Goal: Information Seeking & Learning: Check status

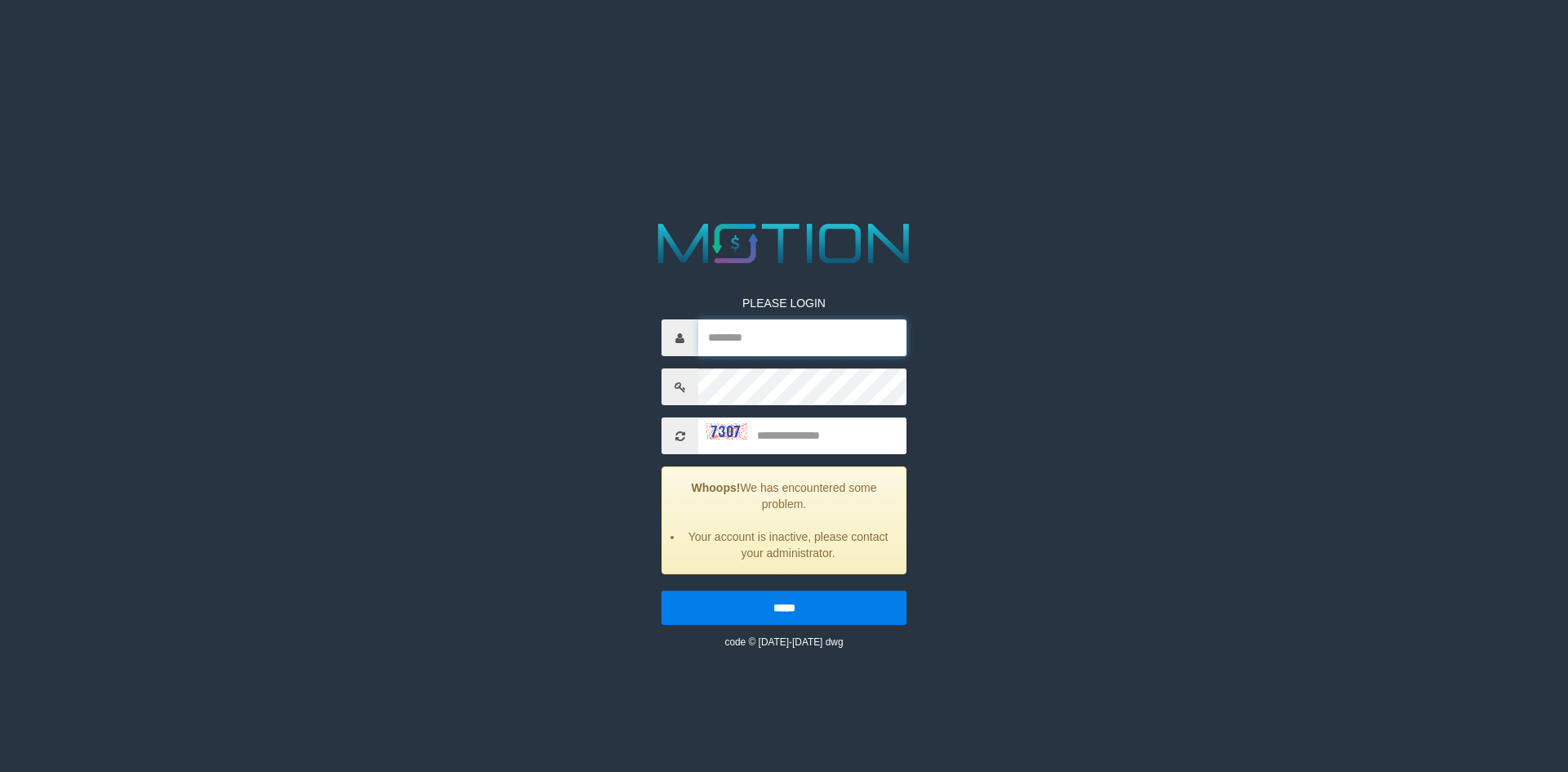
click at [822, 334] on input "text" at bounding box center [802, 337] width 209 height 36
type input "*******"
type input "****"
click at [661, 590] on input "*****" at bounding box center [784, 607] width 245 height 34
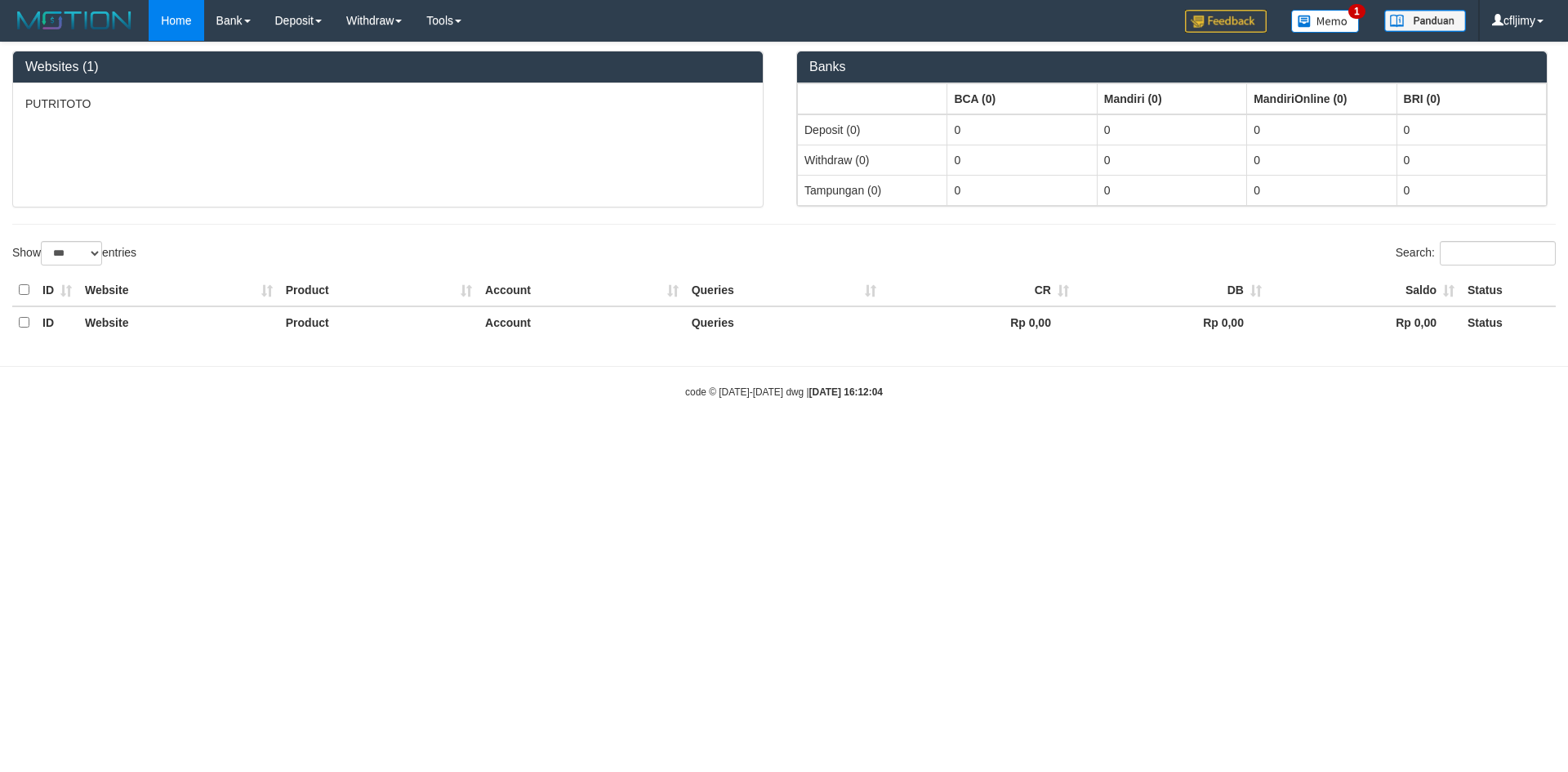
select select "***"
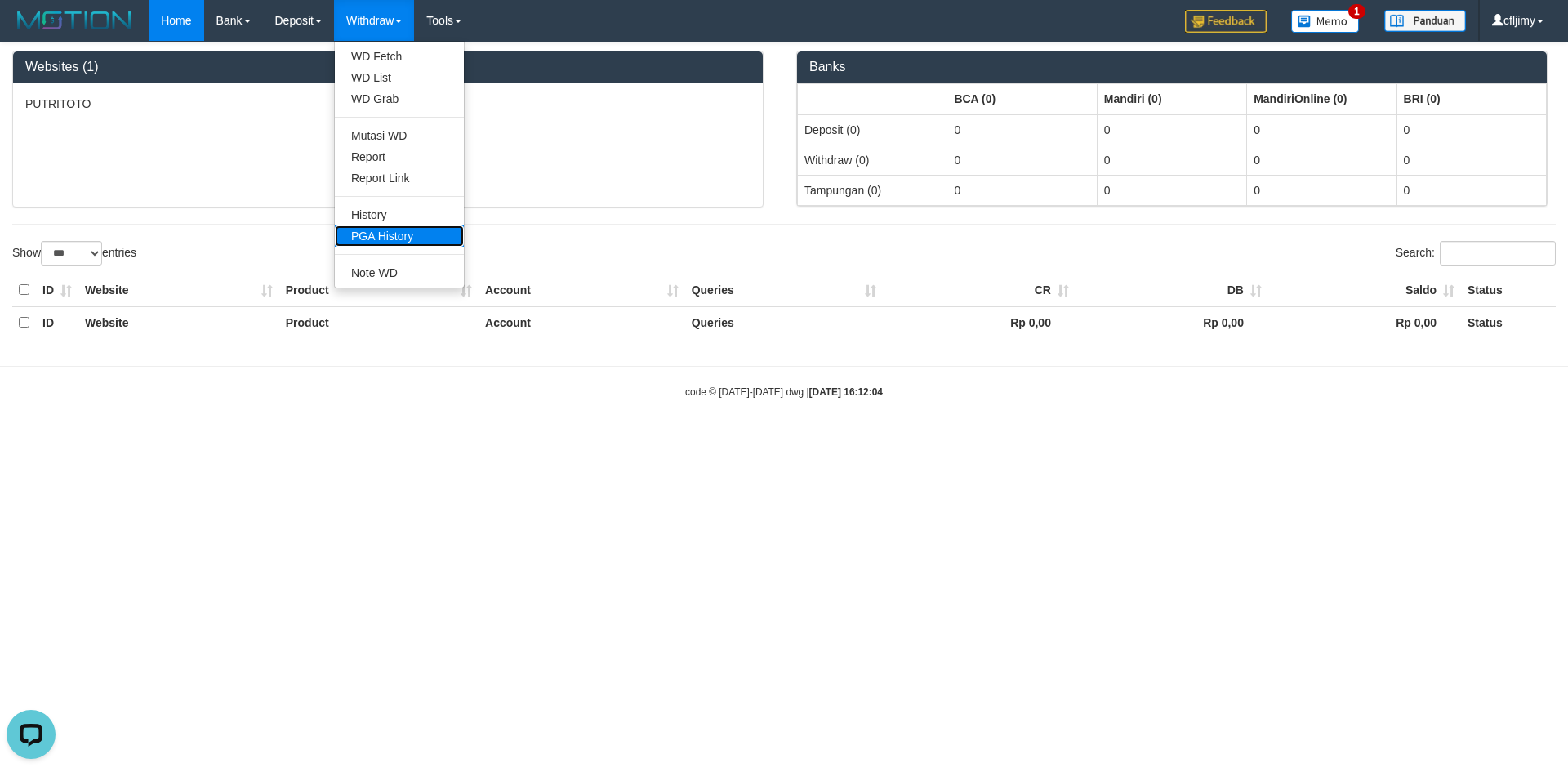
click at [392, 238] on link "PGA History" at bounding box center [399, 236] width 129 height 21
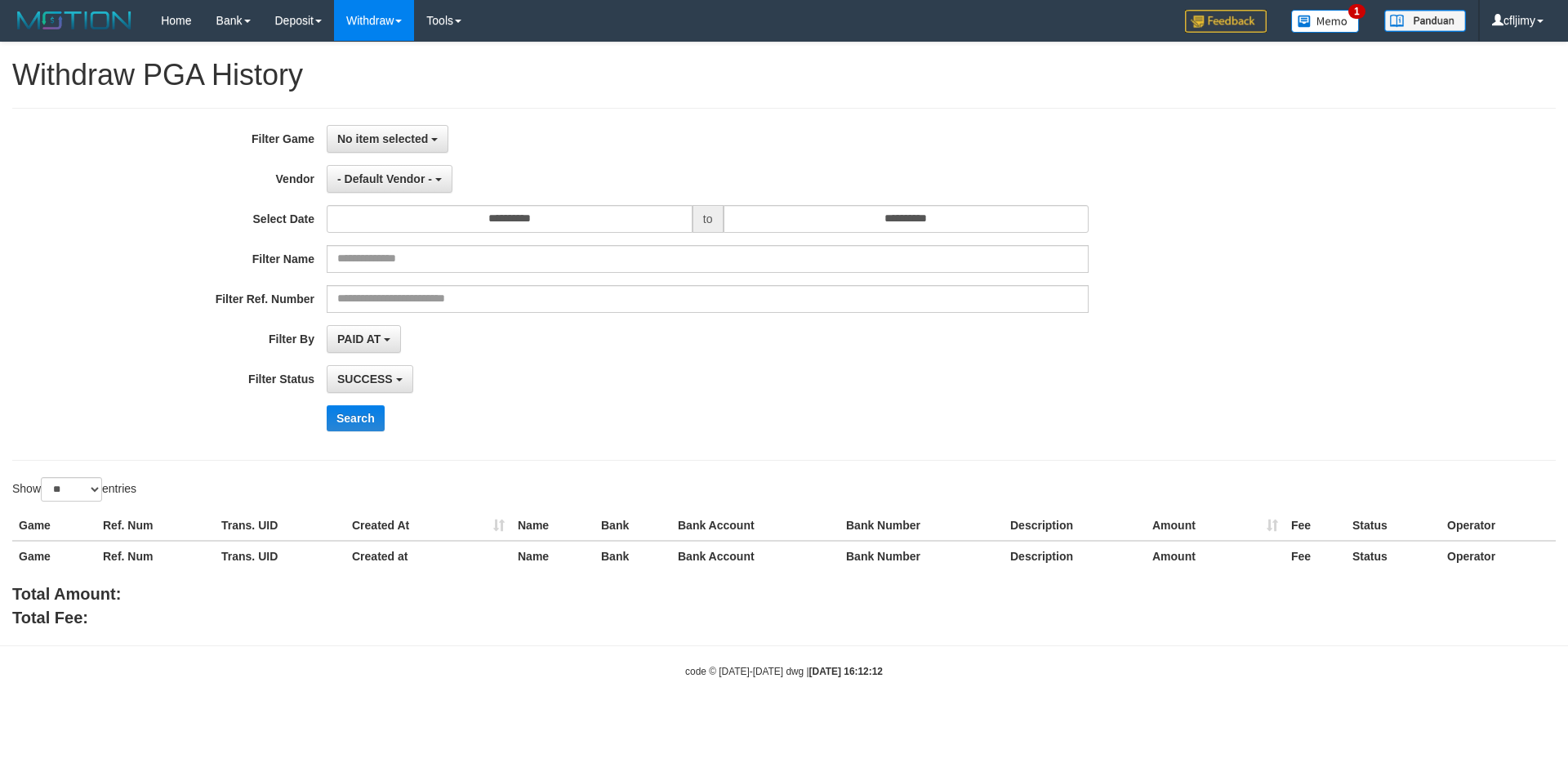
select select
select select "**"
click at [416, 137] on span "No item selected" at bounding box center [382, 138] width 91 height 13
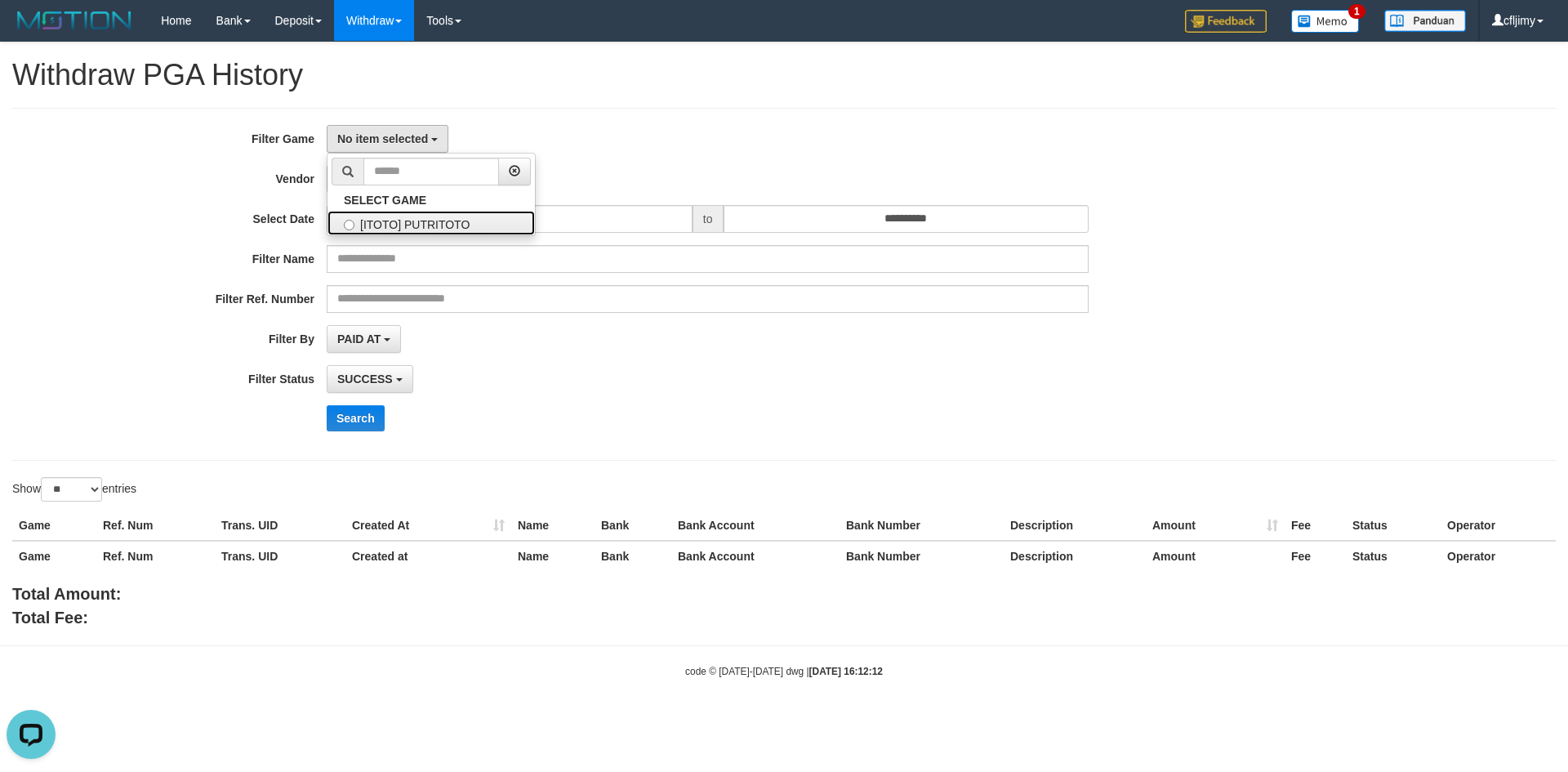
click at [414, 216] on label "[ITOTO] PUTRITOTO" at bounding box center [431, 222] width 208 height 25
select select "****"
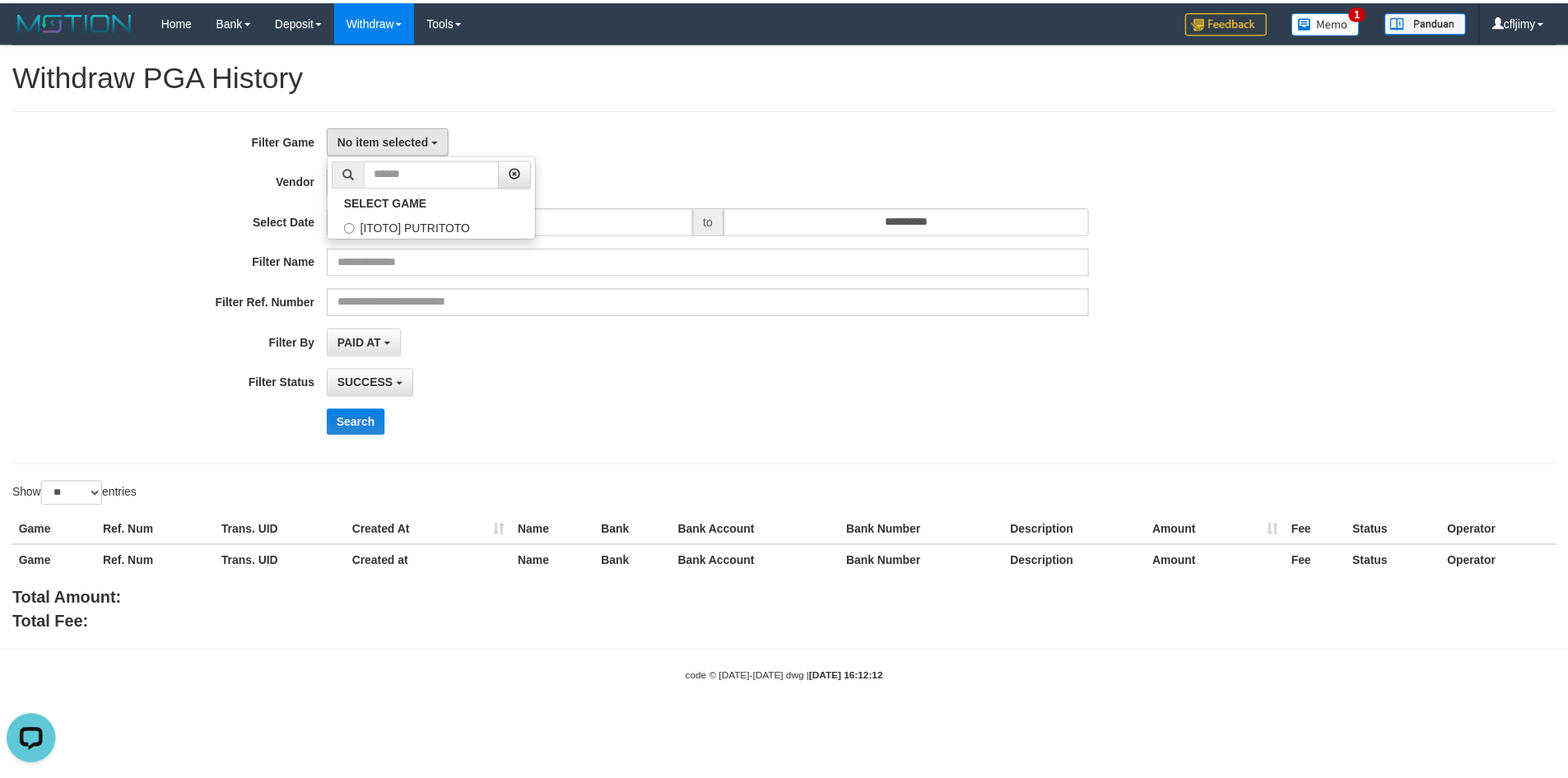
scroll to position [15, 0]
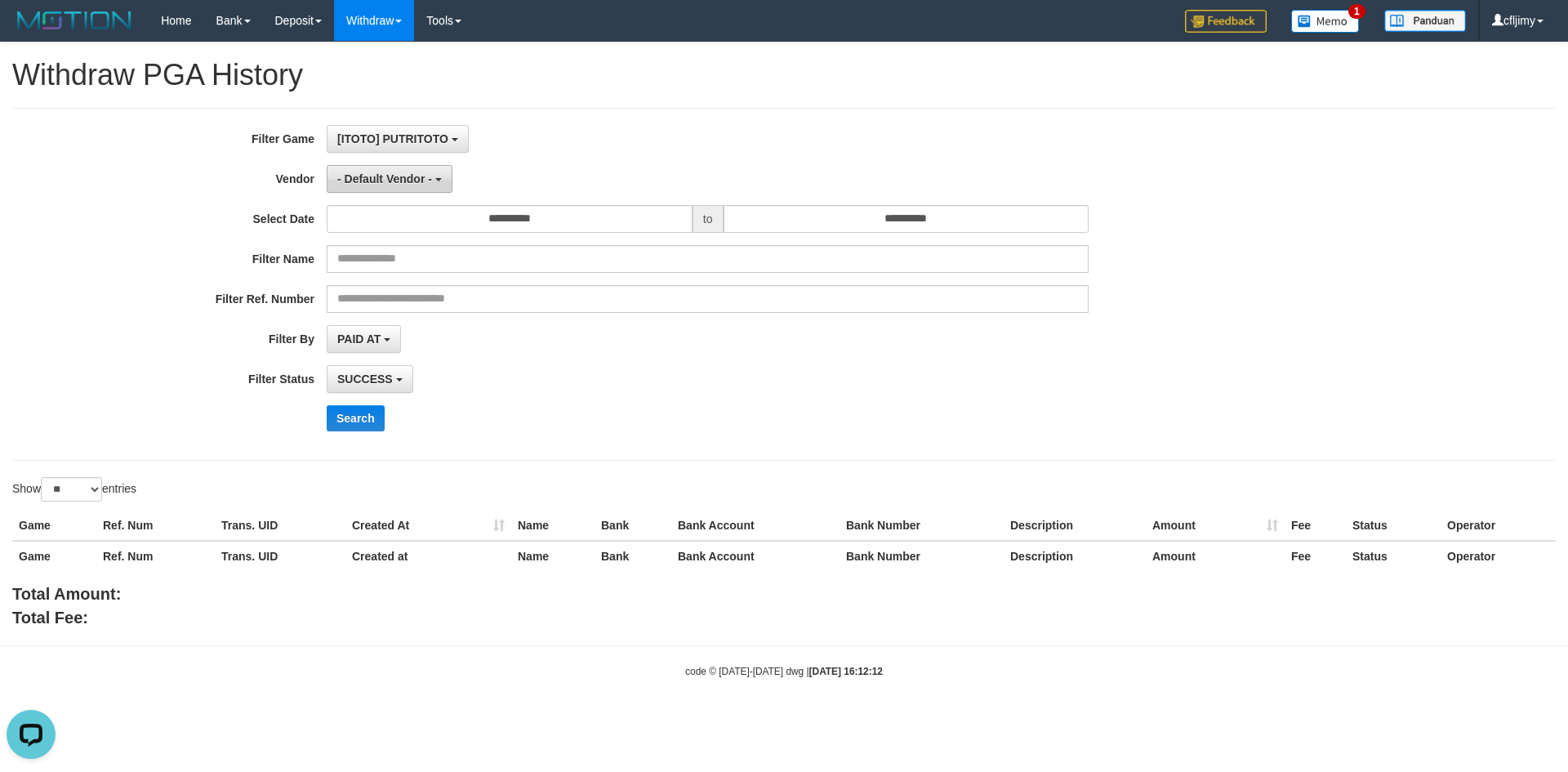
click at [409, 182] on span "- Default Vendor -" at bounding box center [385, 178] width 95 height 13
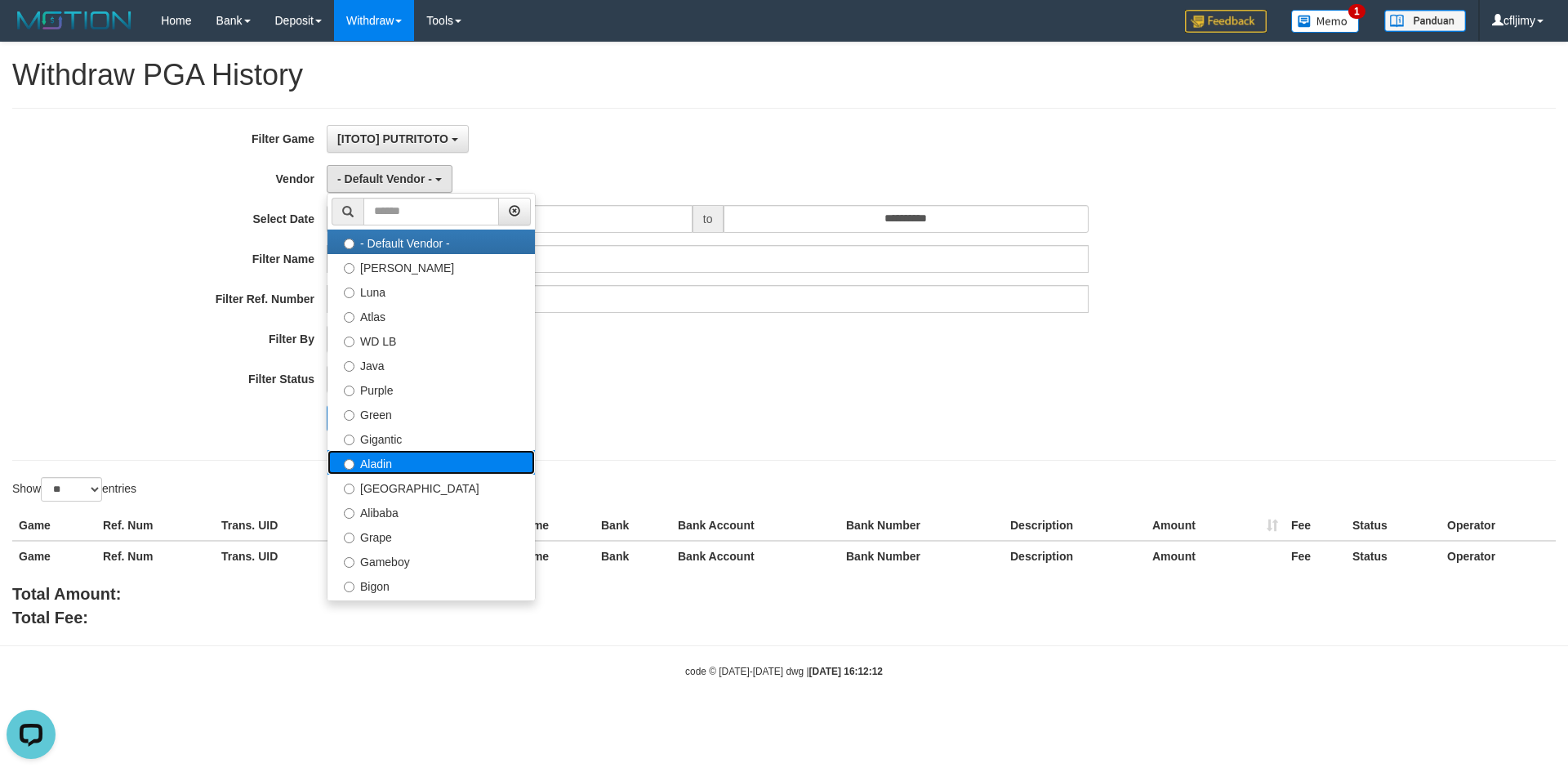
click at [419, 467] on label "Aladin" at bounding box center [431, 462] width 208 height 25
select select "**********"
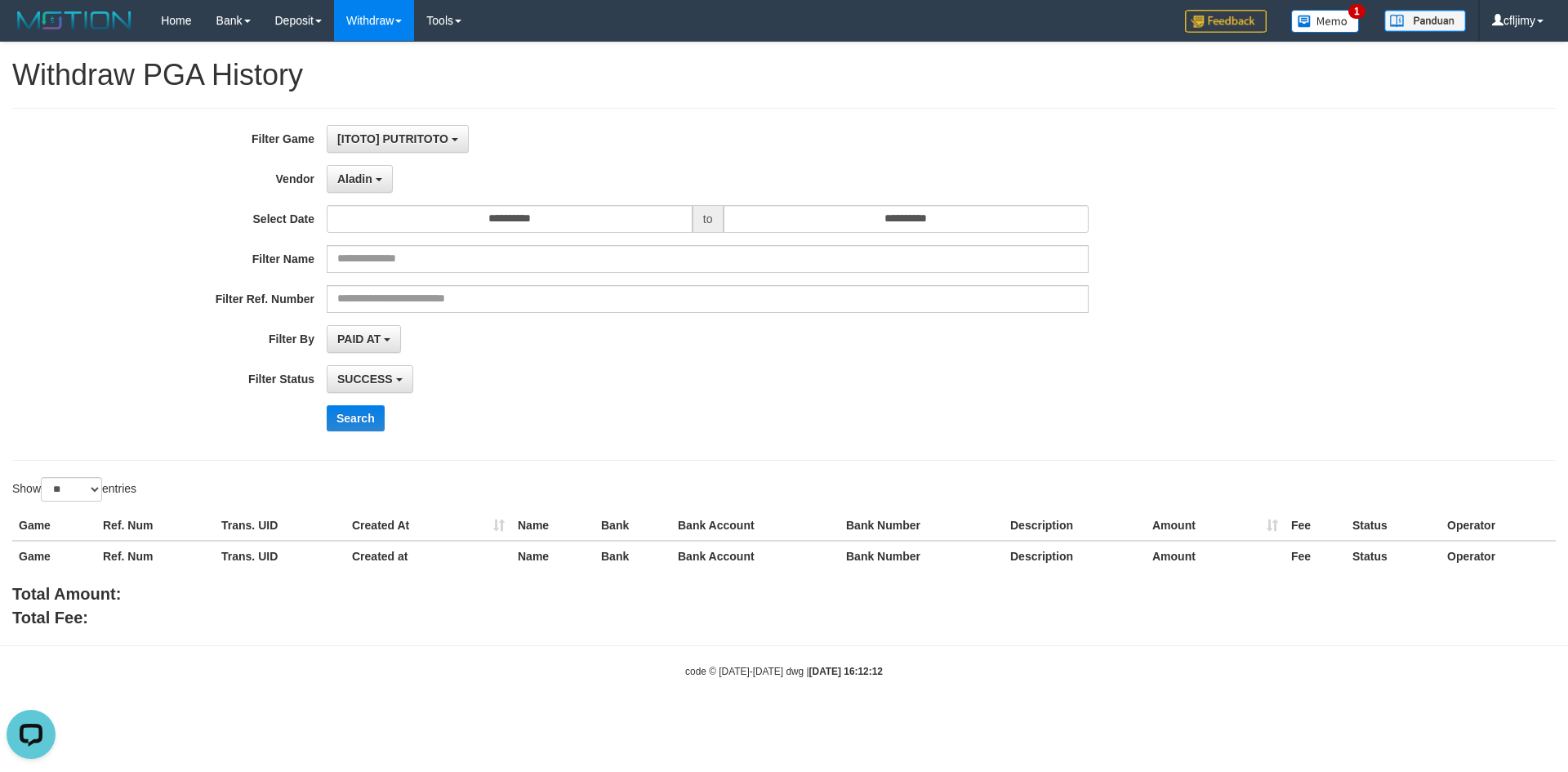
drag, startPoint x: 720, startPoint y: 417, endPoint x: 745, endPoint y: 396, distance: 32.6
click at [723, 416] on div "Search" at bounding box center [816, 418] width 979 height 26
click at [644, 226] on input "**********" at bounding box center [509, 219] width 365 height 28
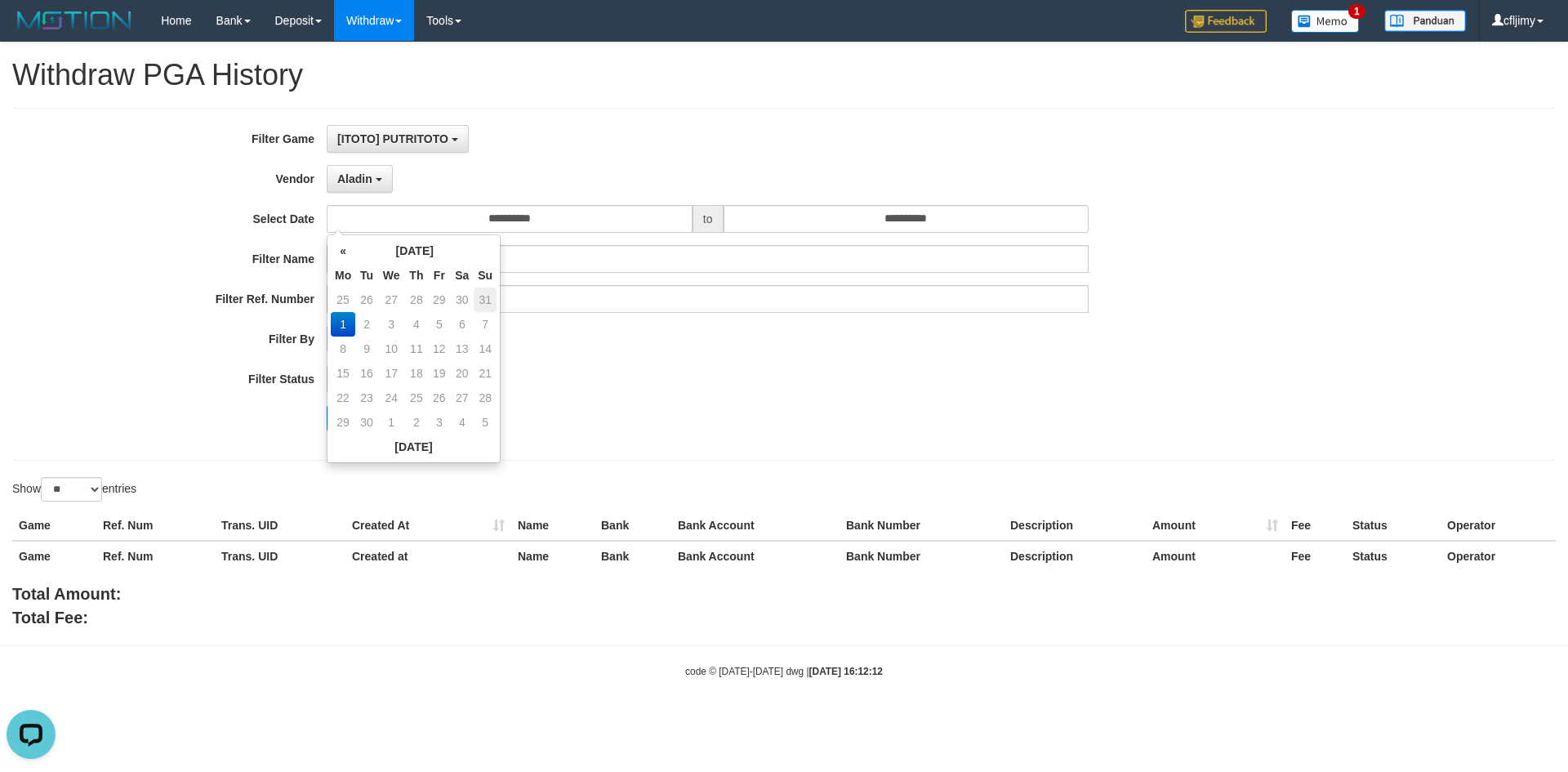
click at [490, 302] on td "31" at bounding box center [484, 299] width 23 height 25
type input "**********"
click at [706, 421] on div "Search" at bounding box center [816, 418] width 979 height 26
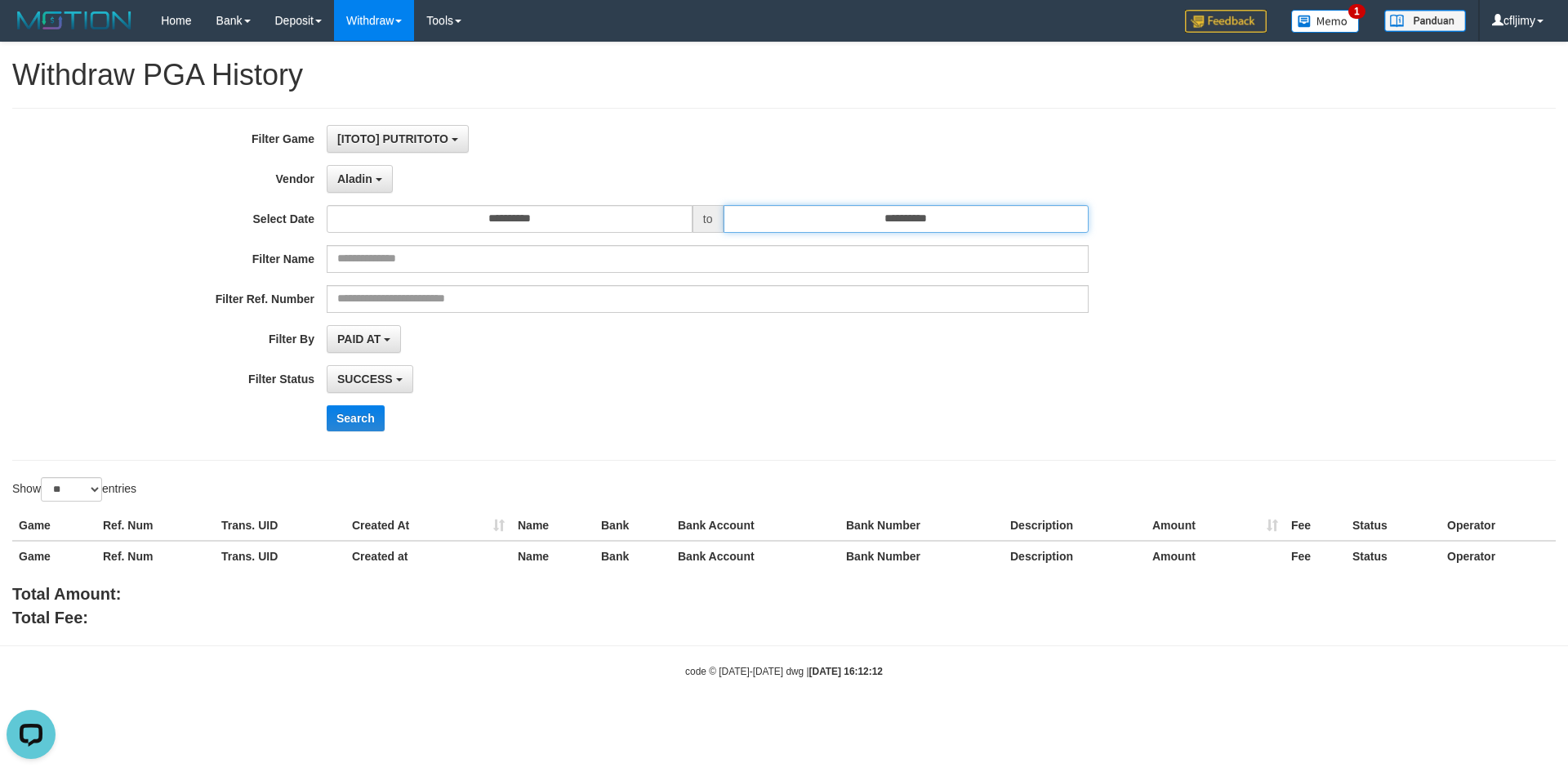
click at [1036, 229] on input "**********" at bounding box center [906, 219] width 365 height 28
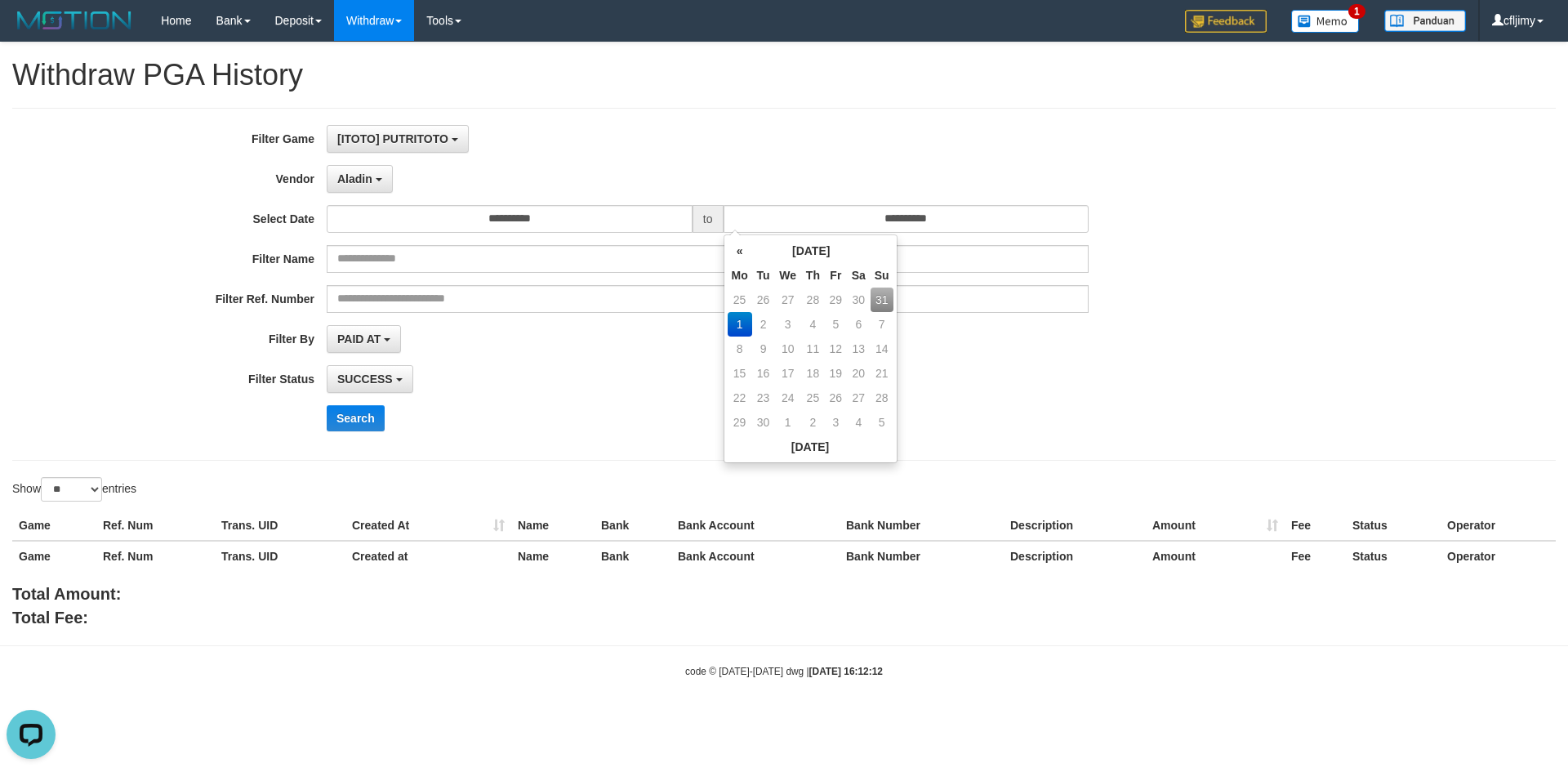
click at [884, 298] on td "31" at bounding box center [881, 299] width 23 height 25
type input "**********"
click at [621, 351] on div "PAID AT PAID AT CREATED AT" at bounding box center [707, 338] width 762 height 28
click at [354, 421] on button "Search" at bounding box center [355, 418] width 58 height 26
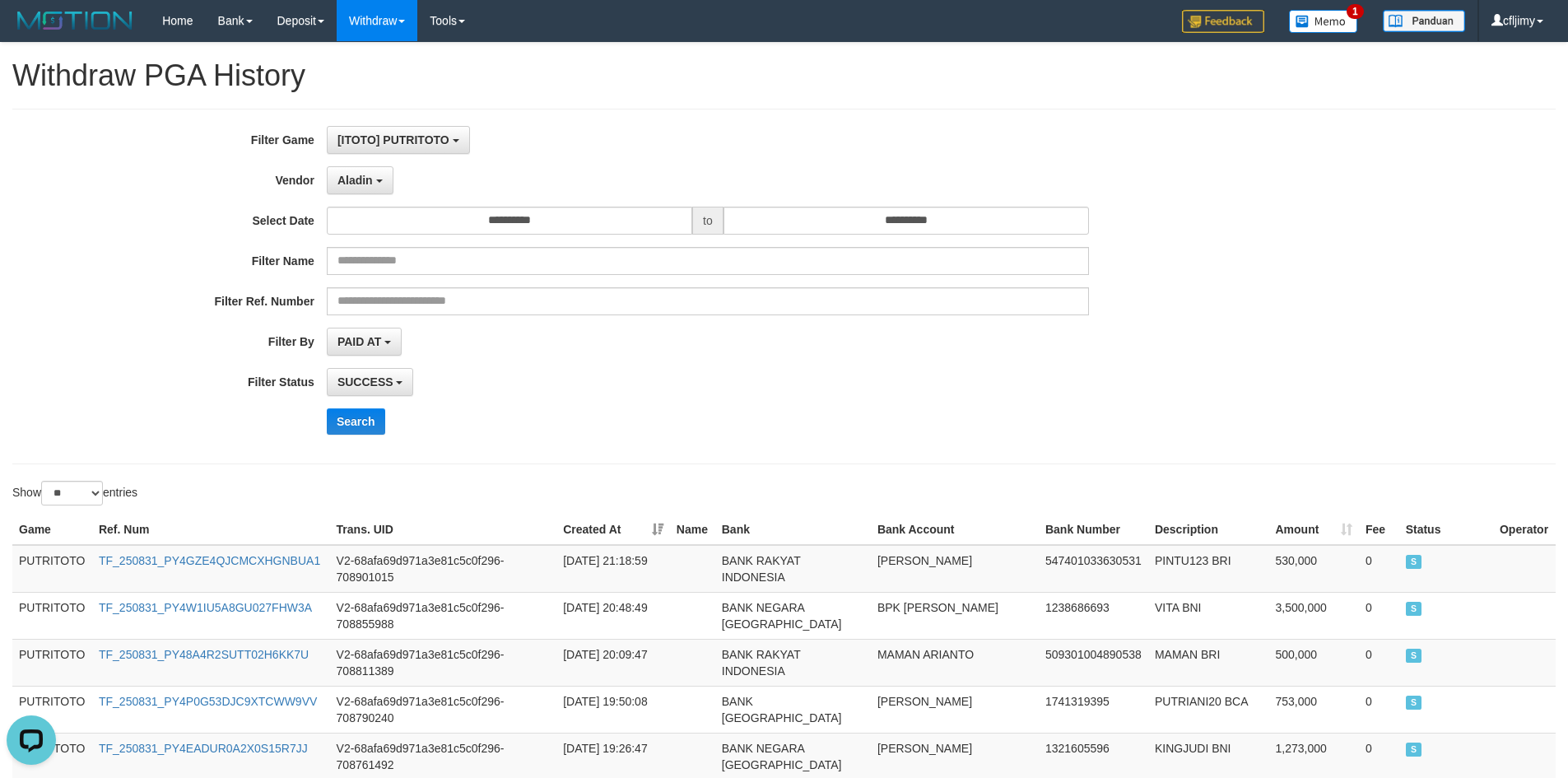
click at [779, 404] on div "**********" at bounding box center [653, 286] width 1307 height 321
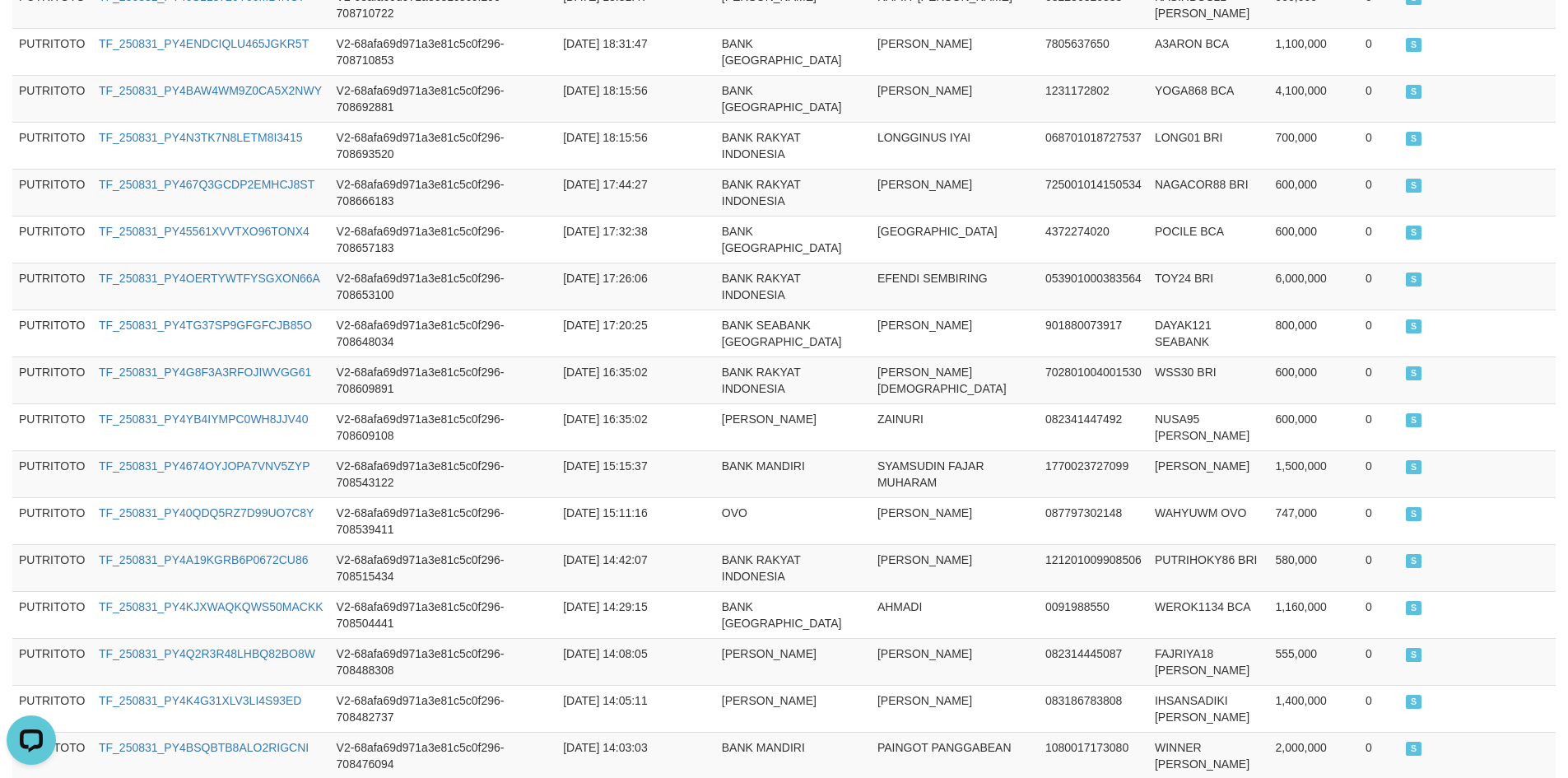
scroll to position [1165, 0]
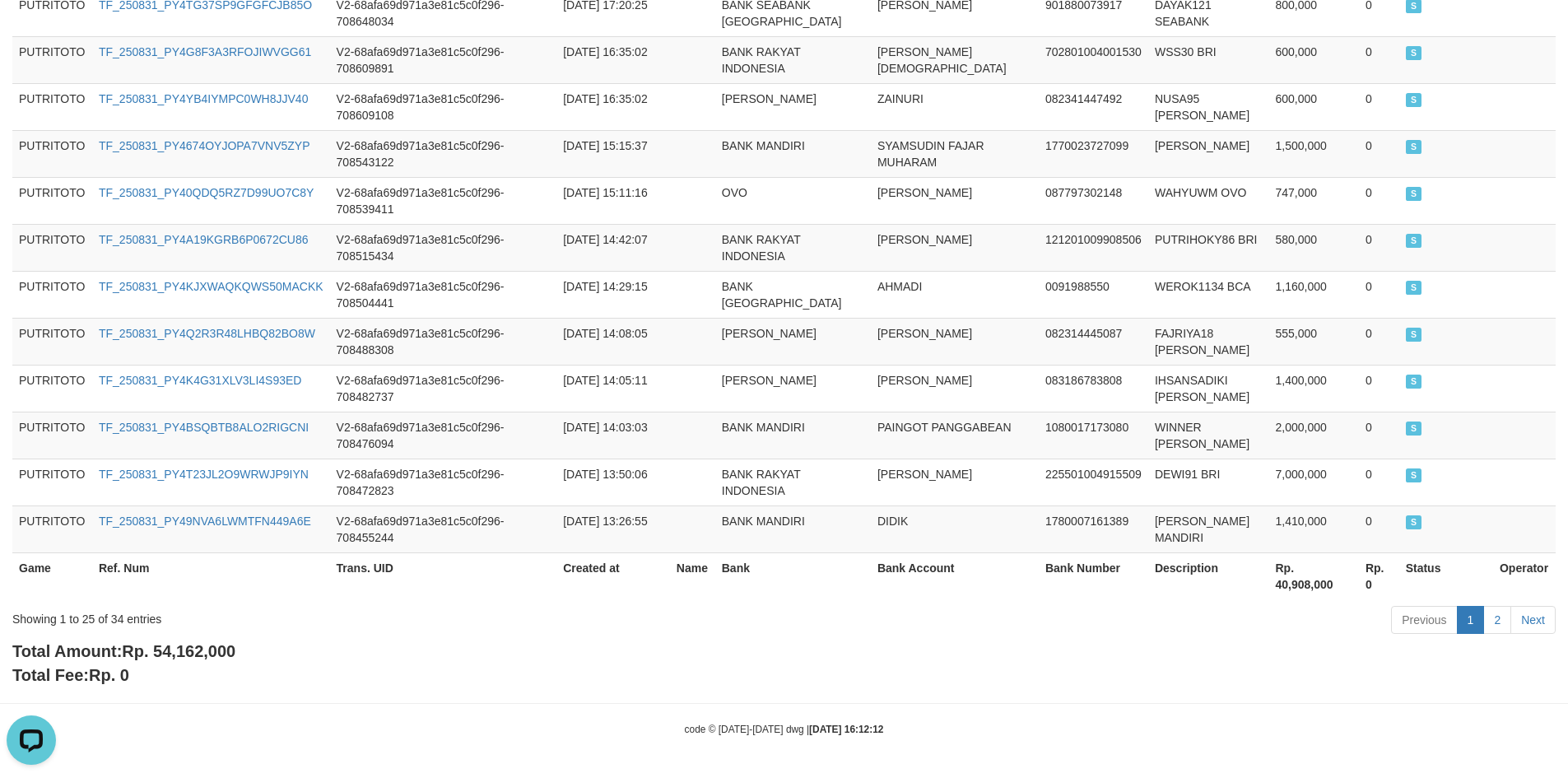
click at [214, 652] on span "Rp. 54,162,000" at bounding box center [178, 651] width 114 height 18
click at [215, 651] on span "Rp. 54,162,000" at bounding box center [178, 651] width 114 height 18
copy span "54,162,000"
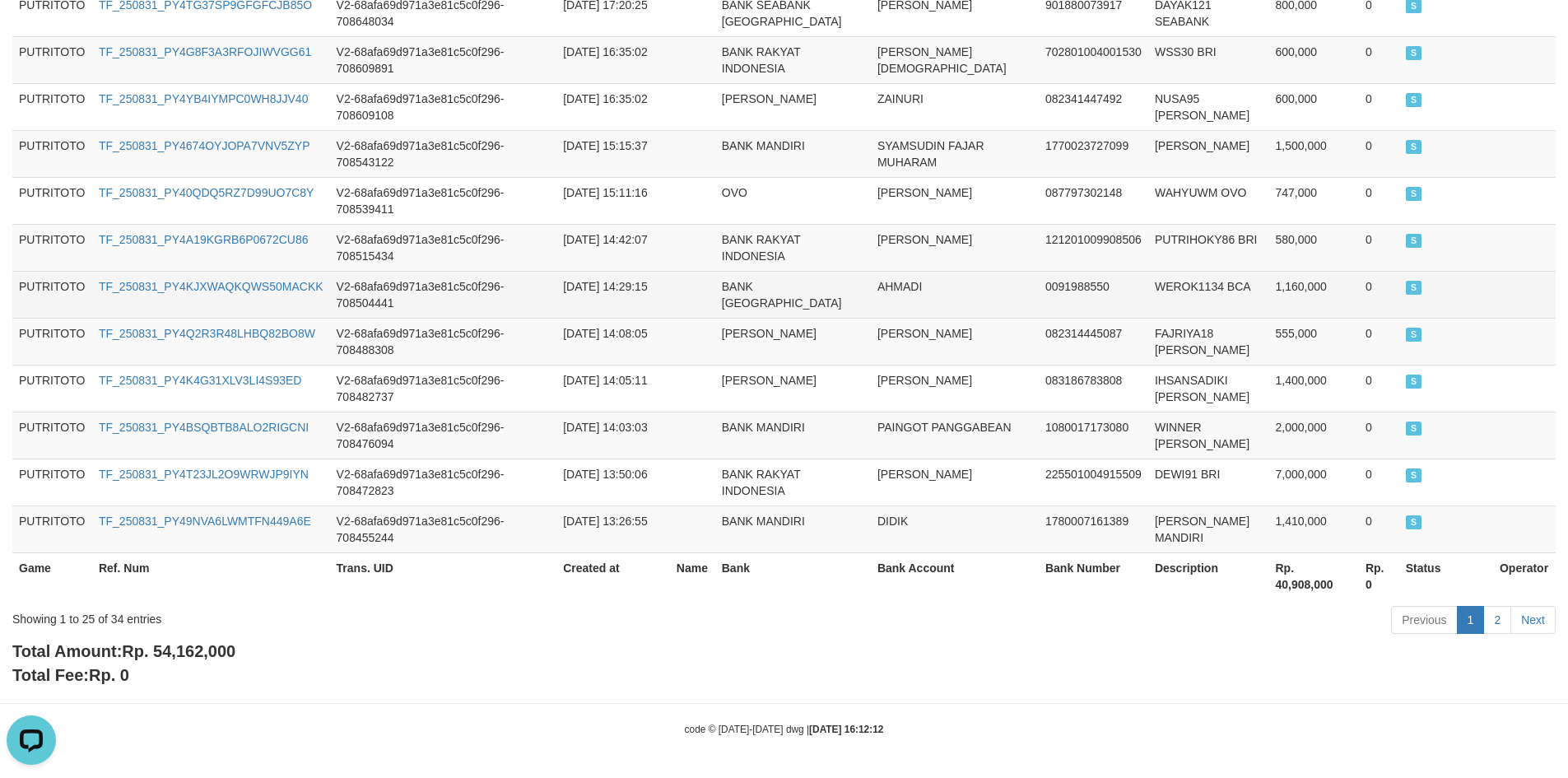
click at [841, 315] on td "BANK CENTRAL ASIA" at bounding box center [793, 294] width 156 height 47
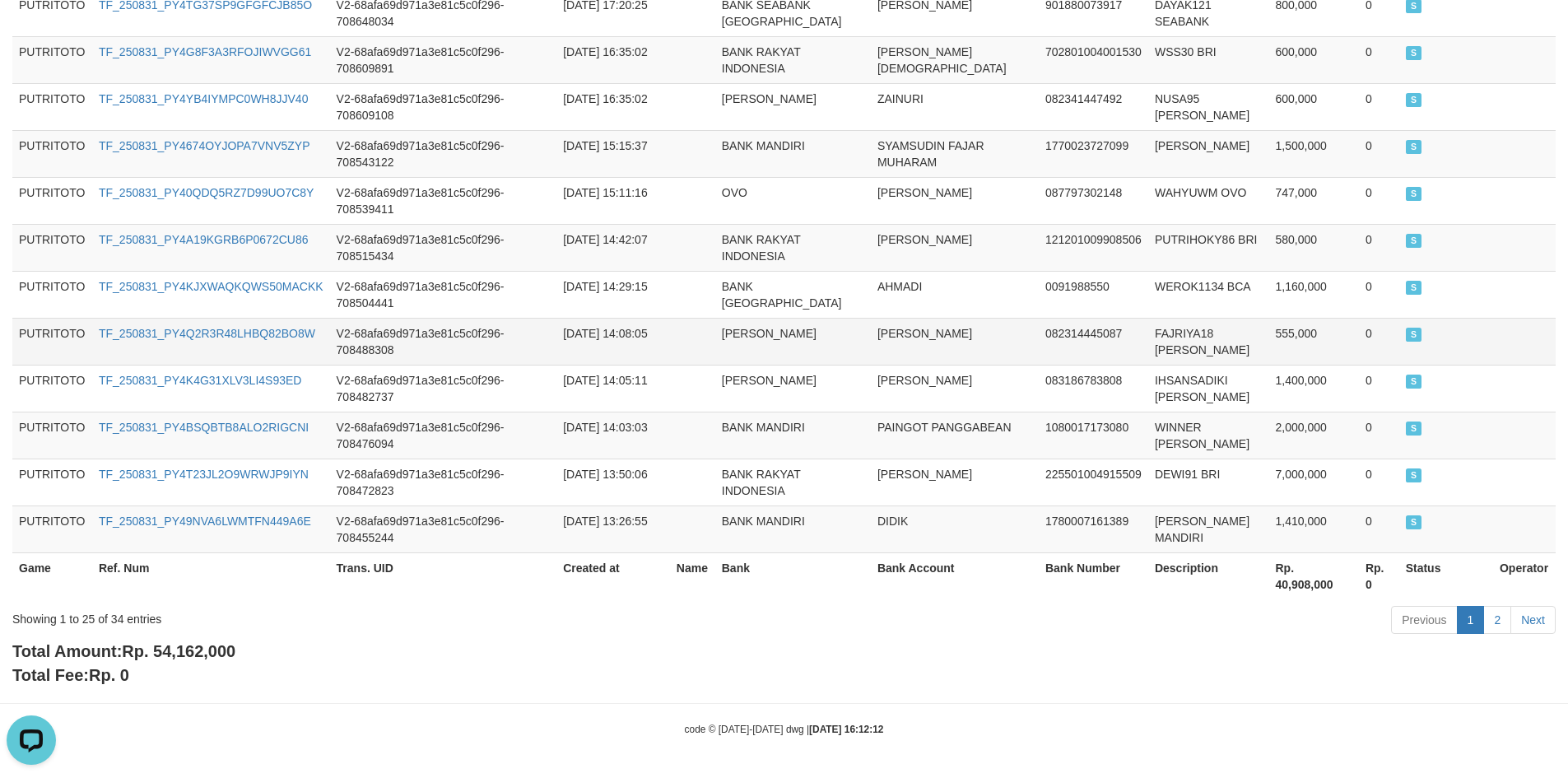
click at [781, 326] on td "[PERSON_NAME]" at bounding box center [793, 341] width 156 height 47
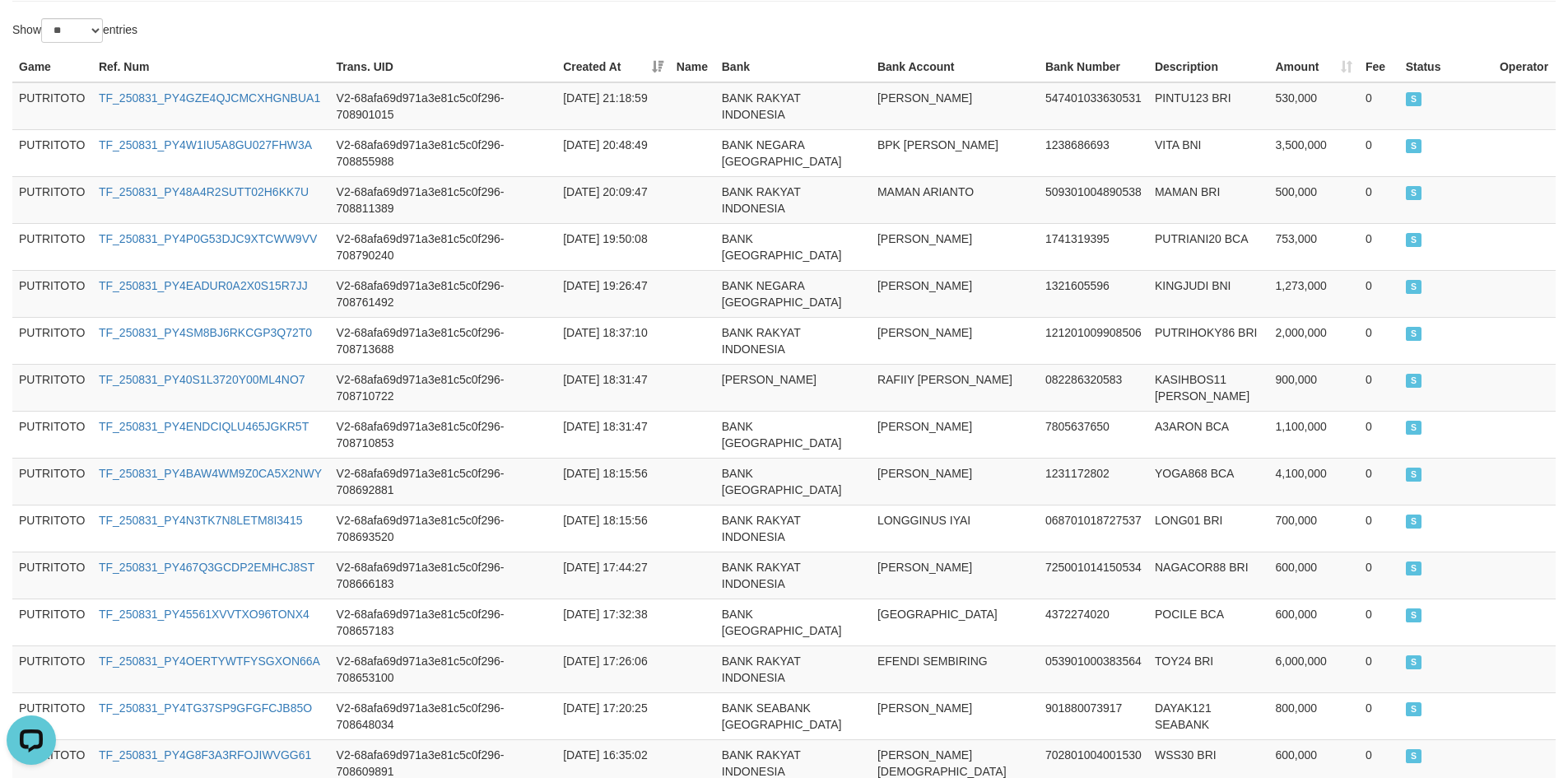
scroll to position [0, 0]
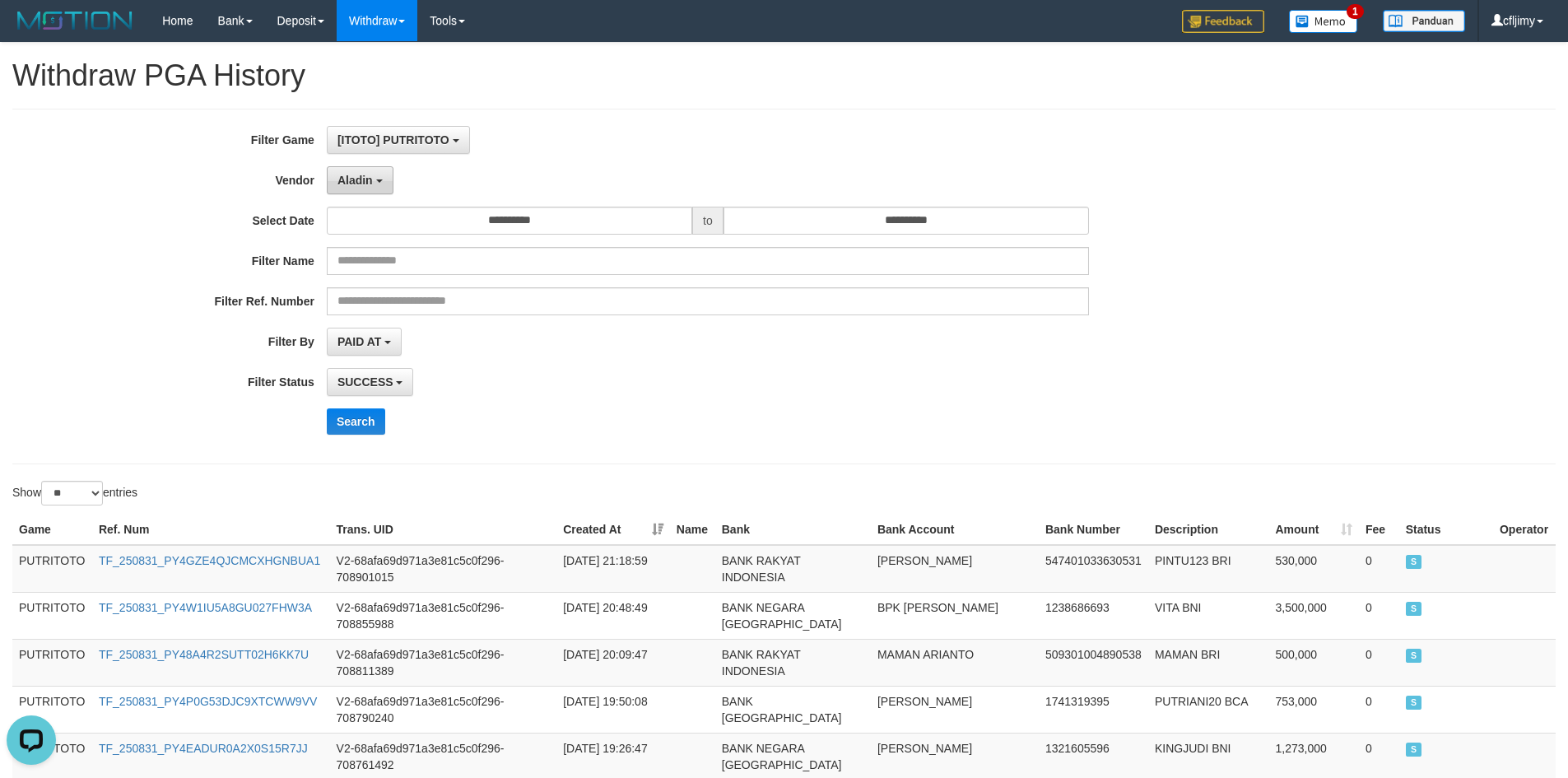
click at [372, 186] on span "Aladin" at bounding box center [355, 180] width 35 height 13
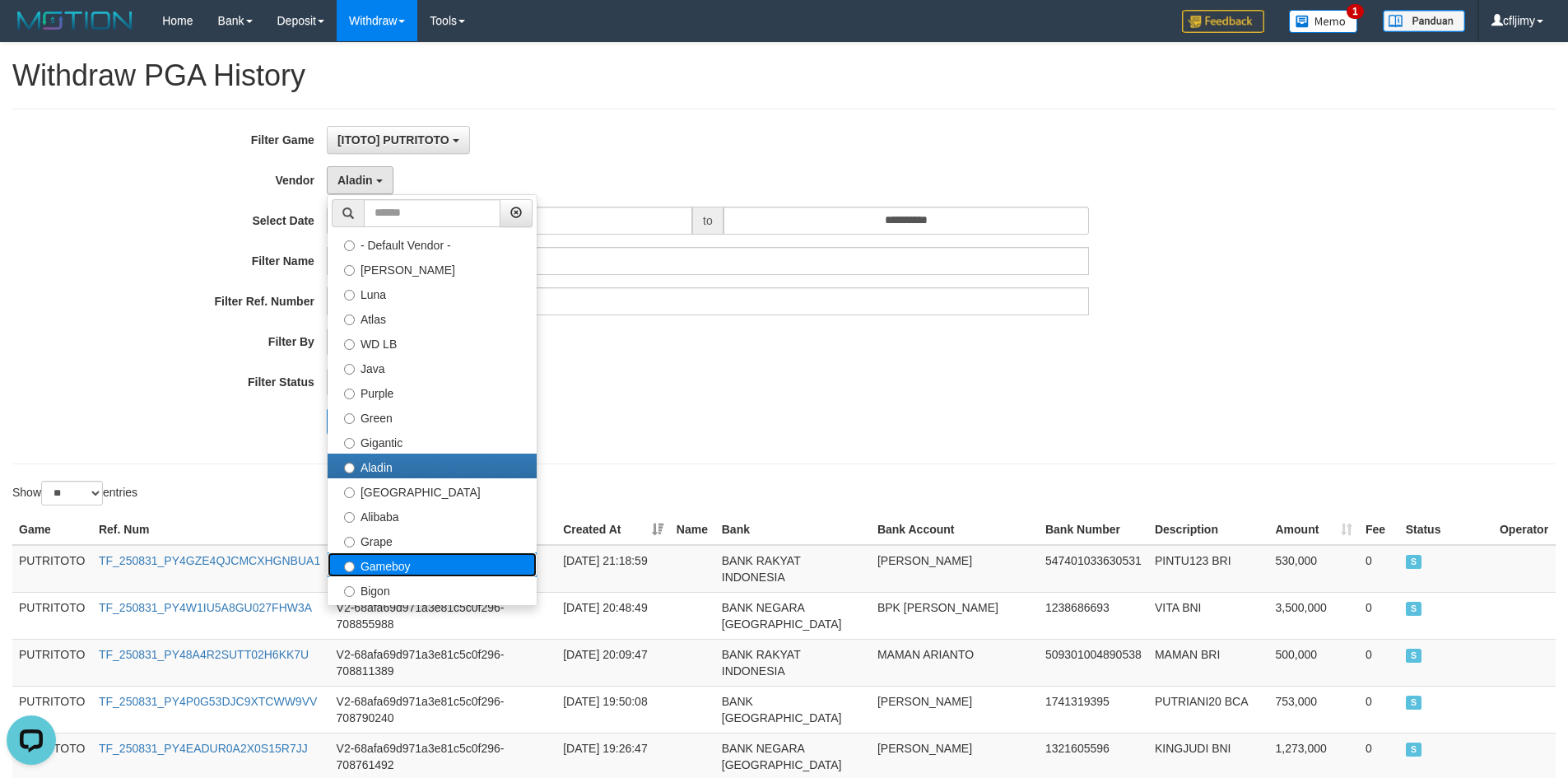
click at [421, 565] on label "Gameboy" at bounding box center [432, 564] width 209 height 25
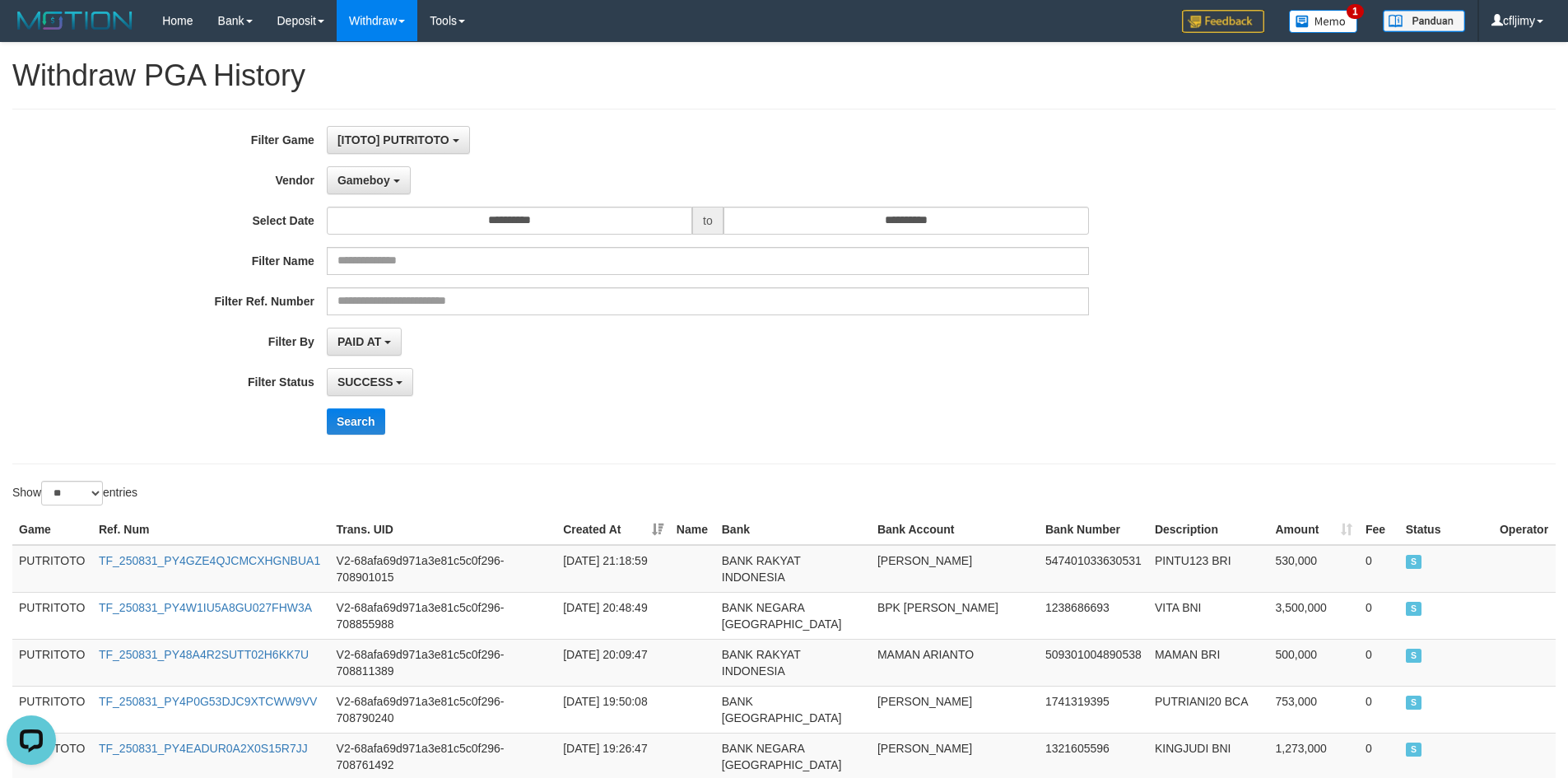
click at [701, 419] on div "Search" at bounding box center [816, 421] width 981 height 27
drag, startPoint x: 357, startPoint y: 427, endPoint x: 711, endPoint y: 378, distance: 357.4
click at [360, 427] on button "Search" at bounding box center [356, 421] width 58 height 27
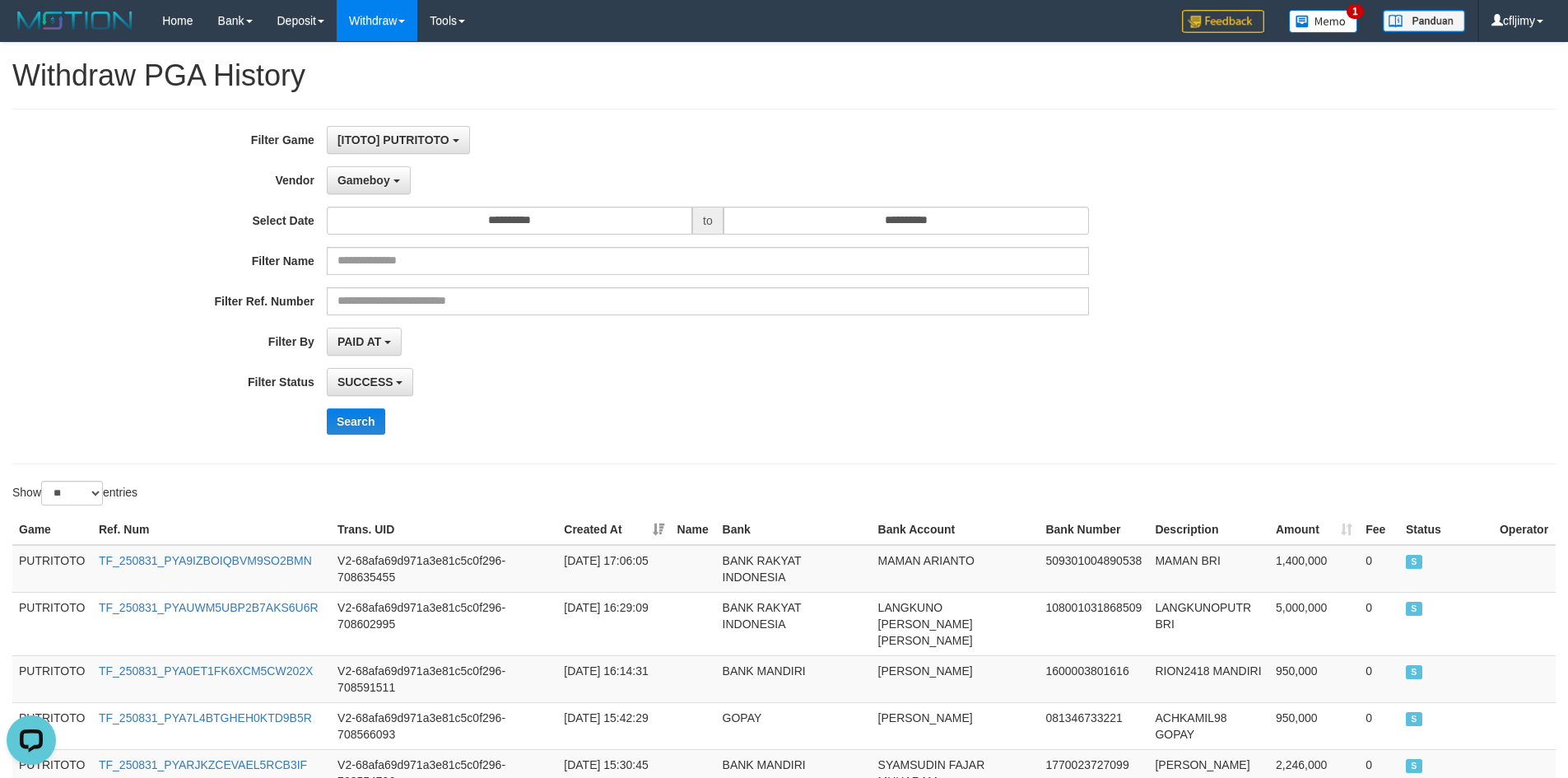
click at [870, 349] on div "PAID AT PAID AT CREATED AT" at bounding box center [708, 341] width 763 height 28
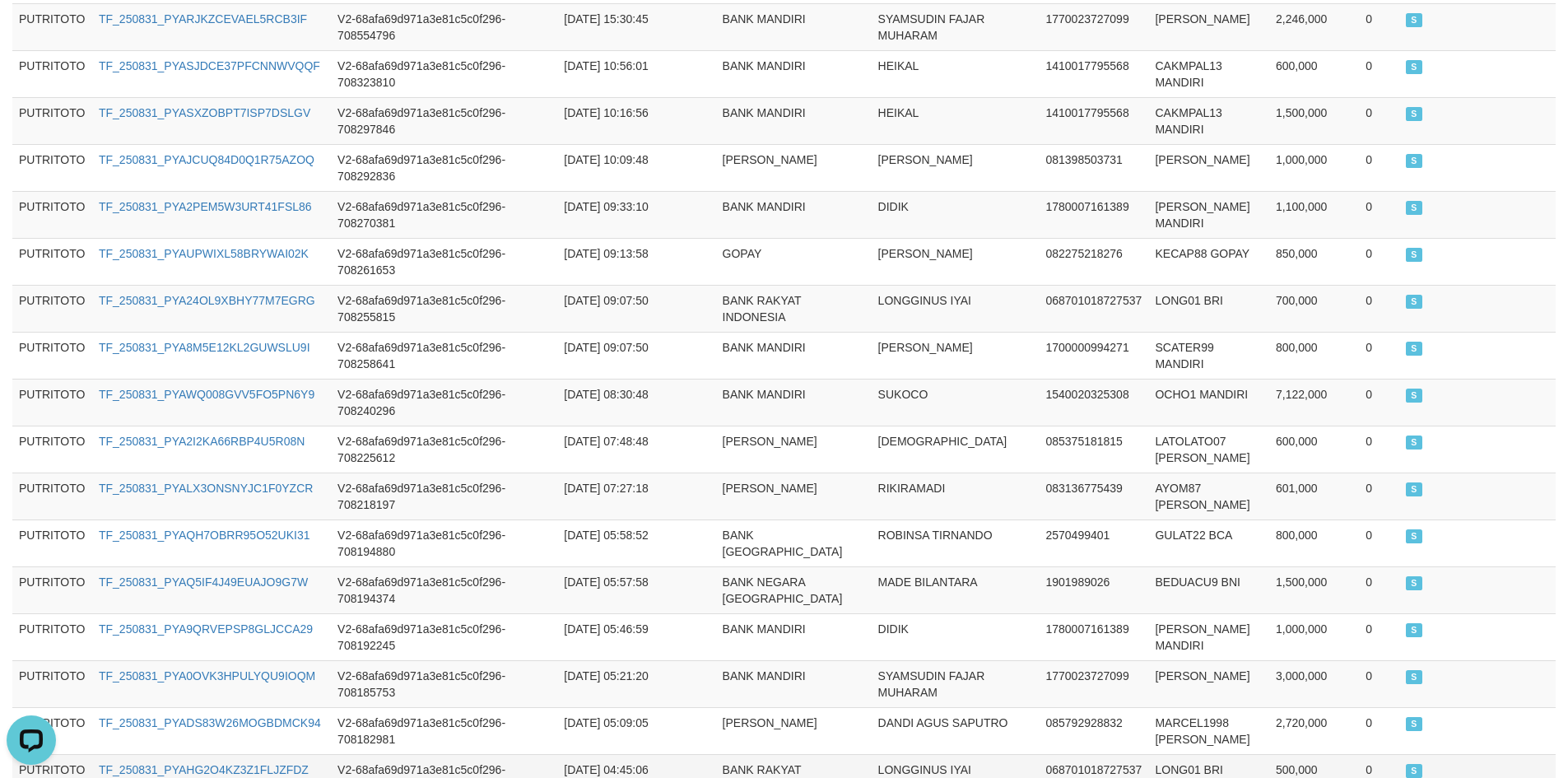
scroll to position [1165, 0]
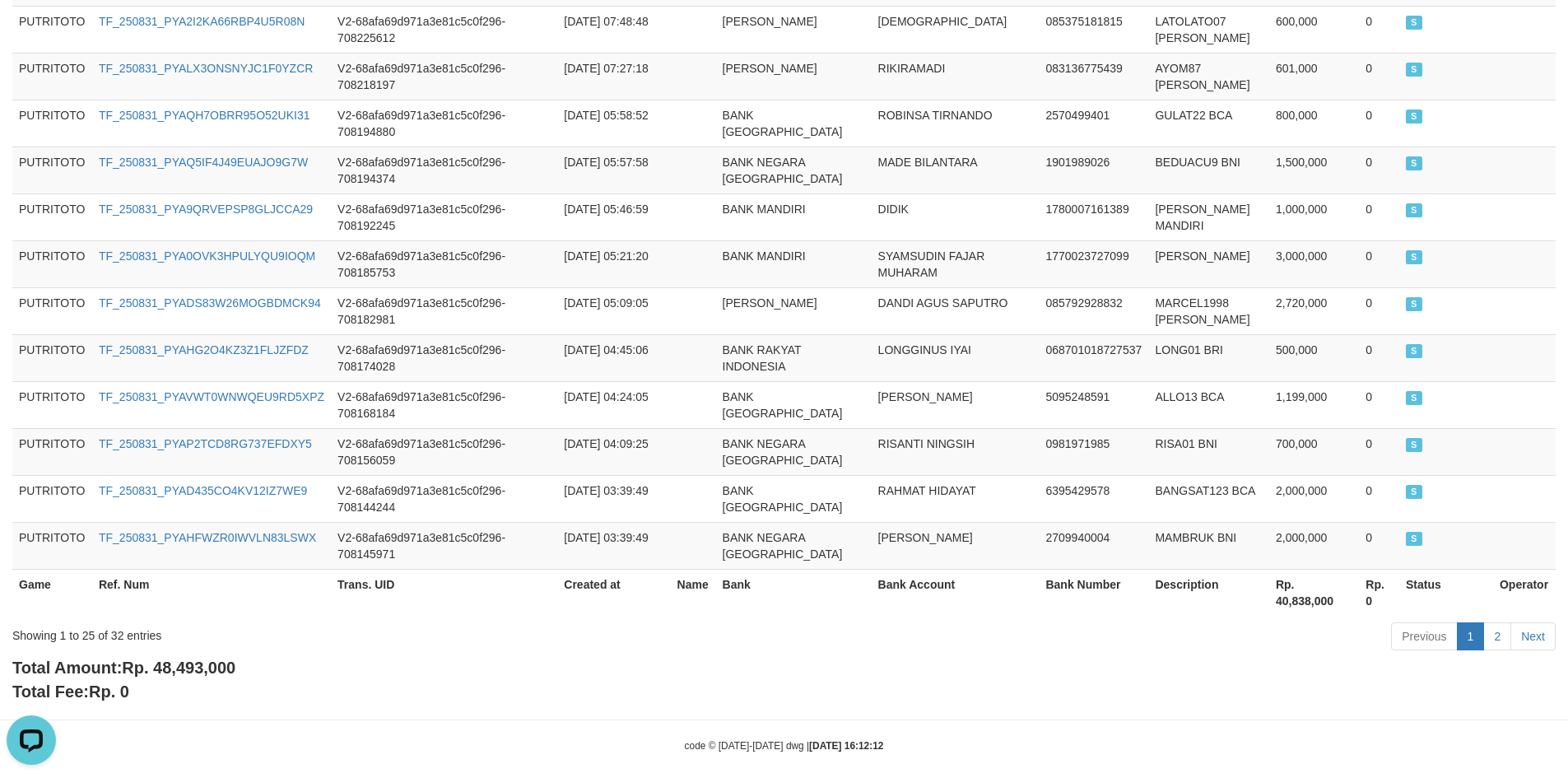
click at [196, 658] on span "Rp. 48,493,000" at bounding box center [178, 667] width 114 height 18
click at [197, 658] on span "Rp. 48,493,000" at bounding box center [178, 667] width 114 height 18
copy span "48,493,000"
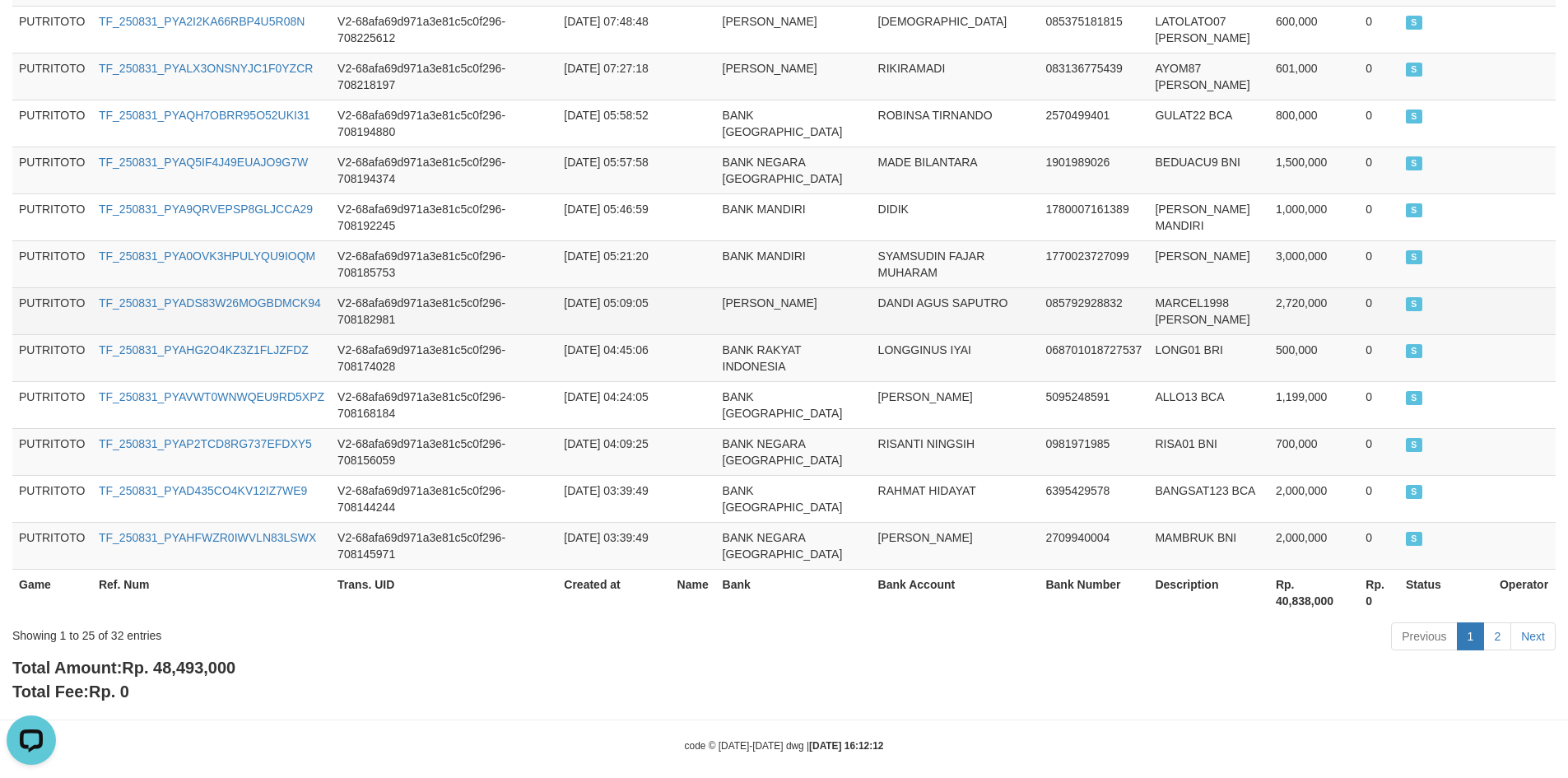
click at [967, 294] on td "DANDI AGUS SAPUTRO" at bounding box center [956, 310] width 168 height 47
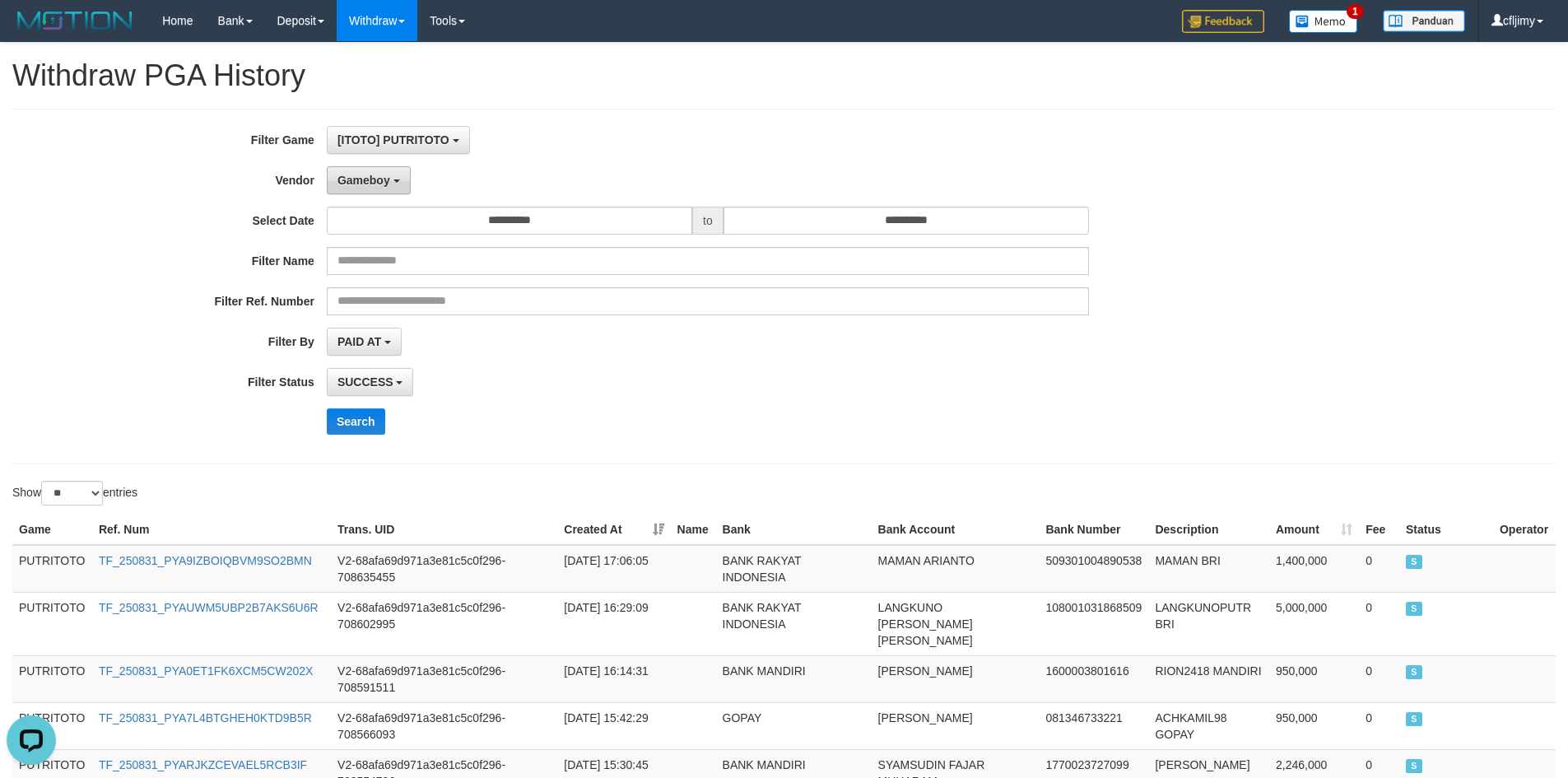
click at [380, 189] on button "Gameboy" at bounding box center [368, 180] width 84 height 28
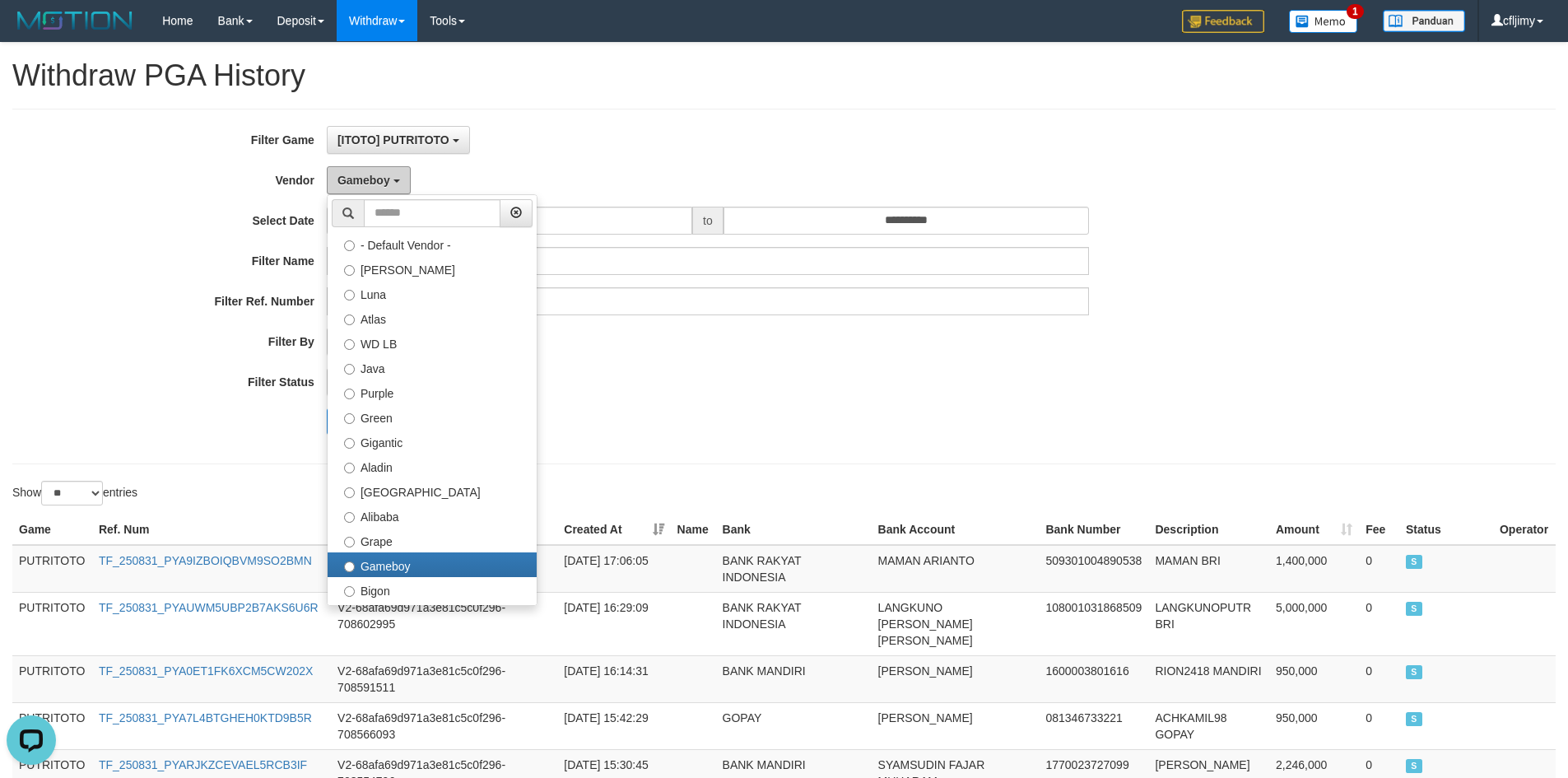
scroll to position [540, 0]
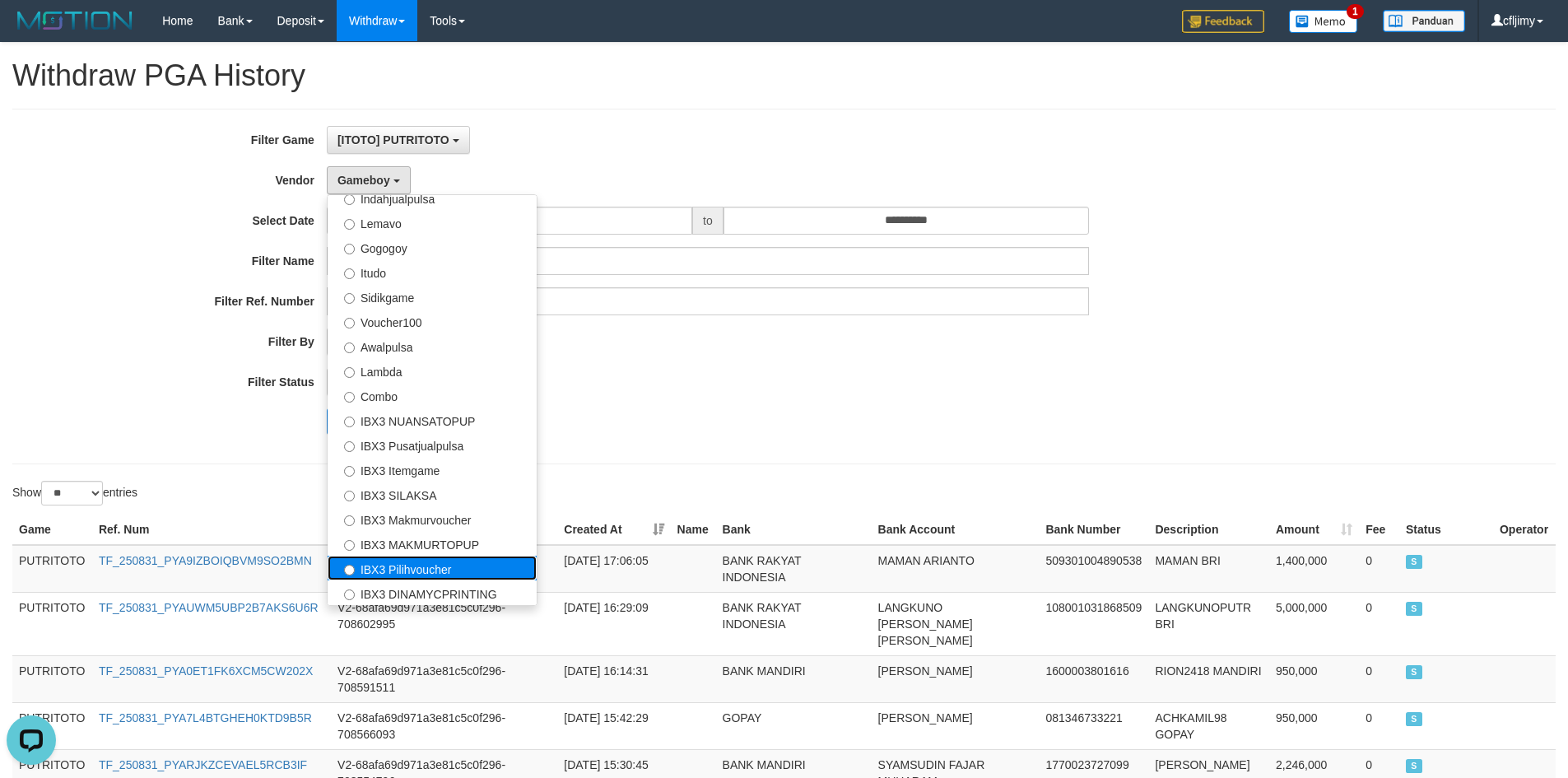
click at [423, 564] on label "IBX3 Pilihvoucher" at bounding box center [432, 568] width 209 height 25
select select "**********"
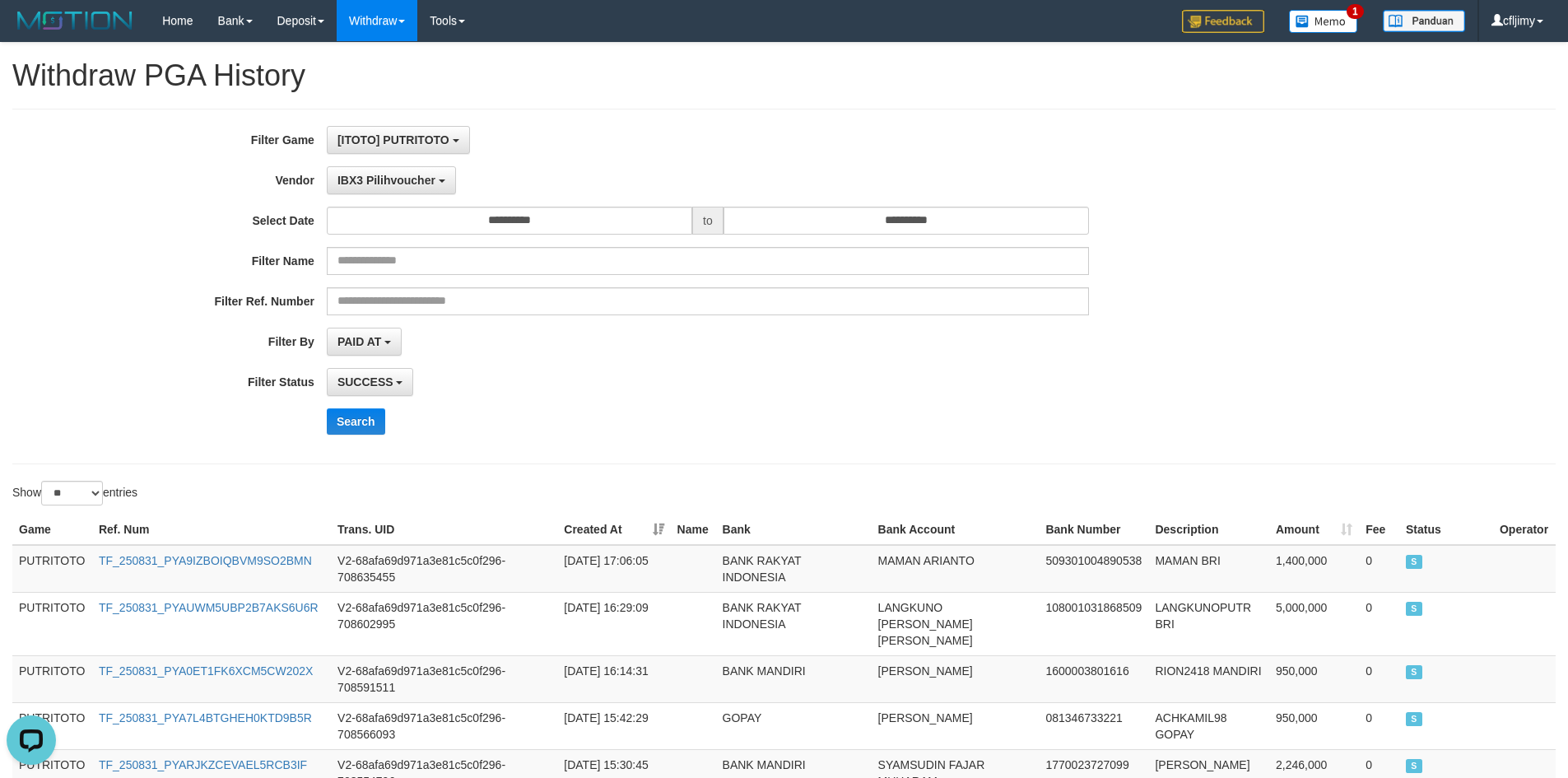
click at [716, 423] on div "Search" at bounding box center [816, 421] width 981 height 27
click at [376, 416] on button "Search" at bounding box center [356, 421] width 58 height 27
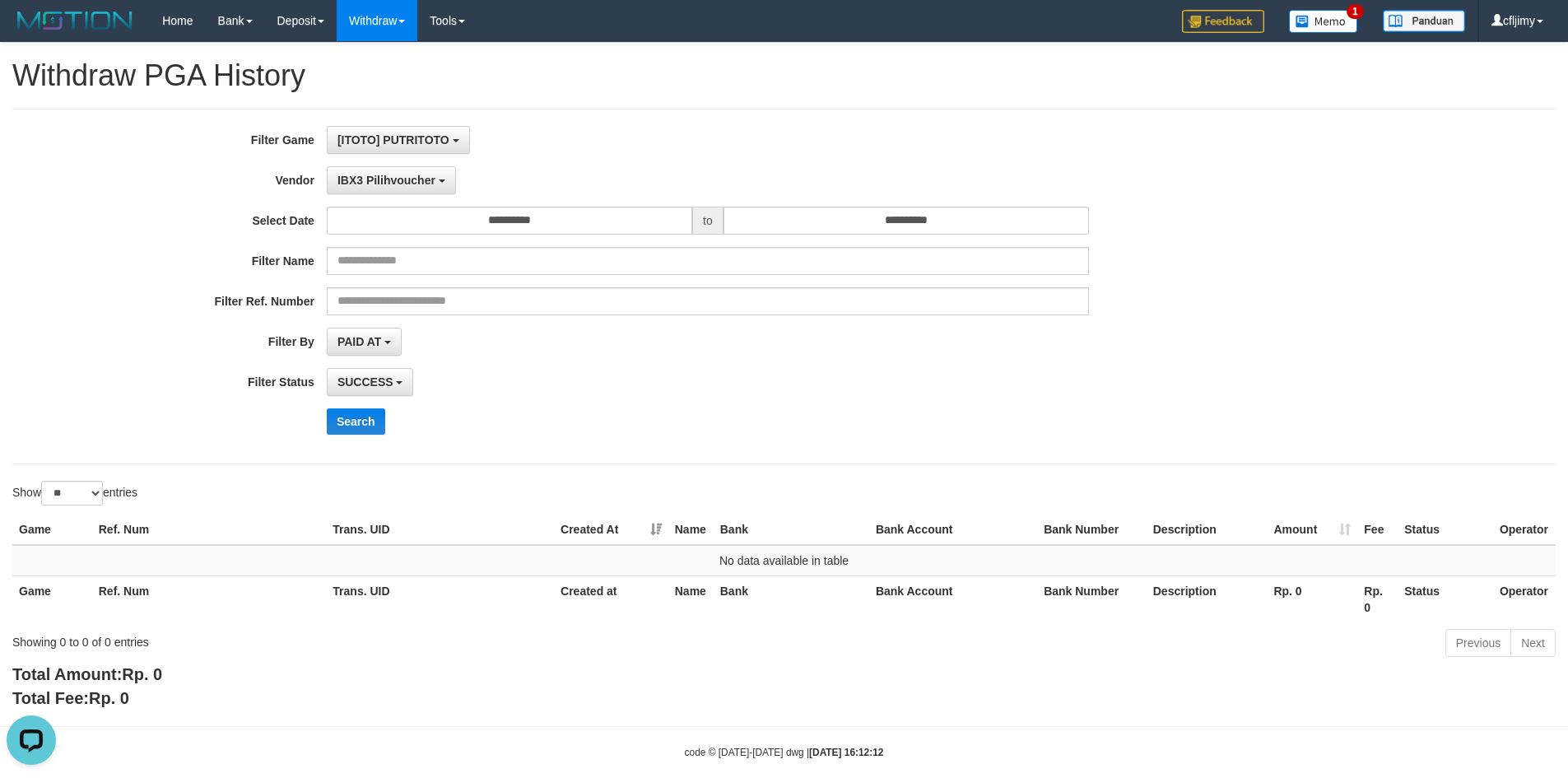
click at [731, 368] on div "SUCCESS SUCCESS ON PROCESS FAILED" at bounding box center [708, 381] width 763 height 28
click at [598, 380] on div "SUCCESS SUCCESS ON PROCESS FAILED" at bounding box center [708, 381] width 763 height 28
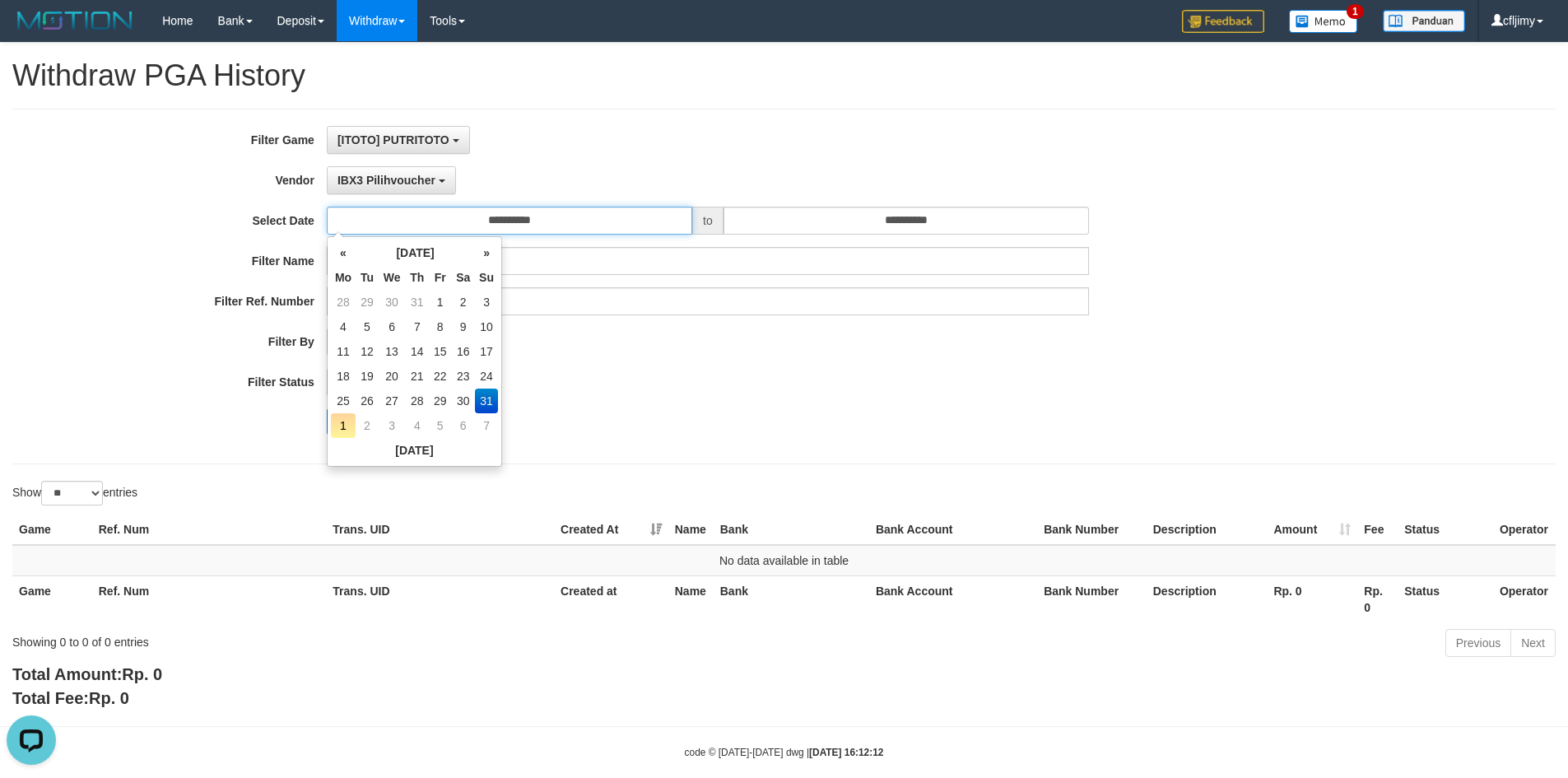
click at [635, 231] on input "**********" at bounding box center [509, 221] width 365 height 28
click at [440, 299] on td "1" at bounding box center [440, 302] width 22 height 25
type input "**********"
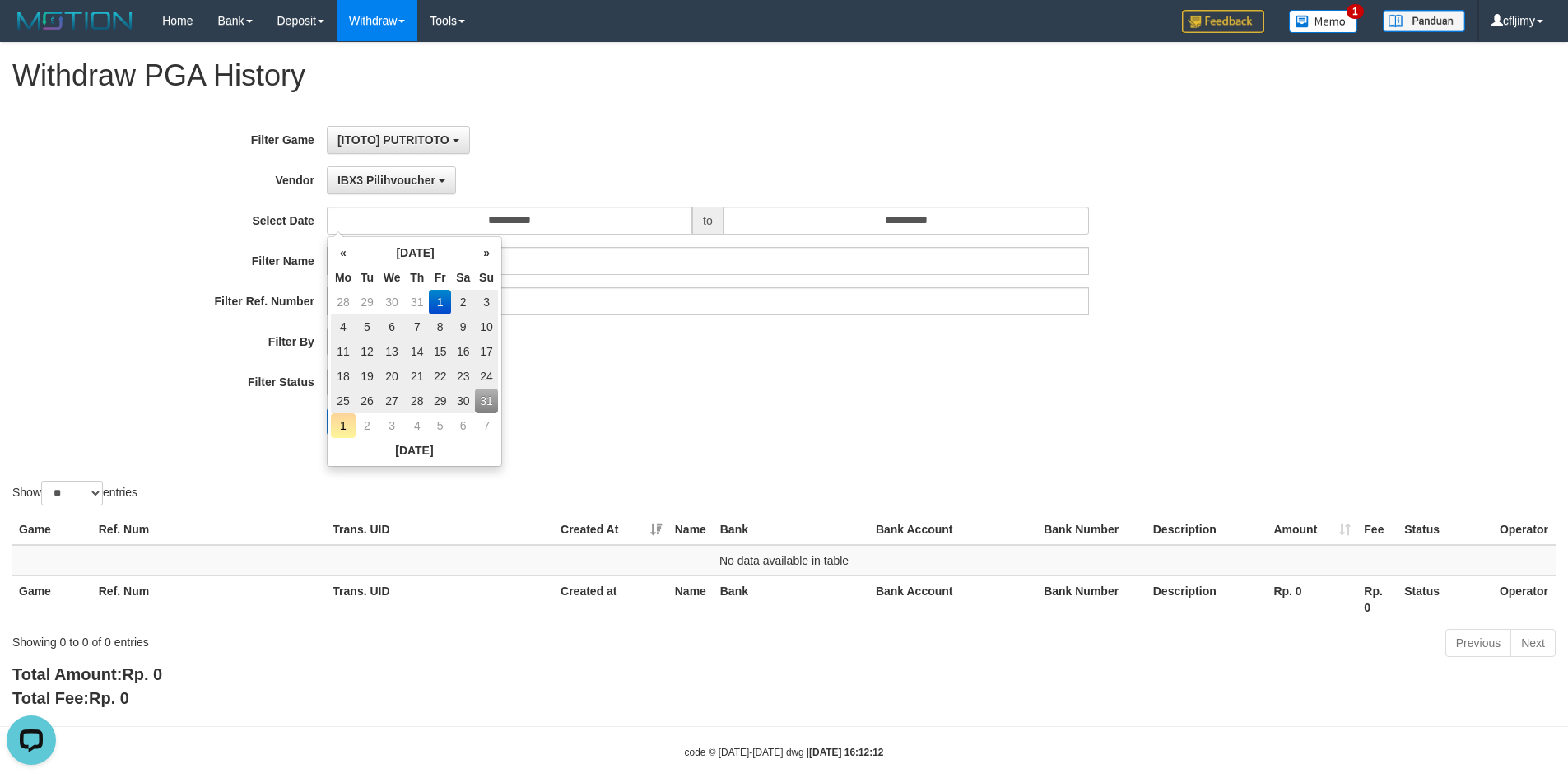
click at [644, 348] on div "PAID AT PAID AT CREATED AT" at bounding box center [708, 341] width 763 height 28
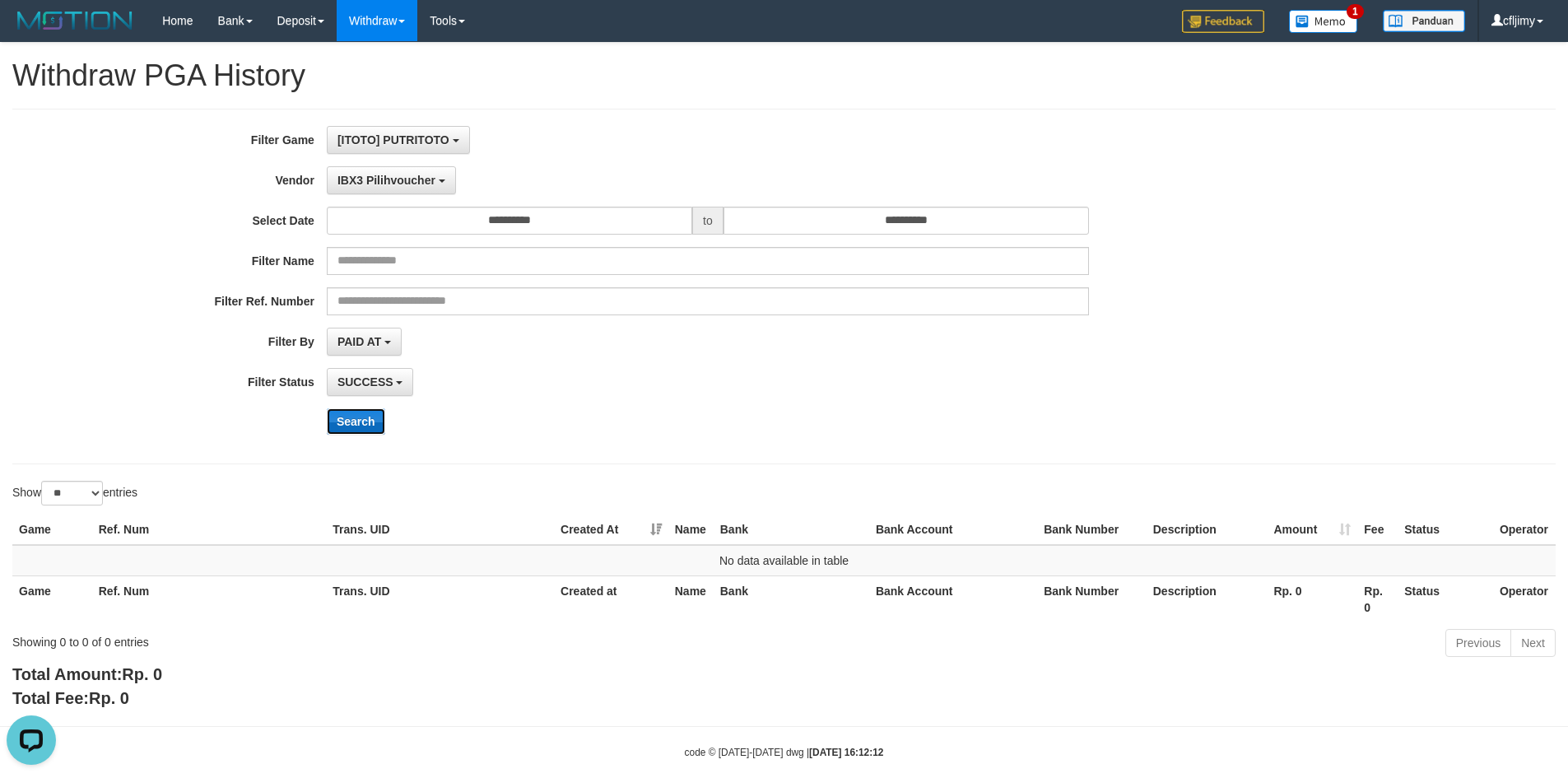
click at [350, 422] on button "Search" at bounding box center [356, 421] width 58 height 27
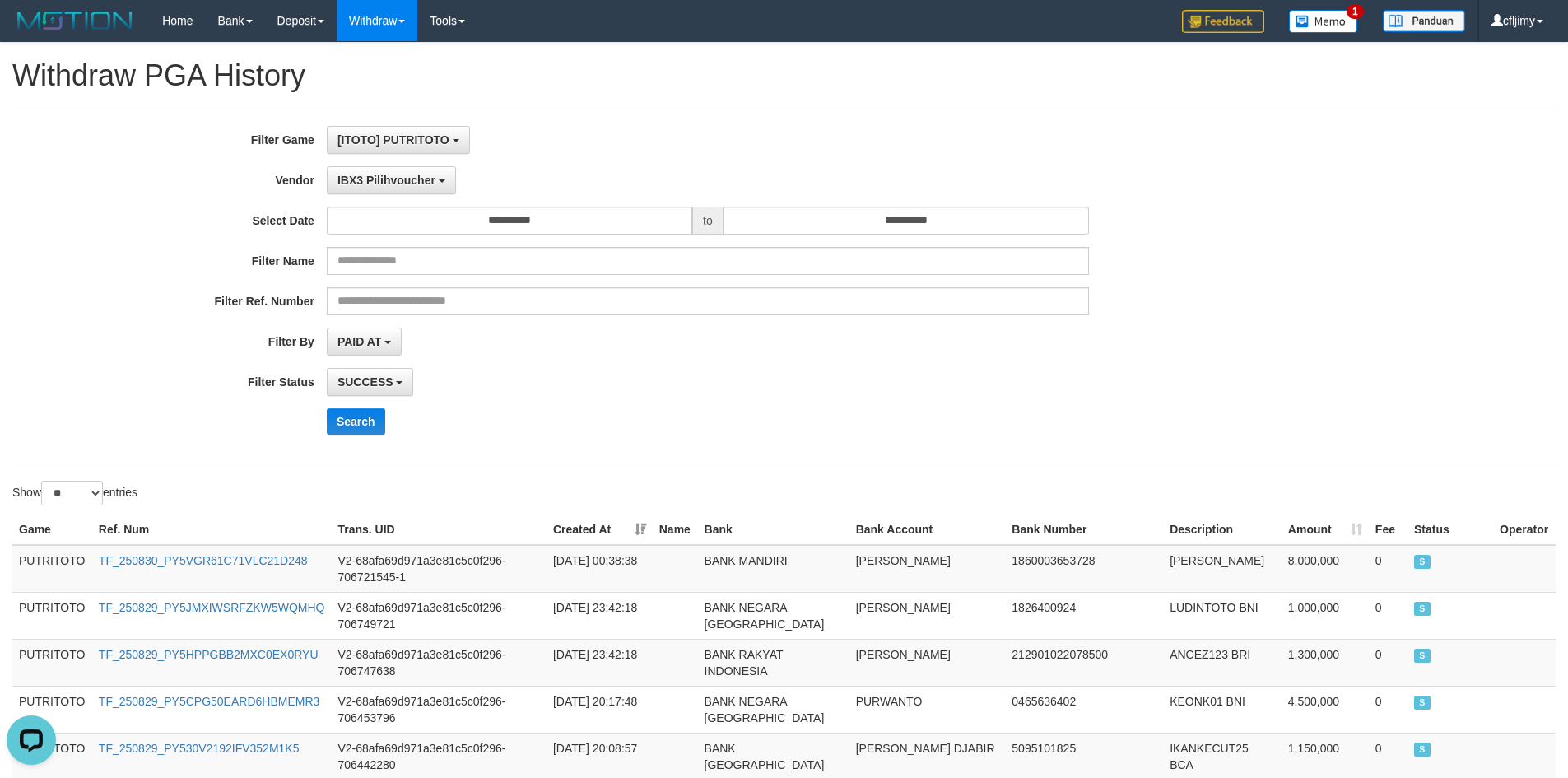
click at [741, 392] on div "SUCCESS SUCCESS ON PROCESS FAILED" at bounding box center [708, 381] width 763 height 28
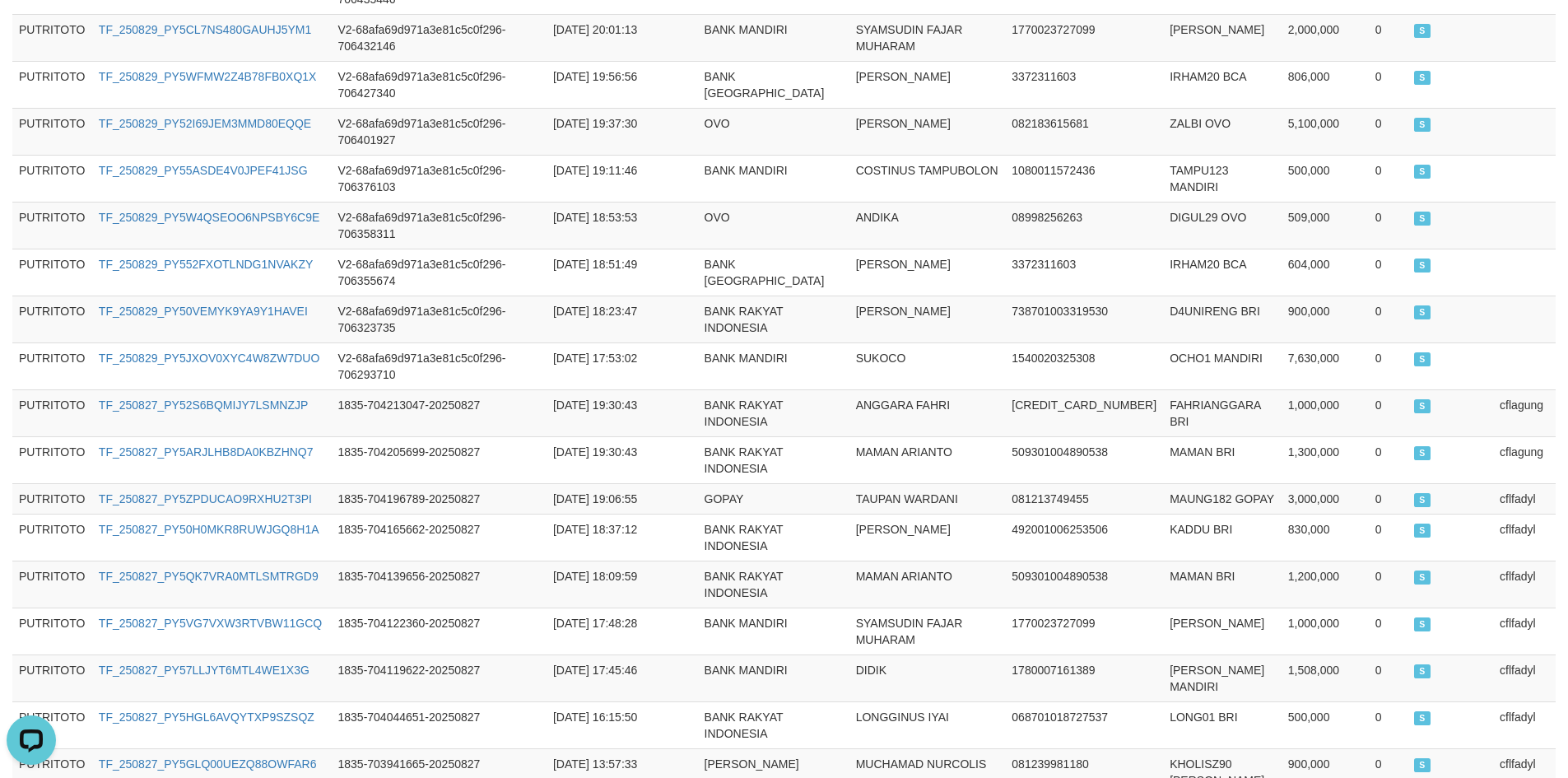
scroll to position [1165, 0]
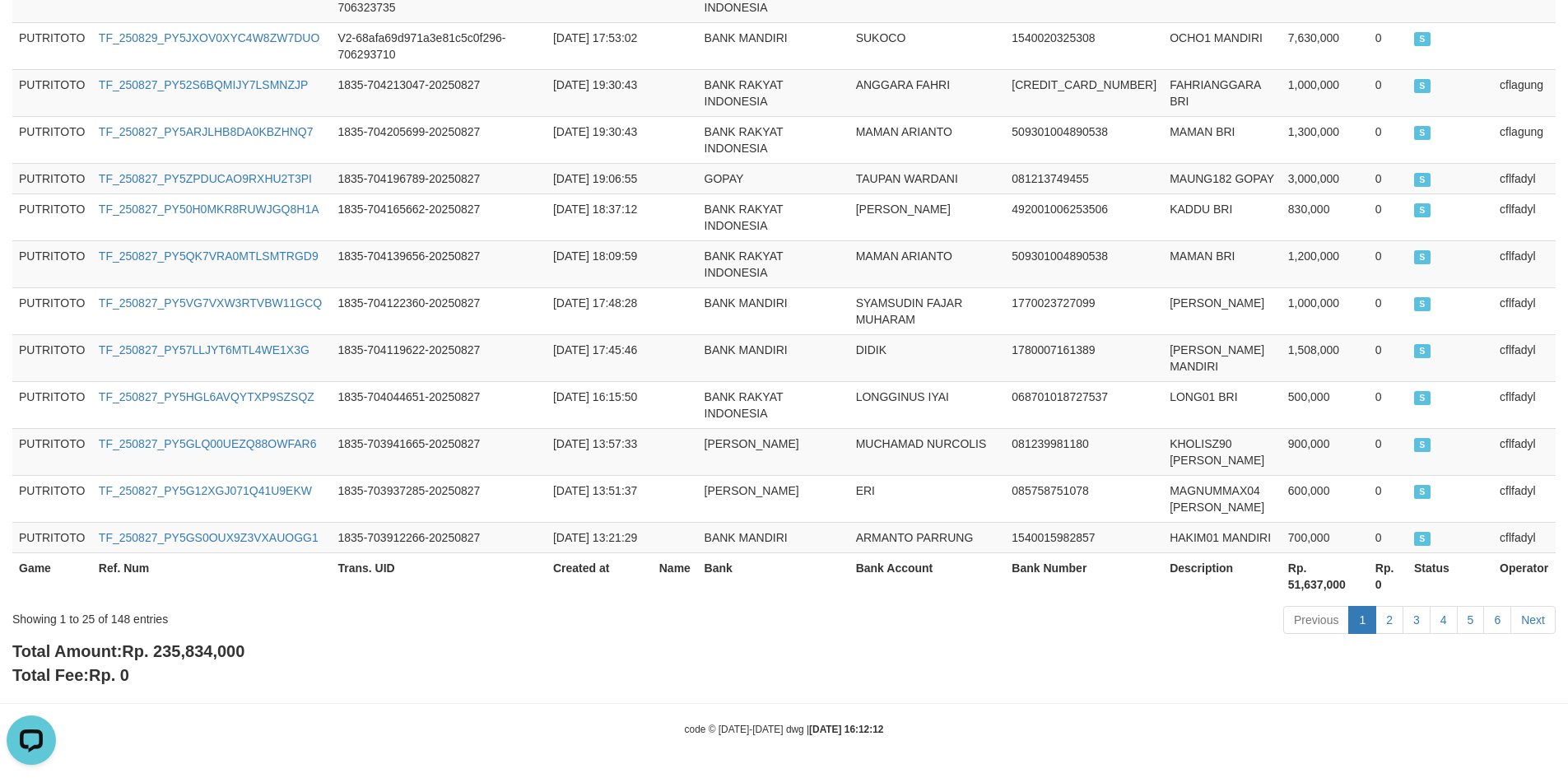
click at [209, 651] on span "Rp. 235,834,000" at bounding box center [182, 651] width 122 height 18
copy span "235,834,000"
click at [850, 342] on td "BANK MANDIRI" at bounding box center [773, 357] width 151 height 47
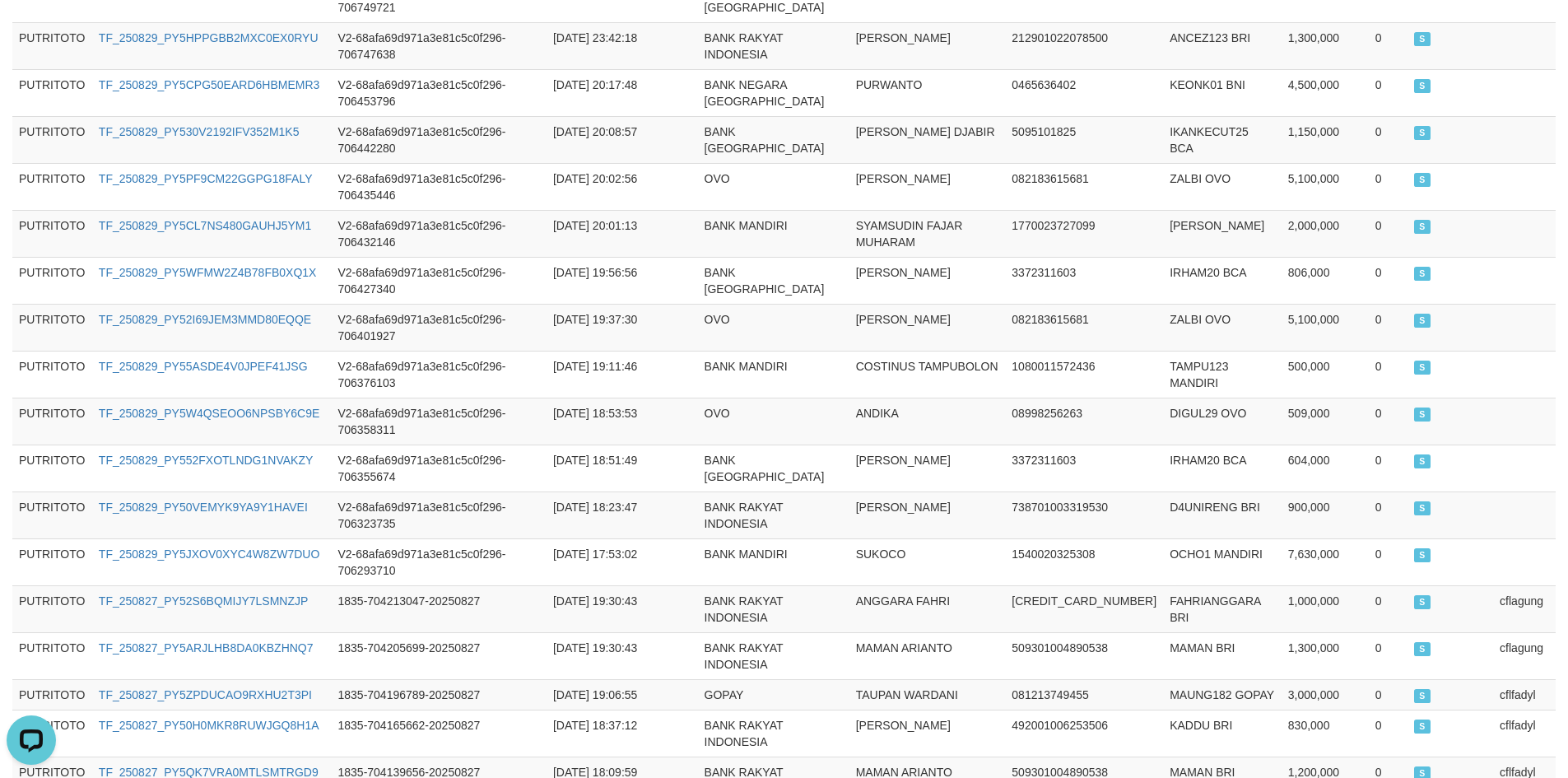
scroll to position [0, 0]
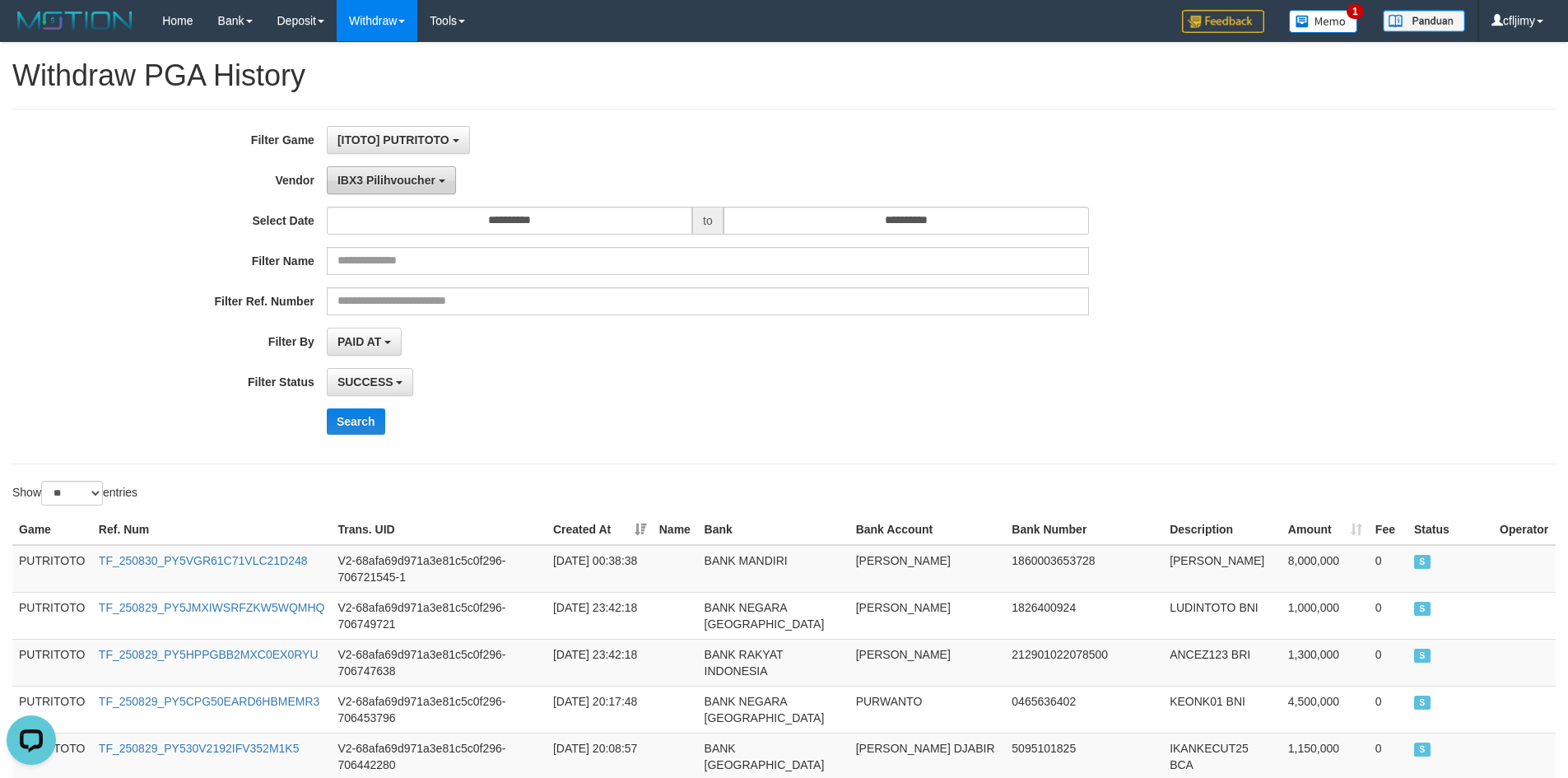
click at [424, 178] on span "IBX3 Pilihvoucher" at bounding box center [386, 180] width 98 height 13
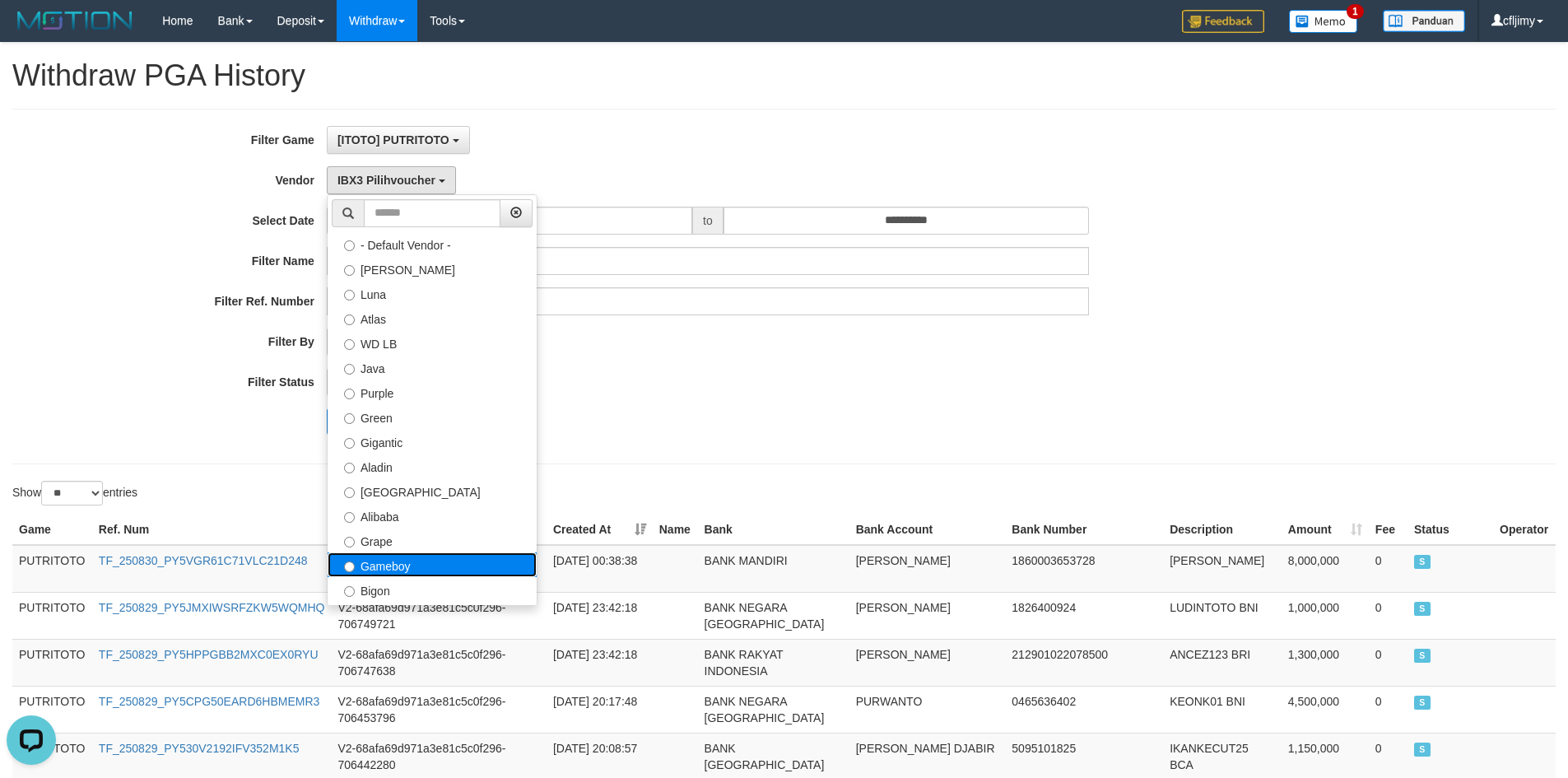
click at [404, 560] on label "Gameboy" at bounding box center [432, 564] width 209 height 25
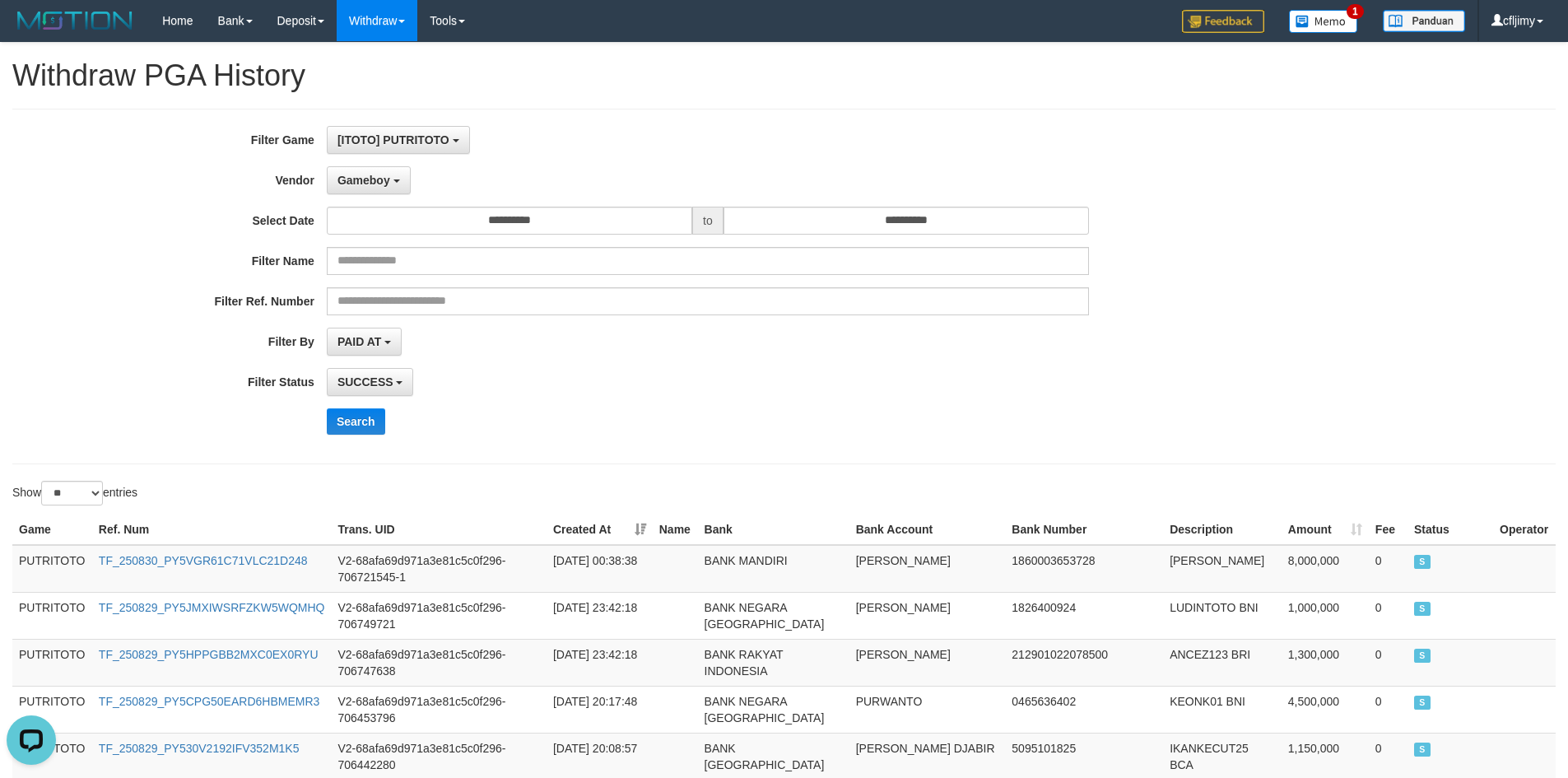
click at [757, 374] on div "SUCCESS SUCCESS ON PROCESS FAILED" at bounding box center [708, 381] width 763 height 28
click at [360, 424] on button "Search" at bounding box center [356, 421] width 58 height 27
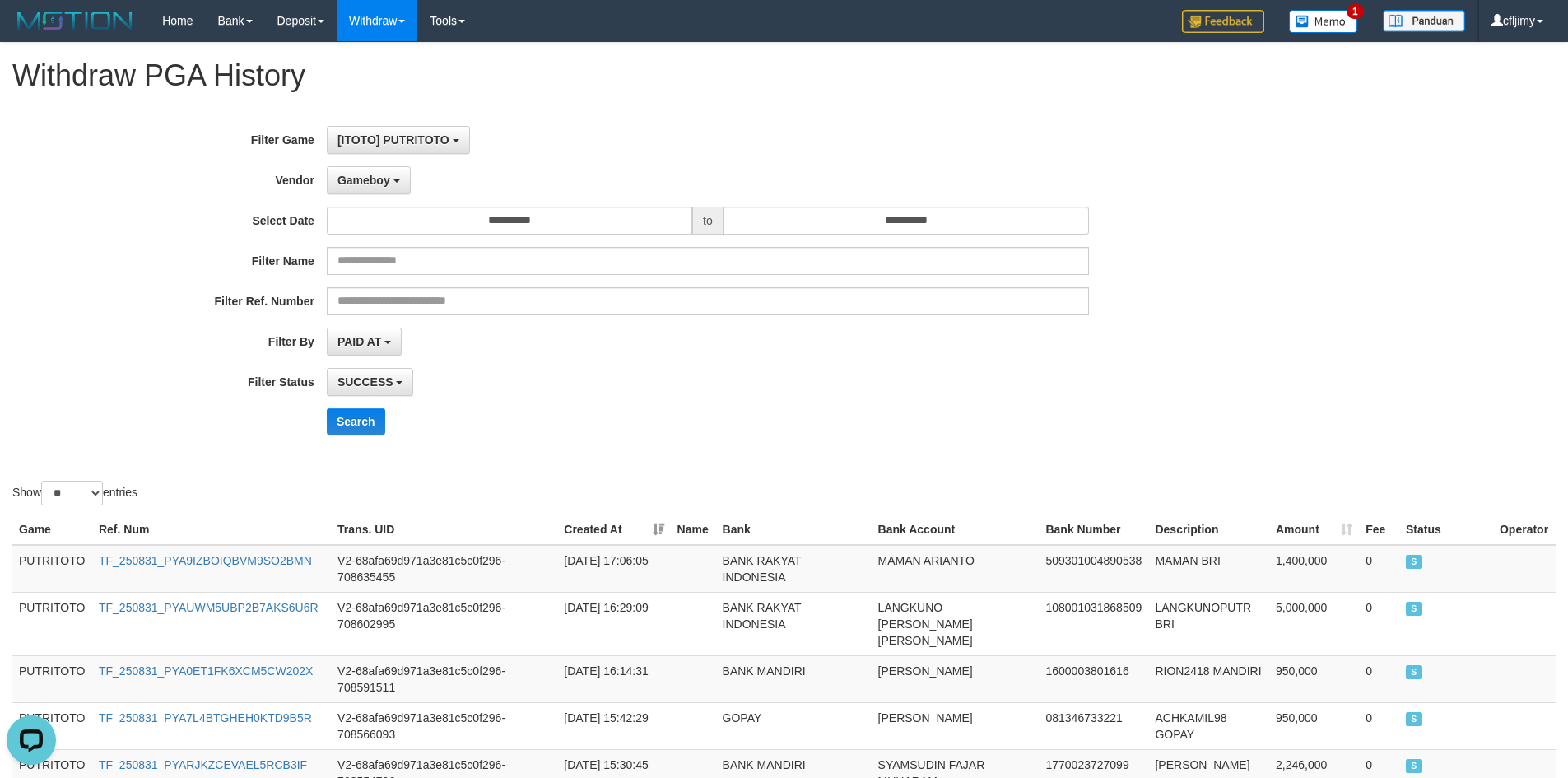
click at [664, 420] on div "Search" at bounding box center [816, 421] width 981 height 27
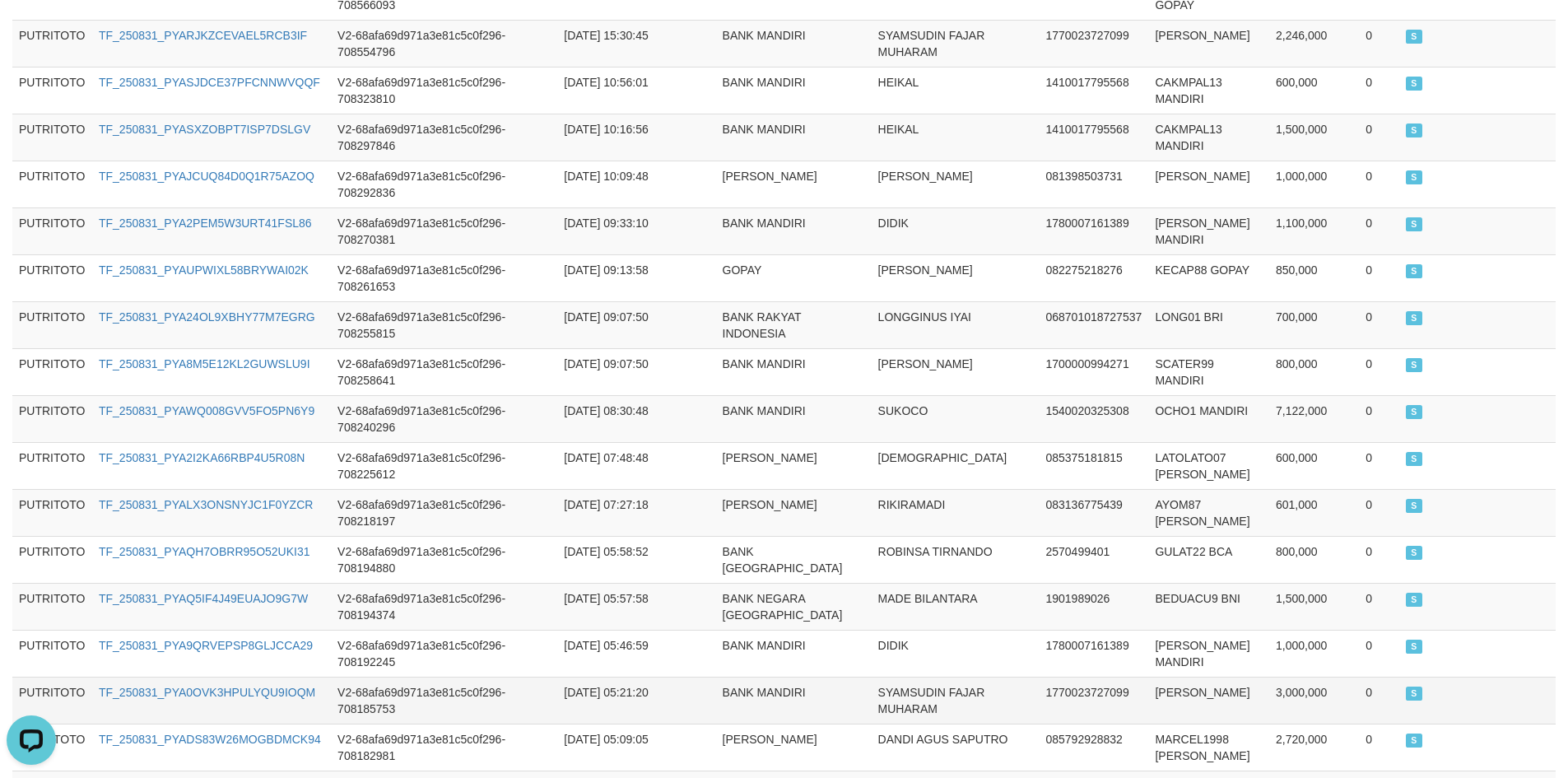
scroll to position [1165, 0]
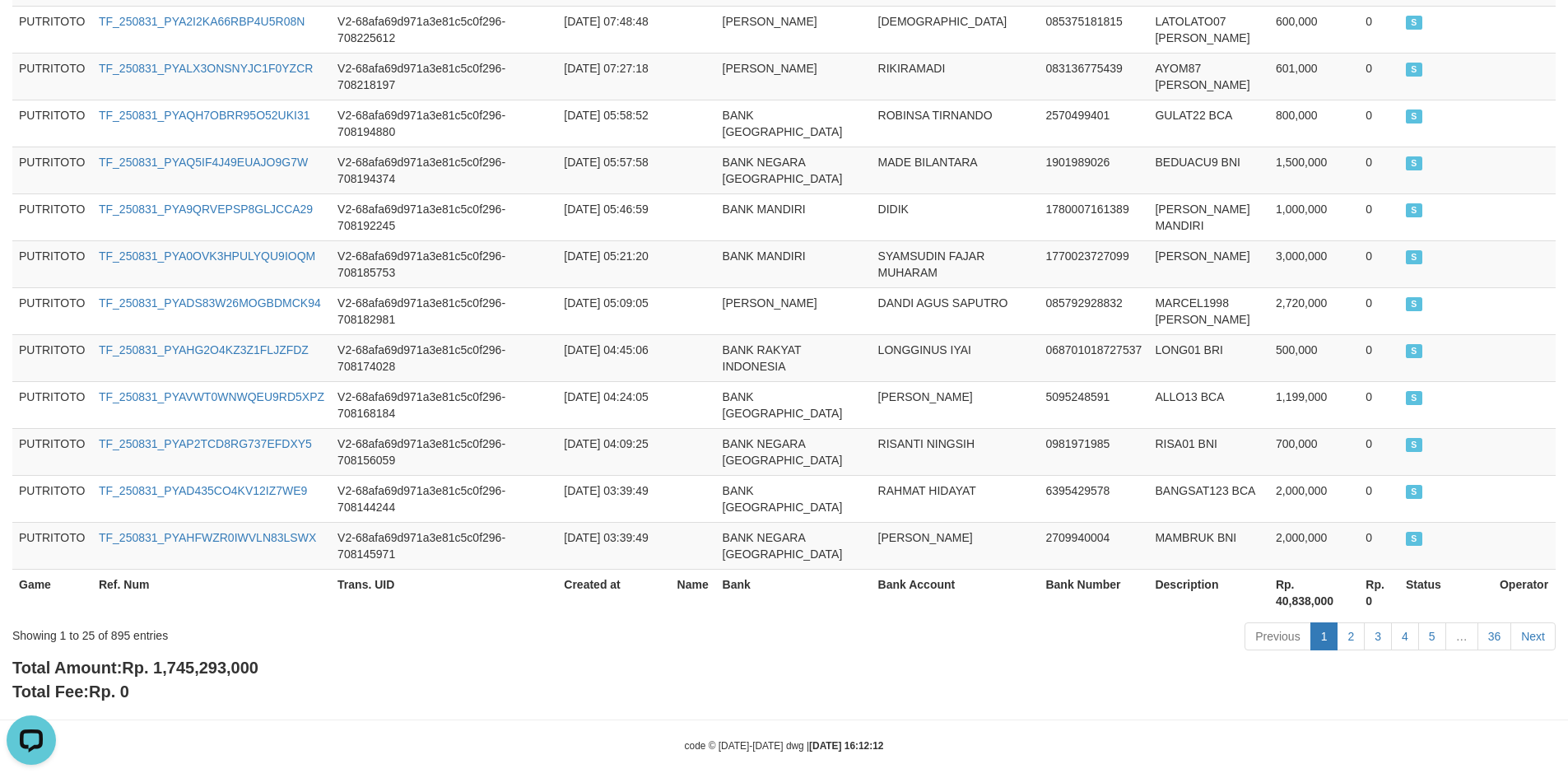
click at [224, 658] on span "Rp. 1,745,293,000" at bounding box center [190, 667] width 137 height 18
click at [227, 658] on span "Rp. 1,745,293,000" at bounding box center [190, 667] width 137 height 18
click at [241, 658] on span "Rp. 1,745,293,000" at bounding box center [190, 667] width 137 height 18
copy span "1,745,293,000"
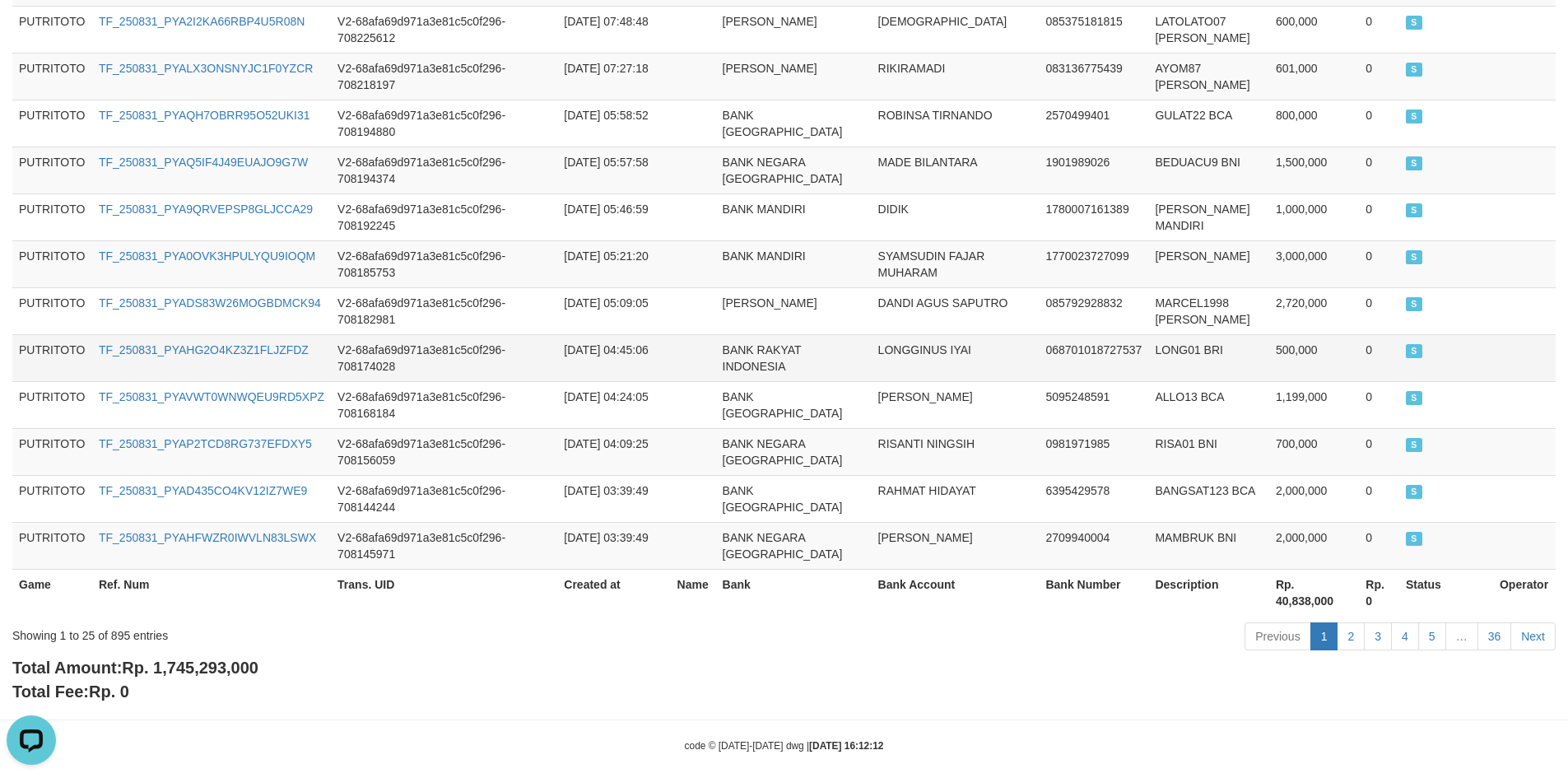
click at [897, 340] on td "LONGGINUS IYAI" at bounding box center [956, 357] width 168 height 47
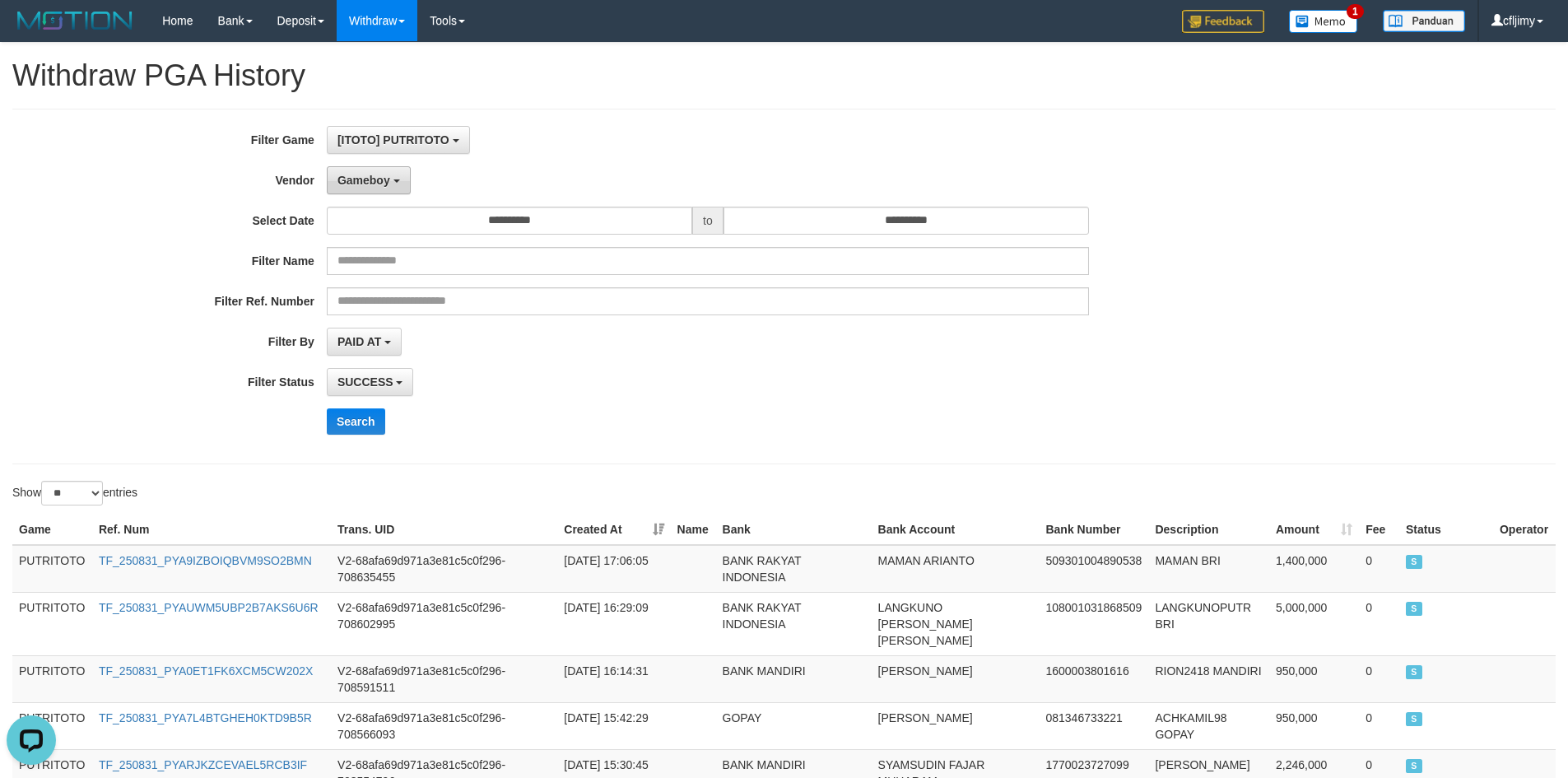
click at [363, 179] on span "Gameboy" at bounding box center [364, 180] width 53 height 13
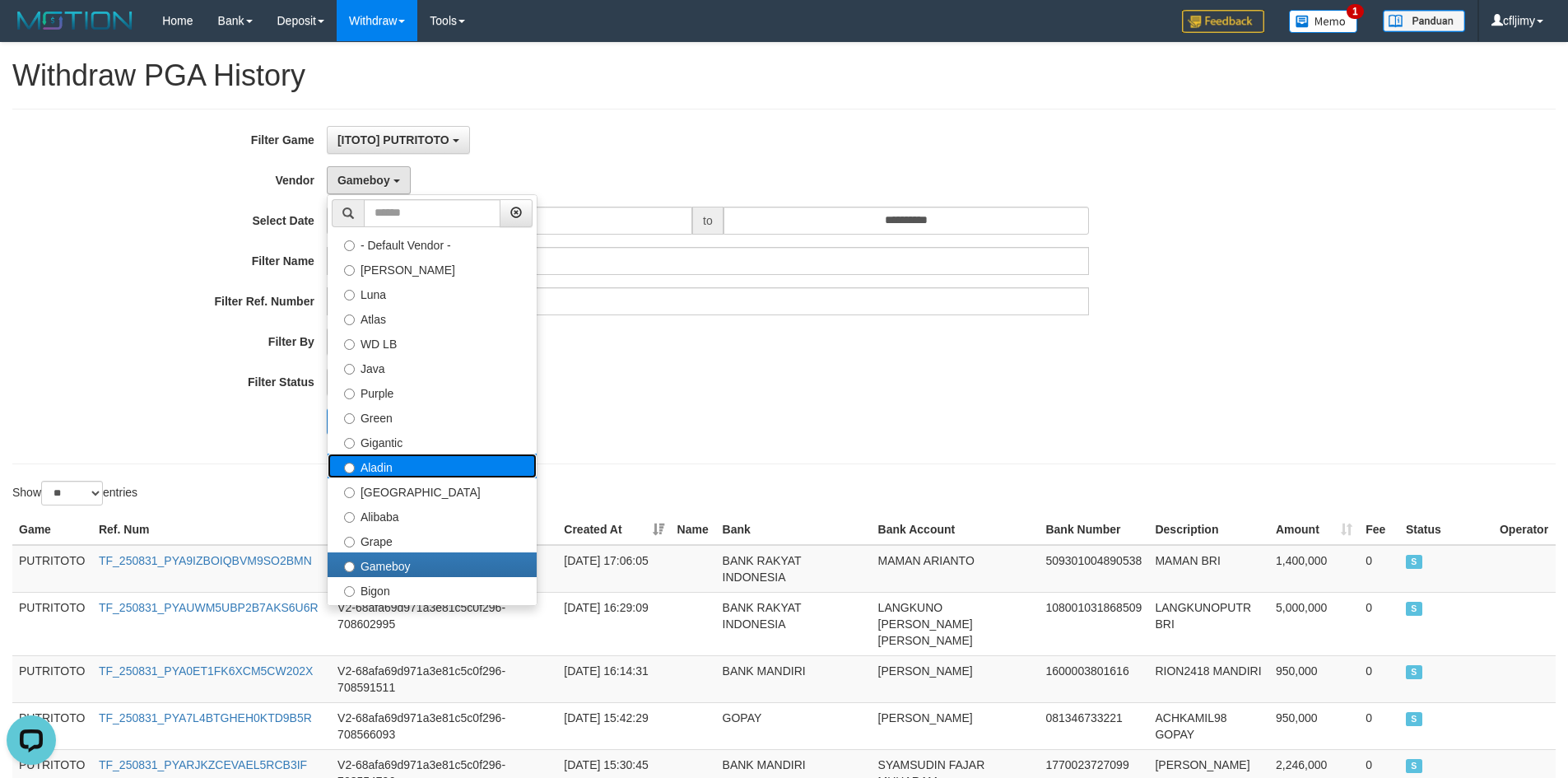
click at [394, 471] on label "Aladin" at bounding box center [432, 466] width 209 height 25
select select "**********"
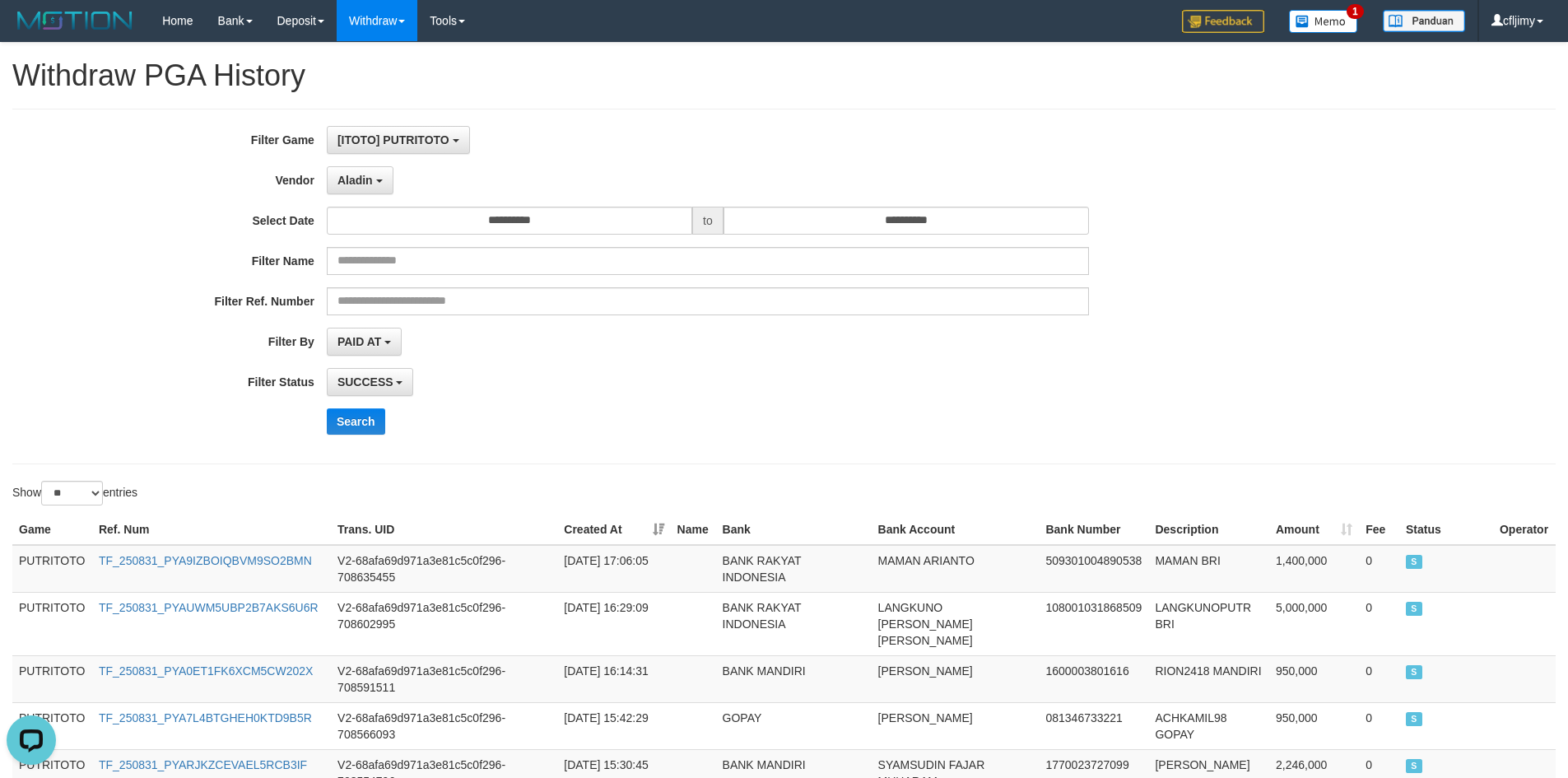
click at [624, 432] on div "Search" at bounding box center [816, 421] width 981 height 27
click at [363, 421] on button "Search" at bounding box center [356, 421] width 58 height 27
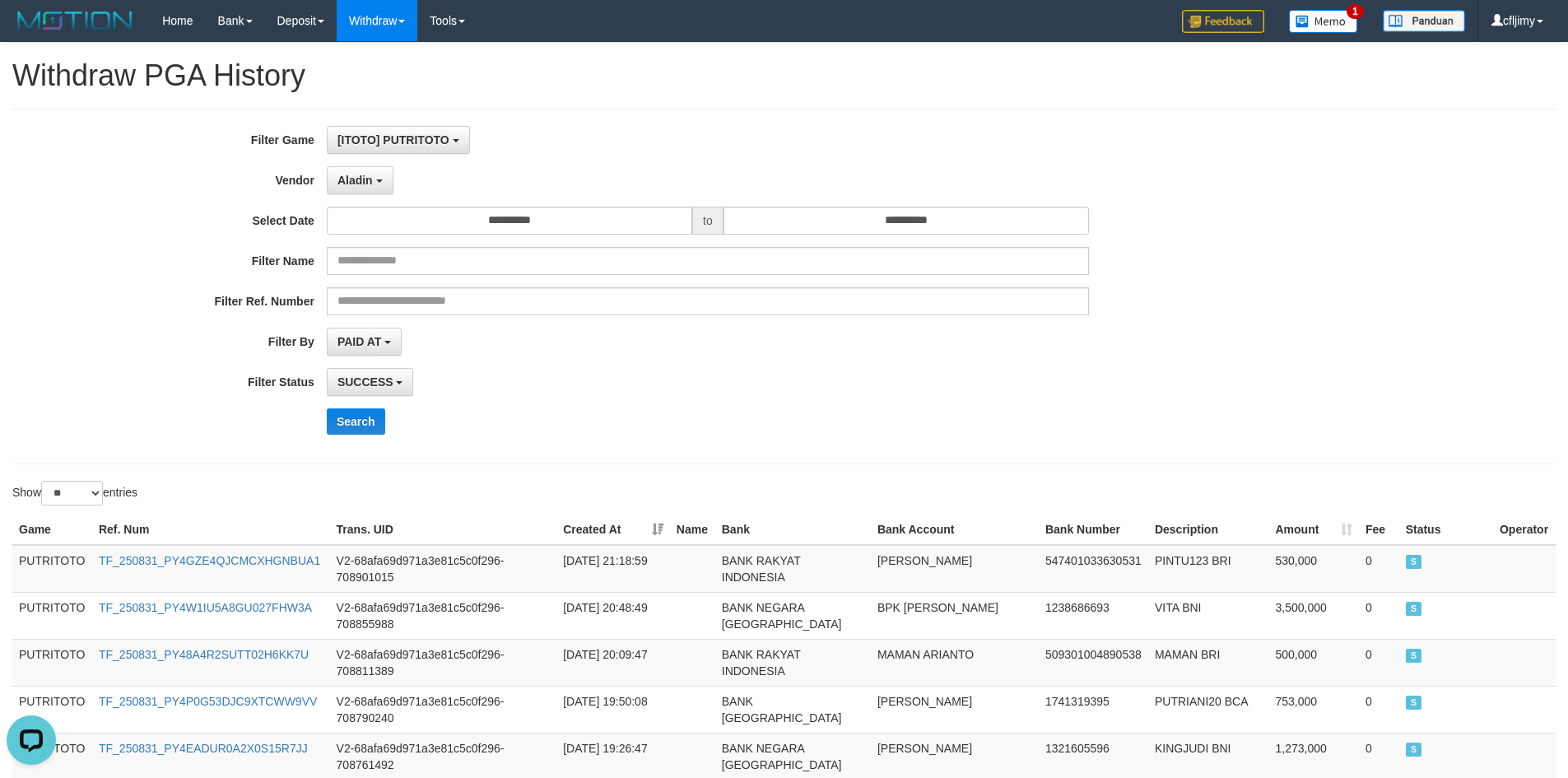
click at [823, 368] on div "SUCCESS SUCCESS ON PROCESS FAILED" at bounding box center [708, 381] width 763 height 28
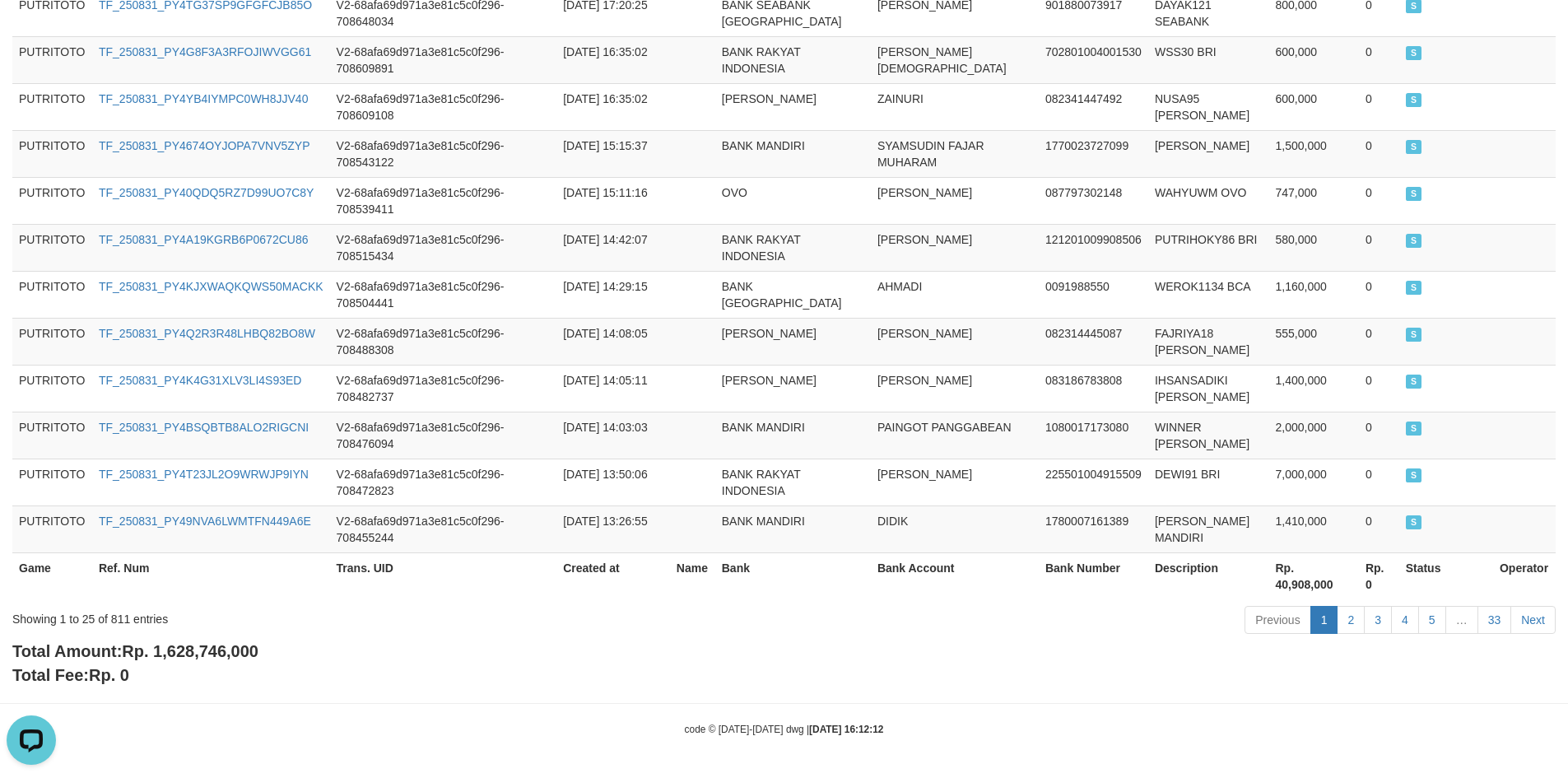
click at [232, 657] on span "Rp. 1,628,746,000" at bounding box center [190, 651] width 137 height 18
copy span "1,628,746,000"
click at [726, 233] on td "BANK RAKYAT INDONESIA" at bounding box center [793, 247] width 156 height 47
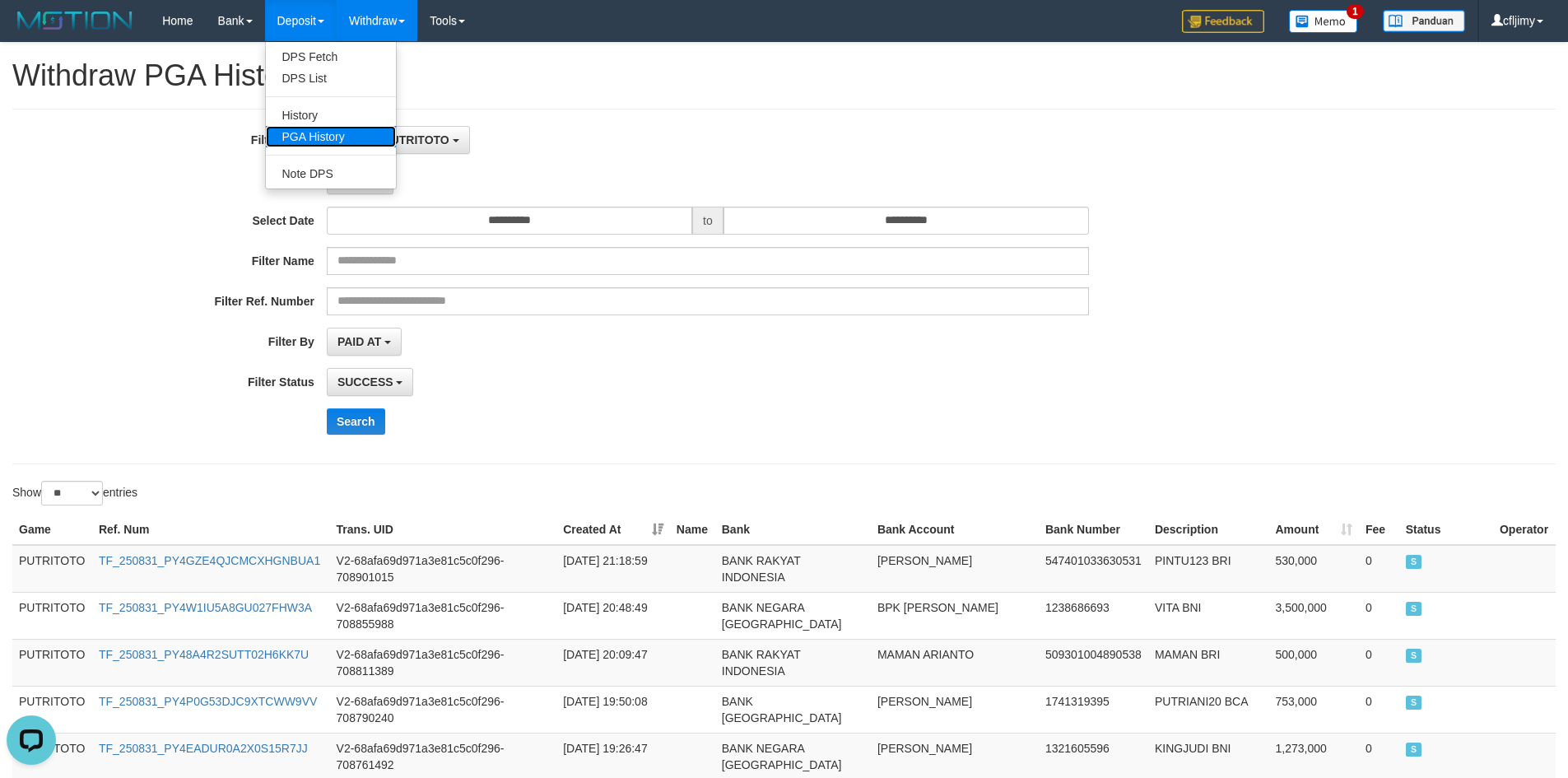
click at [319, 136] on link "PGA History" at bounding box center [331, 136] width 130 height 21
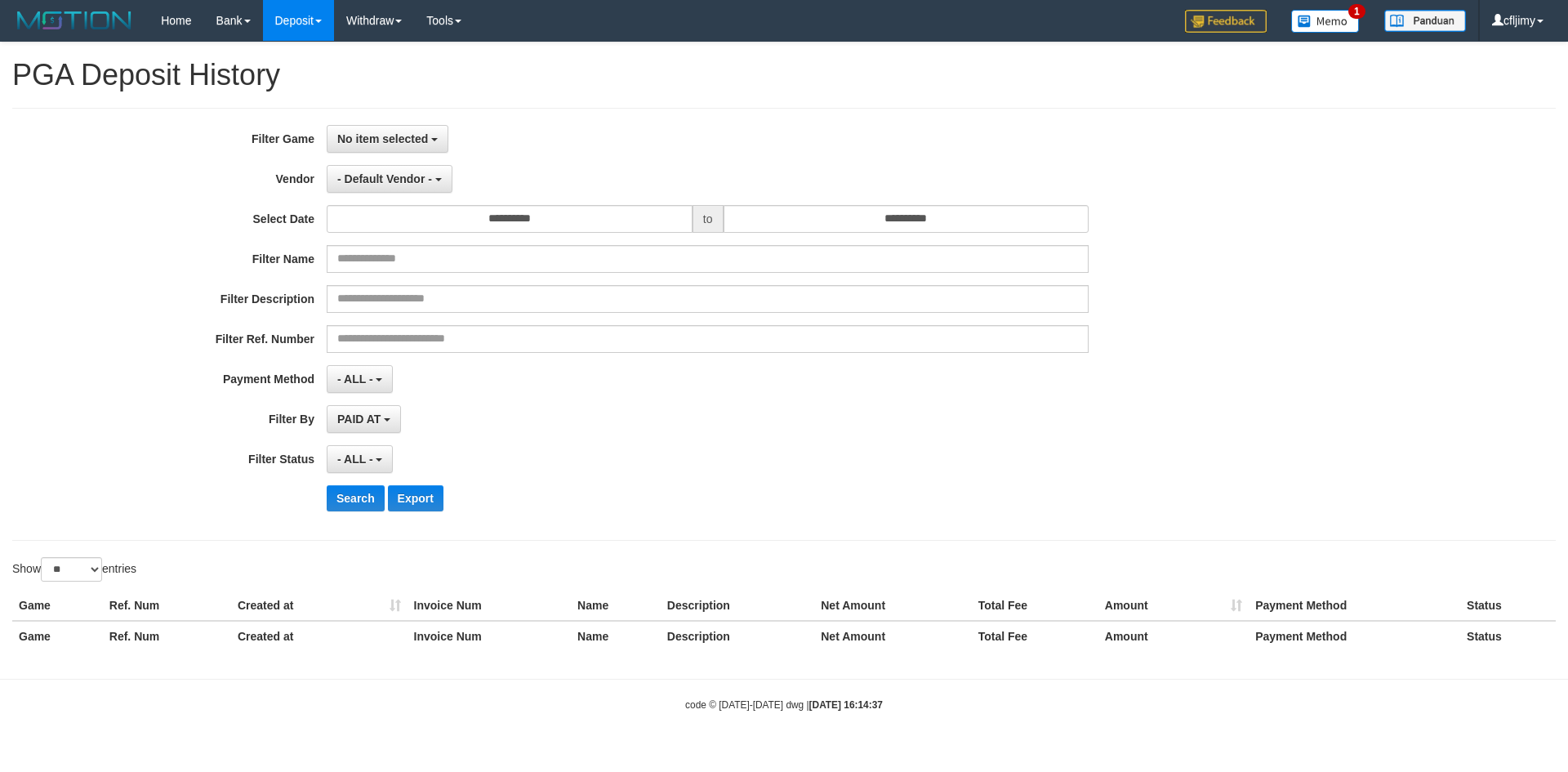
select select
select select "**"
click at [389, 140] on span "No item selected" at bounding box center [382, 138] width 91 height 13
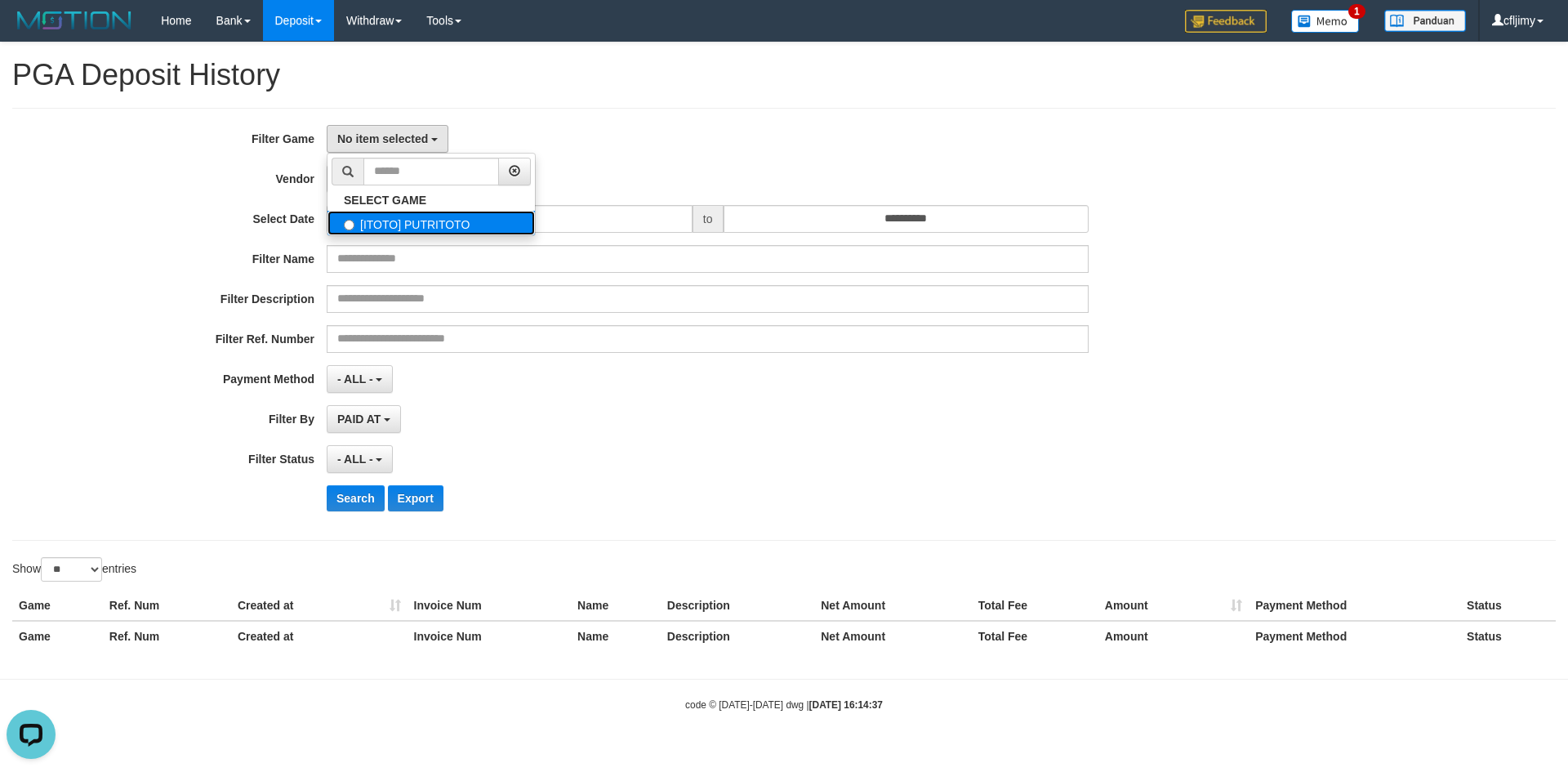
click at [410, 224] on label "[ITOTO] PUTRITOTO" at bounding box center [431, 222] width 208 height 25
select select "****"
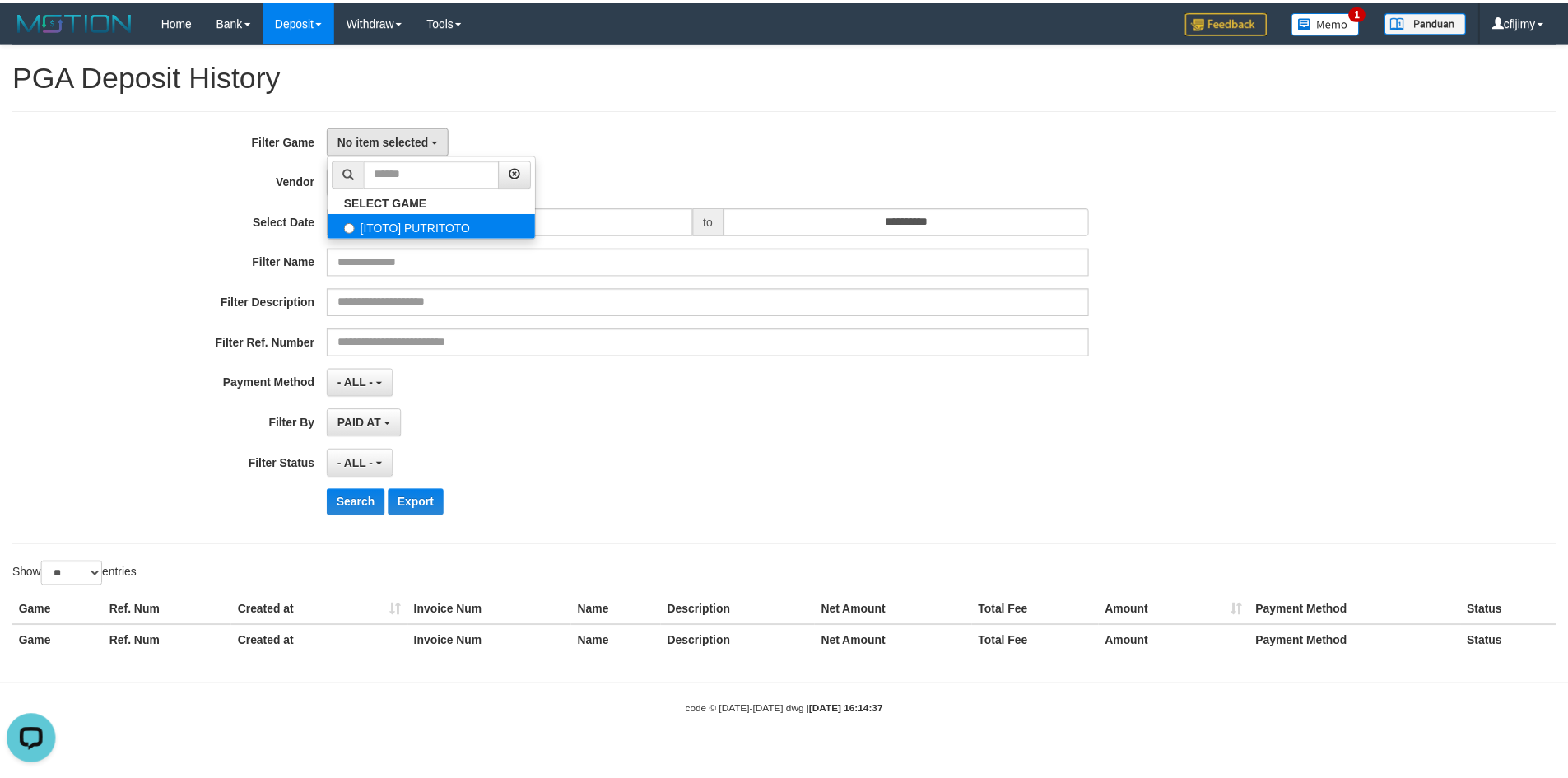
scroll to position [15, 0]
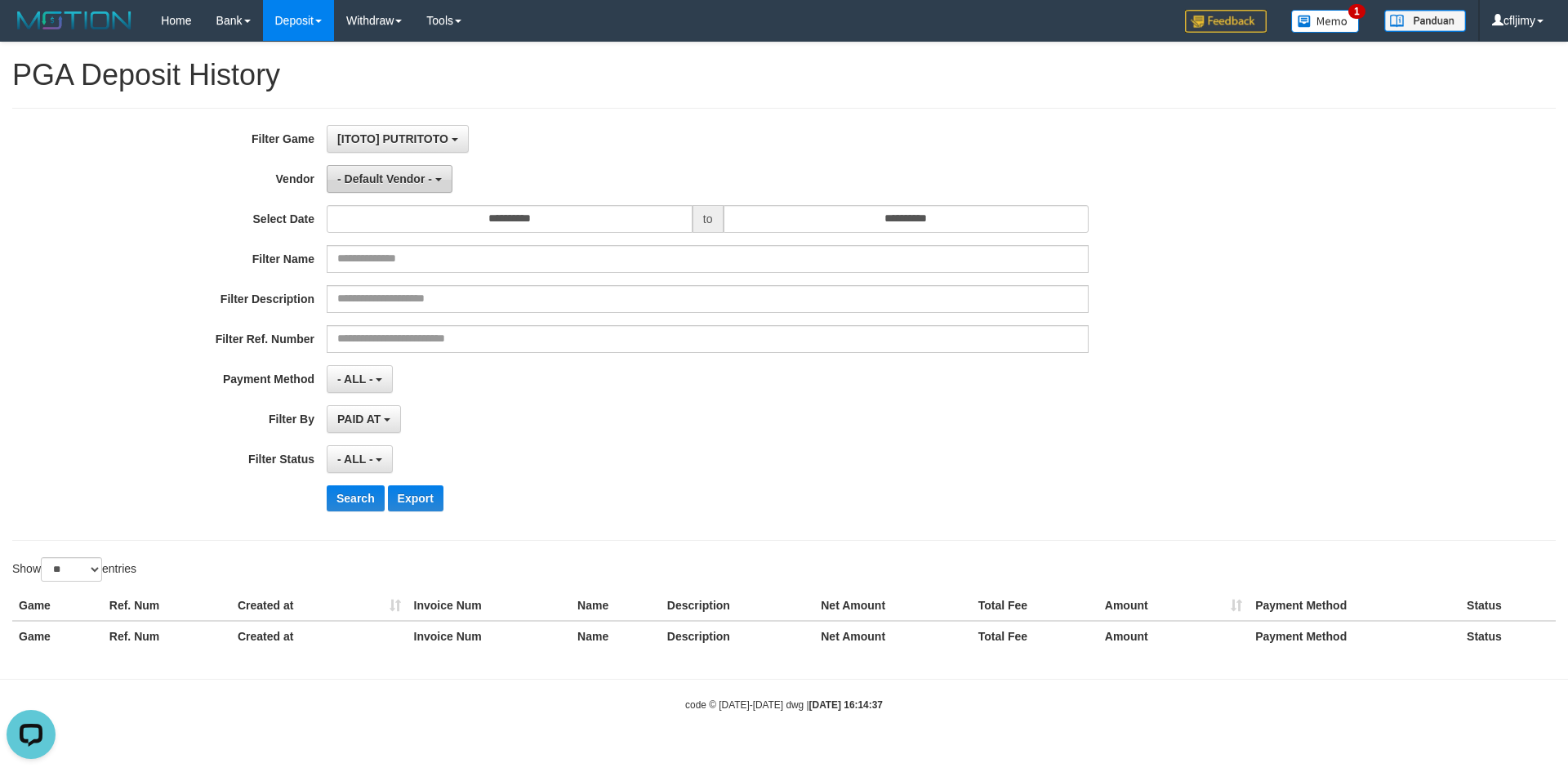
click at [408, 176] on span "- Default Vendor -" at bounding box center [385, 178] width 95 height 13
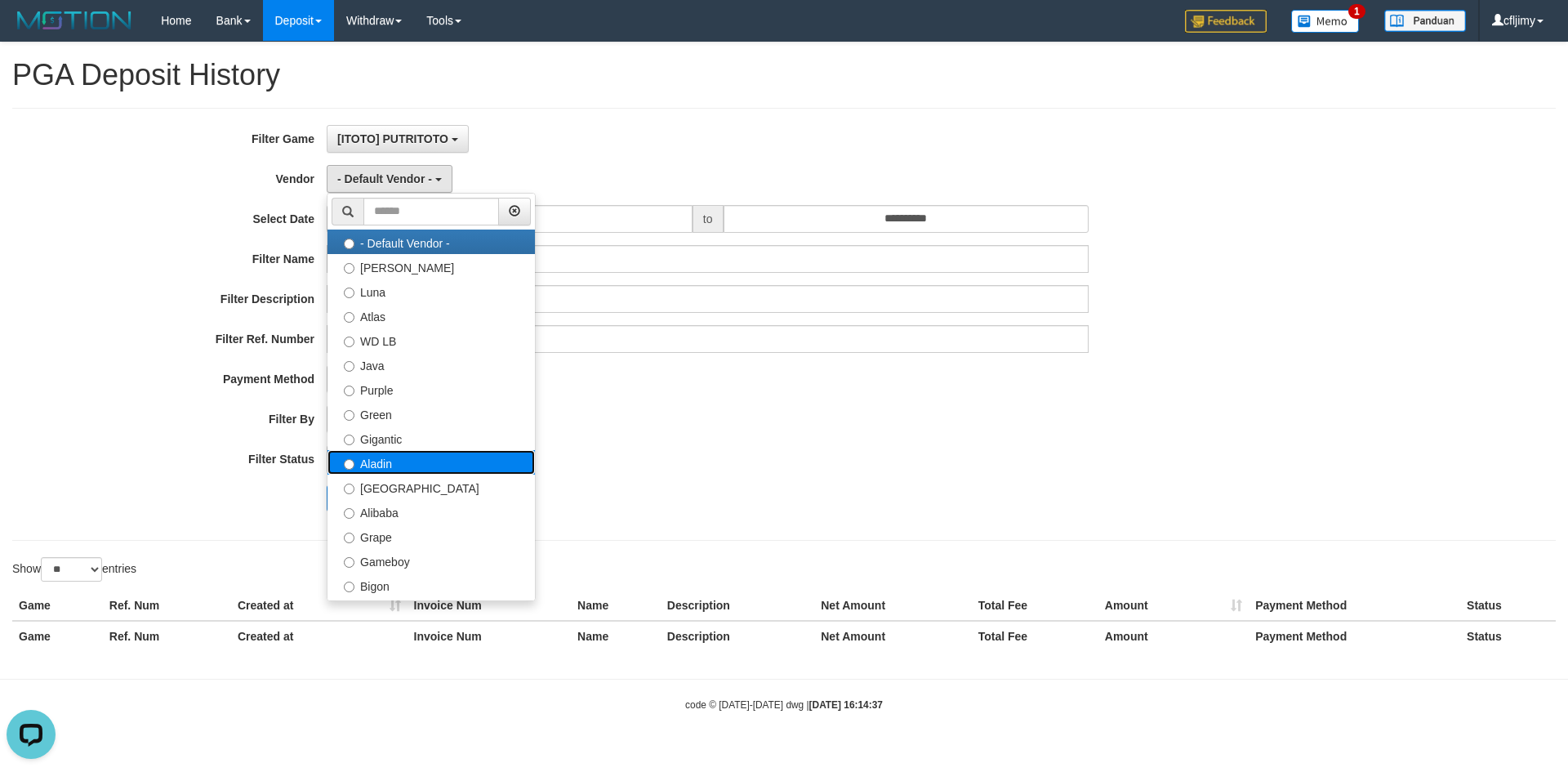
click at [399, 464] on label "Aladin" at bounding box center [431, 462] width 208 height 25
select select "**********"
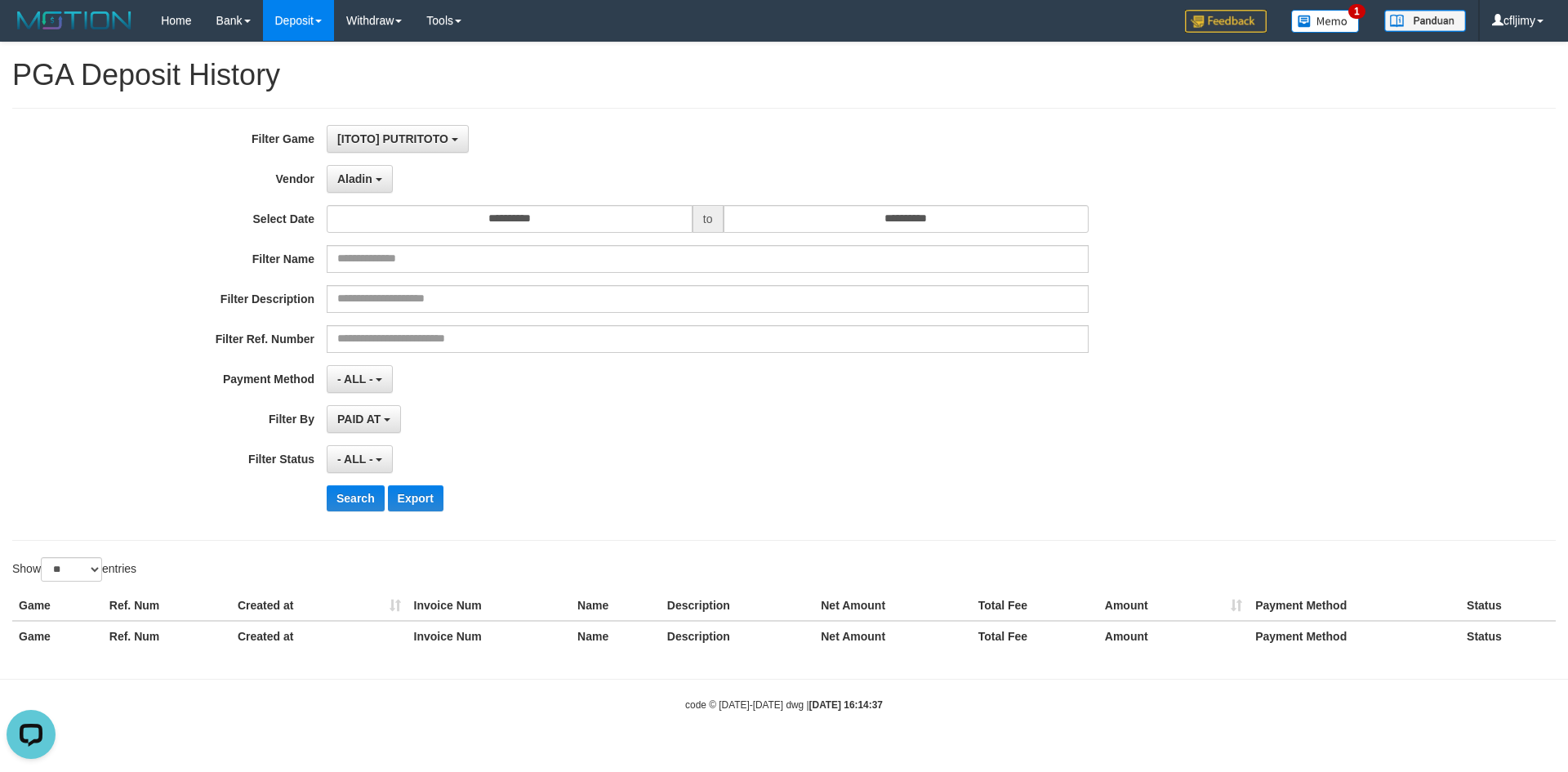
click at [807, 447] on div "- ALL - SELECT ALL - ALL - SELECT STATUS PENDING/UNPAID PAID CANCELED EXPIRED" at bounding box center [707, 459] width 762 height 28
click at [628, 215] on input "**********" at bounding box center [509, 219] width 365 height 28
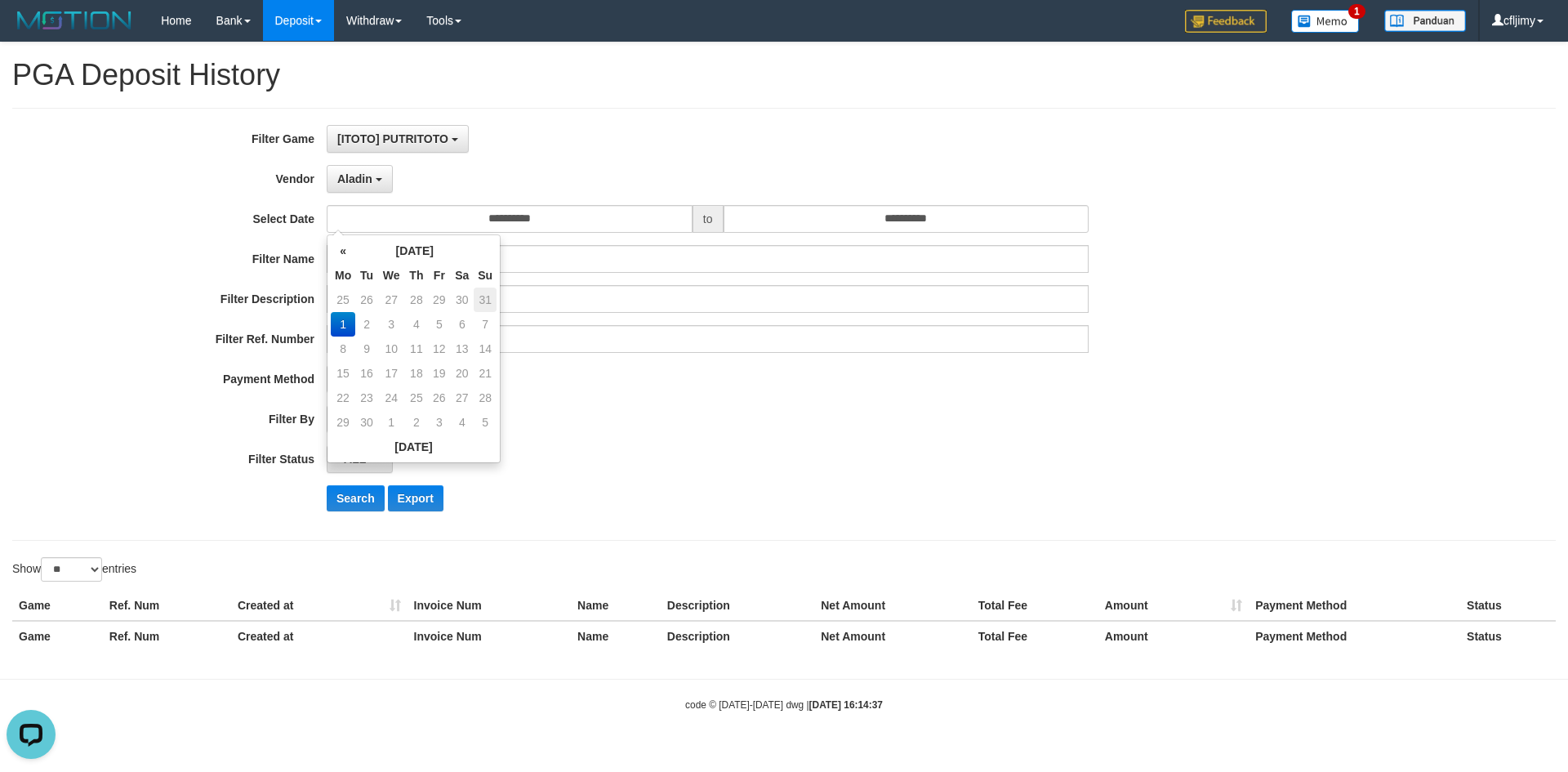
click at [486, 296] on td "31" at bounding box center [484, 299] width 23 height 25
type input "**********"
click at [727, 379] on div "- ALL - SELECT ALL - ALL - SELECT PAYMENT METHOD Mandiri BNI OVO CIMB BRI MAYBA…" at bounding box center [707, 378] width 762 height 28
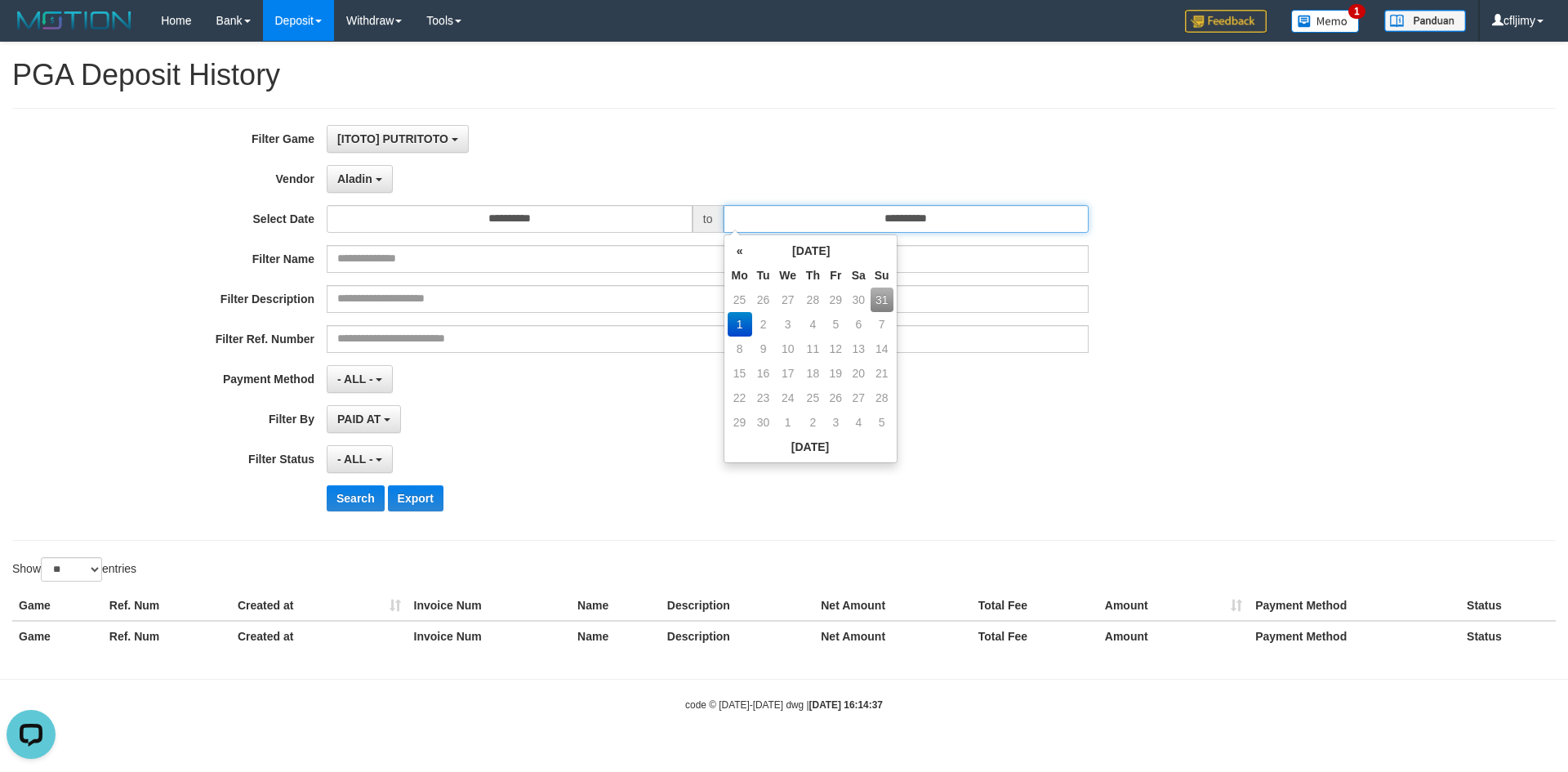
click at [1054, 212] on input "**********" at bounding box center [906, 219] width 365 height 28
click at [886, 305] on td "31" at bounding box center [881, 299] width 23 height 25
type input "**********"
click at [648, 412] on div "PAID AT PAID AT CREATED AT" at bounding box center [707, 419] width 762 height 28
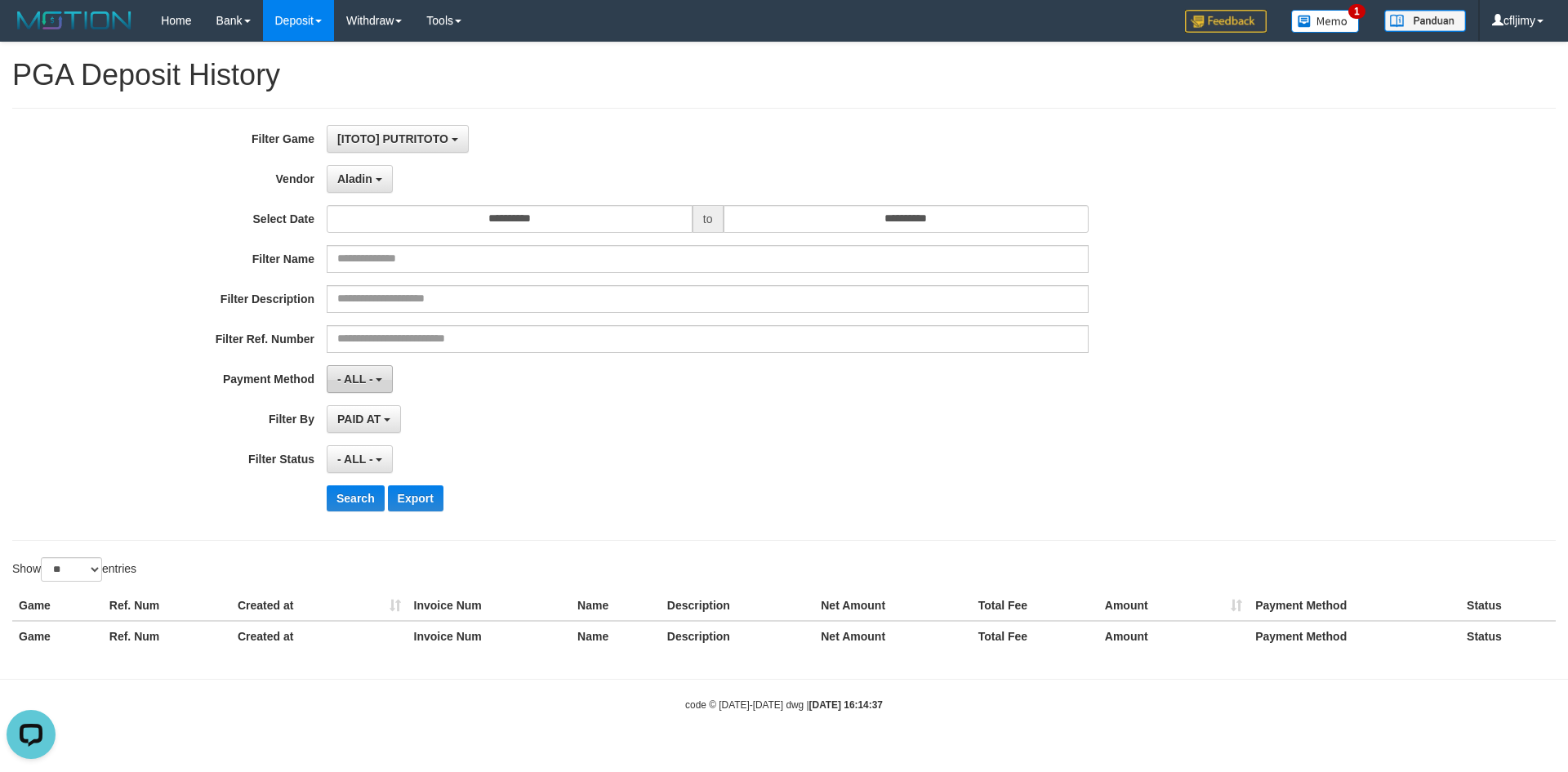
click at [348, 378] on span "- ALL -" at bounding box center [355, 378] width 36 height 13
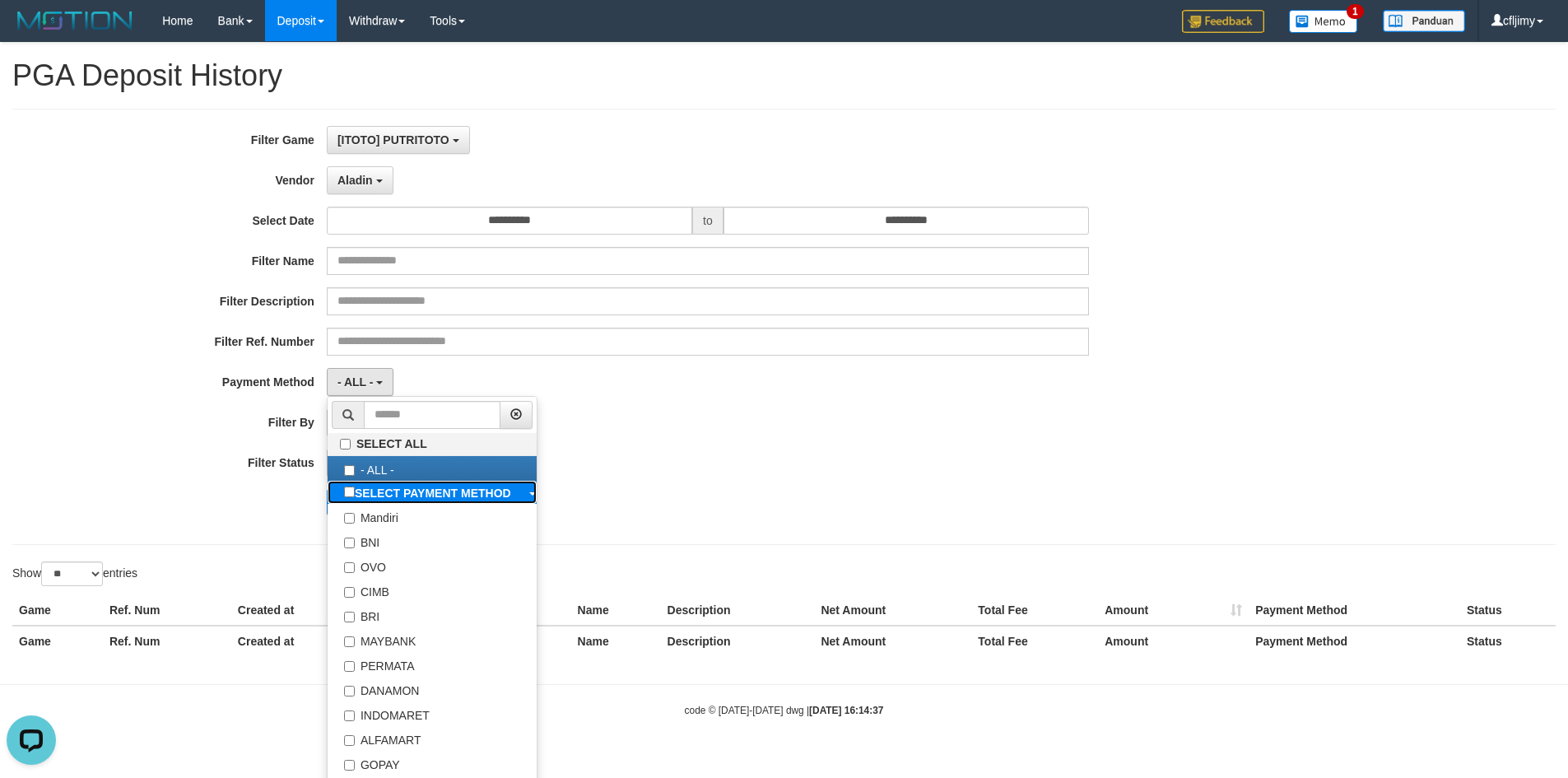
drag, startPoint x: 387, startPoint y: 489, endPoint x: 427, endPoint y: 481, distance: 40.8
click at [387, 489] on b "SELECT PAYMENT METHOD" at bounding box center [433, 492] width 156 height 13
select select "*********"
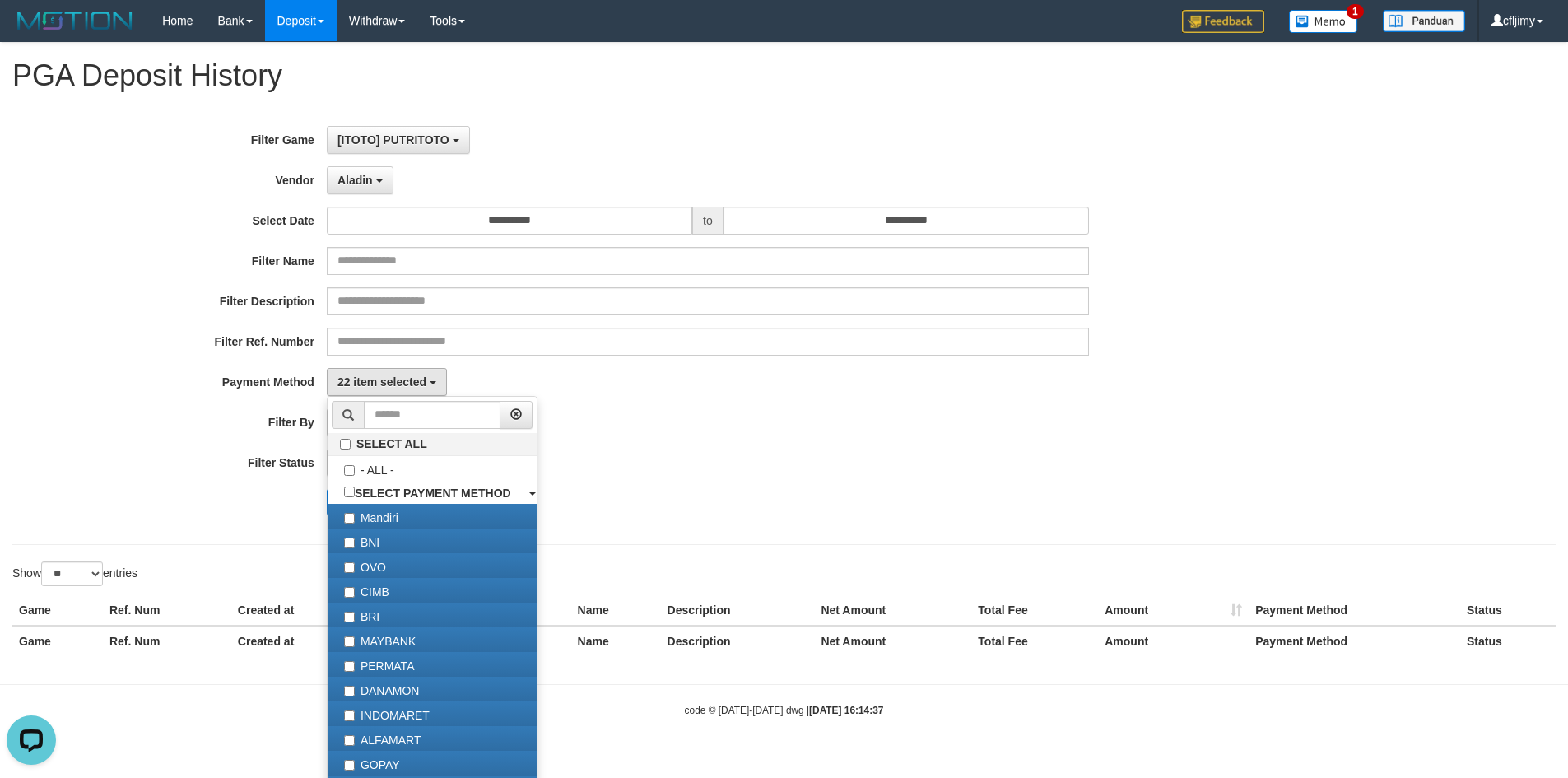
click at [734, 414] on div "PAID AT PAID AT CREATED AT" at bounding box center [708, 422] width 763 height 28
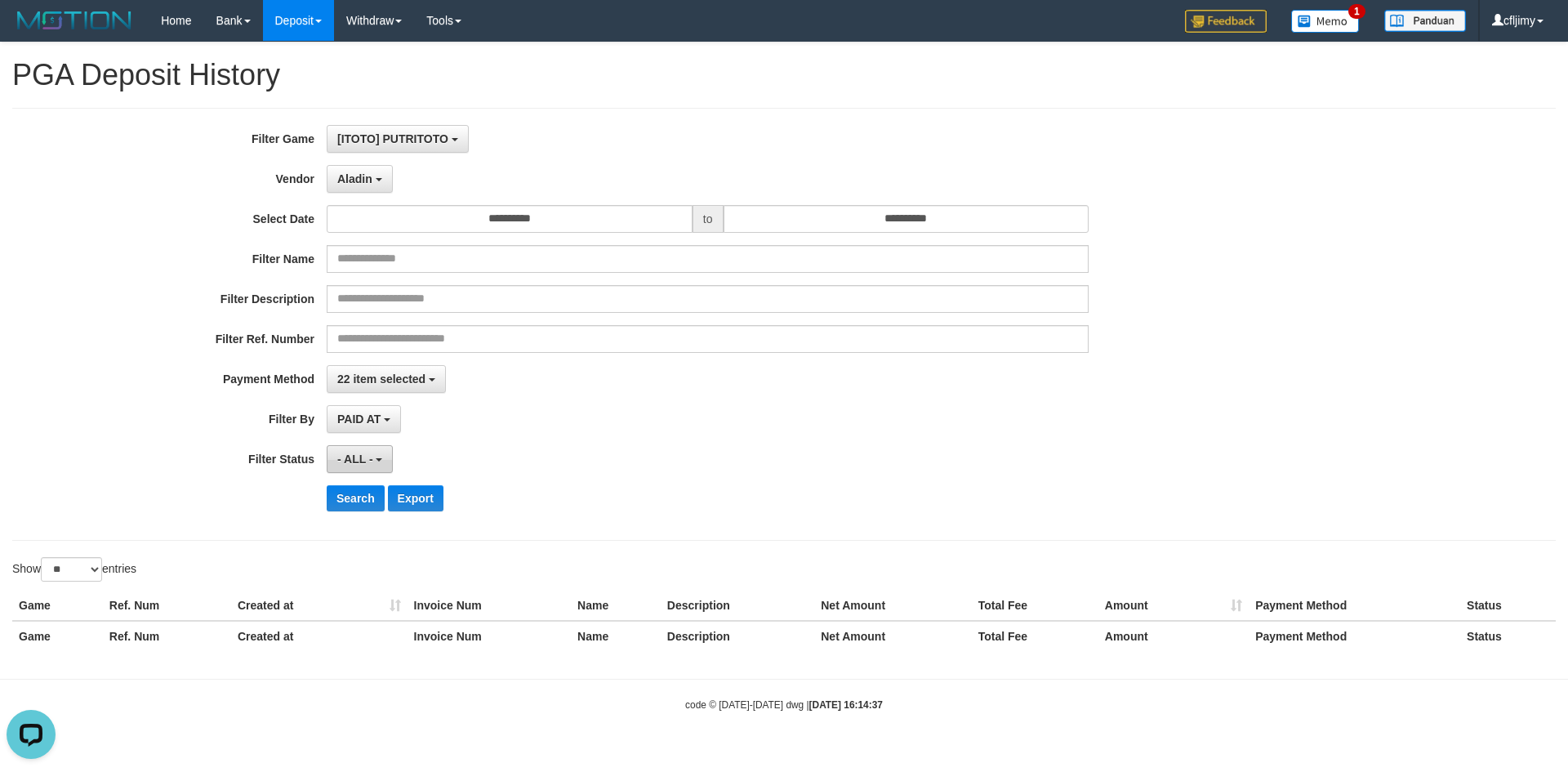
click at [371, 459] on span "- ALL -" at bounding box center [355, 458] width 36 height 13
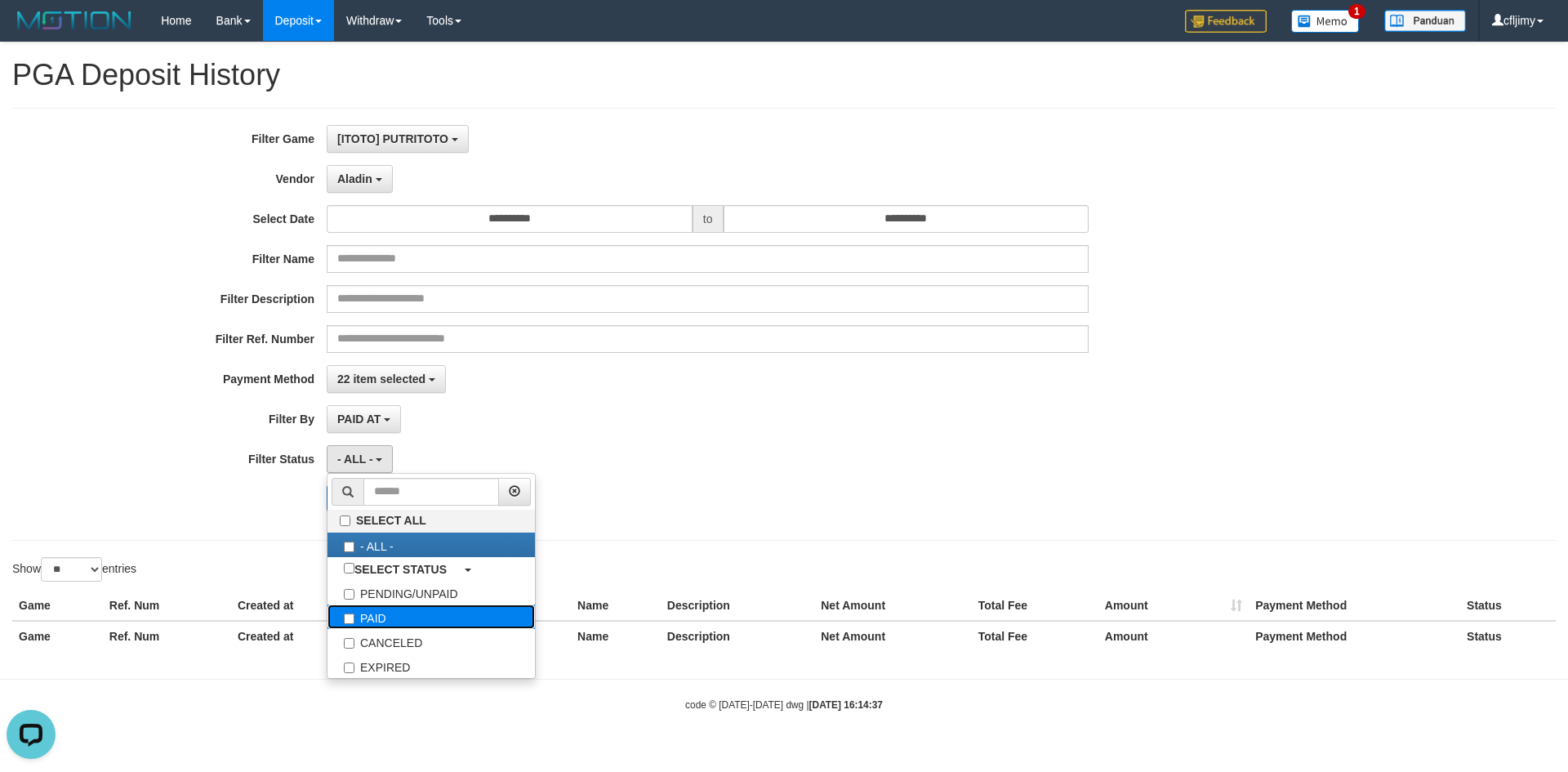
click at [383, 611] on label "PAID" at bounding box center [431, 616] width 208 height 25
select select "*"
click at [784, 467] on div "PAID SELECT ALL - ALL - SELECT STATUS PENDING/UNPAID PAID CANCELED EXPIRED" at bounding box center [707, 459] width 762 height 28
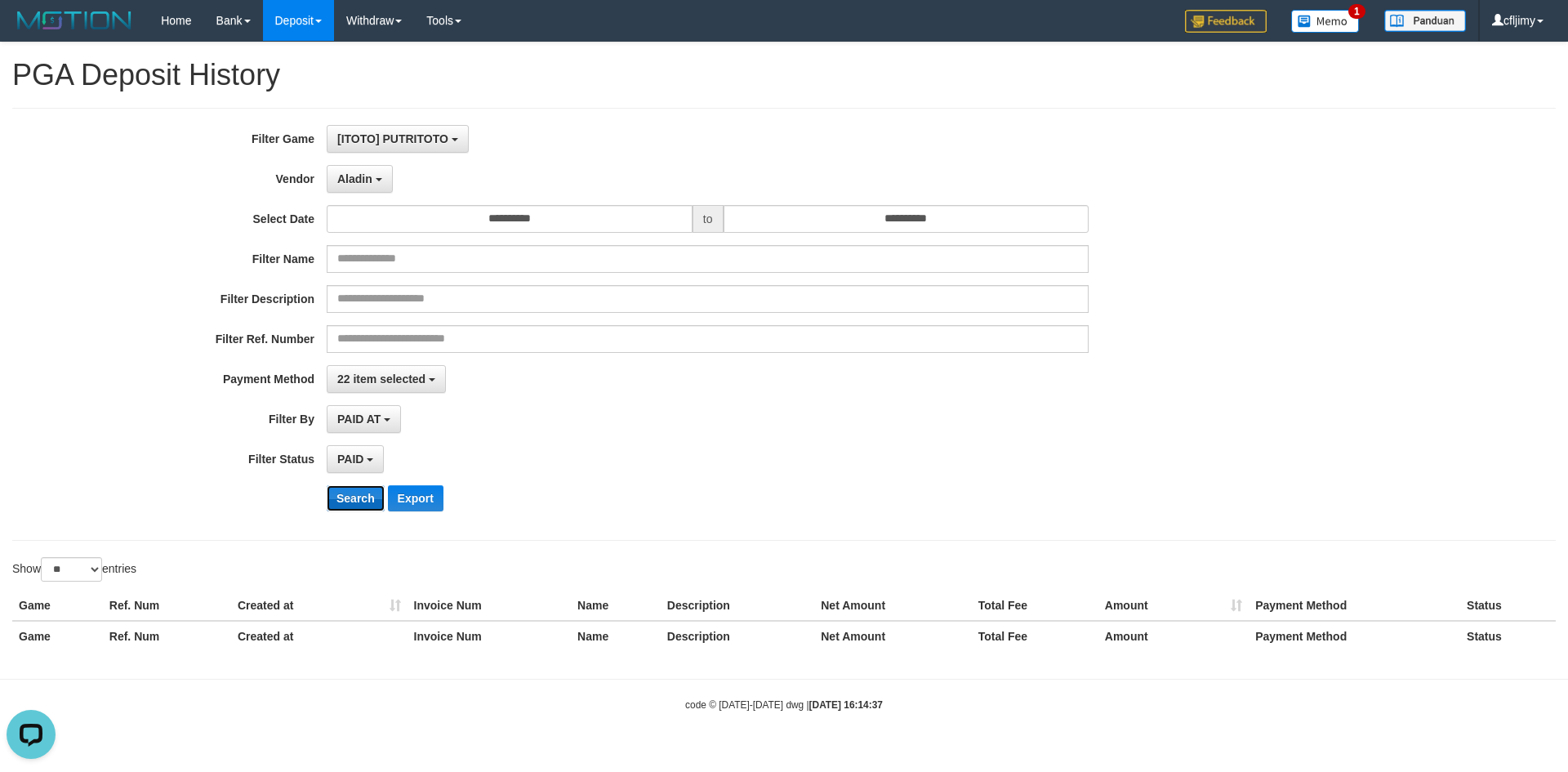
click at [354, 494] on button "Search" at bounding box center [355, 498] width 58 height 26
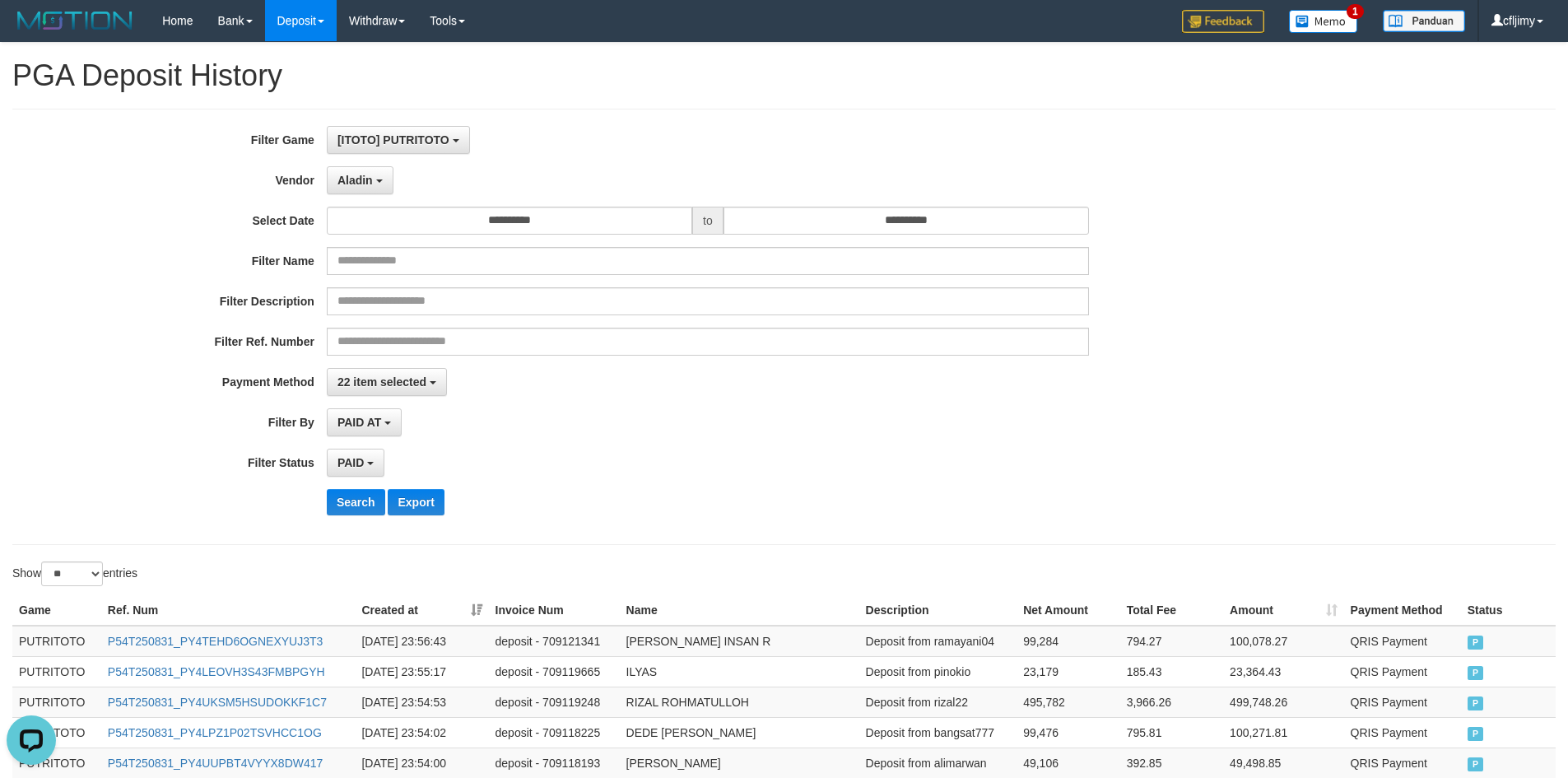
click at [891, 426] on div "PAID AT PAID AT CREATED AT" at bounding box center [708, 422] width 763 height 28
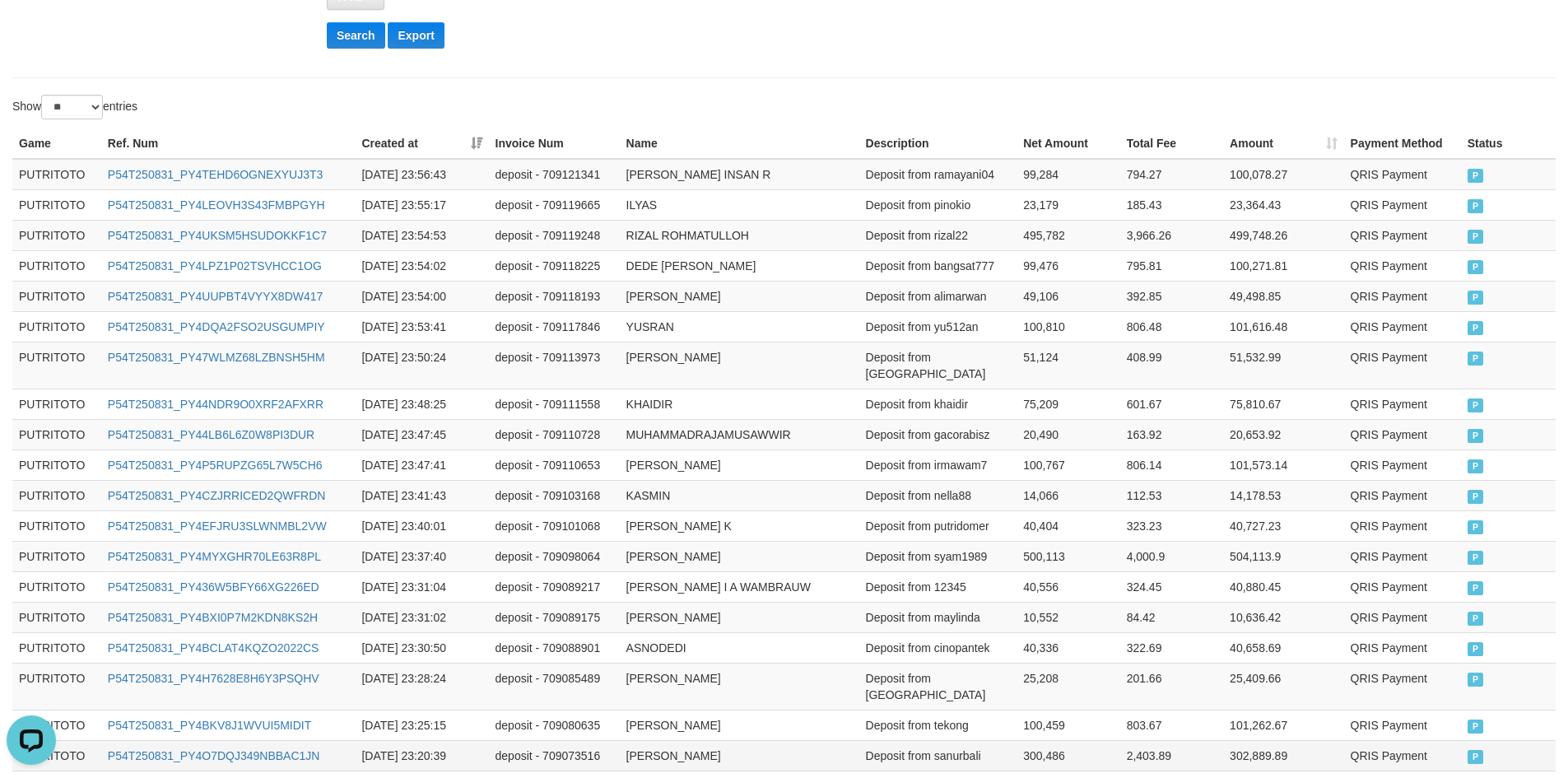
scroll to position [771, 0]
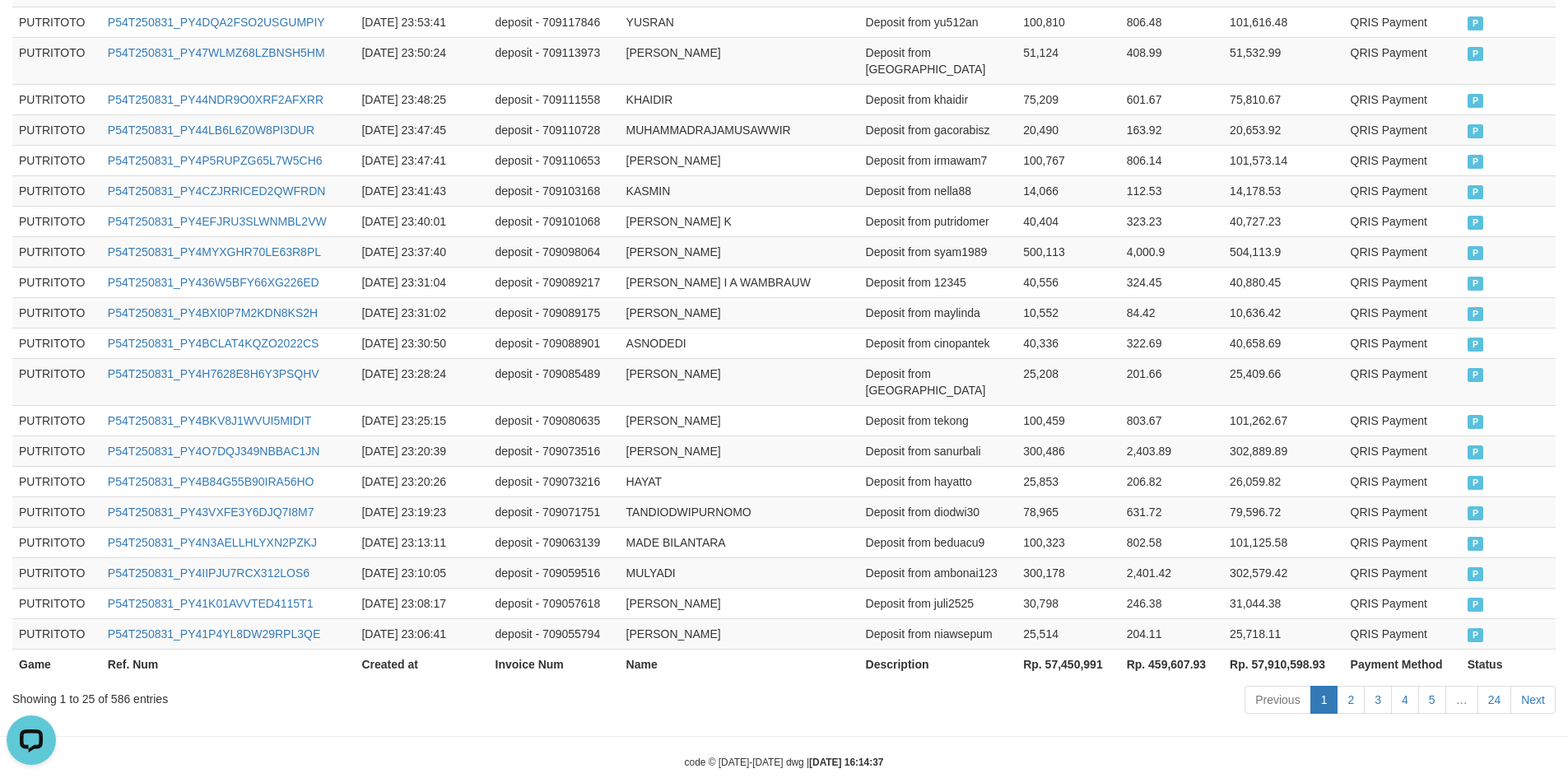
click at [1074, 649] on th "Rp. 57,450,991" at bounding box center [1068, 664] width 103 height 31
copy th "57,450,991"
click at [486, 327] on td "2025-08-31 23:30:50" at bounding box center [421, 343] width 133 height 31
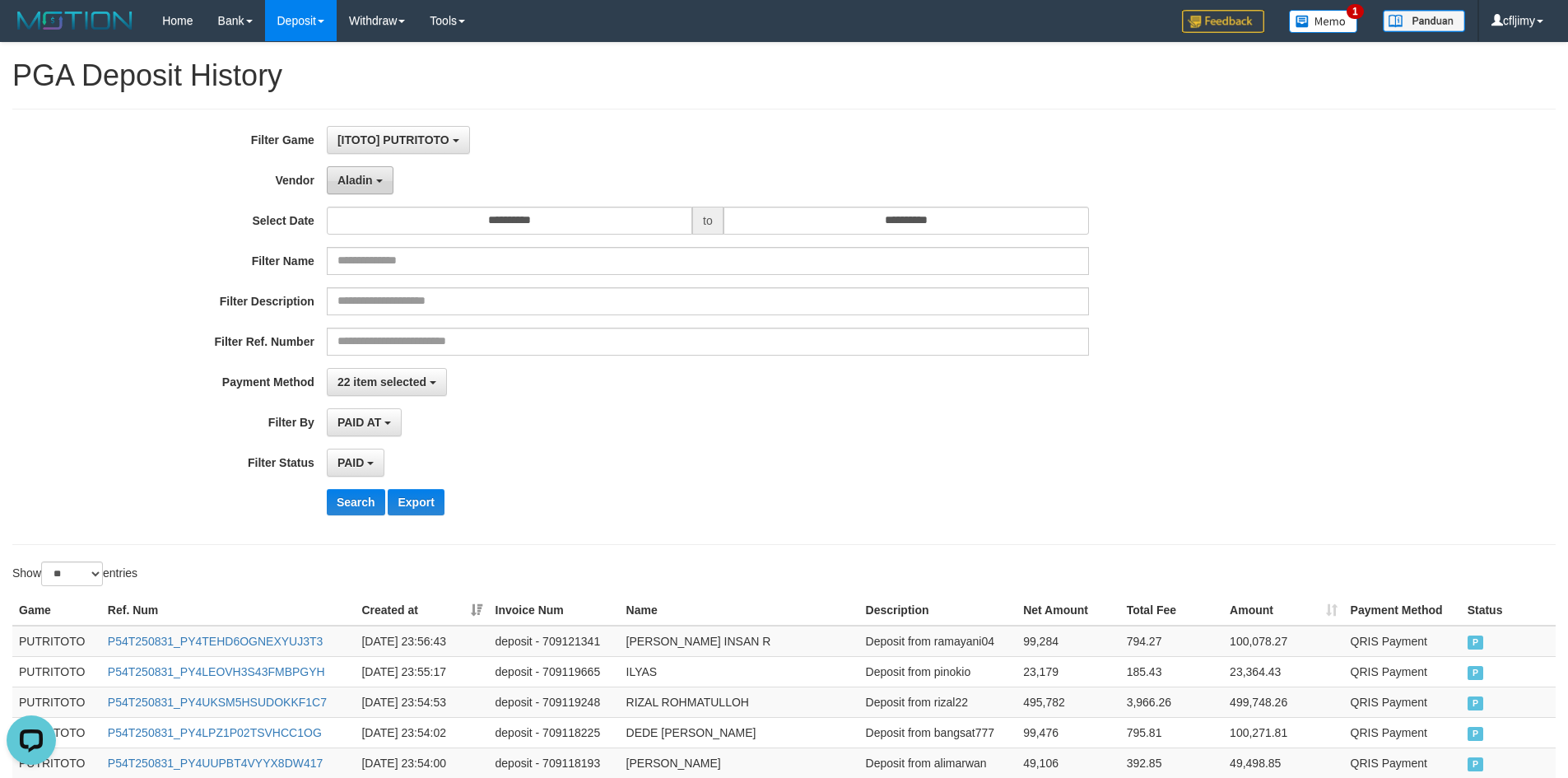
click at [378, 176] on button "Aladin" at bounding box center [360, 180] width 67 height 28
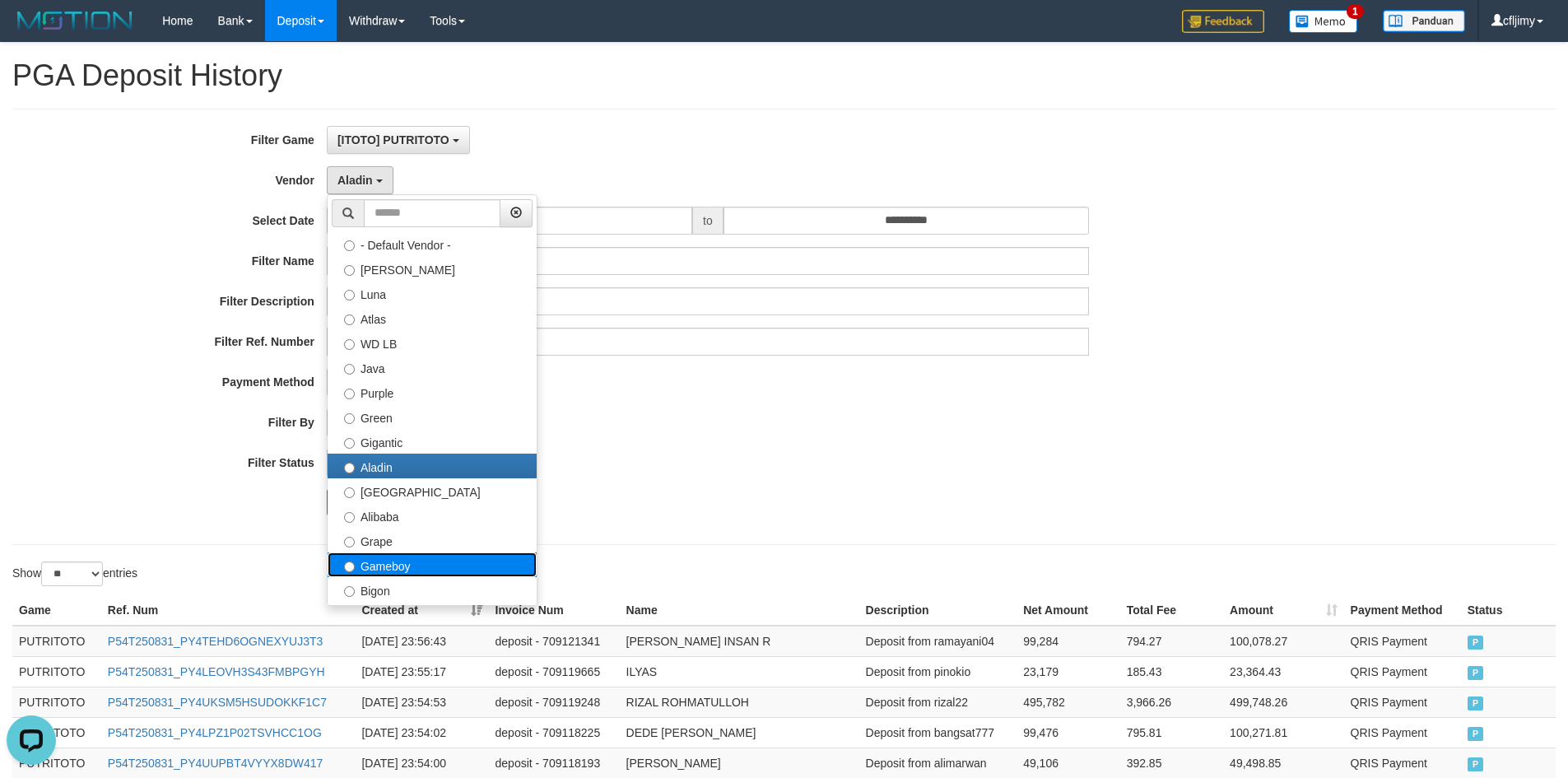
click at [409, 563] on label "Gameboy" at bounding box center [432, 564] width 209 height 25
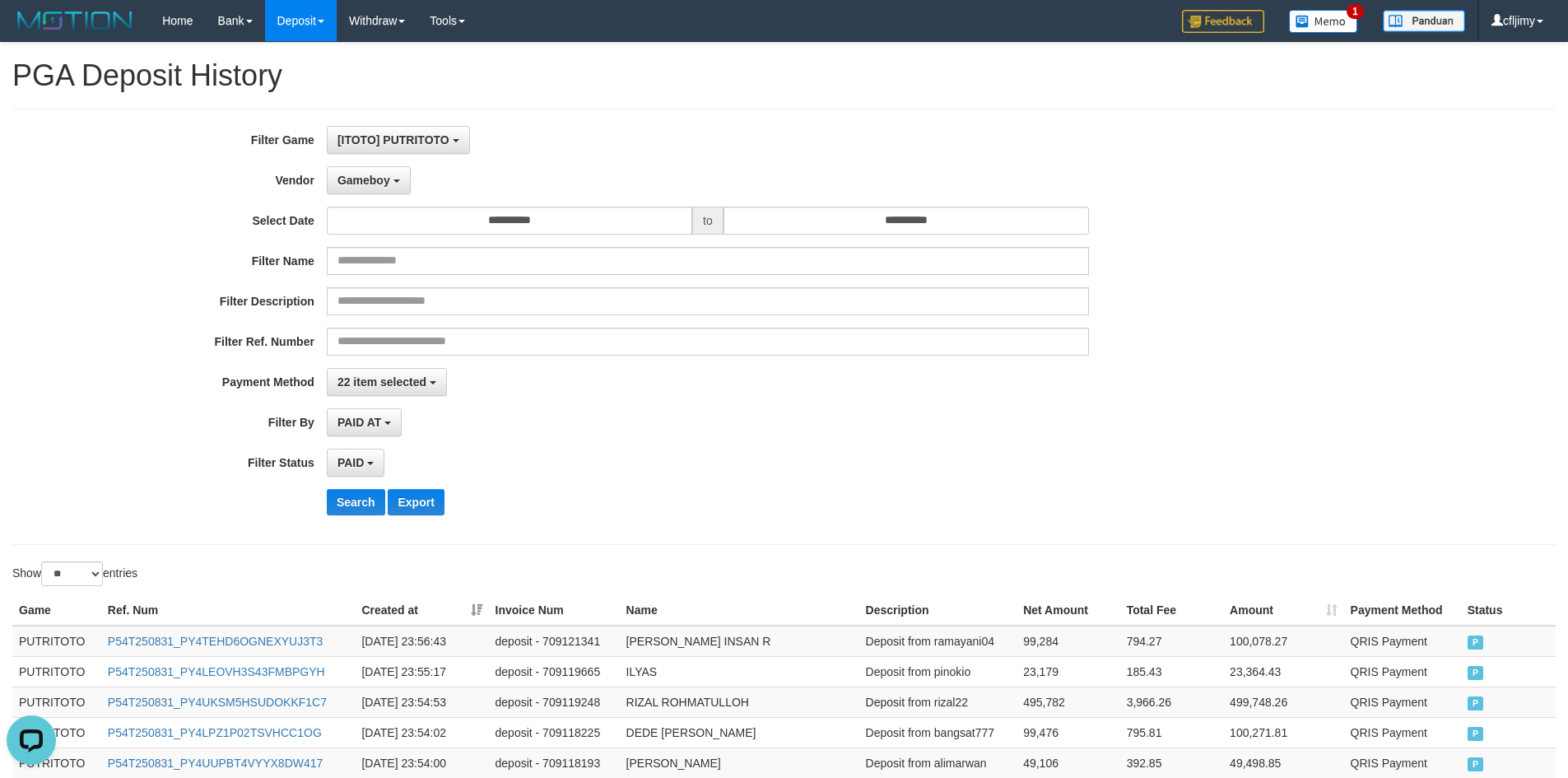
click at [650, 524] on div "**********" at bounding box center [653, 327] width 1307 height 402
click at [340, 498] on button "Search" at bounding box center [356, 502] width 58 height 27
click at [808, 432] on div "PAID AT PAID AT CREATED AT" at bounding box center [708, 422] width 763 height 28
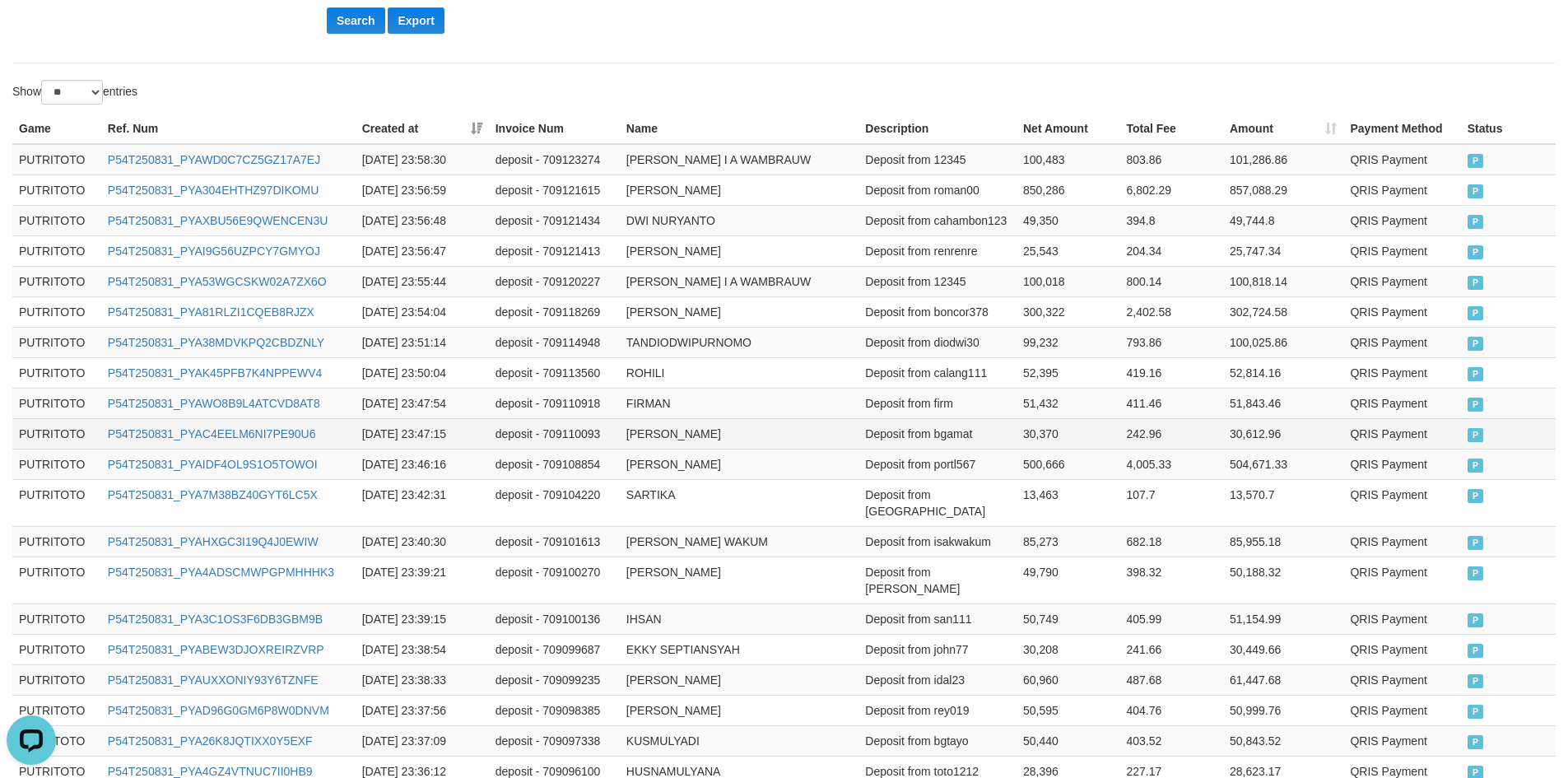
scroll to position [771, 0]
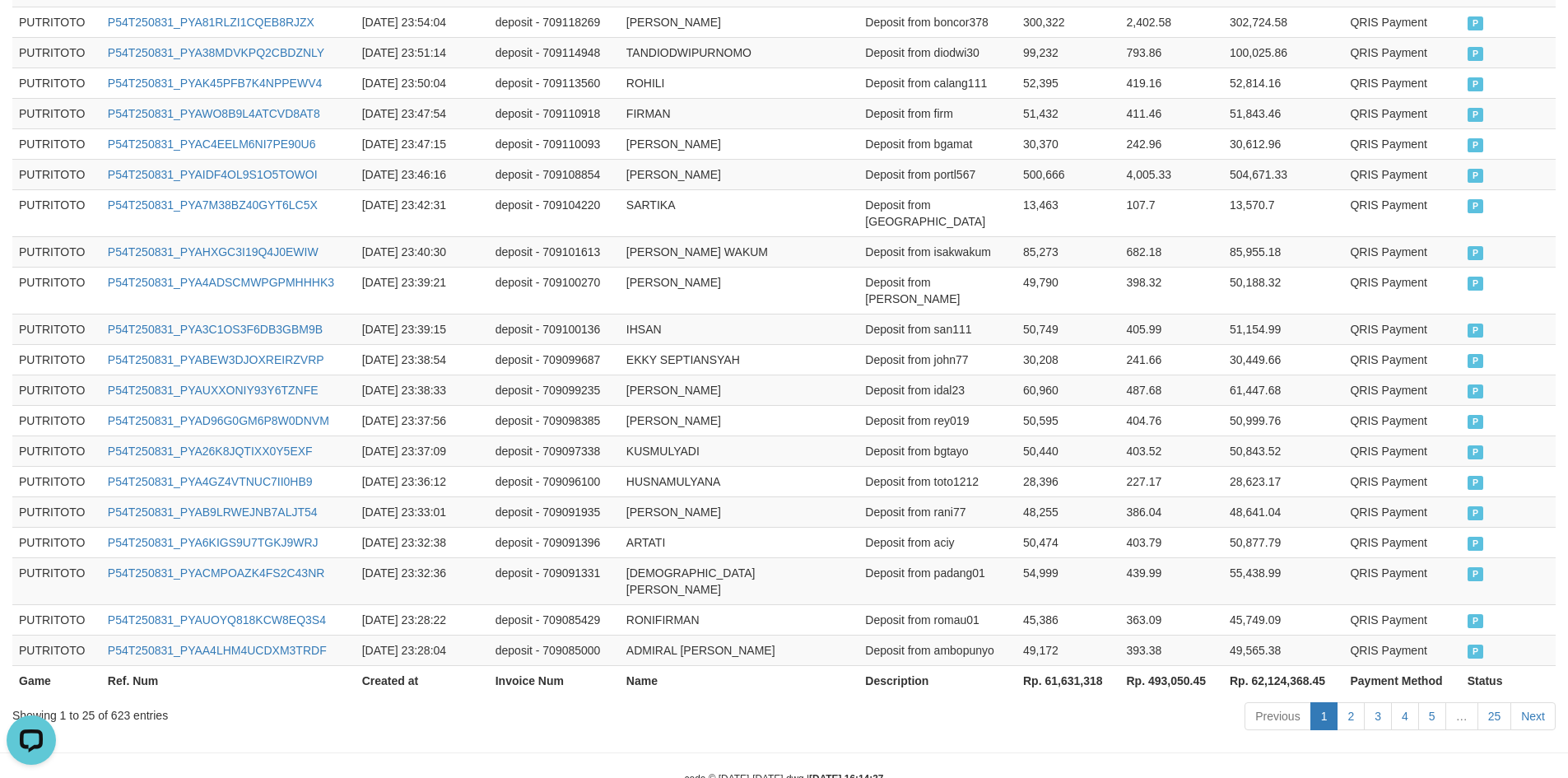
click at [1066, 665] on th "Rp. 61,631,318" at bounding box center [1068, 681] width 103 height 31
copy th "61,631,318"
click at [583, 374] on td "deposit - 709099235" at bounding box center [554, 390] width 131 height 31
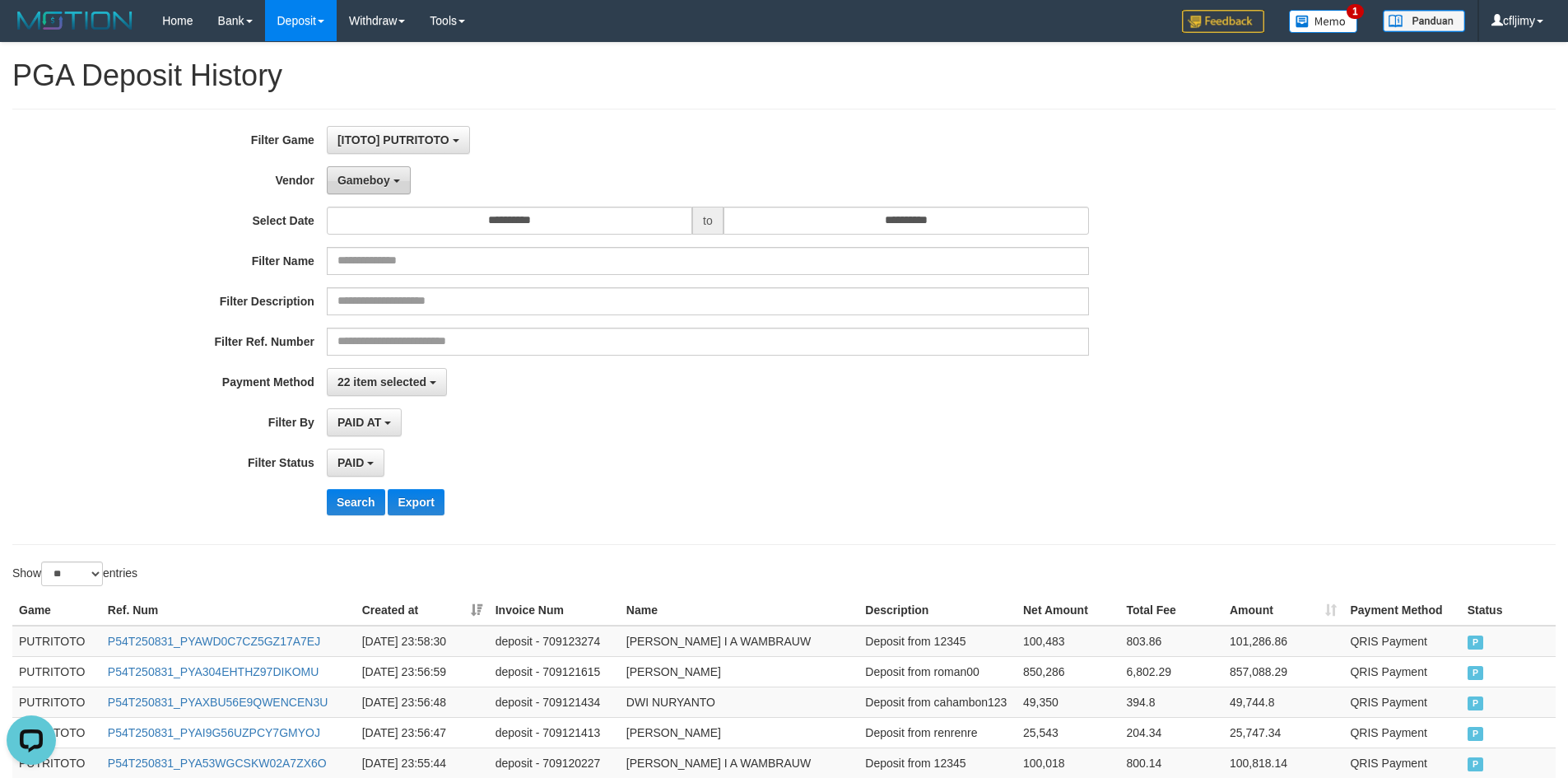
click at [373, 184] on span "Gameboy" at bounding box center [364, 180] width 53 height 13
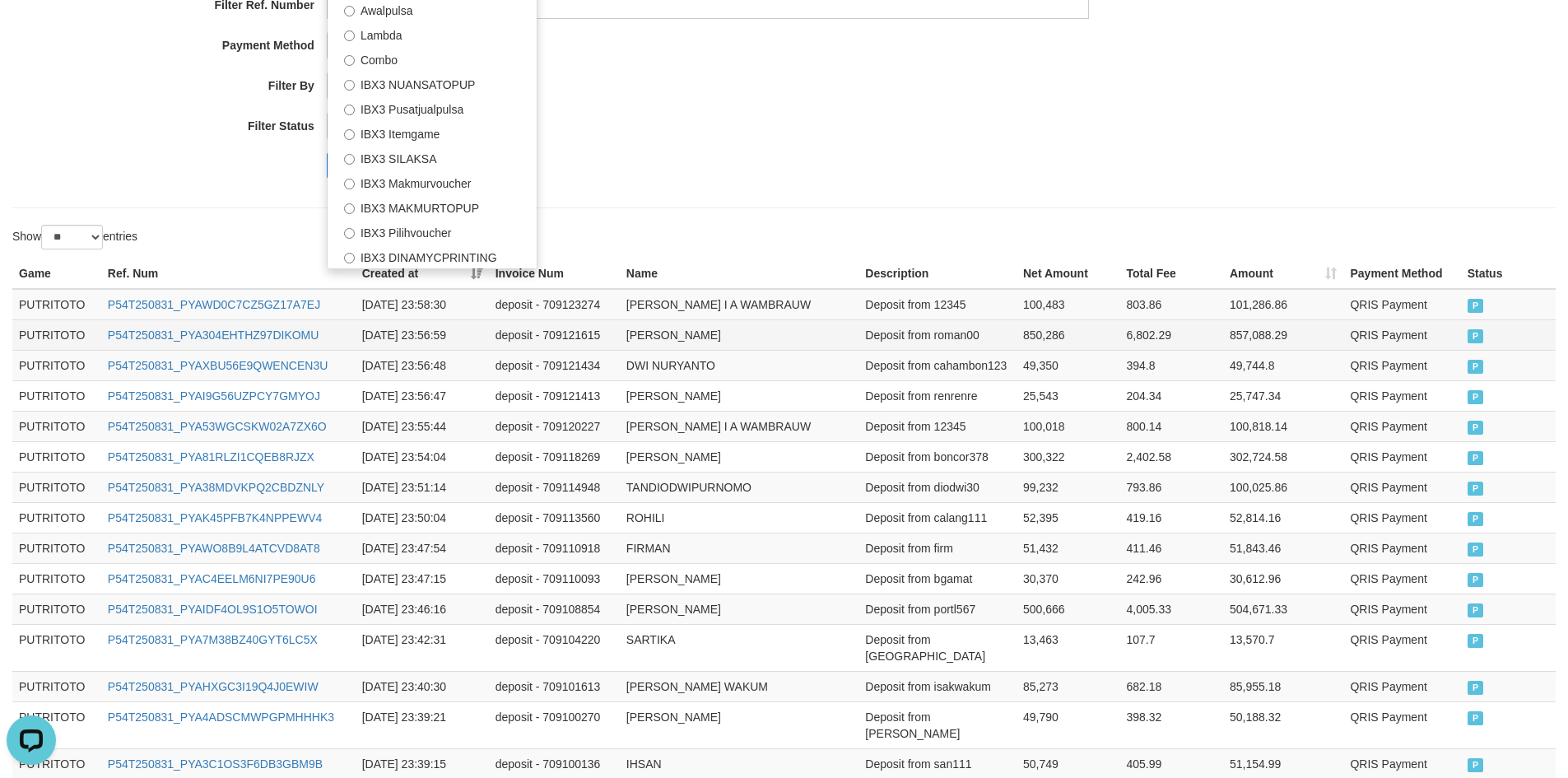
scroll to position [329, 0]
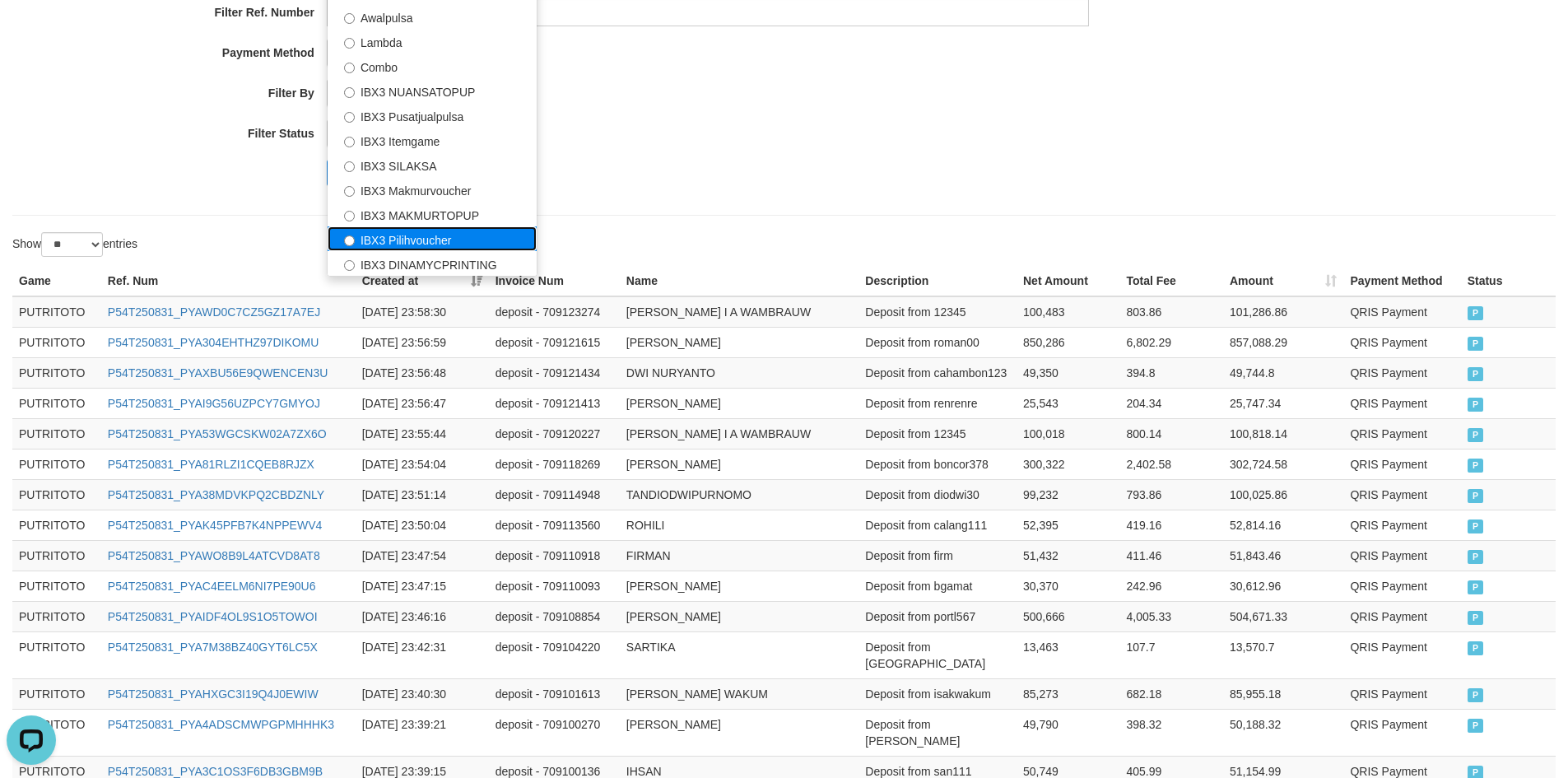
click at [399, 233] on label "IBX3 Pilihvoucher" at bounding box center [432, 239] width 209 height 25
select select "**********"
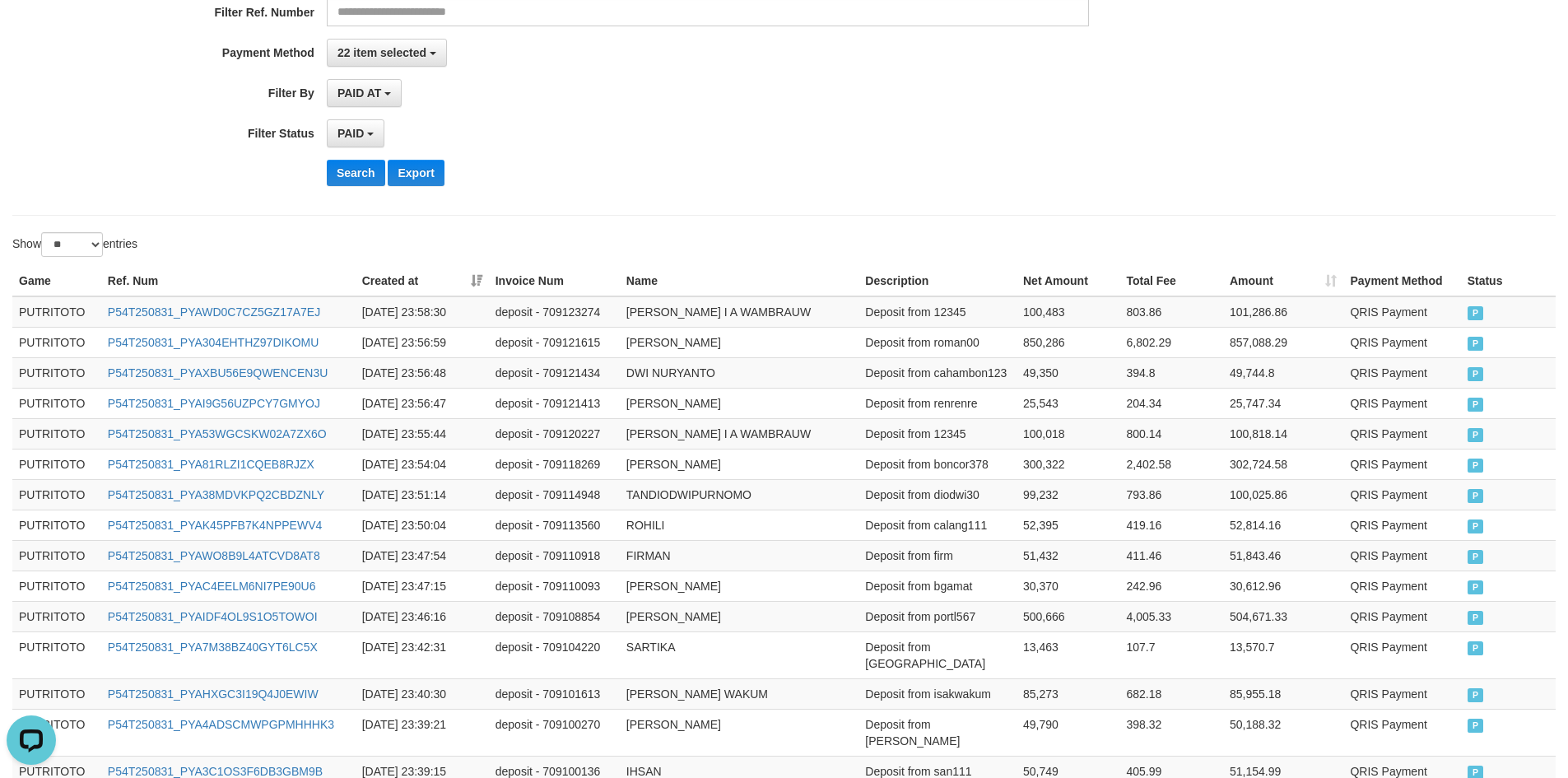
click at [716, 171] on div "Search Export" at bounding box center [816, 173] width 981 height 27
click at [337, 177] on button "Search" at bounding box center [356, 173] width 58 height 27
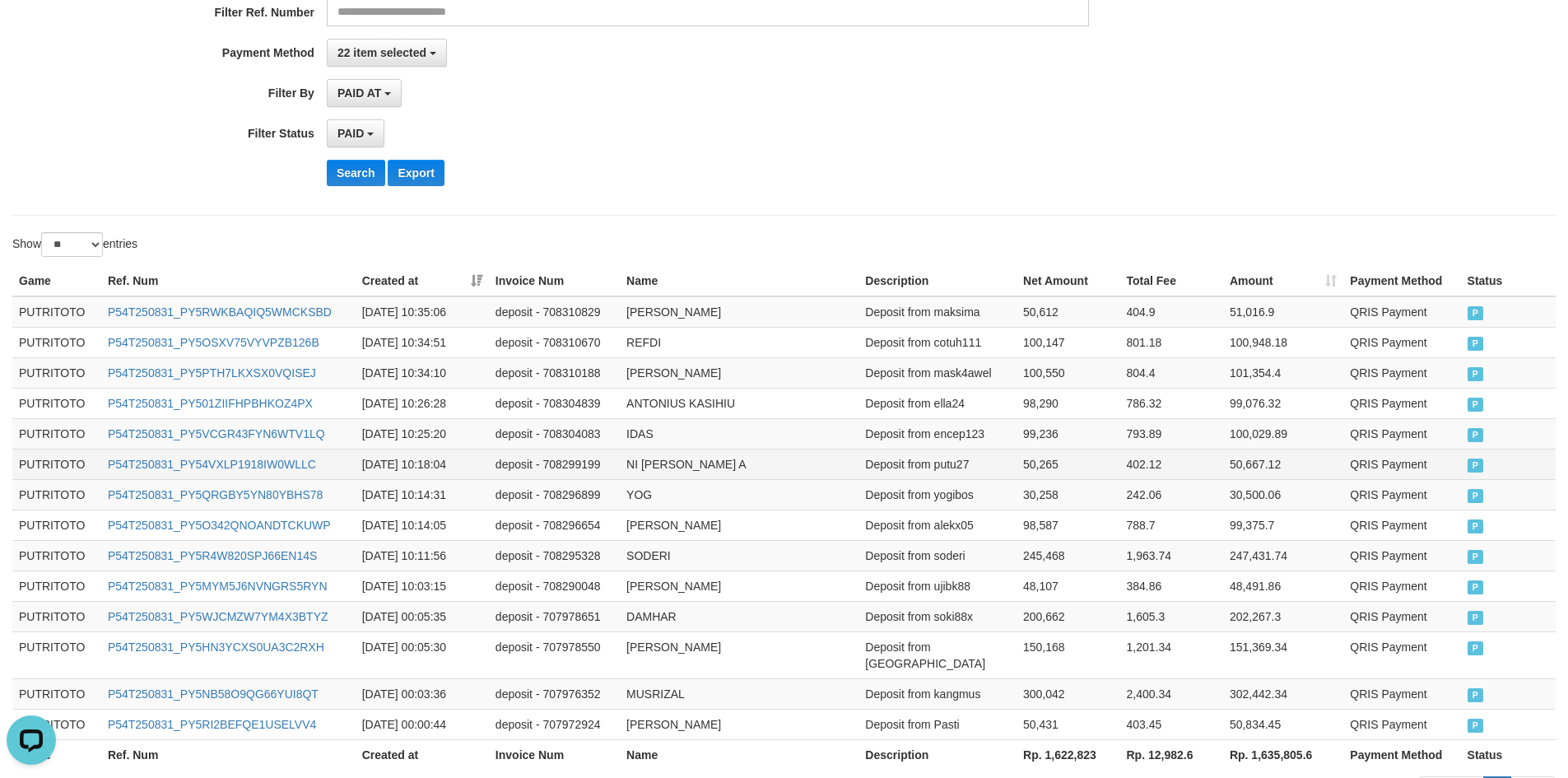
click at [719, 457] on td "NI PUTU GINA DEVI A" at bounding box center [739, 464] width 239 height 31
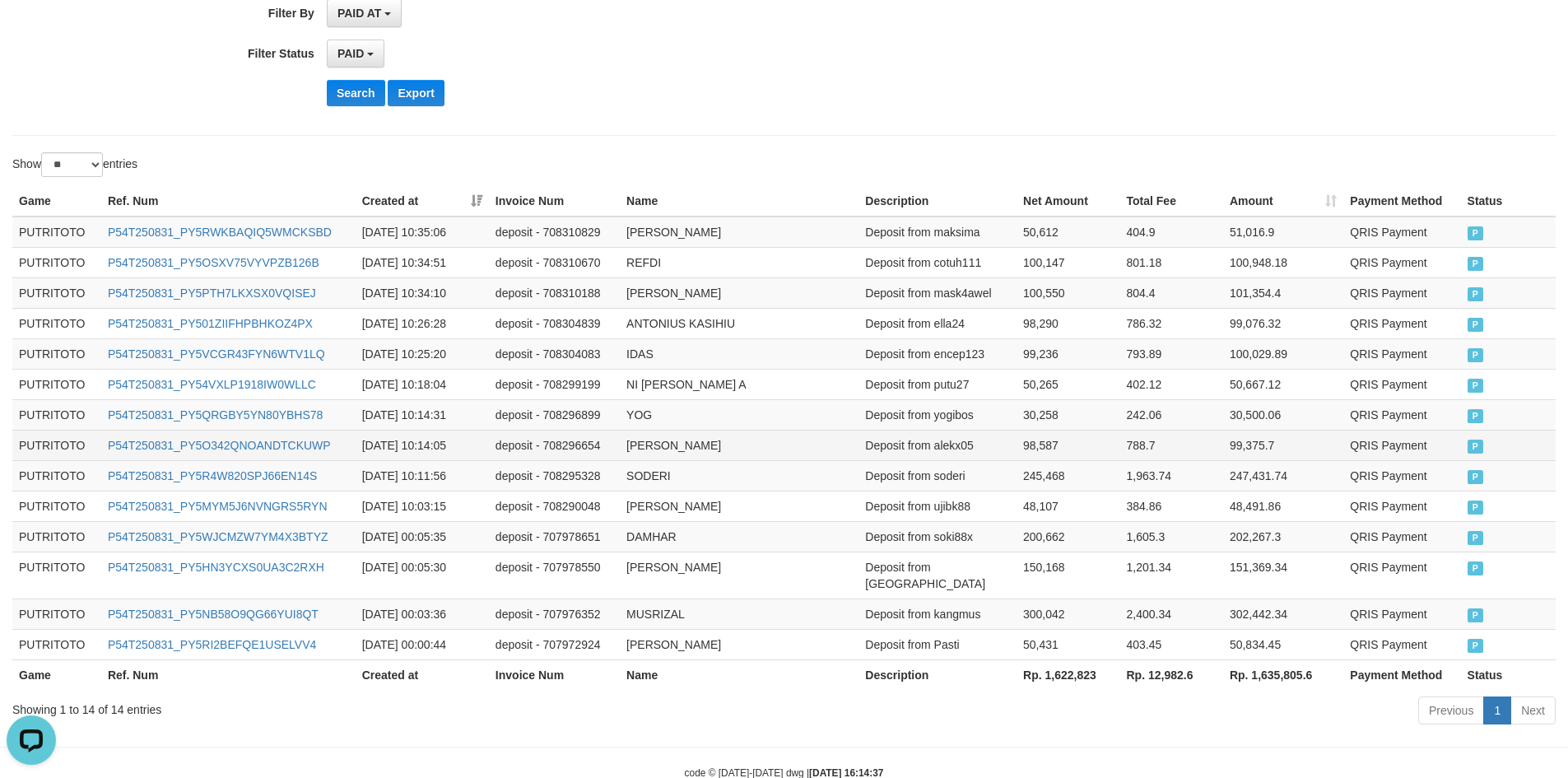
scroll to position [436, 0]
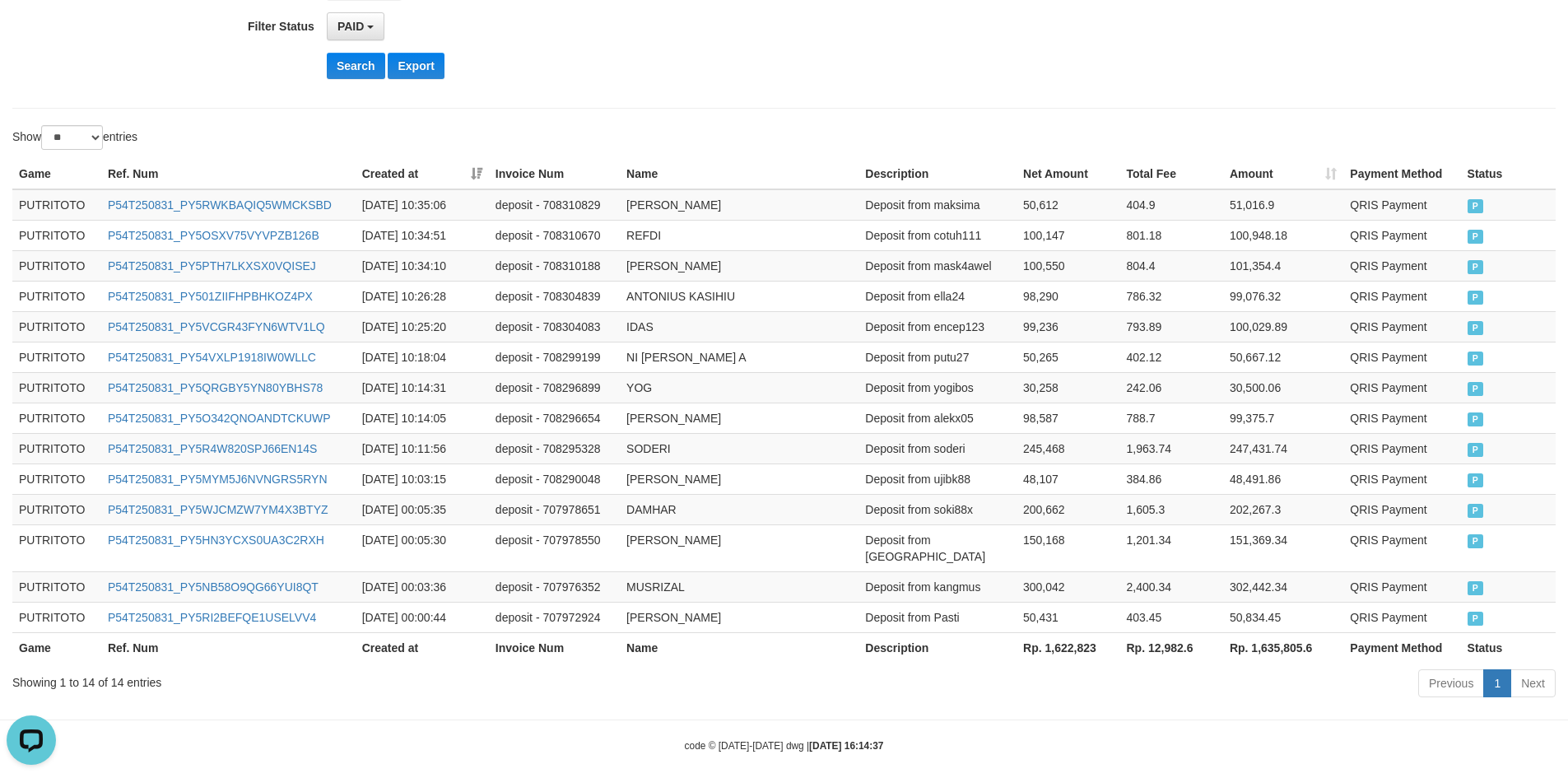
click at [1073, 634] on th "Rp. 1,622,823" at bounding box center [1068, 647] width 103 height 31
copy th "1,622,823"
click at [872, 355] on td "Deposit from putu27" at bounding box center [937, 357] width 158 height 31
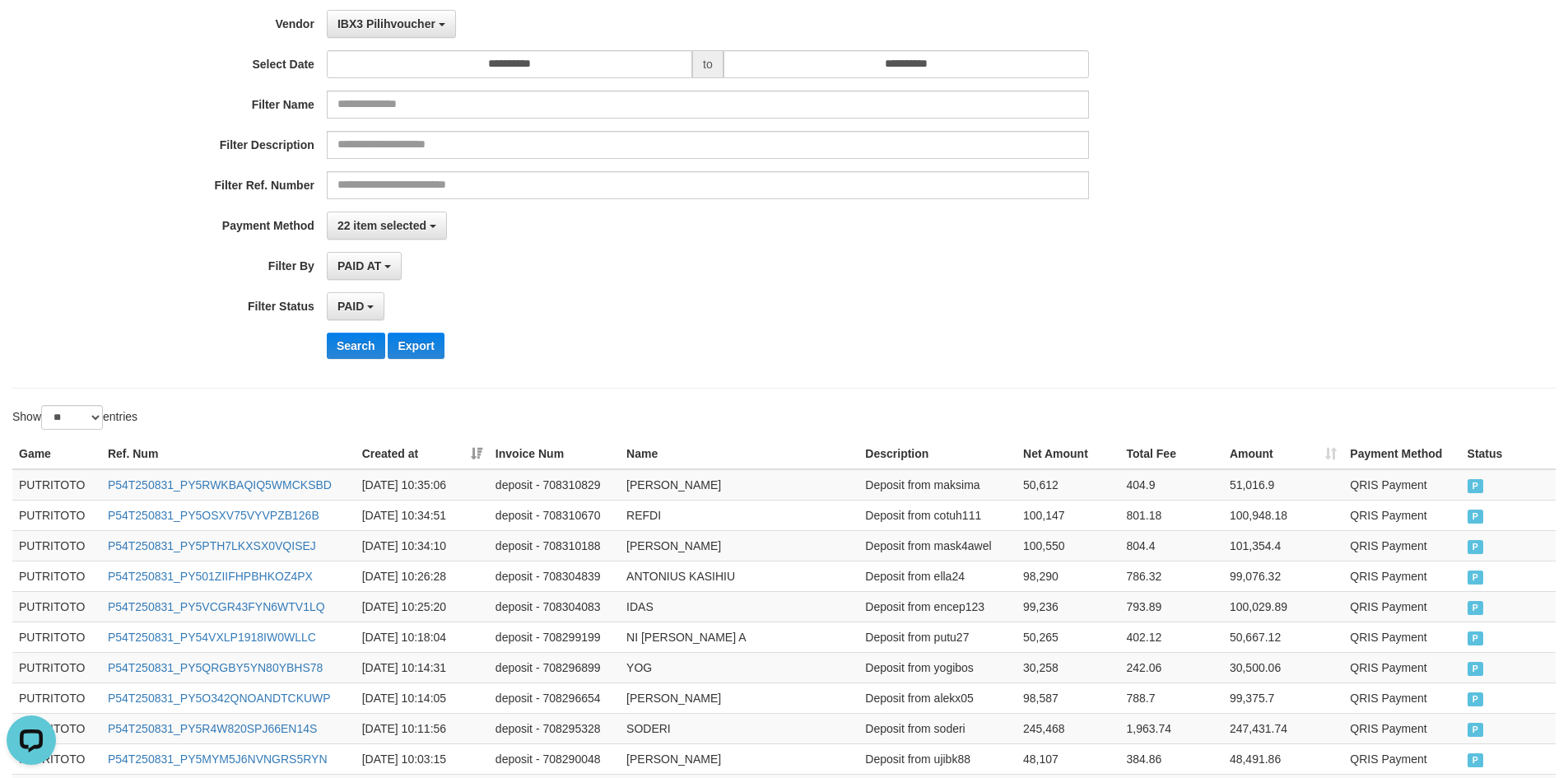
scroll to position [0, 0]
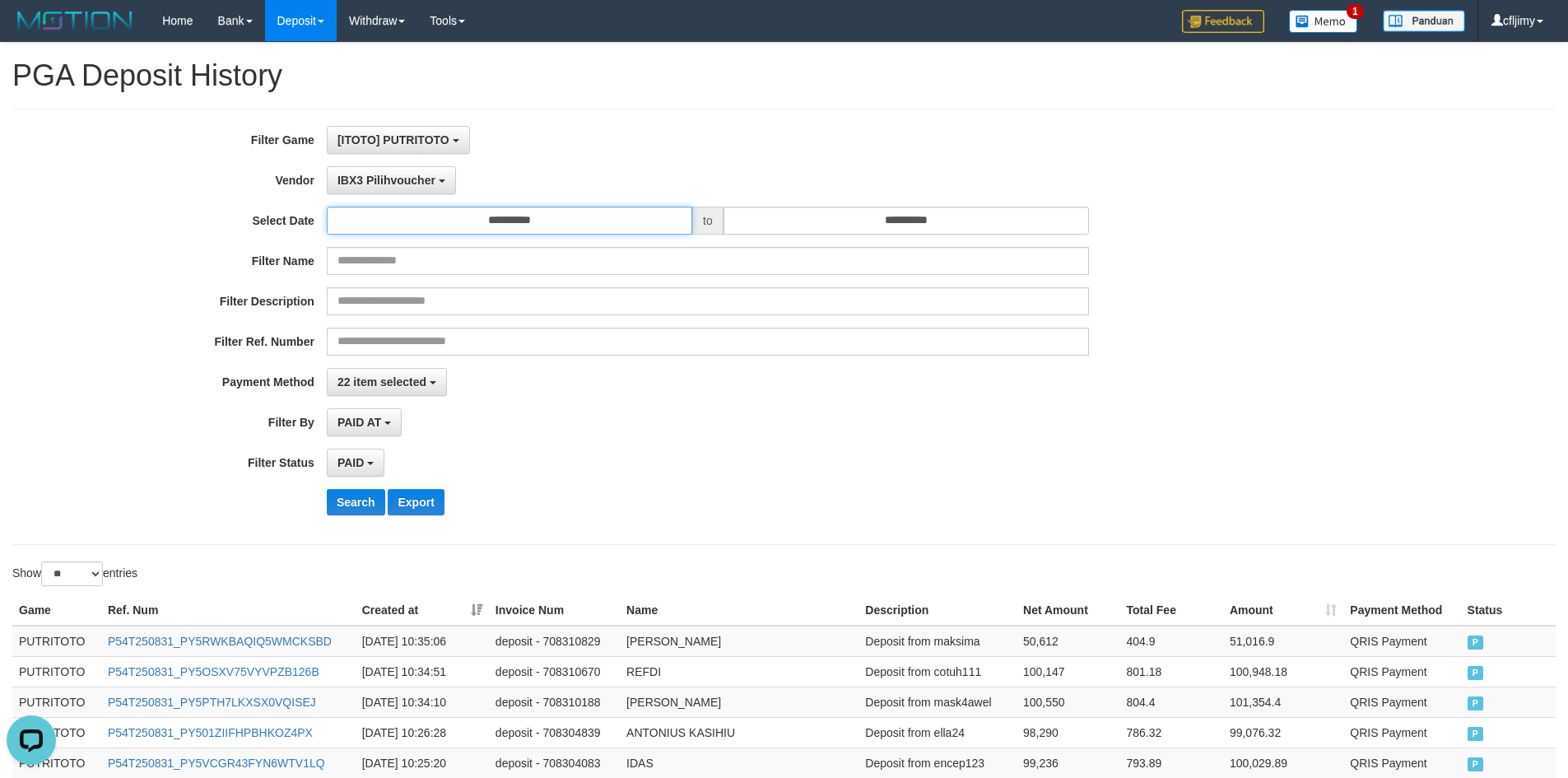
drag, startPoint x: 565, startPoint y: 215, endPoint x: 575, endPoint y: 215, distance: 10.0
click at [570, 215] on input "**********" at bounding box center [509, 221] width 365 height 28
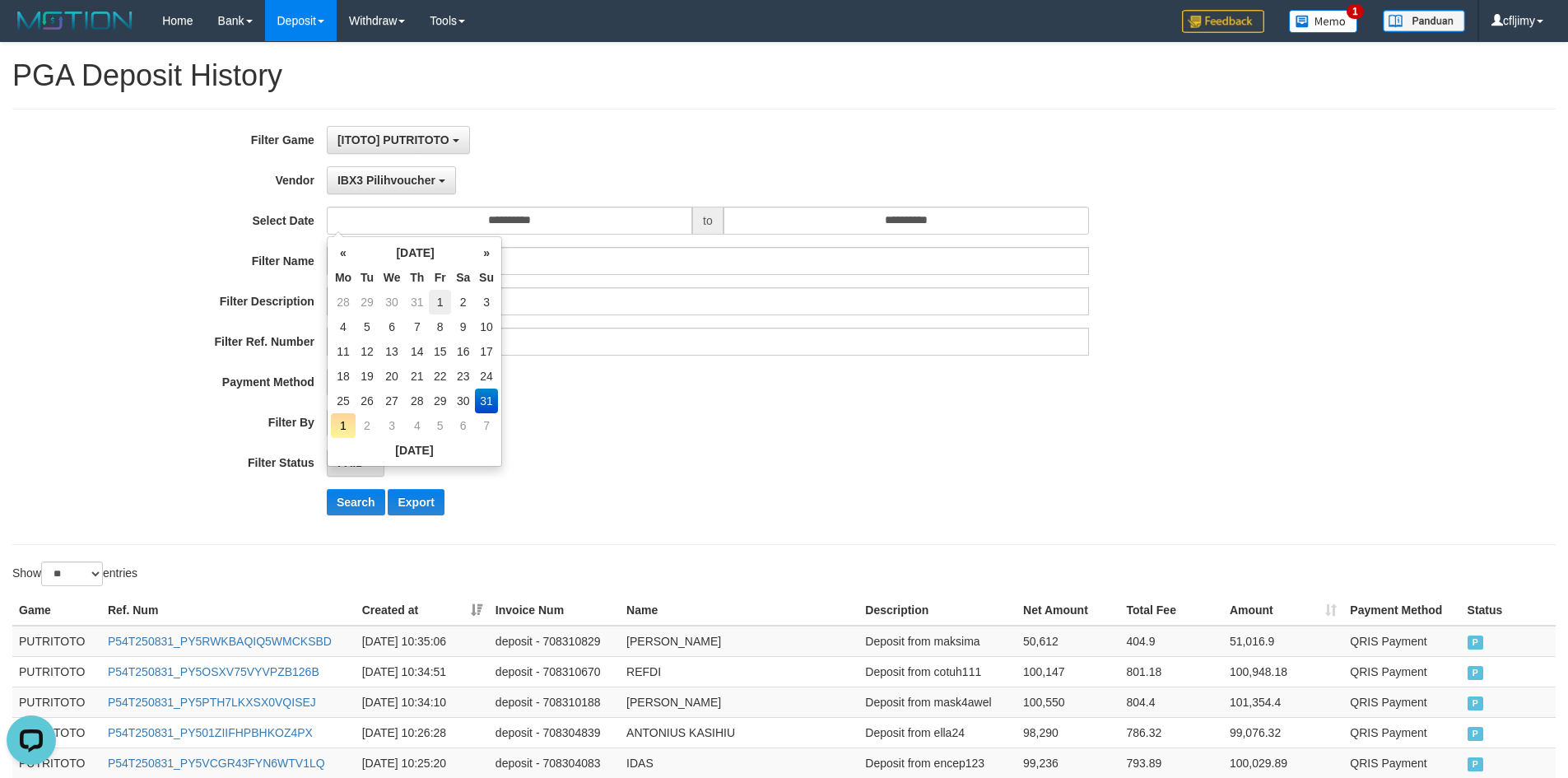
click at [450, 301] on td "1" at bounding box center [440, 302] width 22 height 25
type input "**********"
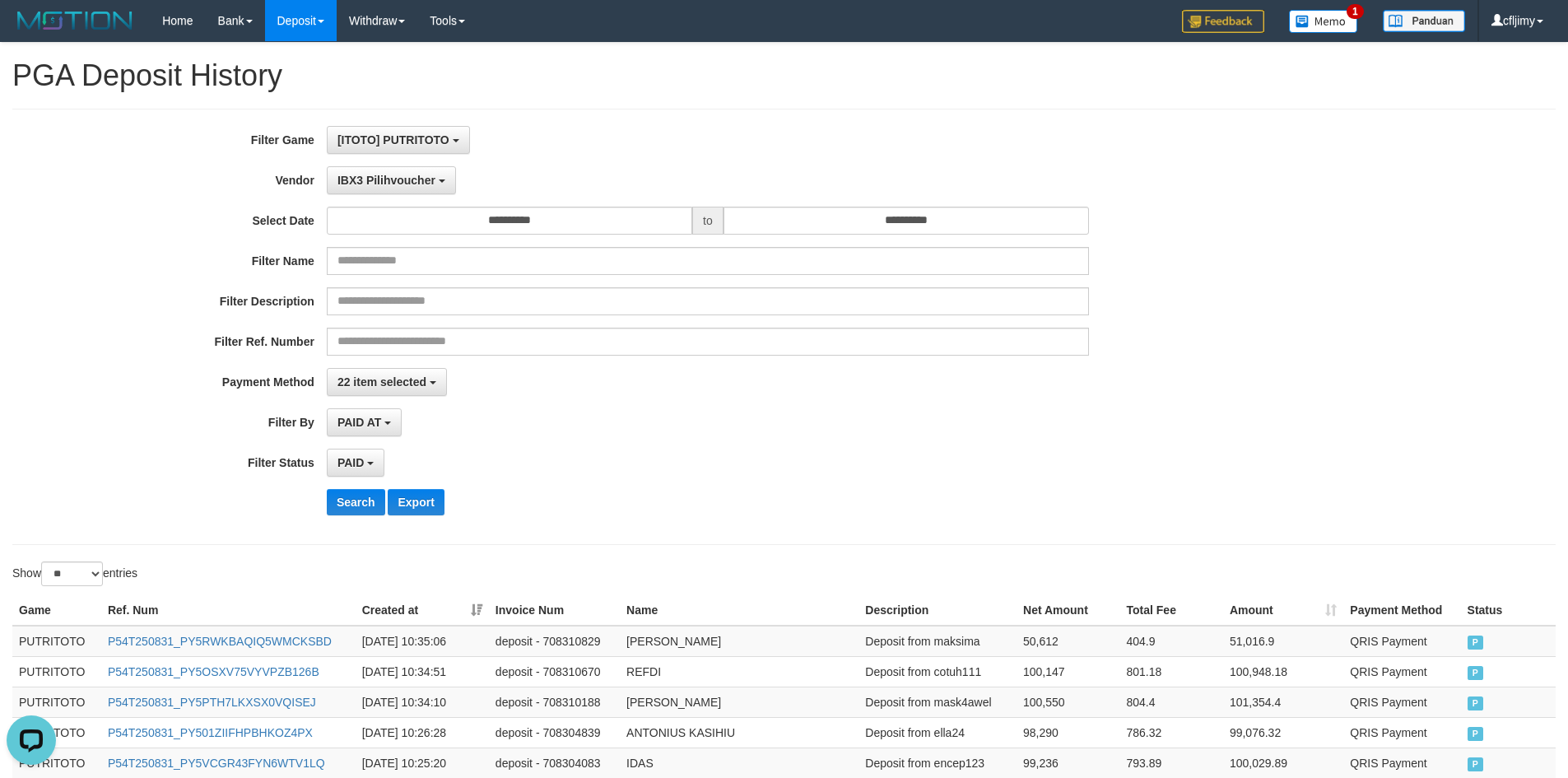
click at [729, 429] on div "PAID AT PAID AT CREATED AT" at bounding box center [708, 422] width 763 height 28
click at [368, 498] on button "Search" at bounding box center [356, 502] width 58 height 27
click at [738, 430] on div "PAID AT PAID AT CREATED AT" at bounding box center [708, 422] width 763 height 28
click at [748, 417] on div "PAID AT PAID AT CREATED AT" at bounding box center [708, 422] width 763 height 28
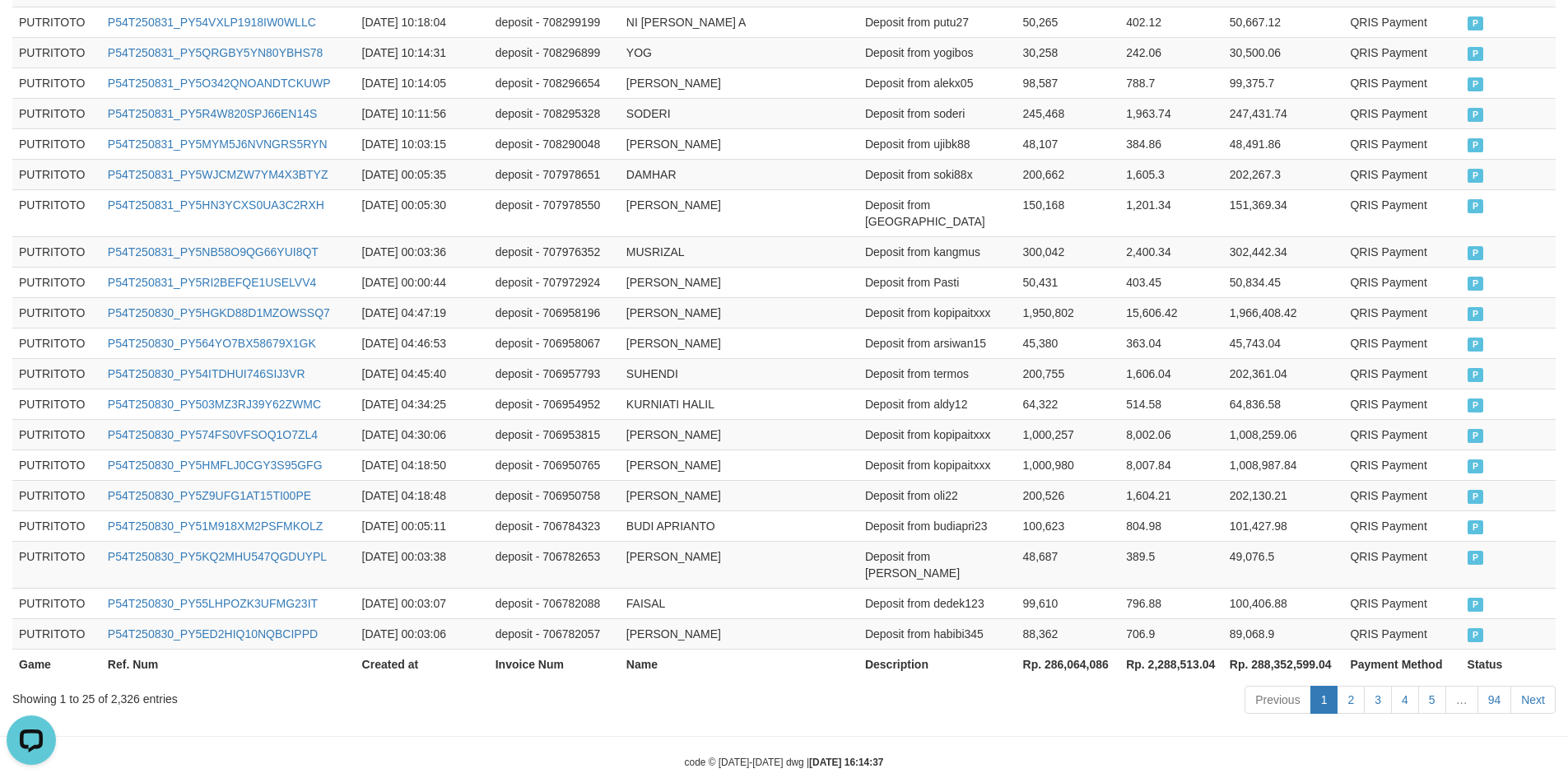
click at [1068, 649] on th "Rp. 286,064,086" at bounding box center [1068, 664] width 103 height 31
copy th "286,064,086"
click at [560, 336] on td "deposit - 706958067" at bounding box center [554, 343] width 131 height 31
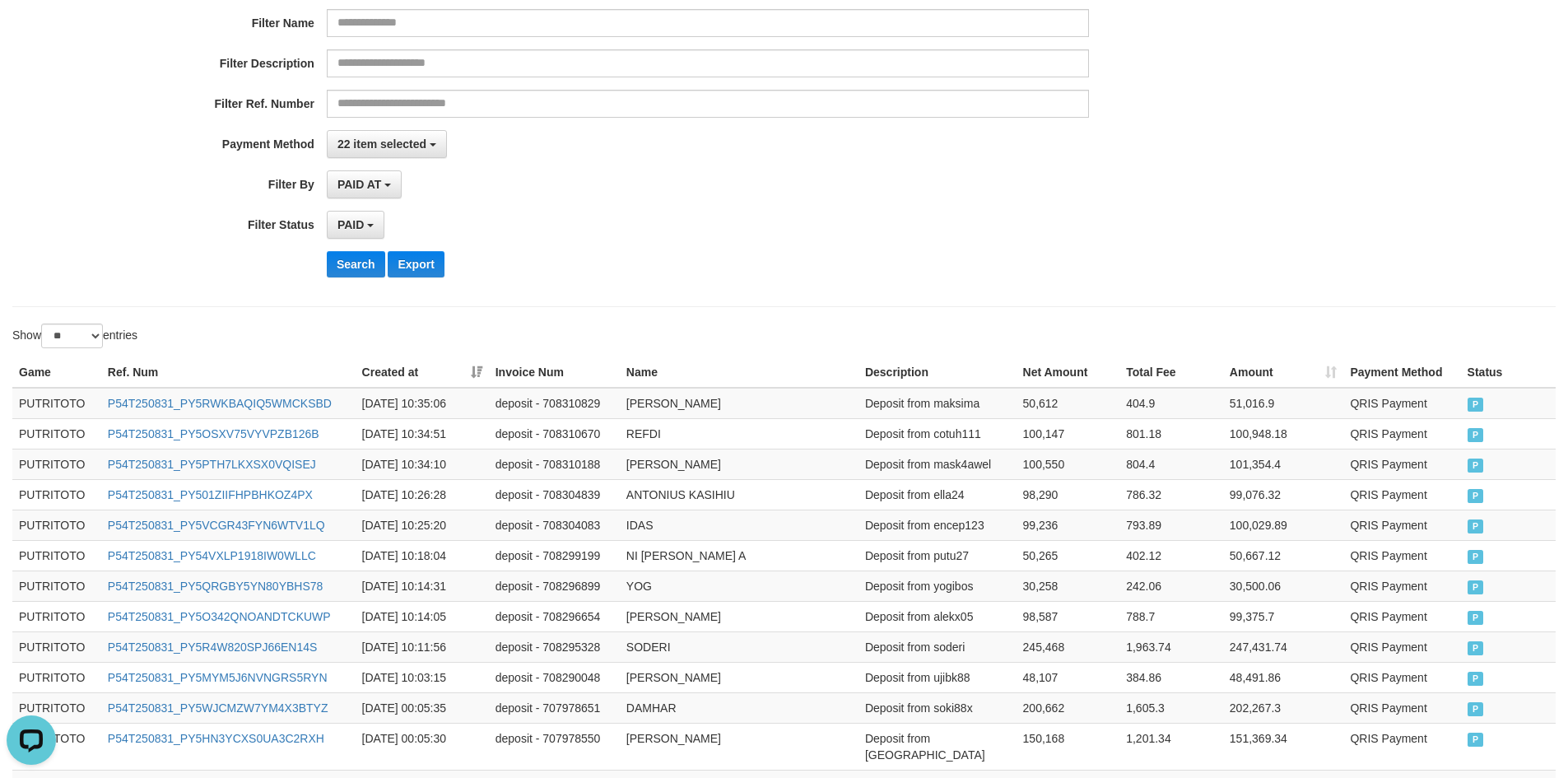
scroll to position [0, 0]
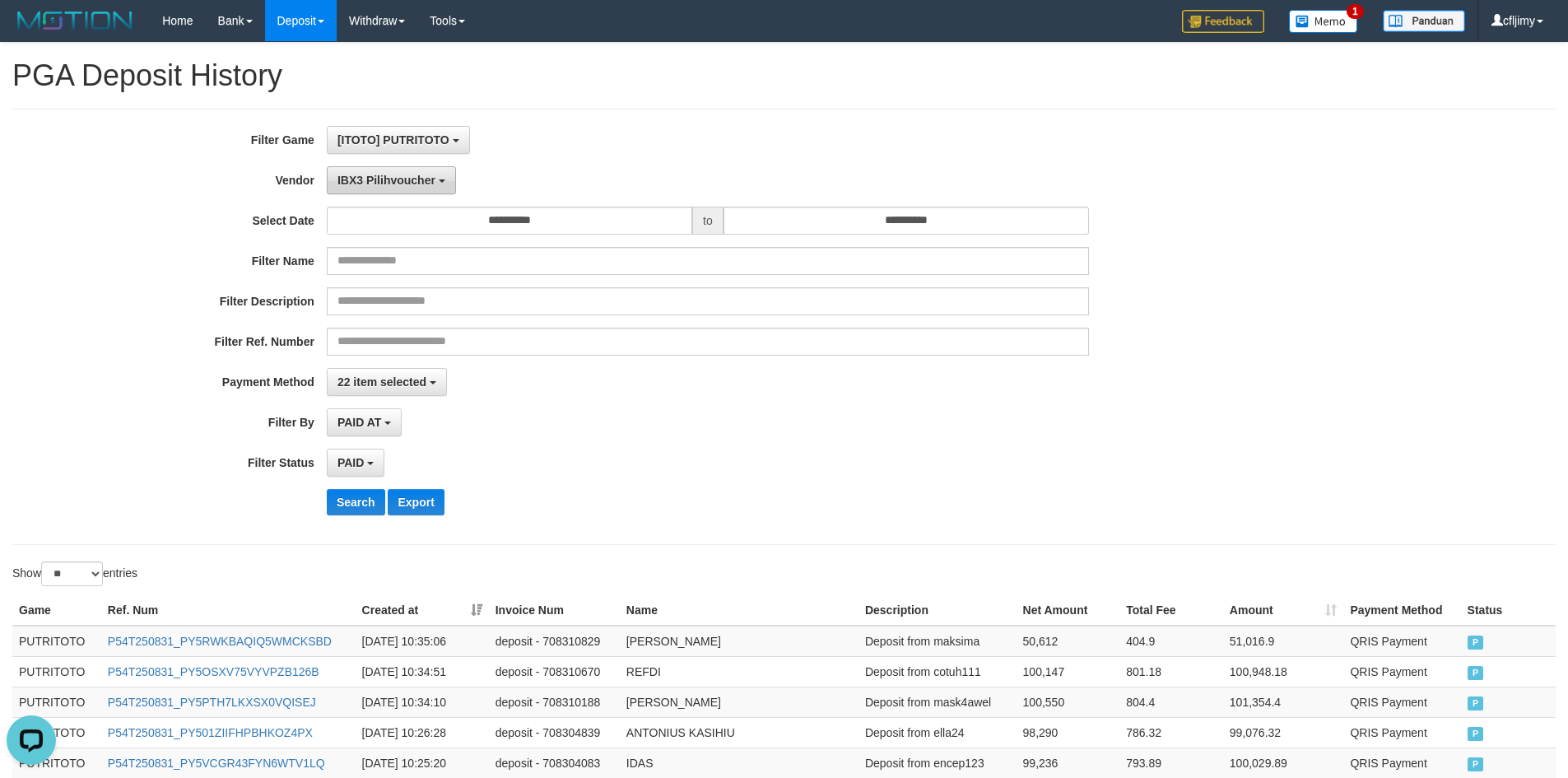
click at [414, 186] on span "IBX3 Pilihvoucher" at bounding box center [386, 180] width 98 height 13
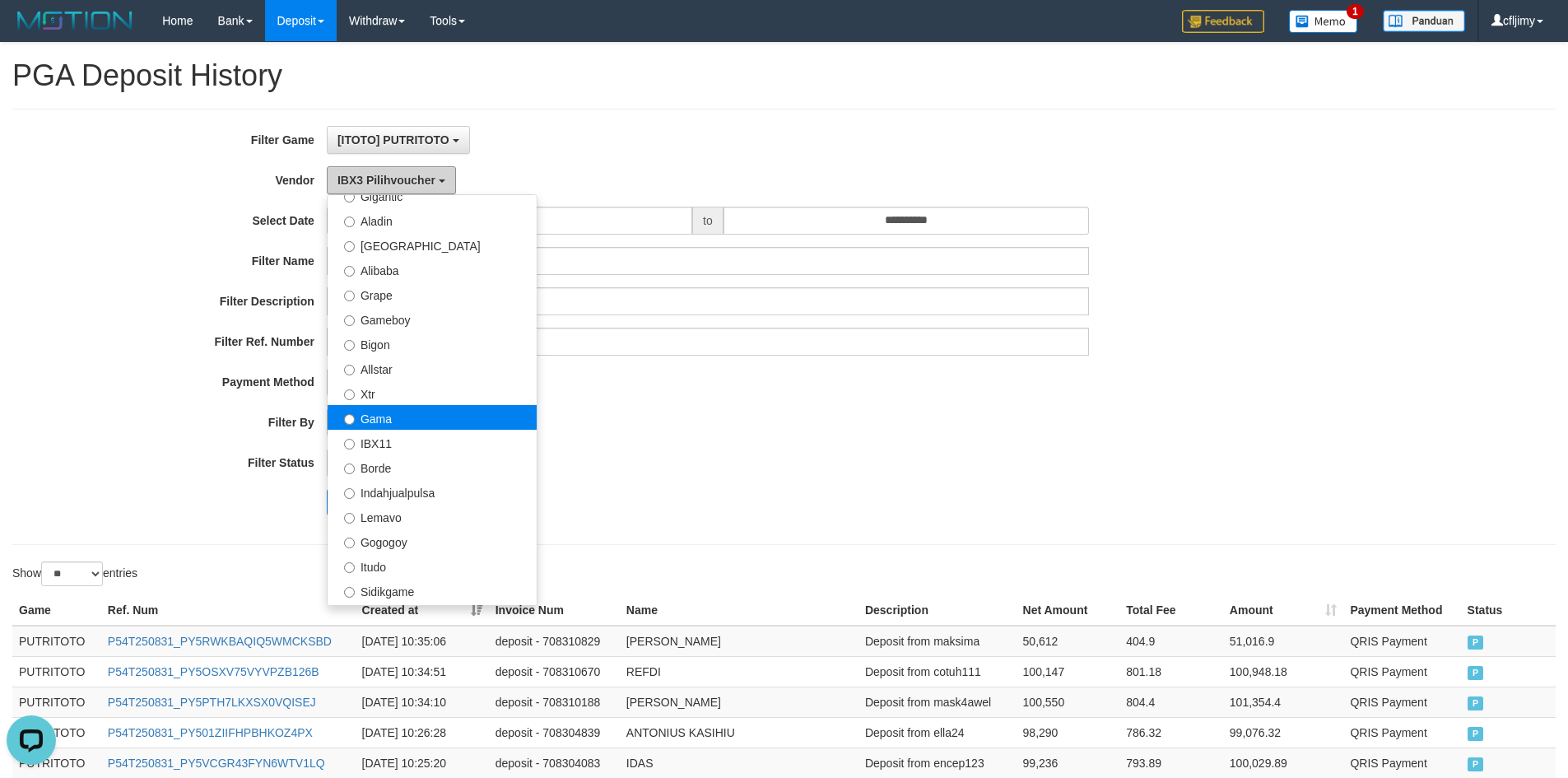
scroll to position [210, 0]
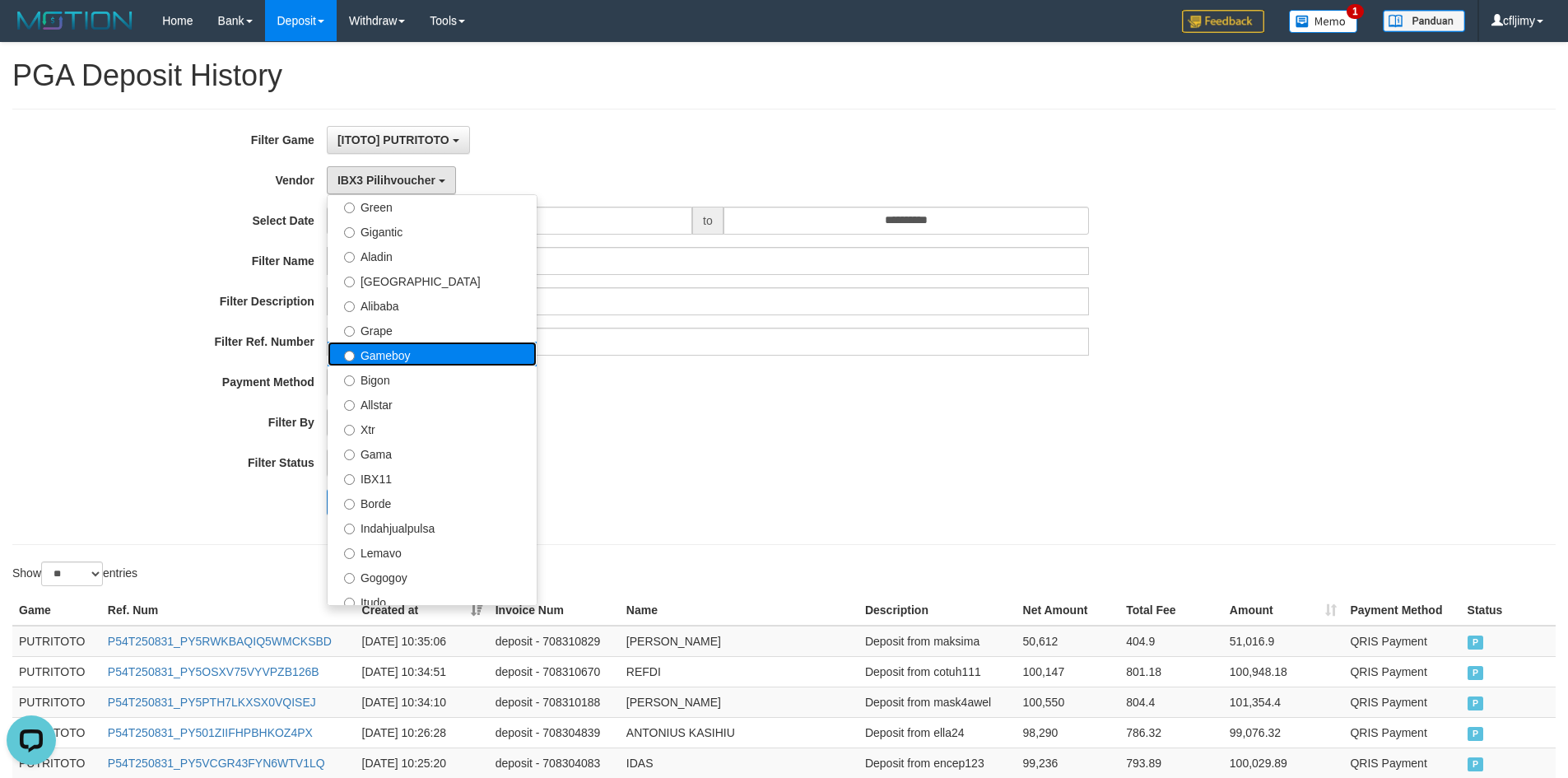
click at [404, 355] on label "Gameboy" at bounding box center [432, 354] width 209 height 25
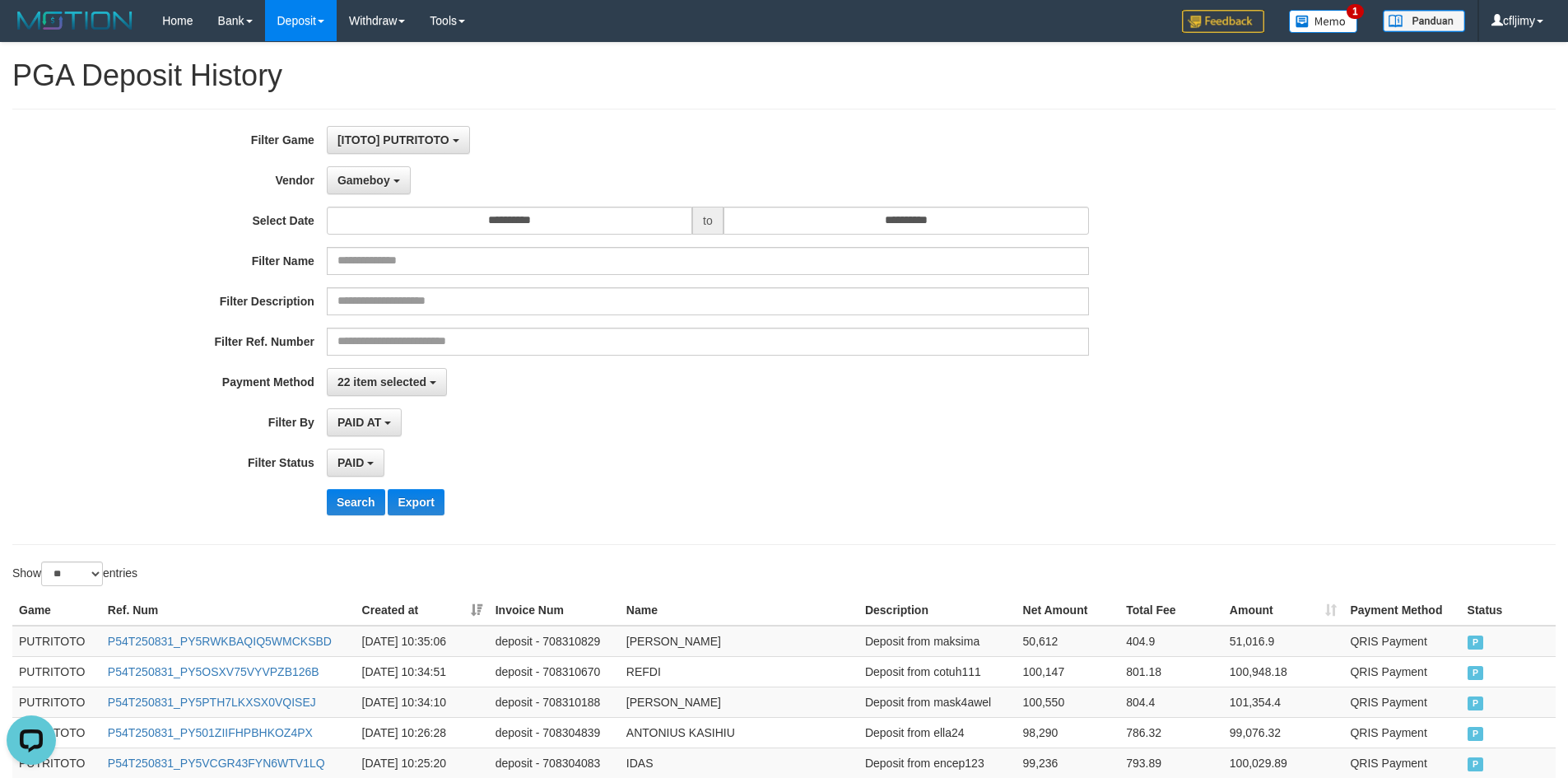
click at [681, 462] on div "PAID SELECT ALL - ALL - SELECT STATUS PENDING/UNPAID PAID CANCELED EXPIRED" at bounding box center [708, 463] width 763 height 28
click at [362, 492] on button "Search" at bounding box center [356, 502] width 58 height 27
click at [941, 425] on div "PAID AT PAID AT CREATED AT" at bounding box center [708, 422] width 763 height 28
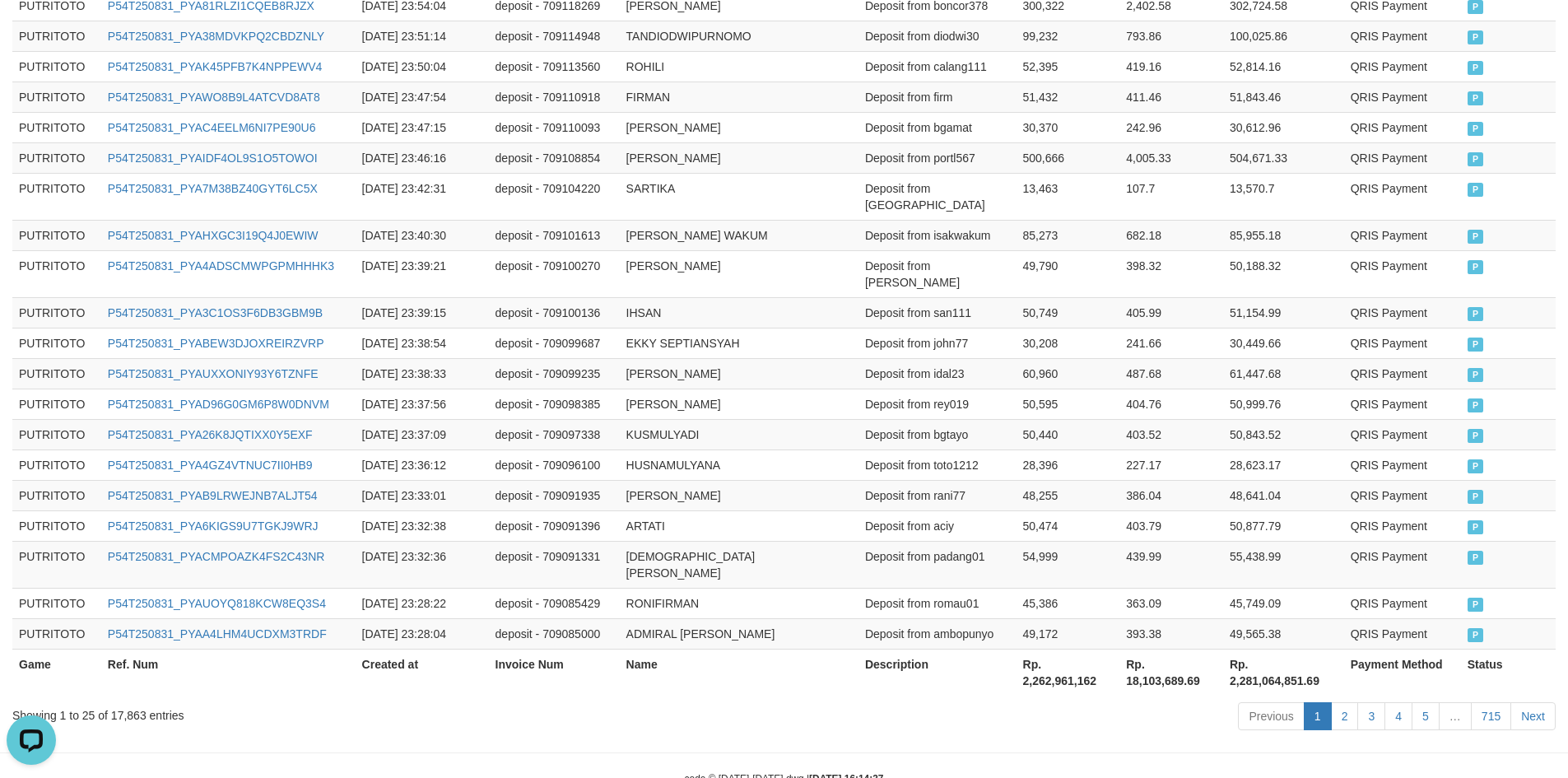
click at [1070, 649] on th "Rp. 2,262,961,162" at bounding box center [1068, 672] width 103 height 47
click at [1065, 649] on th "Rp. 2,262,961,162" at bounding box center [1068, 672] width 103 height 47
copy th "2,262,961,162"
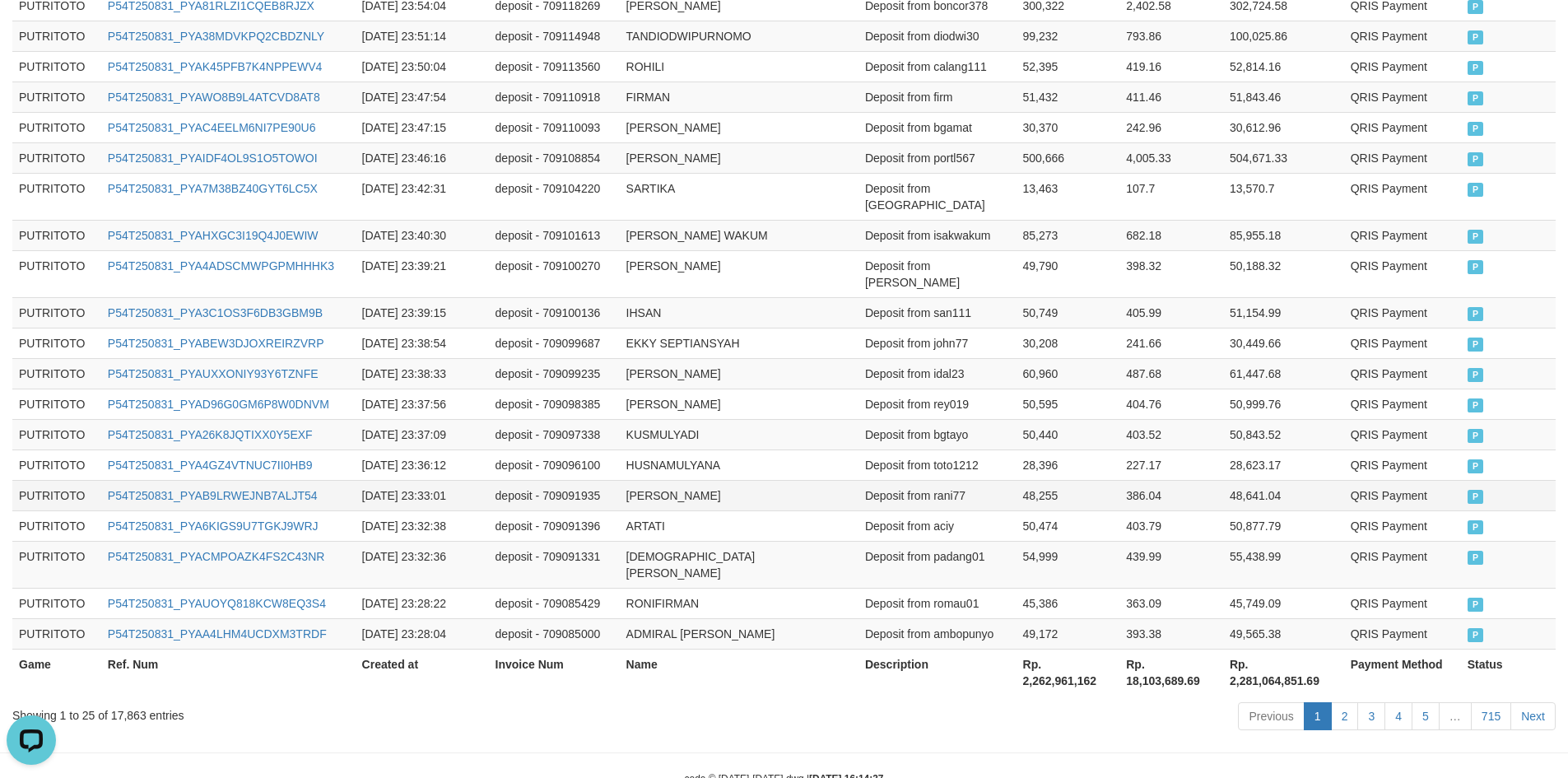
click at [831, 480] on td "RANI APRIANA" at bounding box center [739, 495] width 239 height 31
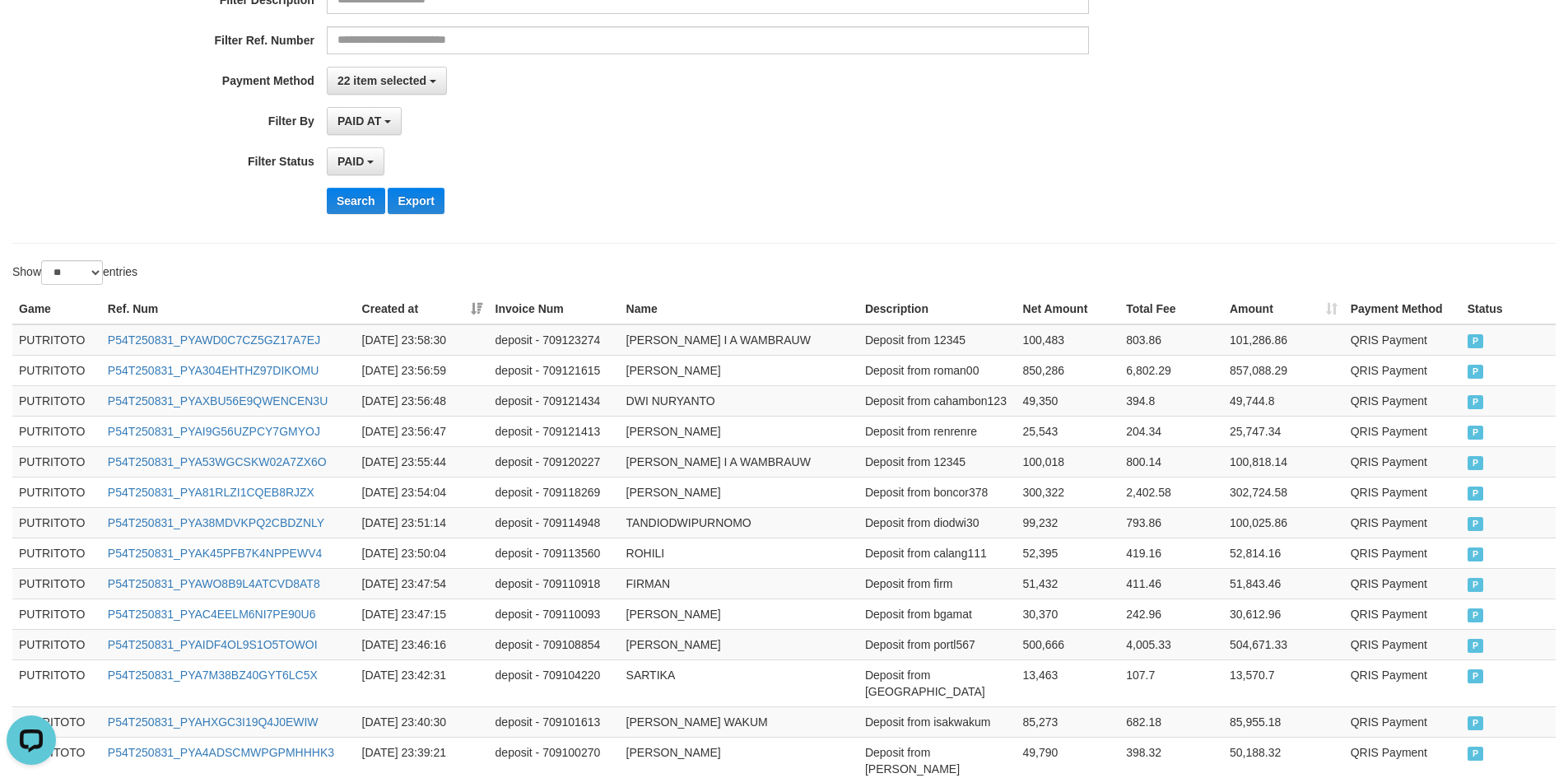
scroll to position [0, 0]
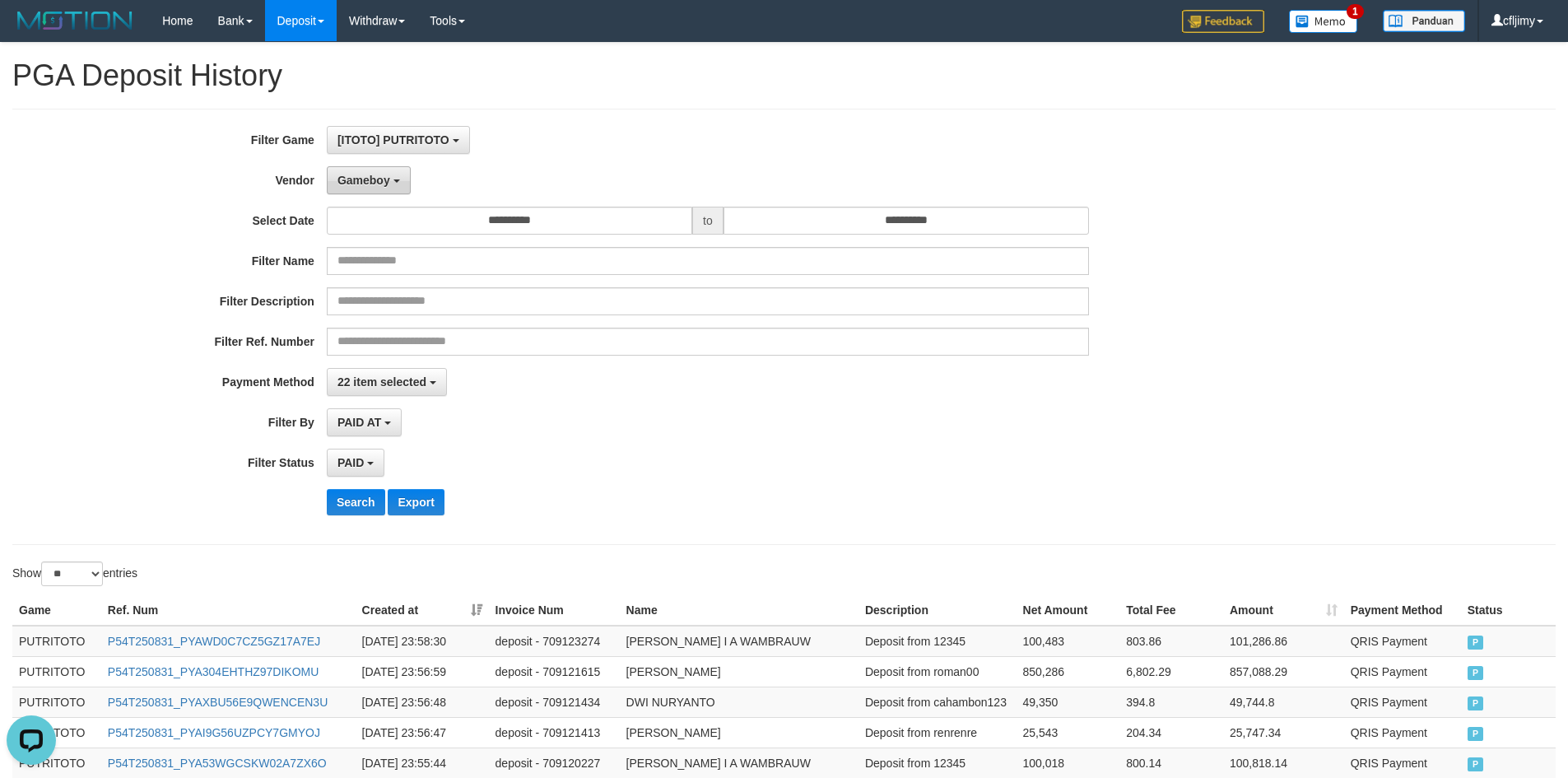
click at [384, 185] on span "Gameboy" at bounding box center [364, 180] width 53 height 13
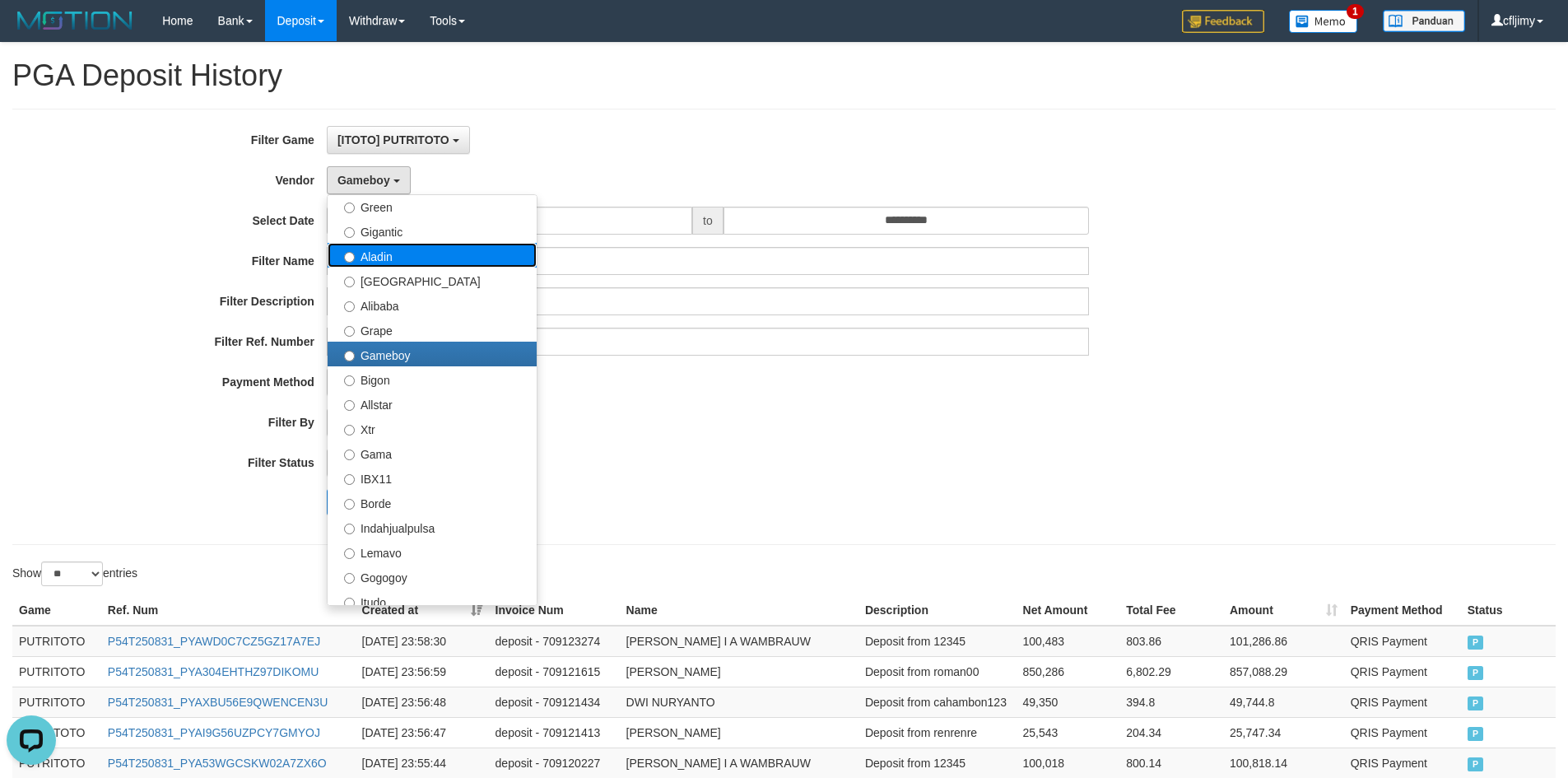
click at [405, 261] on label "Aladin" at bounding box center [432, 255] width 209 height 25
select select "**********"
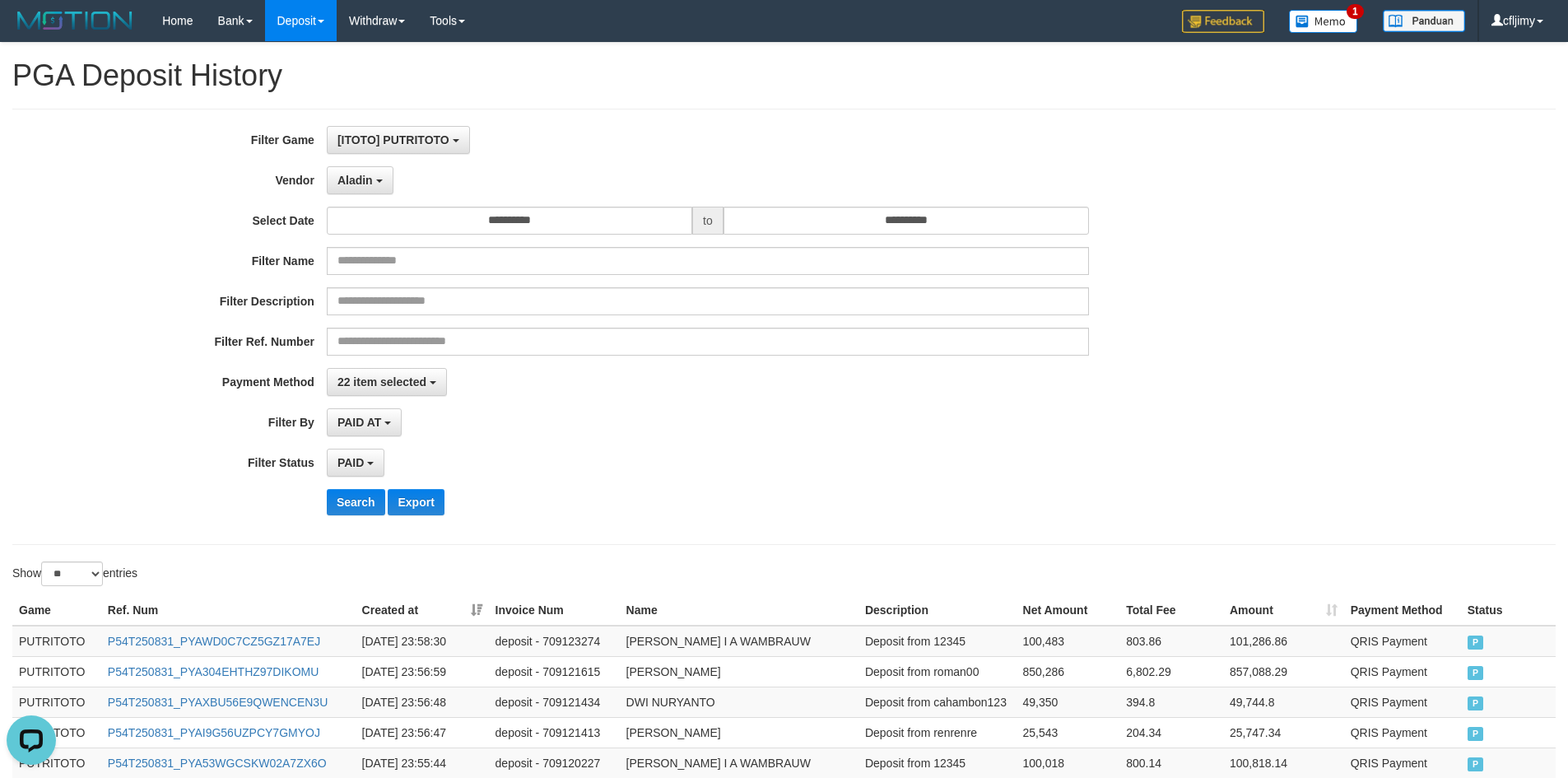
drag, startPoint x: 675, startPoint y: 564, endPoint x: 516, endPoint y: 535, distance: 161.6
click at [675, 563] on div "Show ** ** ** *** entries" at bounding box center [392, 576] width 760 height 29
click at [343, 504] on button "Search" at bounding box center [356, 502] width 58 height 27
click at [864, 461] on div "PAID SELECT ALL - ALL - SELECT STATUS PENDING/UNPAID PAID CANCELED EXPIRED" at bounding box center [708, 463] width 763 height 28
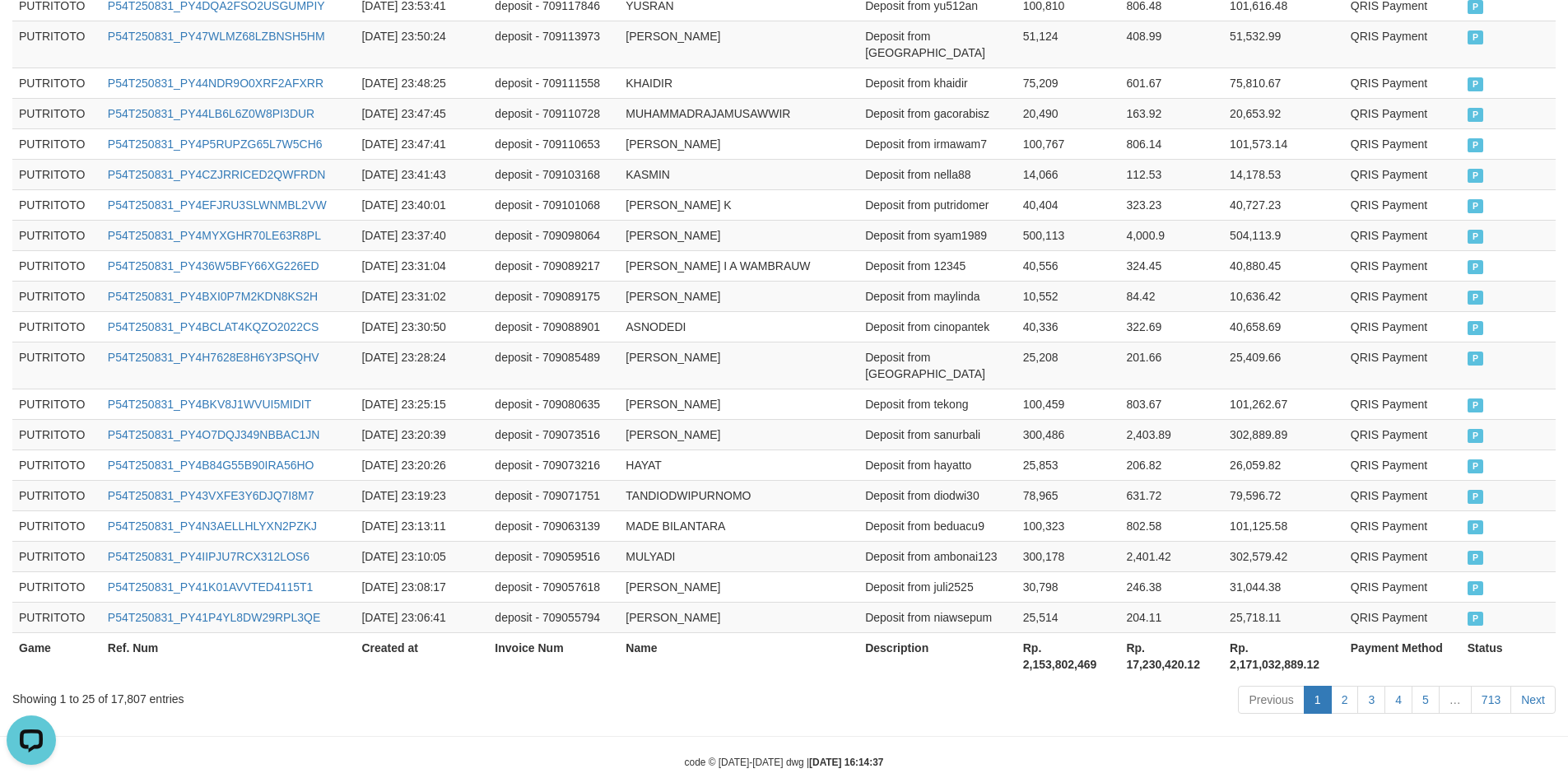
click at [1075, 634] on th "Rp. 2,153,802,469" at bounding box center [1068, 655] width 103 height 47
copy th "2,153,802,469"
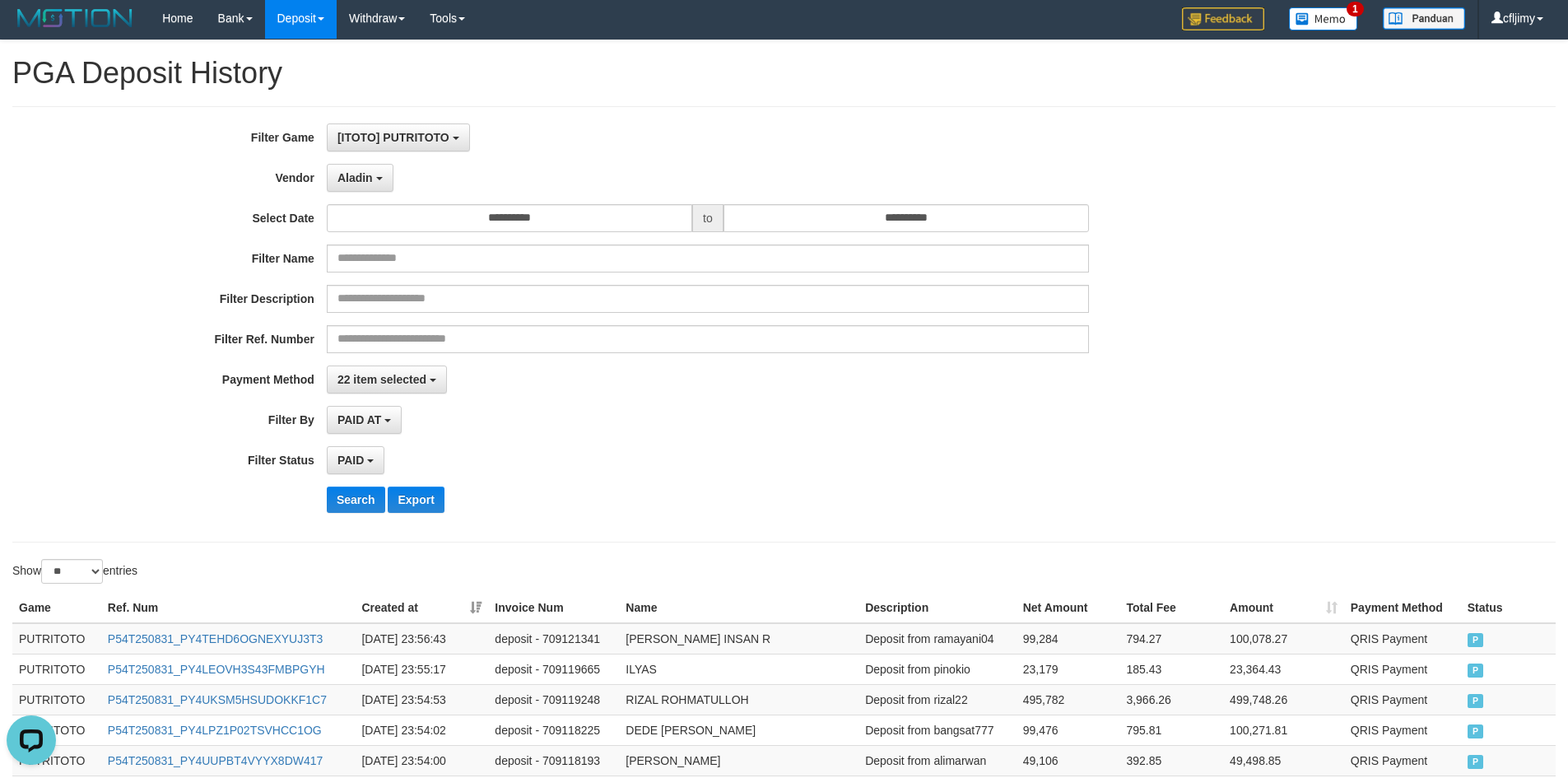
scroll to position [0, 0]
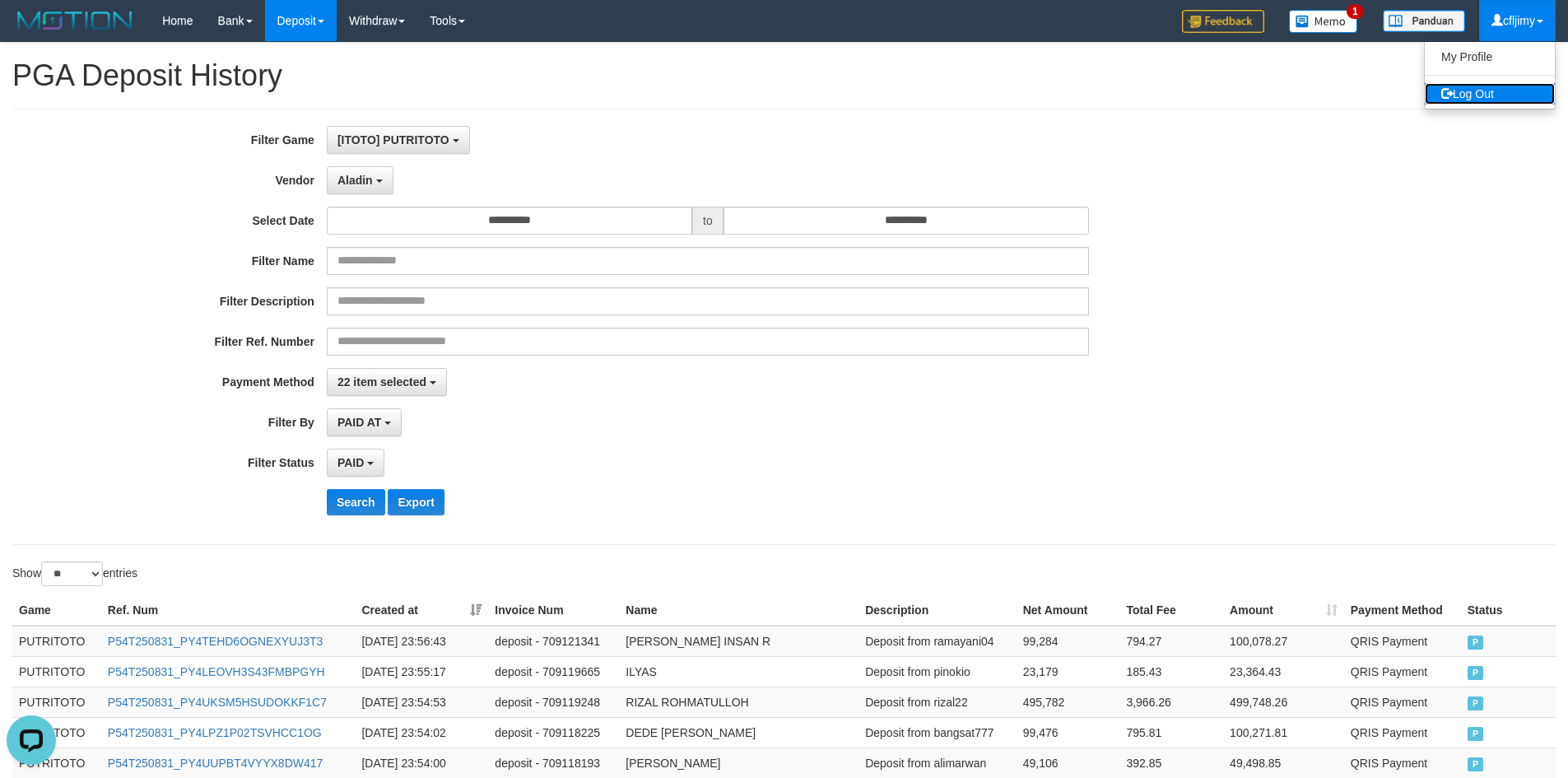
click at [1494, 93] on link "Log Out" at bounding box center [1490, 93] width 130 height 21
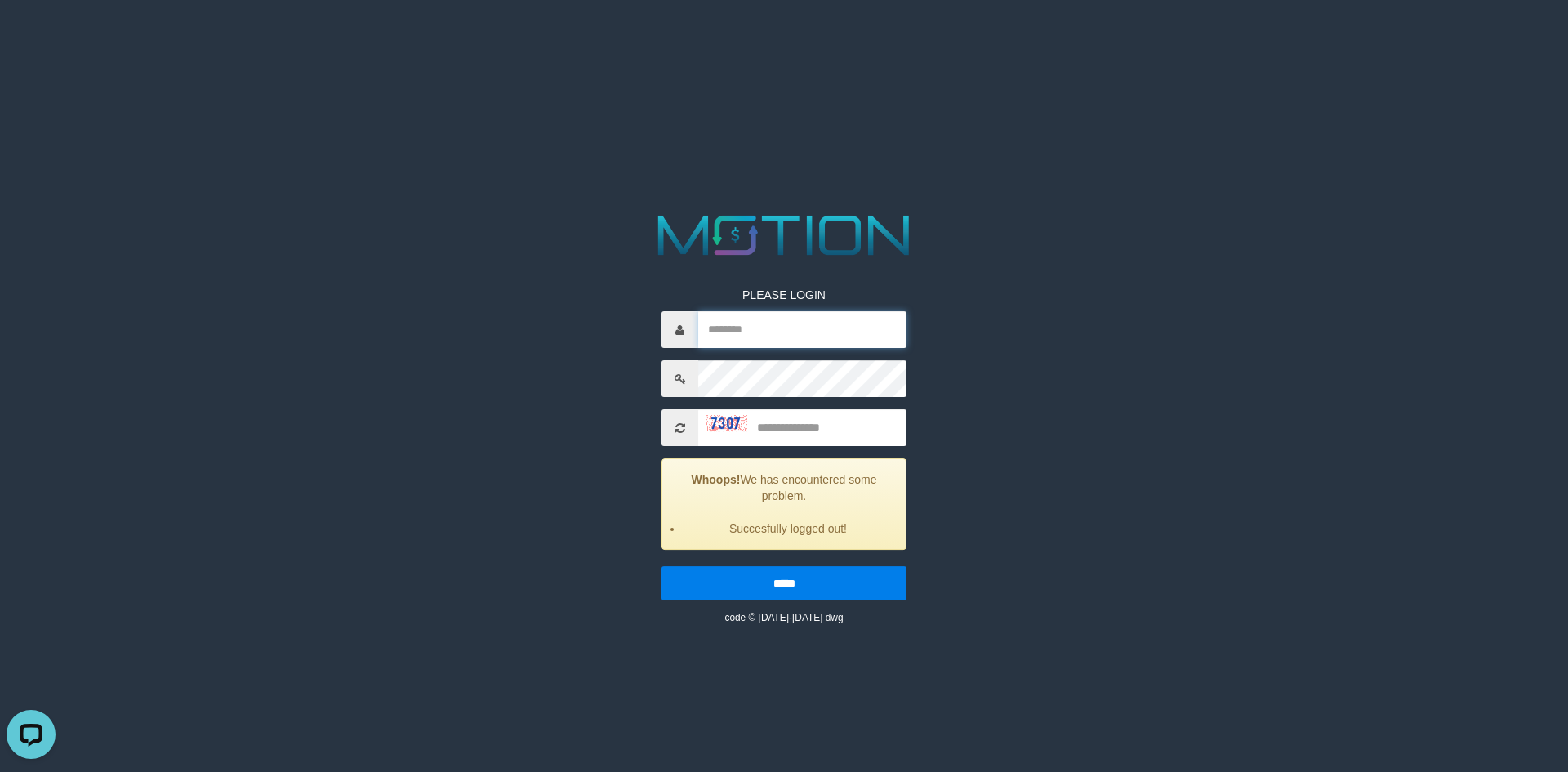
click at [785, 338] on input "text" at bounding box center [802, 329] width 209 height 36
type input "*******"
type input "****"
click at [661, 566] on input "*****" at bounding box center [784, 583] width 245 height 34
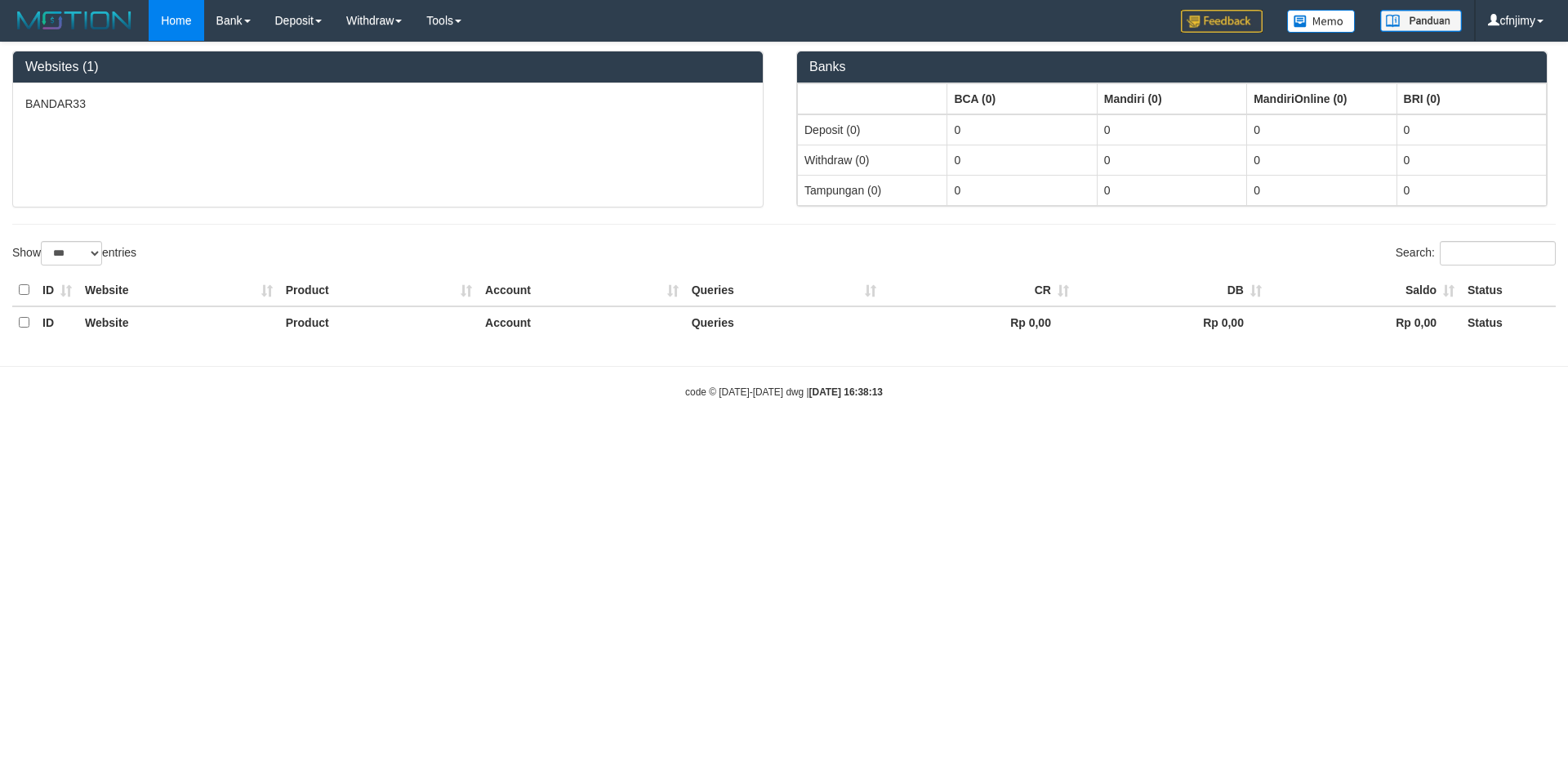
select select "***"
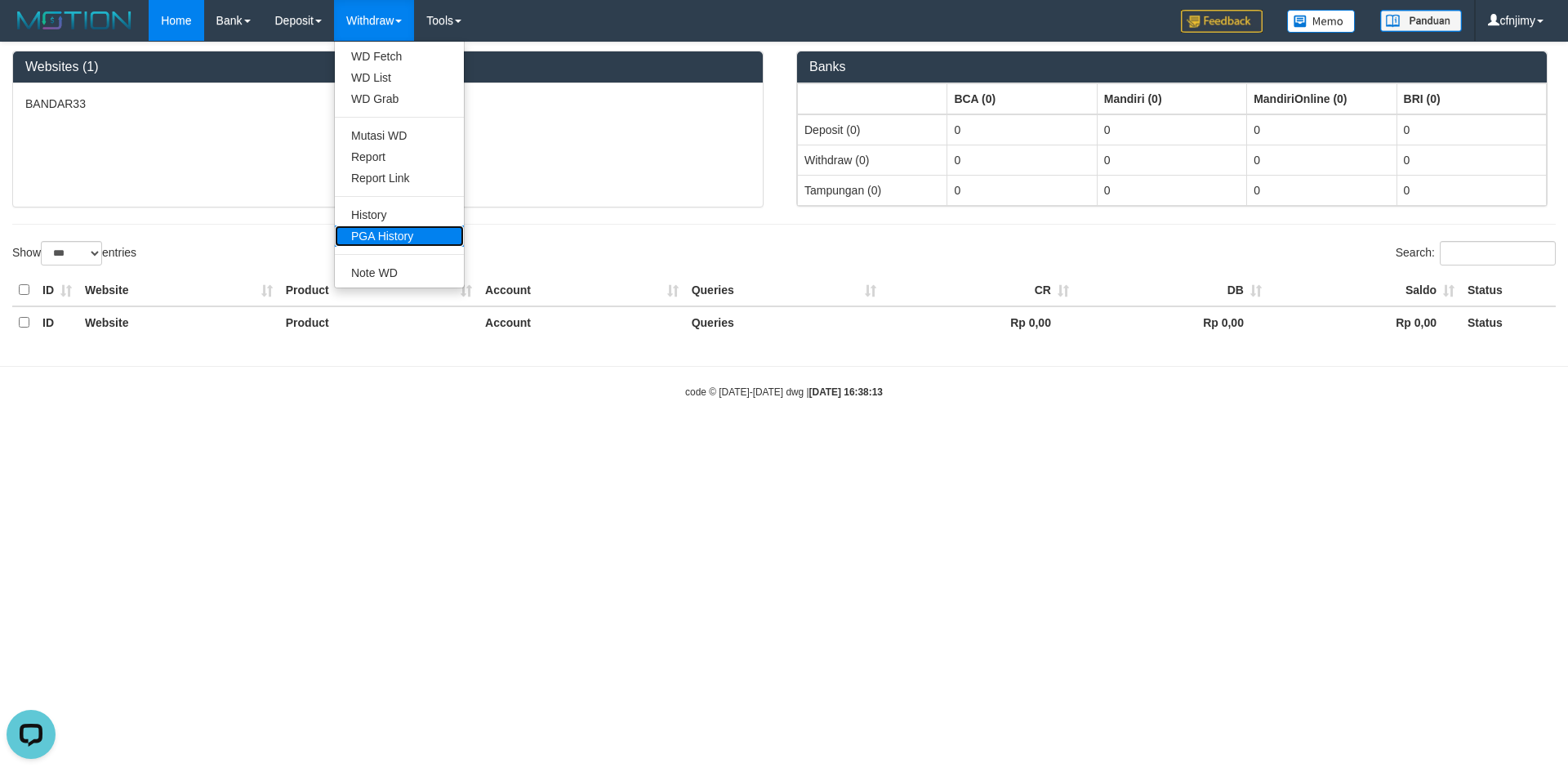
click at [410, 231] on link "PGA History" at bounding box center [399, 236] width 129 height 21
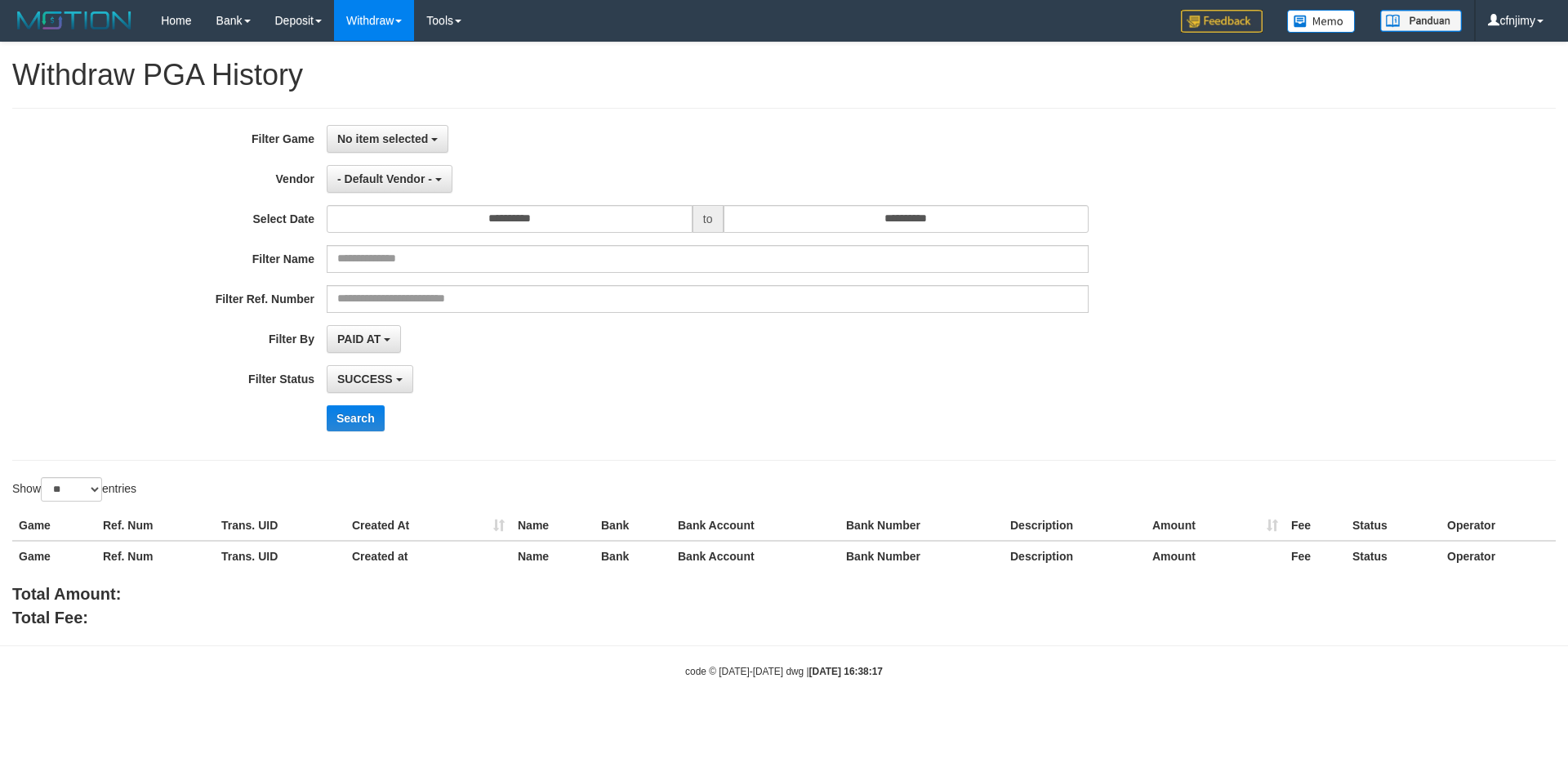
select select
select select "**"
click at [403, 139] on span "No item selected" at bounding box center [382, 138] width 91 height 13
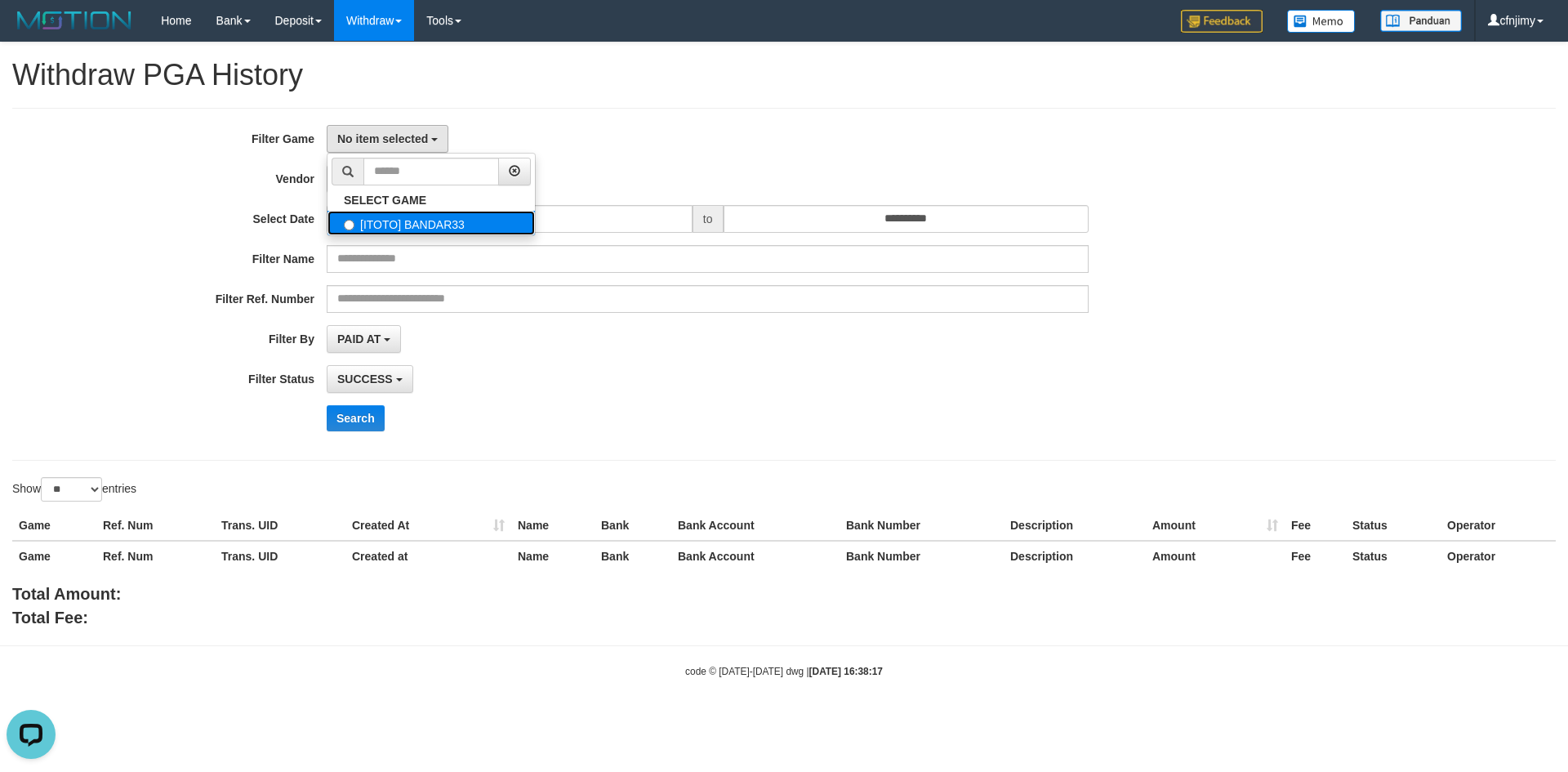
click at [424, 229] on label "[ITOTO] BANDAR33" at bounding box center [431, 222] width 208 height 25
select select "****"
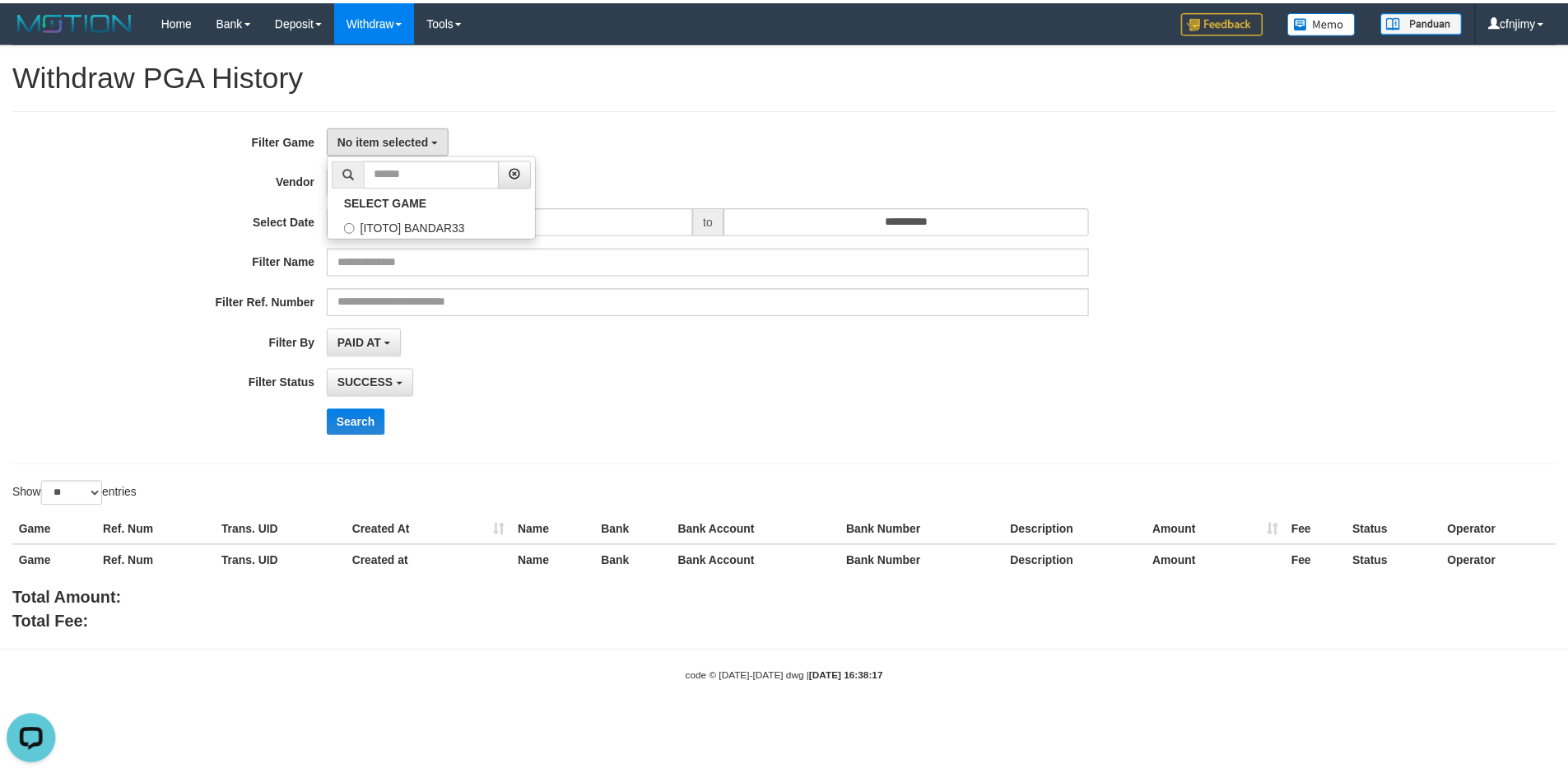
scroll to position [15, 0]
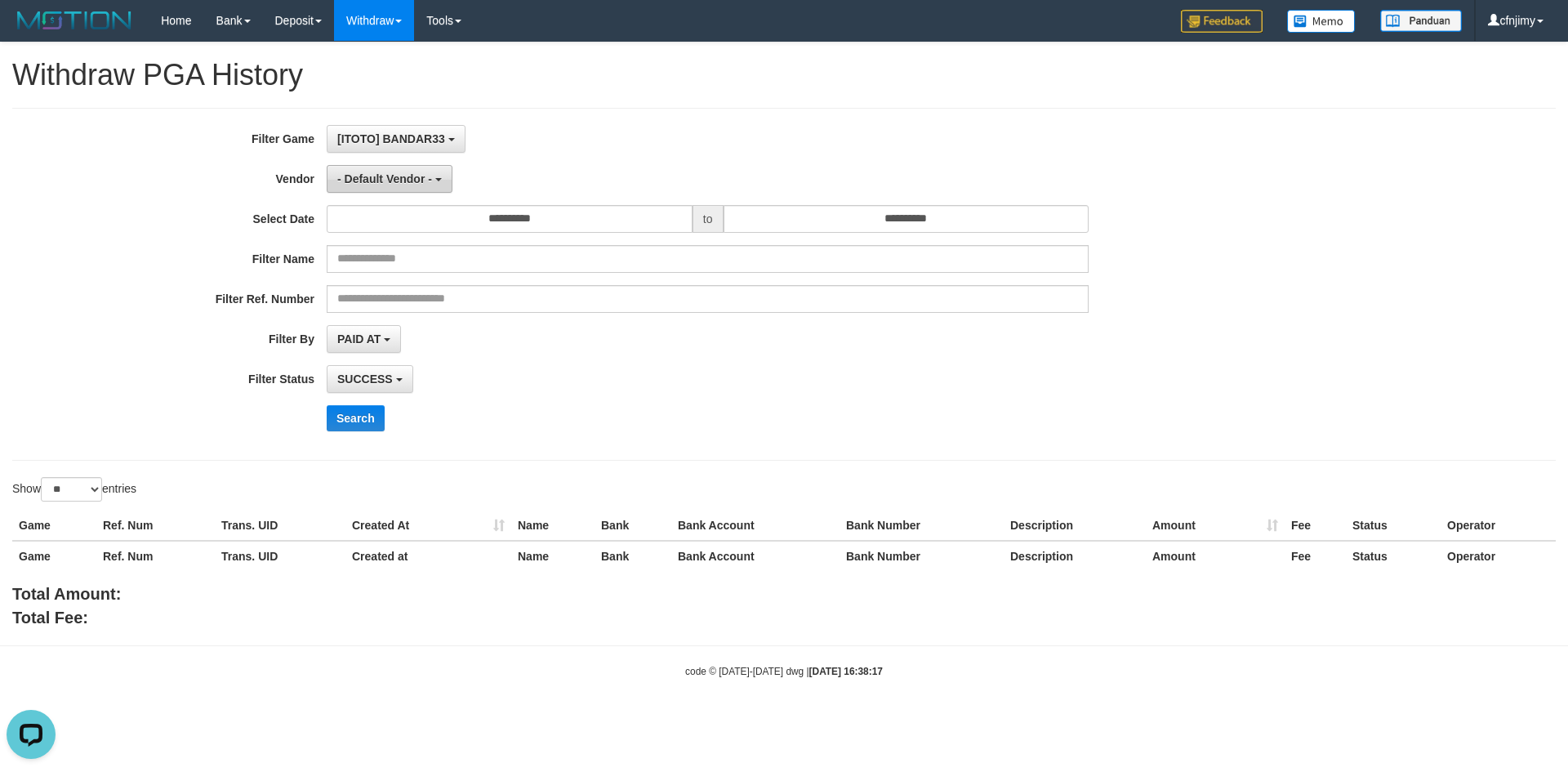
click at [419, 183] on span "- Default Vendor -" at bounding box center [385, 178] width 95 height 13
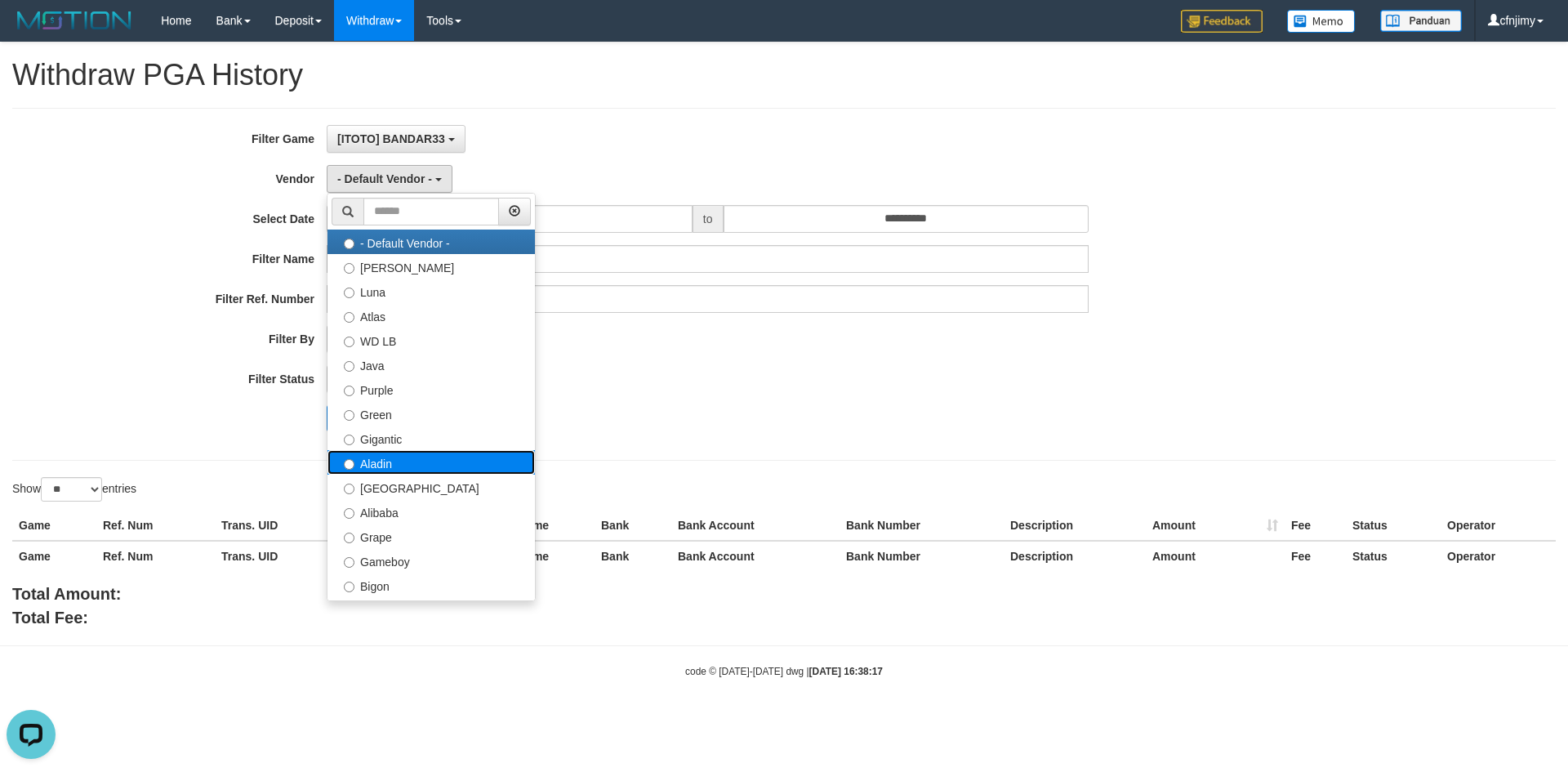
click at [393, 466] on label "Aladin" at bounding box center [431, 462] width 208 height 25
select select "**********"
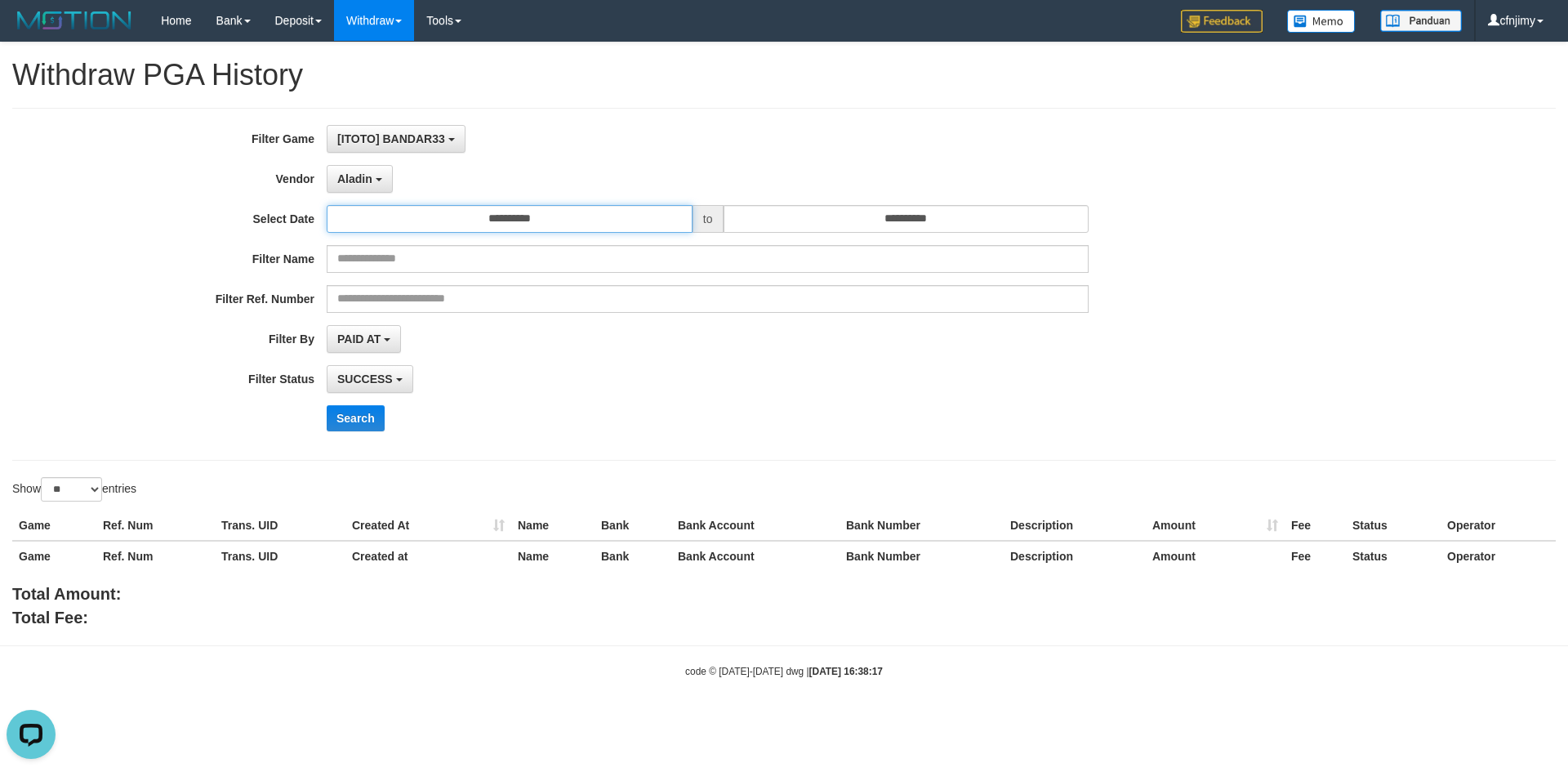
click at [576, 221] on input "**********" at bounding box center [509, 219] width 365 height 28
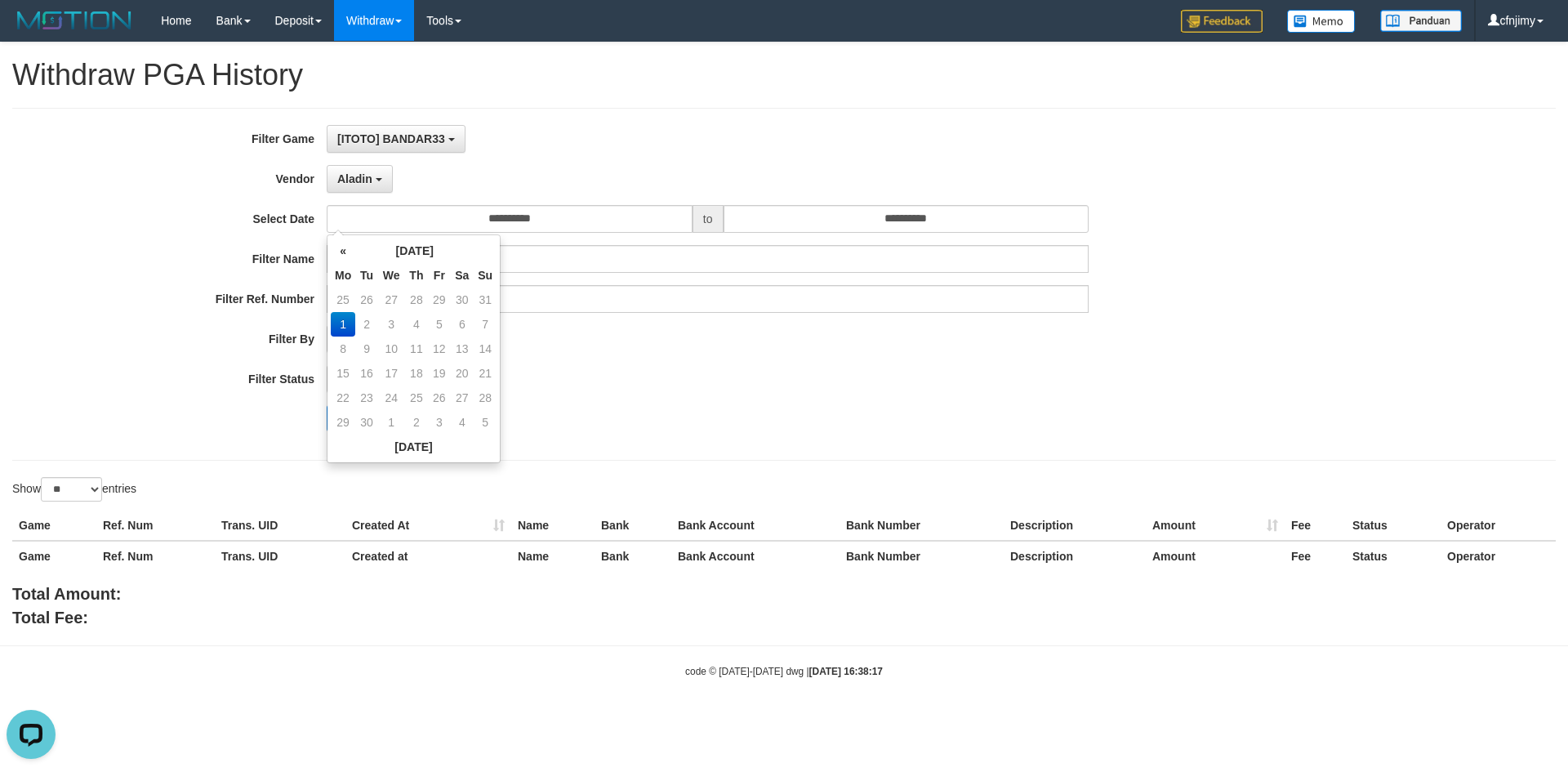
click at [483, 299] on td "31" at bounding box center [484, 299] width 23 height 25
type input "**********"
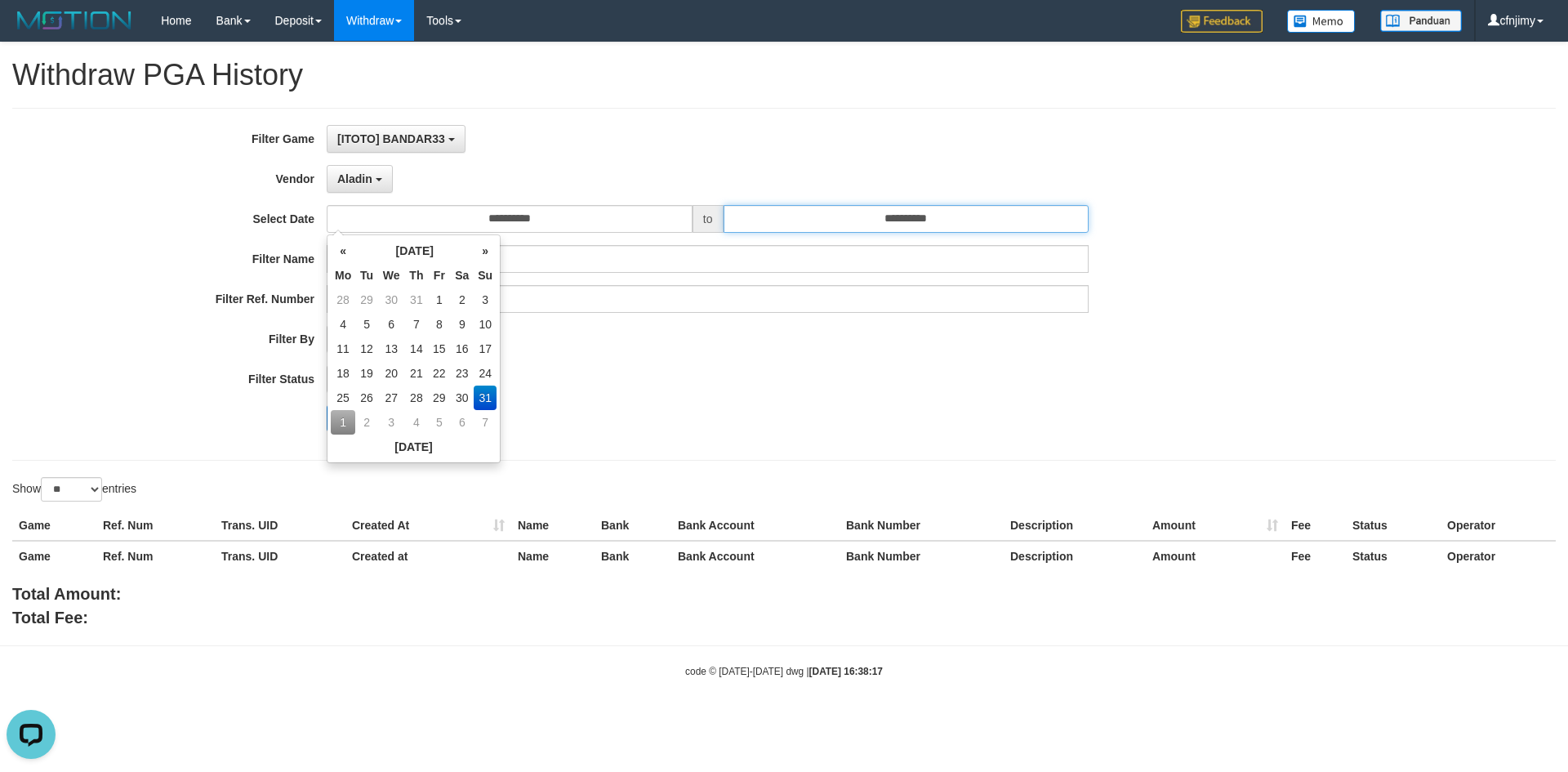
click at [993, 221] on input "**********" at bounding box center [906, 219] width 365 height 28
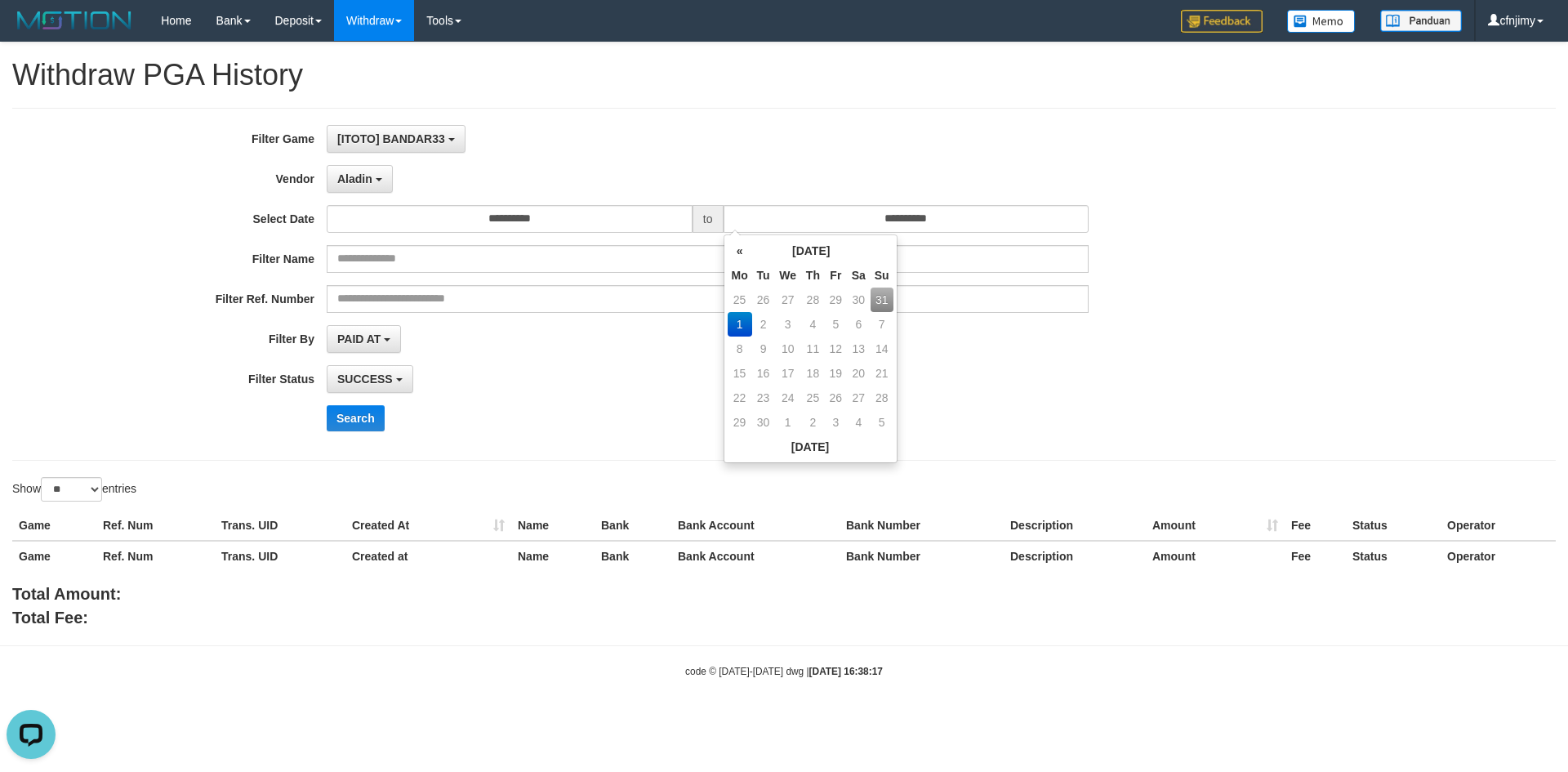
click at [885, 299] on td "31" at bounding box center [881, 299] width 23 height 25
type input "**********"
click at [651, 371] on div "SUCCESS SUCCESS ON PROCESS FAILED" at bounding box center [707, 378] width 762 height 28
click at [365, 414] on button "Search" at bounding box center [355, 418] width 58 height 26
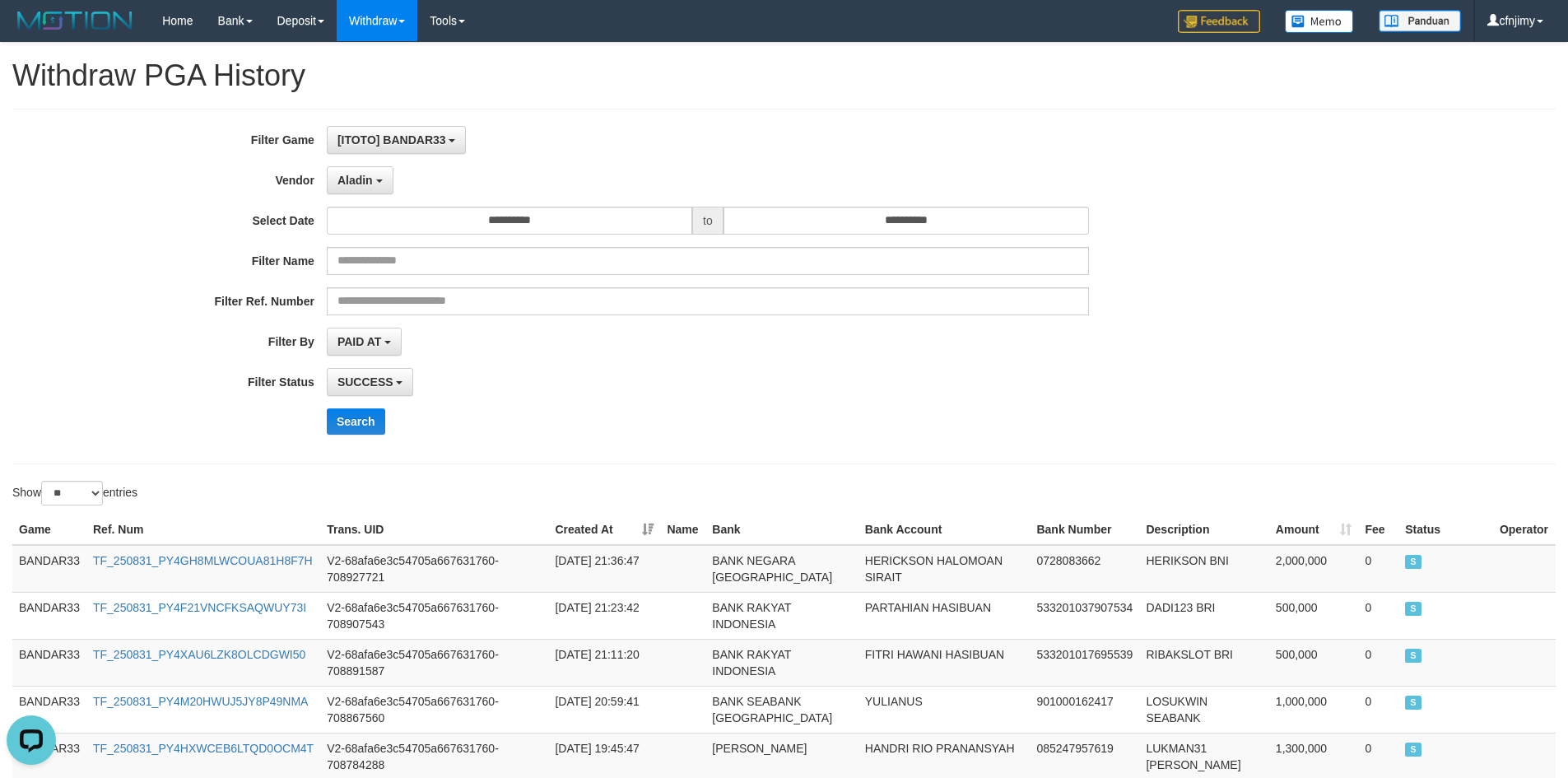
click at [711, 395] on div "SUCCESS SUCCESS ON PROCESS FAILED" at bounding box center [708, 381] width 763 height 28
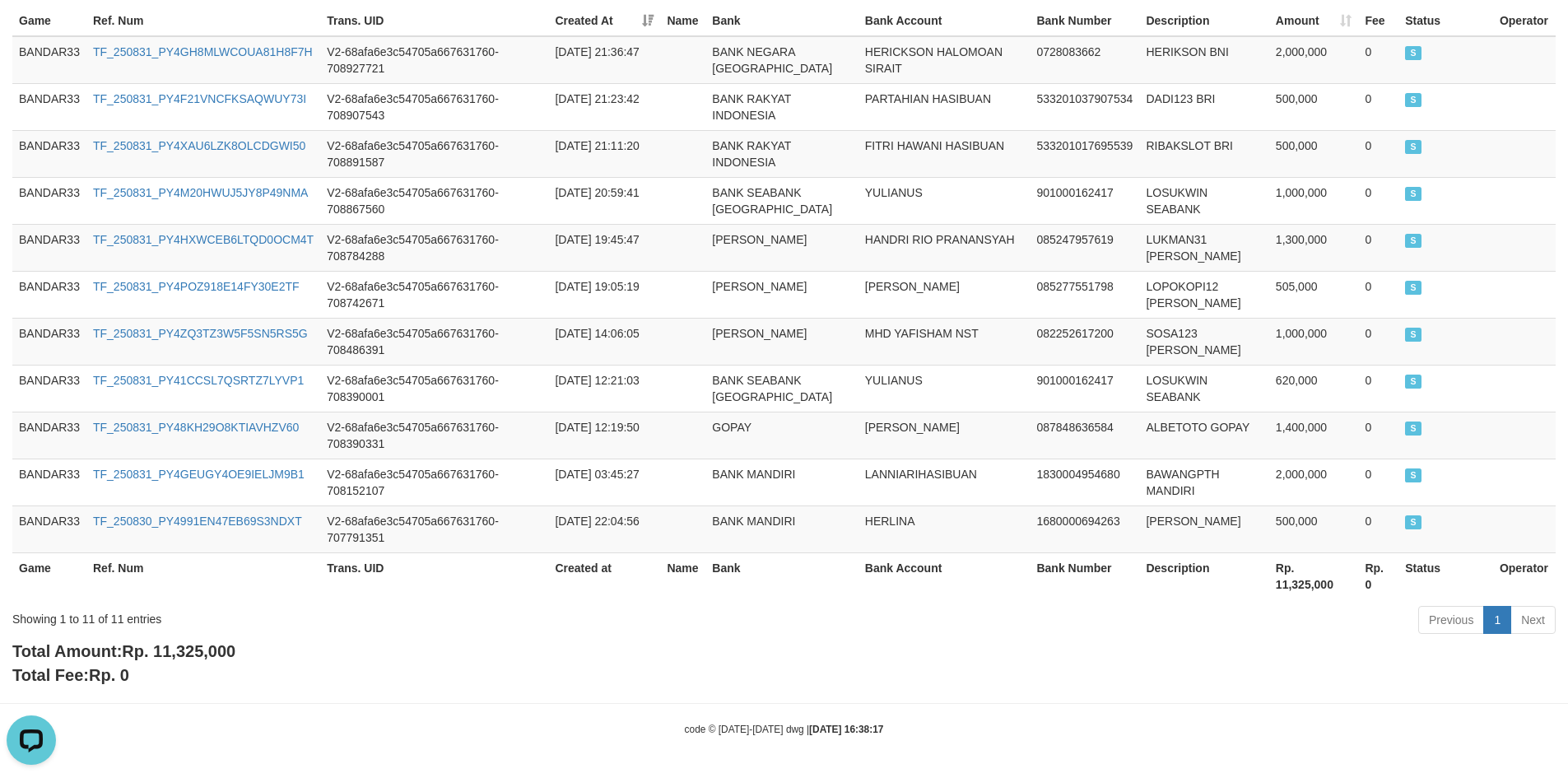
click at [220, 655] on span "Rp. 11,325,000" at bounding box center [178, 651] width 114 height 18
copy span "11,325,000"
click at [579, 454] on td "2025-08-31 12:19:50" at bounding box center [604, 434] width 112 height 47
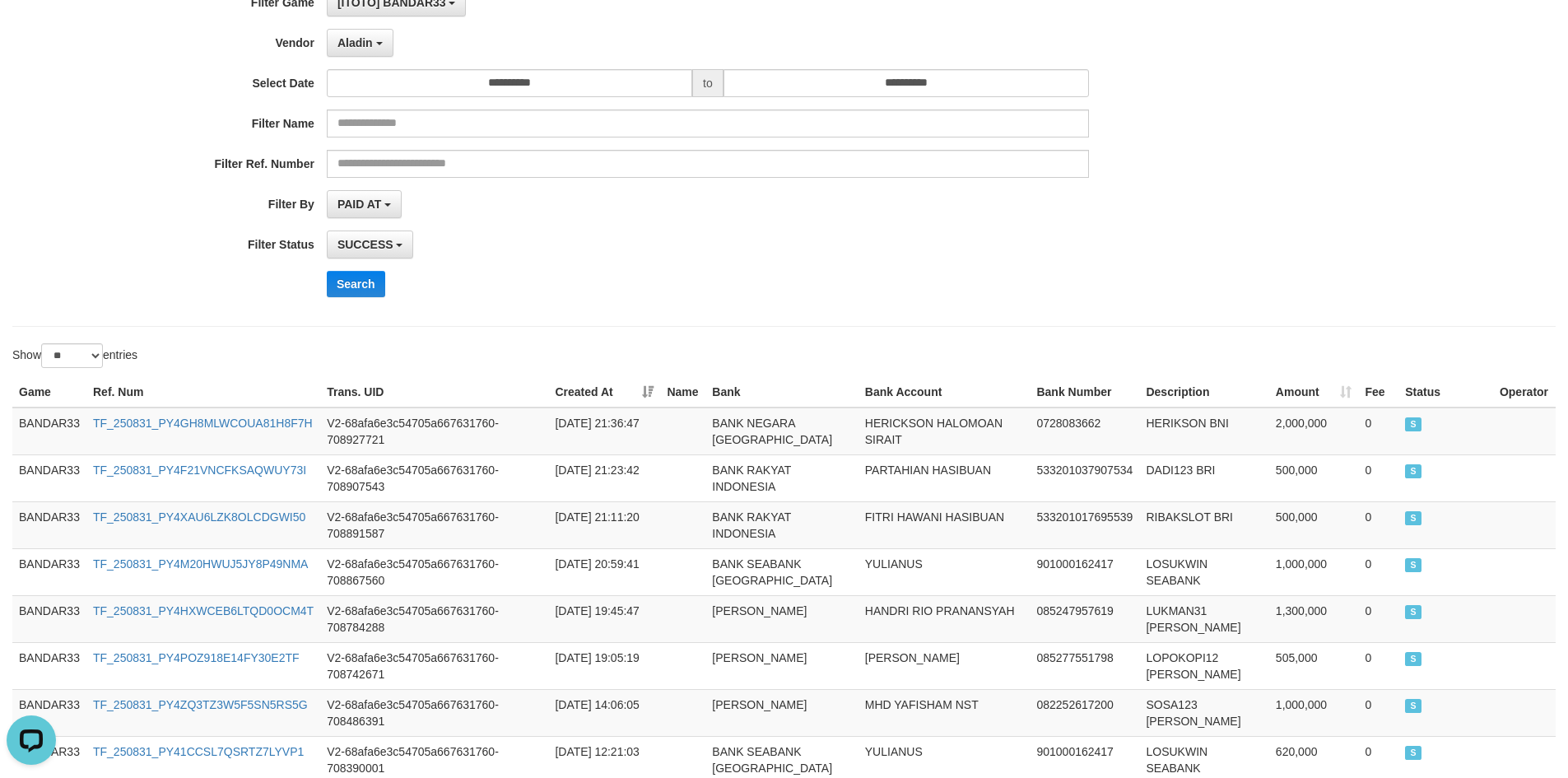
scroll to position [0, 0]
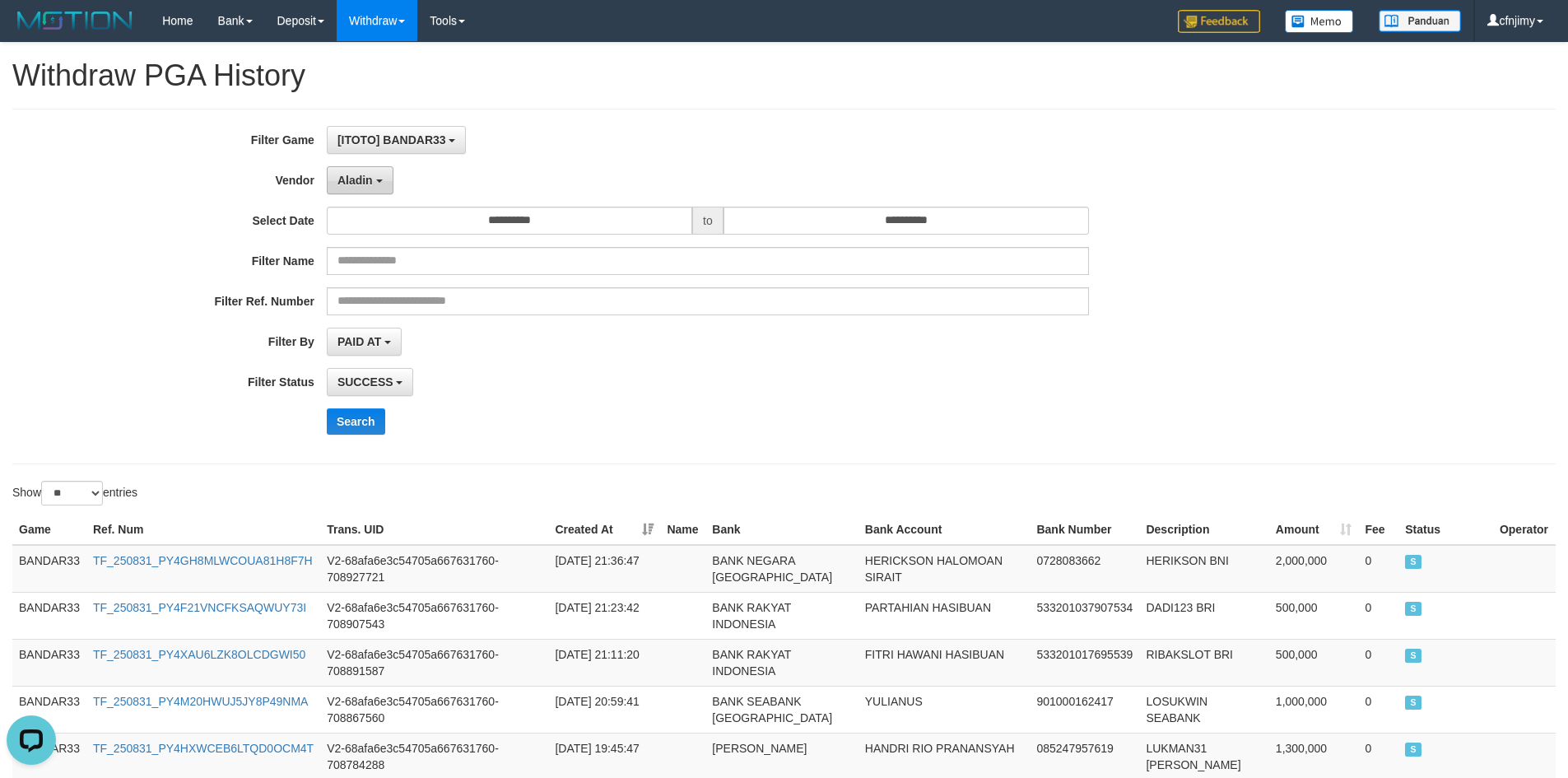
click at [367, 188] on button "Aladin" at bounding box center [360, 180] width 67 height 28
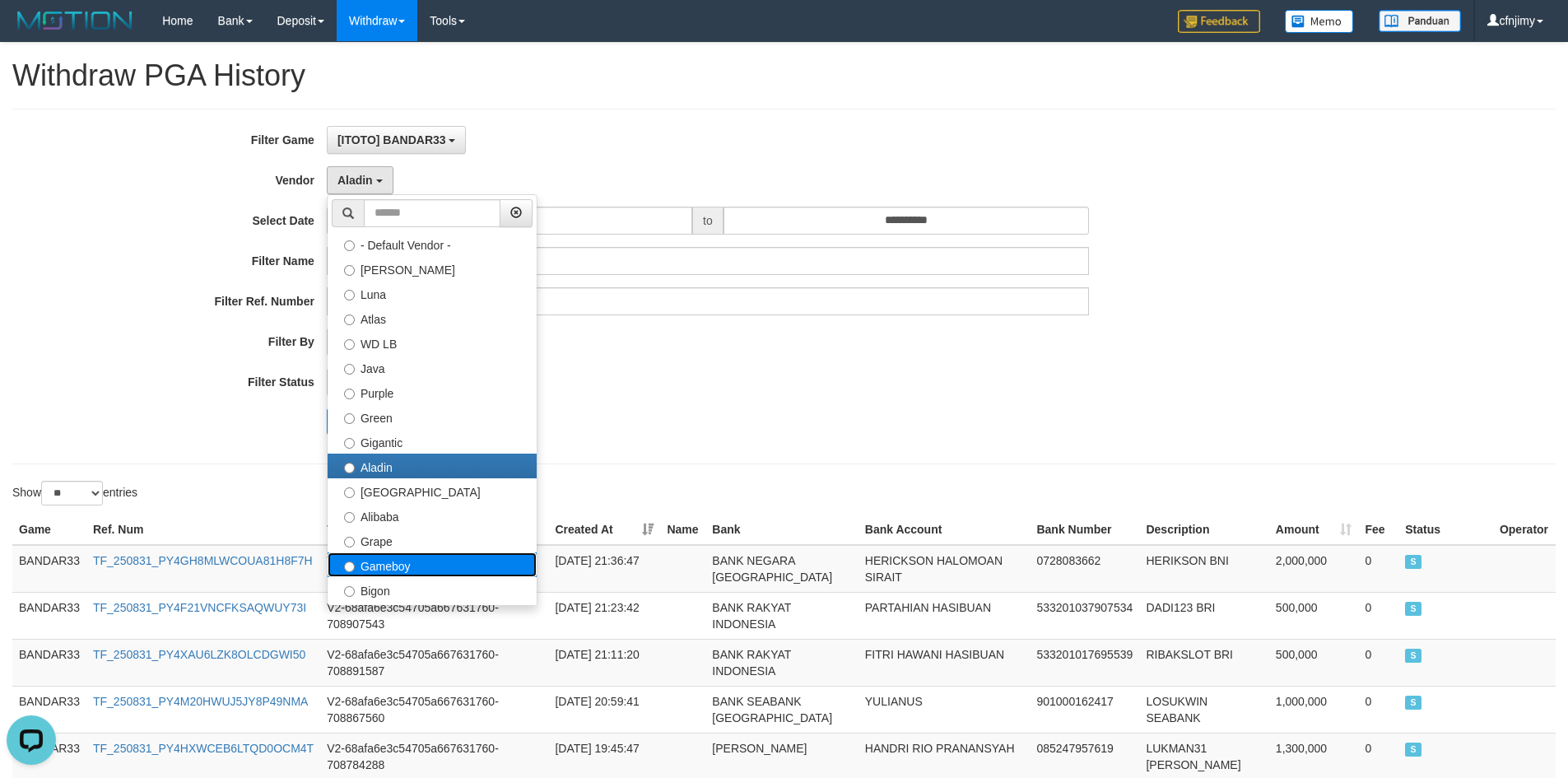
click at [429, 561] on label "Gameboy" at bounding box center [432, 564] width 209 height 25
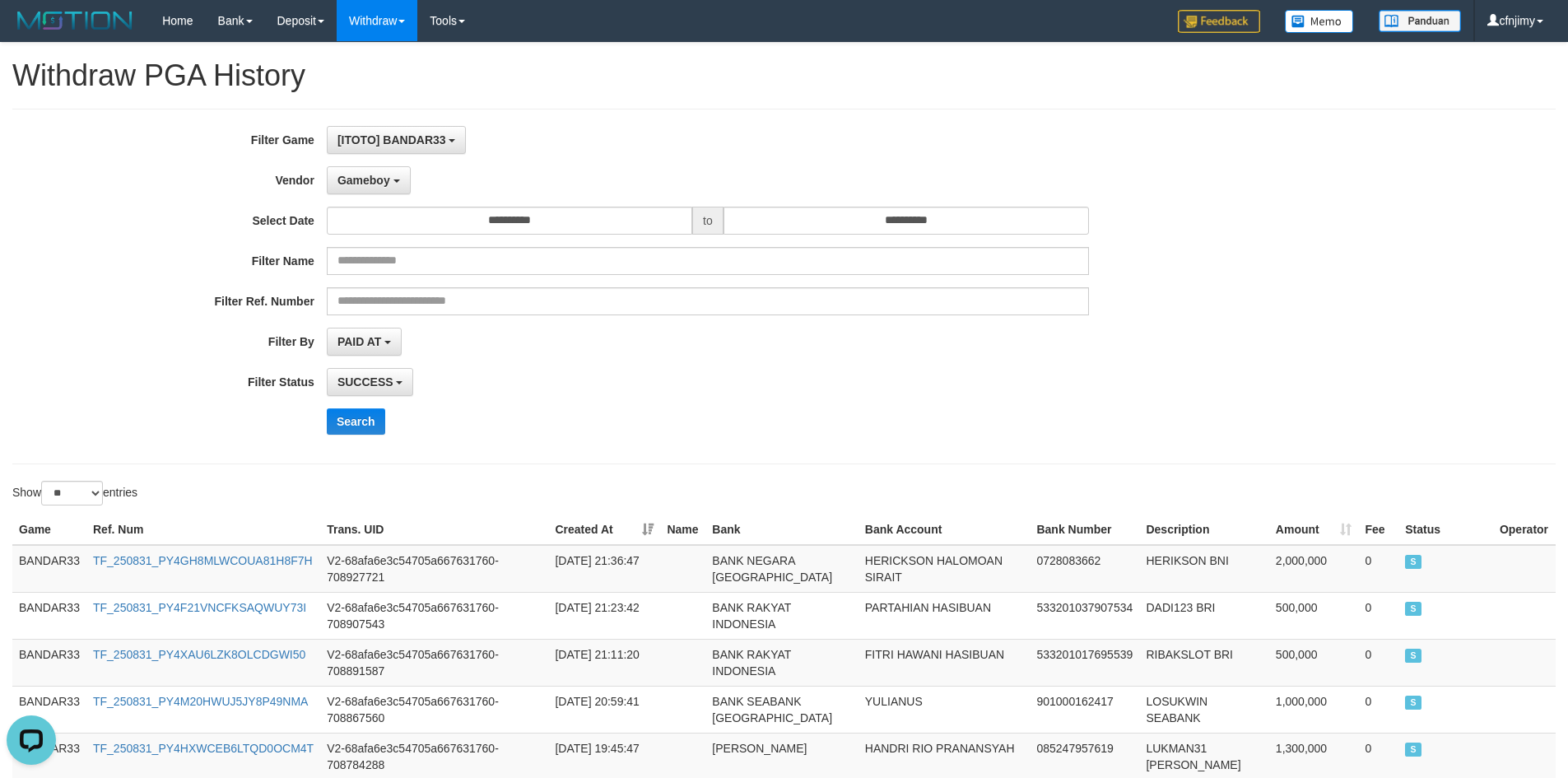
click at [730, 412] on div "Search" at bounding box center [816, 421] width 981 height 27
click at [369, 422] on button "Search" at bounding box center [356, 421] width 58 height 27
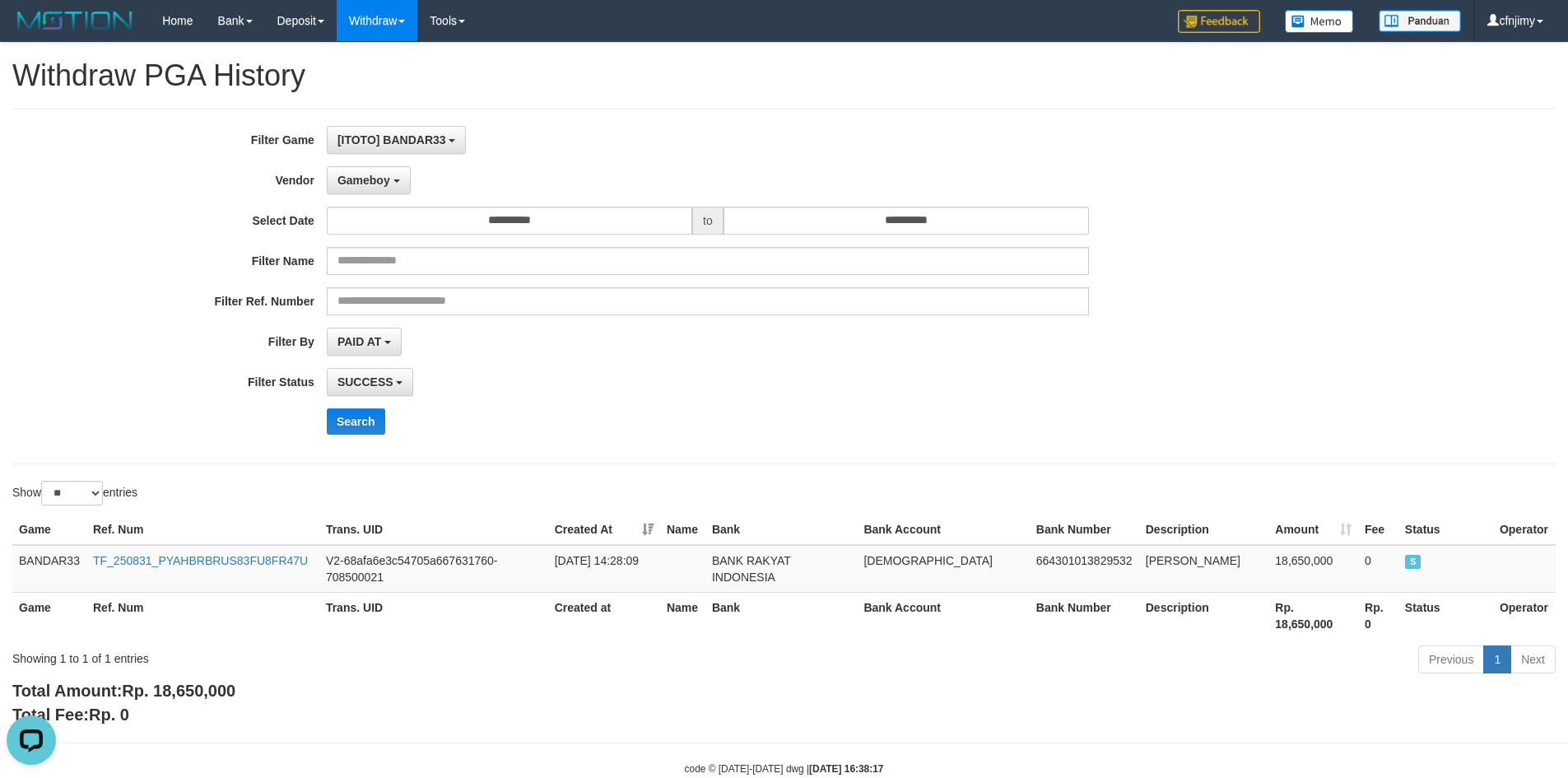
click at [907, 382] on div "SUCCESS SUCCESS ON PROCESS FAILED" at bounding box center [708, 381] width 763 height 28
click at [201, 687] on span "Rp. 18,650,000" at bounding box center [178, 690] width 114 height 18
click at [203, 687] on span "Rp. 18,650,000" at bounding box center [178, 690] width 114 height 18
click at [215, 685] on span "Rp. 18,650,000" at bounding box center [178, 690] width 114 height 18
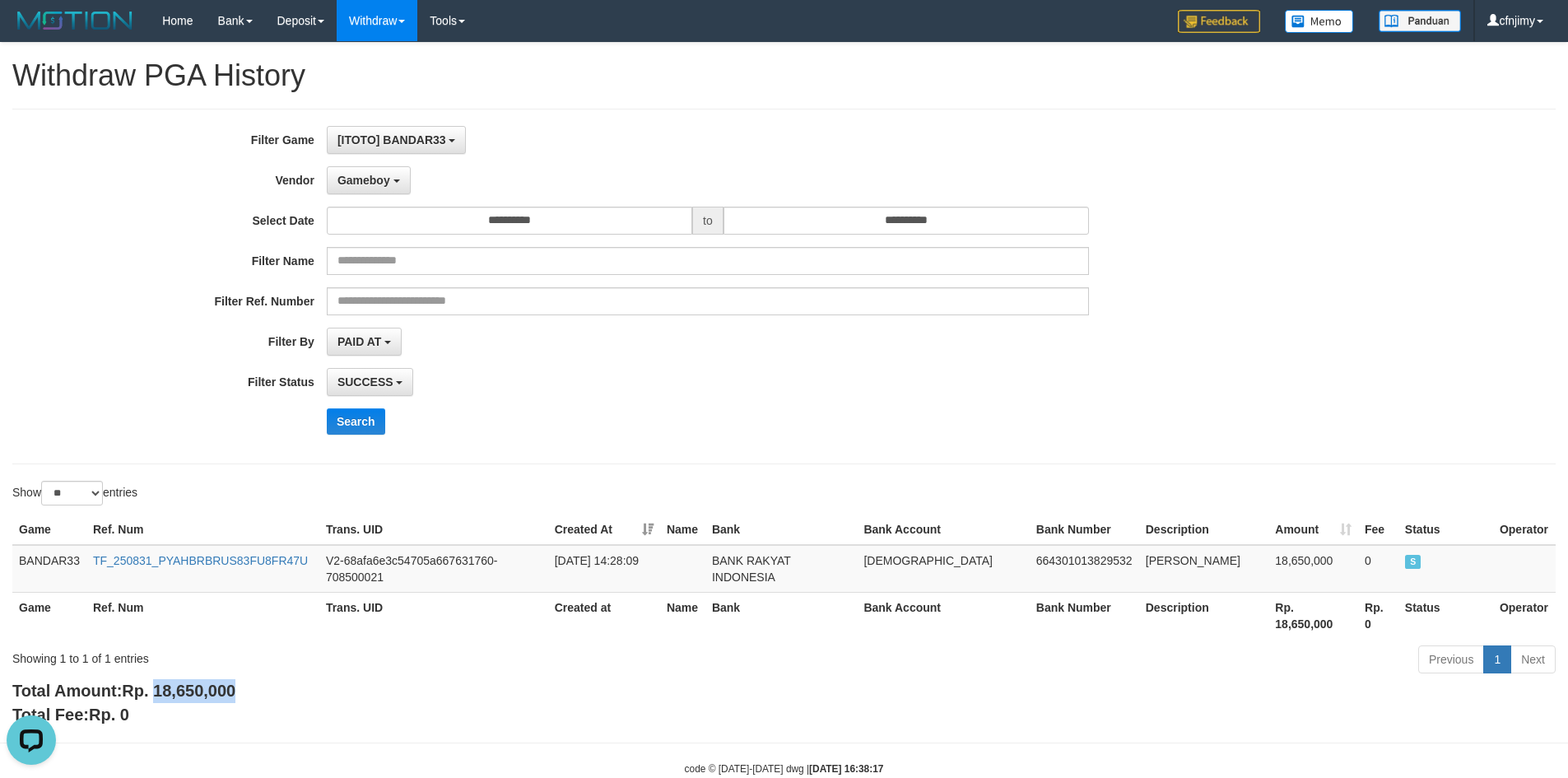
copy span "18,650,000"
click at [400, 183] on button "Gameboy" at bounding box center [368, 180] width 84 height 28
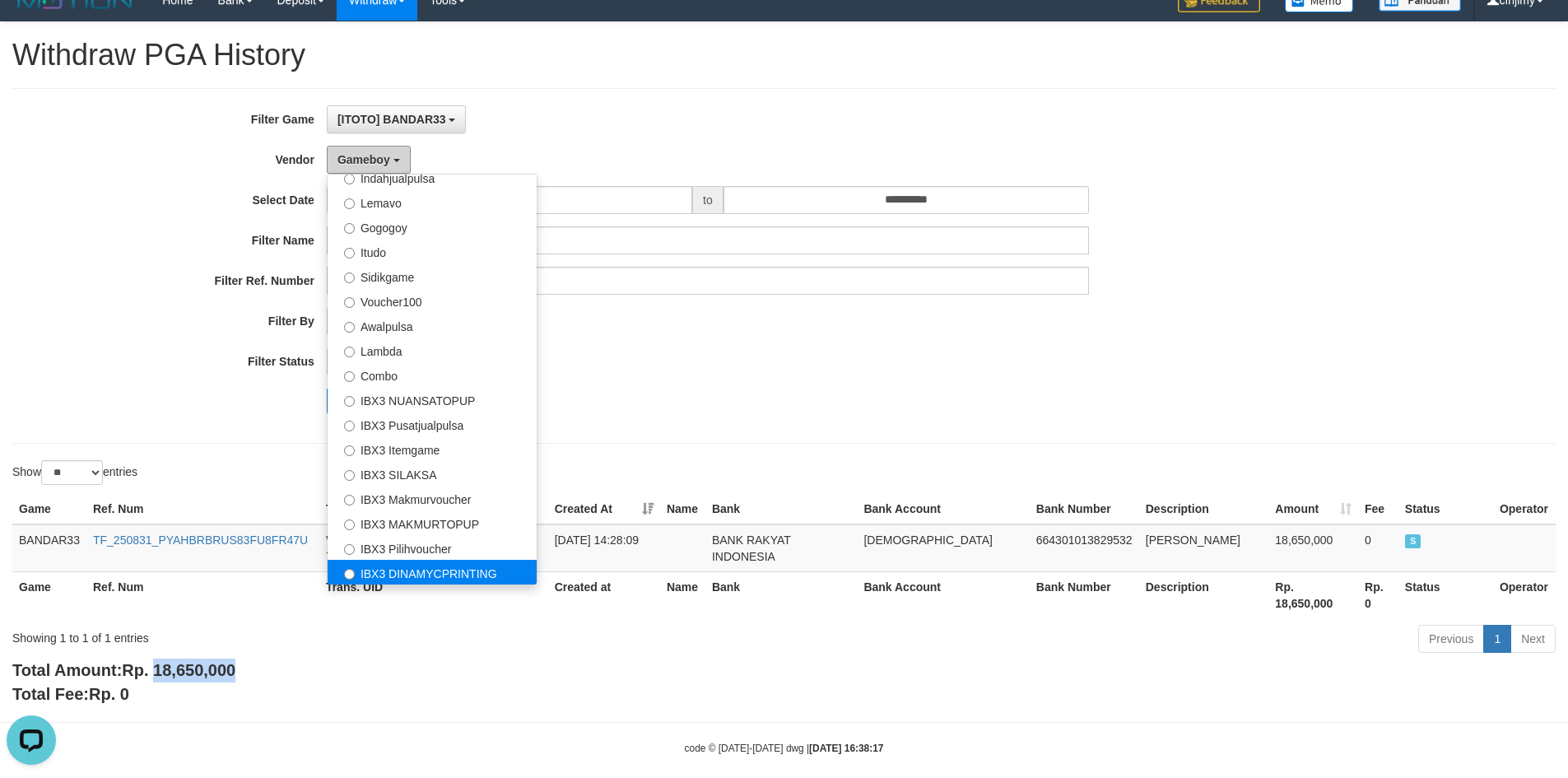
scroll to position [39, 0]
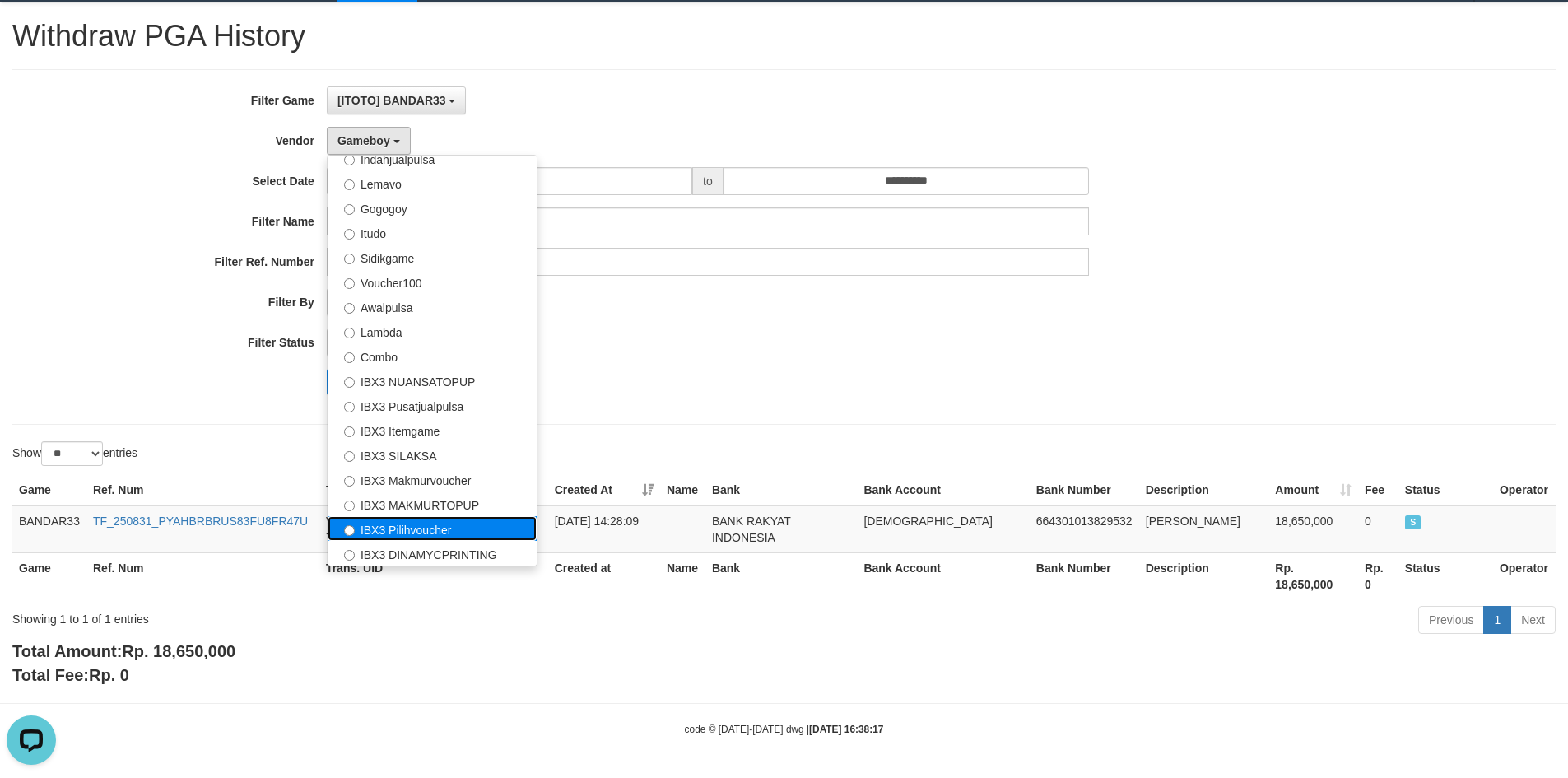
click at [426, 534] on label "IBX3 Pilihvoucher" at bounding box center [432, 528] width 209 height 25
select select "**********"
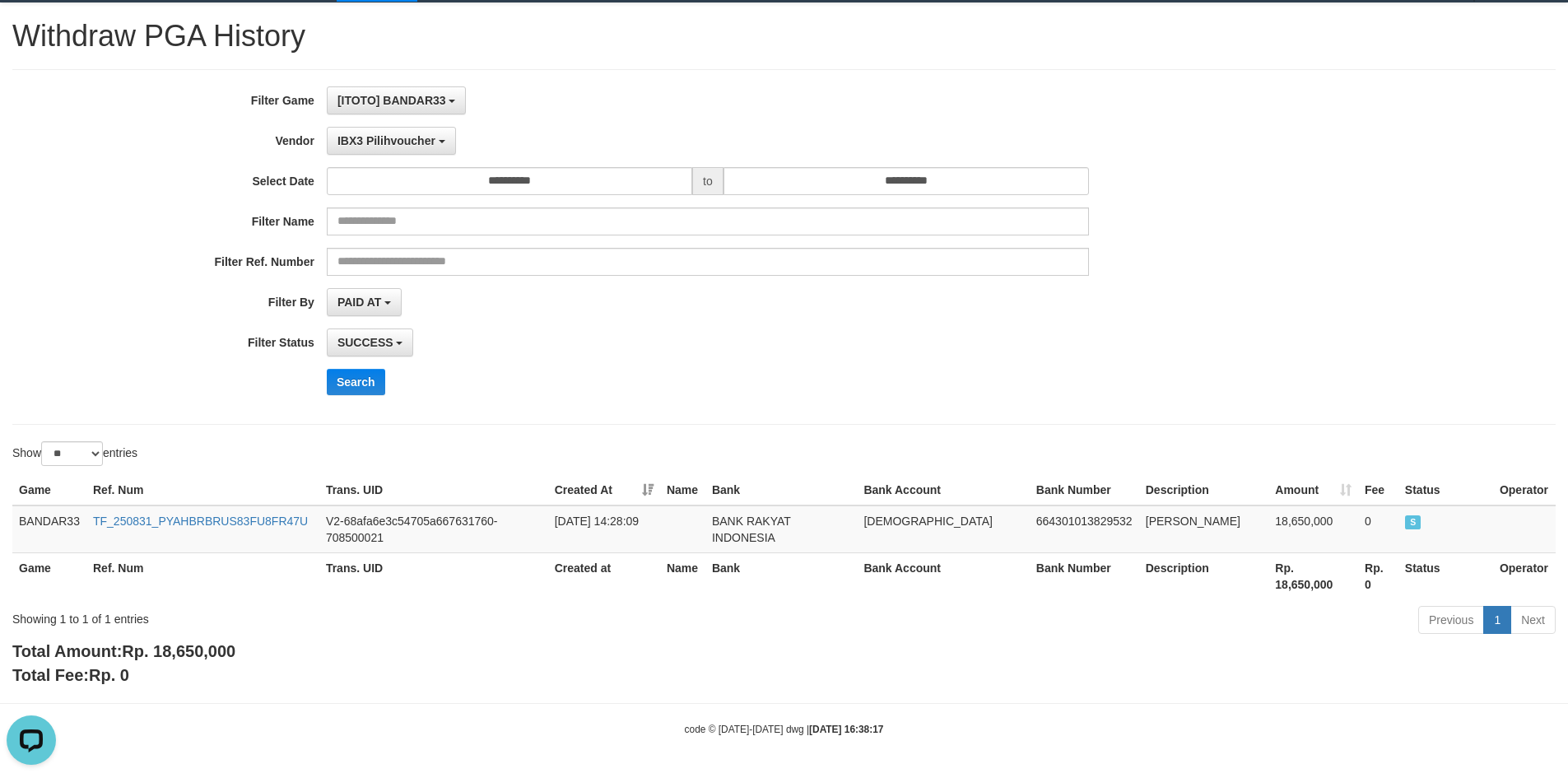
drag, startPoint x: 629, startPoint y: 420, endPoint x: 628, endPoint y: 403, distance: 17.0
click at [630, 419] on div "**********" at bounding box center [783, 247] width 1543 height 356
click at [364, 376] on button "Search" at bounding box center [356, 381] width 58 height 27
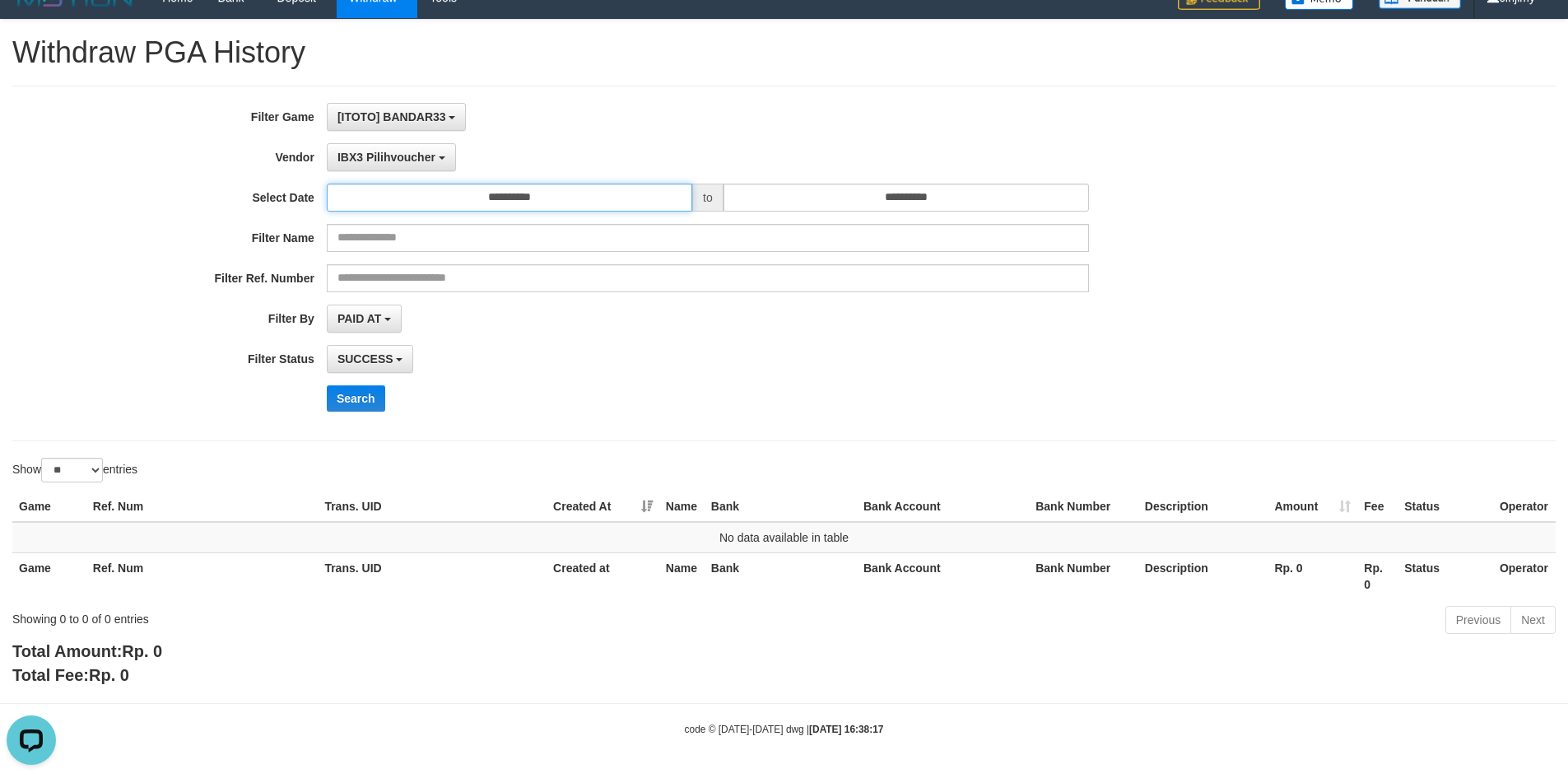
click at [592, 208] on input "**********" at bounding box center [509, 197] width 365 height 28
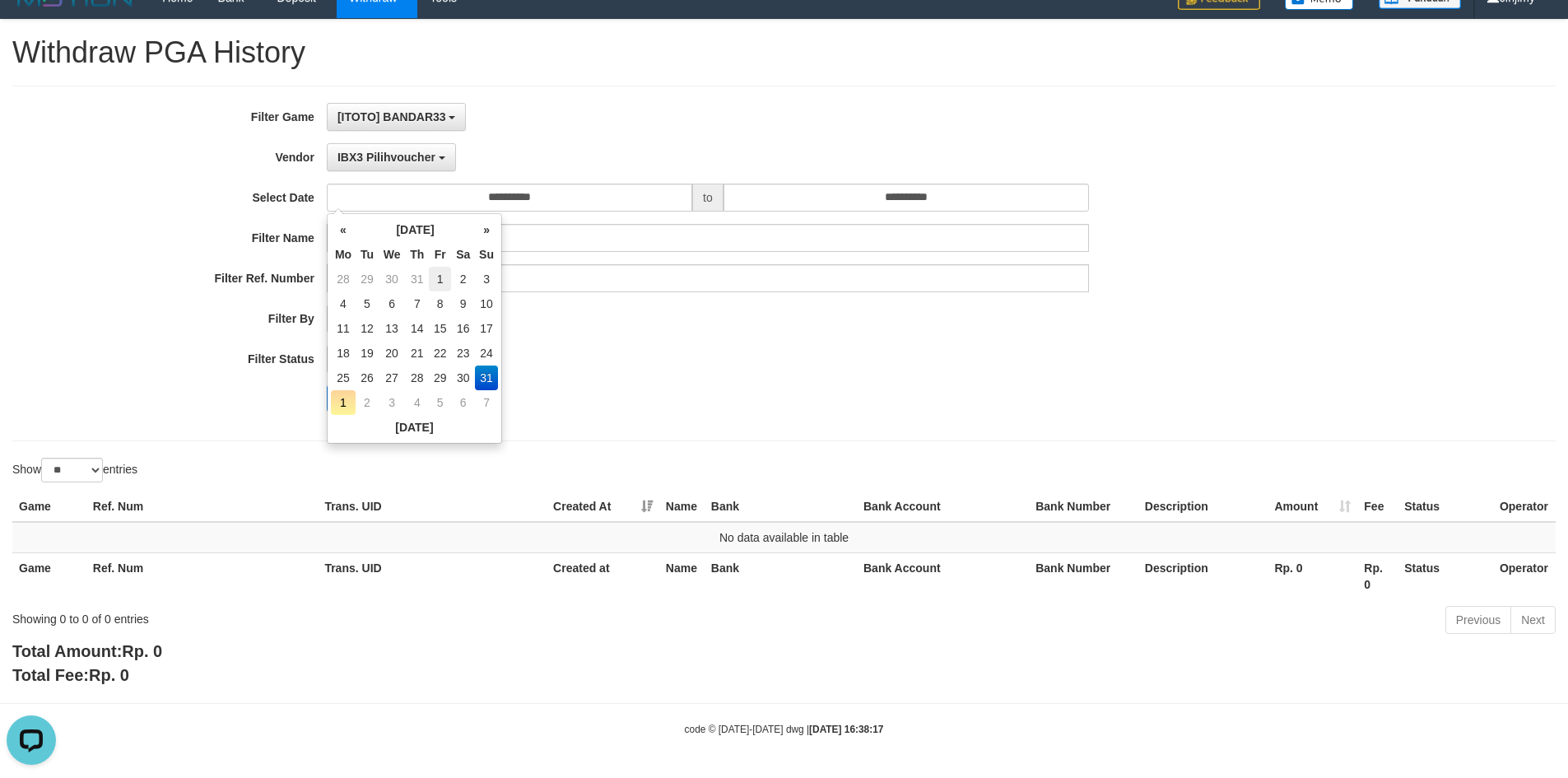
click at [439, 277] on td "1" at bounding box center [440, 279] width 22 height 25
type input "**********"
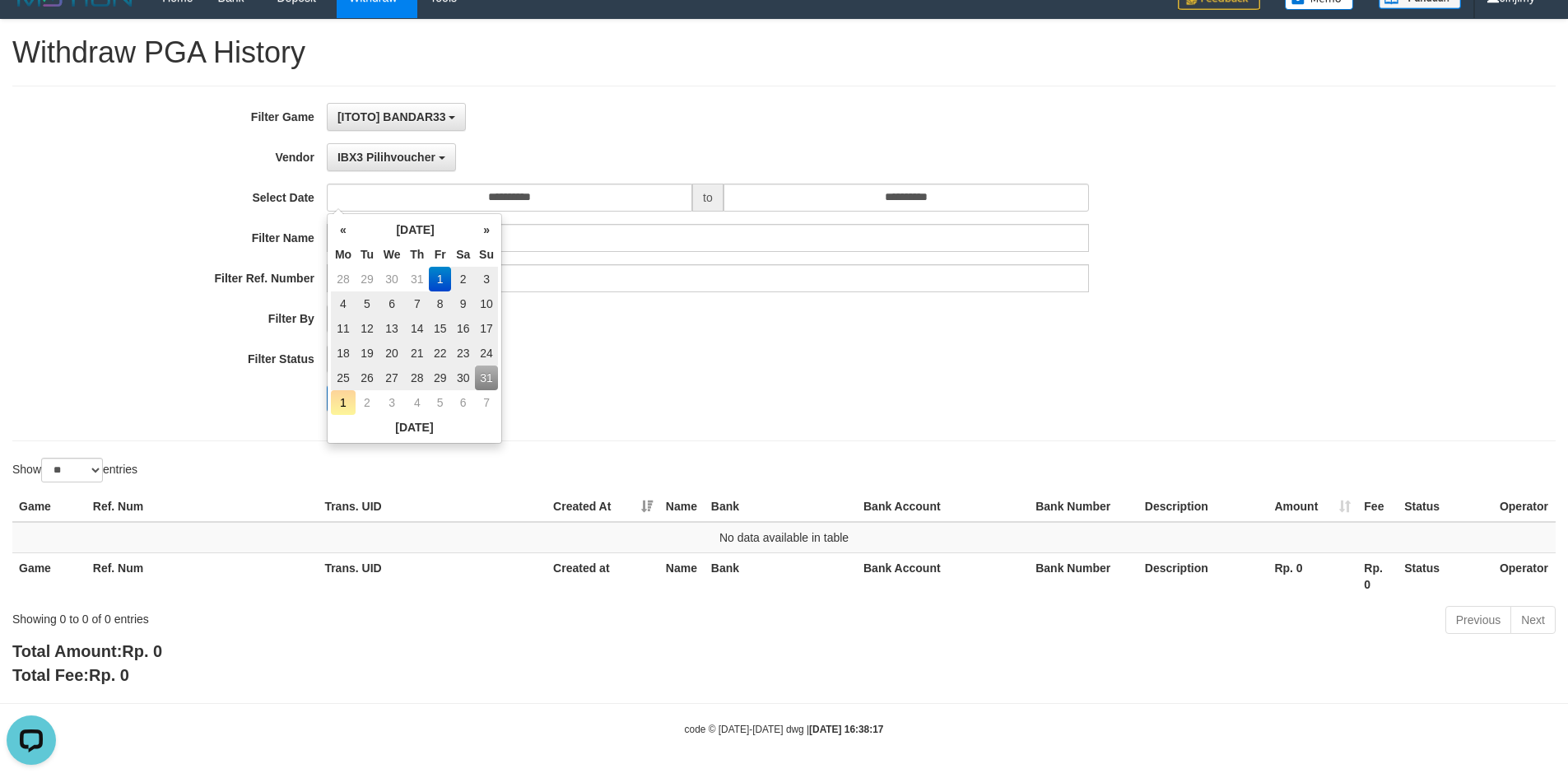
click at [650, 346] on div "SUCCESS SUCCESS ON PROCESS FAILED" at bounding box center [708, 358] width 763 height 28
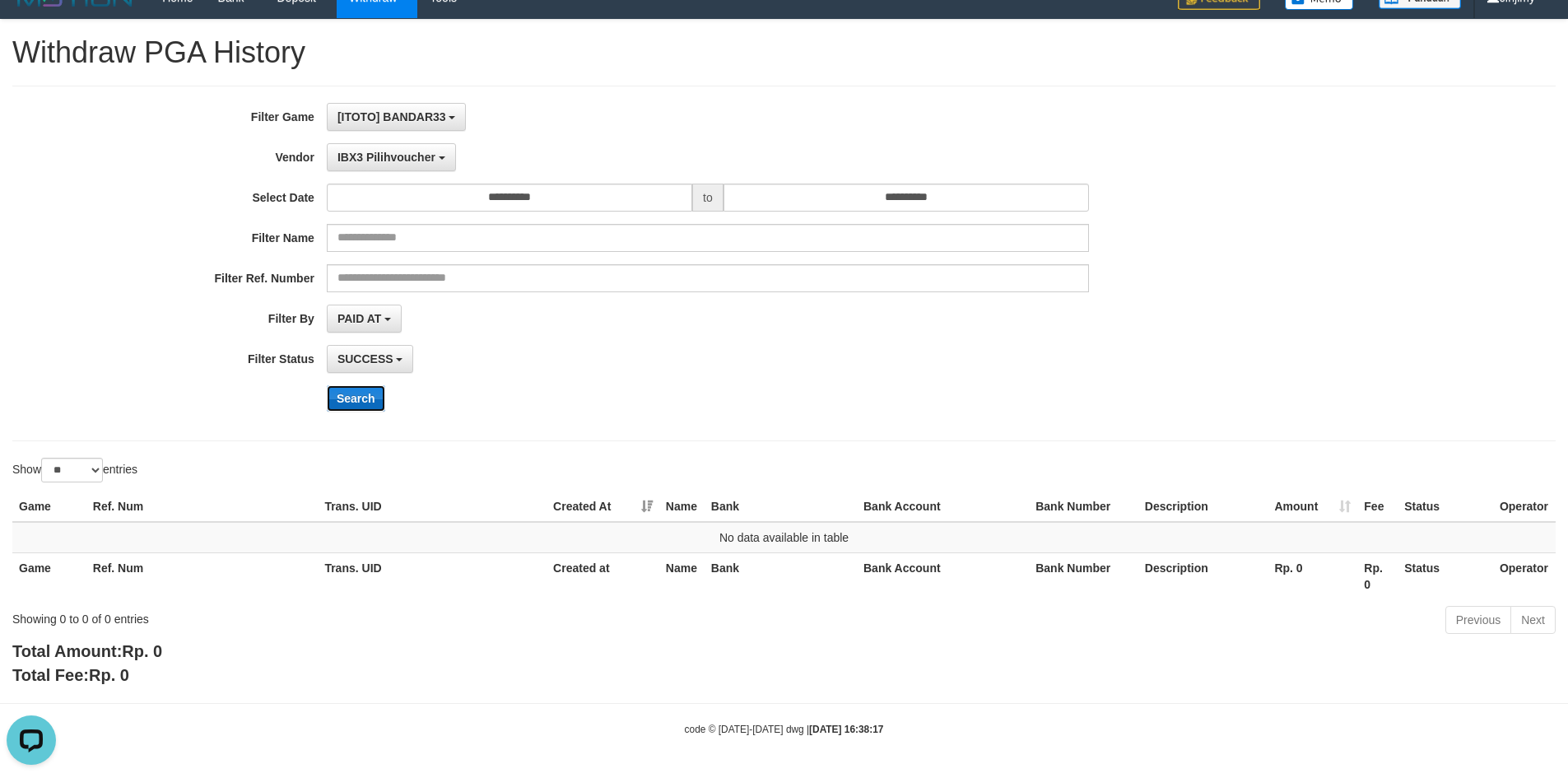
click at [343, 401] on button "Search" at bounding box center [356, 398] width 58 height 27
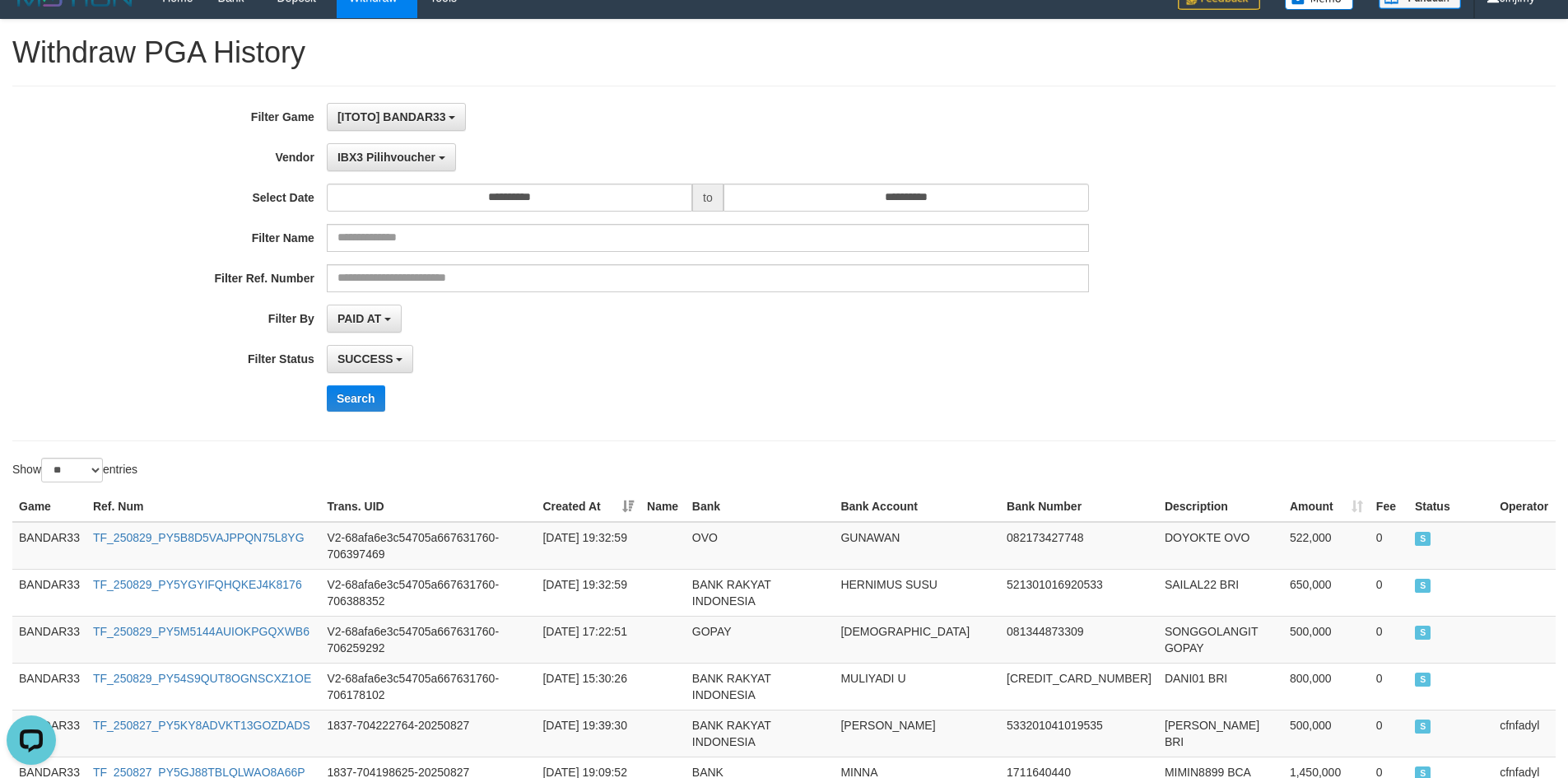
click at [835, 401] on div "Search" at bounding box center [816, 398] width 981 height 27
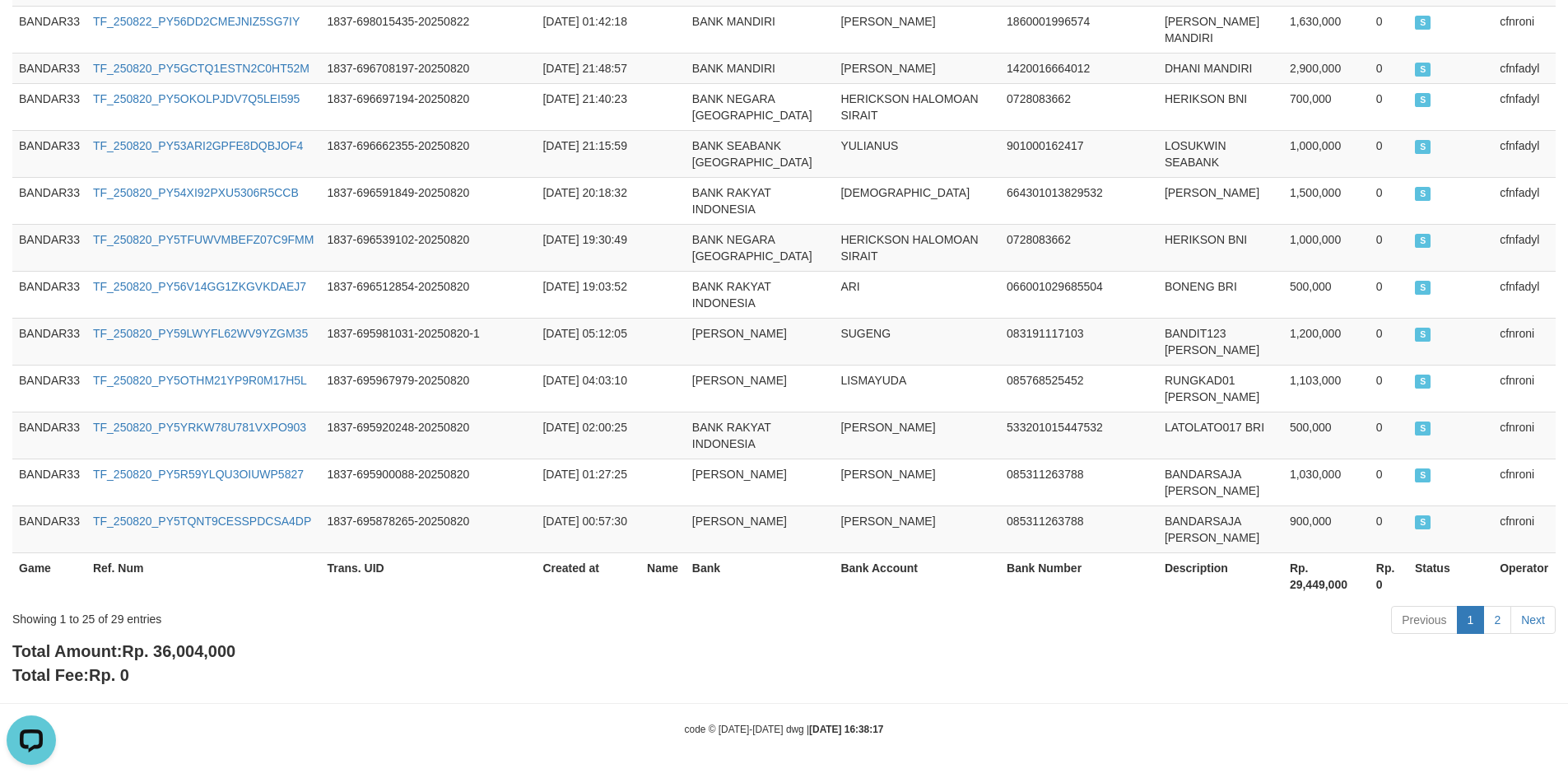
click at [210, 648] on span "Rp. 36,004,000" at bounding box center [178, 651] width 114 height 18
copy span "36,004,000"
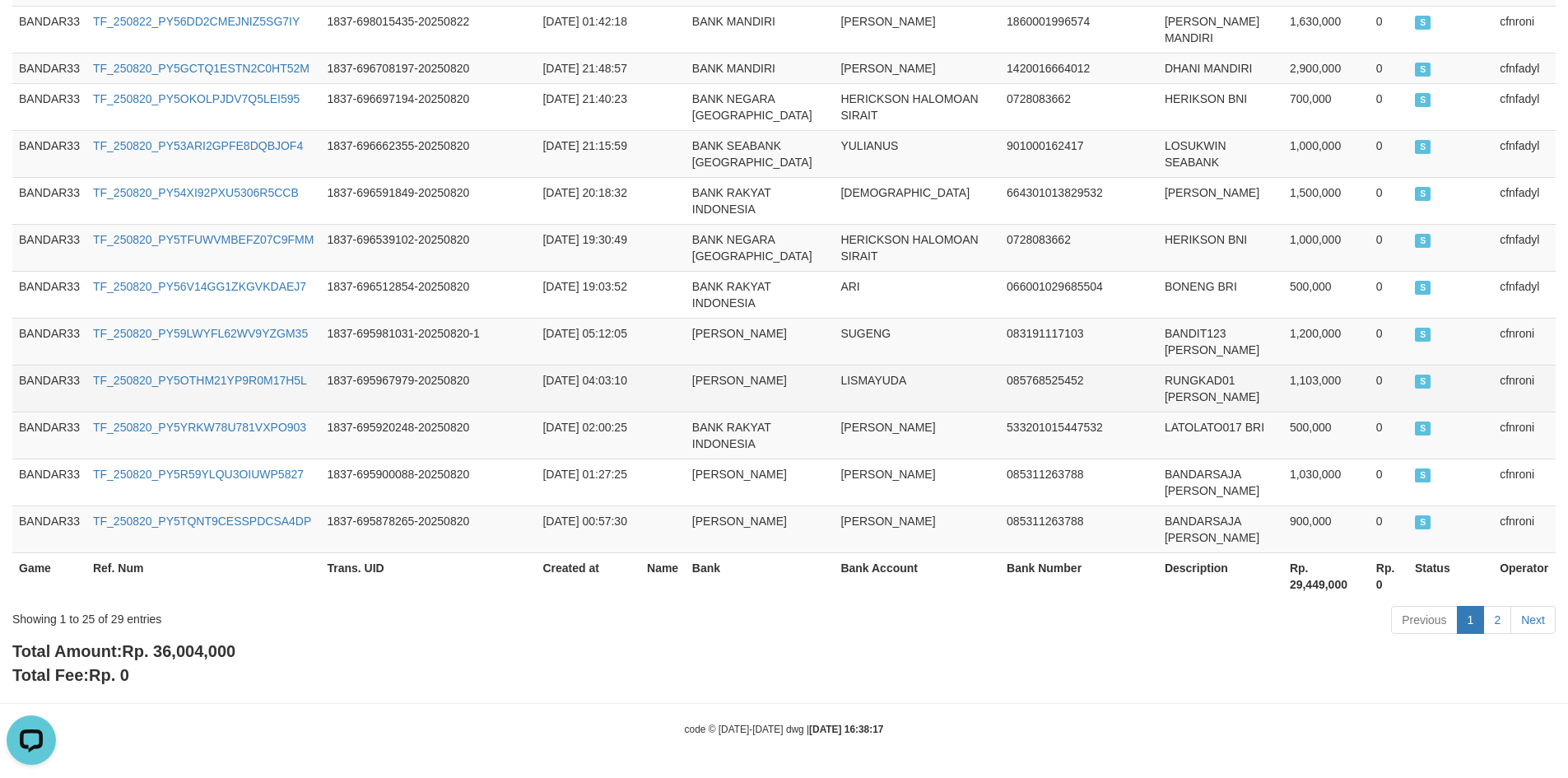
click at [536, 386] on td "1837-695967979-20250820" at bounding box center [428, 388] width 215 height 47
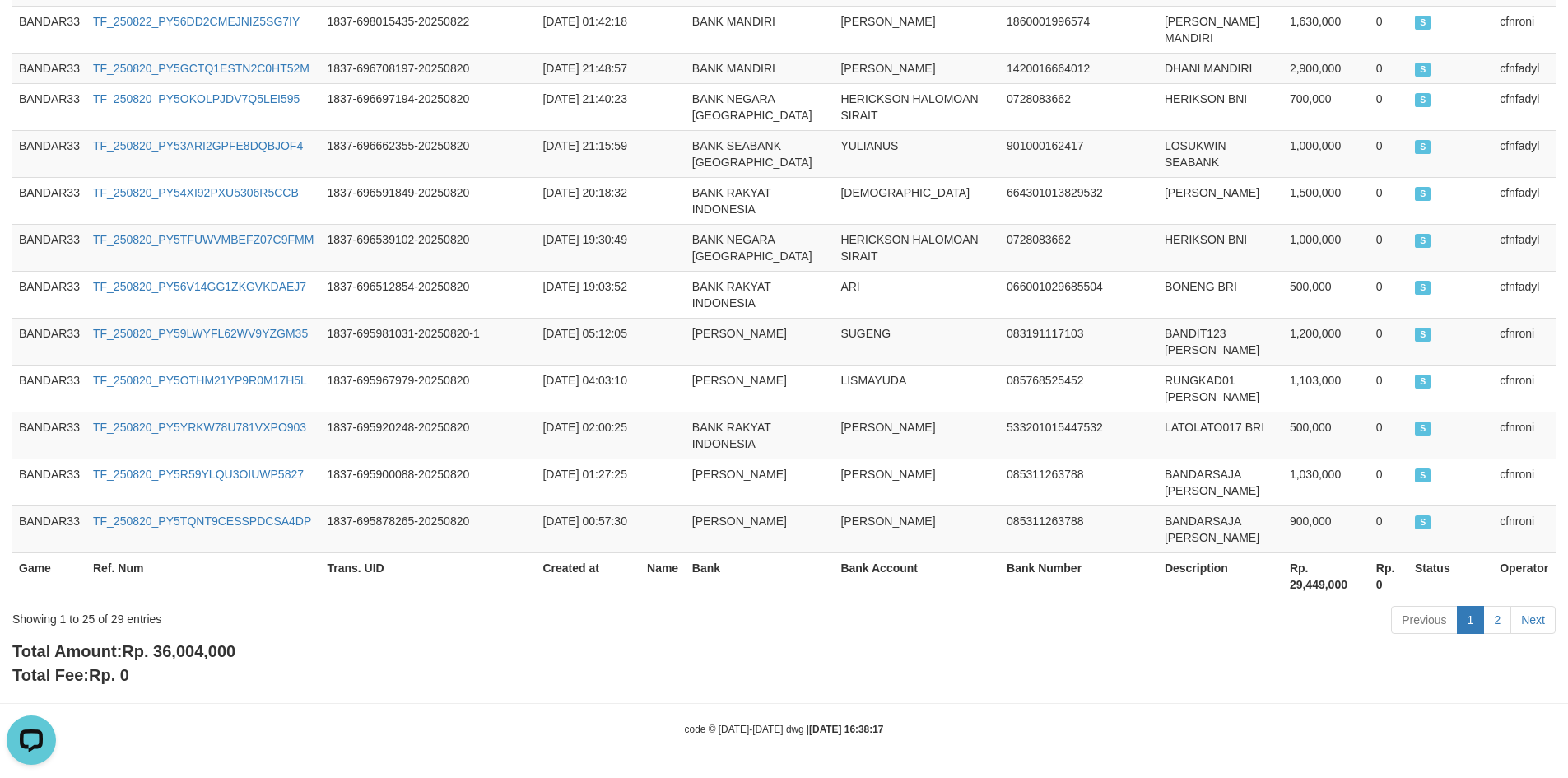
scroll to position [0, 0]
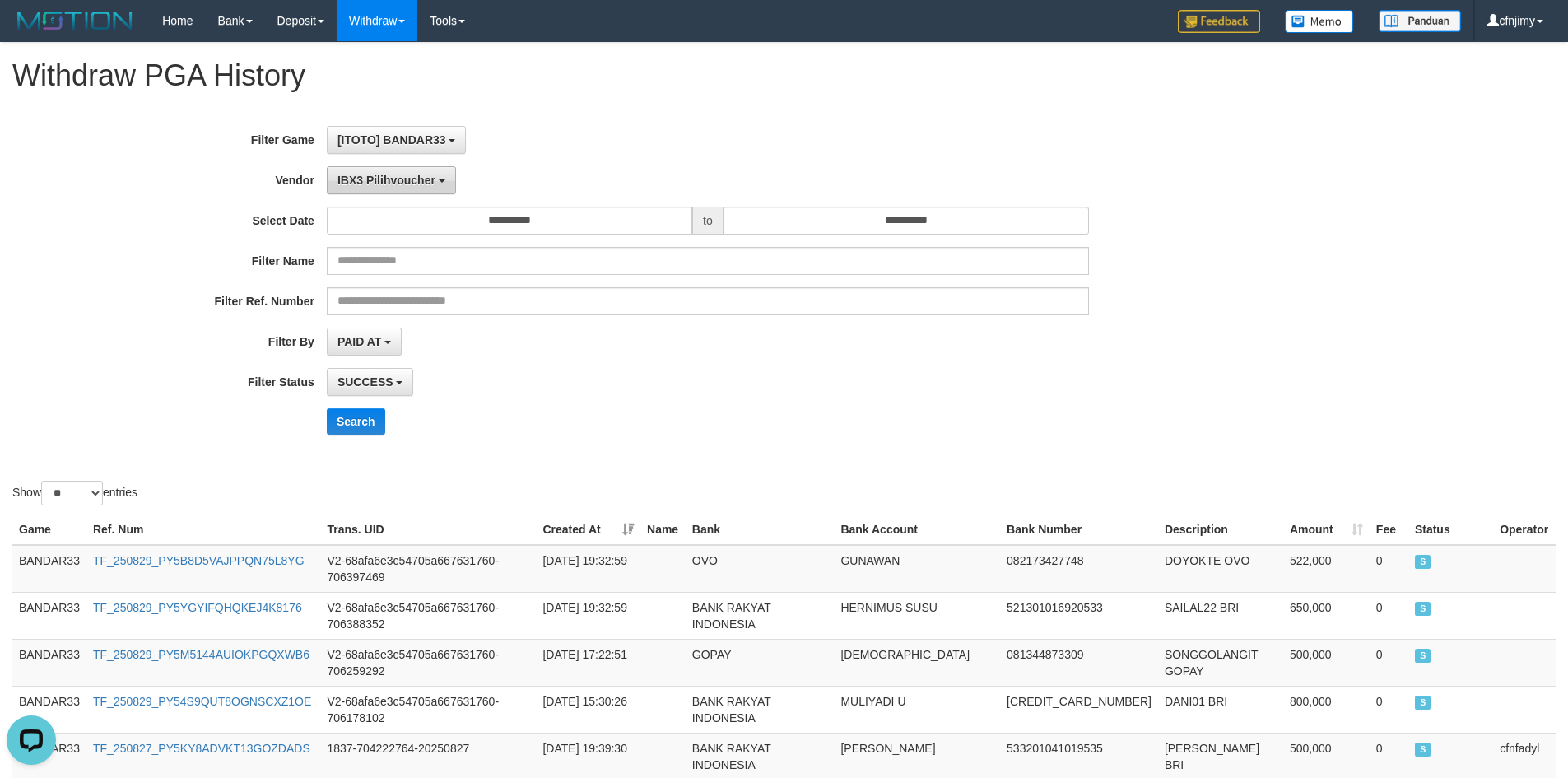
click at [398, 180] on span "IBX3 Pilihvoucher" at bounding box center [386, 180] width 98 height 13
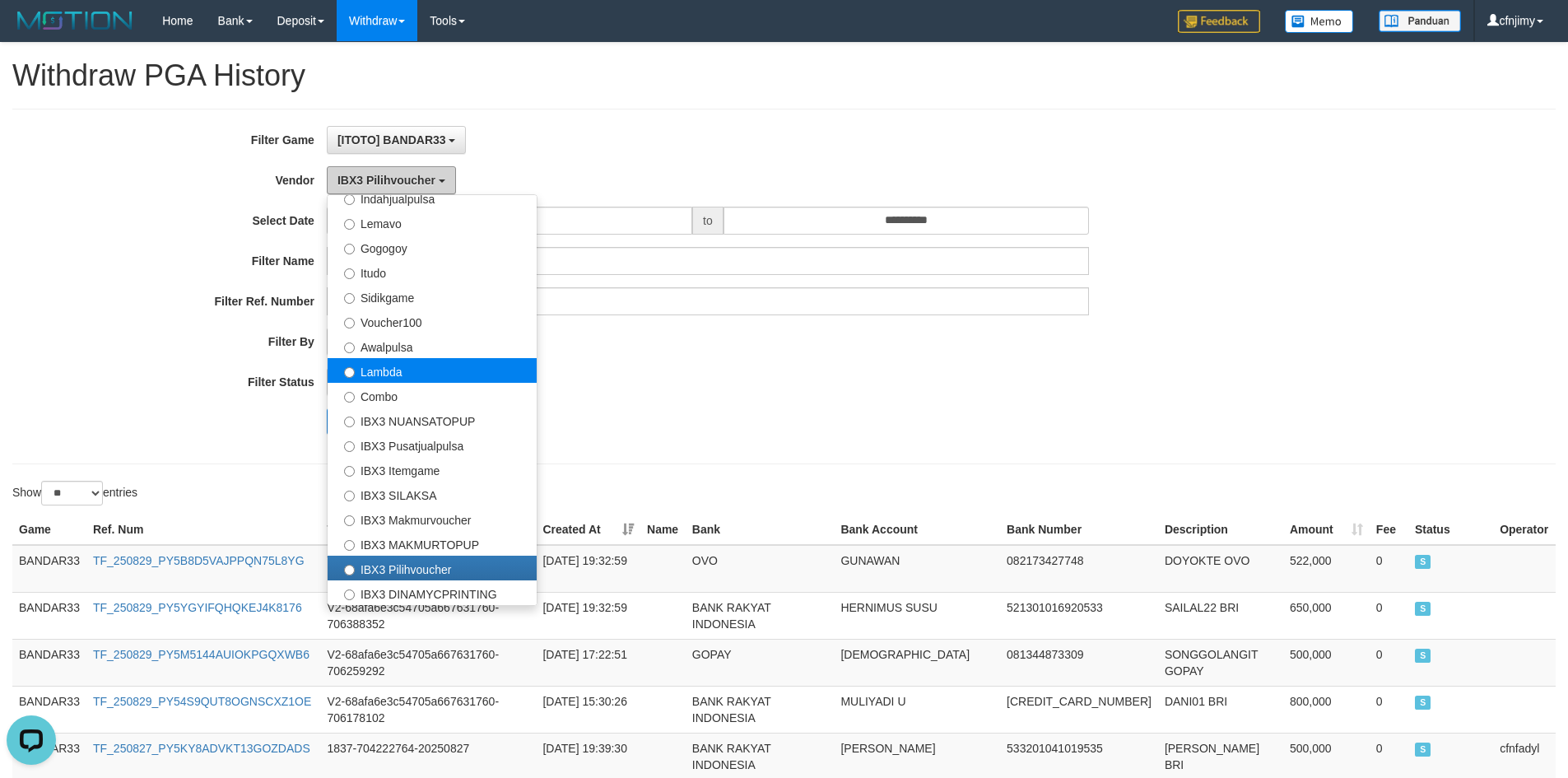
scroll to position [46, 0]
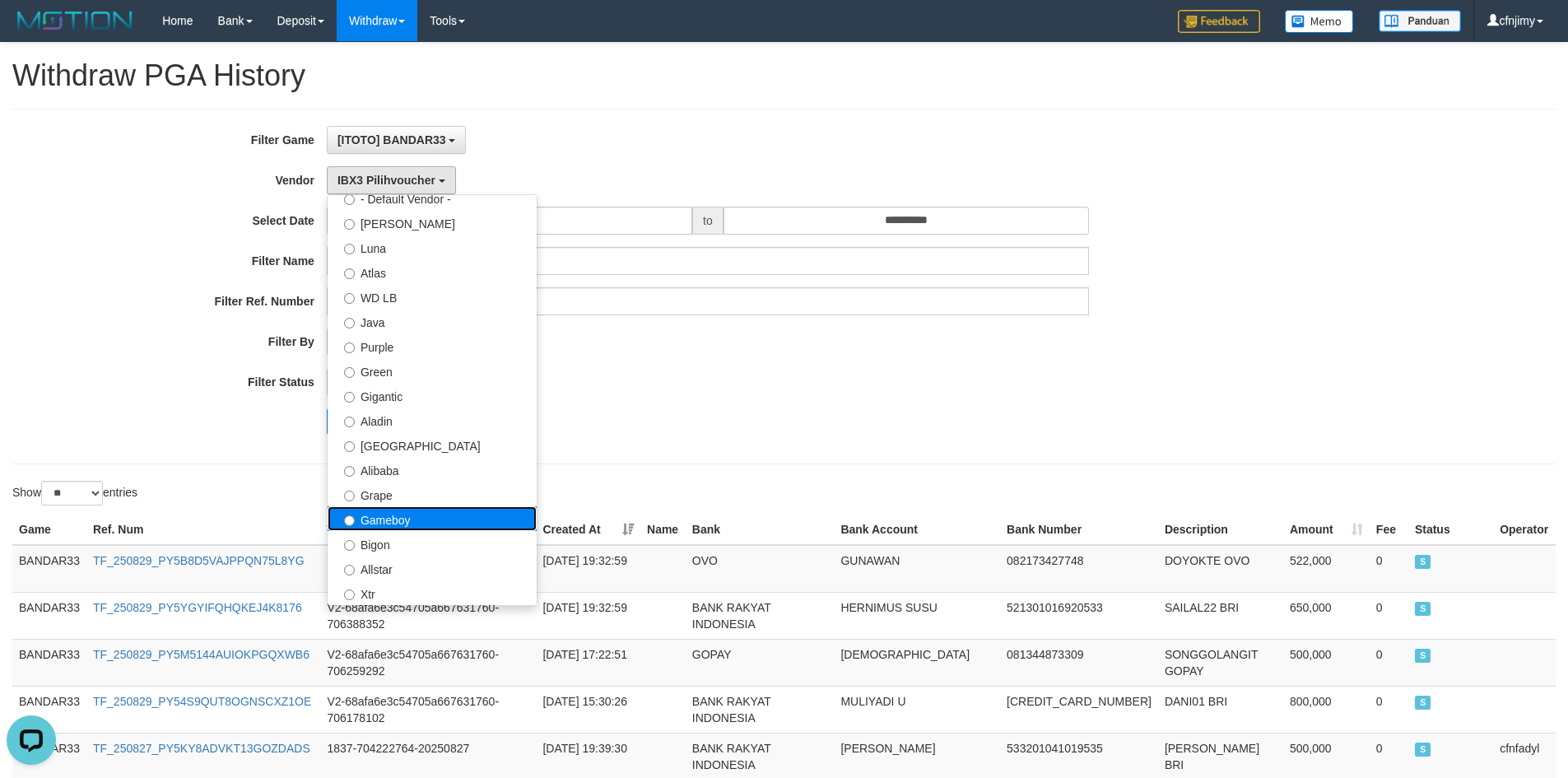
click at [428, 518] on label "Gameboy" at bounding box center [432, 518] width 209 height 25
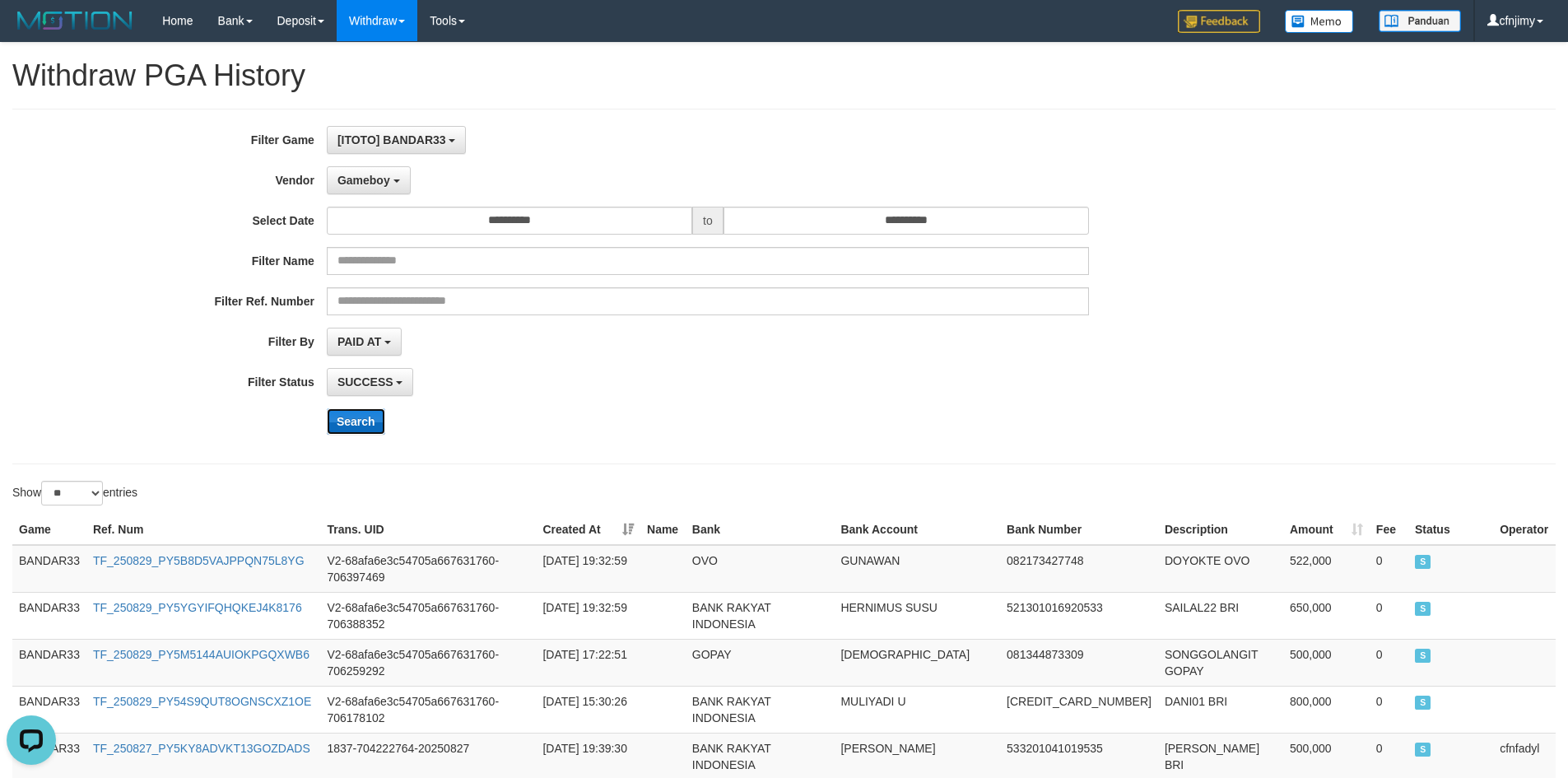
click at [364, 422] on button "Search" at bounding box center [356, 421] width 58 height 27
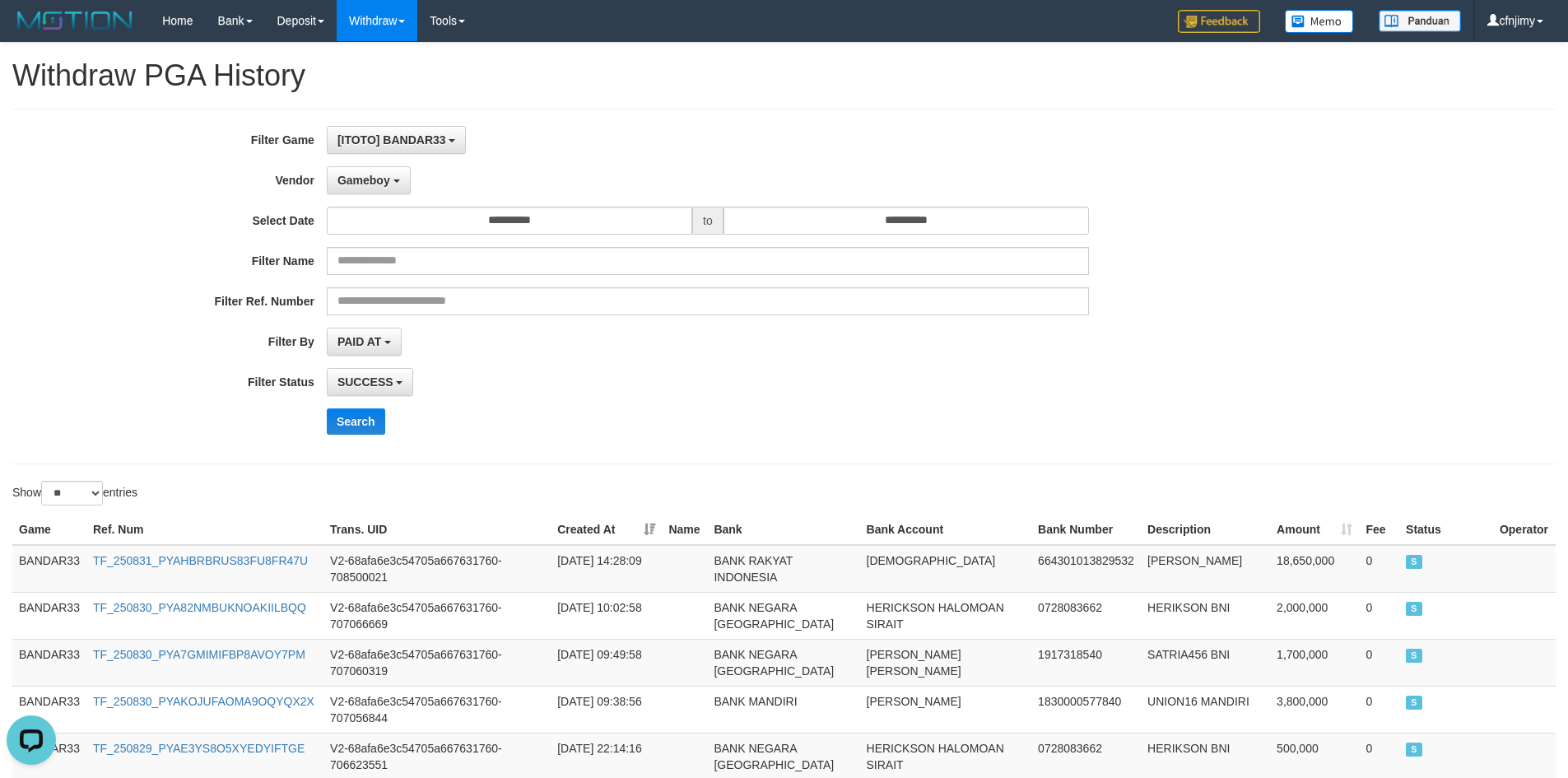
click at [799, 428] on div "Search" at bounding box center [816, 421] width 981 height 27
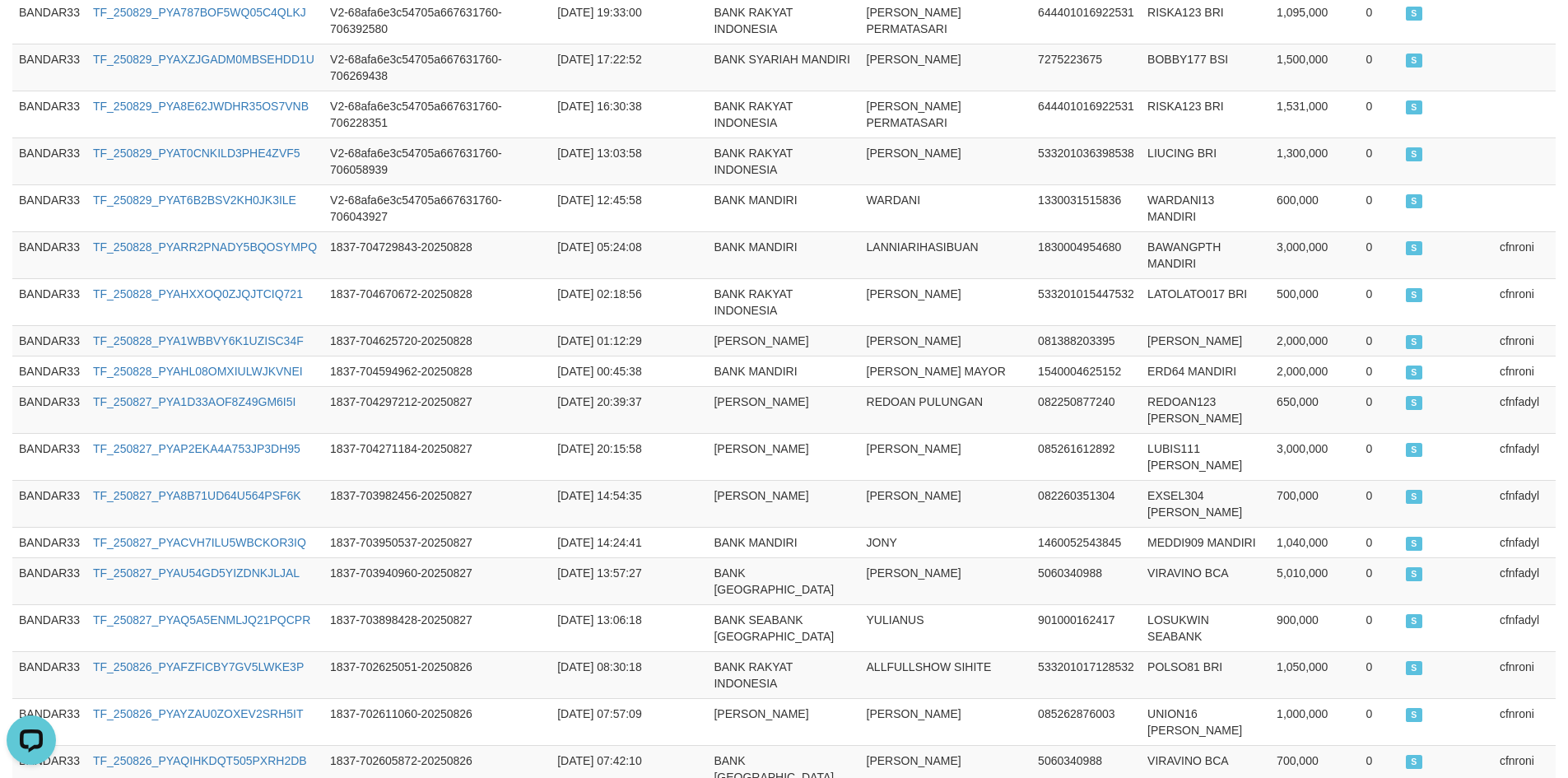
scroll to position [1165, 0]
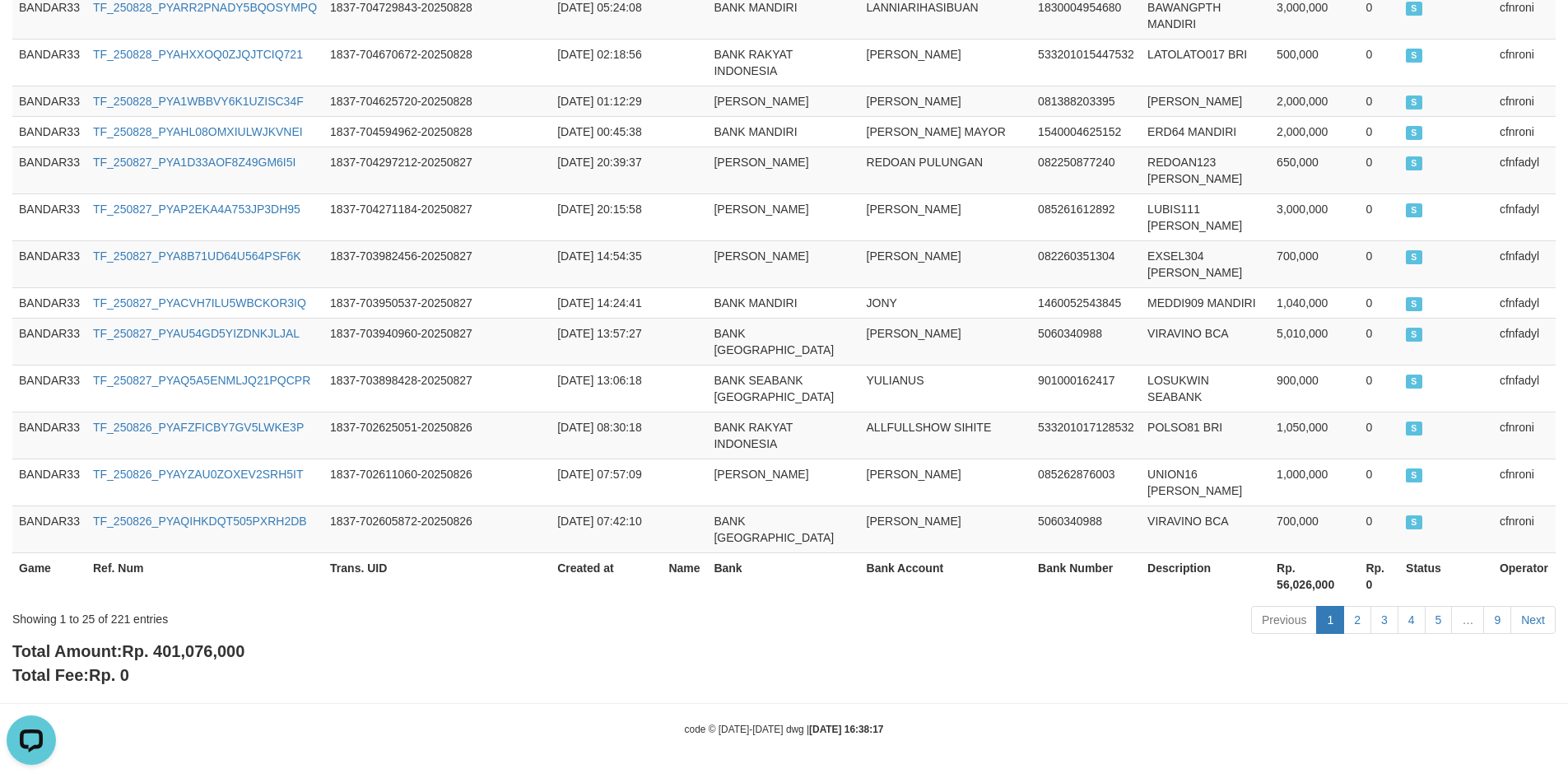
click at [203, 653] on span "Rp. 401,076,000" at bounding box center [182, 651] width 122 height 18
copy span "401,076,000"
click at [862, 293] on td "JONY" at bounding box center [946, 303] width 172 height 31
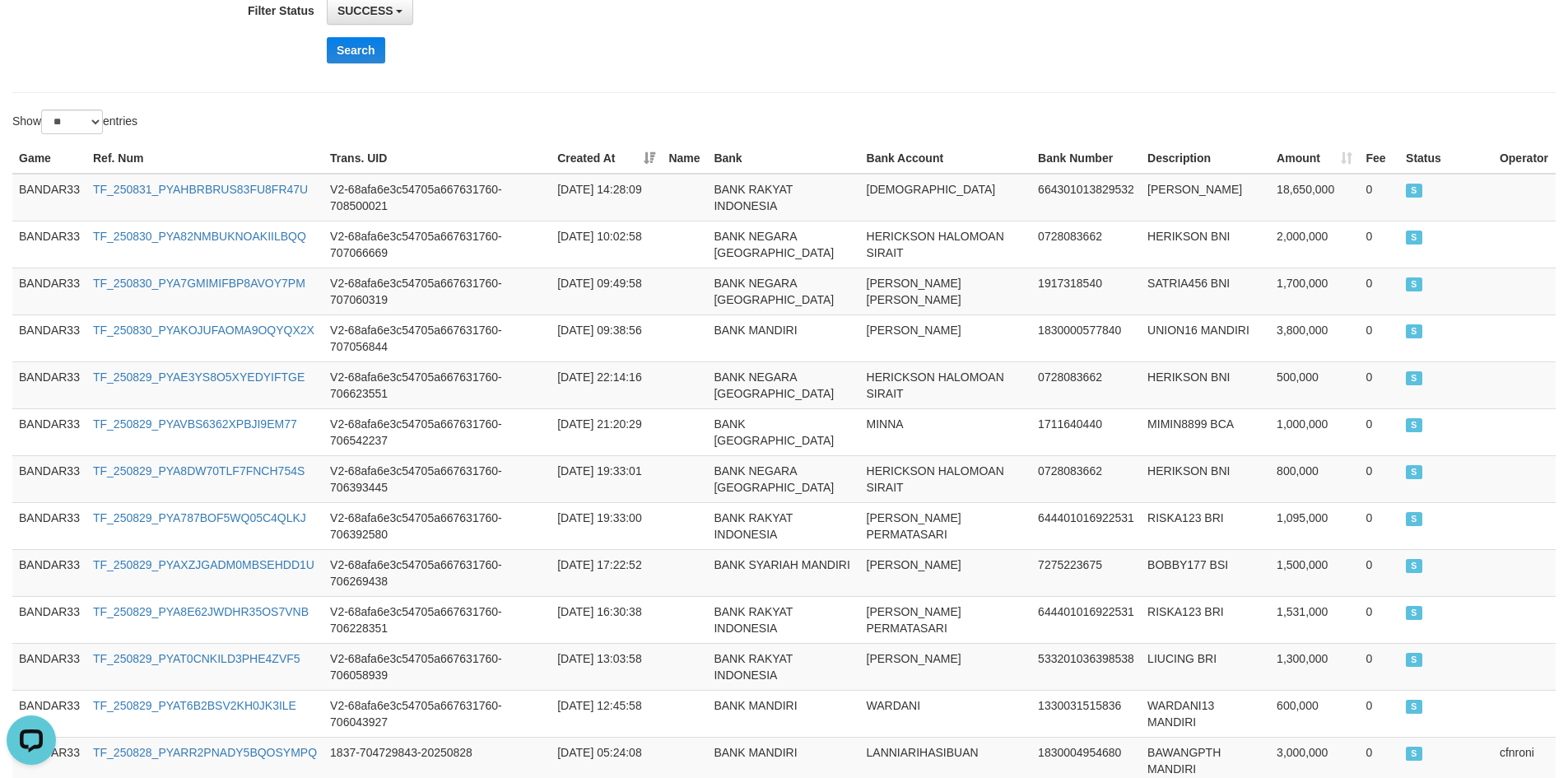
scroll to position [0, 0]
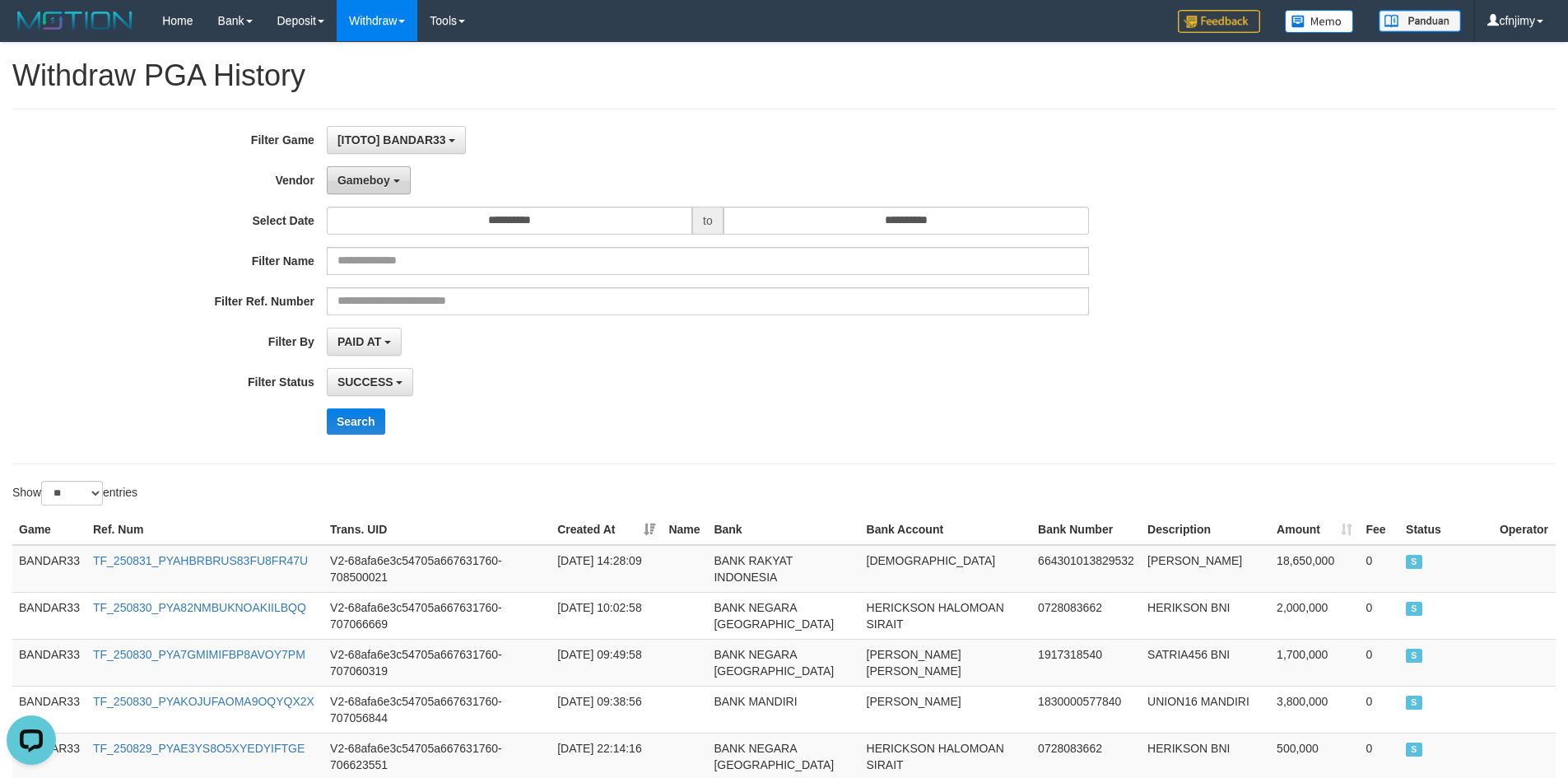
click at [388, 180] on span "Gameboy" at bounding box center [364, 180] width 53 height 13
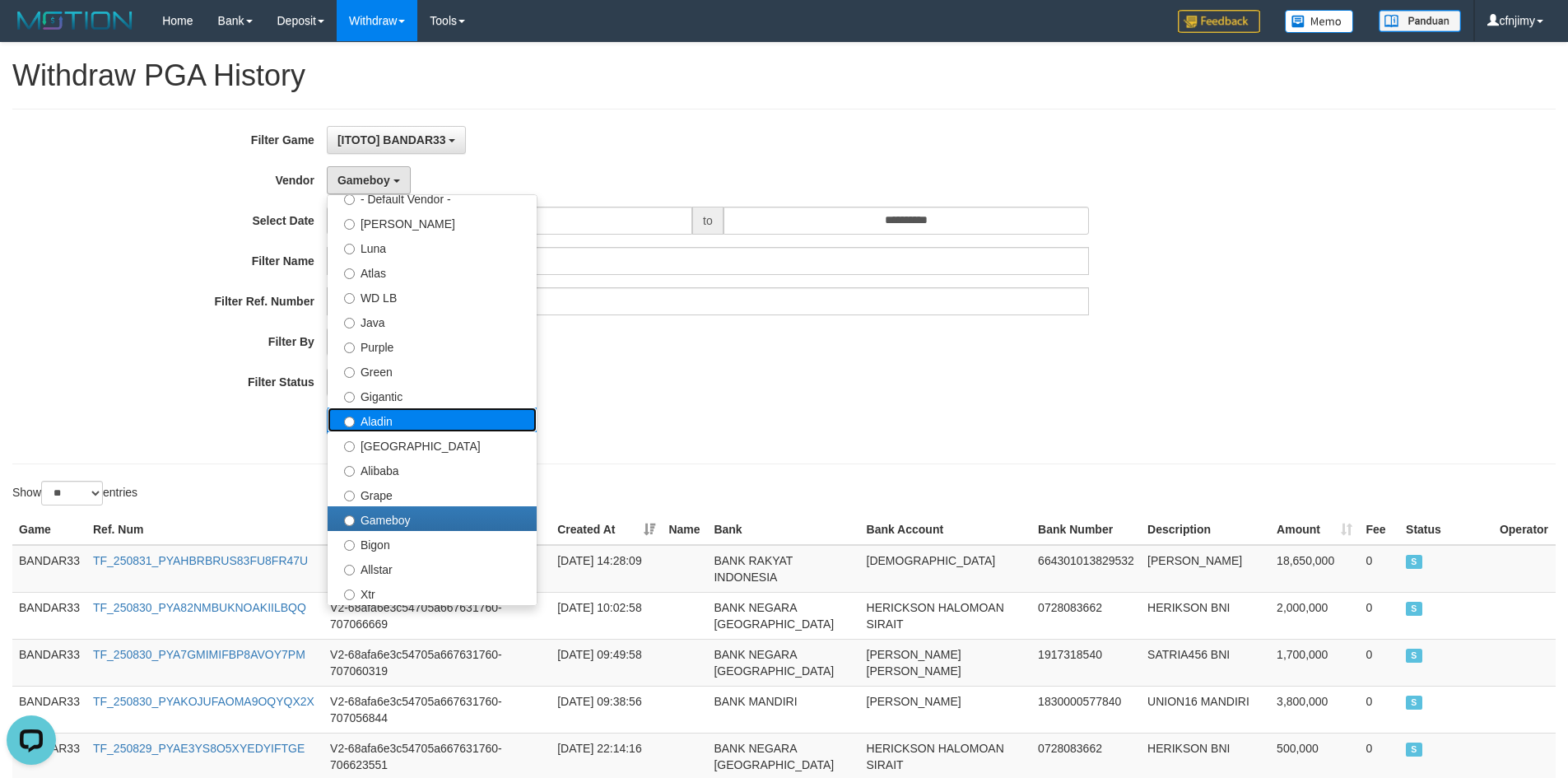
click at [420, 416] on label "Aladin" at bounding box center [432, 420] width 209 height 25
select select "**********"
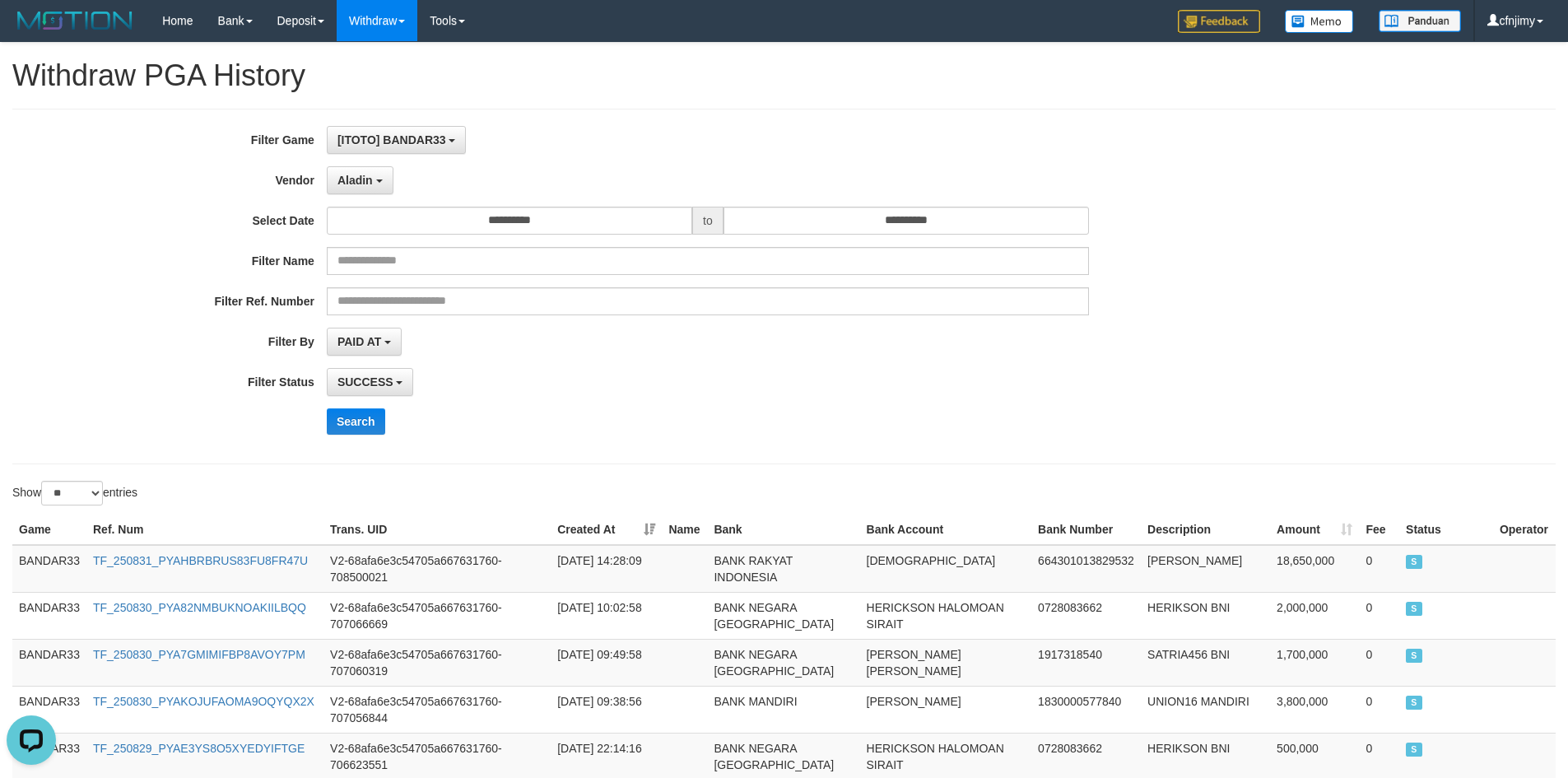
click at [538, 417] on div "Search" at bounding box center [816, 421] width 981 height 27
click at [354, 421] on button "Search" at bounding box center [356, 421] width 58 height 27
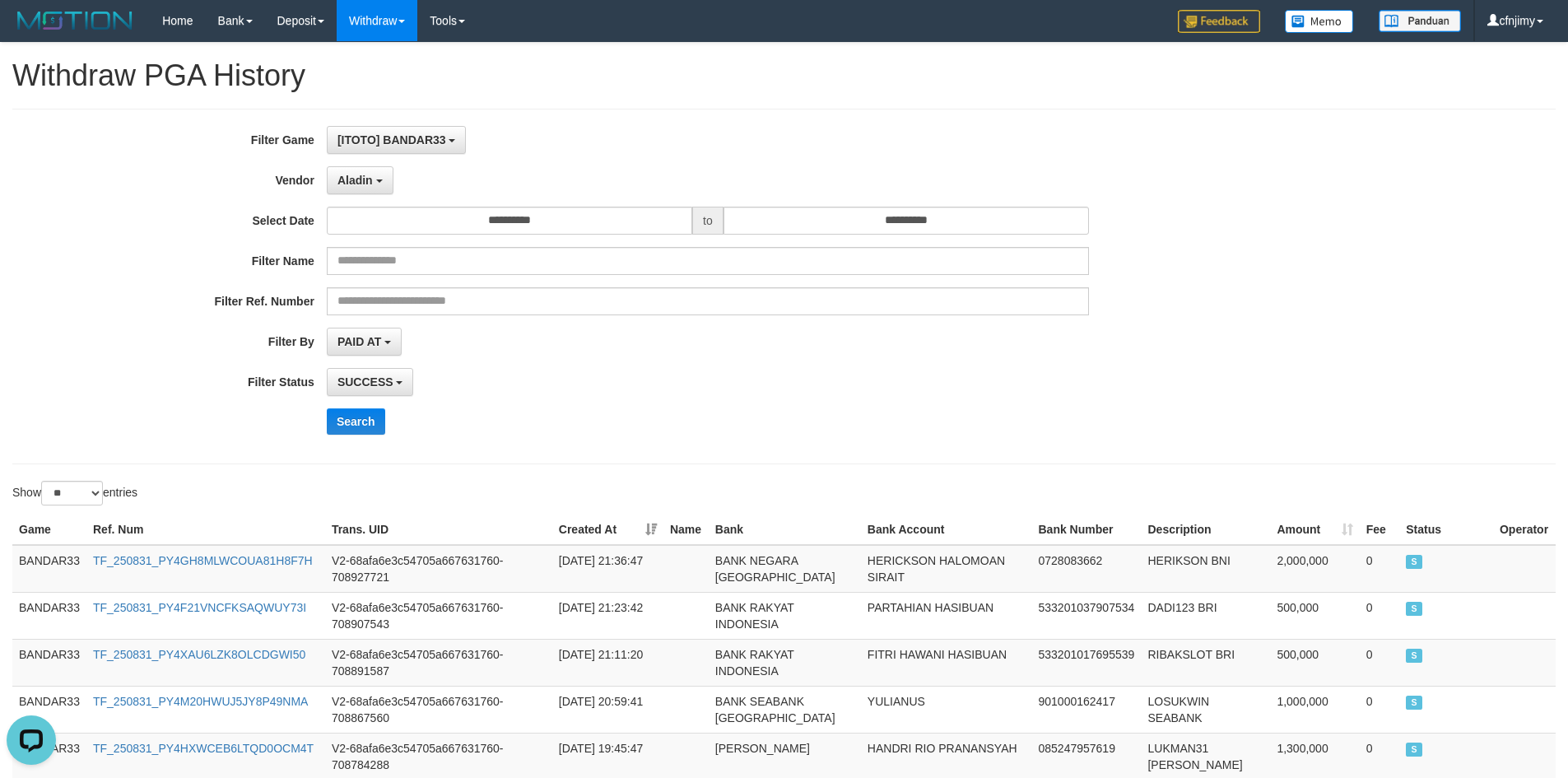
click at [798, 390] on div "SUCCESS SUCCESS ON PROCESS FAILED" at bounding box center [708, 381] width 763 height 28
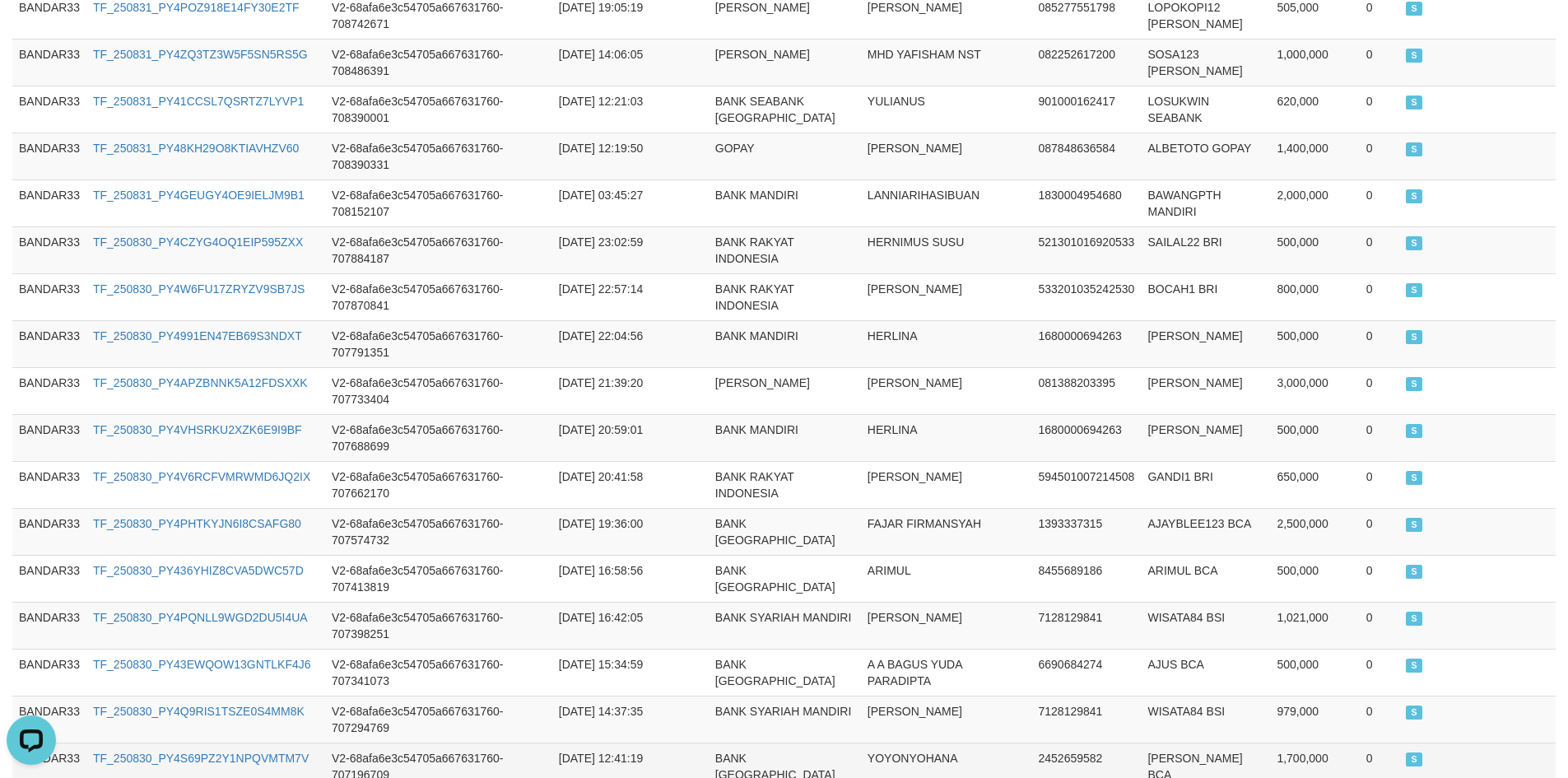
scroll to position [1165, 0]
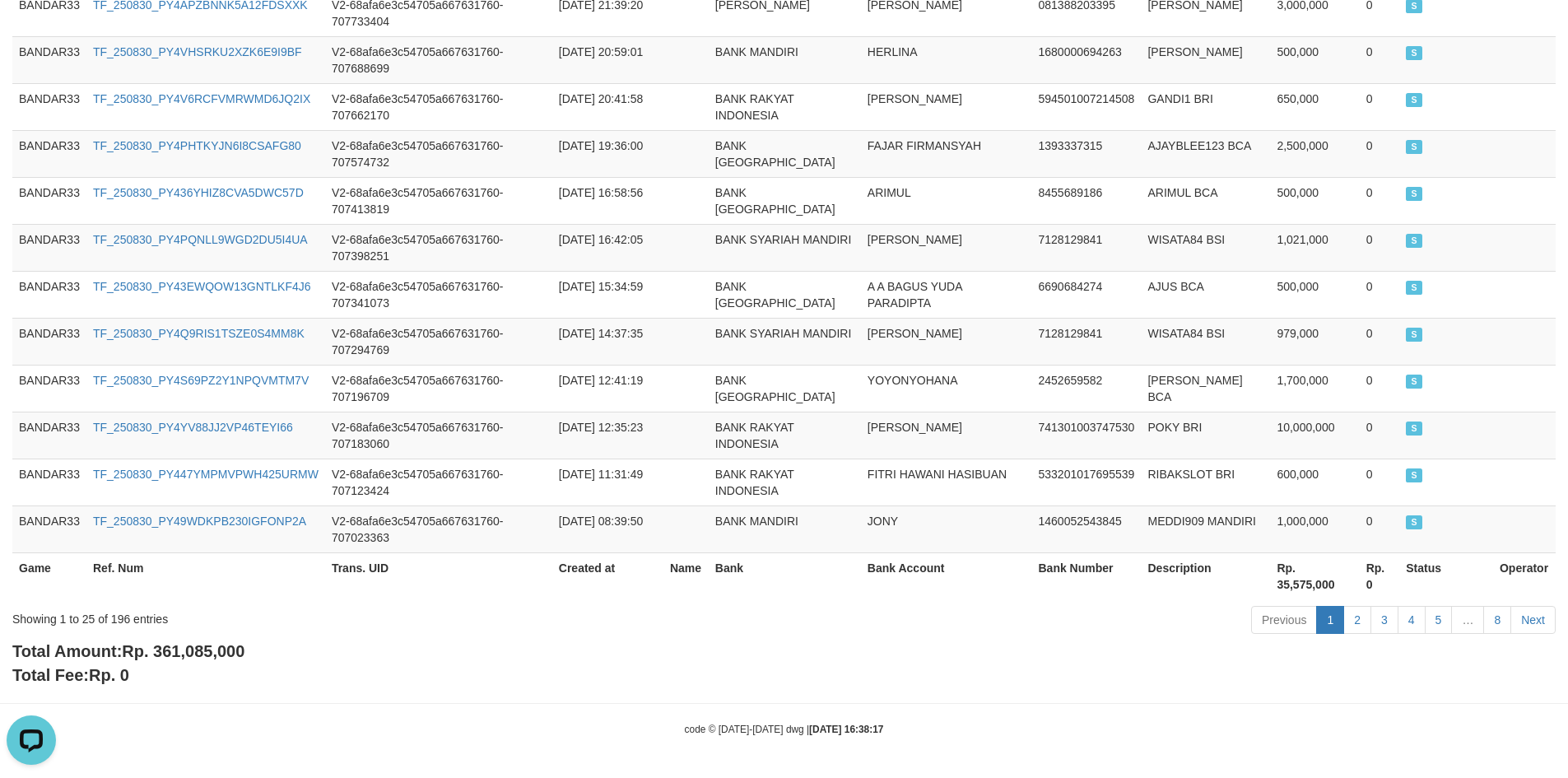
click at [208, 654] on span "Rp. 361,085,000" at bounding box center [182, 651] width 122 height 18
click at [208, 653] on span "Rp. 361,085,000" at bounding box center [182, 651] width 122 height 18
copy span "361,085,000"
click at [815, 324] on td "BANK SYARIAH MANDIRI" at bounding box center [785, 341] width 152 height 47
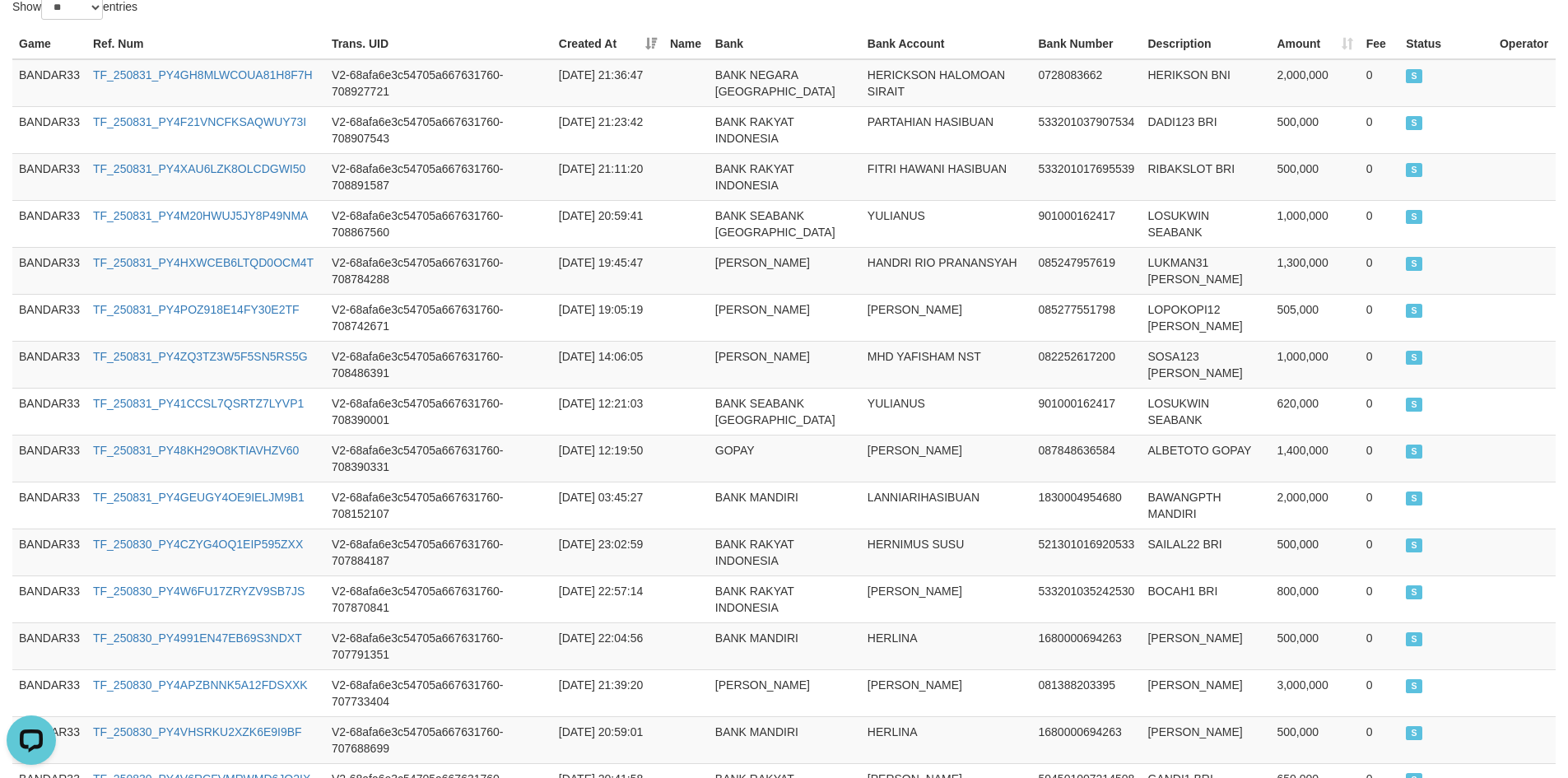
scroll to position [0, 0]
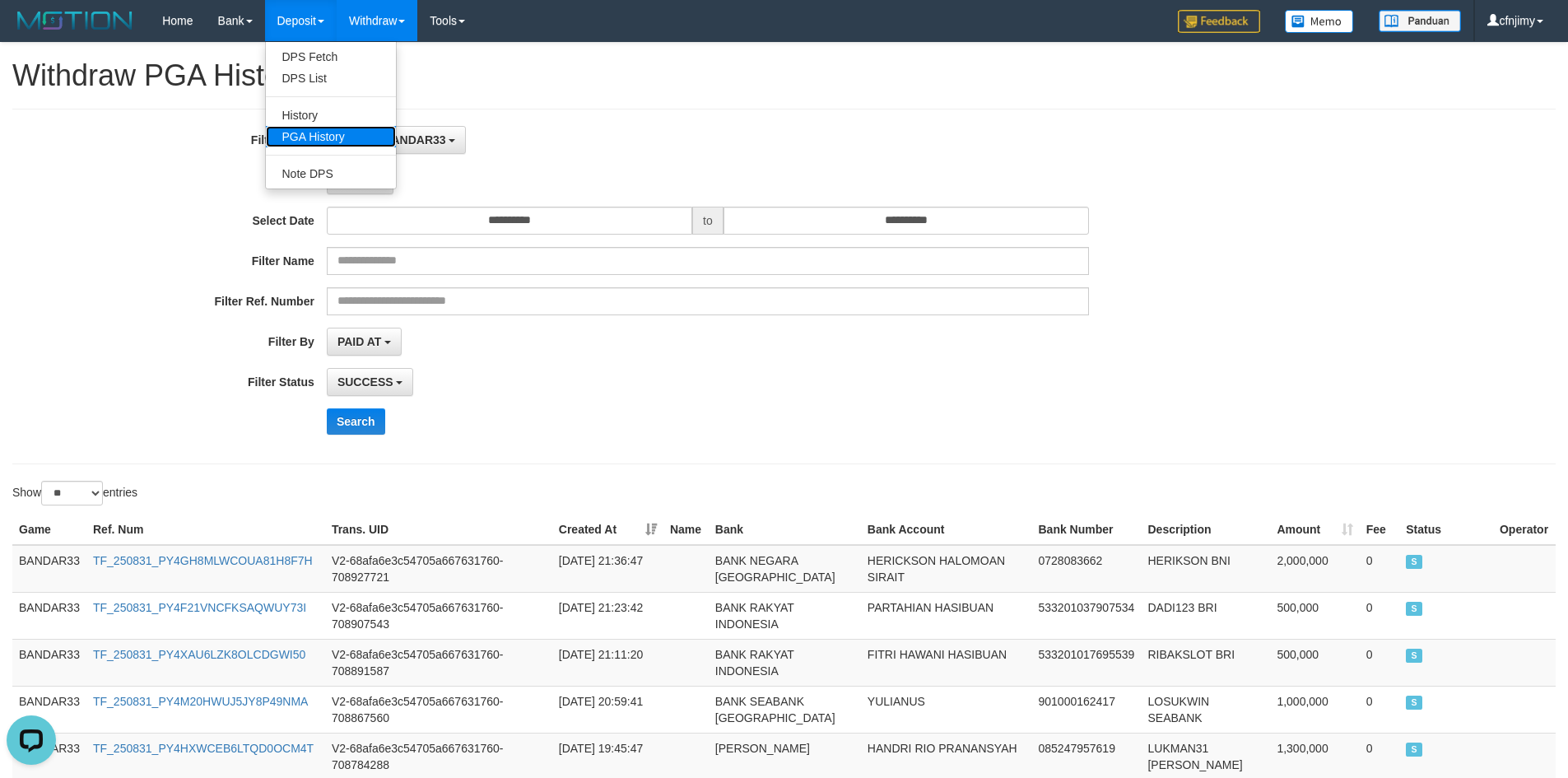
click at [326, 137] on link "PGA History" at bounding box center [331, 136] width 130 height 21
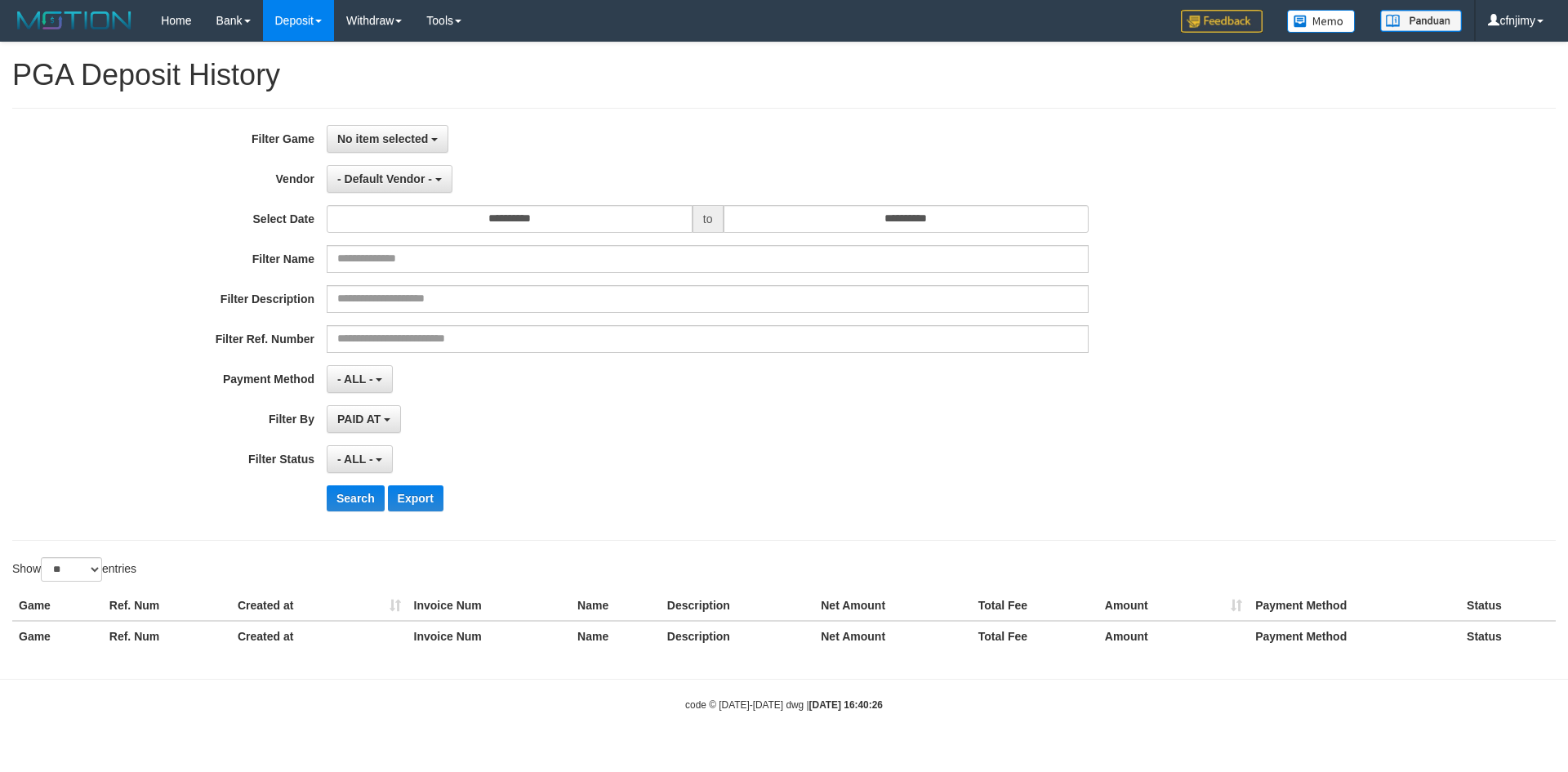
select select
select select "**"
click at [440, 142] on button "No item selected" at bounding box center [387, 138] width 121 height 28
click at [425, 222] on label "[ITOTO] BANDAR33" at bounding box center [431, 222] width 208 height 25
select select "****"
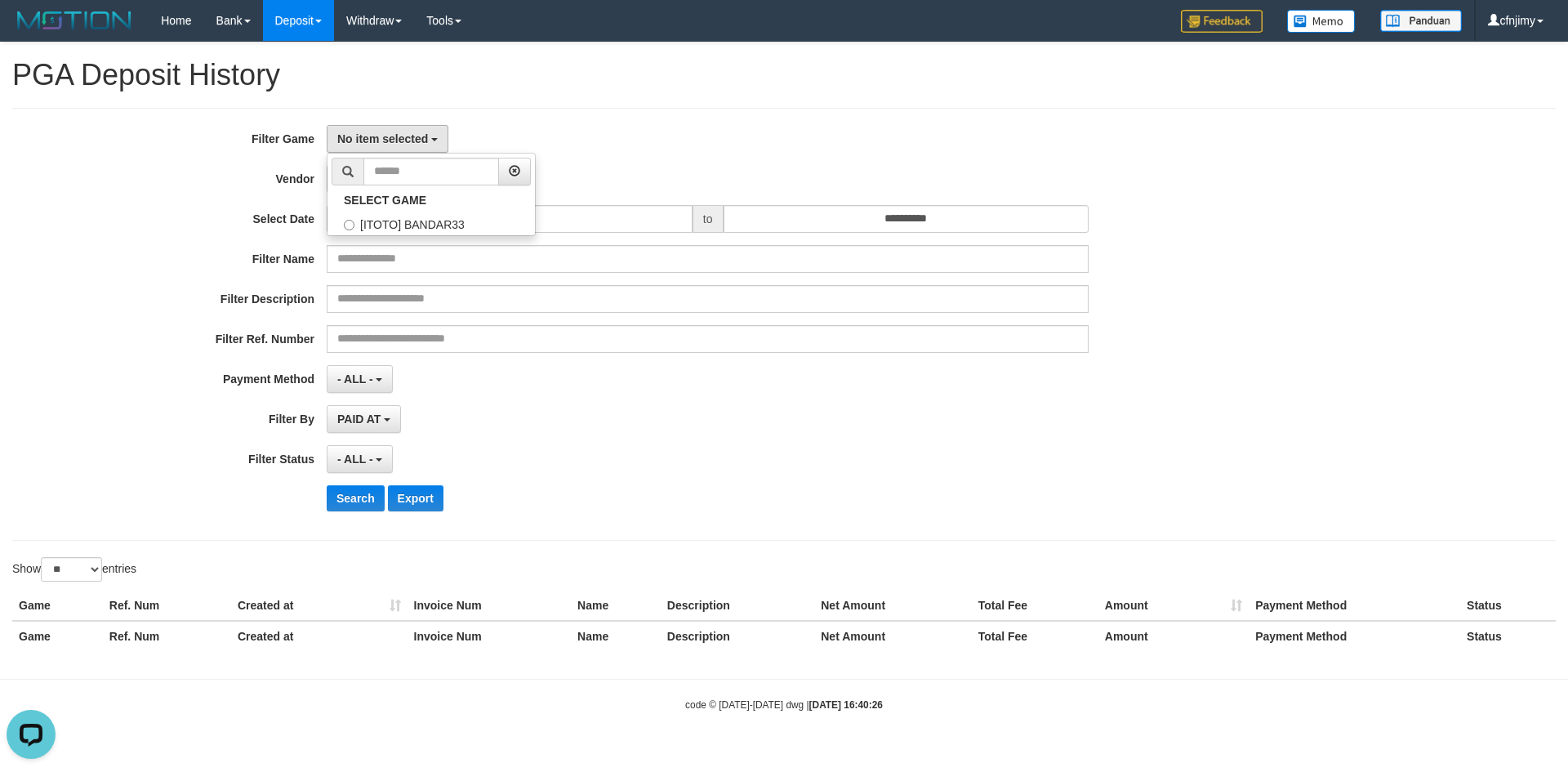
scroll to position [14, 0]
click at [428, 174] on span "- Default Vendor -" at bounding box center [385, 178] width 95 height 13
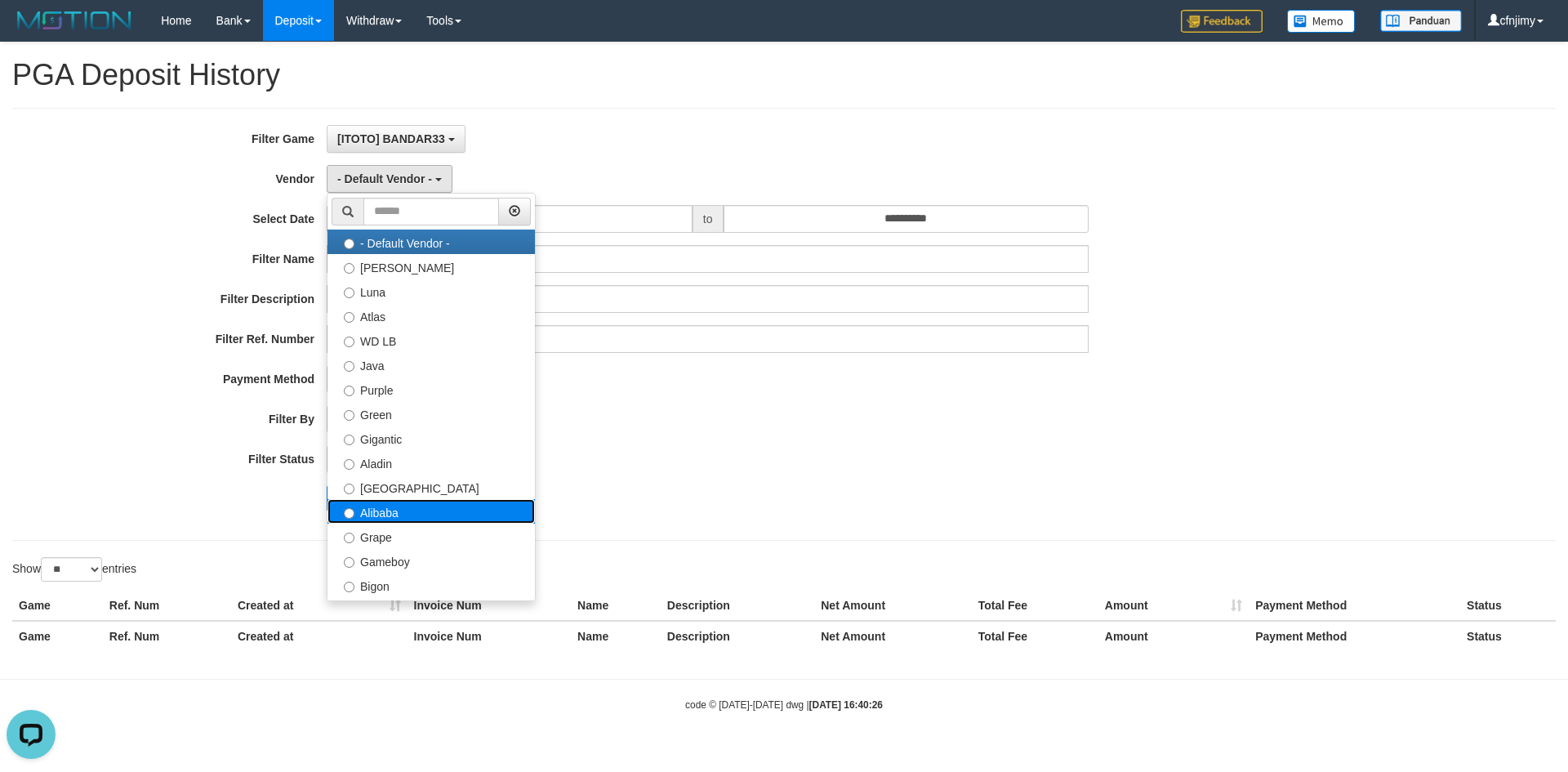
click at [406, 504] on label "Alibaba" at bounding box center [431, 511] width 208 height 25
select select "**********"
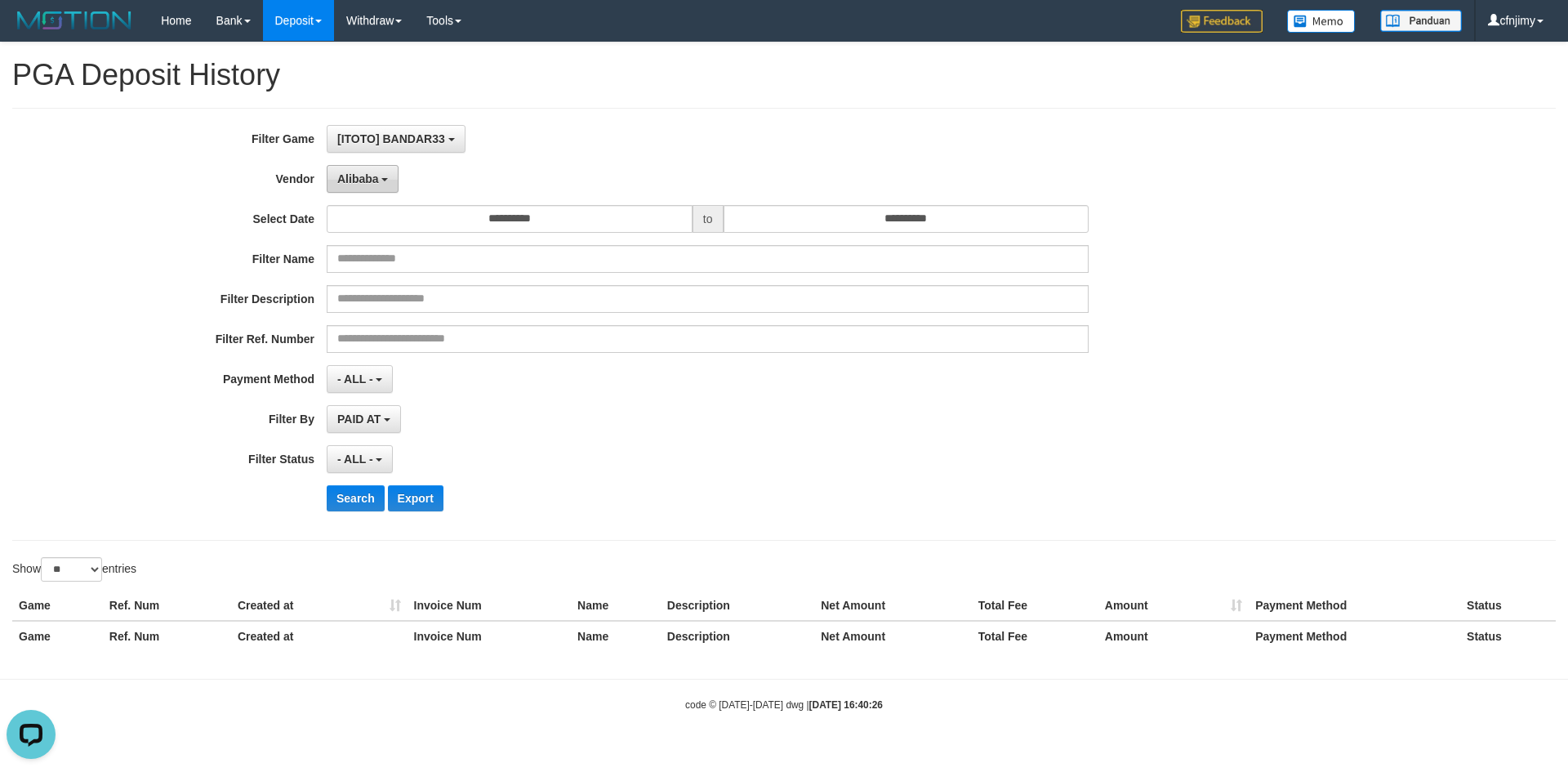
click at [374, 184] on span "Alibaba" at bounding box center [358, 178] width 42 height 13
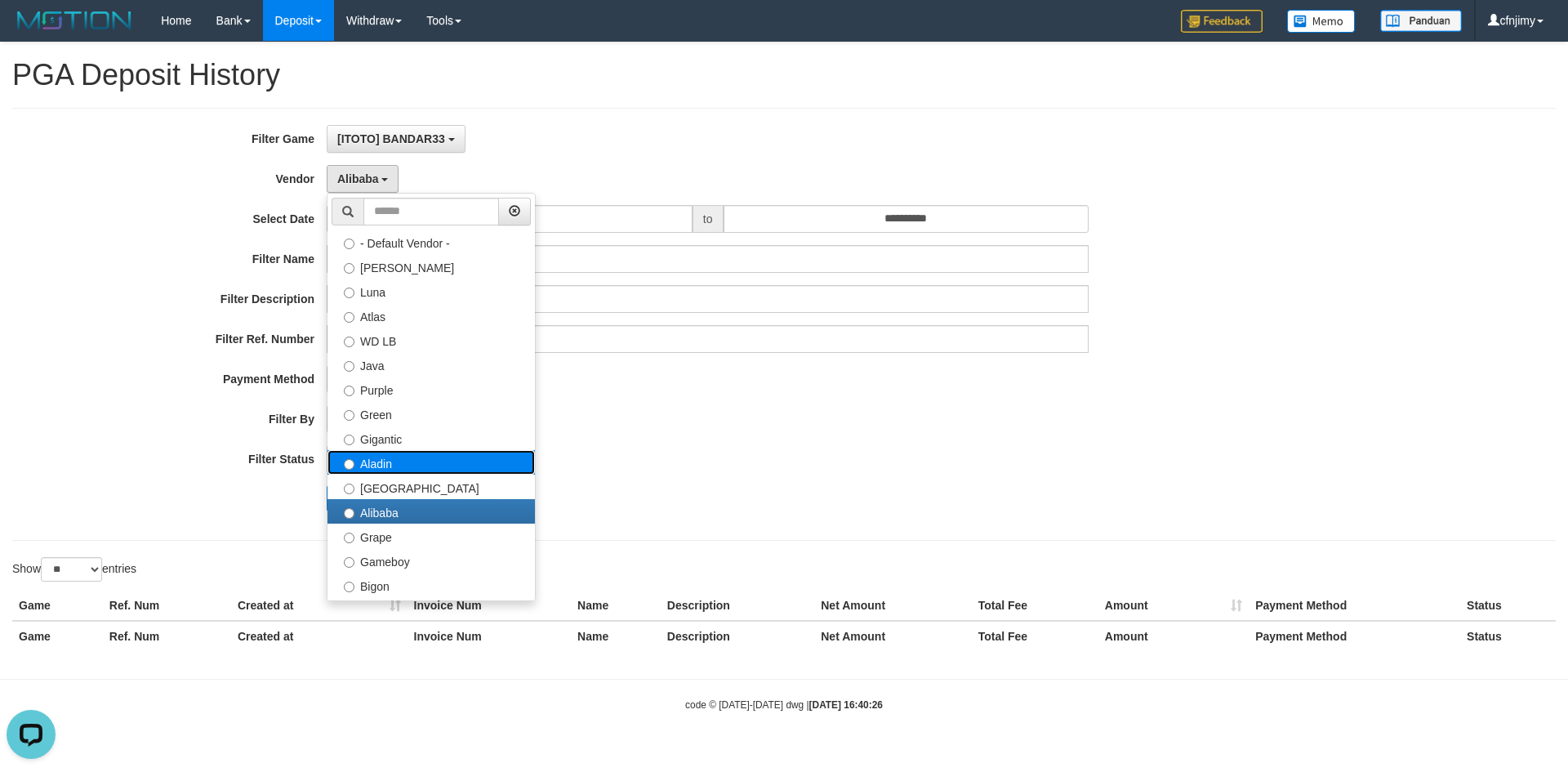
click at [412, 464] on label "Aladin" at bounding box center [431, 462] width 208 height 25
select select "**********"
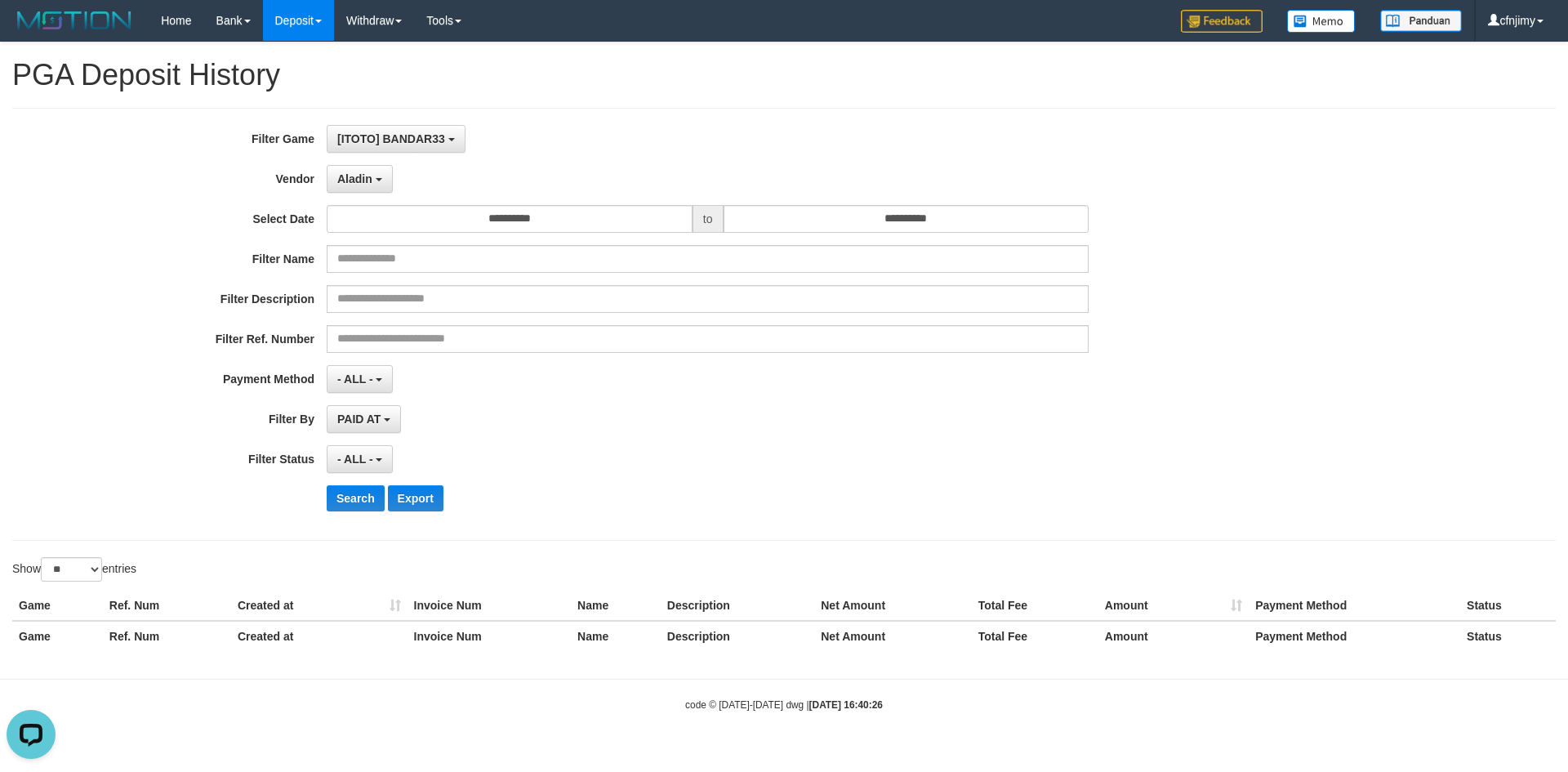
drag, startPoint x: 633, startPoint y: 428, endPoint x: 589, endPoint y: 305, distance: 130.6
click at [630, 417] on div "PAID AT PAID AT CREATED AT" at bounding box center [707, 419] width 762 height 28
click at [578, 205] on input "**********" at bounding box center [509, 219] width 365 height 28
drag, startPoint x: 482, startPoint y: 299, endPoint x: 505, endPoint y: 299, distance: 23.0
click at [483, 299] on td "31" at bounding box center [484, 299] width 23 height 25
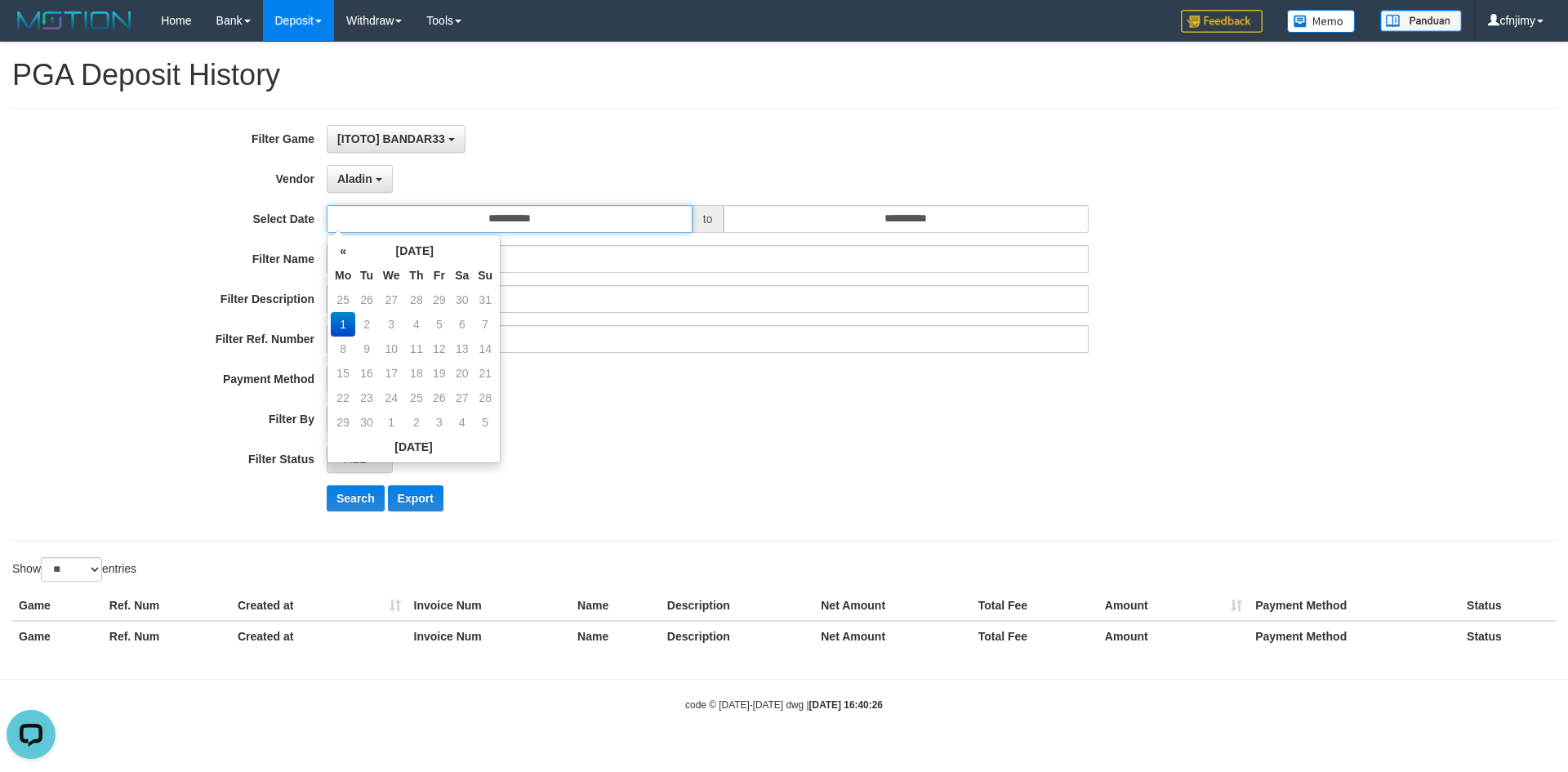
type input "**********"
drag, startPoint x: 772, startPoint y: 378, endPoint x: 779, endPoint y: 367, distance: 13.0
click at [776, 371] on div "- ALL - SELECT ALL - ALL - SELECT PAYMENT METHOD Mandiri BNI OVO CIMB BRI MAYBA…" at bounding box center [707, 378] width 762 height 28
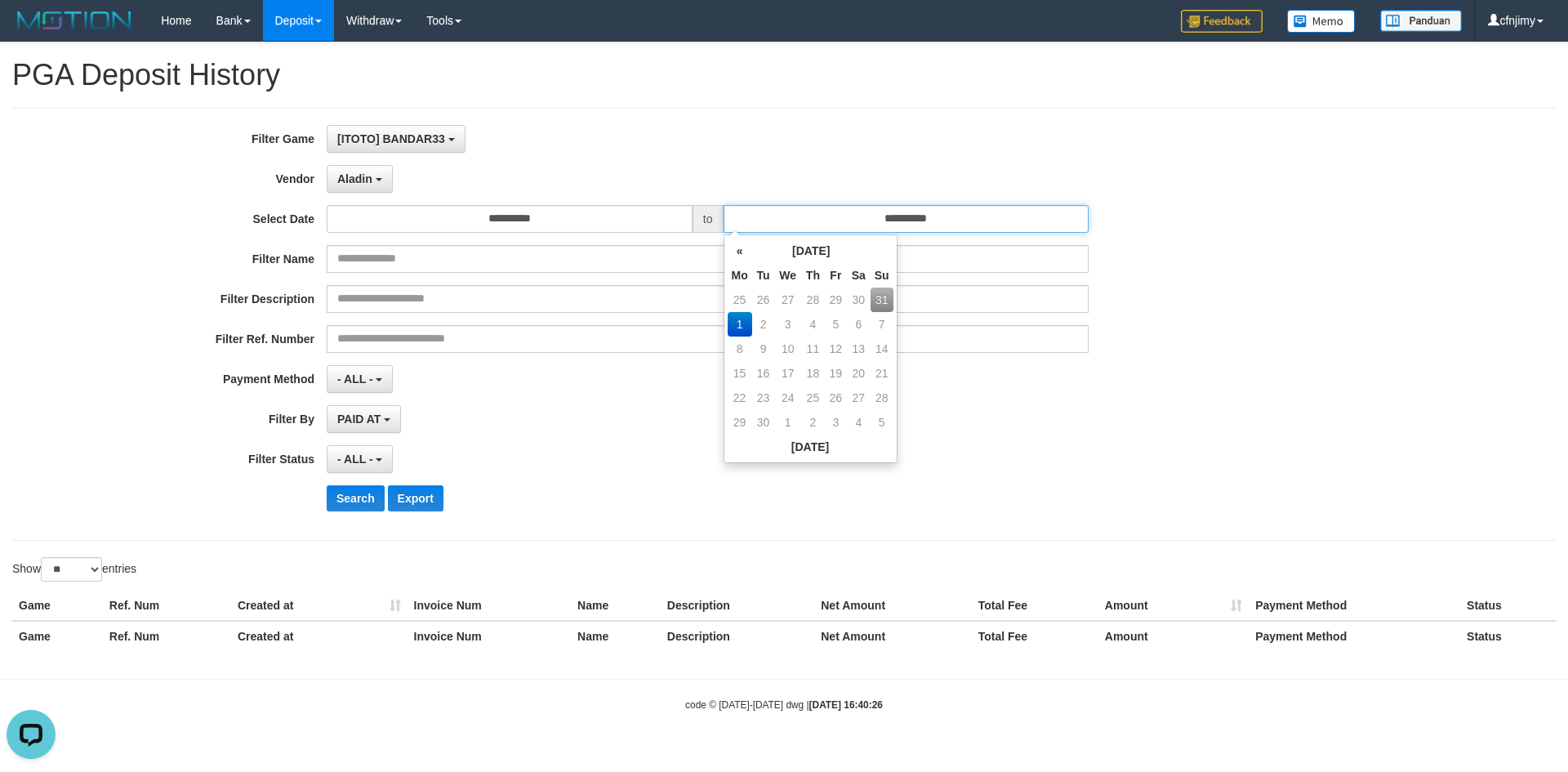
click at [1005, 220] on input "**********" at bounding box center [906, 219] width 365 height 28
click at [884, 301] on td "31" at bounding box center [881, 299] width 23 height 25
type input "**********"
click at [594, 384] on div "- ALL - SELECT ALL - ALL - SELECT PAYMENT METHOD Mandiri BNI OVO CIMB BRI MAYBA…" at bounding box center [707, 378] width 762 height 28
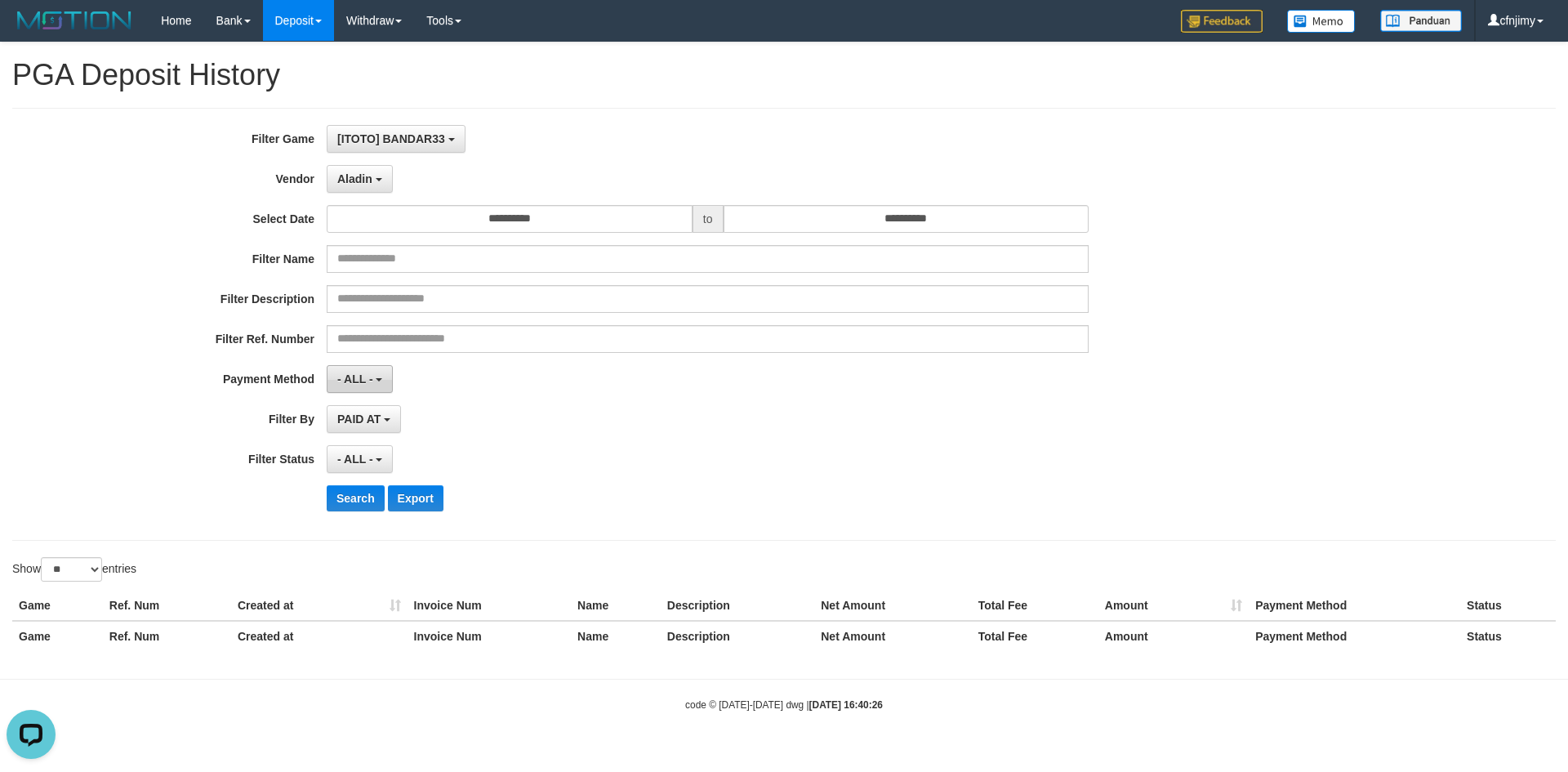
click at [368, 378] on span "- ALL -" at bounding box center [355, 378] width 36 height 13
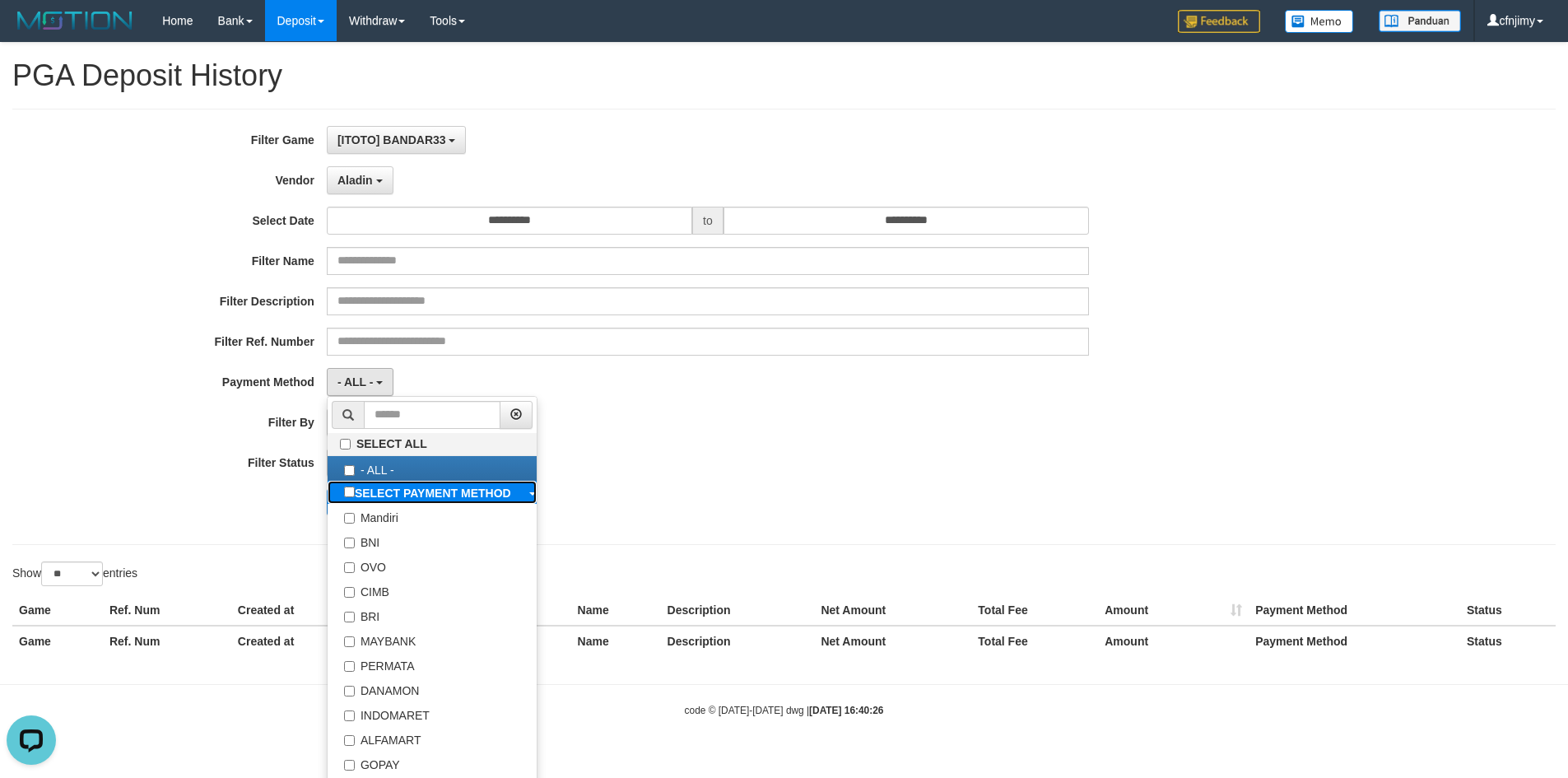
click at [392, 486] on b "SELECT PAYMENT METHOD" at bounding box center [433, 492] width 156 height 13
select select "*********"
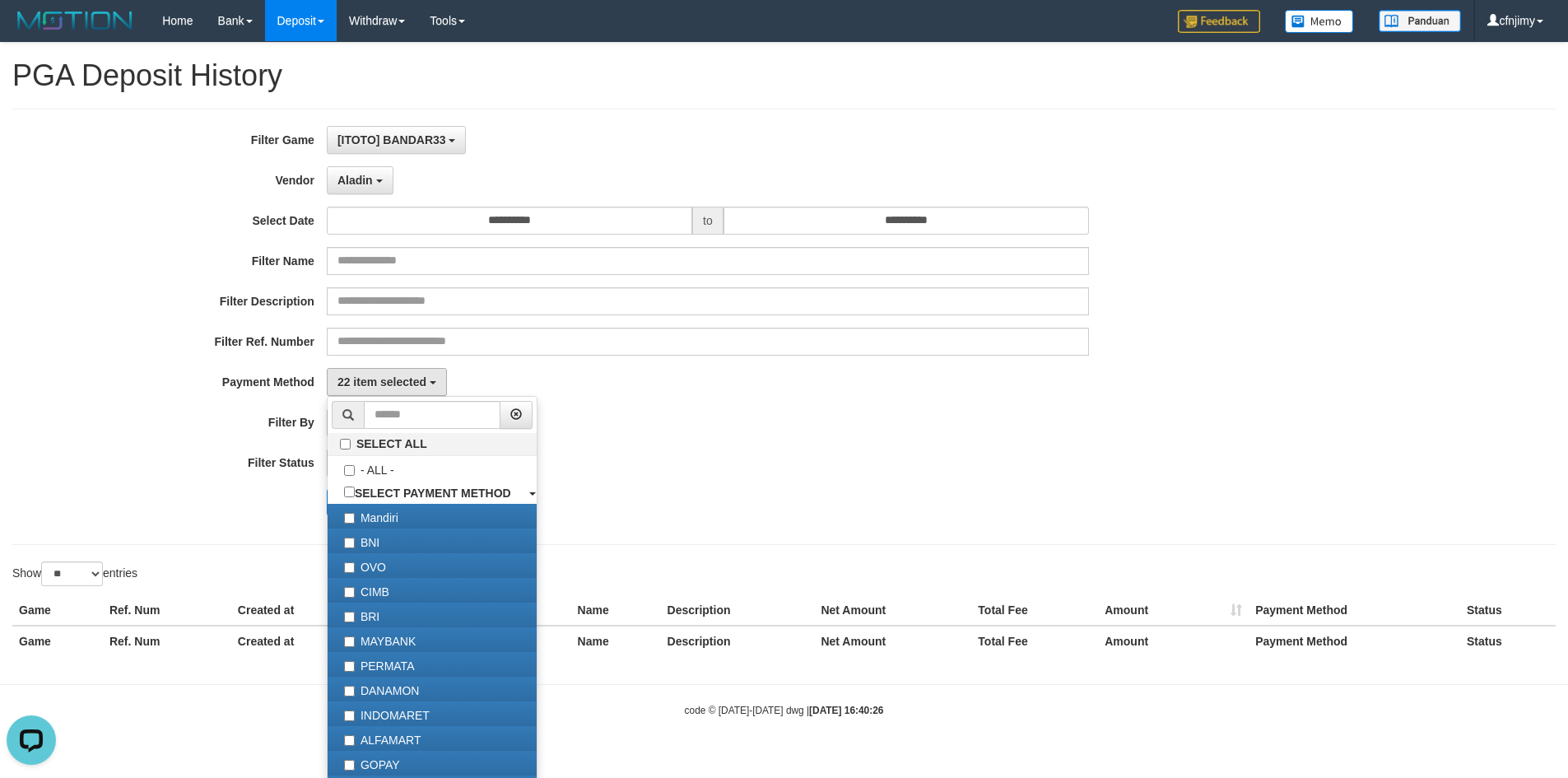
click at [624, 466] on div "- ALL - SELECT ALL - ALL - SELECT STATUS PENDING/UNPAID PAID CANCELED EXPIRED" at bounding box center [708, 463] width 763 height 28
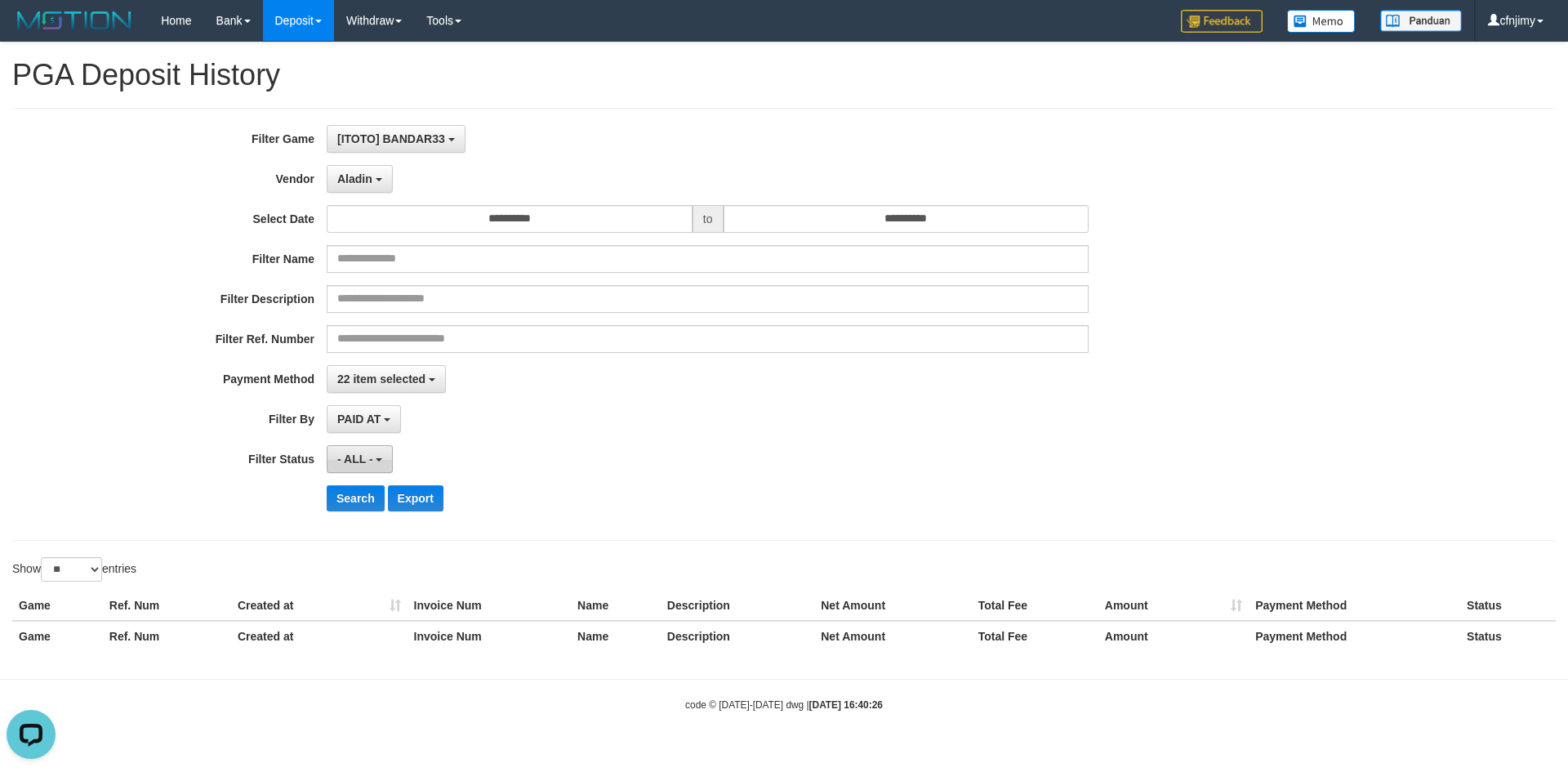
click at [363, 458] on span "- ALL -" at bounding box center [355, 458] width 36 height 13
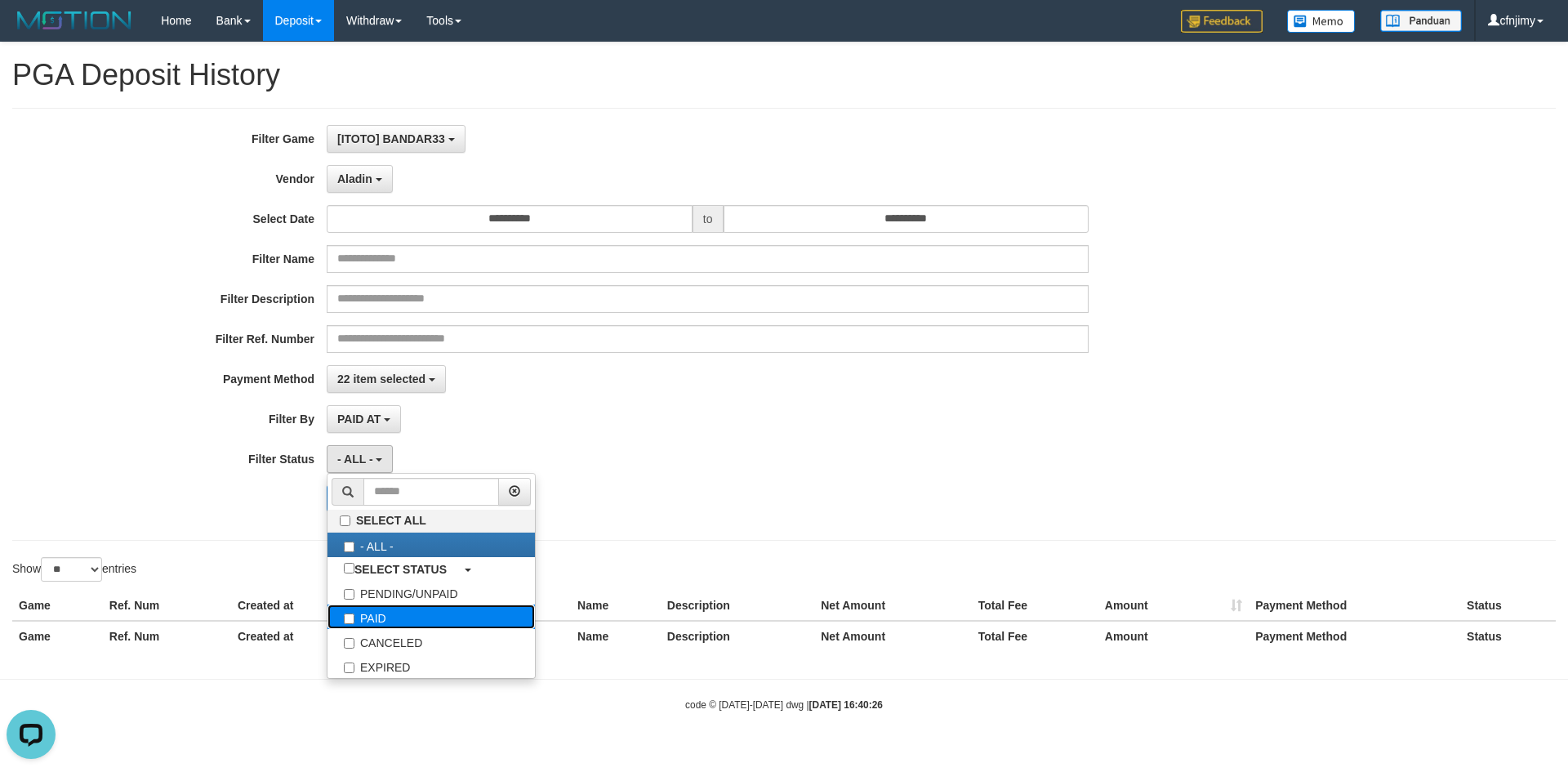
click at [382, 609] on label "PAID" at bounding box center [431, 616] width 208 height 25
select select "*"
click at [778, 492] on div "Search Export" at bounding box center [816, 498] width 979 height 26
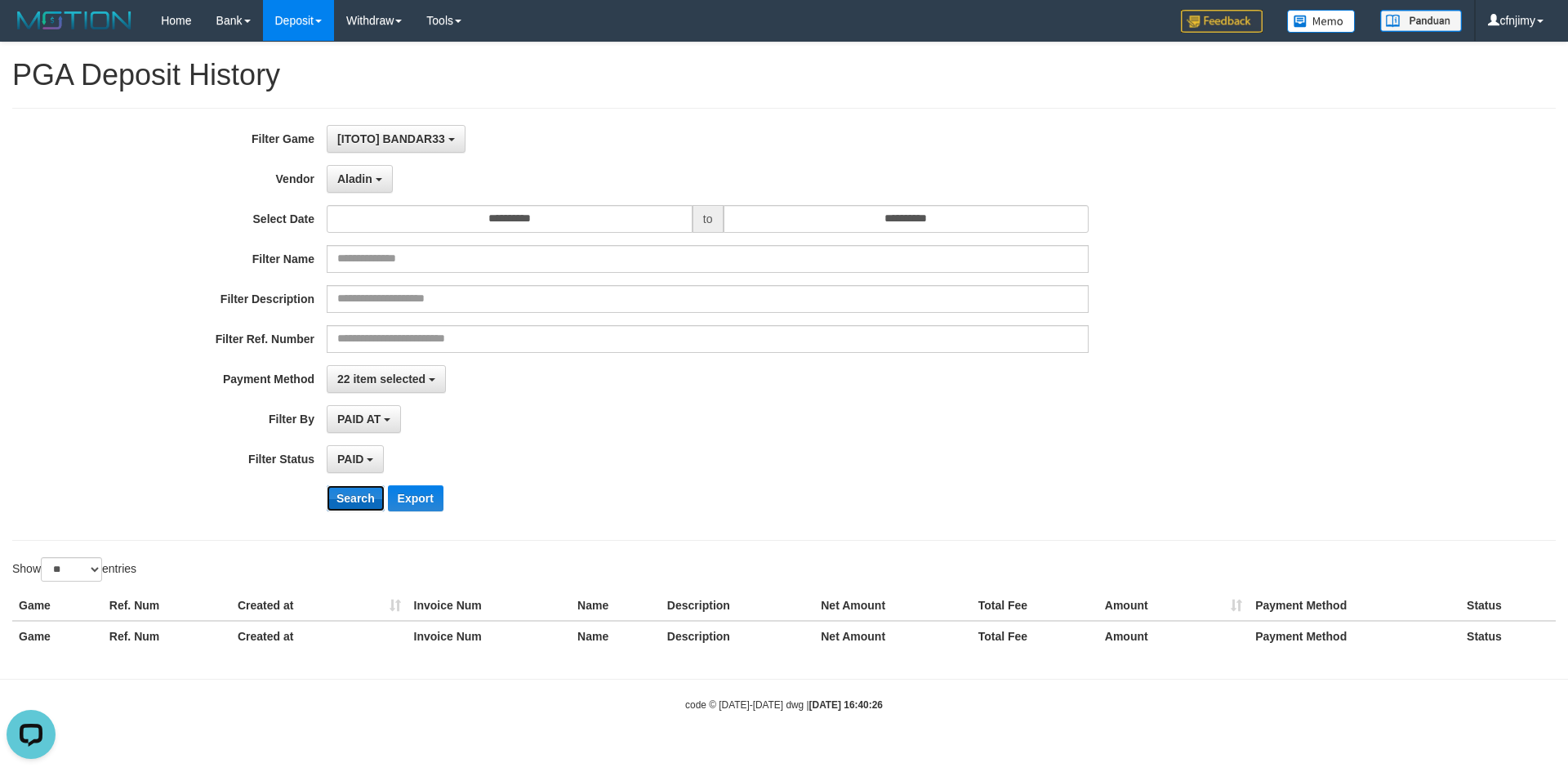
click at [371, 492] on button "Search" at bounding box center [355, 498] width 58 height 26
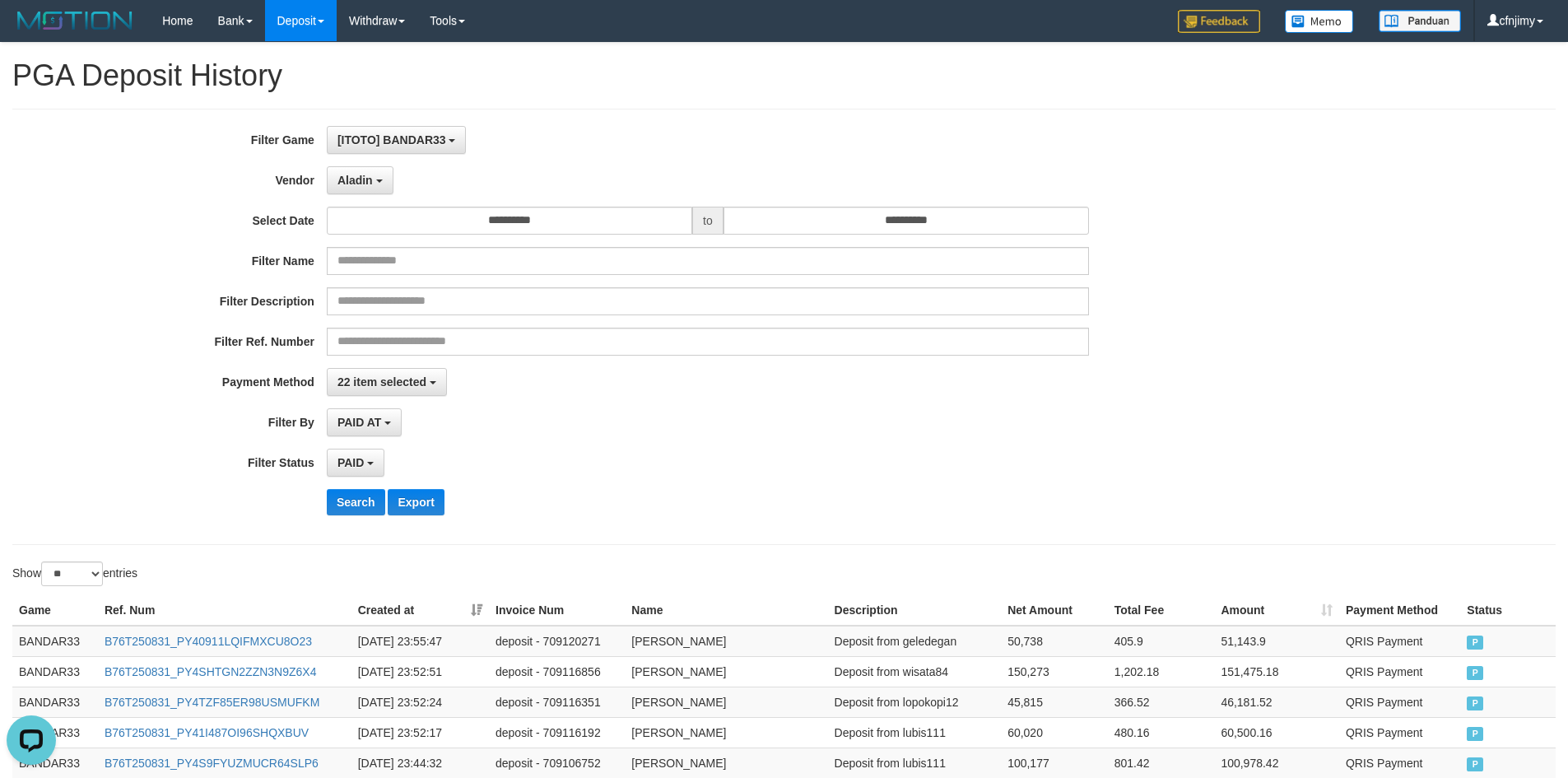
click at [946, 379] on div "22 item selected SELECT ALL - ALL - SELECT PAYMENT METHOD Mandiri BNI OVO CIMB …" at bounding box center [708, 381] width 763 height 28
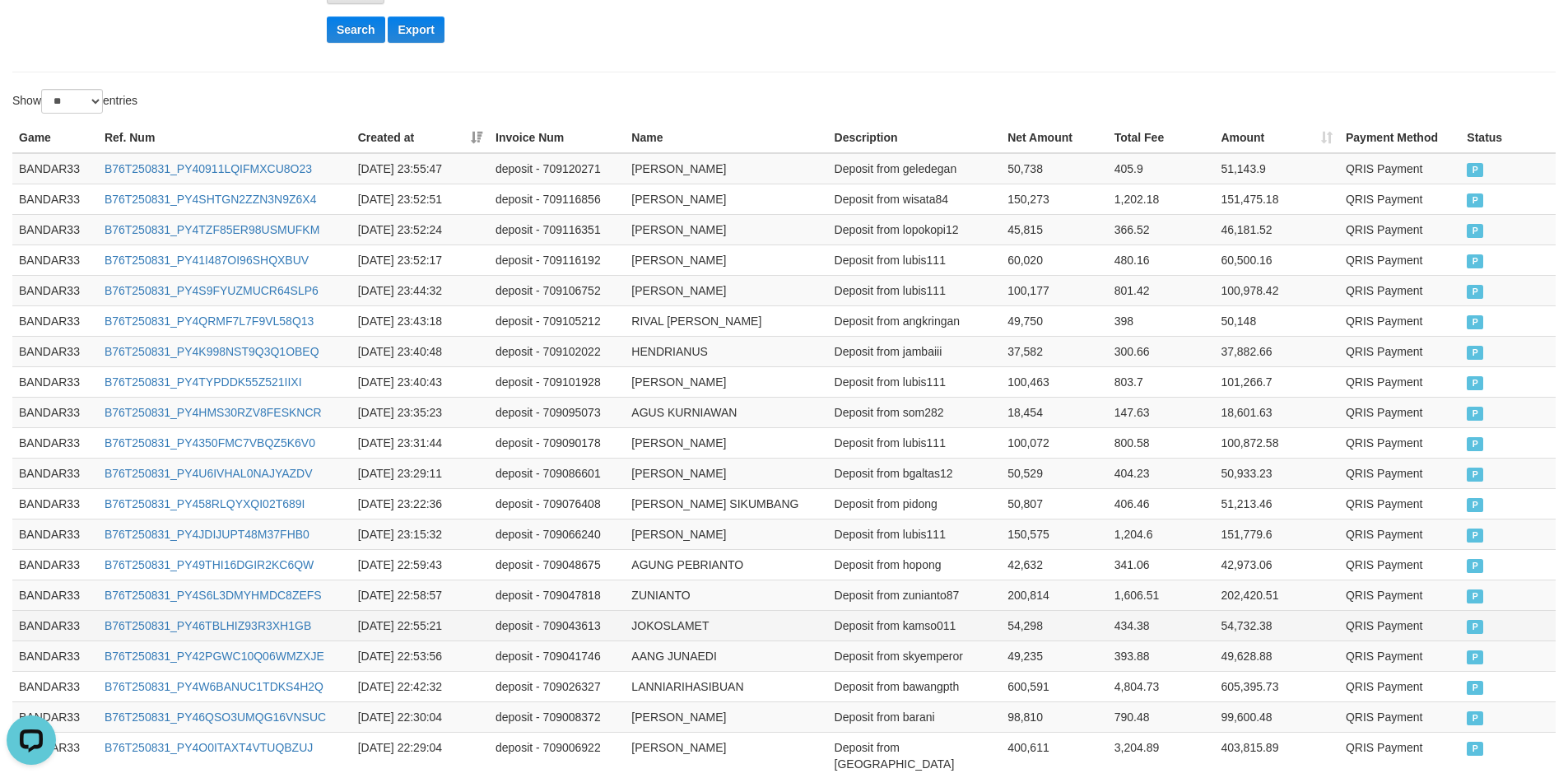
scroll to position [771, 0]
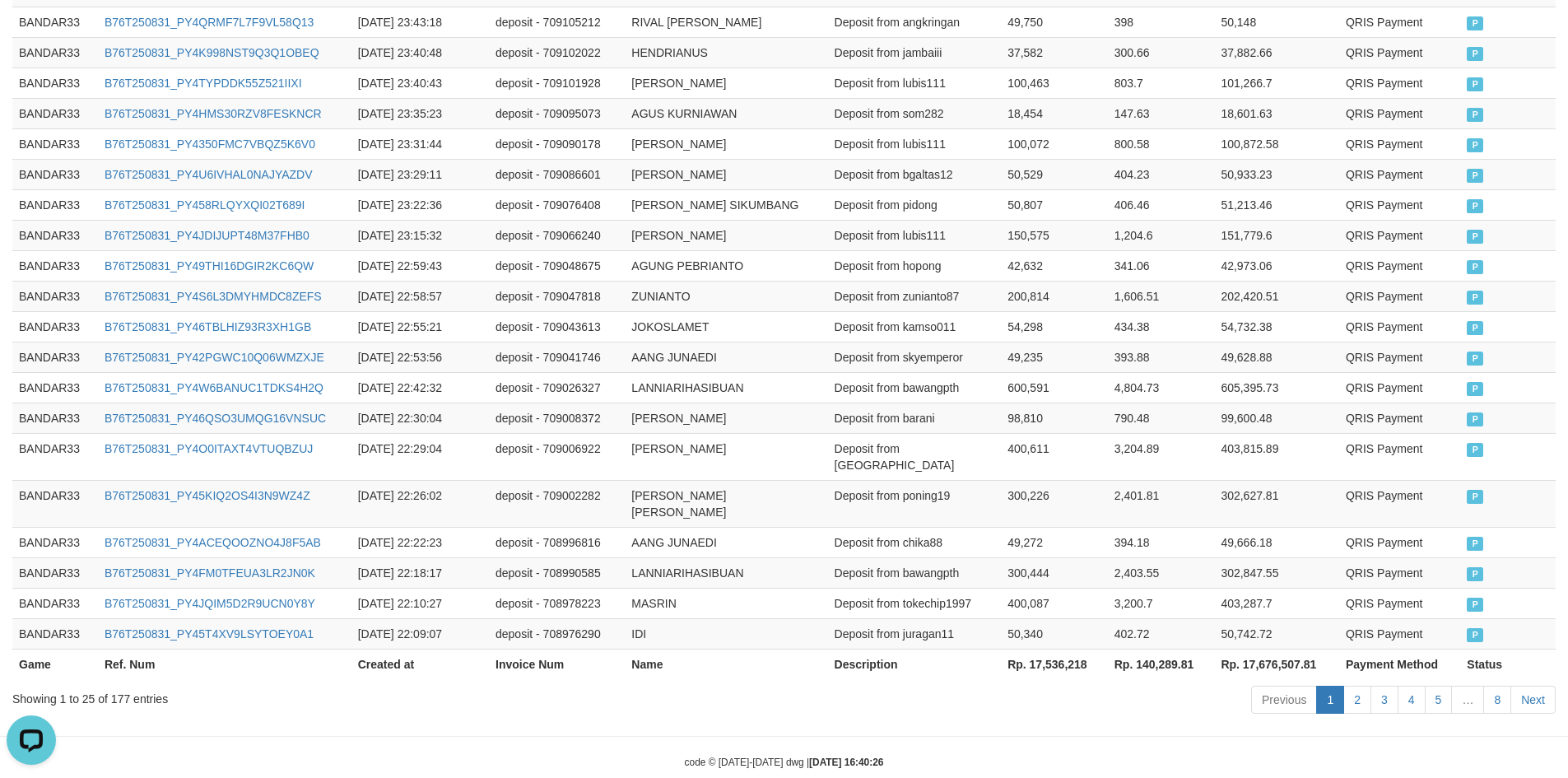
click at [1064, 649] on th "Rp. 17,536,218" at bounding box center [1054, 664] width 107 height 31
copy th "17,536,218"
click at [799, 310] on td "ZUNIANTO" at bounding box center [726, 296] width 203 height 31
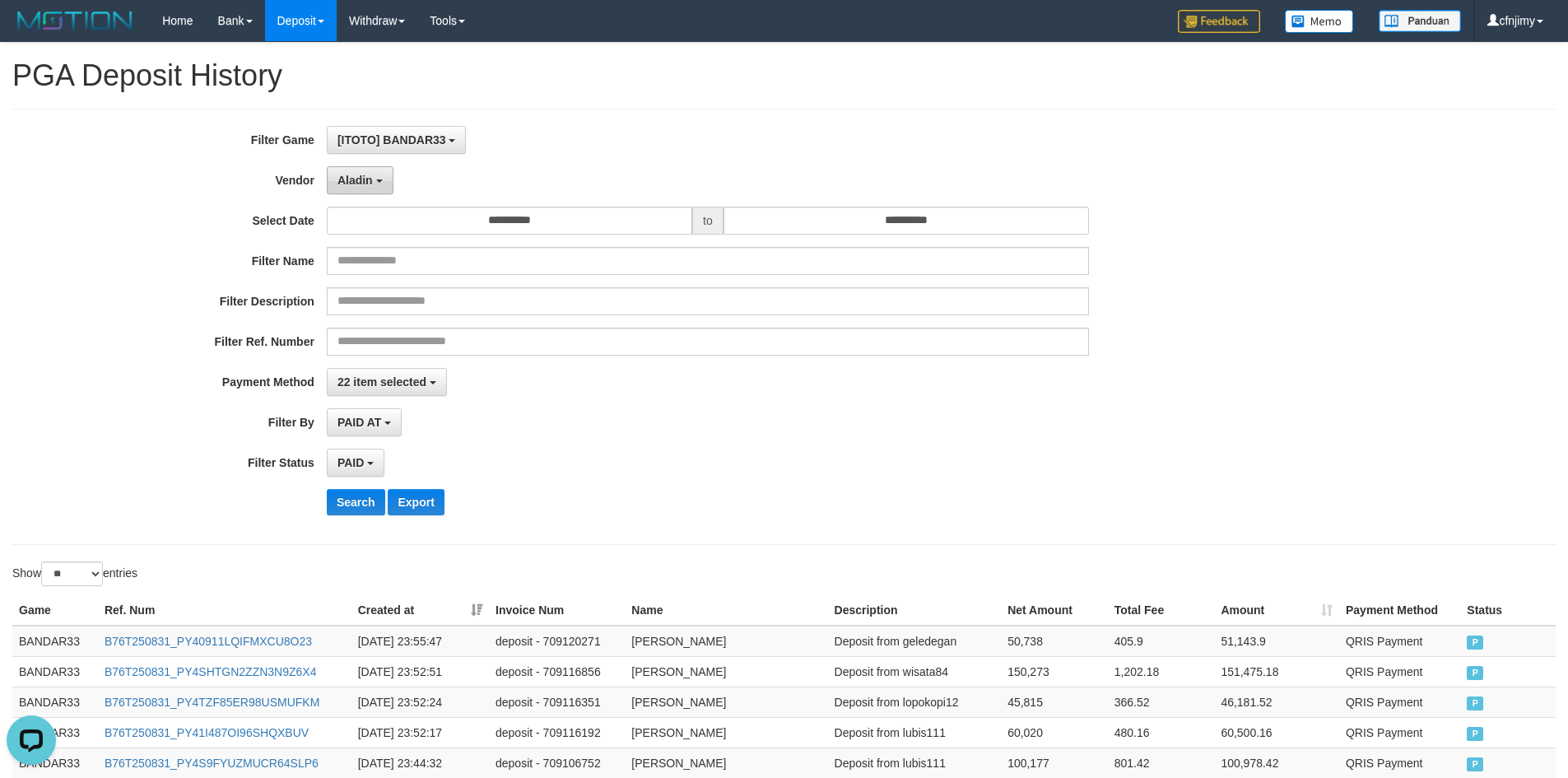
click at [370, 182] on span "Aladin" at bounding box center [355, 180] width 35 height 13
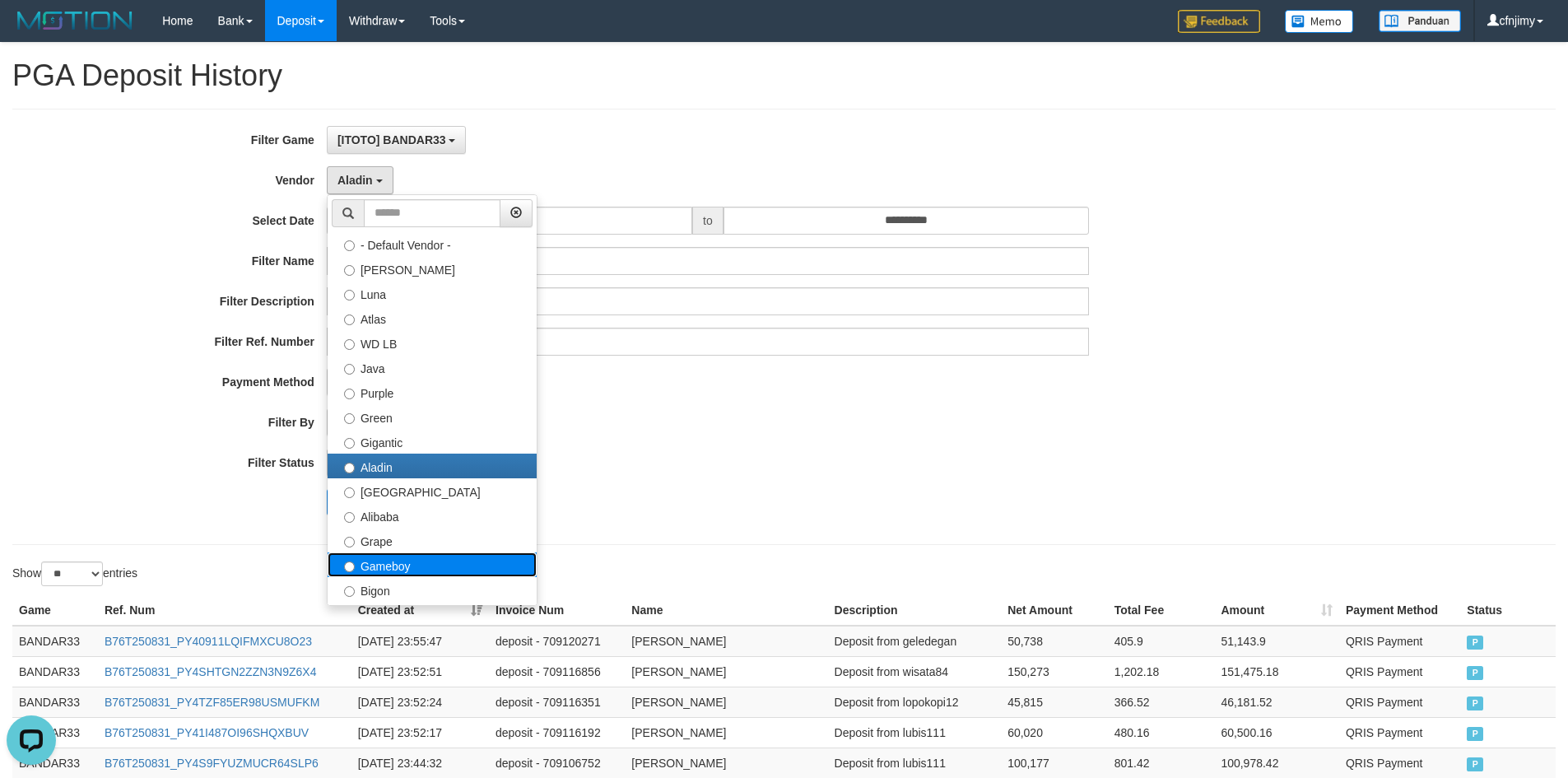
click at [410, 557] on label "Gameboy" at bounding box center [432, 564] width 209 height 25
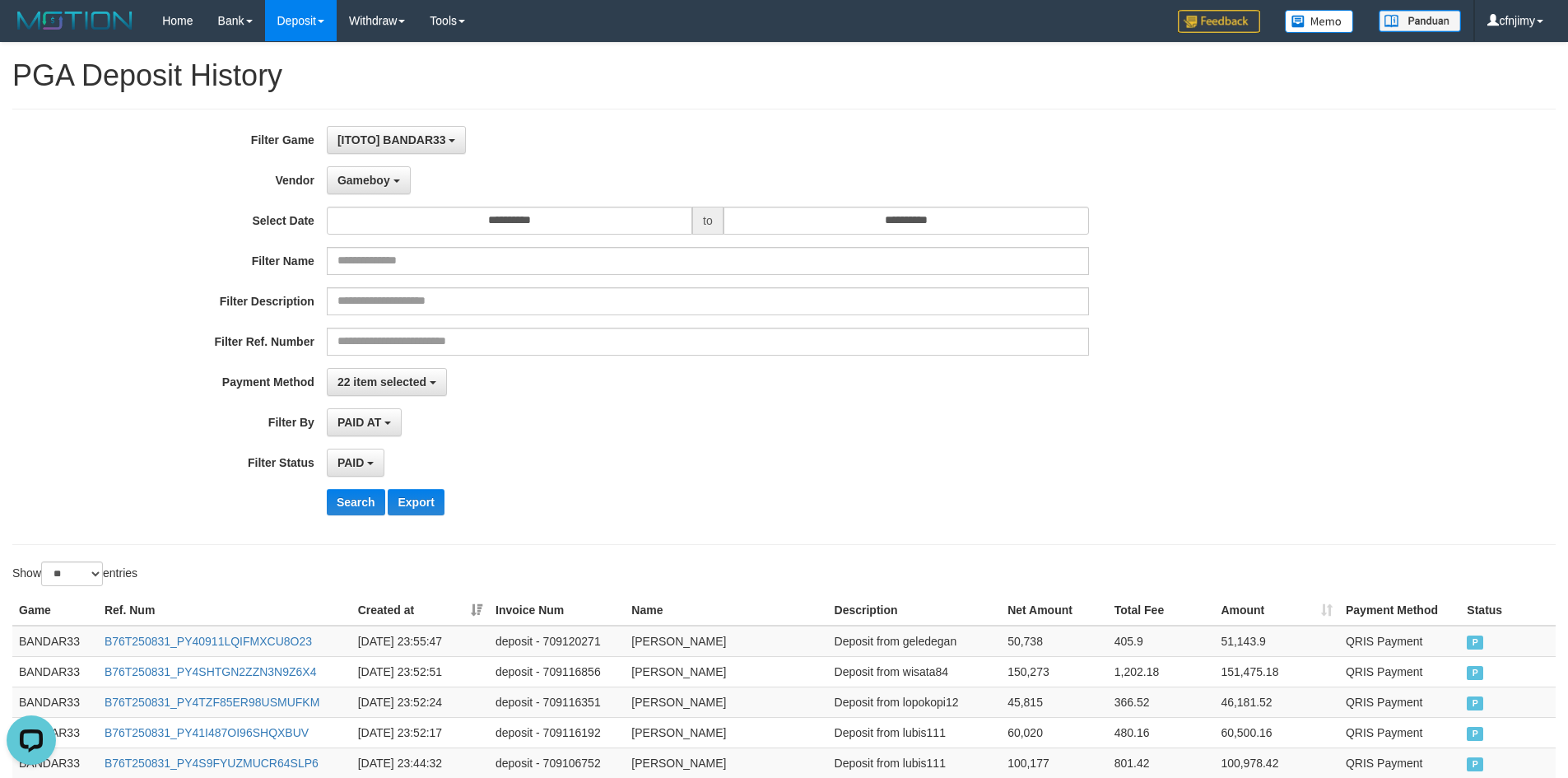
click at [763, 457] on div "PAID SELECT ALL - ALL - SELECT STATUS PENDING/UNPAID PAID CANCELED EXPIRED" at bounding box center [708, 463] width 763 height 28
drag, startPoint x: 361, startPoint y: 498, endPoint x: 395, endPoint y: 492, distance: 34.5
click at [362, 498] on button "Search" at bounding box center [356, 502] width 58 height 27
click at [878, 450] on div "PAID SELECT ALL - ALL - SELECT STATUS PENDING/UNPAID PAID CANCELED EXPIRED" at bounding box center [708, 463] width 763 height 28
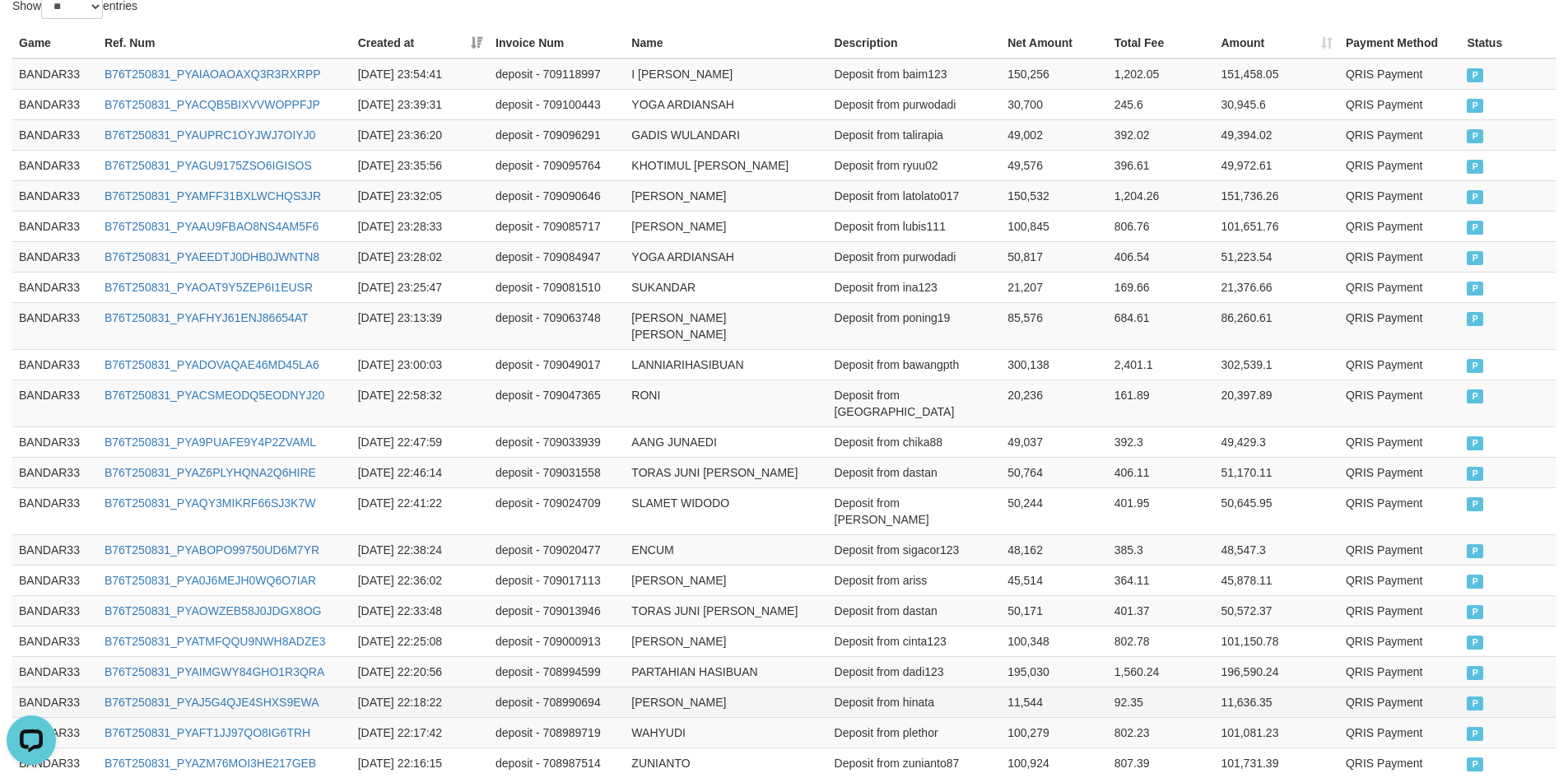
scroll to position [771, 0]
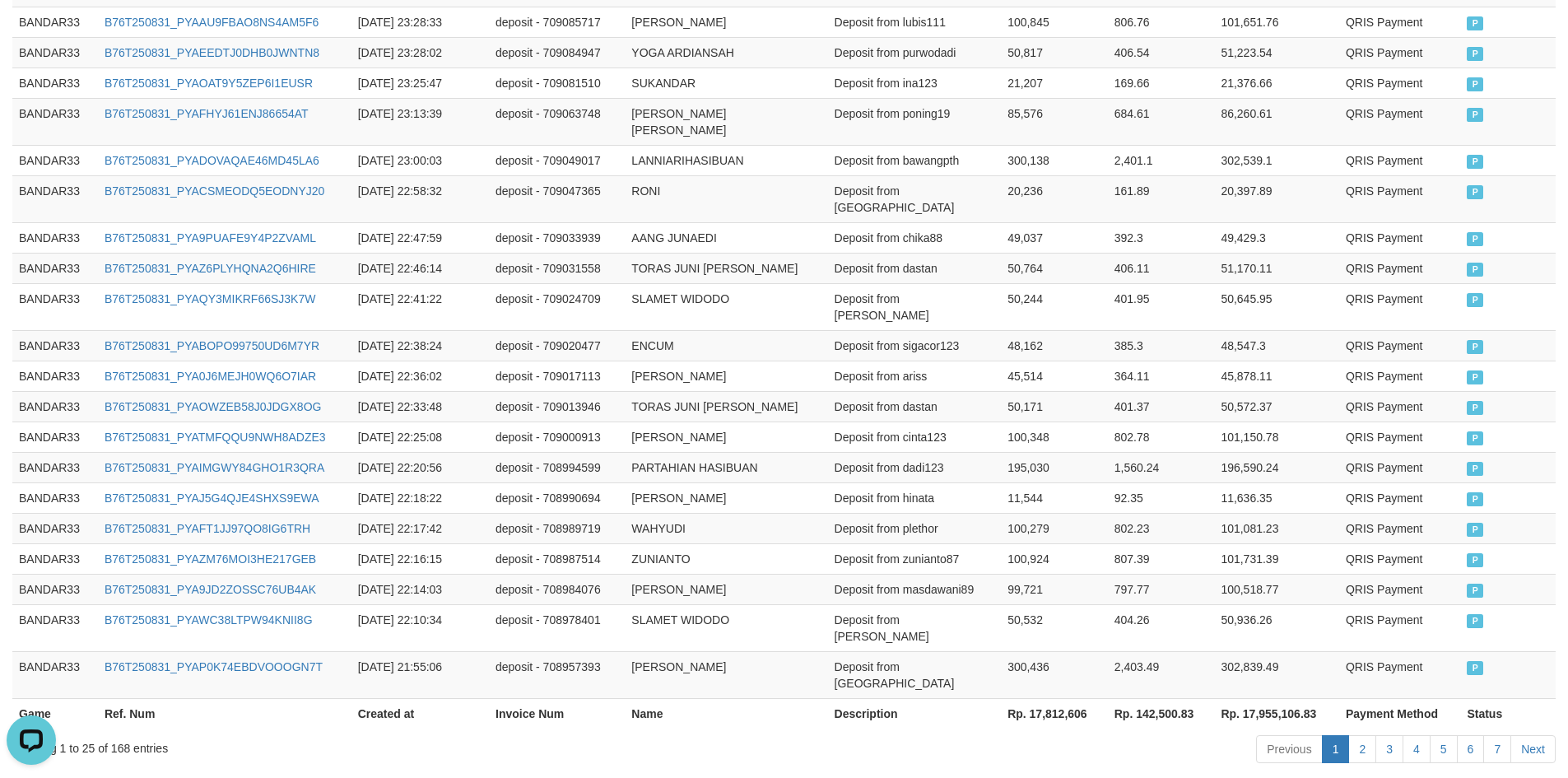
click at [1068, 698] on th "Rp. 17,812,606" at bounding box center [1054, 713] width 107 height 31
copy th "17,812,606"
click at [895, 452] on td "Deposit from dadi123" at bounding box center [915, 468] width 174 height 31
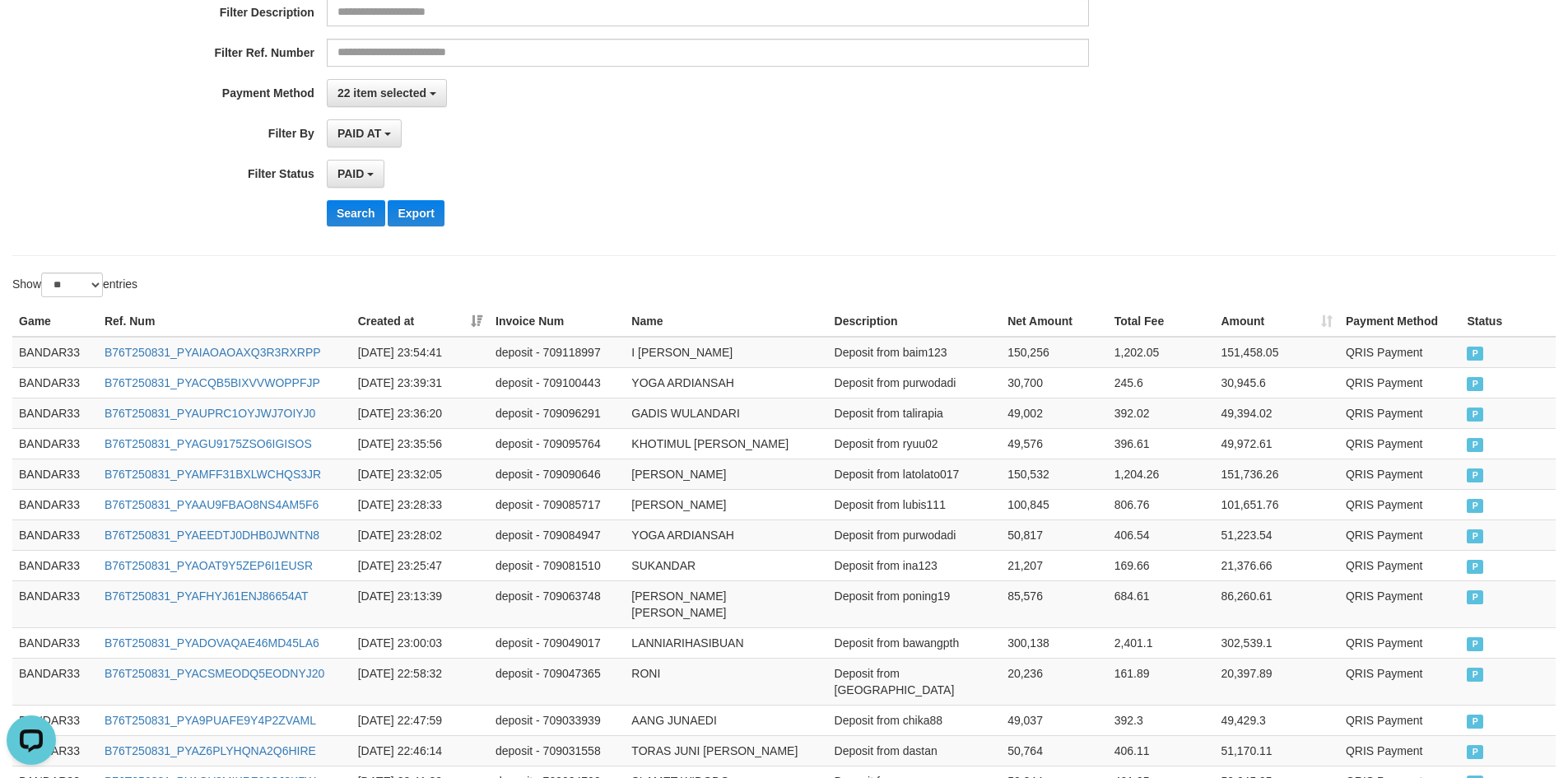
scroll to position [0, 0]
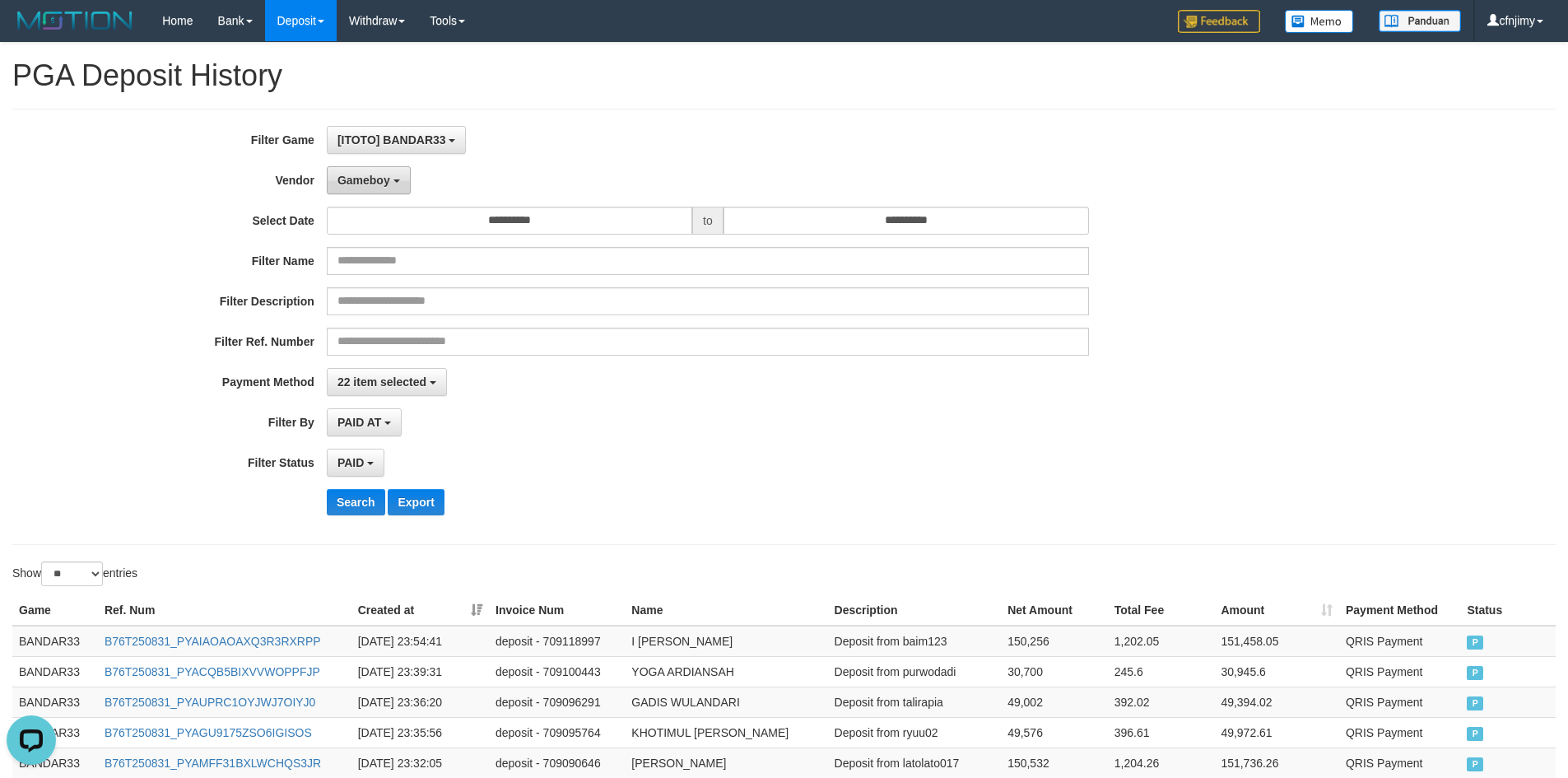
click at [386, 184] on span "Gameboy" at bounding box center [364, 180] width 53 height 13
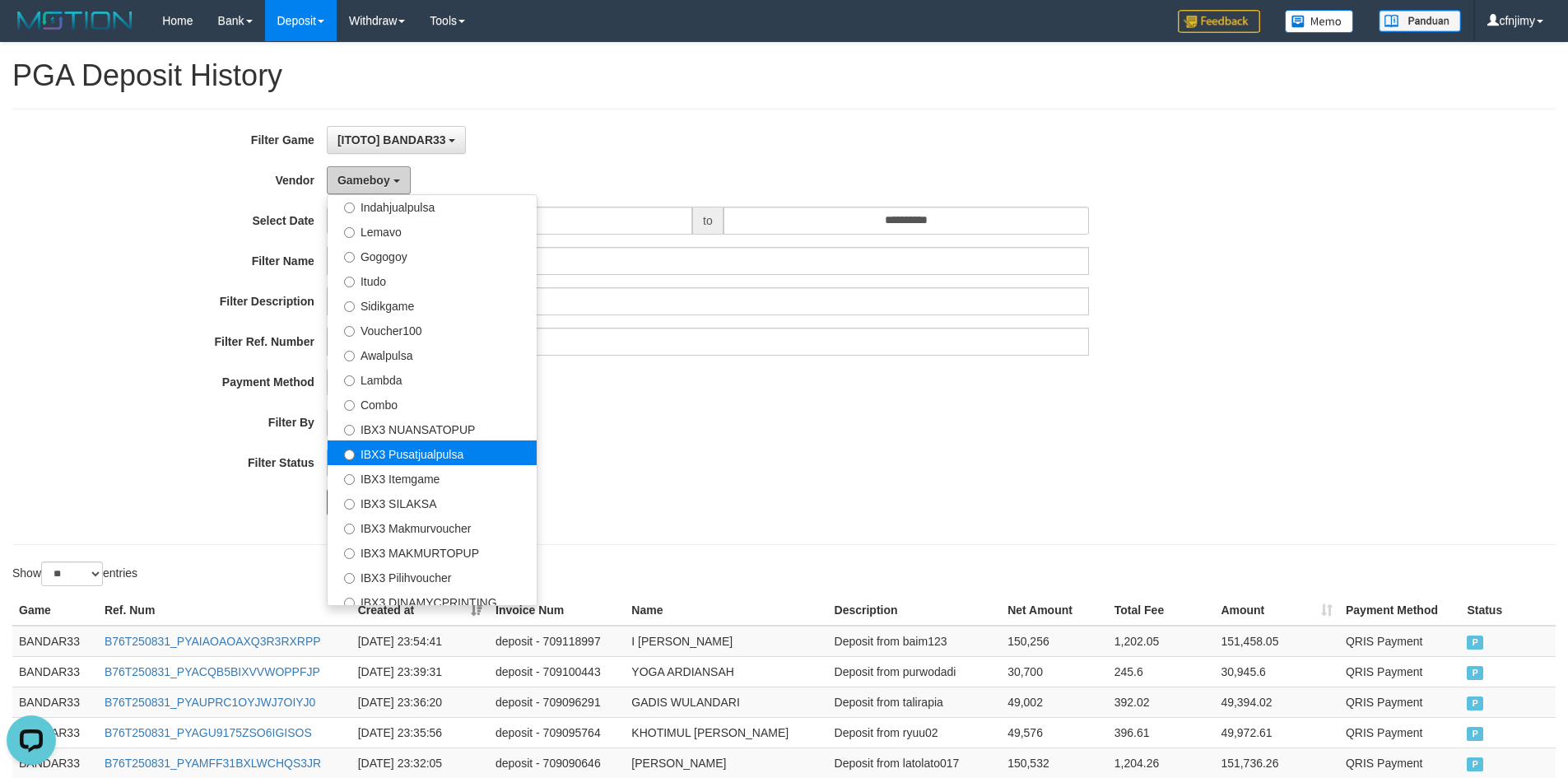
scroll to position [540, 0]
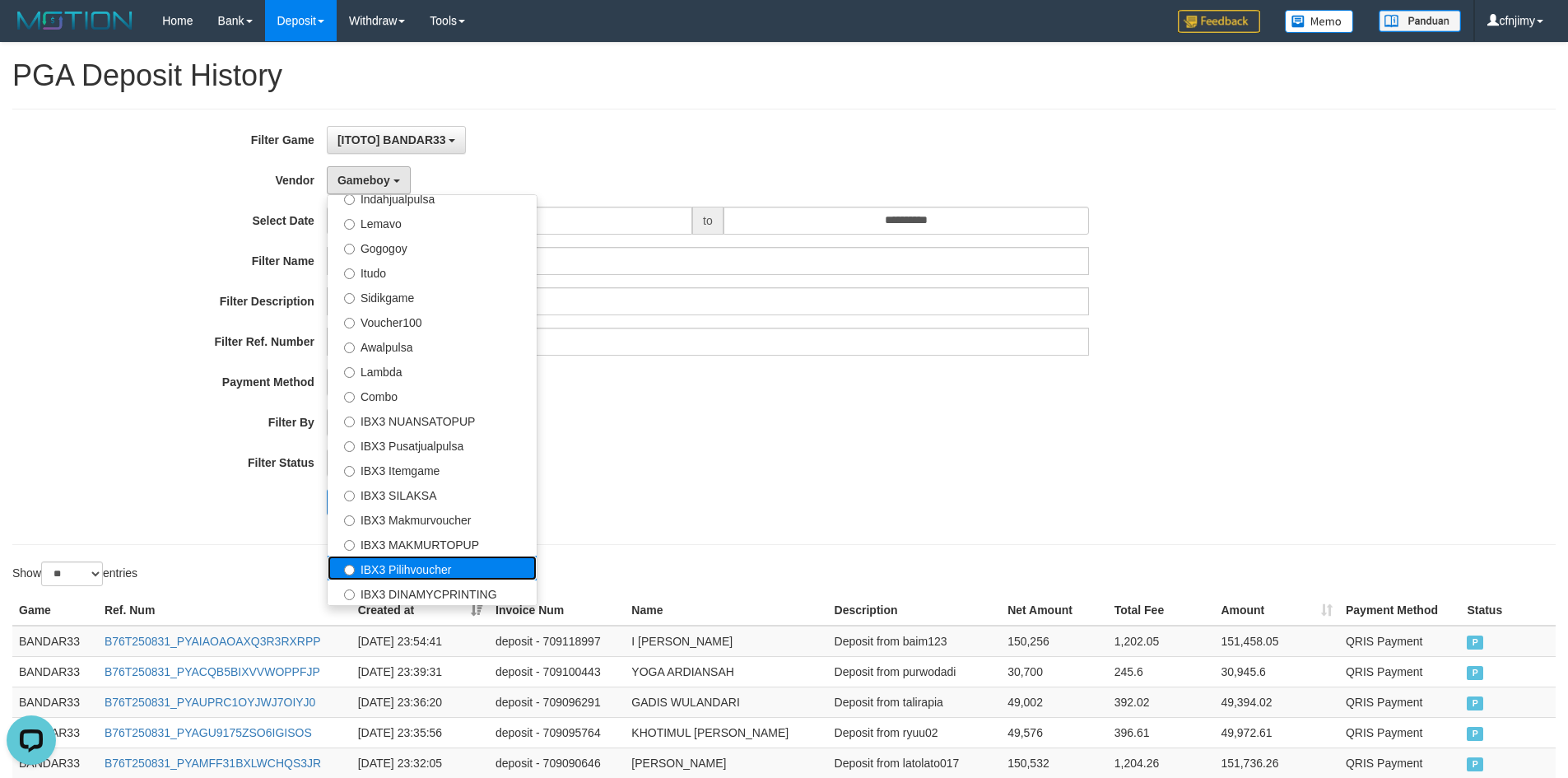
click at [444, 564] on label "IBX3 Pilihvoucher" at bounding box center [432, 568] width 209 height 25
select select "**********"
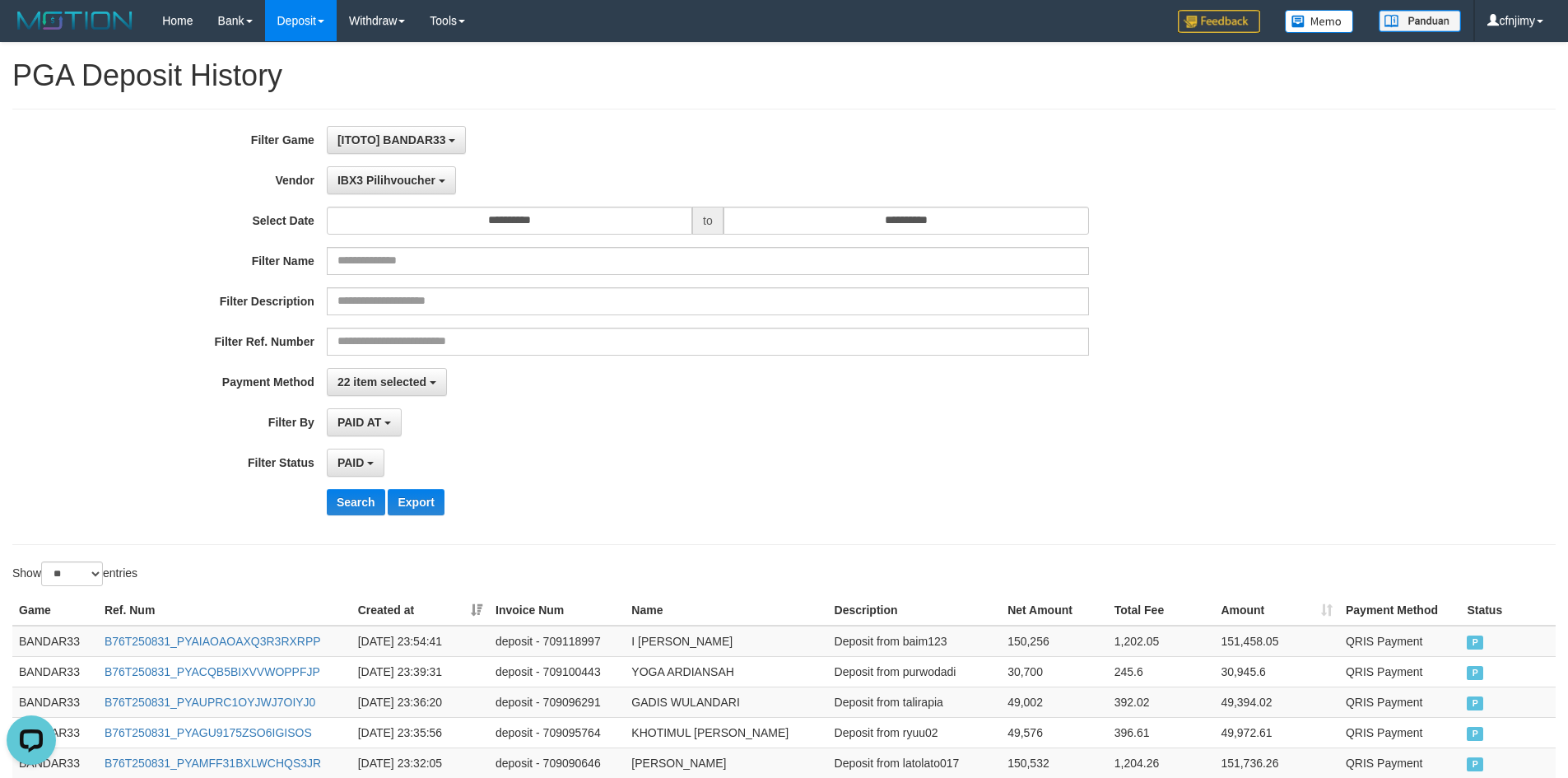
click at [592, 517] on div "**********" at bounding box center [653, 327] width 1307 height 402
click at [344, 514] on button "Search" at bounding box center [356, 502] width 58 height 27
click at [359, 501] on button "Search" at bounding box center [356, 502] width 58 height 27
click at [763, 431] on div "PAID AT PAID AT CREATED AT" at bounding box center [708, 422] width 763 height 28
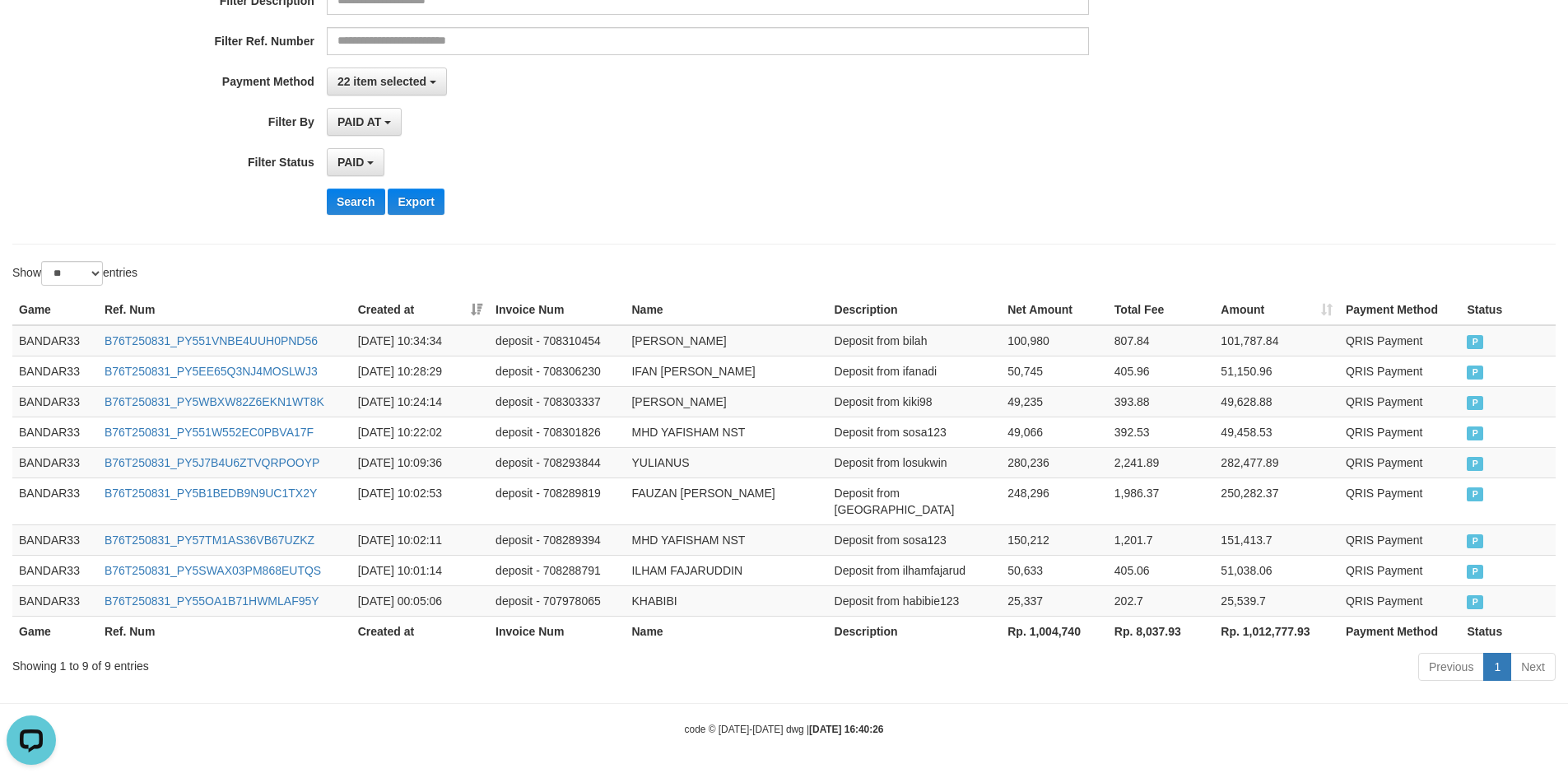
click at [1058, 628] on th "Rp. 1,004,740" at bounding box center [1054, 631] width 107 height 31
copy th "1,004,740"
click at [634, 219] on div "**********" at bounding box center [653, 27] width 1307 height 402
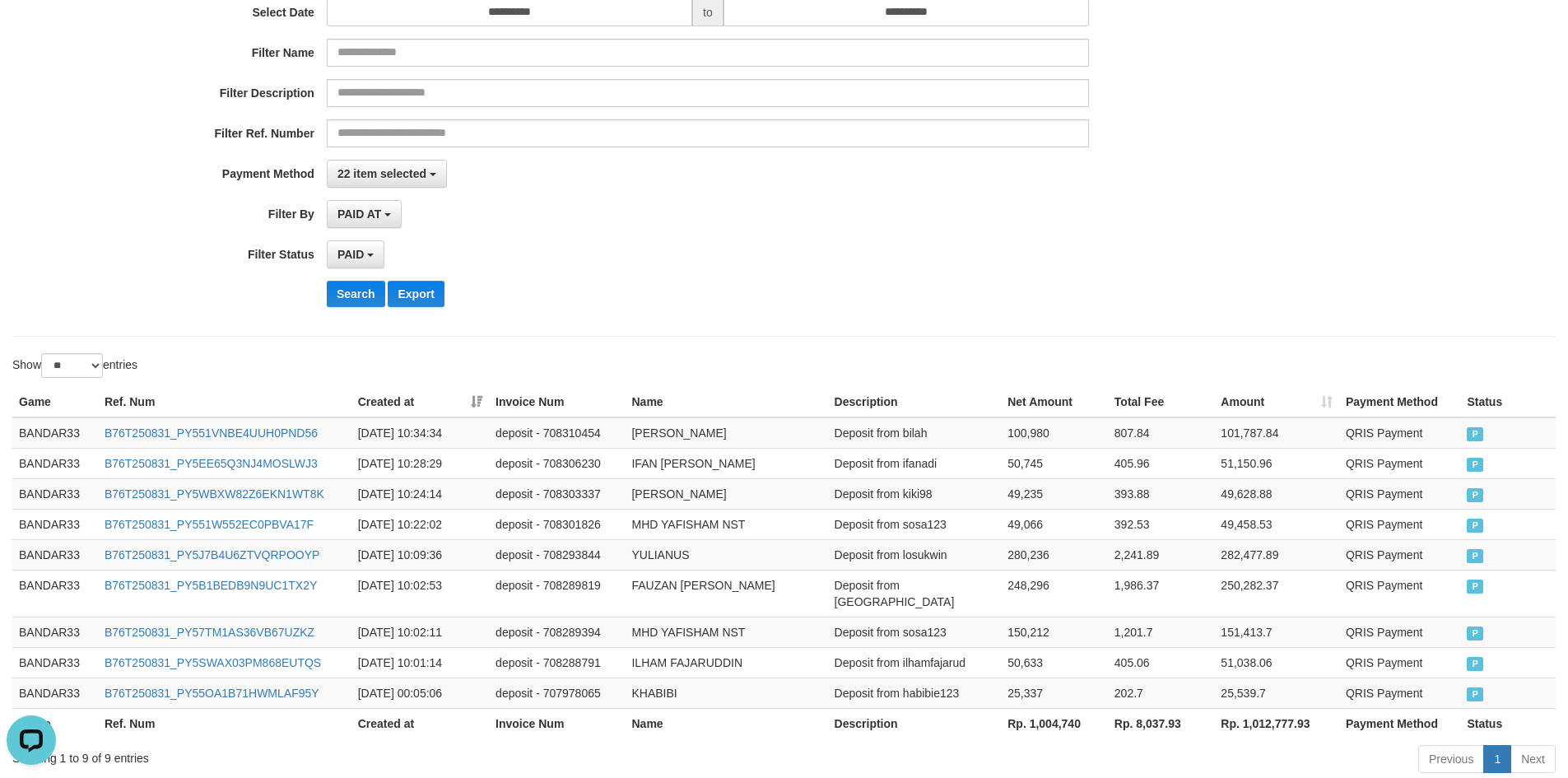
scroll to position [0, 0]
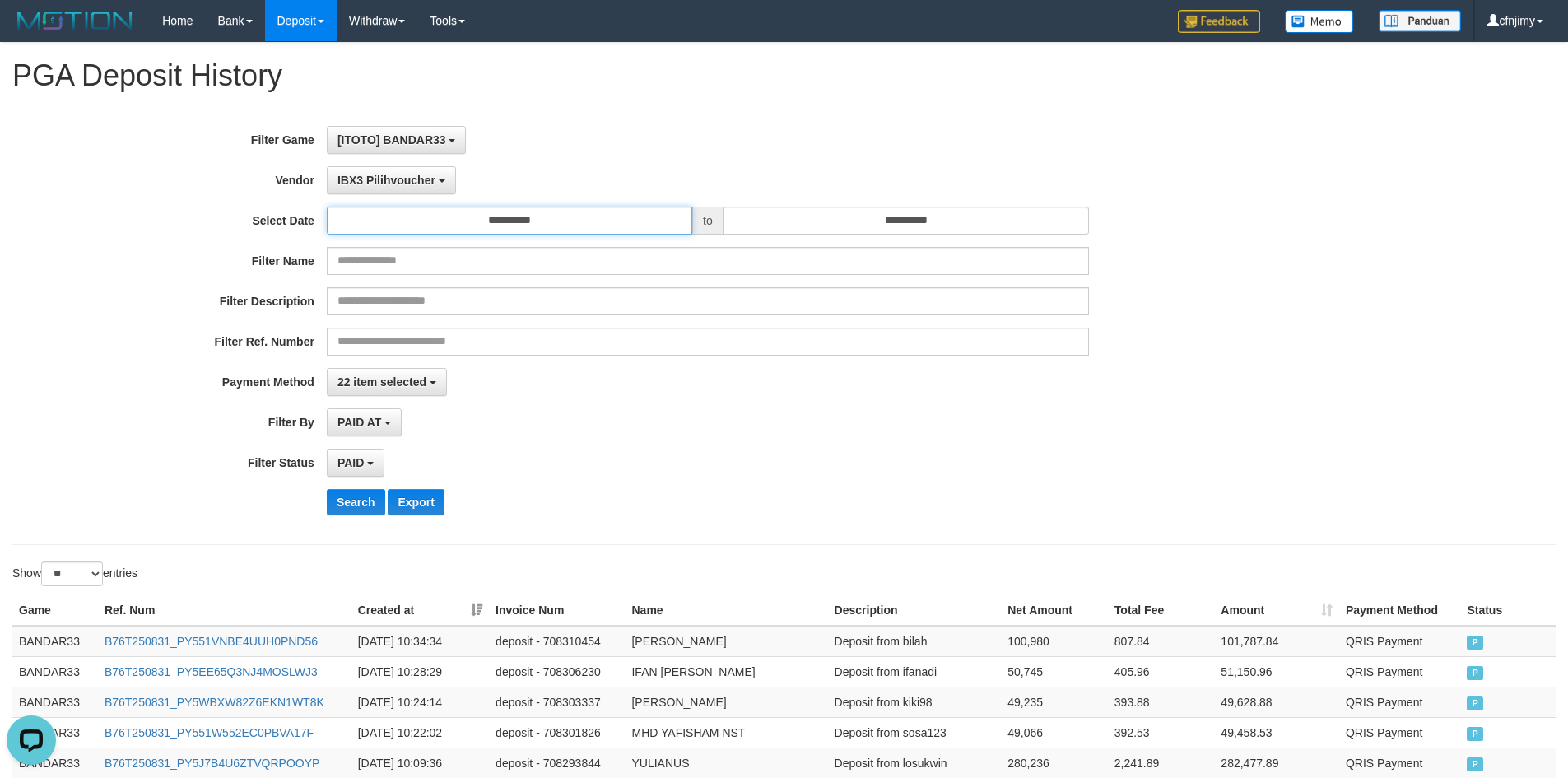
click at [462, 232] on input "**********" at bounding box center [509, 221] width 365 height 28
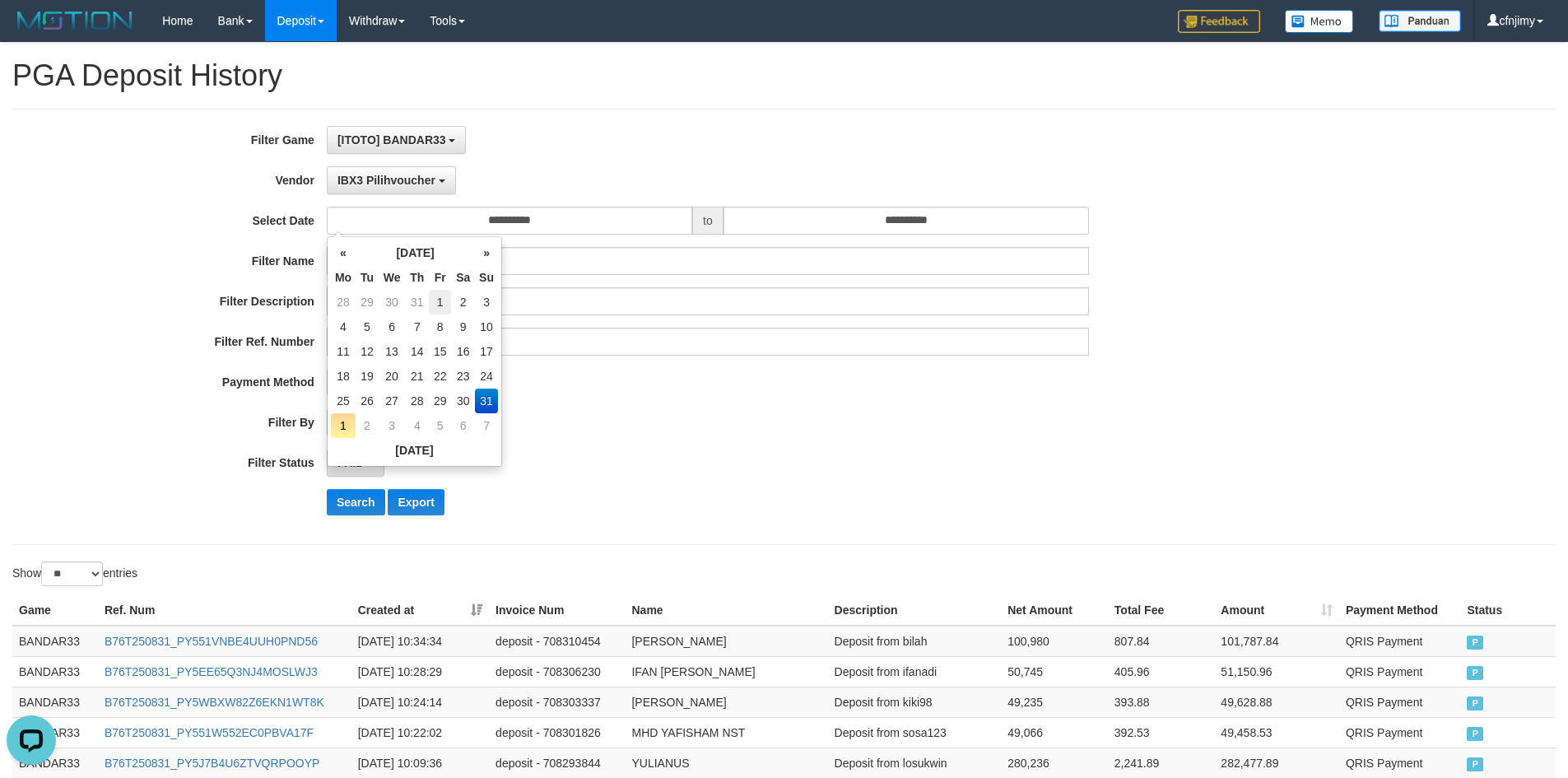
click at [445, 298] on td "1" at bounding box center [440, 302] width 22 height 25
type input "**********"
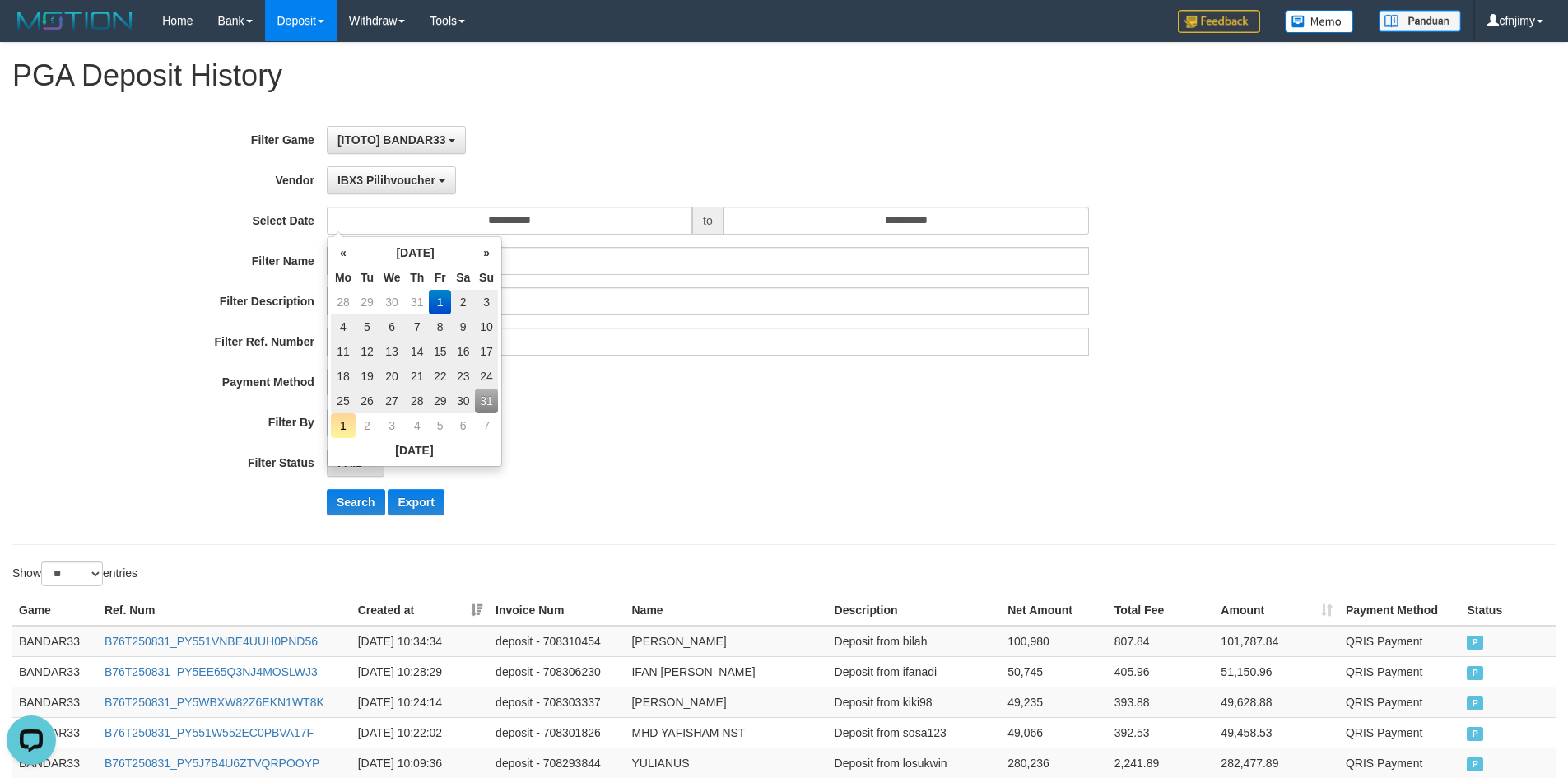
click at [660, 374] on div "22 item selected SELECT ALL - ALL - SELECT PAYMENT METHOD Mandiri BNI OVO CIMB …" at bounding box center [708, 381] width 763 height 28
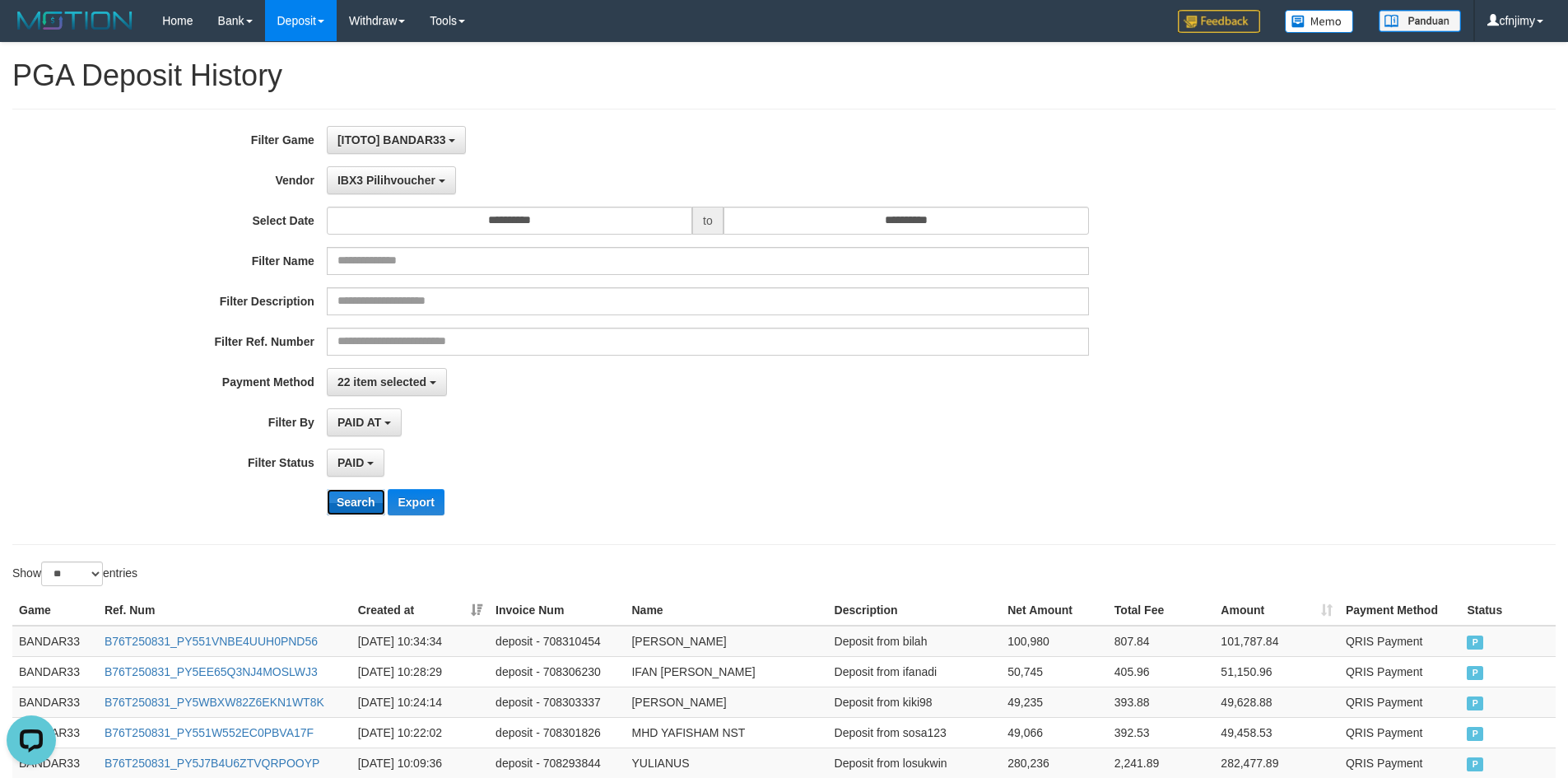
click at [327, 500] on button "Search" at bounding box center [356, 502] width 58 height 27
click at [362, 500] on button "Search" at bounding box center [356, 502] width 58 height 27
click at [889, 424] on div "PAID AT PAID AT CREATED AT" at bounding box center [708, 422] width 763 height 28
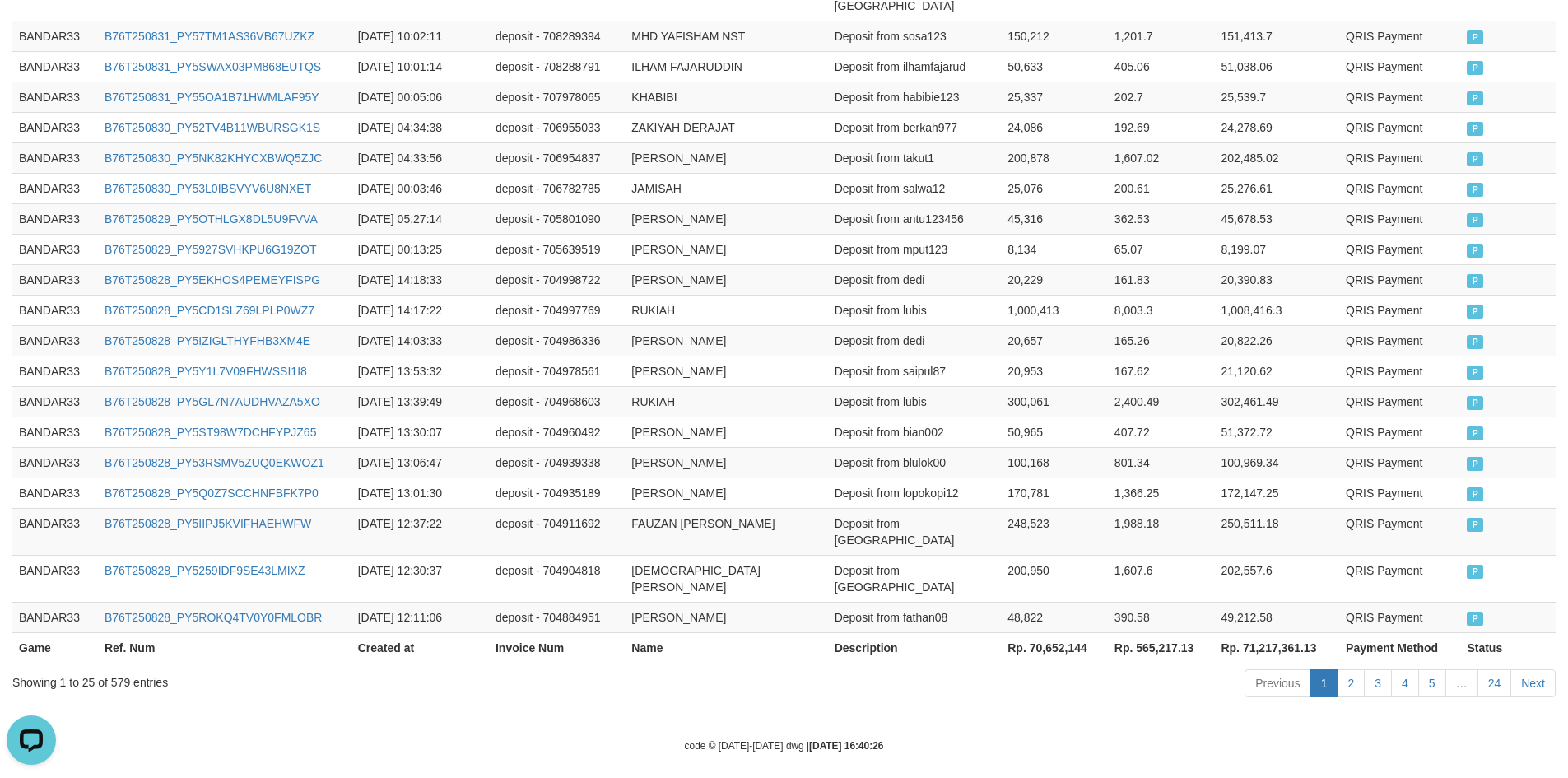
click at [1064, 632] on th "Rp. 70,652,144" at bounding box center [1054, 647] width 107 height 31
copy th "70,652,144"
click at [682, 470] on td "ANDI NURSANTO" at bounding box center [726, 463] width 203 height 31
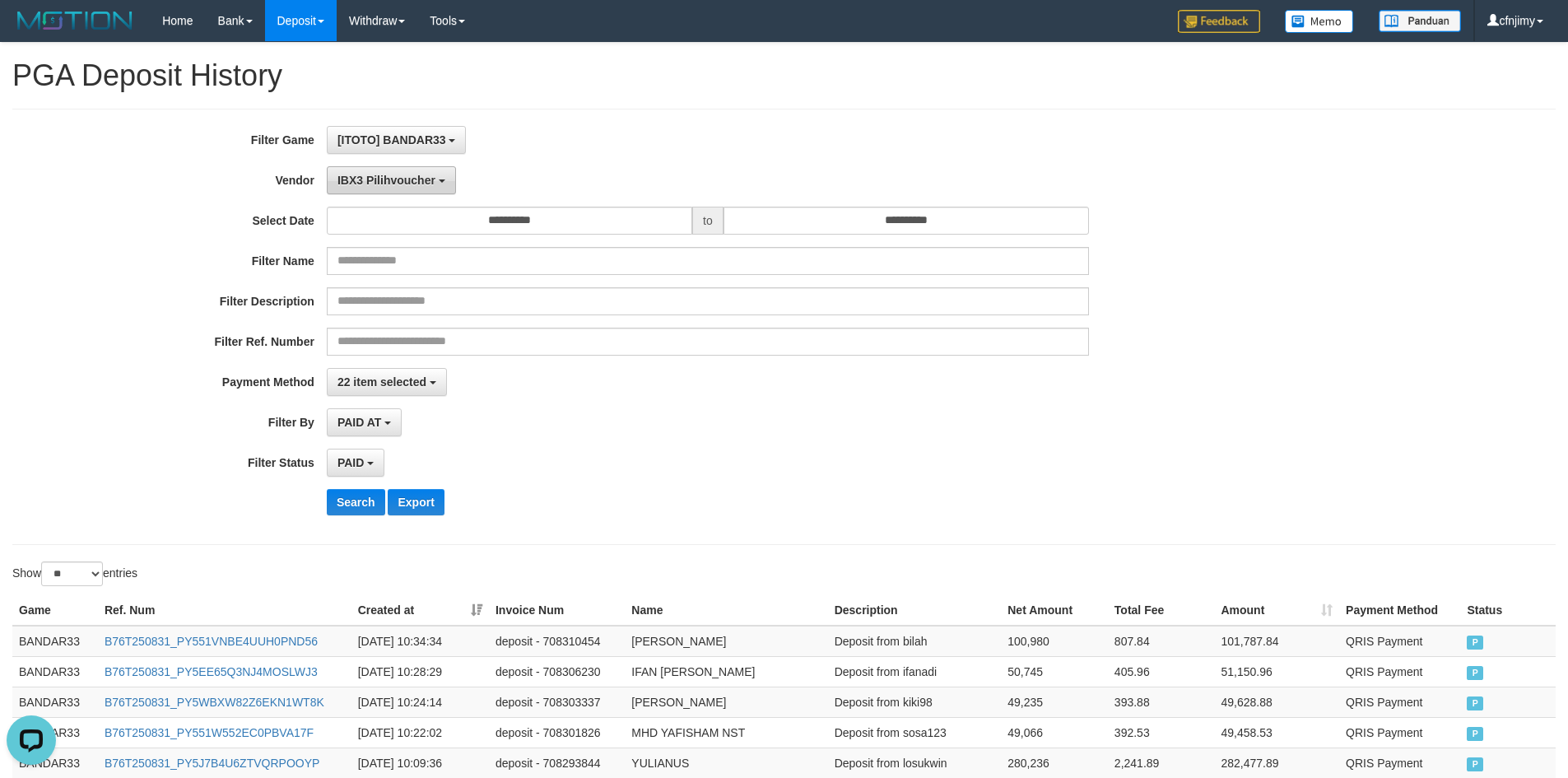
click at [409, 182] on span "IBX3 Pilihvoucher" at bounding box center [386, 180] width 98 height 13
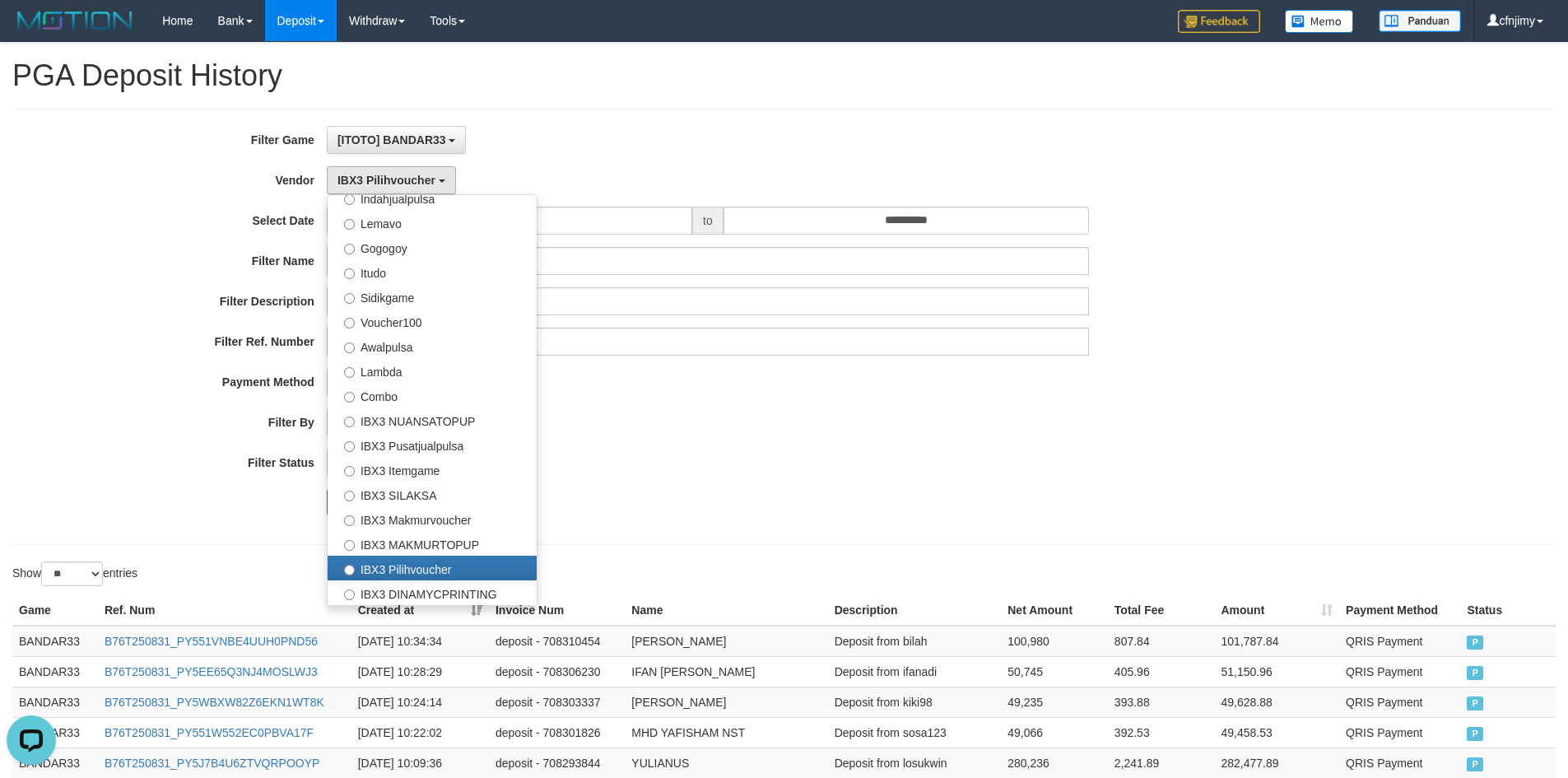
drag, startPoint x: 771, startPoint y: 427, endPoint x: 697, endPoint y: 382, distance: 86.6
click at [769, 427] on div "PAID AT PAID AT CREATED AT" at bounding box center [708, 422] width 763 height 28
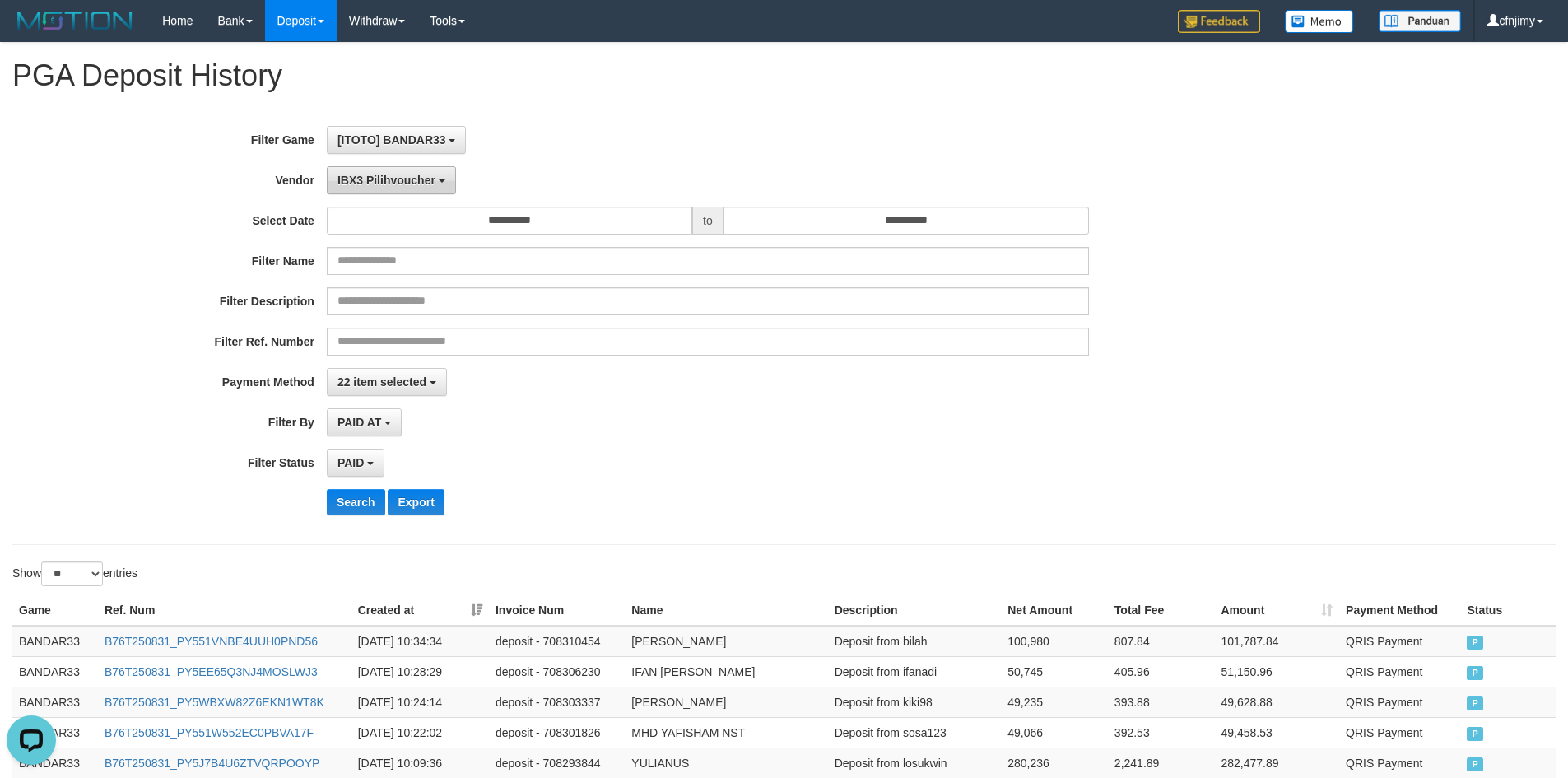
click at [421, 181] on span "IBX3 Pilihvoucher" at bounding box center [386, 180] width 98 height 13
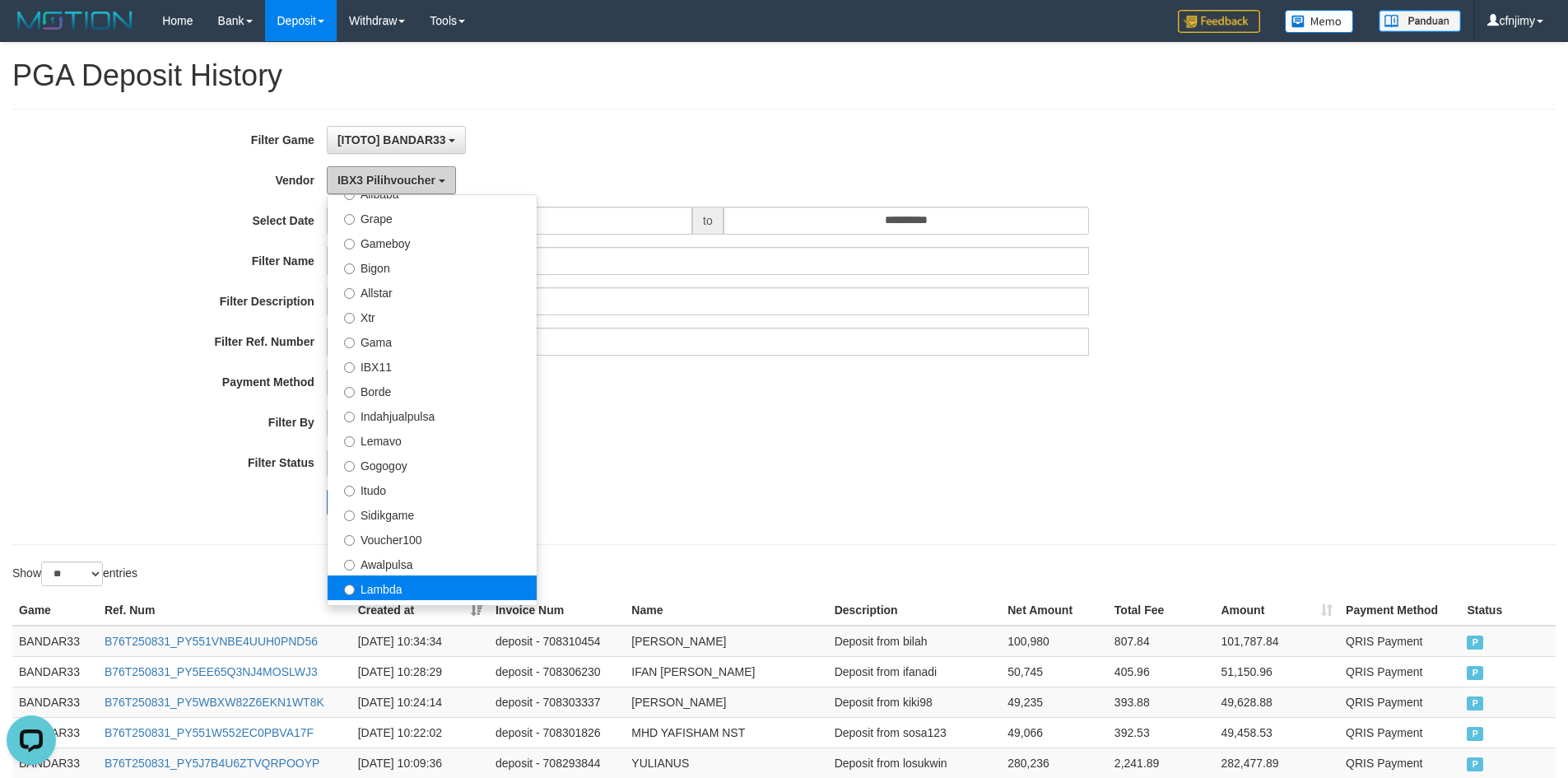
scroll to position [293, 0]
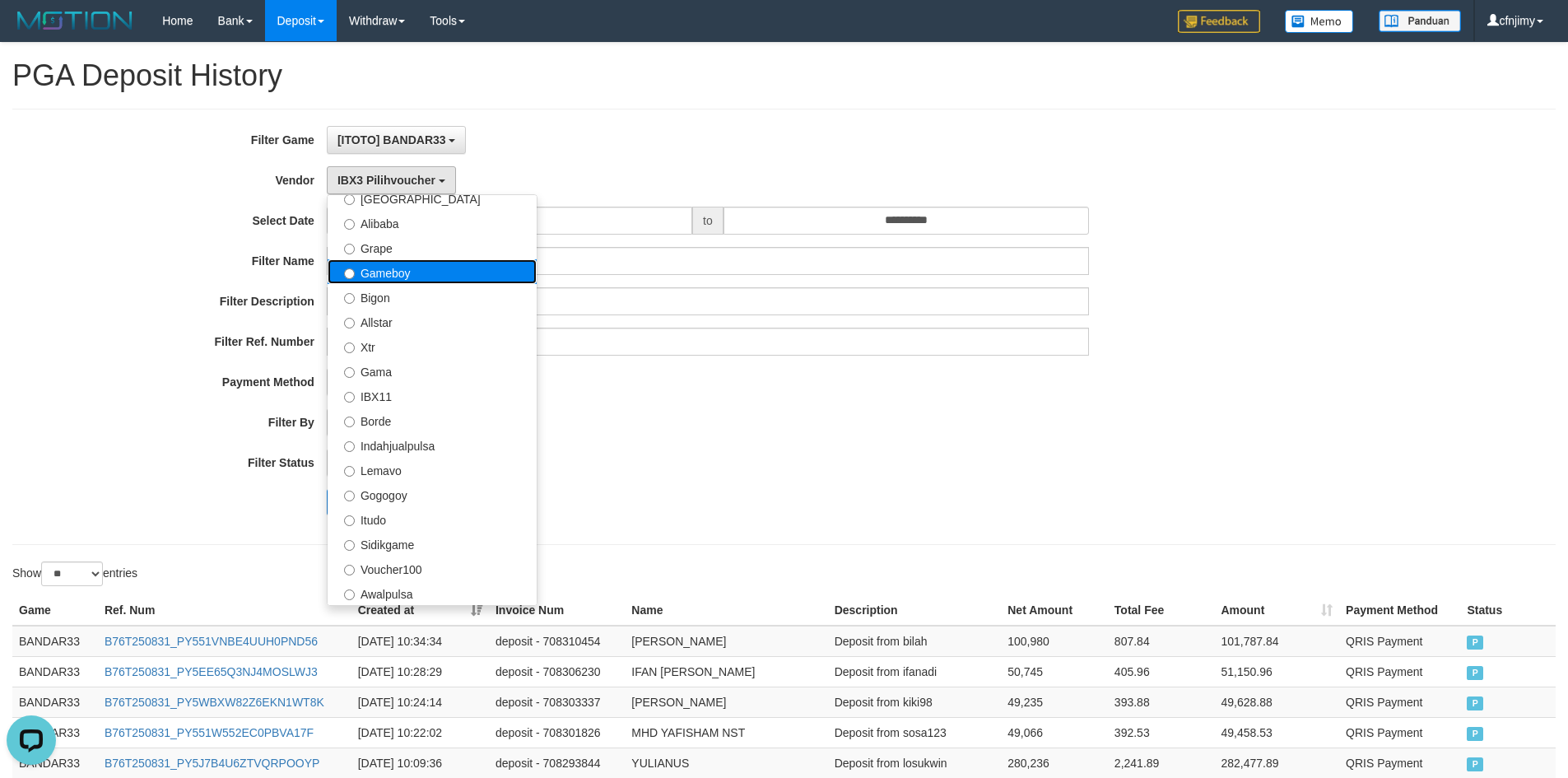
click at [404, 279] on label "Gameboy" at bounding box center [432, 271] width 209 height 25
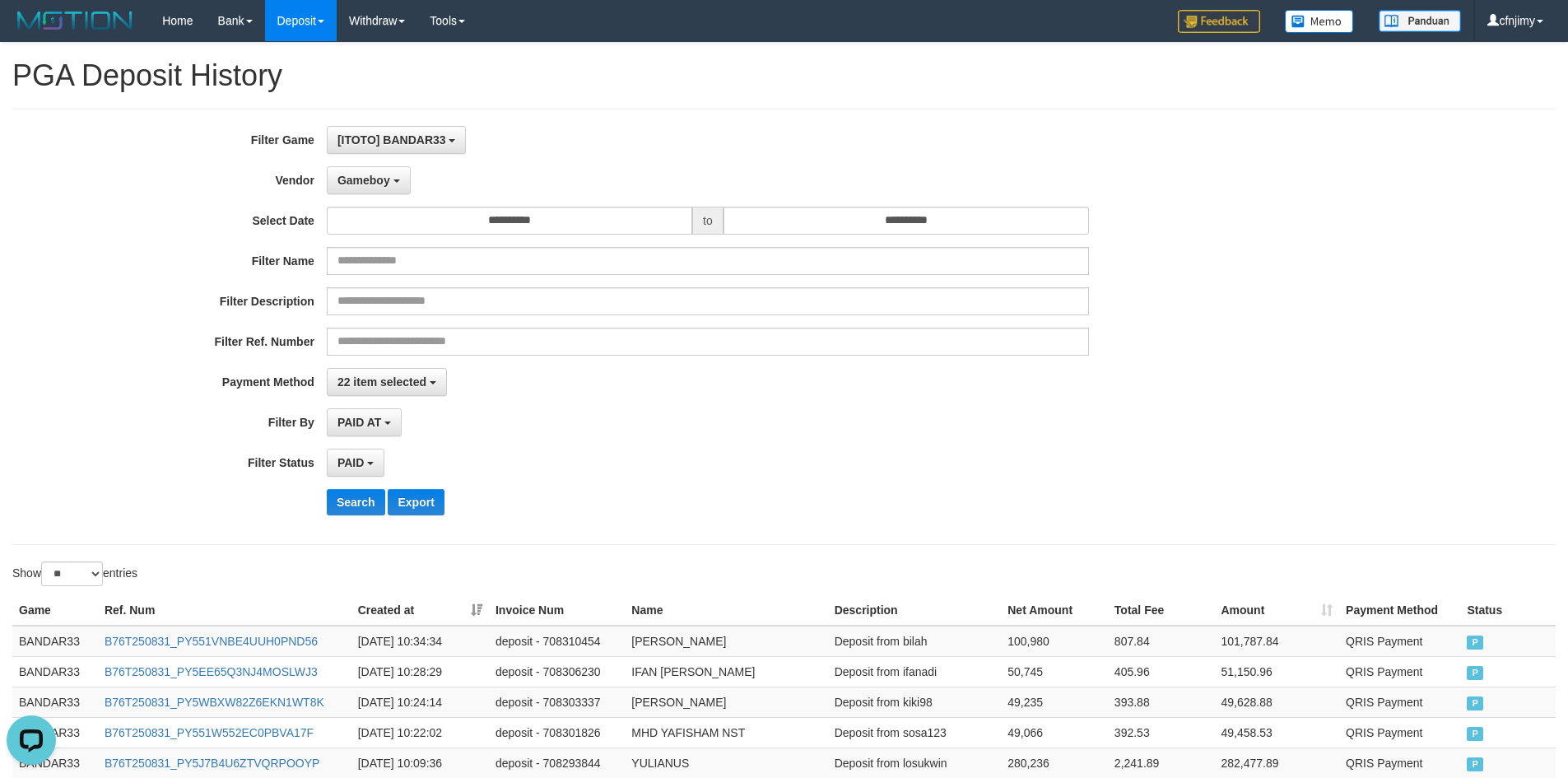
click at [565, 431] on div "PAID AT PAID AT CREATED AT" at bounding box center [708, 422] width 763 height 28
click at [366, 498] on button "Search" at bounding box center [356, 502] width 58 height 27
click at [860, 449] on div "PAID SELECT ALL - ALL - SELECT STATUS PENDING/UNPAID PAID CANCELED EXPIRED" at bounding box center [708, 463] width 763 height 28
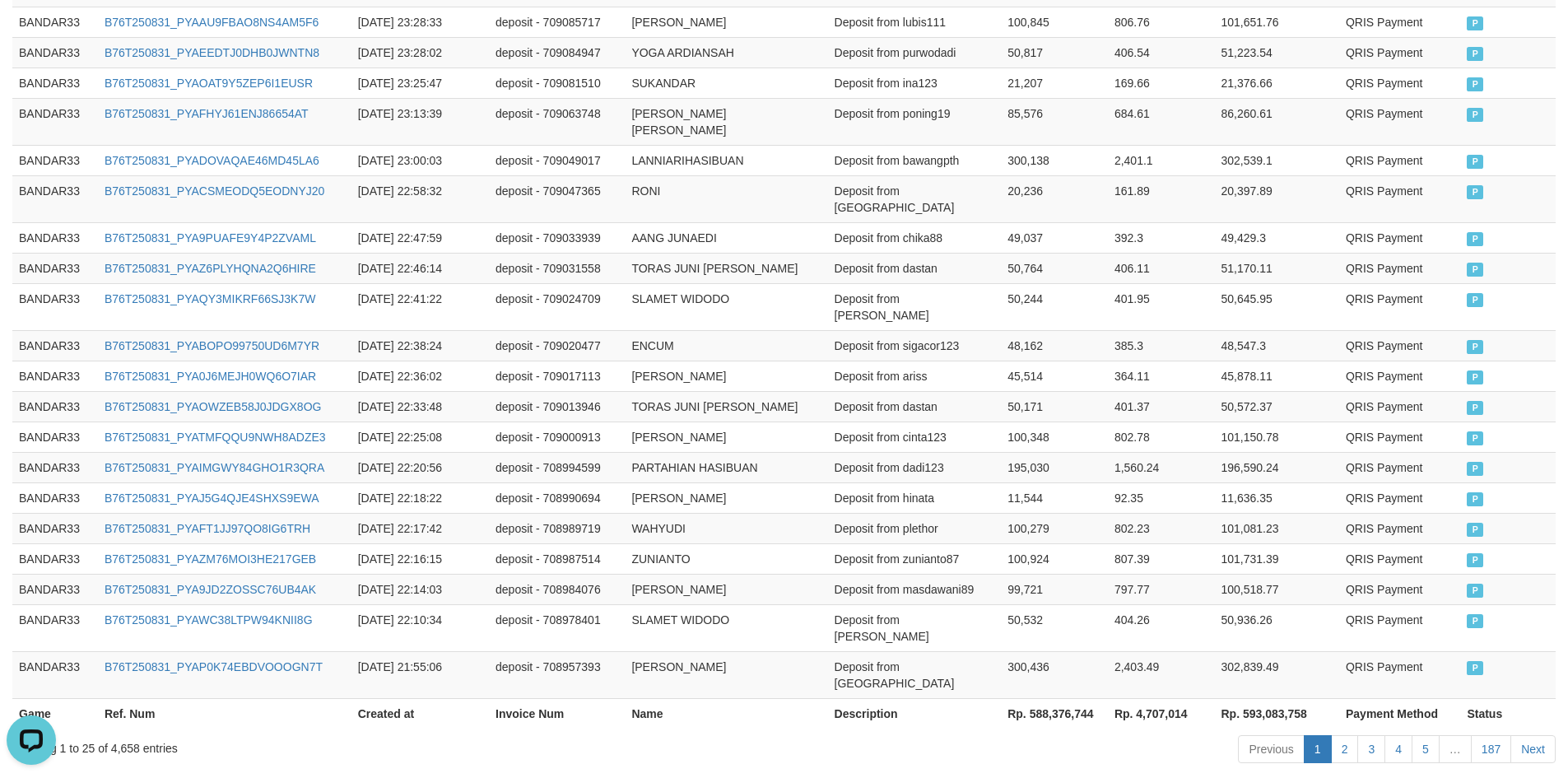
click at [1064, 698] on th "Rp. 588,376,744" at bounding box center [1054, 713] width 107 height 31
click at [1065, 698] on th "Rp. 588,376,744" at bounding box center [1054, 713] width 107 height 31
copy th "588,376,744"
click at [899, 330] on td "Deposit from sigacor123" at bounding box center [915, 345] width 174 height 31
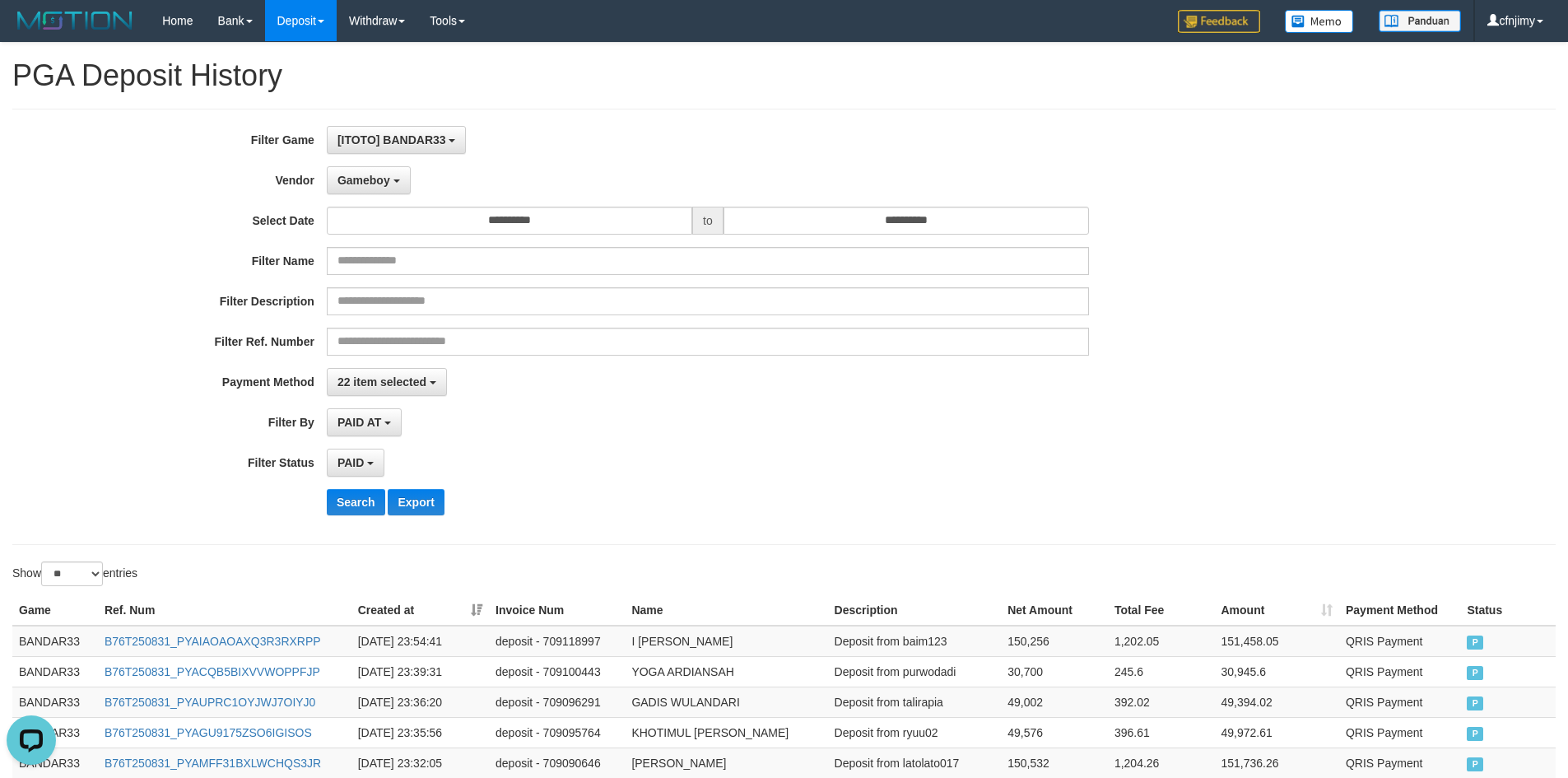
click at [675, 436] on div "**********" at bounding box center [653, 327] width 1307 height 402
click at [365, 191] on button "Gameboy" at bounding box center [368, 180] width 84 height 28
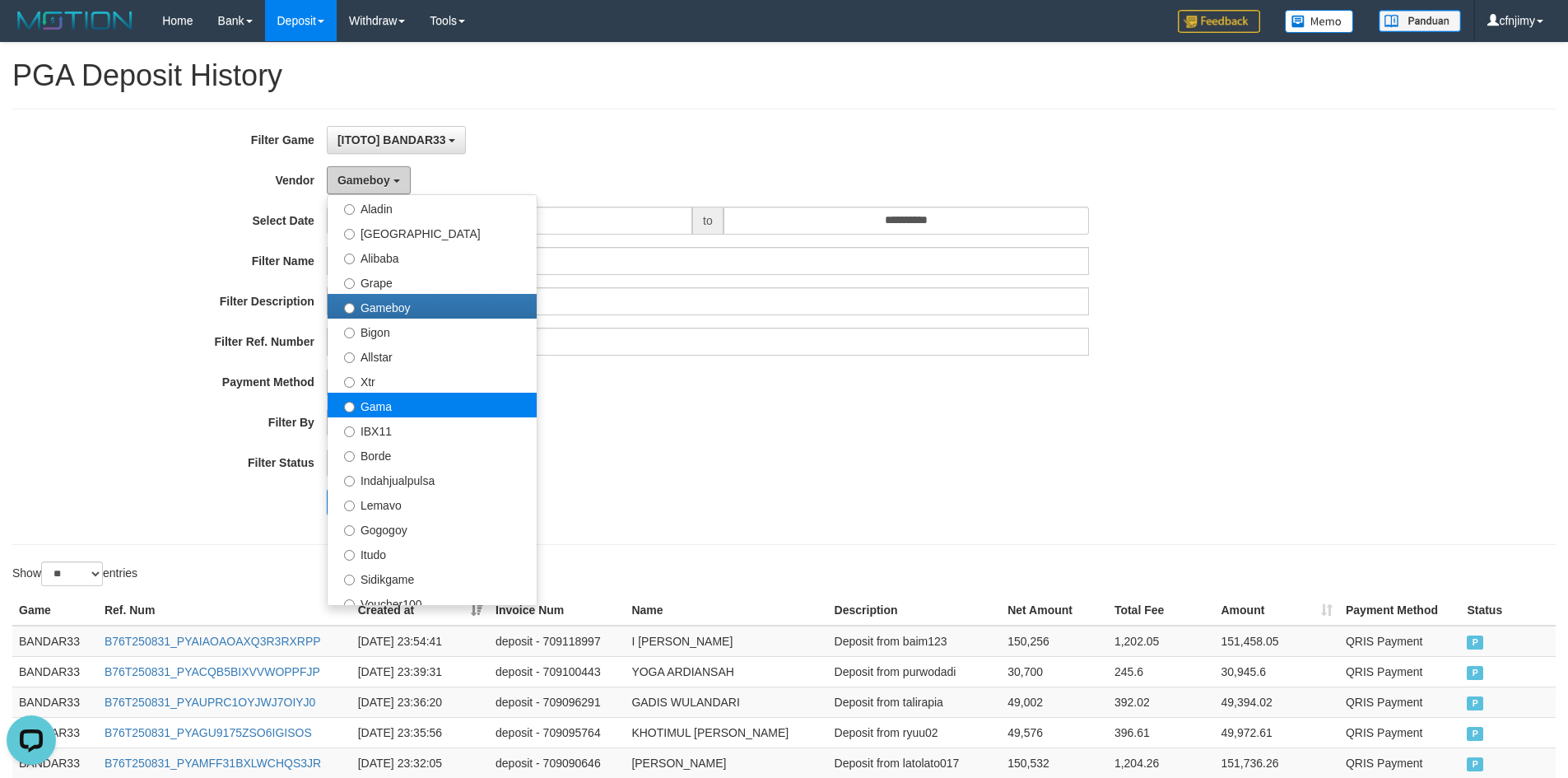
scroll to position [210, 0]
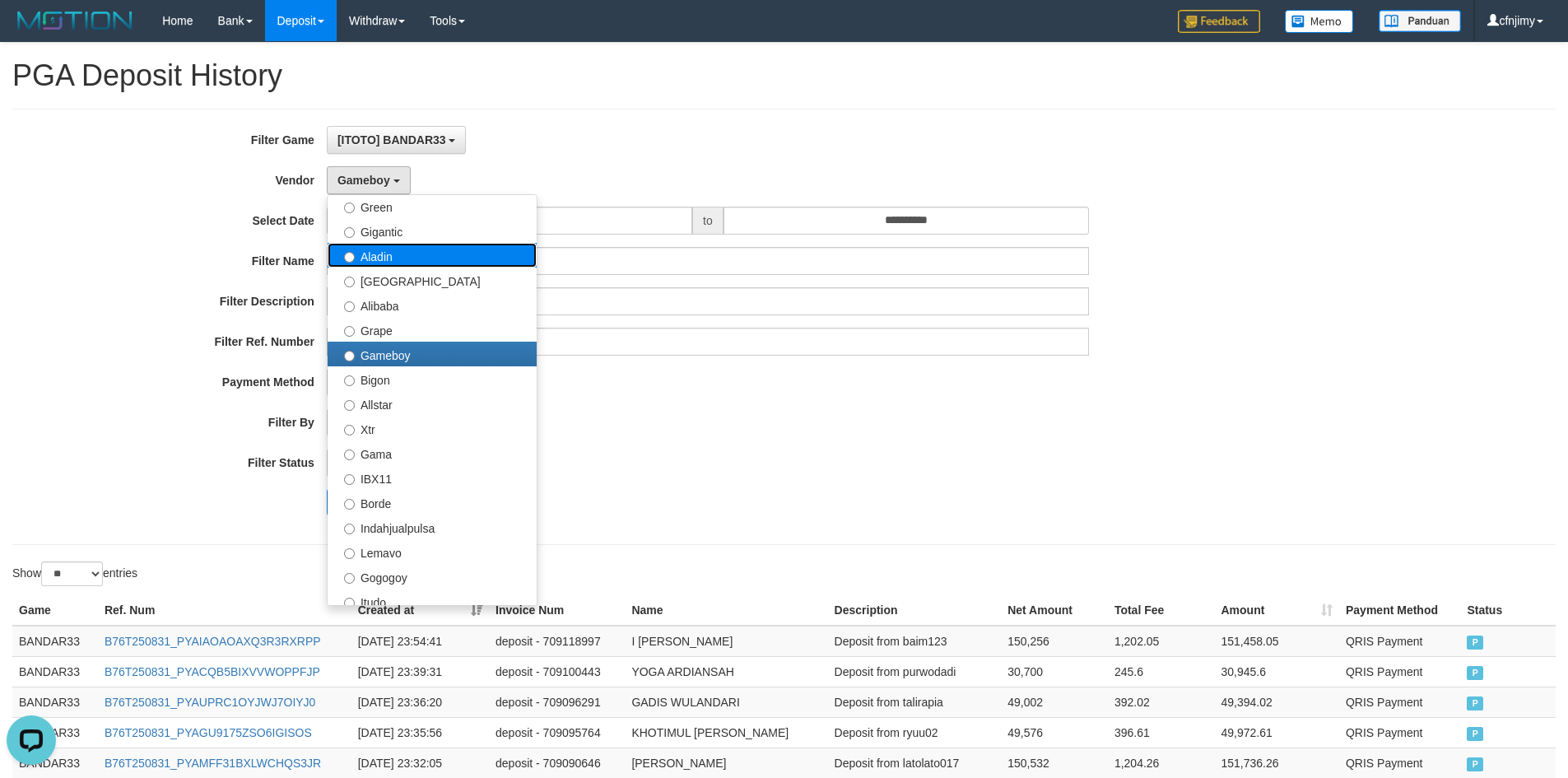
click at [389, 261] on label "Aladin" at bounding box center [432, 255] width 209 height 25
select select "**********"
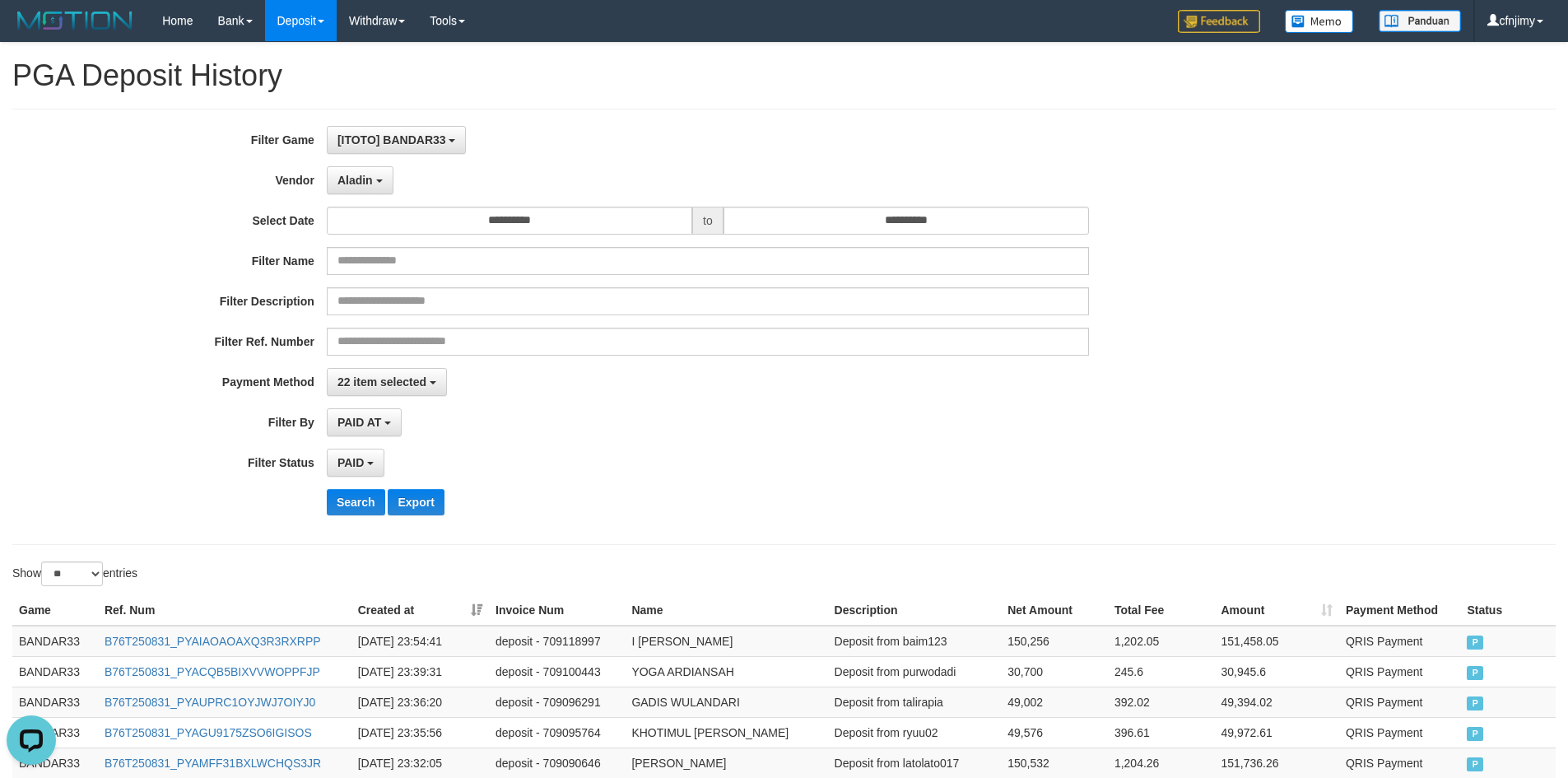
click at [626, 430] on div "PAID AT PAID AT CREATED AT" at bounding box center [708, 422] width 763 height 28
click at [343, 513] on button "Search" at bounding box center [356, 502] width 58 height 27
click at [973, 479] on div "**********" at bounding box center [653, 327] width 1307 height 402
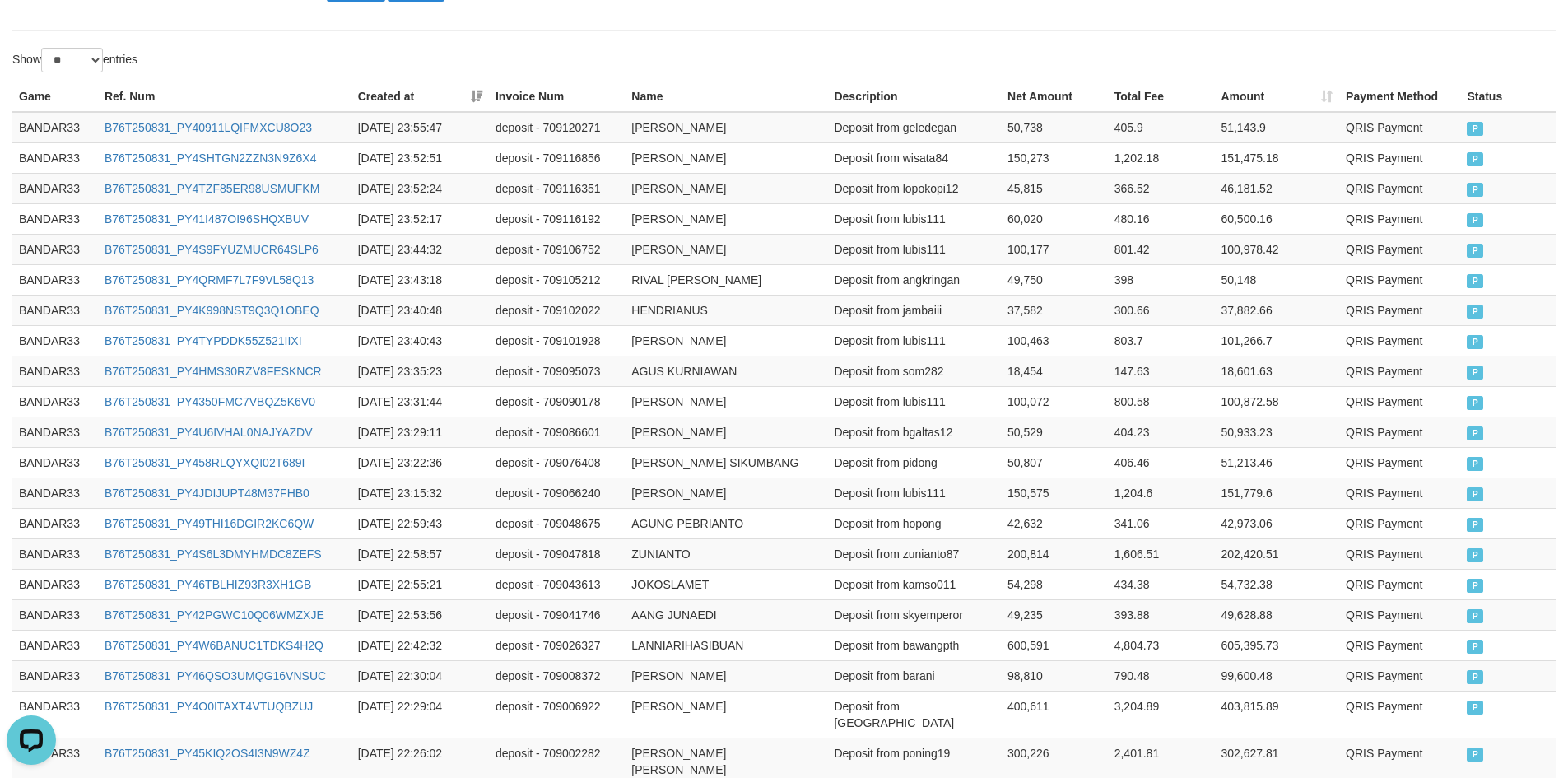
scroll to position [771, 0]
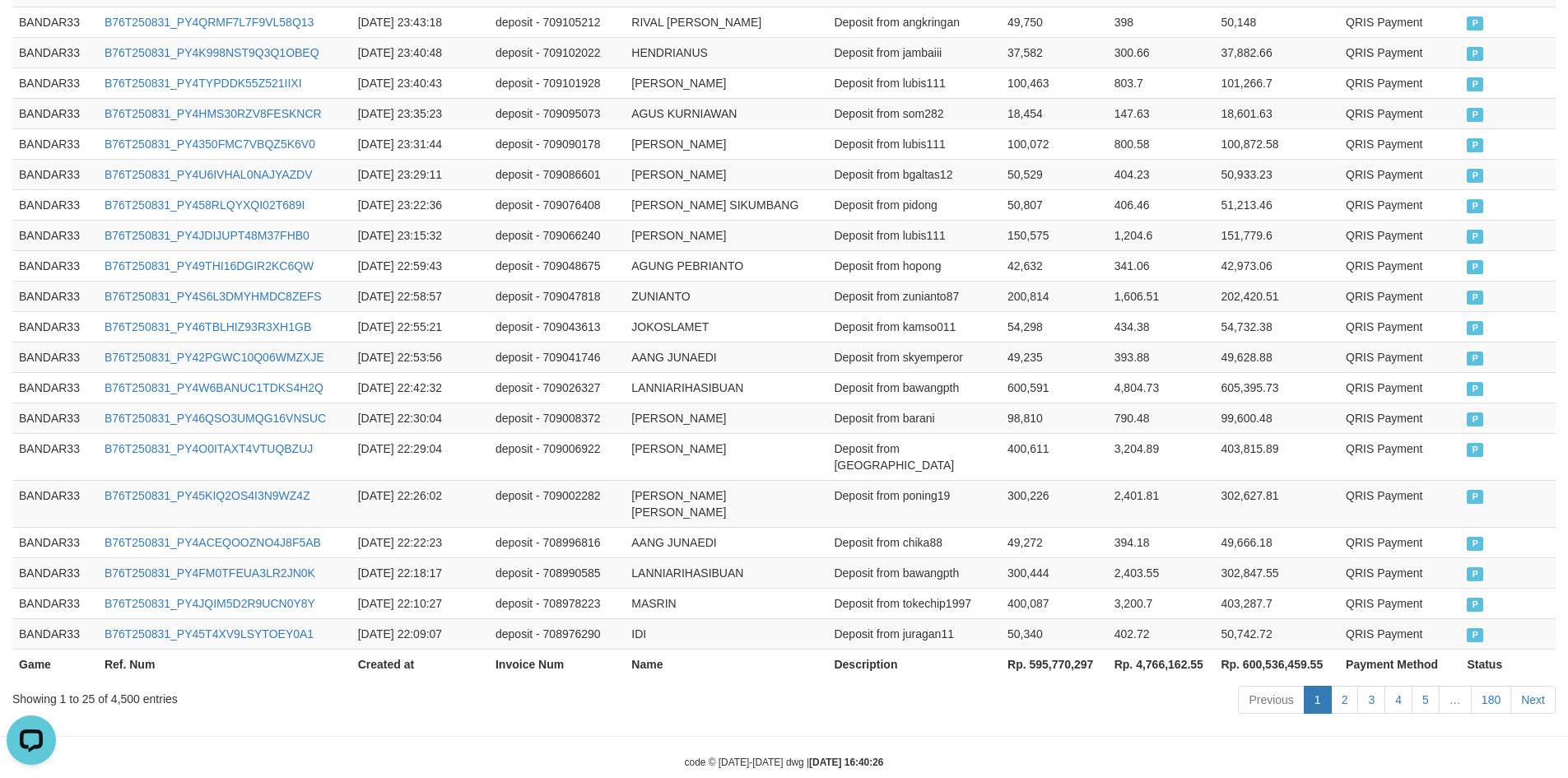
click at [1082, 649] on th "Rp. 595,770,297" at bounding box center [1054, 664] width 107 height 31
copy th "595,770,297"
click at [756, 294] on td "ZUNIANTO" at bounding box center [726, 296] width 203 height 31
click at [1120, 221] on td "1,204.6" at bounding box center [1161, 235] width 107 height 31
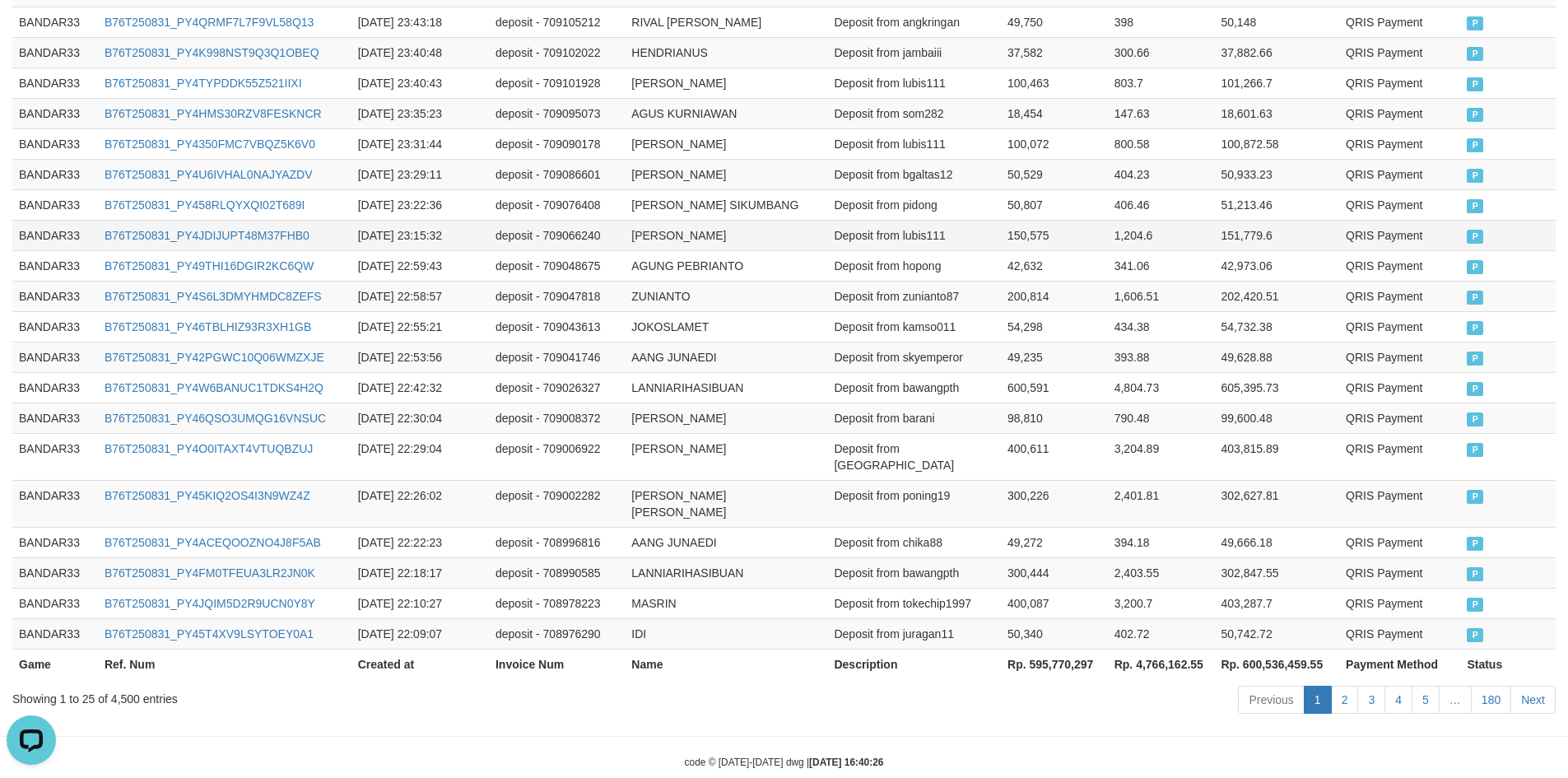
scroll to position [0, 0]
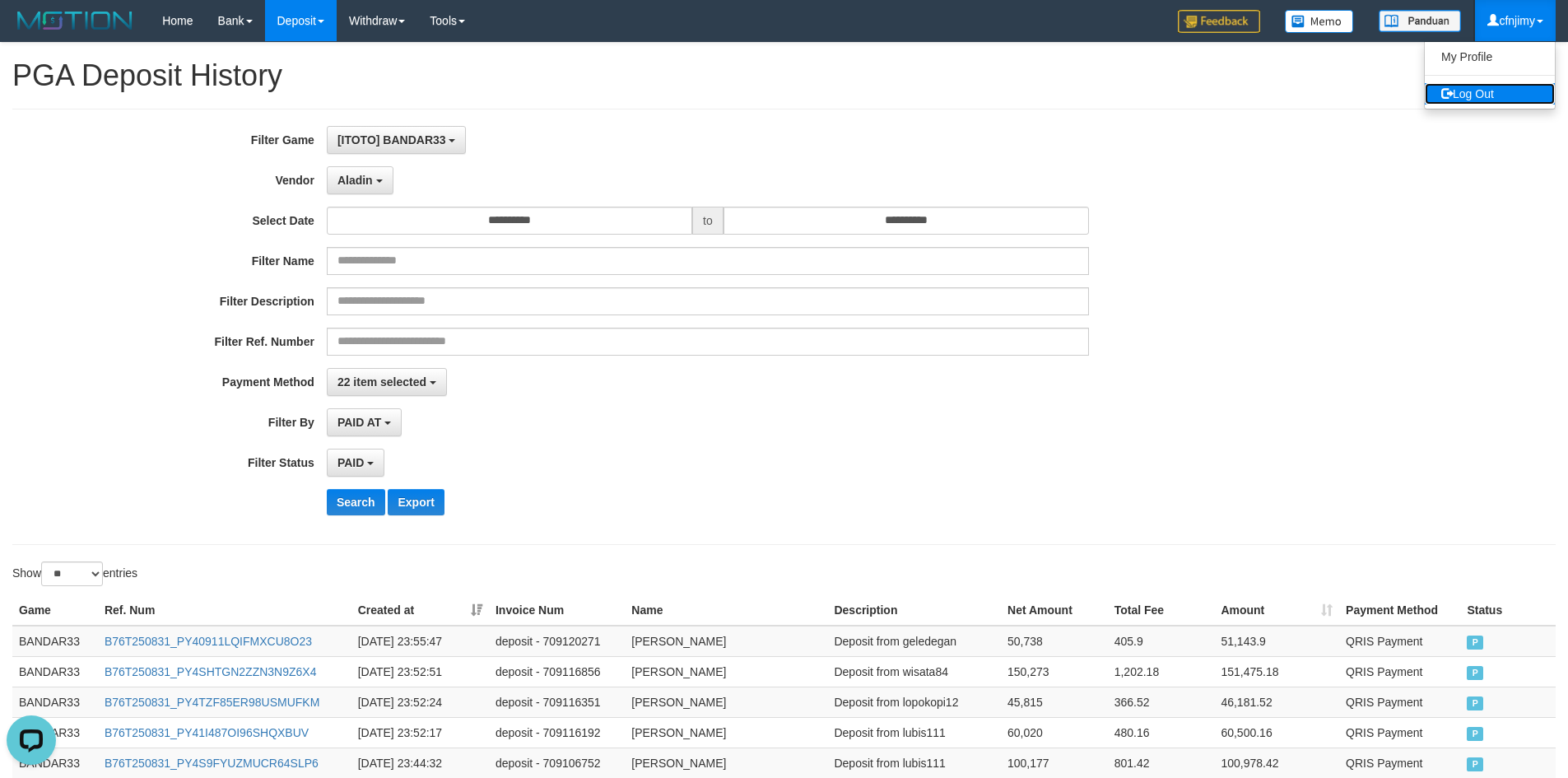
click at [1500, 88] on link "Log Out" at bounding box center [1490, 93] width 130 height 21
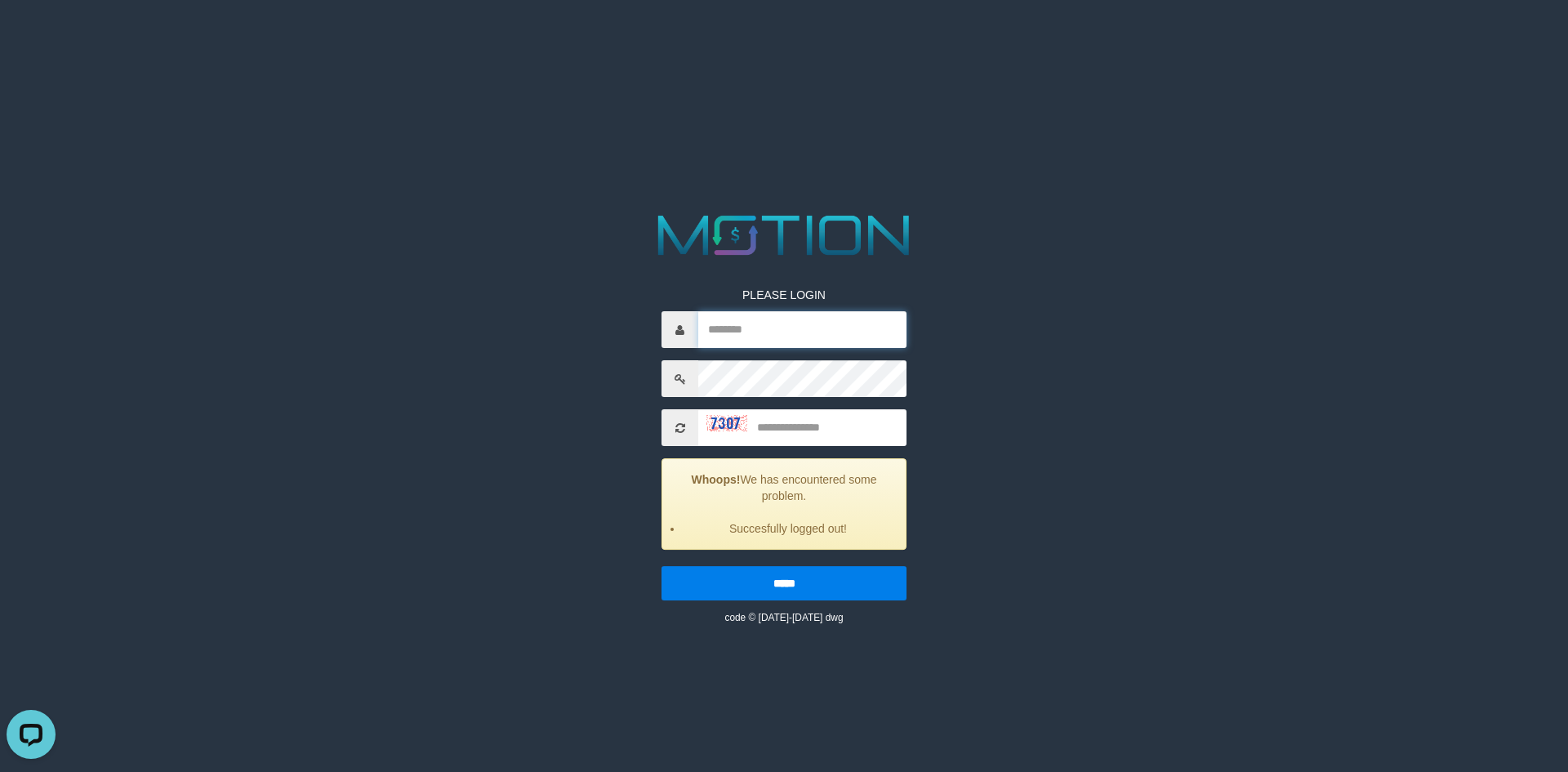
click at [792, 332] on input "text" at bounding box center [802, 329] width 209 height 36
type input "*******"
type input "****"
click at [661, 566] on input "*****" at bounding box center [784, 583] width 245 height 34
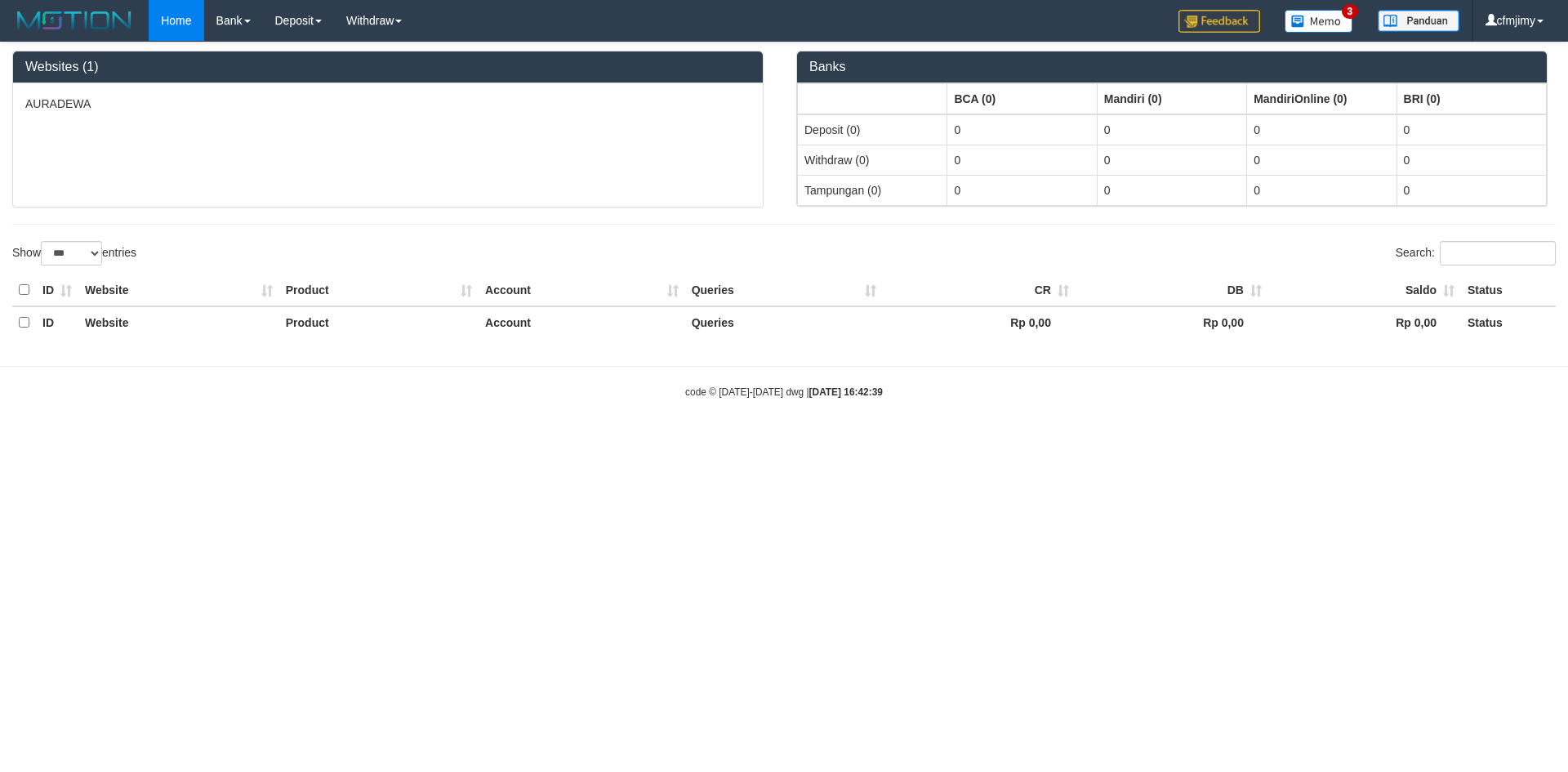
select select "***"
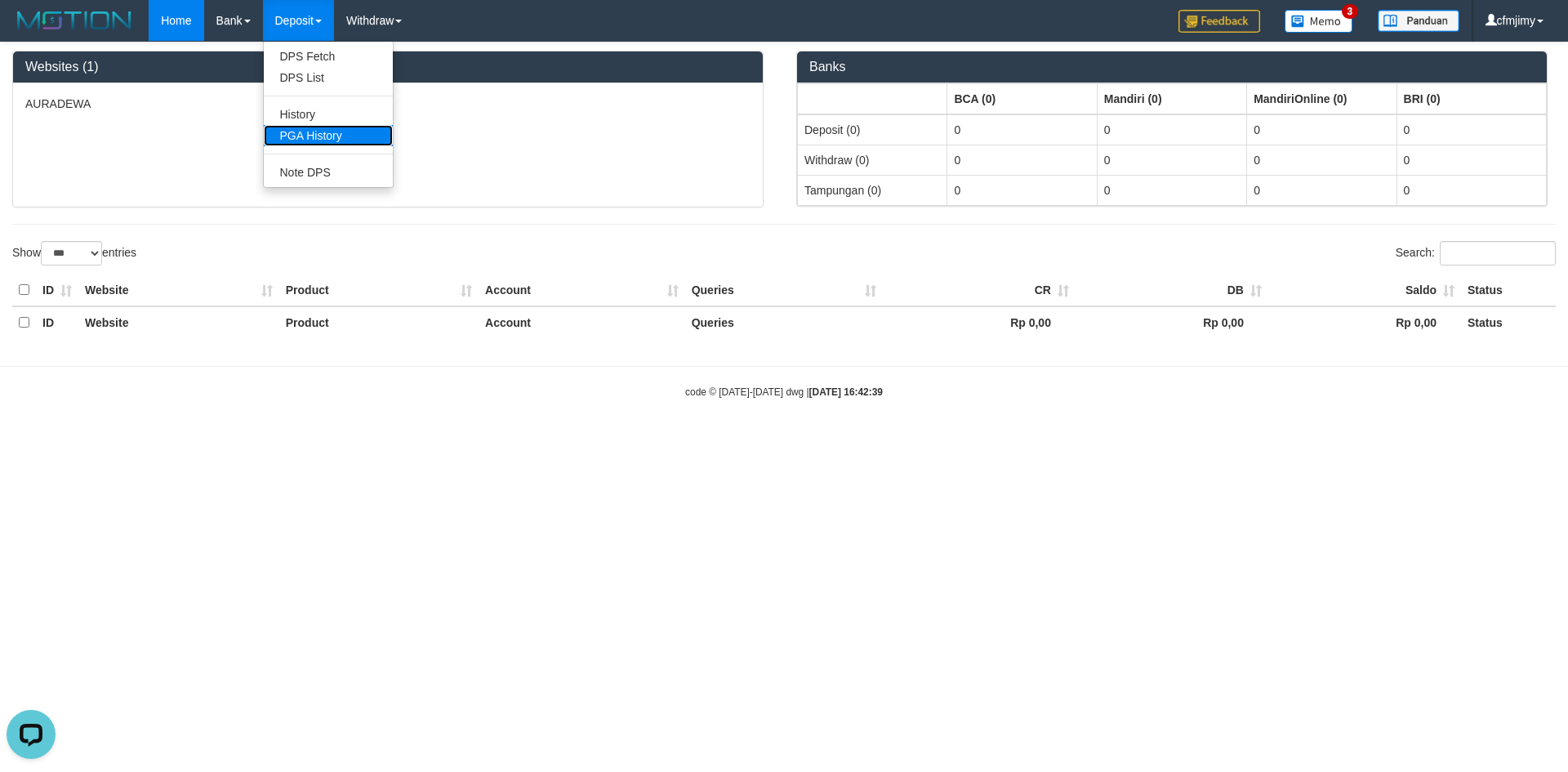
click at [314, 132] on link "PGA History" at bounding box center [328, 135] width 129 height 21
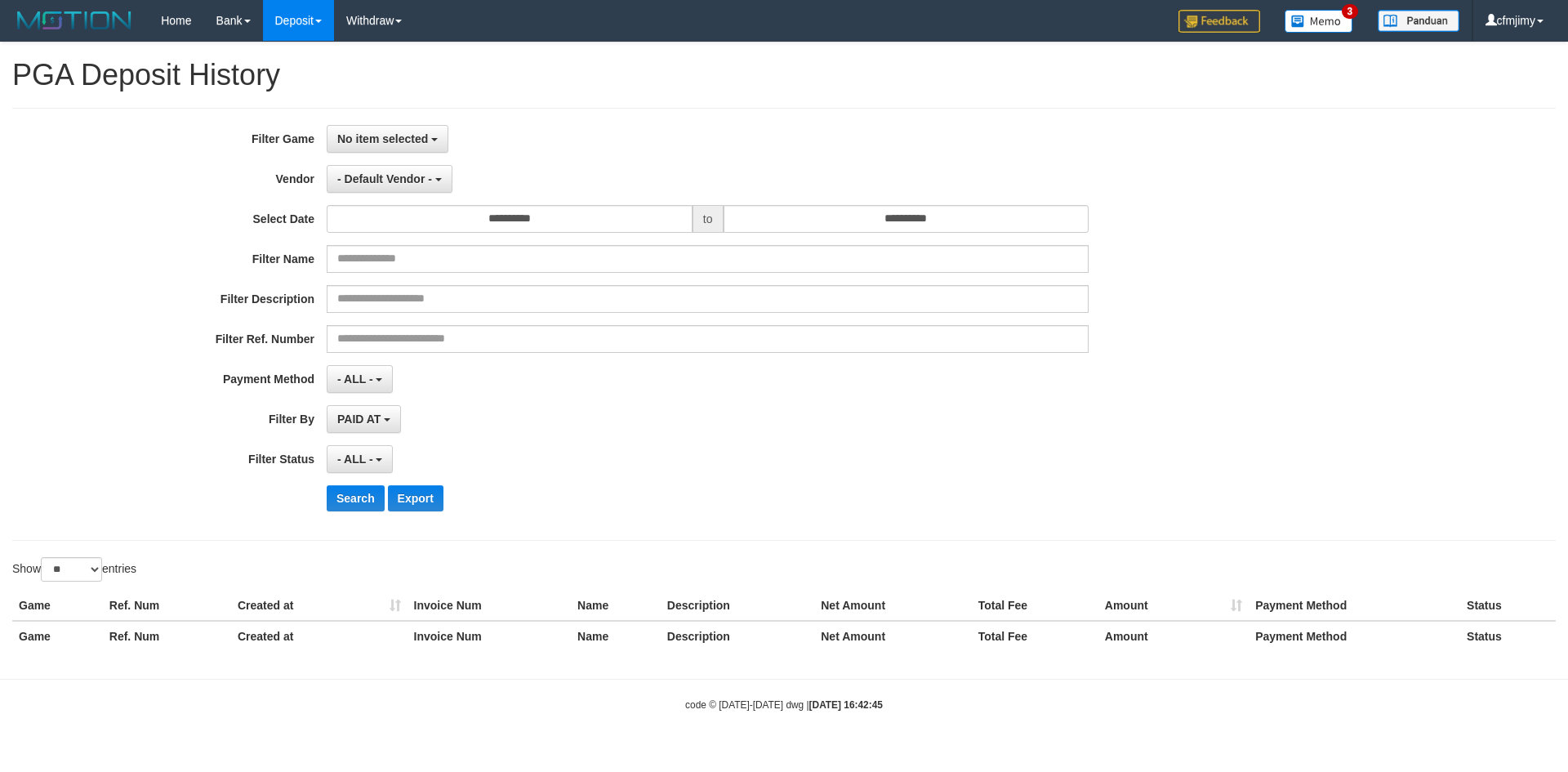
select select
select select "**"
click at [407, 143] on span "No item selected" at bounding box center [382, 138] width 91 height 13
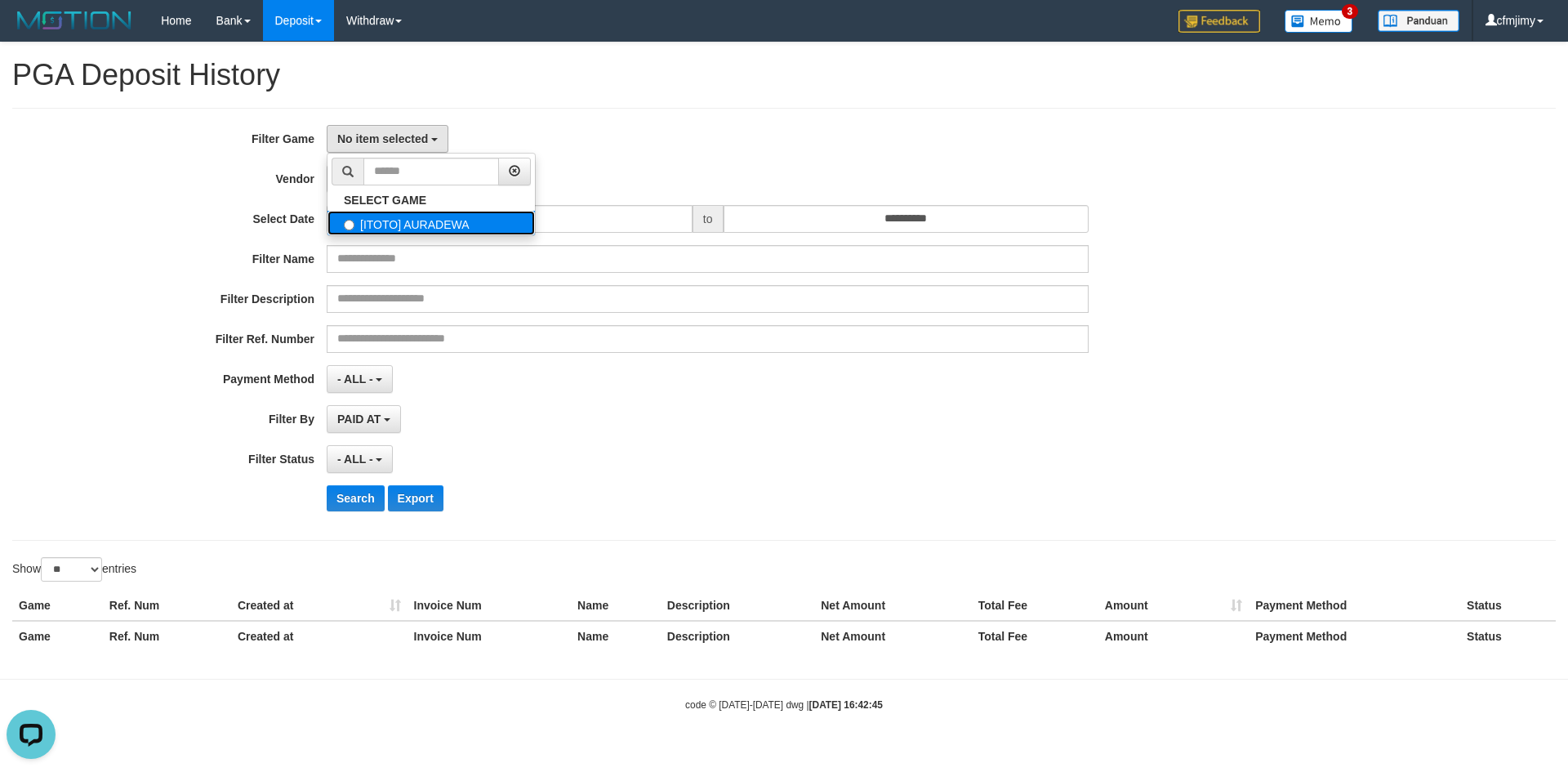
click at [432, 221] on label "[ITOTO] AURADEWA" at bounding box center [431, 222] width 208 height 25
select select "****"
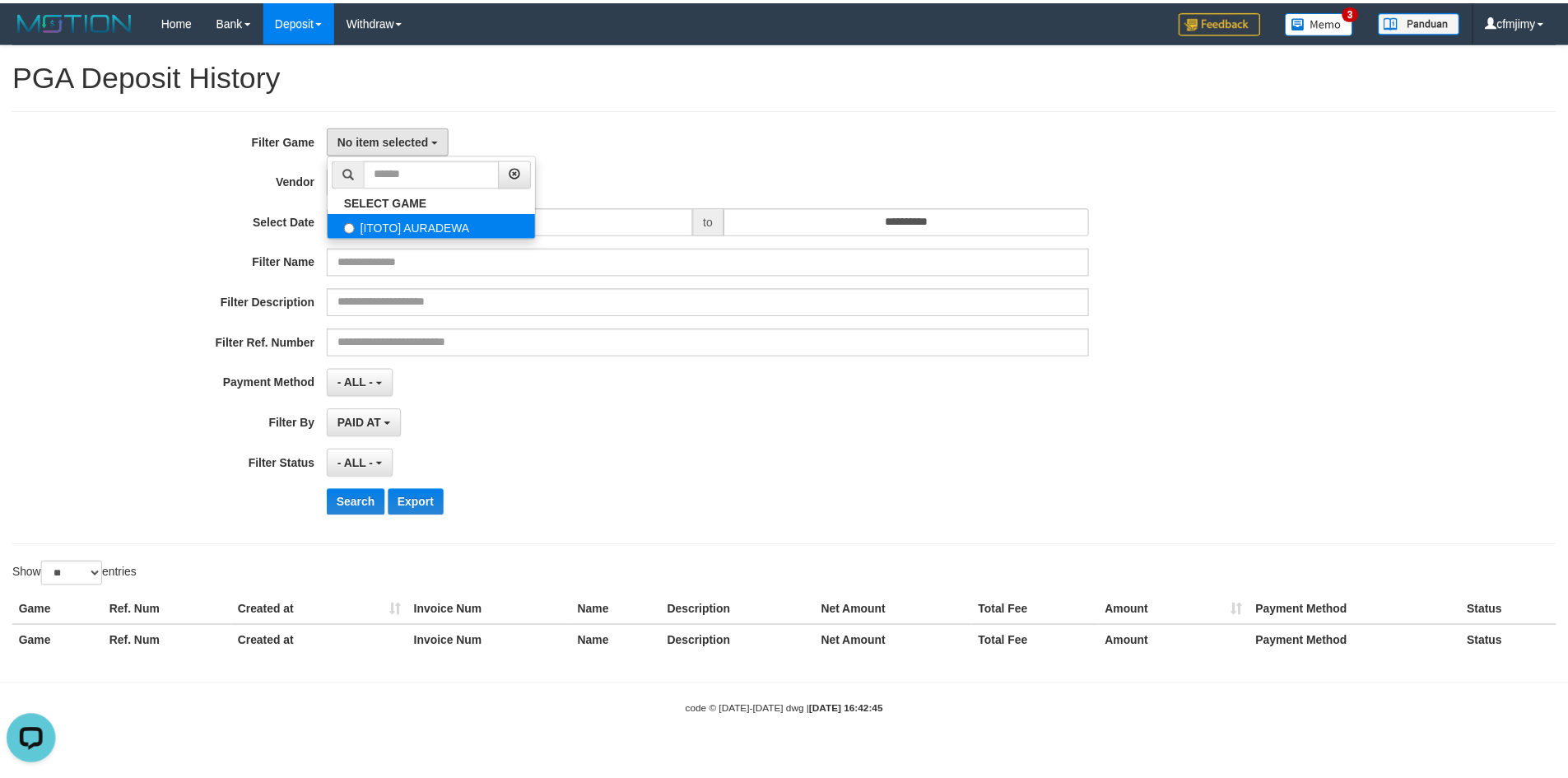
scroll to position [15, 0]
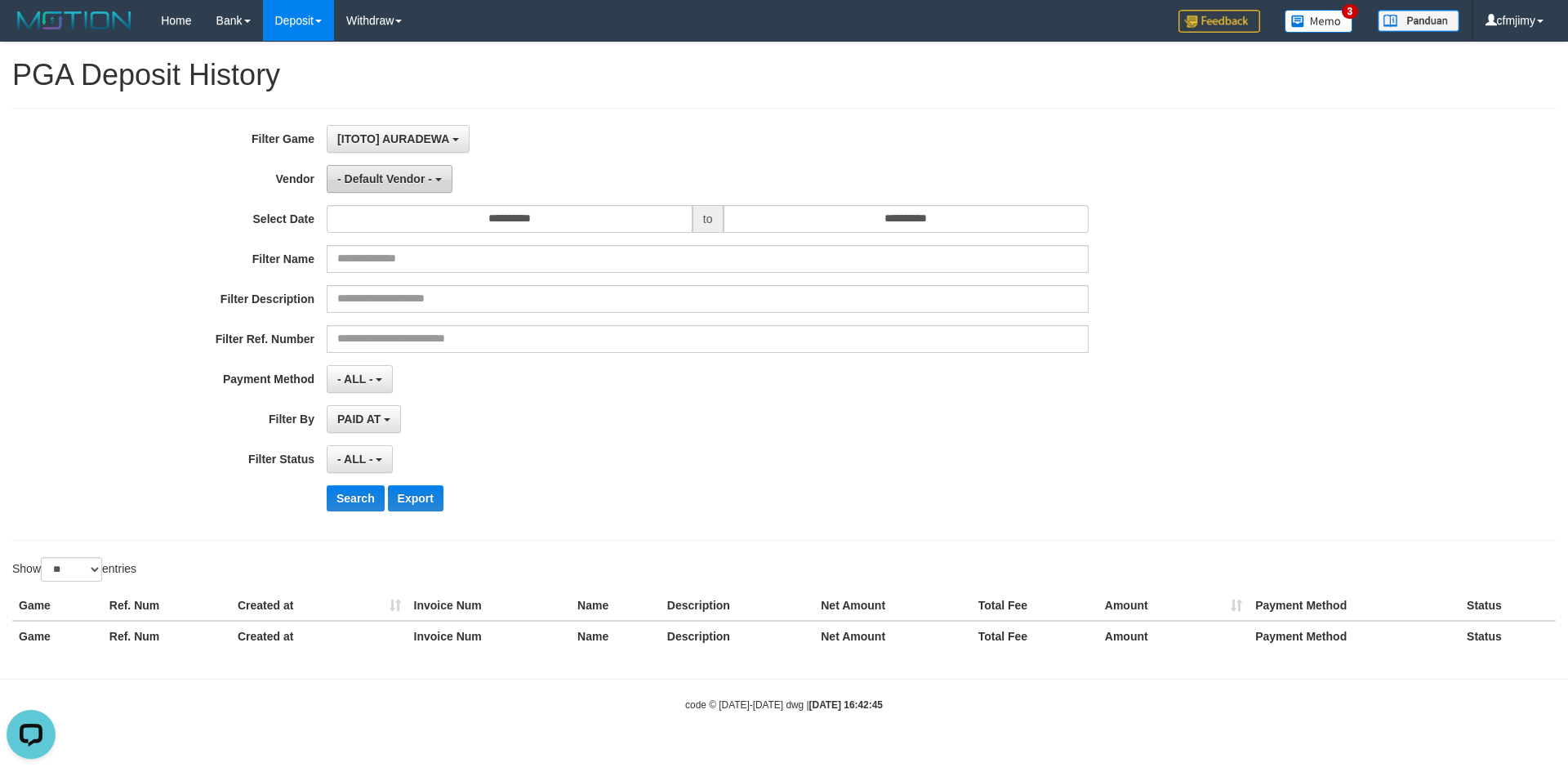
click at [428, 181] on span "- Default Vendor -" at bounding box center [385, 178] width 95 height 13
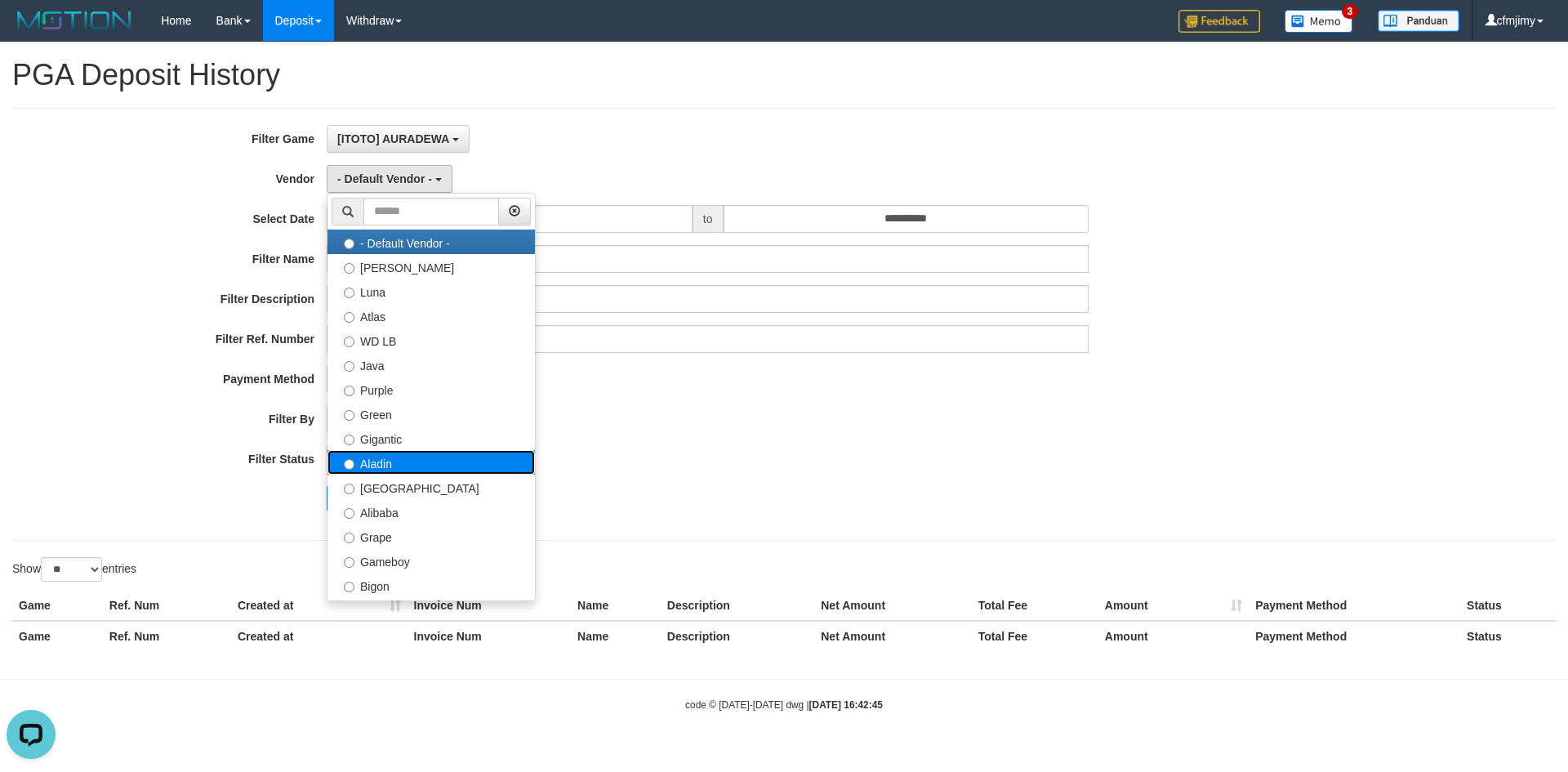
click at [403, 460] on label "Aladin" at bounding box center [431, 462] width 208 height 25
select select "**********"
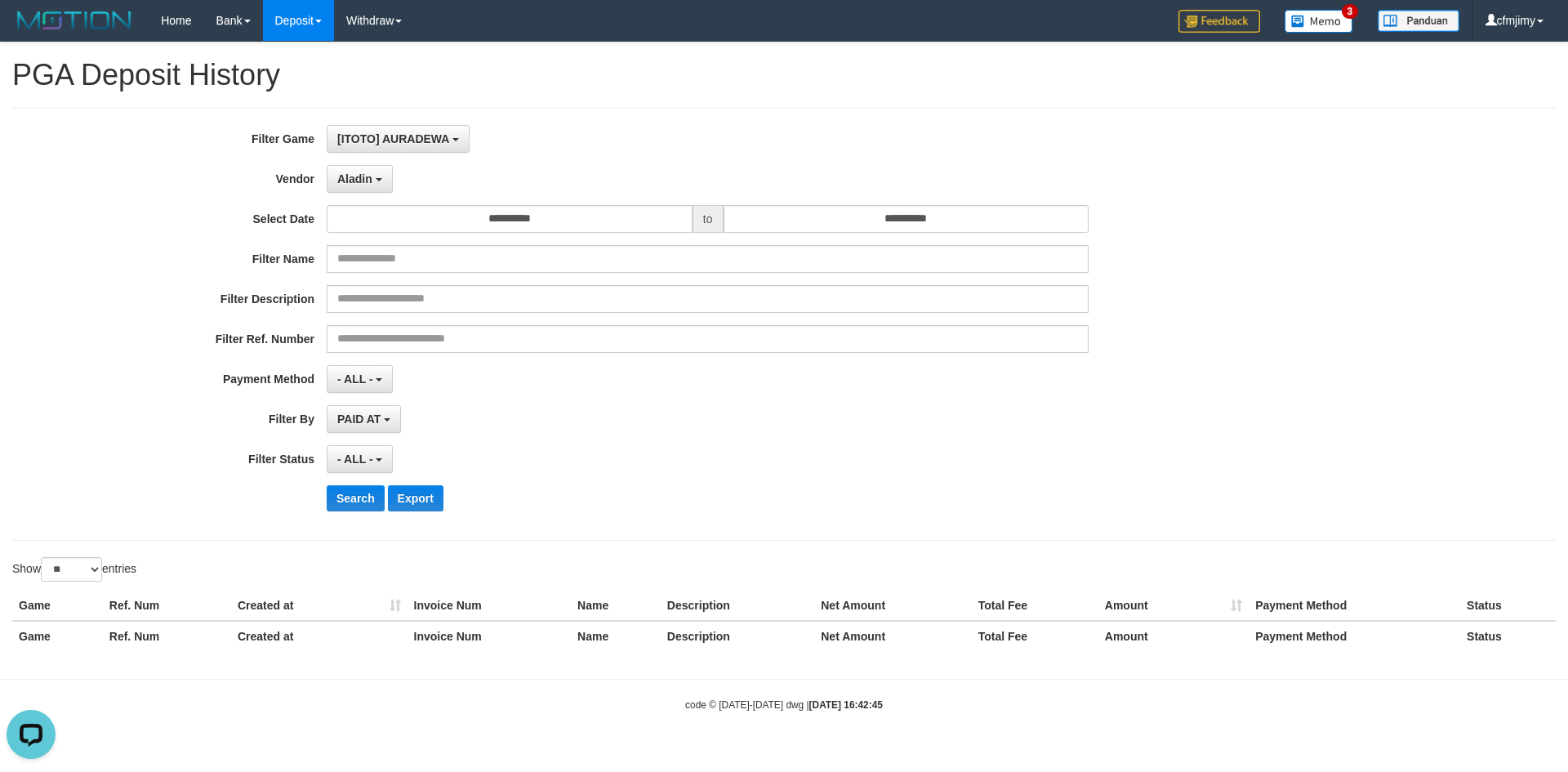
drag, startPoint x: 597, startPoint y: 469, endPoint x: 654, endPoint y: 368, distance: 116.0
click at [599, 467] on div "- ALL - SELECT ALL - ALL - SELECT STATUS PENDING/UNPAID PAID CANCELED EXPIRED" at bounding box center [707, 459] width 762 height 28
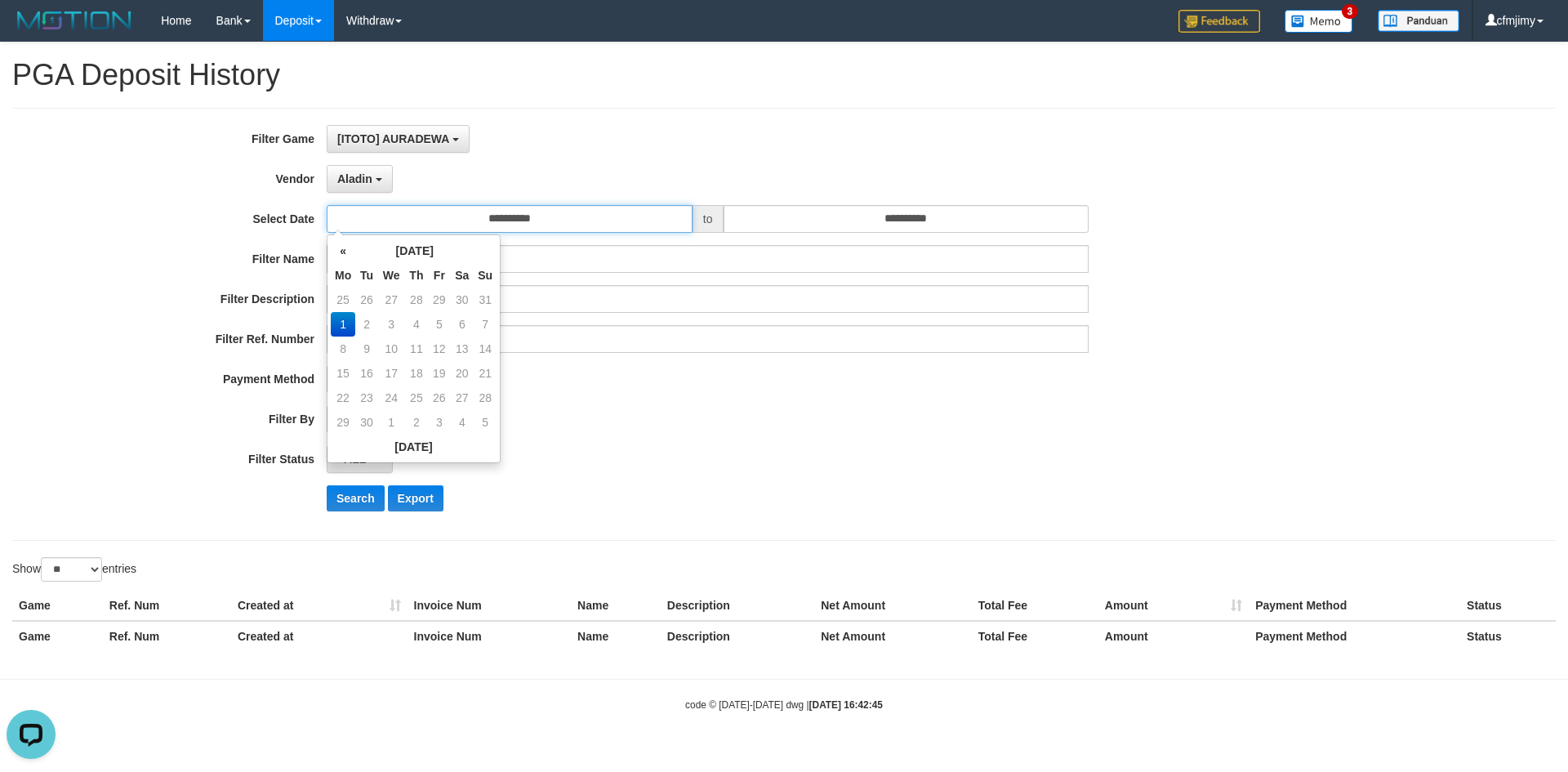
click at [640, 221] on input "**********" at bounding box center [509, 219] width 365 height 28
click at [480, 296] on td "31" at bounding box center [484, 299] width 23 height 25
type input "**********"
drag, startPoint x: 702, startPoint y: 434, endPoint x: 909, endPoint y: 318, distance: 237.3
click at [720, 420] on div "**********" at bounding box center [653, 324] width 1306 height 399
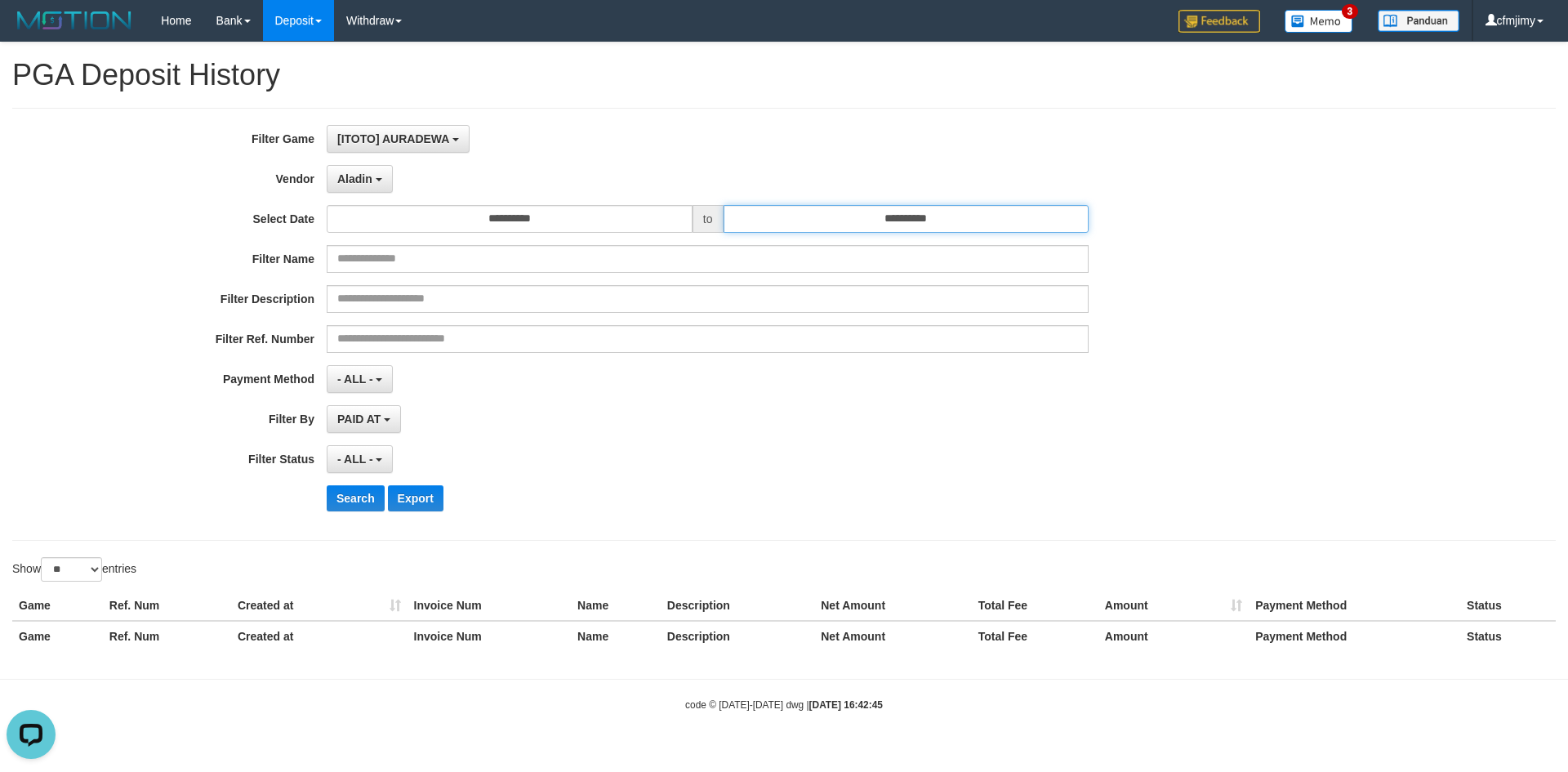
click at [1007, 222] on input "**********" at bounding box center [906, 219] width 365 height 28
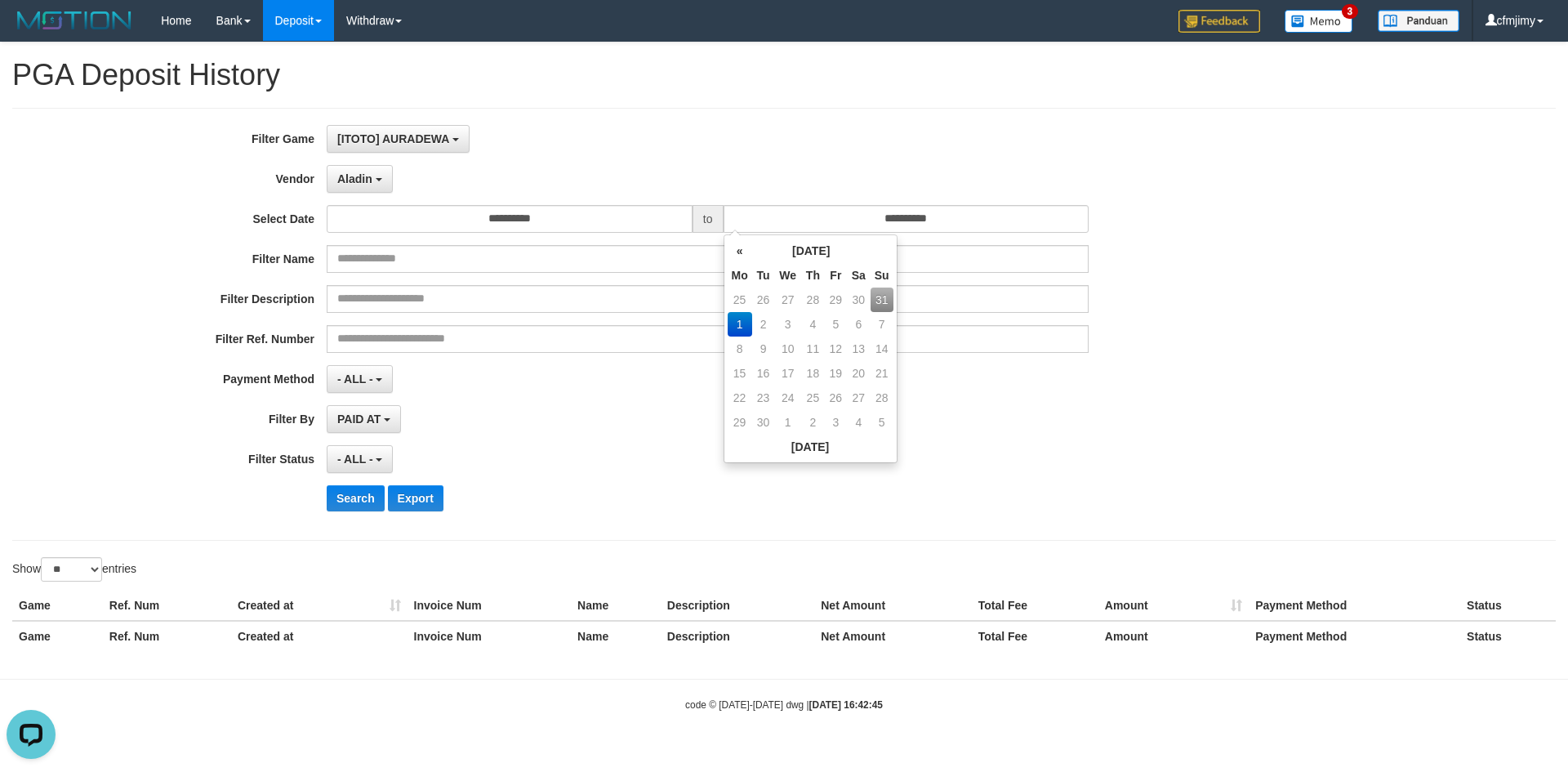
click at [889, 300] on td "31" at bounding box center [881, 299] width 23 height 25
type input "**********"
click at [578, 380] on div "- ALL - SELECT ALL - ALL - SELECT PAYMENT METHOD Mandiri BNI OVO CIMB BRI MAYBA…" at bounding box center [707, 378] width 762 height 28
click at [373, 372] on button "- ALL -" at bounding box center [360, 378] width 66 height 28
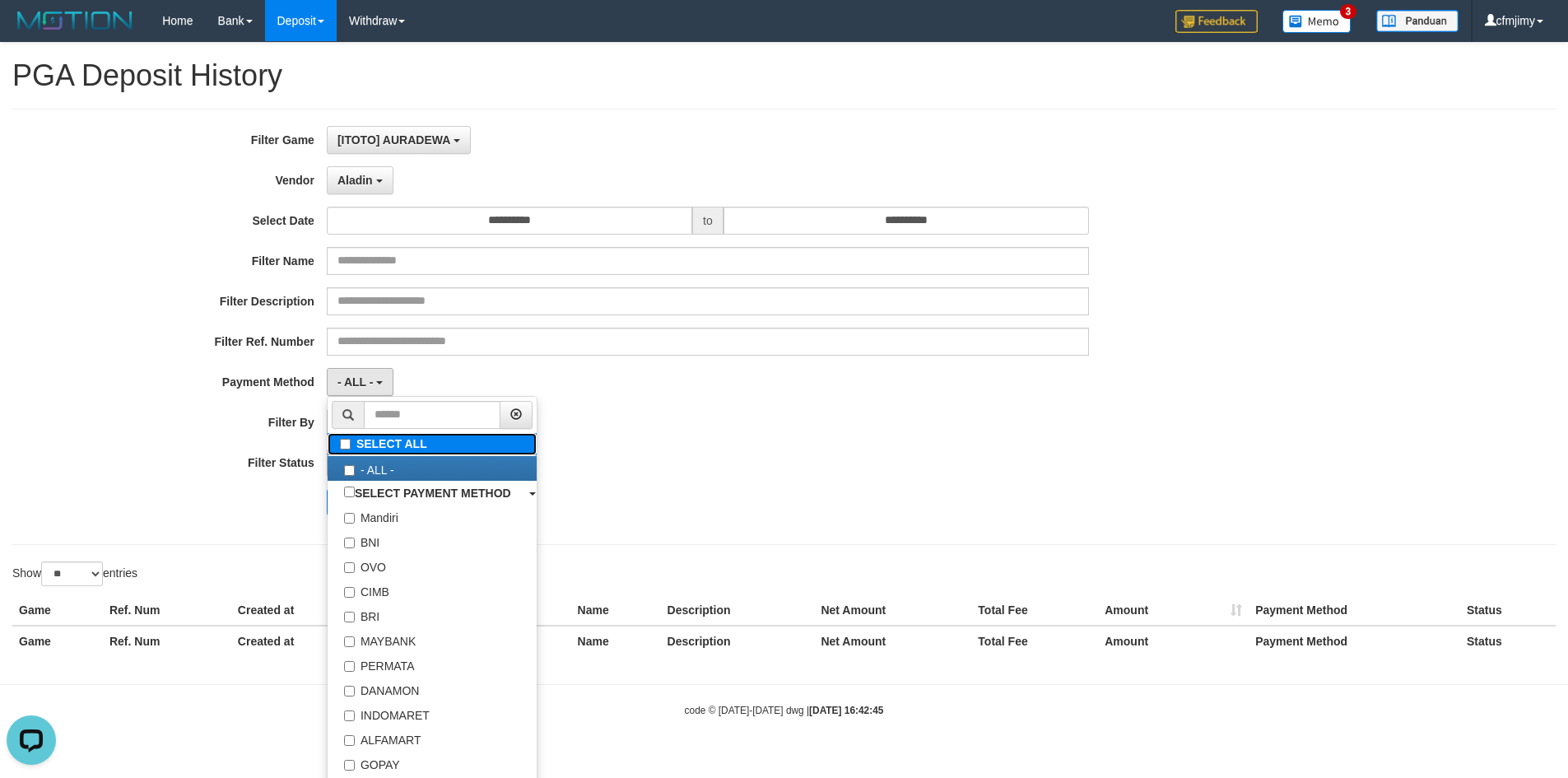
click at [393, 447] on label "SELECT ALL" at bounding box center [432, 444] width 209 height 22
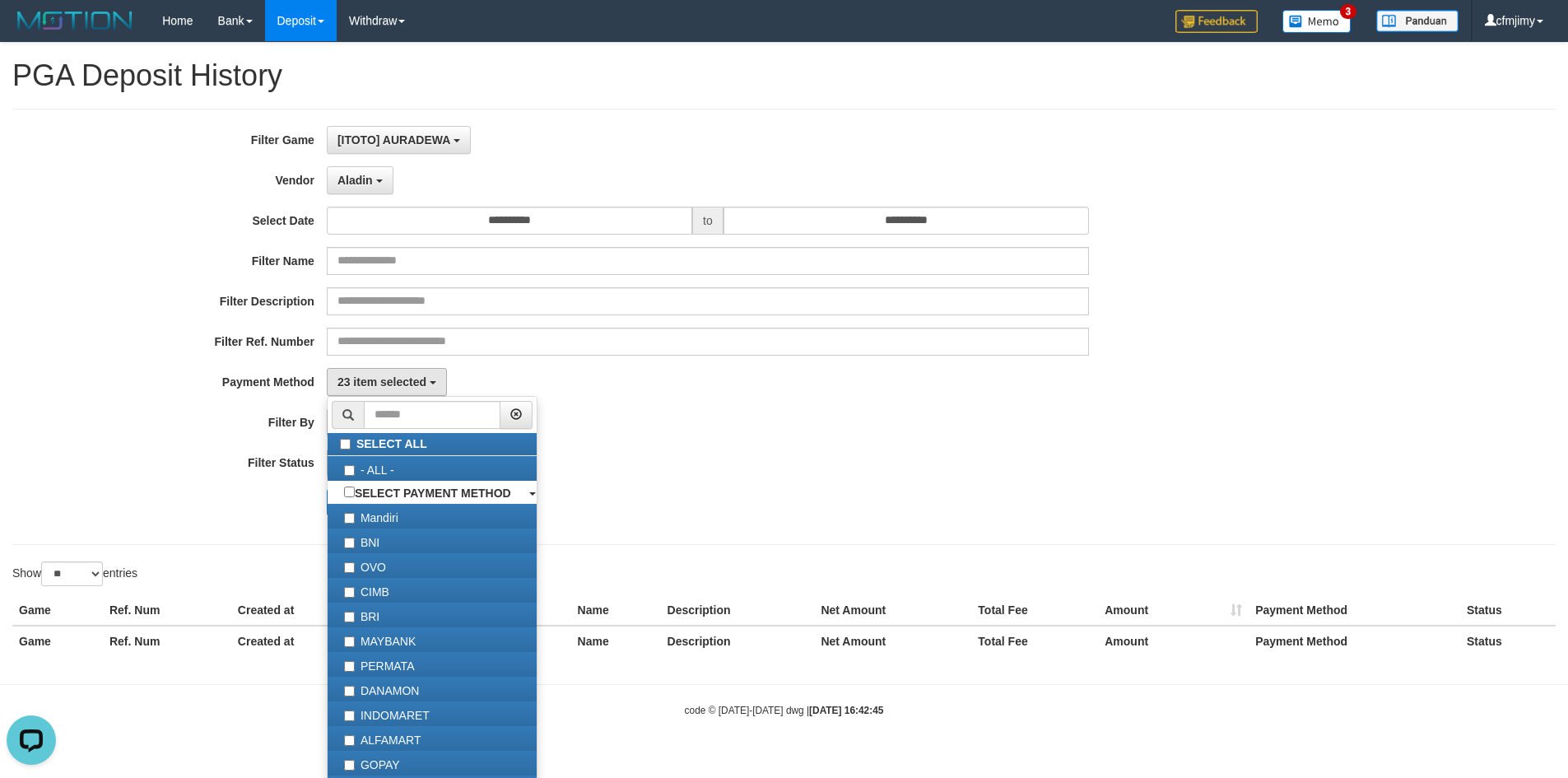
click at [747, 403] on div "**********" at bounding box center [653, 327] width 1307 height 402
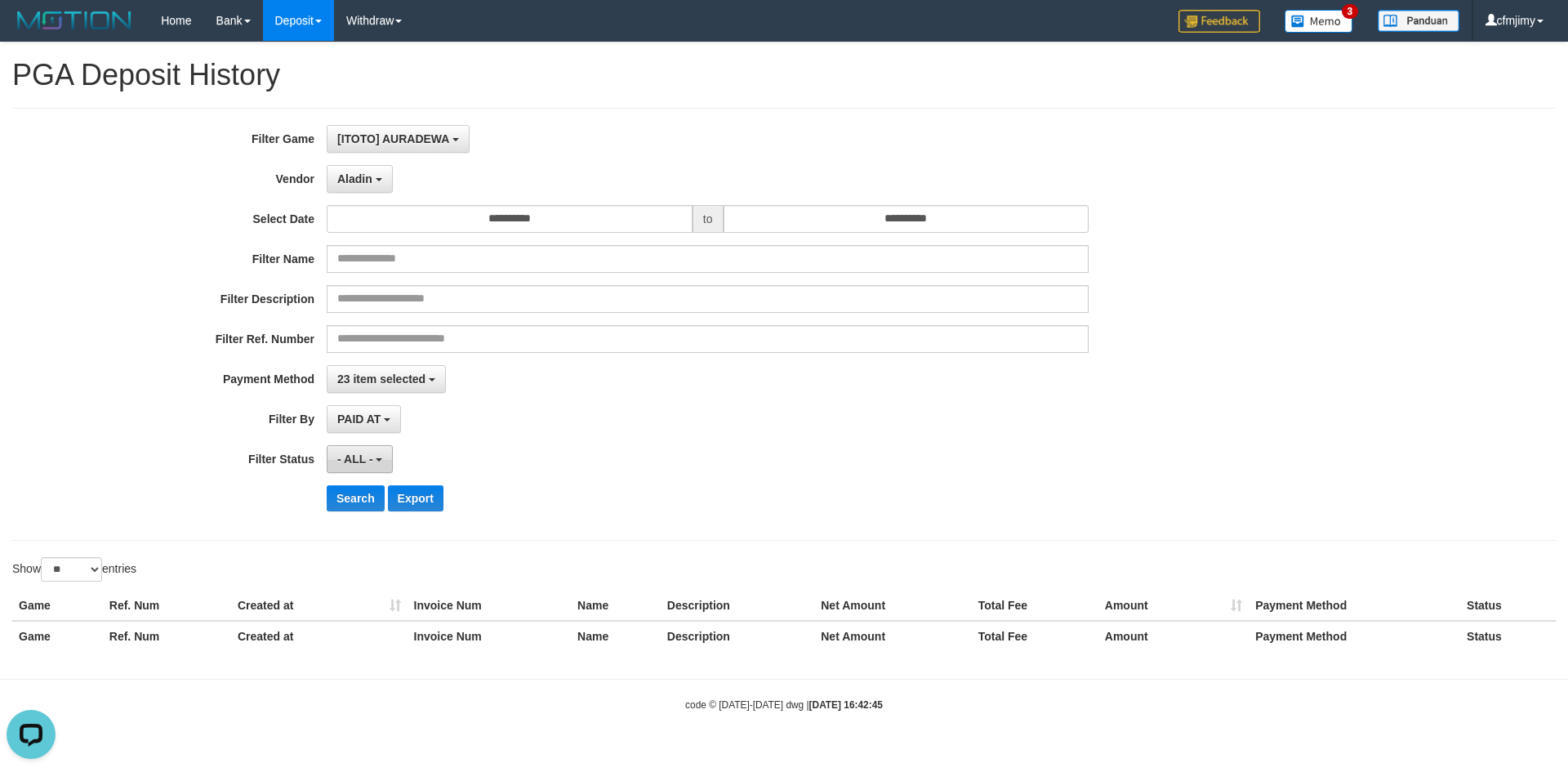
click at [365, 462] on span "- ALL -" at bounding box center [355, 458] width 36 height 13
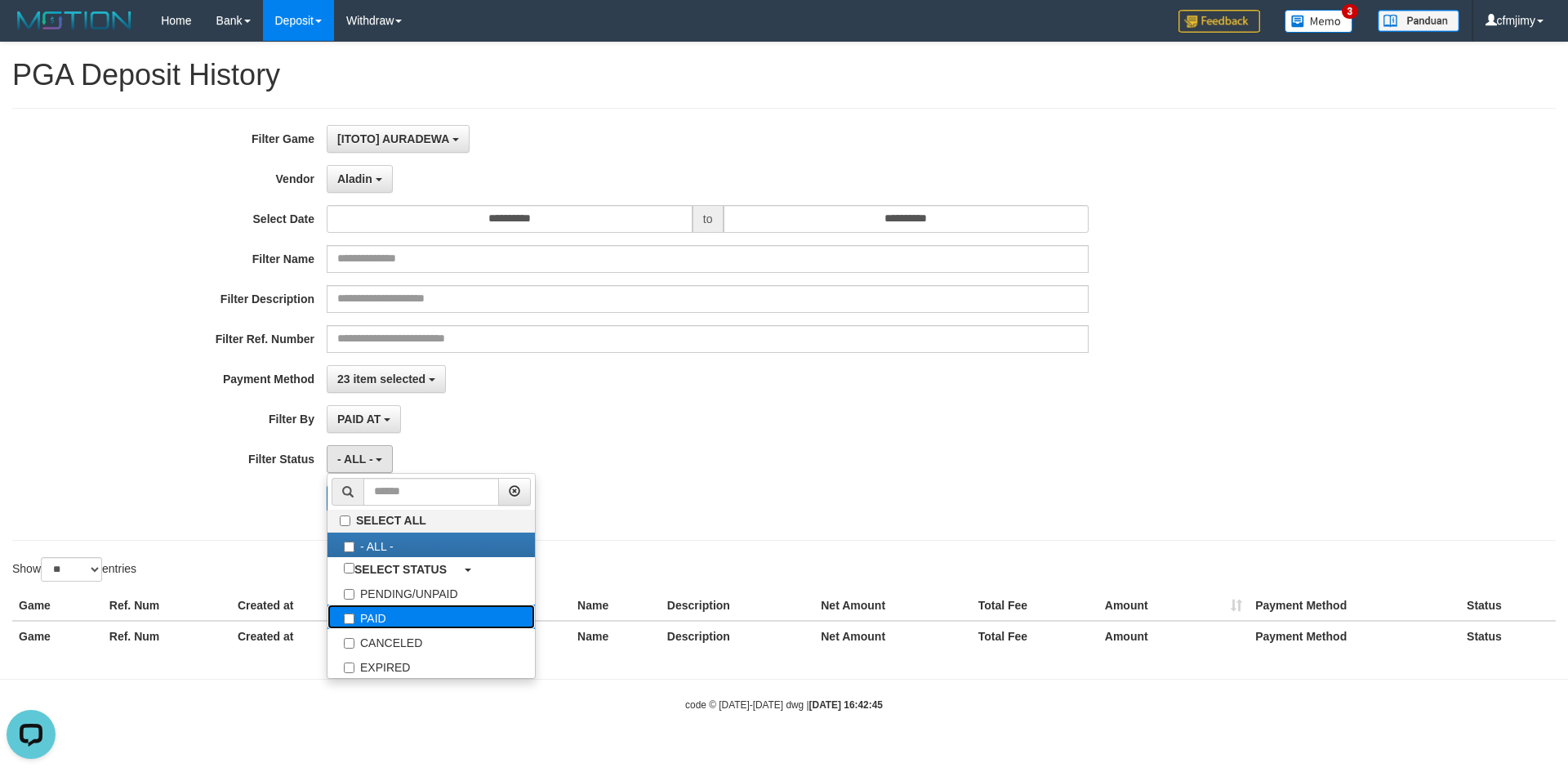
click at [387, 613] on label "PAID" at bounding box center [431, 616] width 208 height 25
select select "*"
drag, startPoint x: 864, startPoint y: 478, endPoint x: 856, endPoint y: 477, distance: 8.1
click at [864, 477] on div "**********" at bounding box center [653, 324] width 1306 height 399
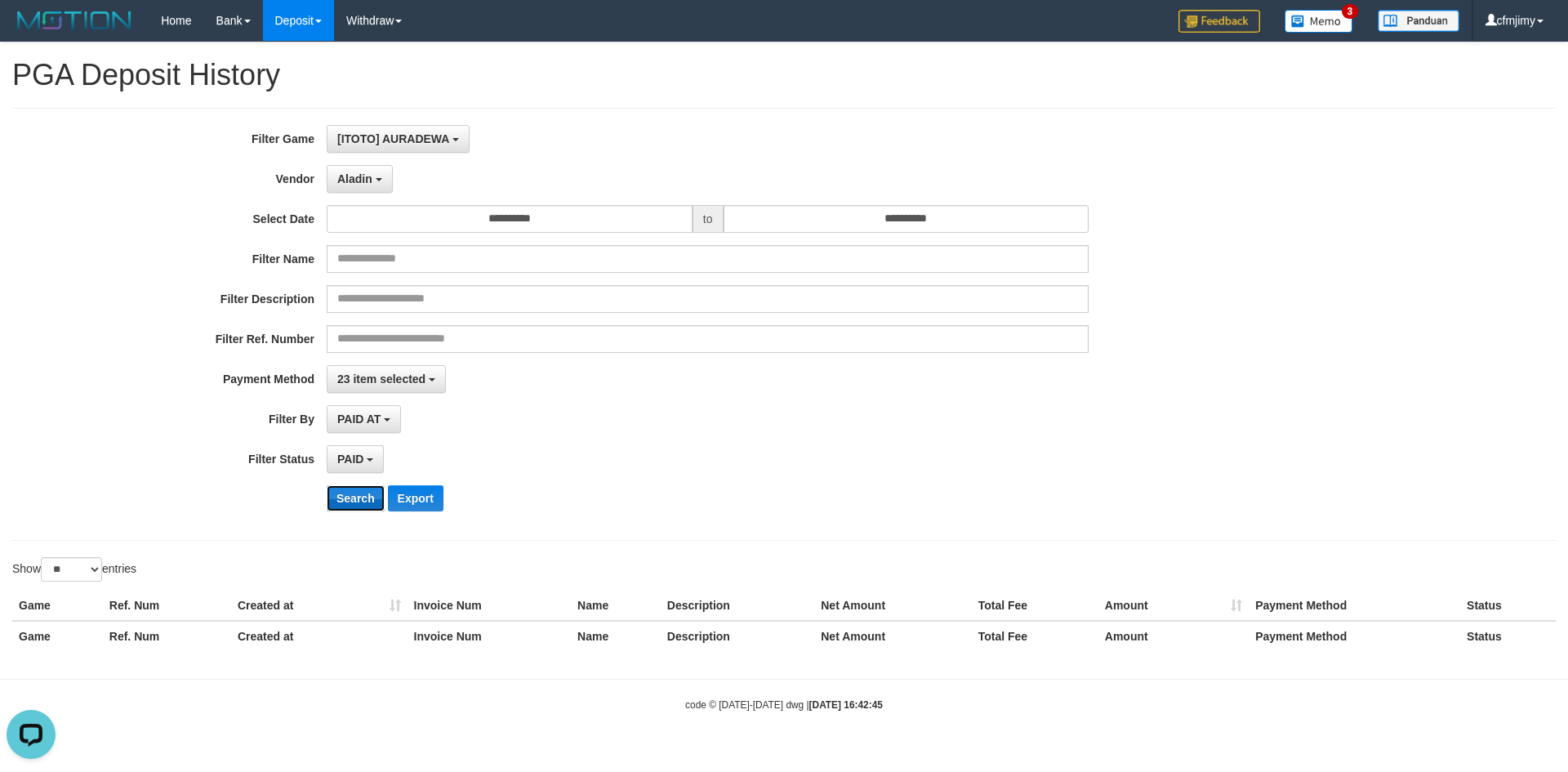
click at [357, 500] on button "Search" at bounding box center [355, 498] width 58 height 26
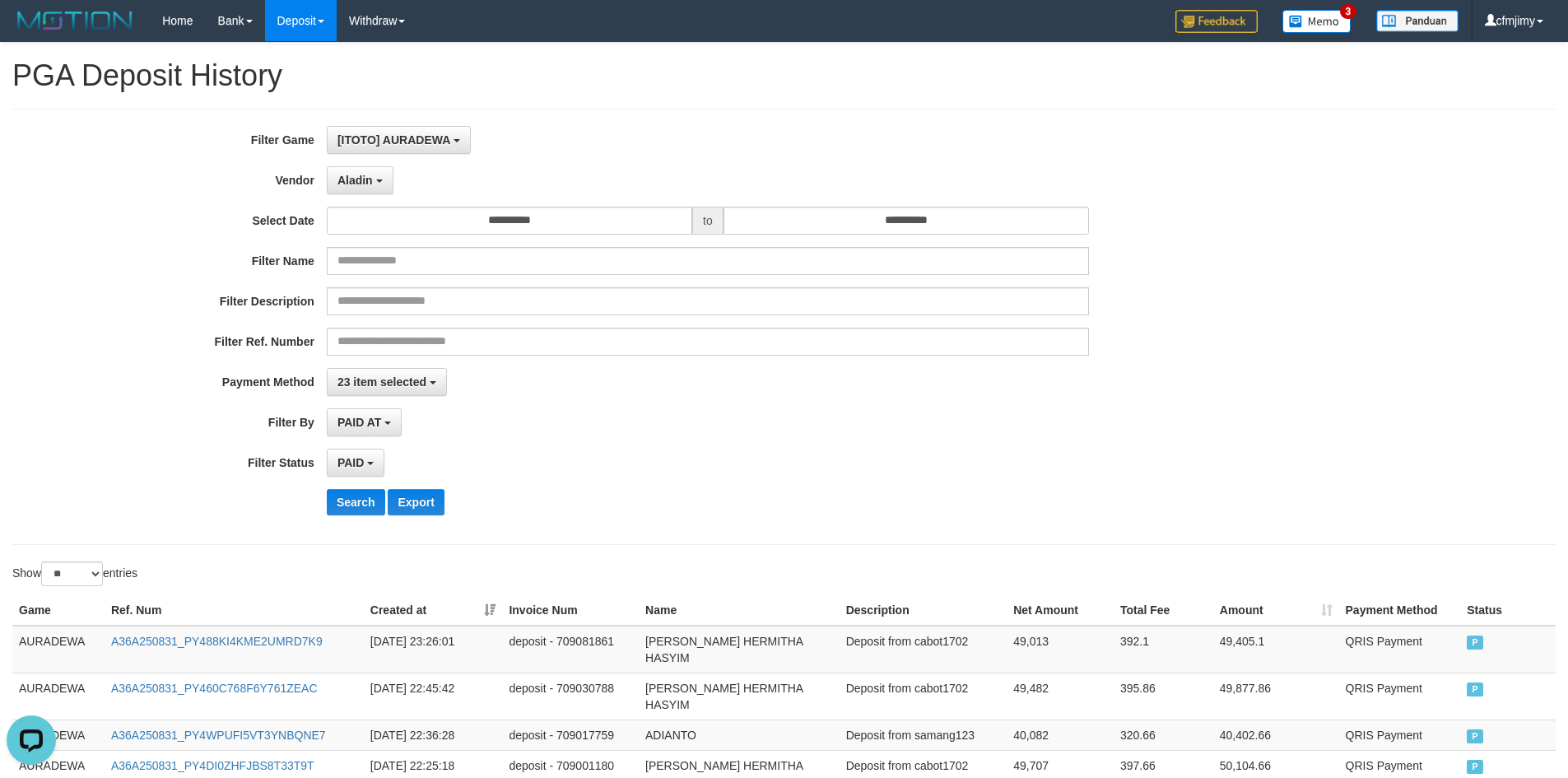
click at [664, 430] on div "PAID AT PAID AT CREATED AT" at bounding box center [708, 422] width 763 height 28
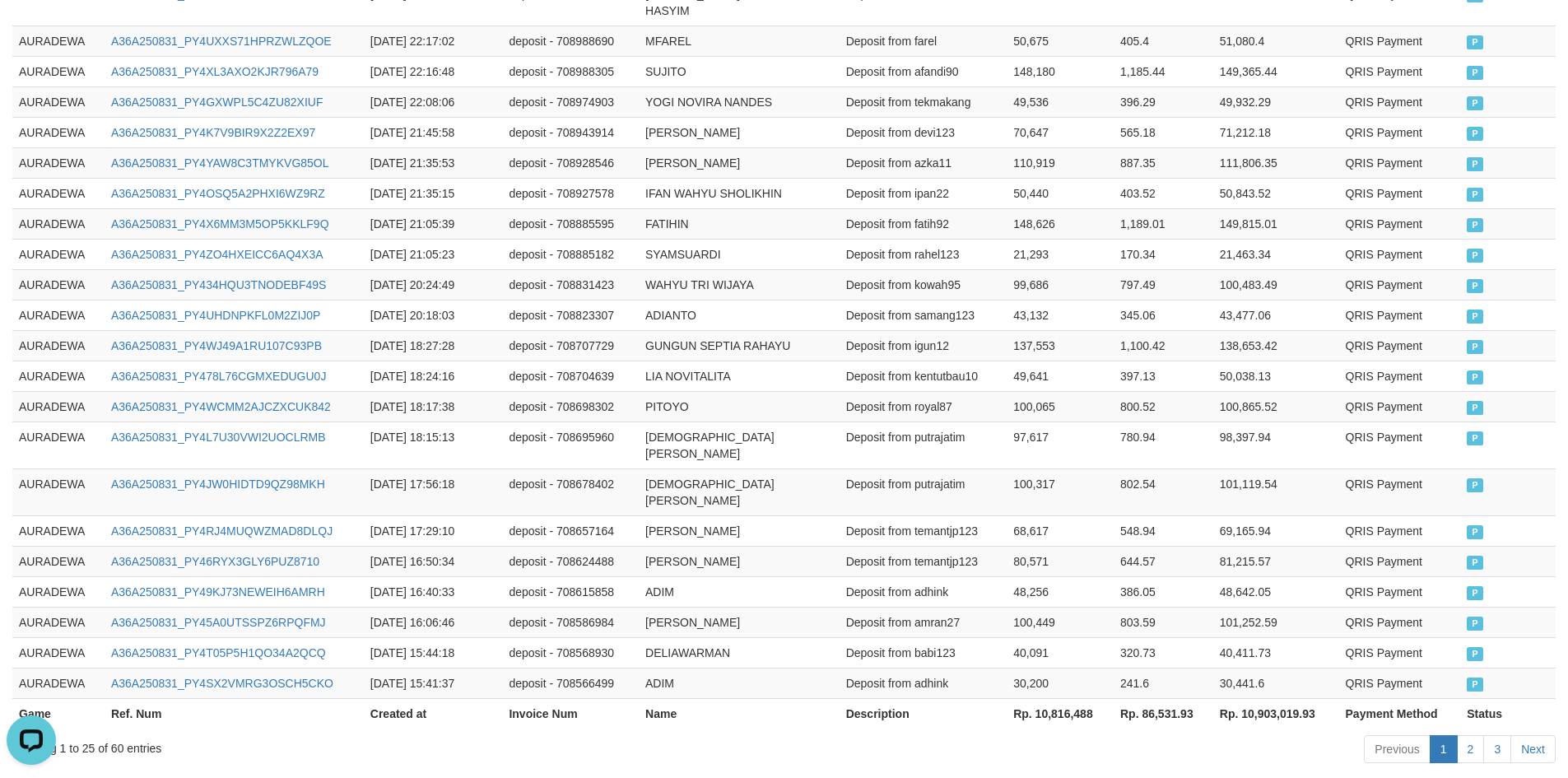
click at [1064, 698] on th "Rp. 10,816,488" at bounding box center [1060, 713] width 107 height 31
copy th "10,816,488"
drag, startPoint x: 922, startPoint y: 286, endPoint x: 906, endPoint y: 287, distance: 16.0
click at [921, 330] on td "Deposit from igun12" at bounding box center [923, 345] width 167 height 31
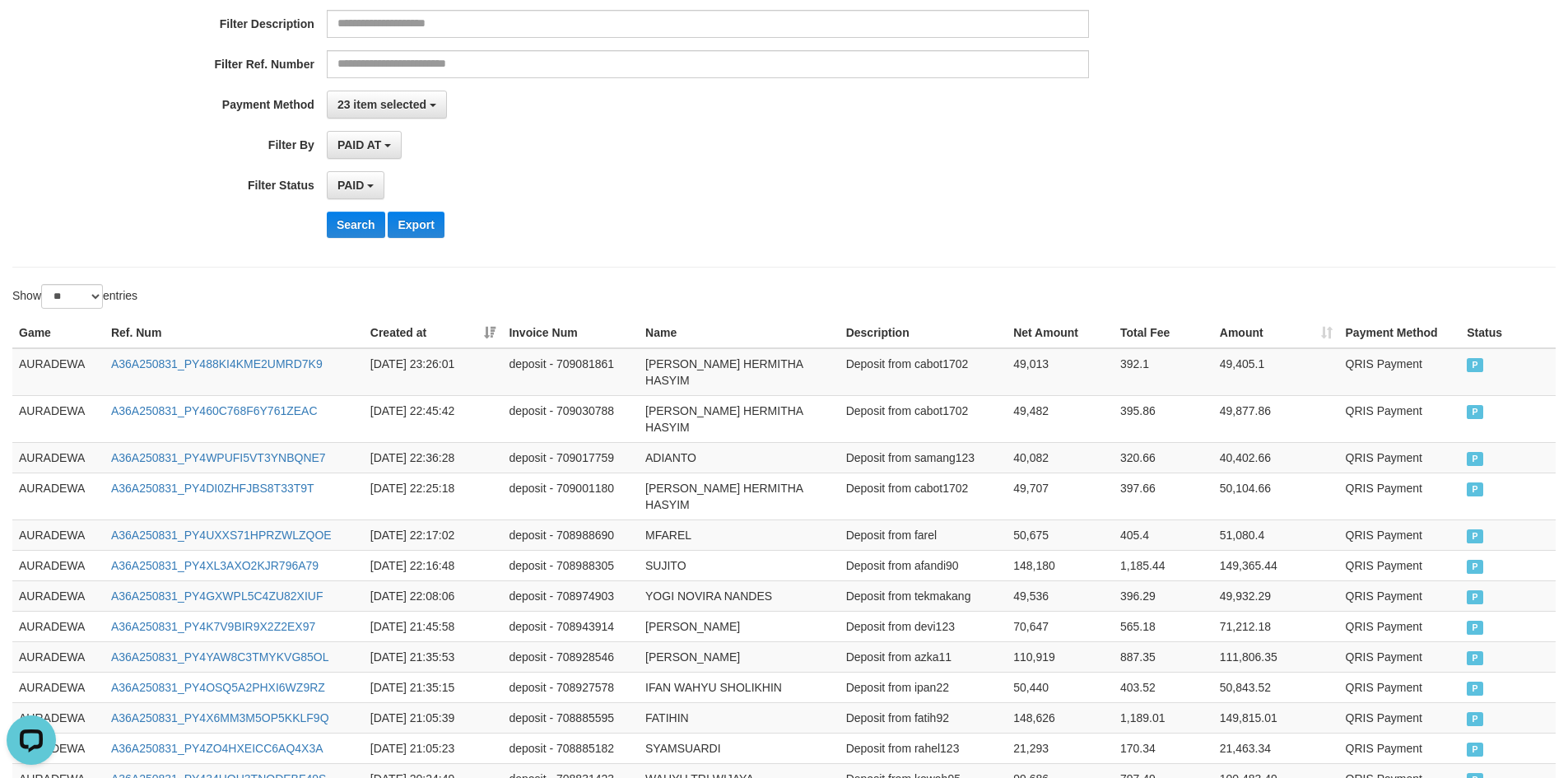
scroll to position [0, 0]
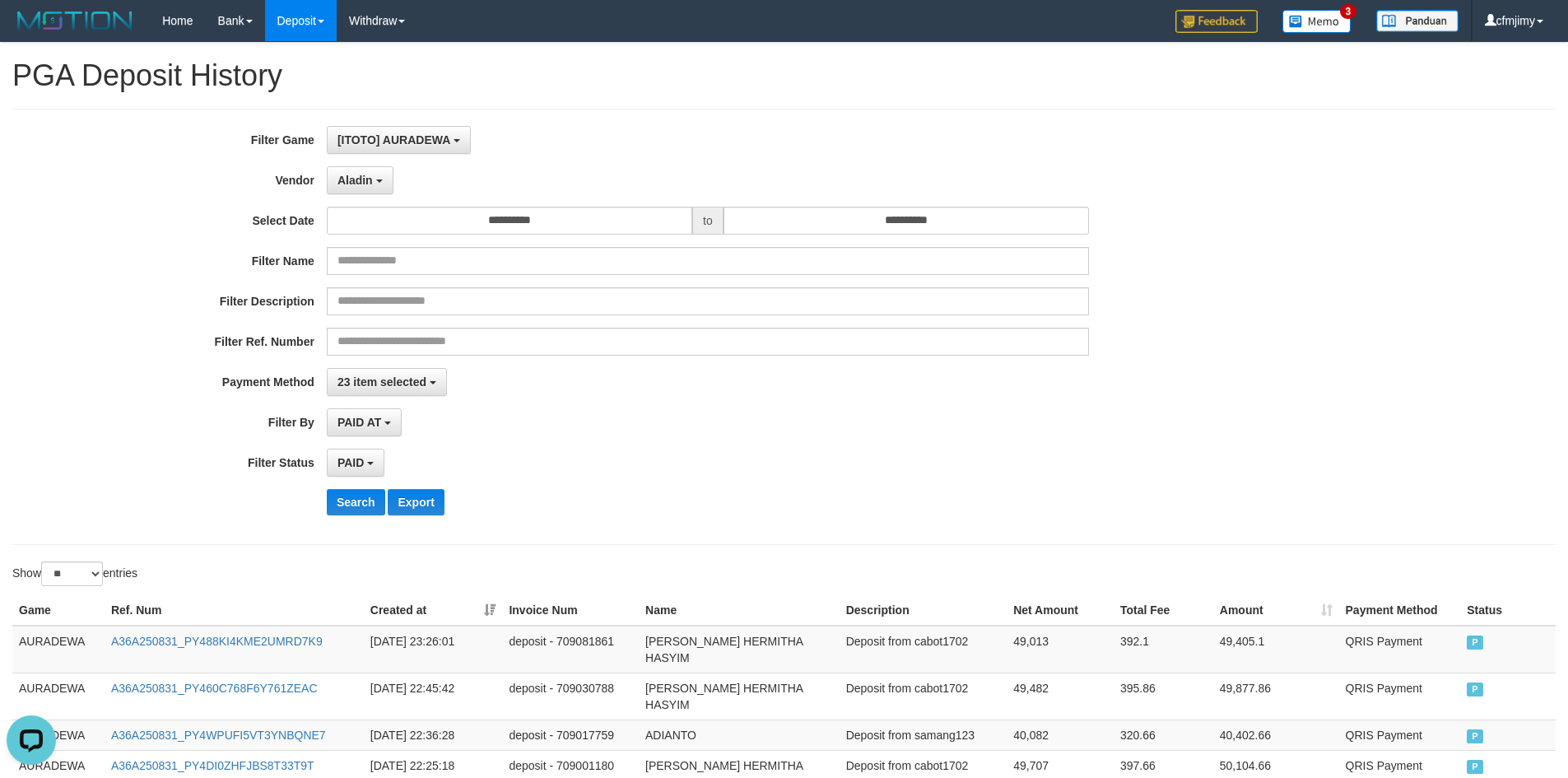
click at [880, 468] on div "PAID SELECT ALL - ALL - SELECT STATUS PENDING/UNPAID PAID CANCELED EXPIRED" at bounding box center [708, 463] width 763 height 28
click at [371, 188] on button "Aladin" at bounding box center [360, 180] width 67 height 28
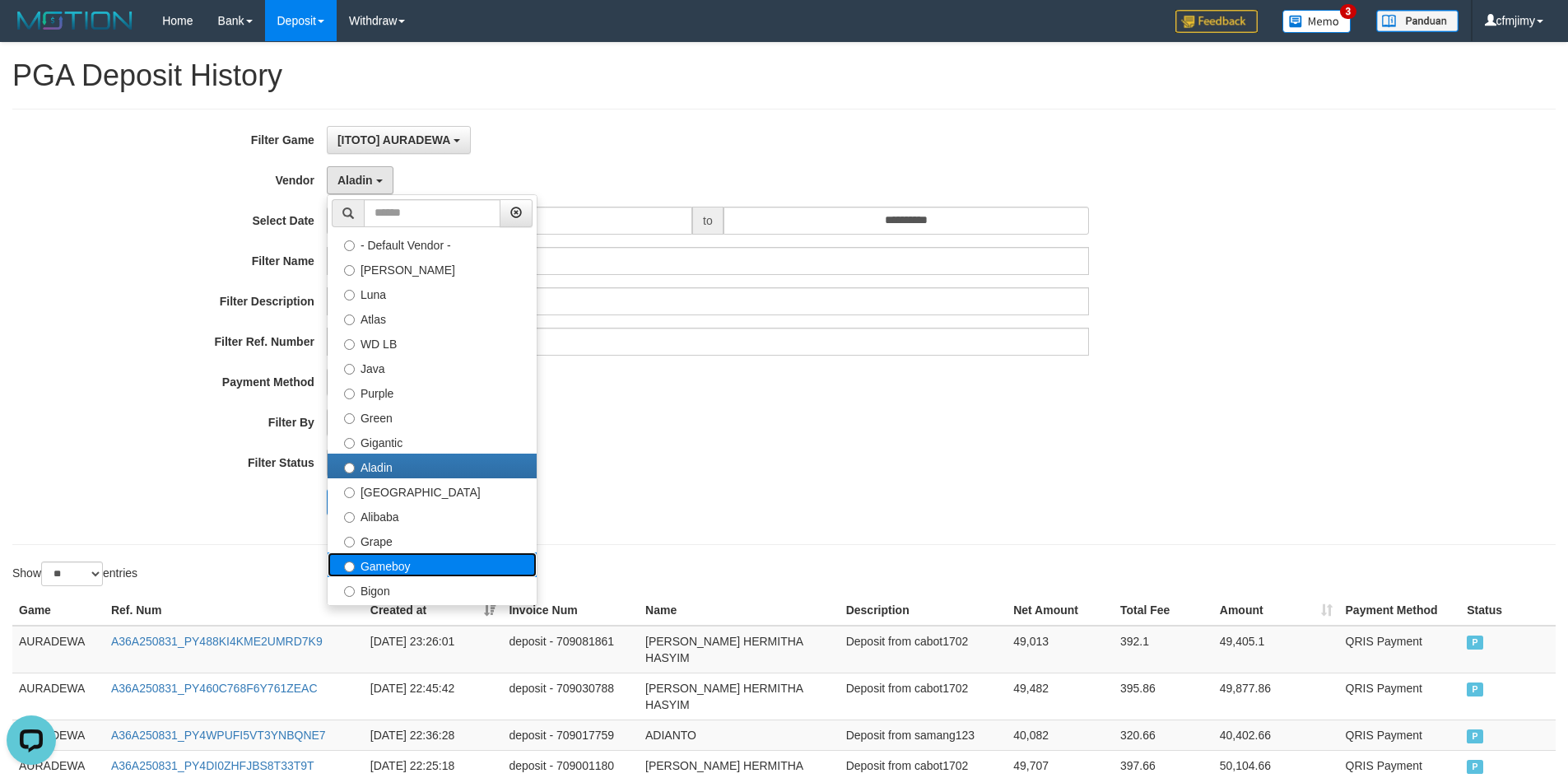
click at [387, 561] on label "Gameboy" at bounding box center [432, 564] width 209 height 25
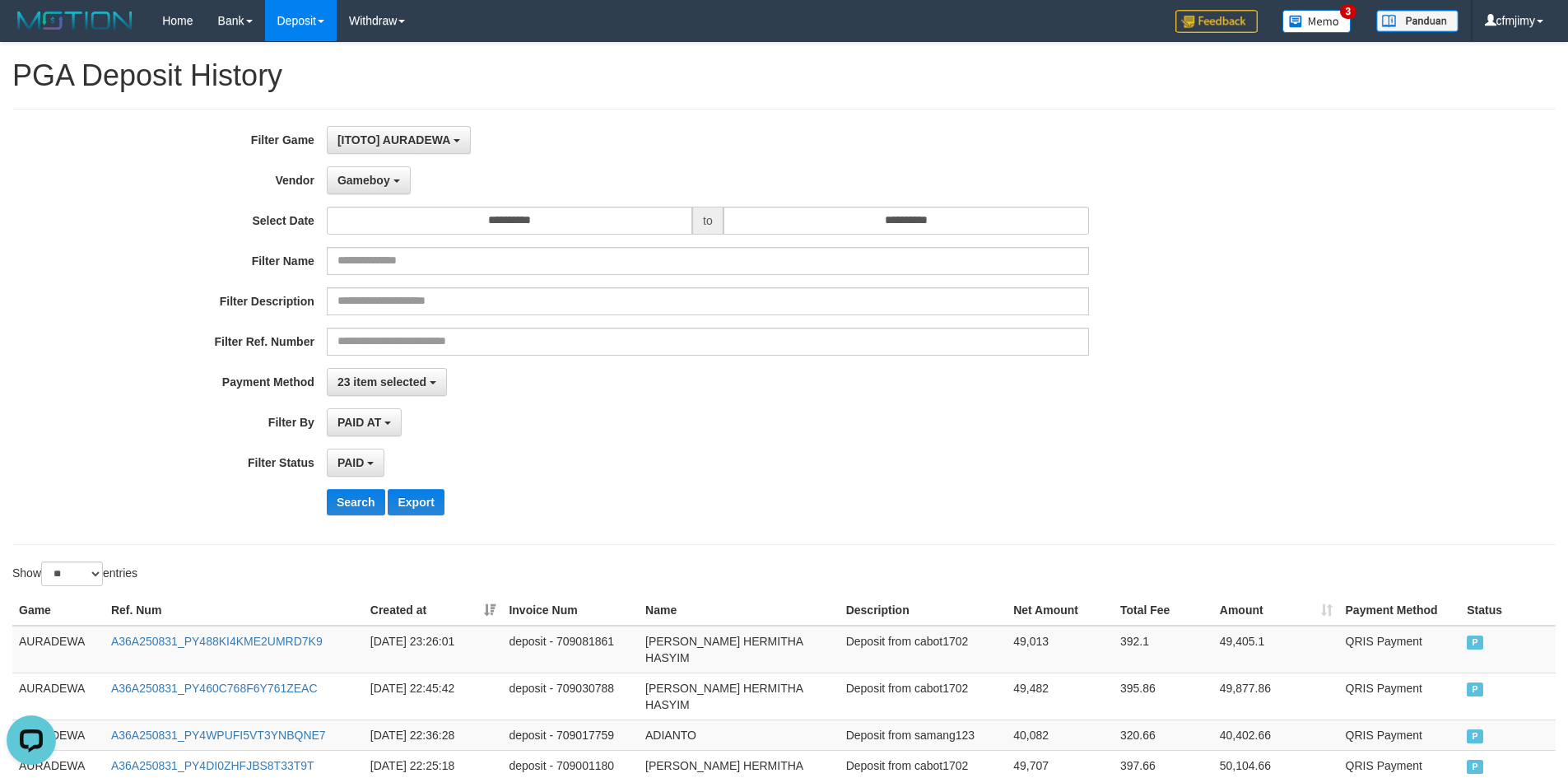
click at [634, 469] on div "PAID SELECT ALL - ALL - SELECT STATUS PENDING/UNPAID PAID CANCELED EXPIRED" at bounding box center [708, 463] width 763 height 28
click at [349, 495] on button "Search" at bounding box center [356, 502] width 58 height 27
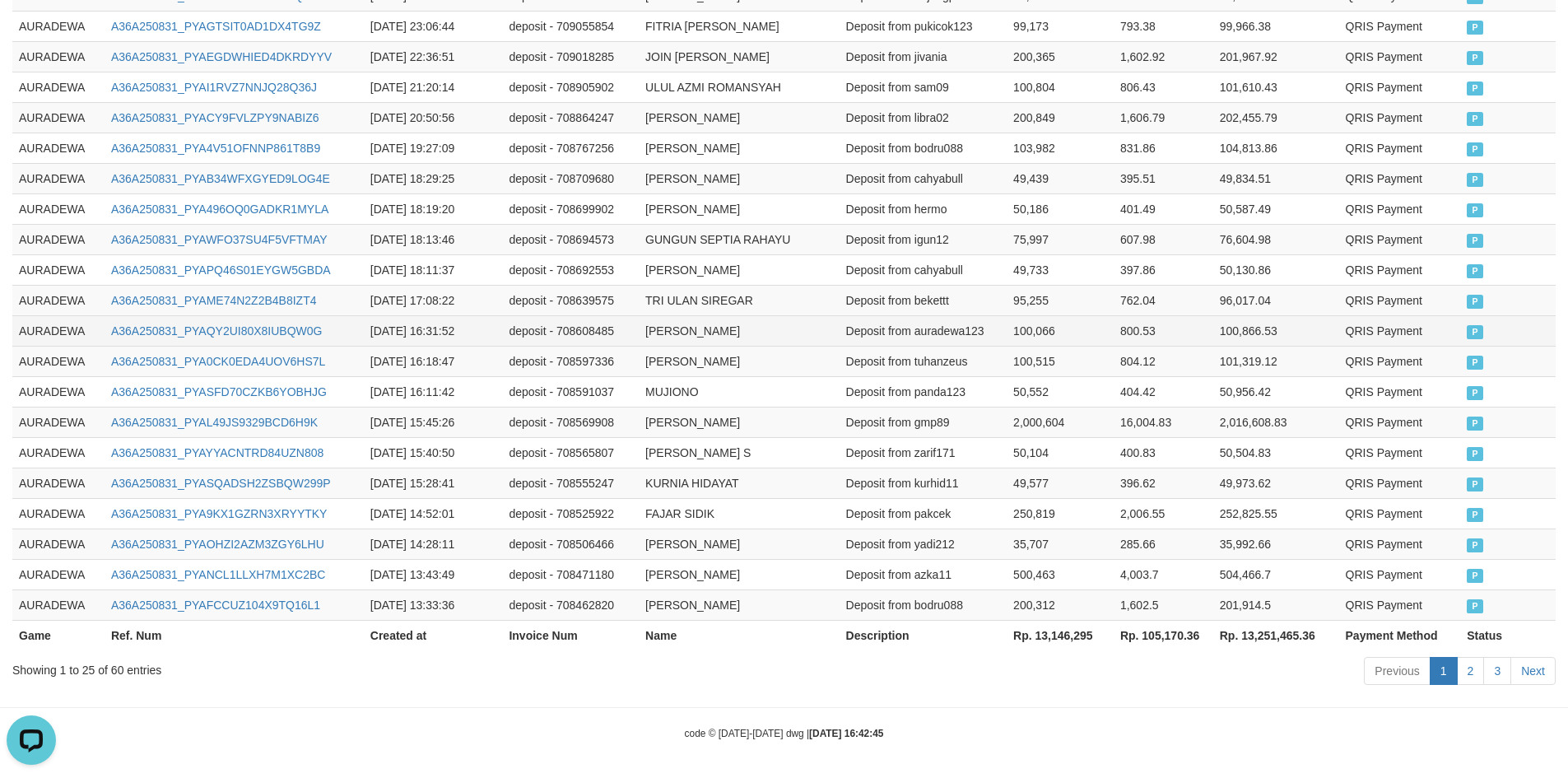
scroll to position [771, 0]
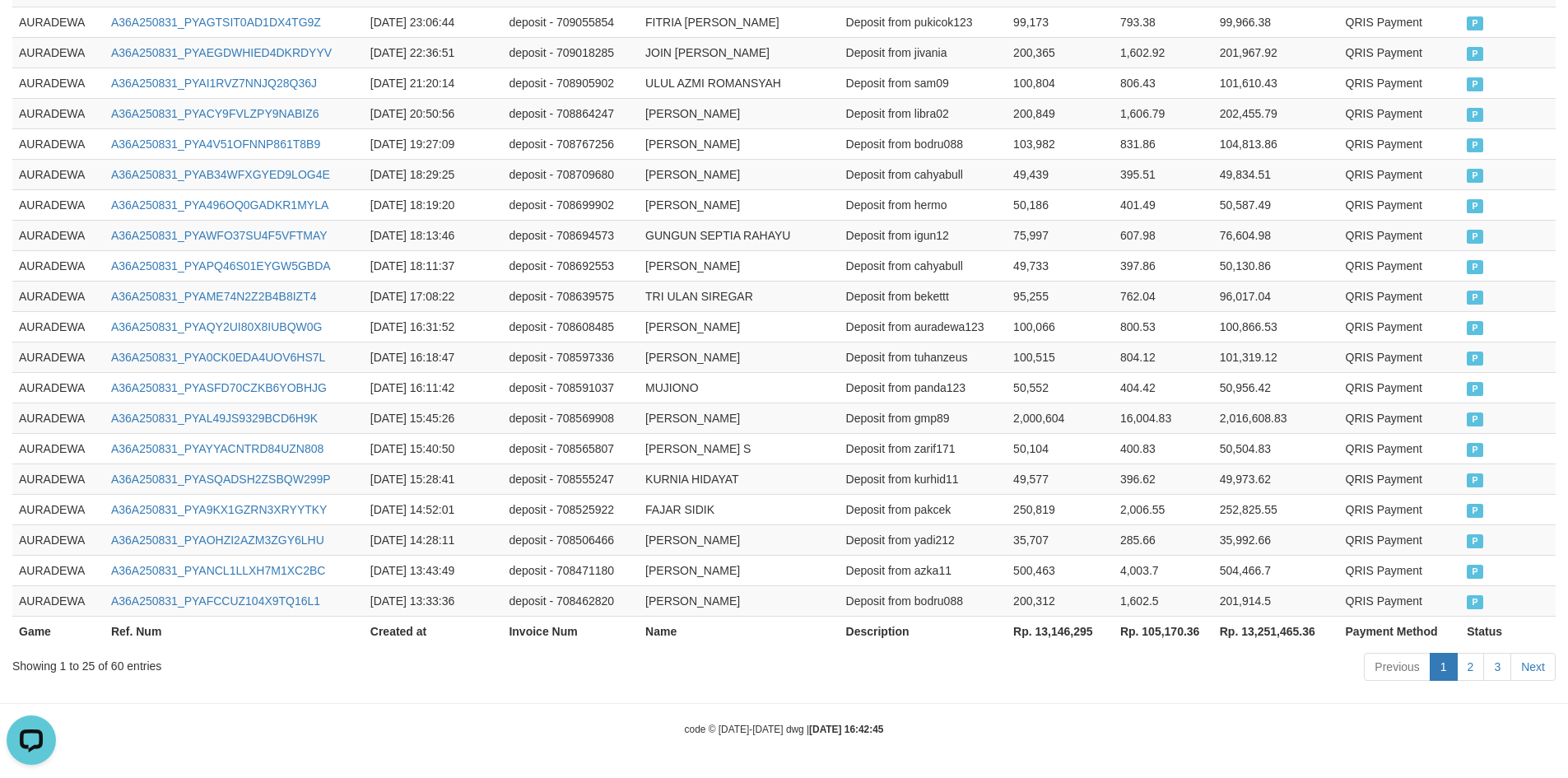
click at [1061, 627] on th "Rp. 13,146,295" at bounding box center [1060, 631] width 107 height 31
copy th "13,146,295"
click at [617, 402] on td "deposit - 708591037" at bounding box center [570, 387] width 137 height 31
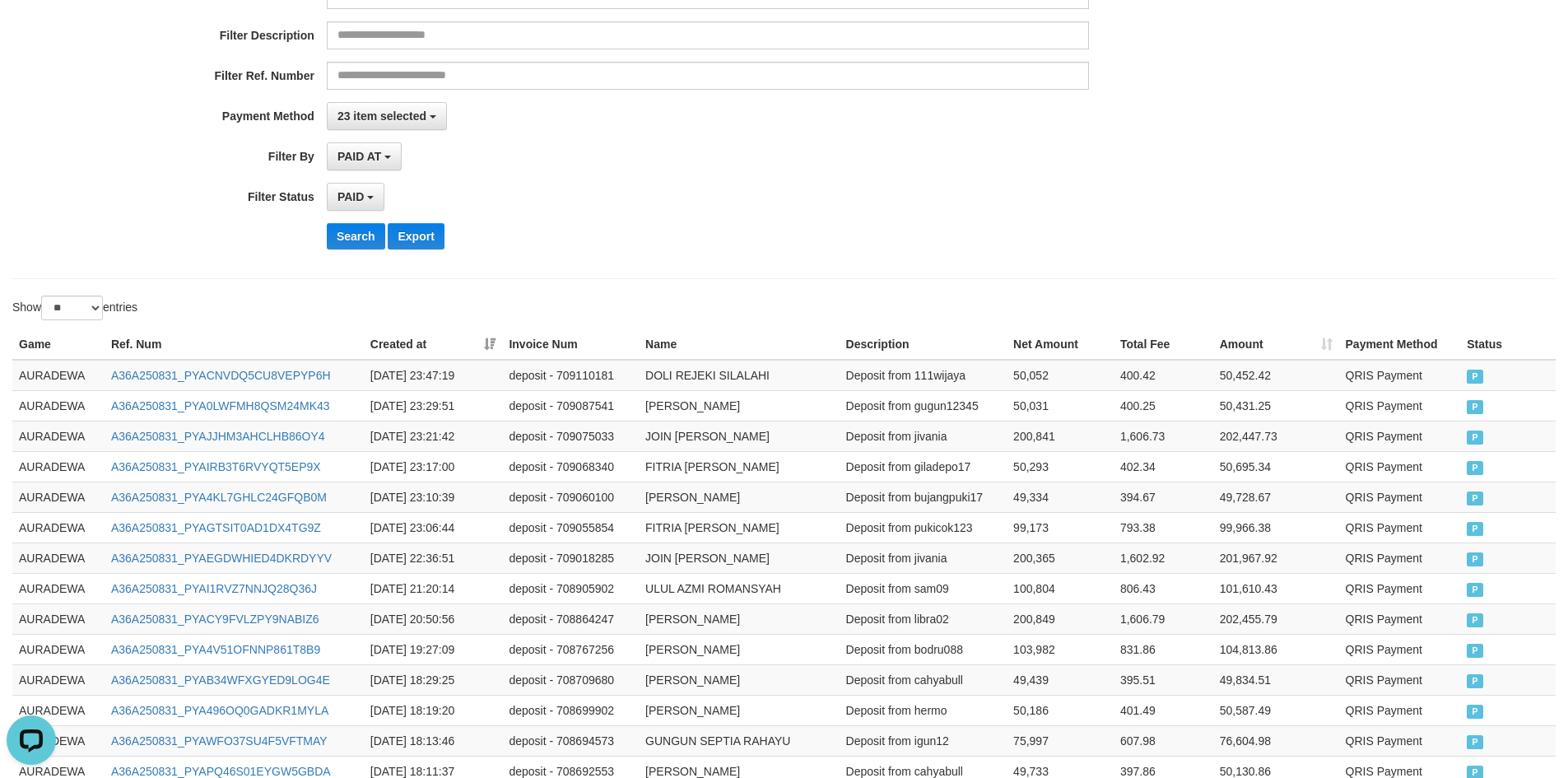
scroll to position [0, 0]
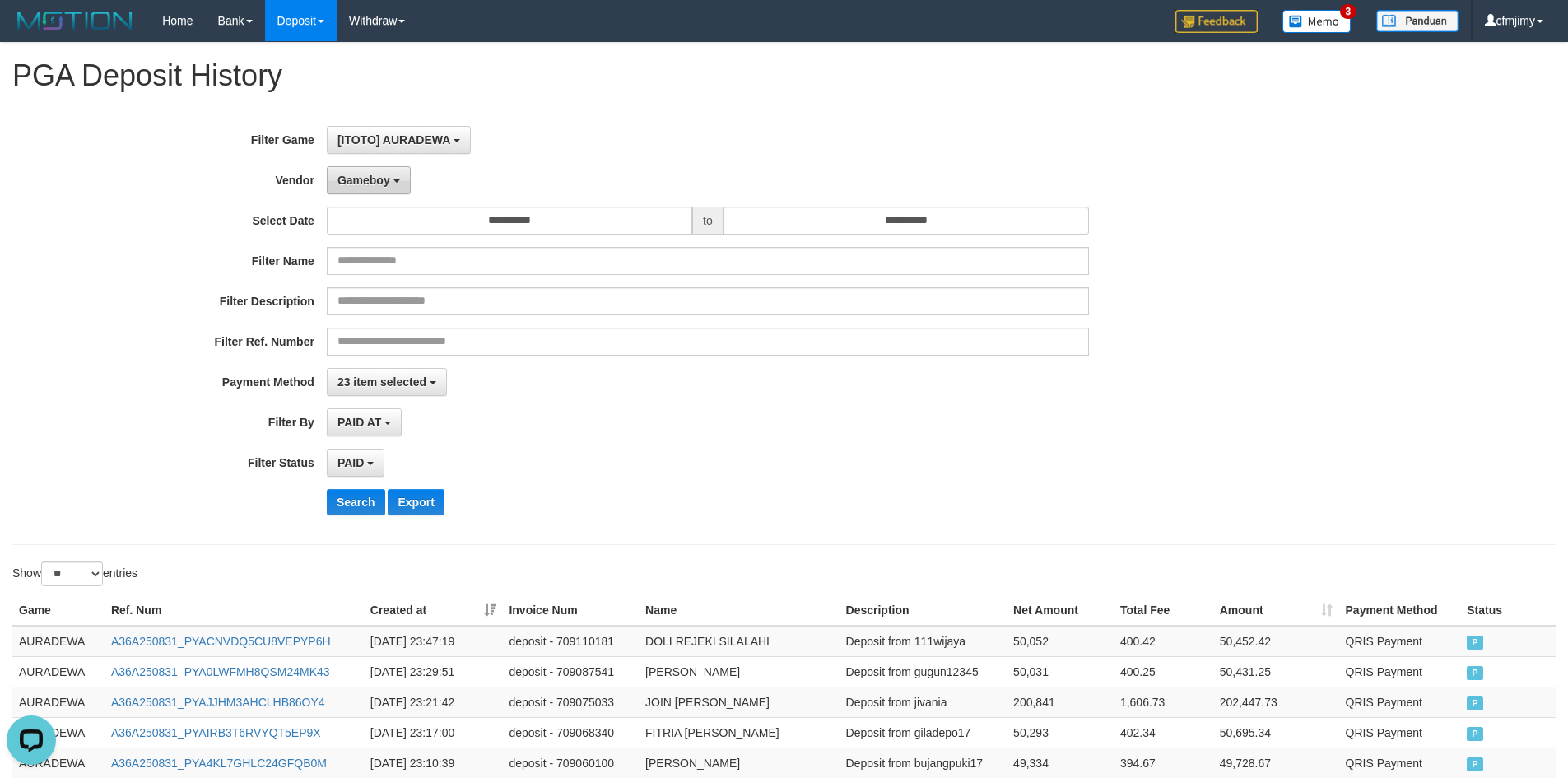
click at [352, 184] on span "Gameboy" at bounding box center [364, 180] width 53 height 13
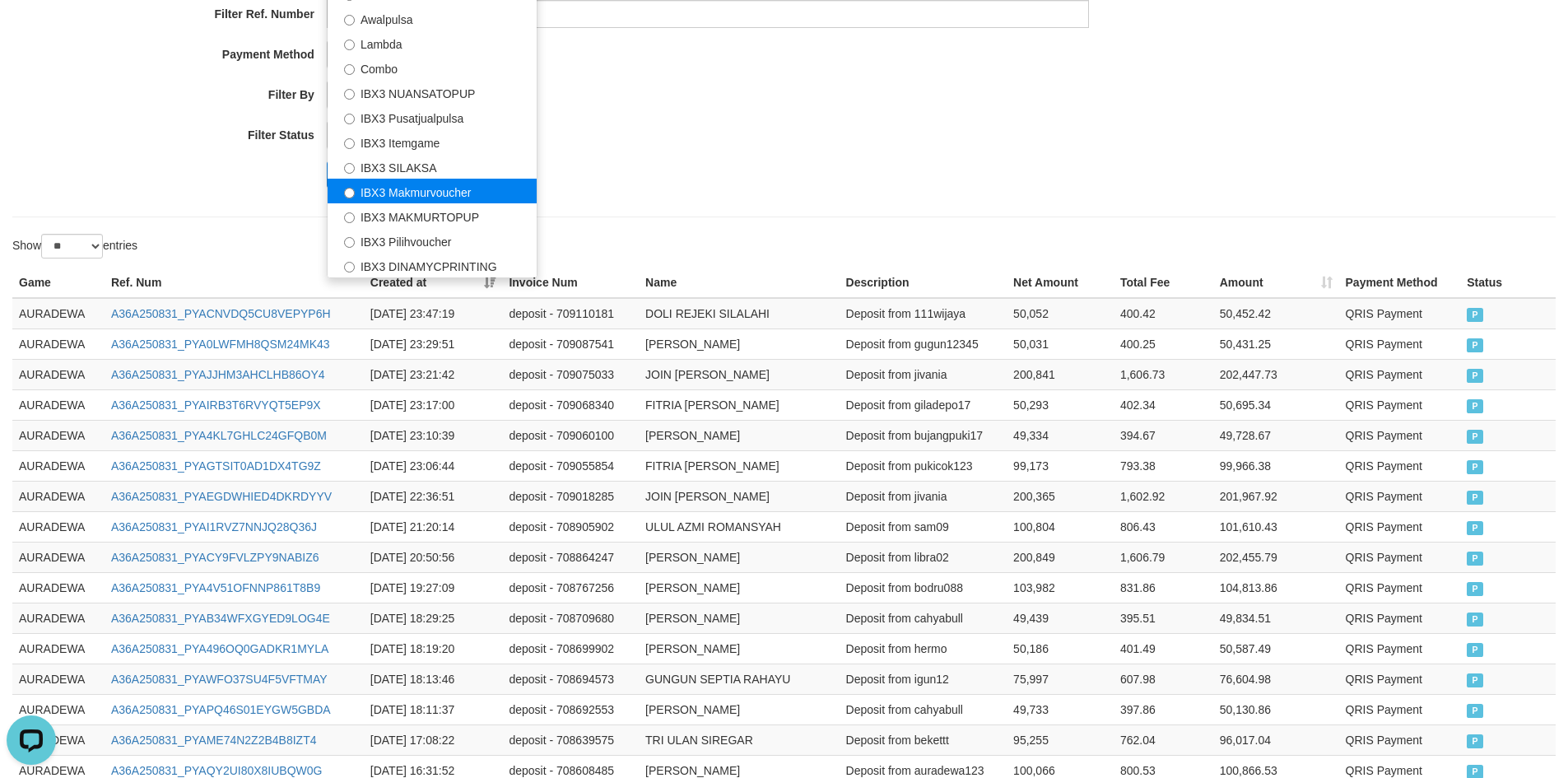
scroll to position [329, 0]
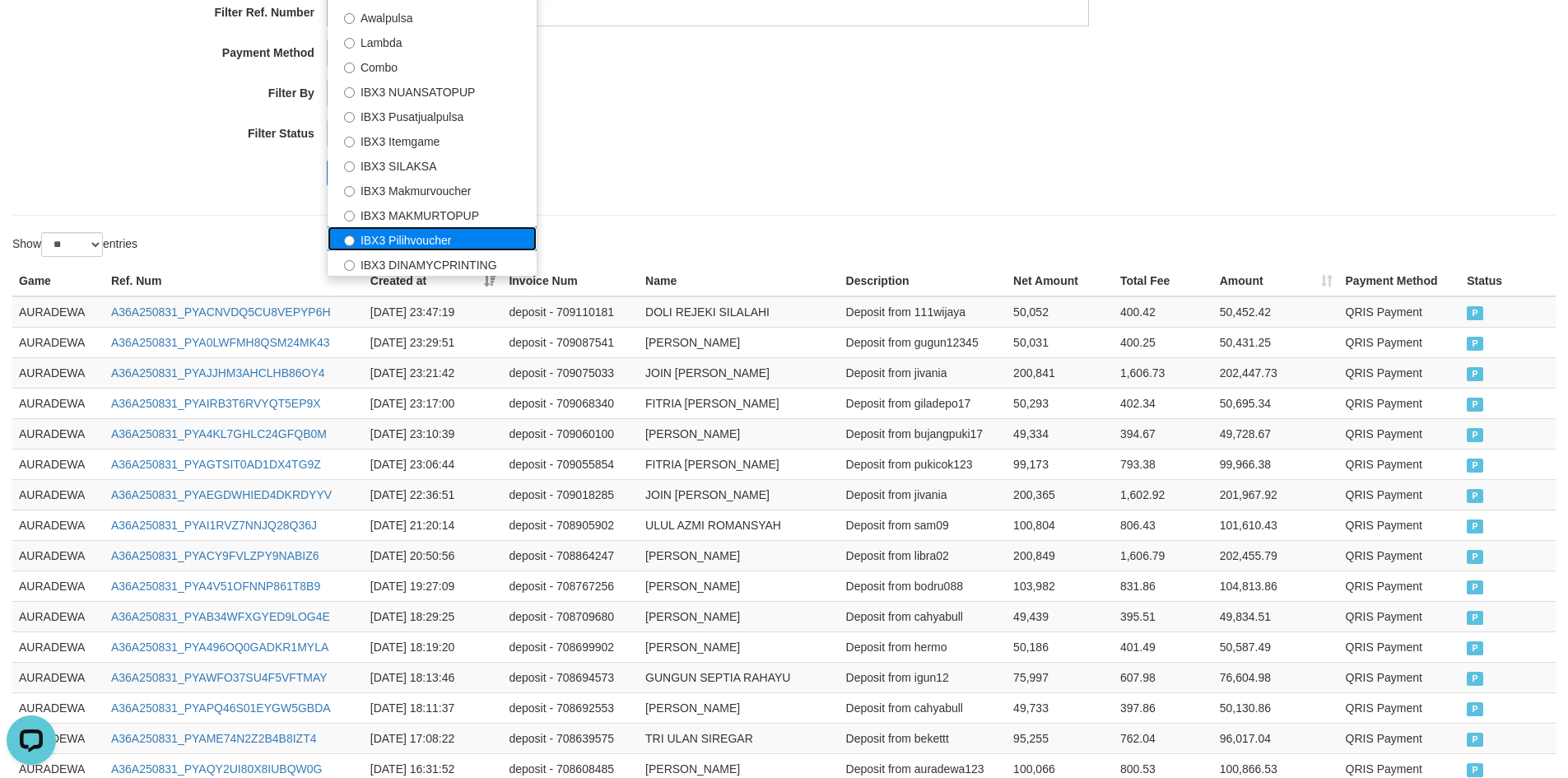
click at [432, 239] on label "IBX3 Pilihvoucher" at bounding box center [432, 239] width 209 height 25
select select "**********"
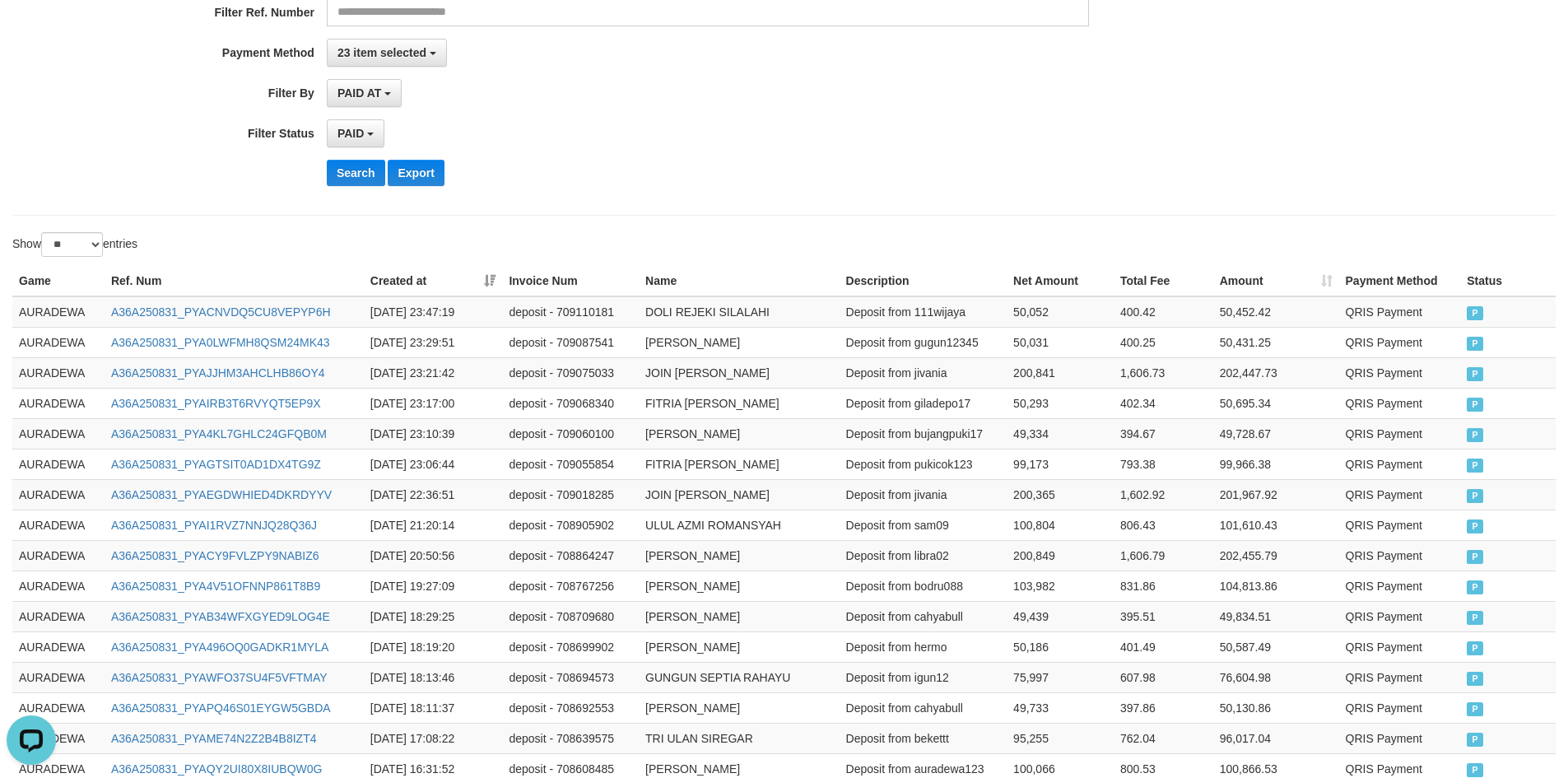
click at [359, 173] on button "Search" at bounding box center [356, 173] width 58 height 27
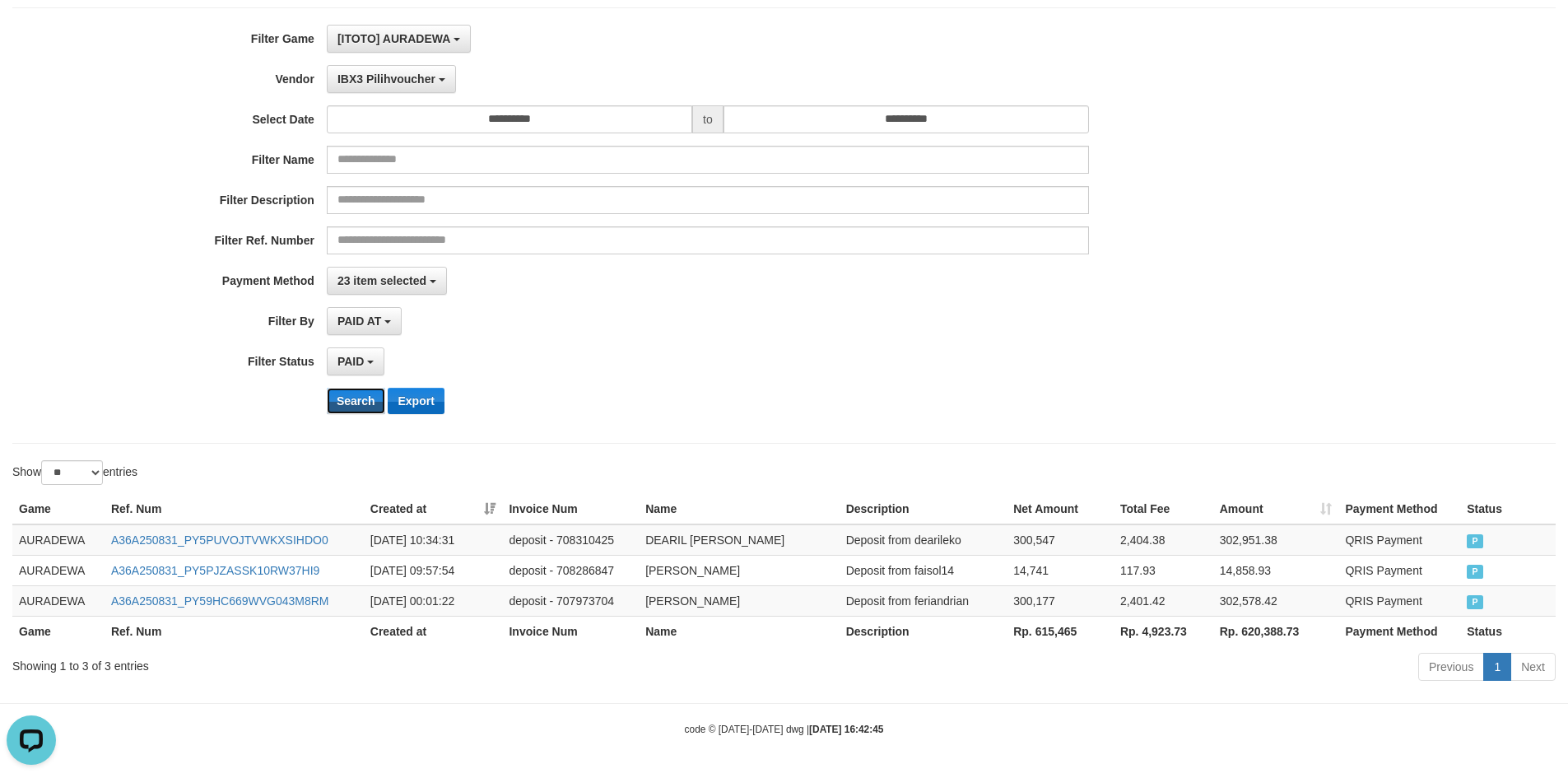
scroll to position [101, 0]
click at [711, 350] on div "PAID SELECT ALL - ALL - SELECT STATUS PENDING/UNPAID PAID CANCELED EXPIRED" at bounding box center [708, 361] width 763 height 28
click at [1054, 633] on th "Rp. 615,465" at bounding box center [1060, 631] width 107 height 31
copy th "615,465"
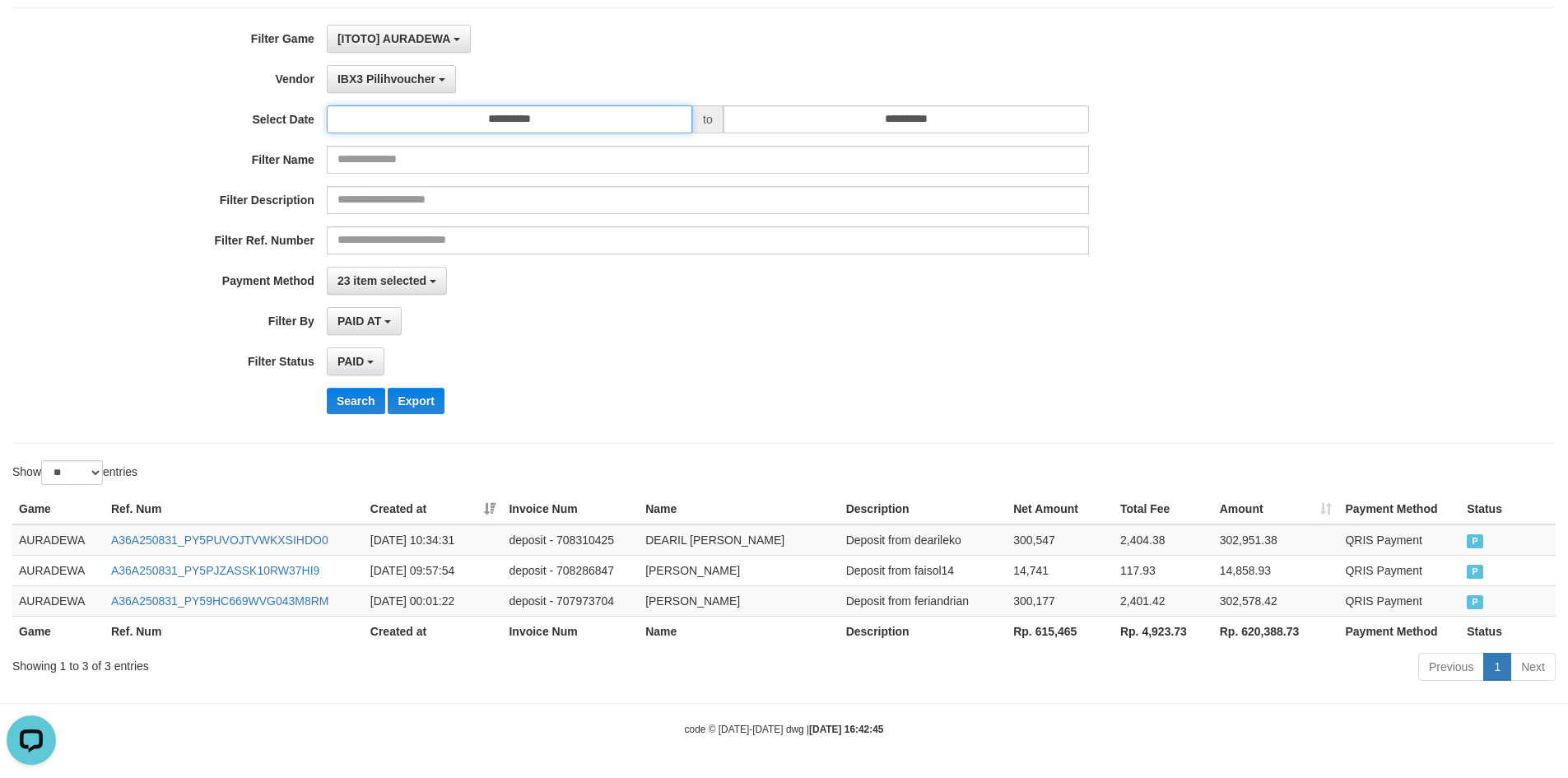
click at [572, 121] on input "**********" at bounding box center [509, 119] width 365 height 28
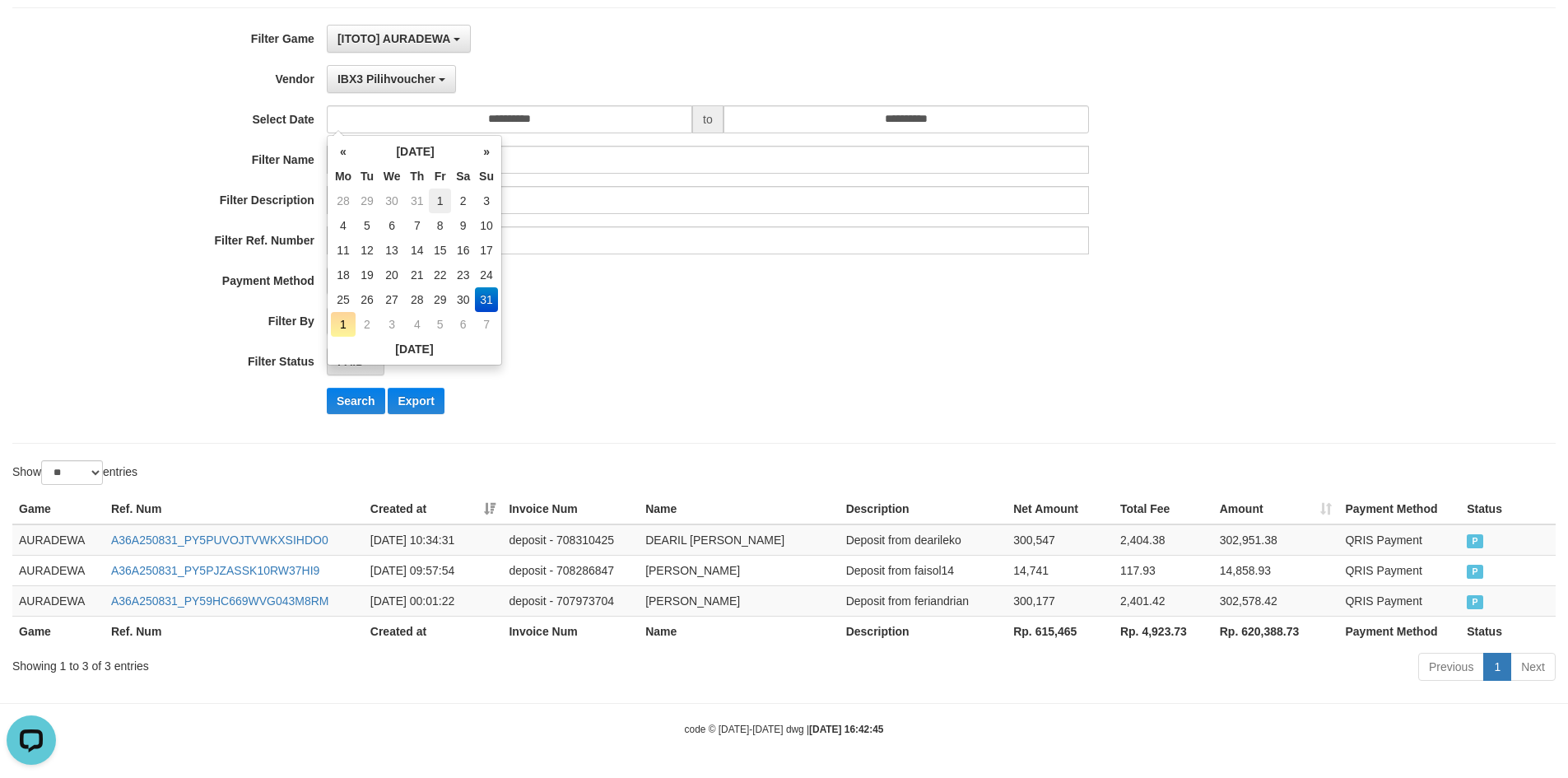
click at [447, 198] on td "1" at bounding box center [440, 200] width 22 height 25
type input "**********"
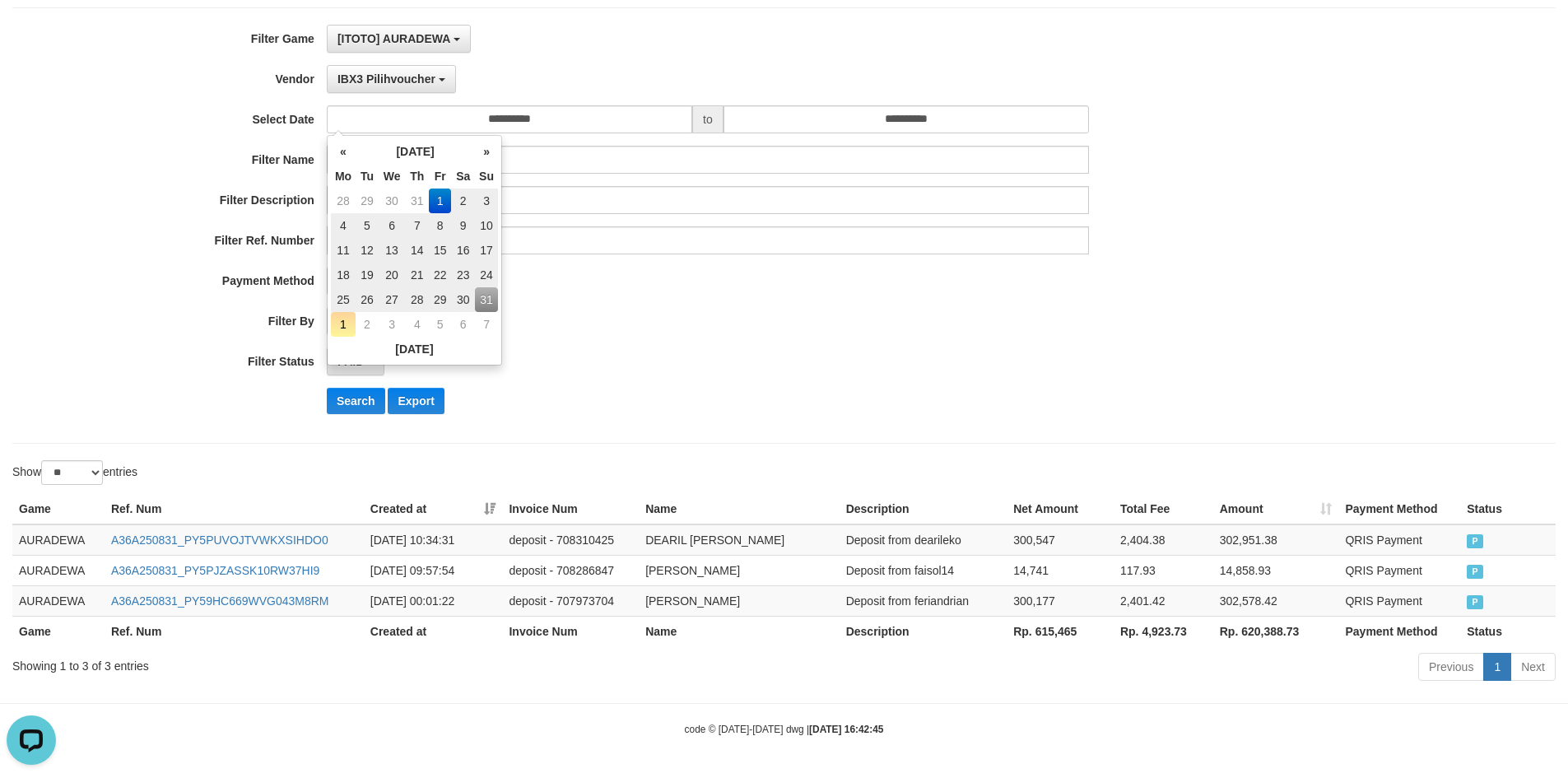
click at [632, 336] on div "**********" at bounding box center [653, 226] width 1307 height 402
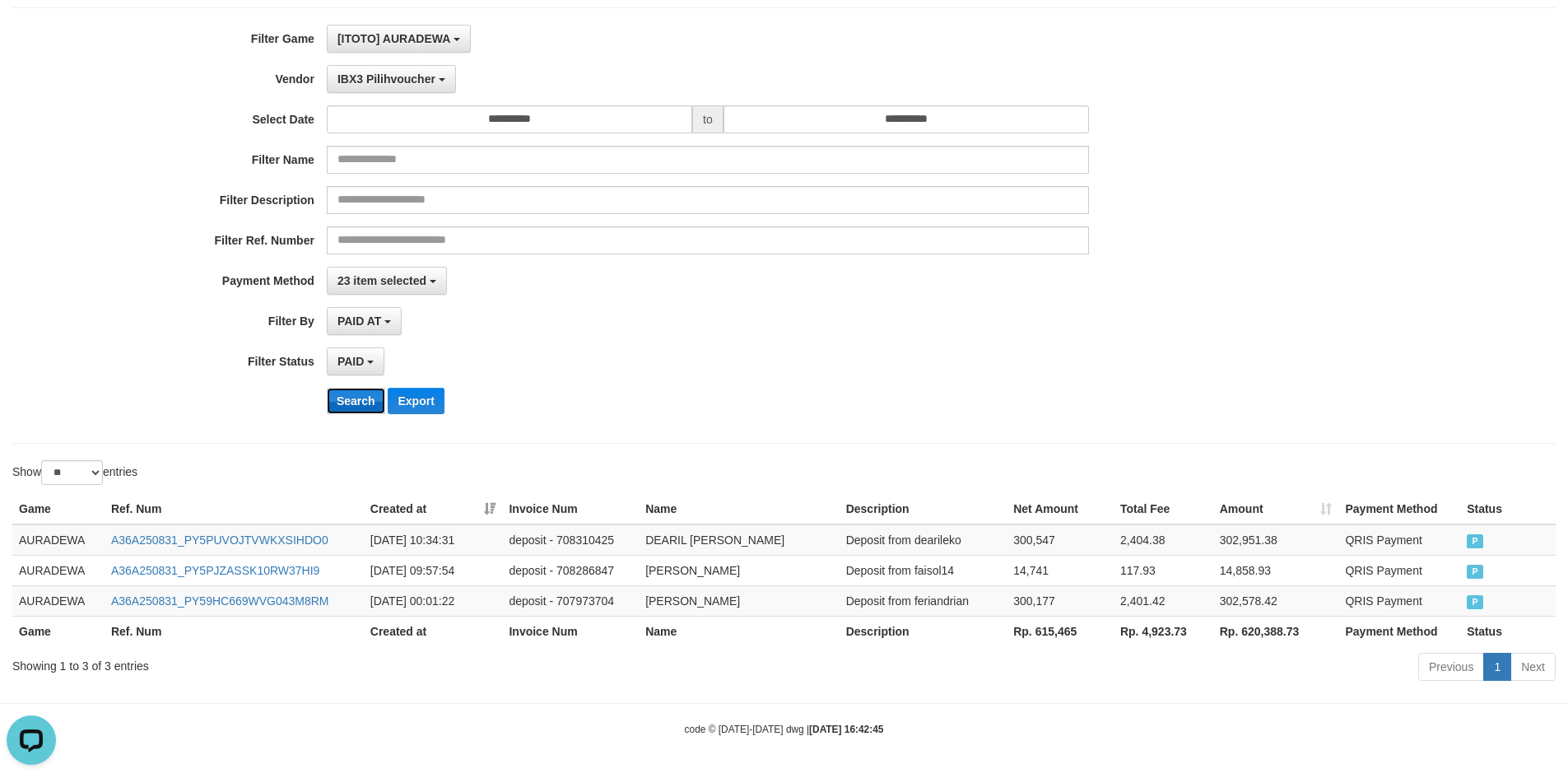
click at [360, 405] on button "Search" at bounding box center [356, 400] width 58 height 27
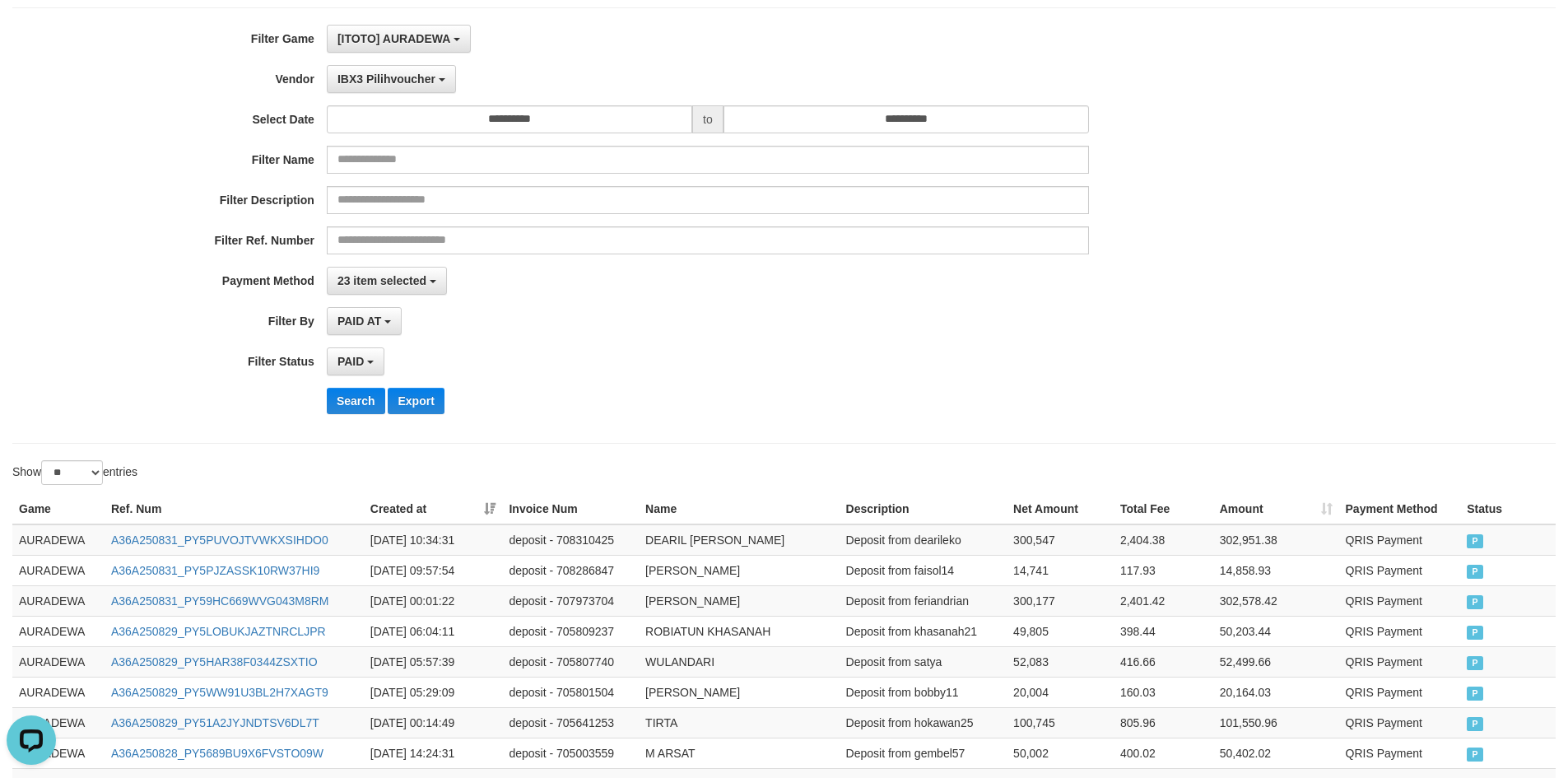
click at [692, 394] on div "Search Export" at bounding box center [816, 400] width 981 height 27
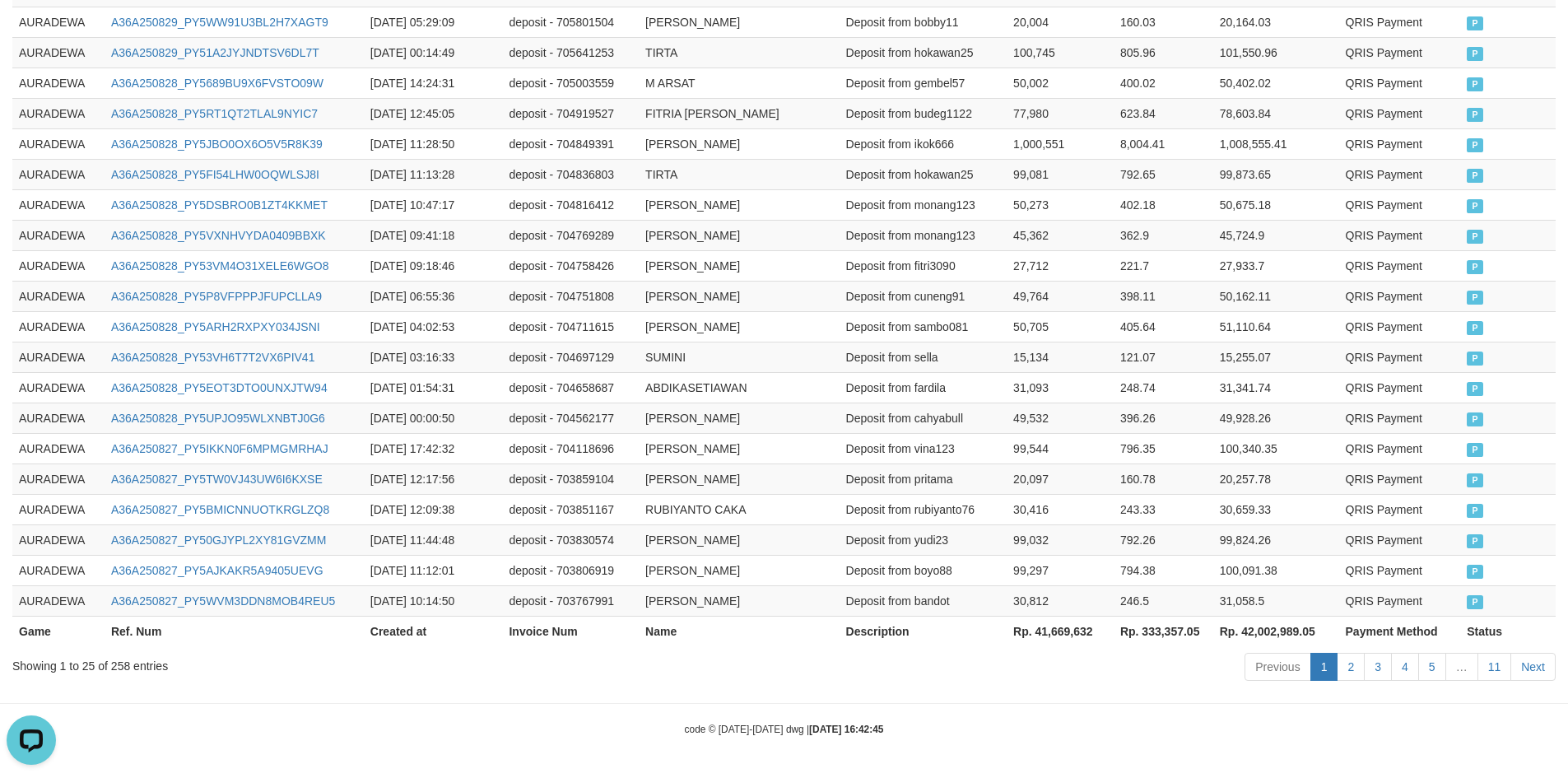
click at [1051, 626] on th "Rp. 41,669,632" at bounding box center [1060, 631] width 107 height 31
copy th "41,669,632"
click at [640, 379] on td "ABDIKASETIAWAN" at bounding box center [739, 387] width 201 height 31
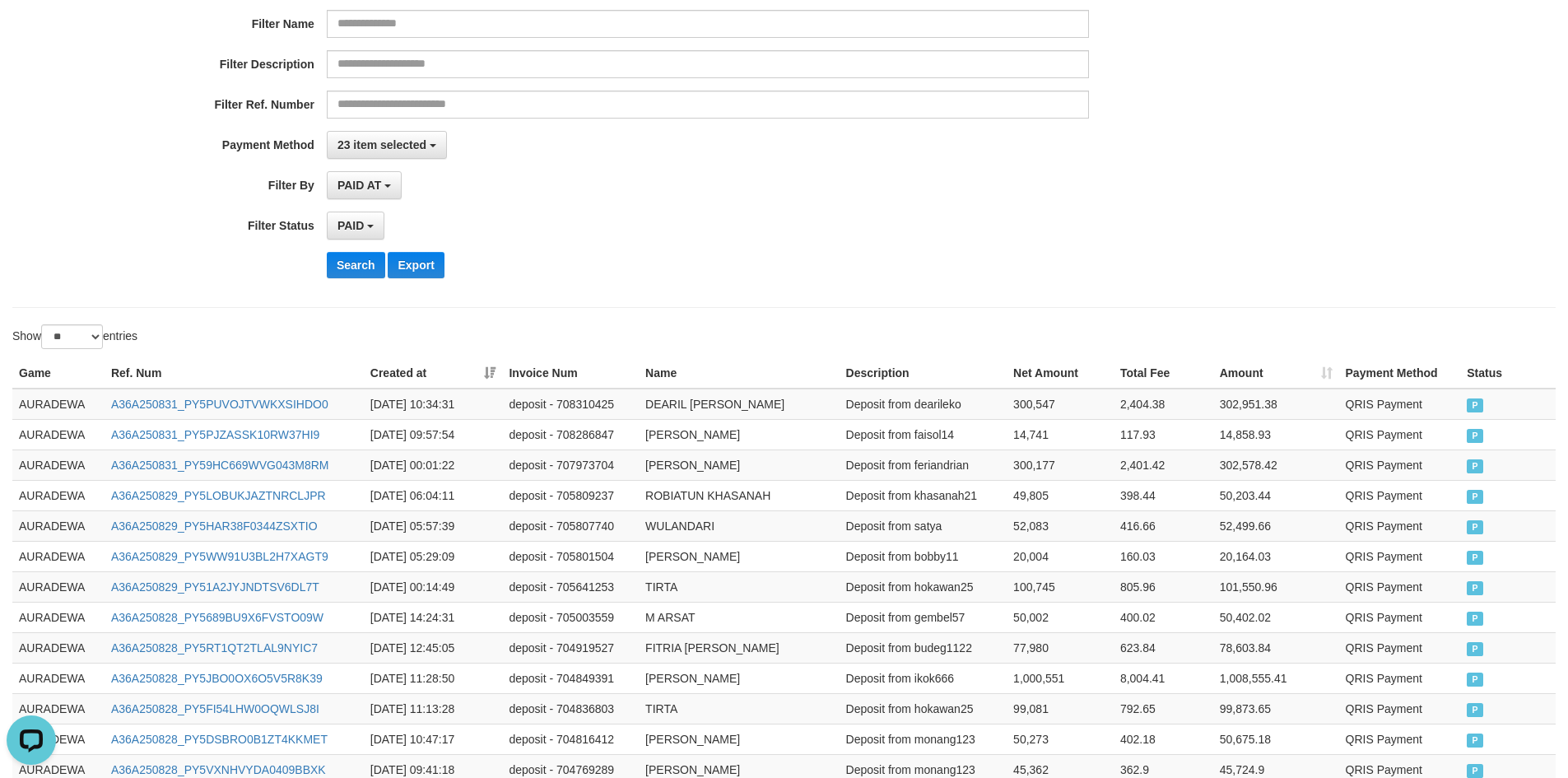
scroll to position [0, 0]
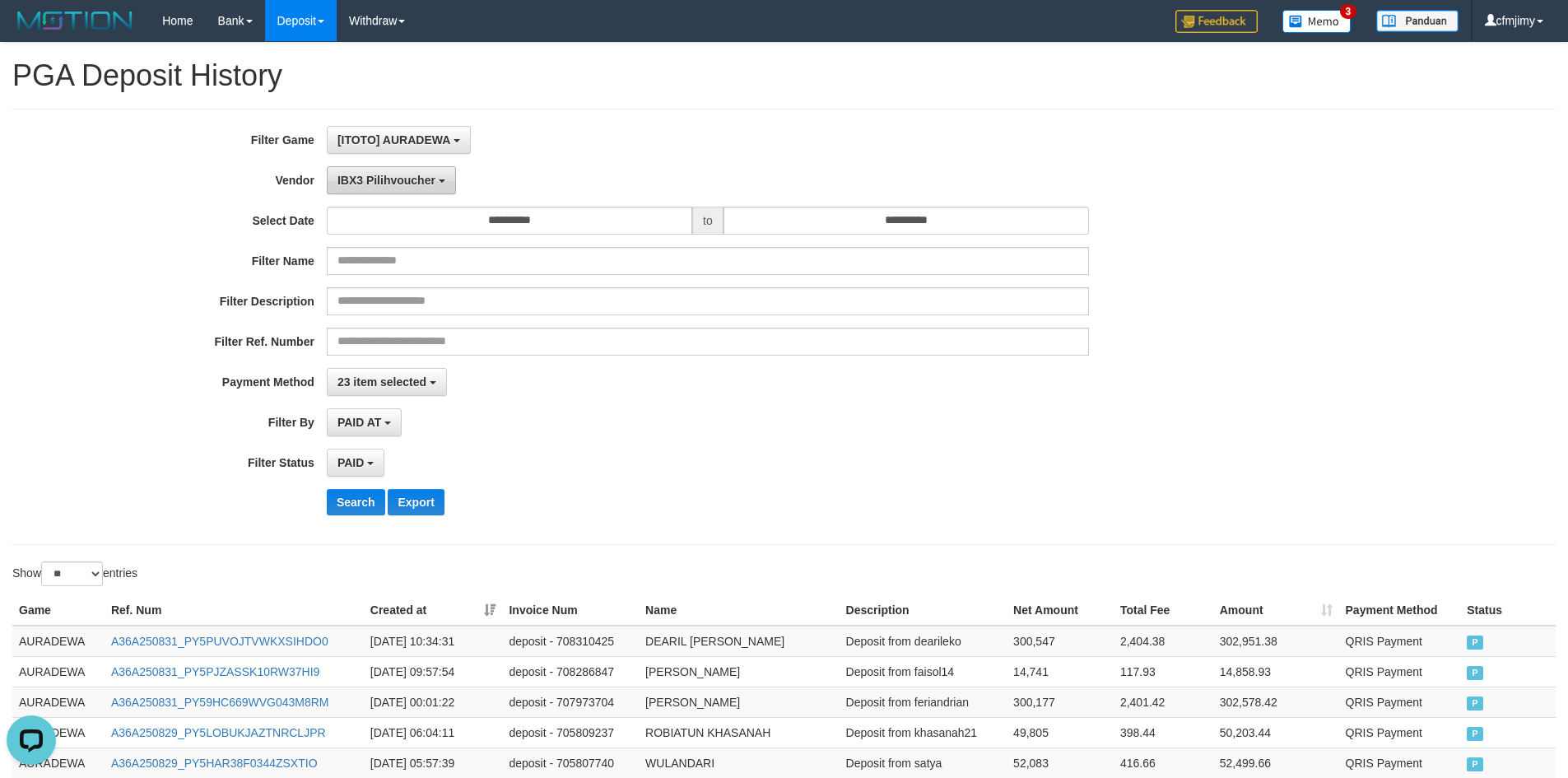
click at [423, 181] on span "IBX3 Pilihvoucher" at bounding box center [386, 180] width 98 height 13
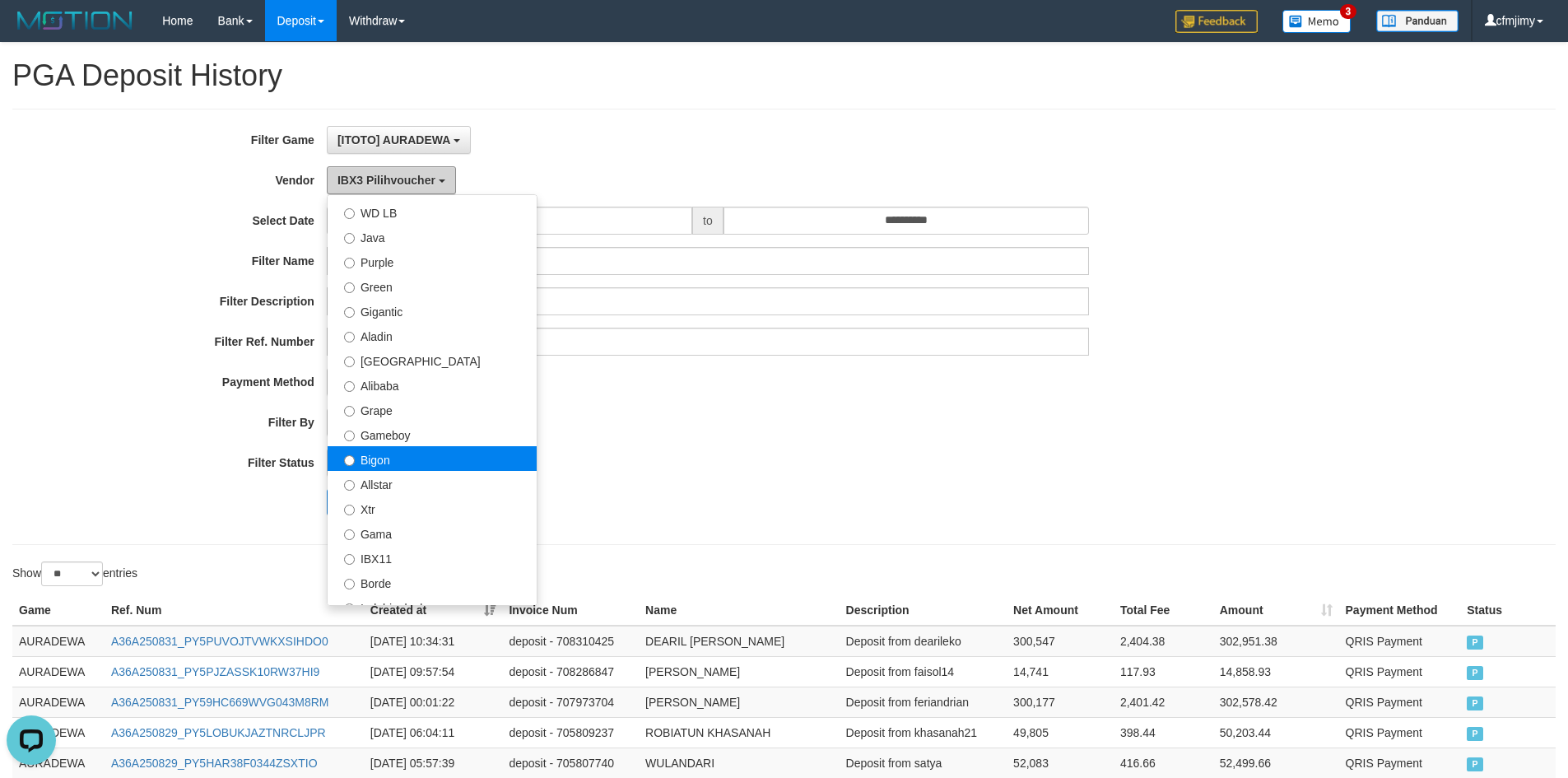
scroll to position [128, 0]
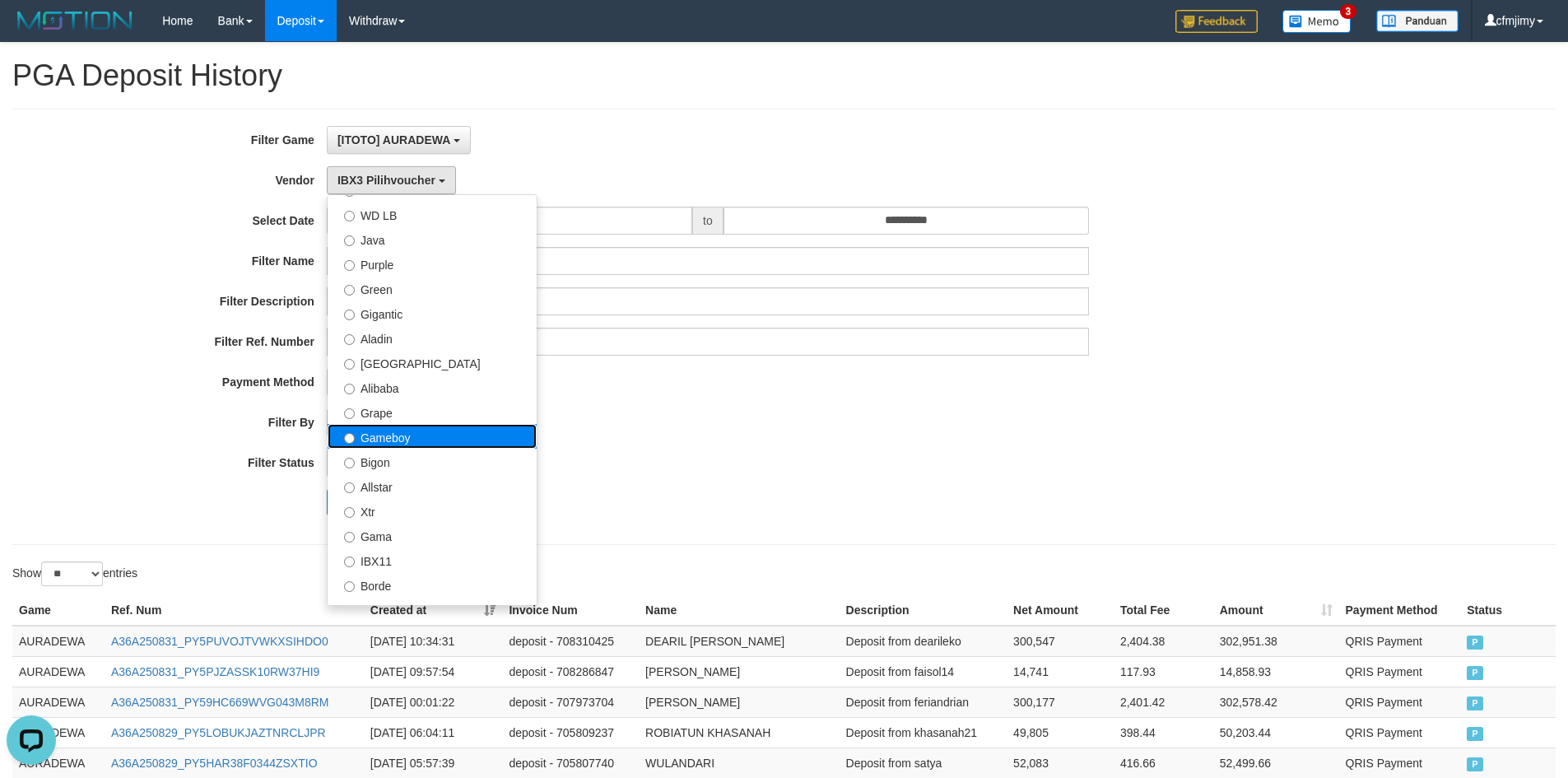
click at [416, 439] on label "Gameboy" at bounding box center [432, 436] width 209 height 25
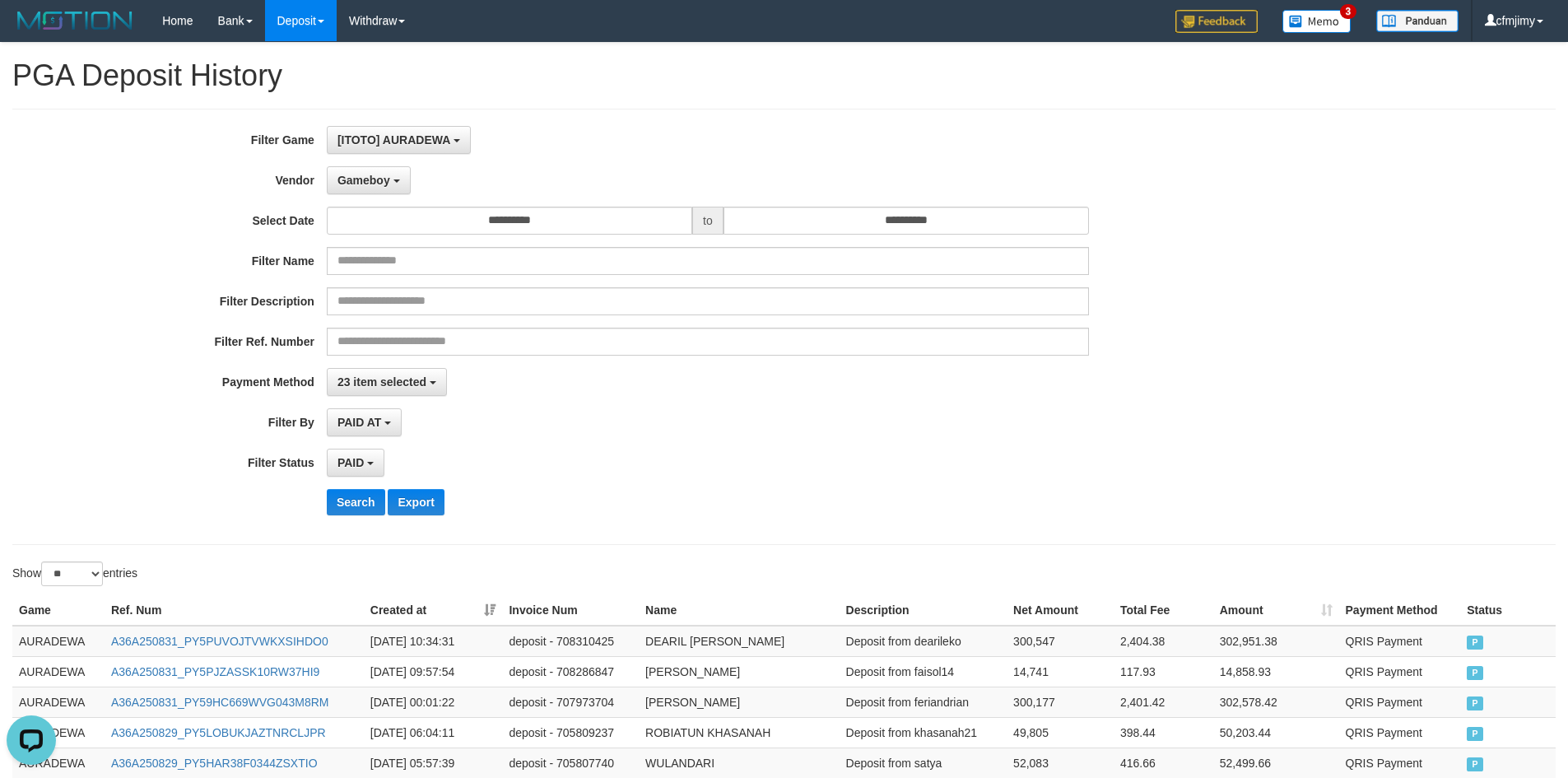
click at [640, 451] on div "PAID SELECT ALL - ALL - SELECT STATUS PENDING/UNPAID PAID CANCELED EXPIRED" at bounding box center [708, 463] width 763 height 28
drag, startPoint x: 367, startPoint y: 498, endPoint x: 387, endPoint y: 500, distance: 20.1
click at [368, 498] on button "Search" at bounding box center [356, 502] width 58 height 27
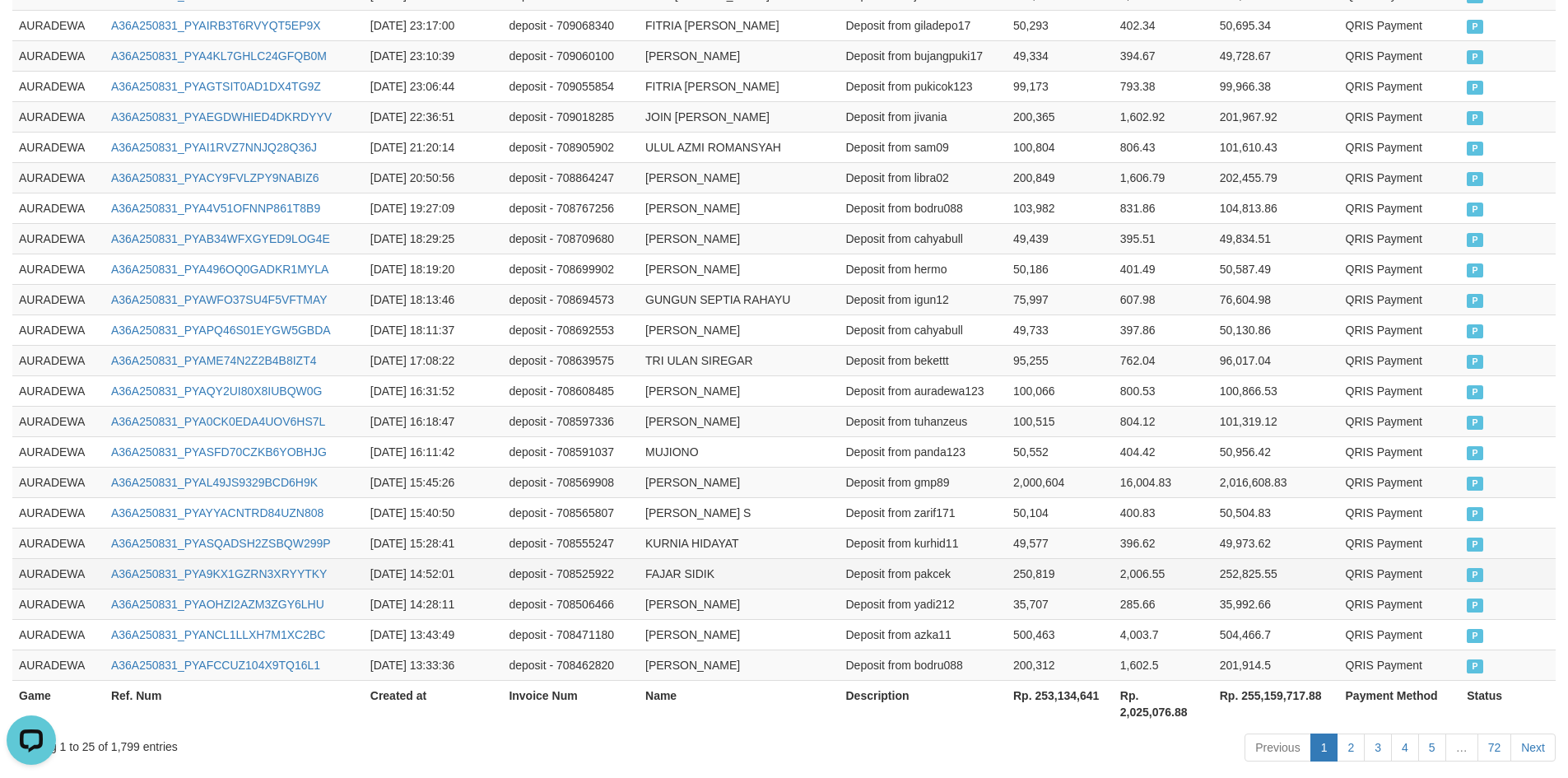
scroll to position [787, 0]
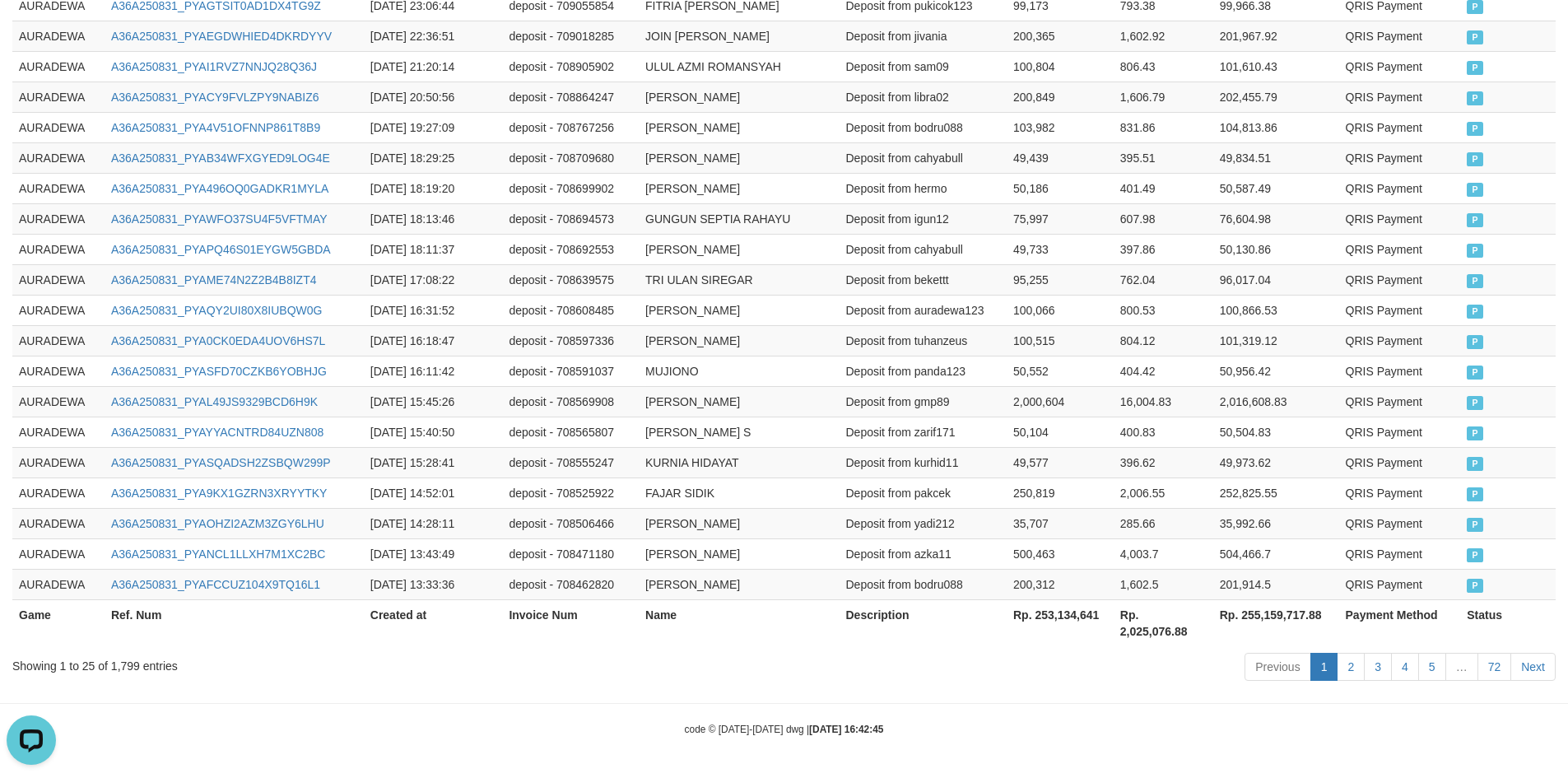
click at [1053, 612] on th "Rp. 253,134,641" at bounding box center [1060, 622] width 107 height 47
copy th "253,134,641"
click at [690, 383] on td "MUJIONO" at bounding box center [739, 371] width 200 height 31
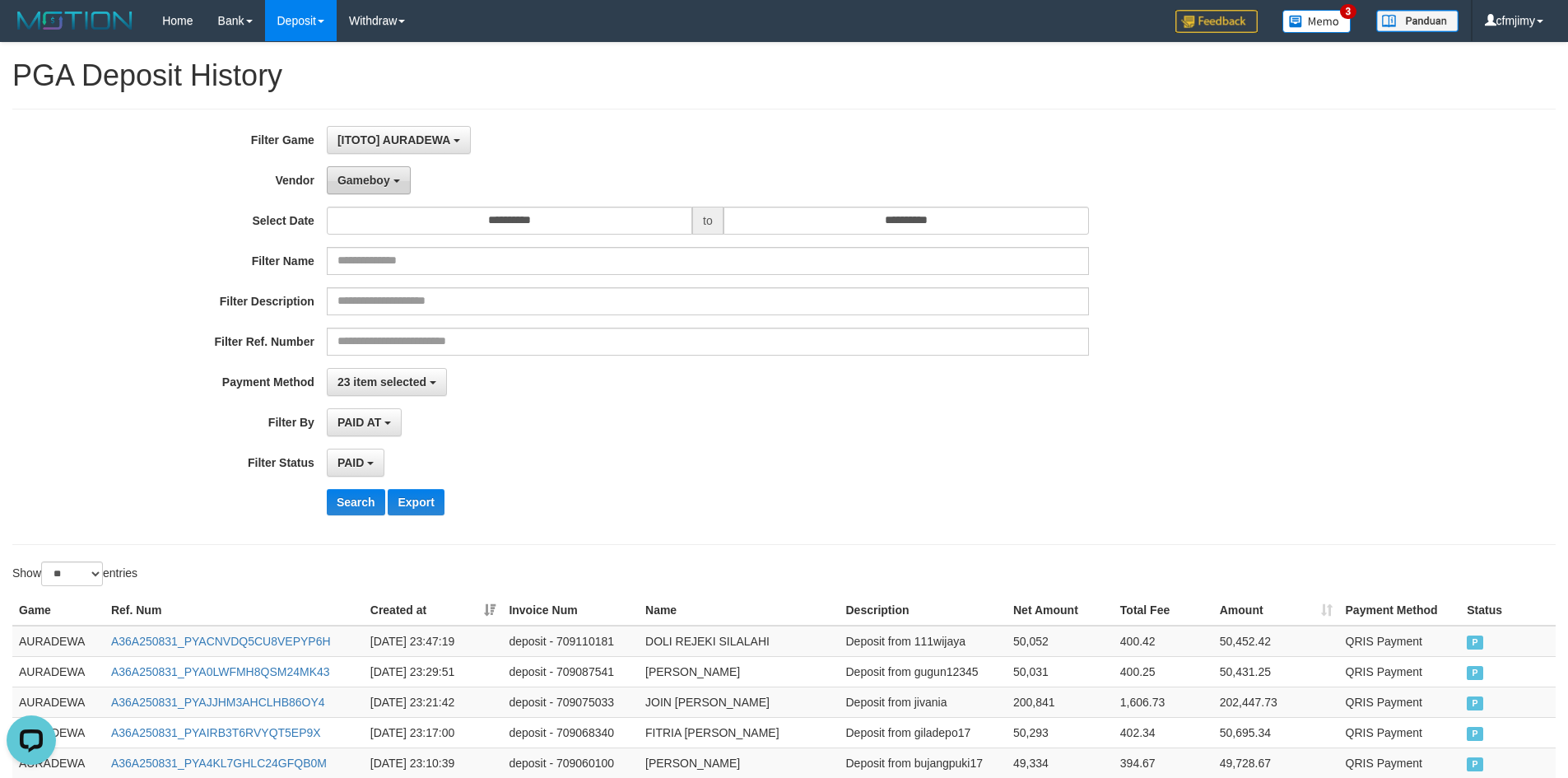
click at [383, 186] on span "Gameboy" at bounding box center [364, 180] width 53 height 13
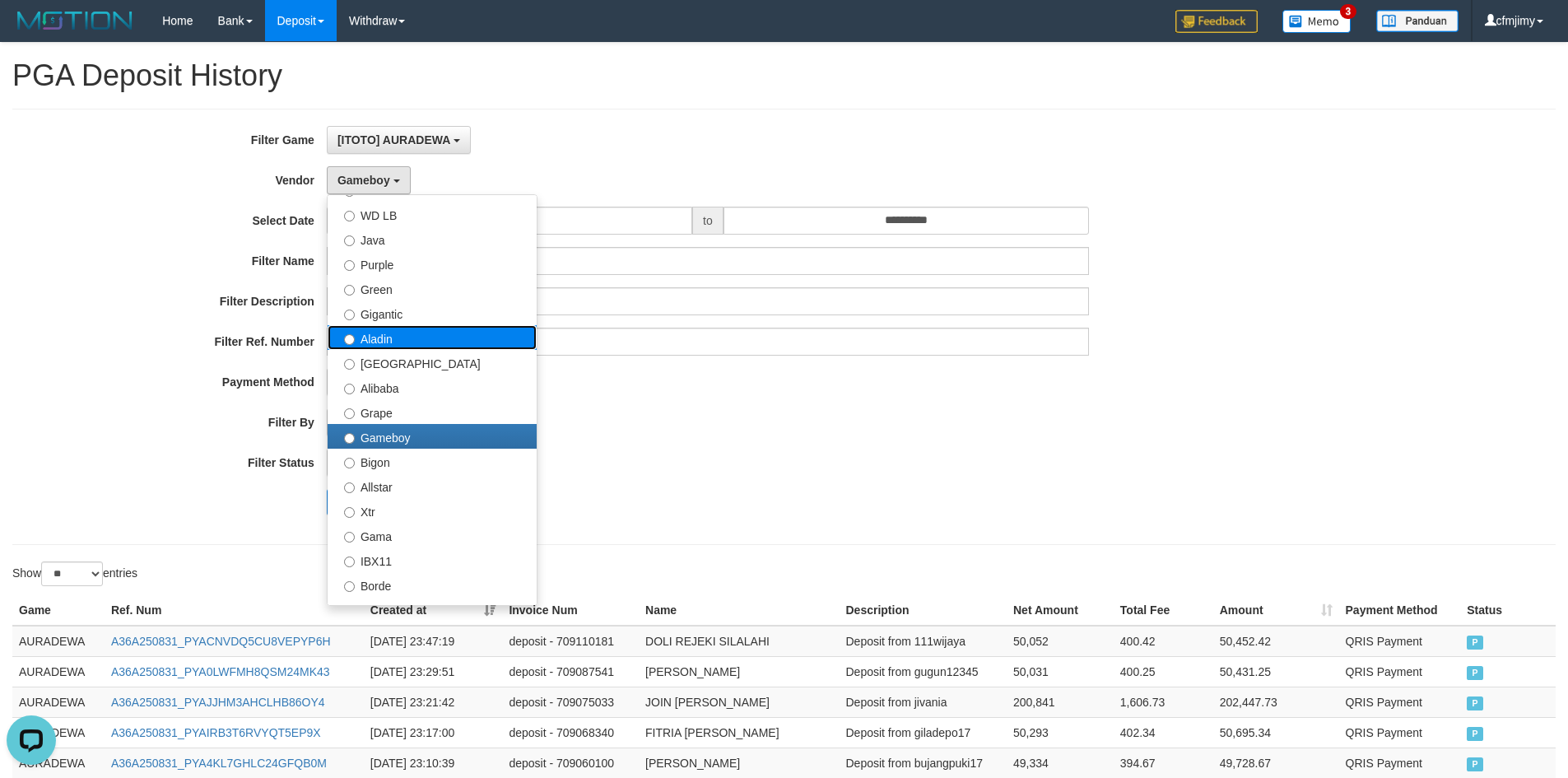
click at [463, 339] on label "Aladin" at bounding box center [432, 337] width 209 height 25
select select "**********"
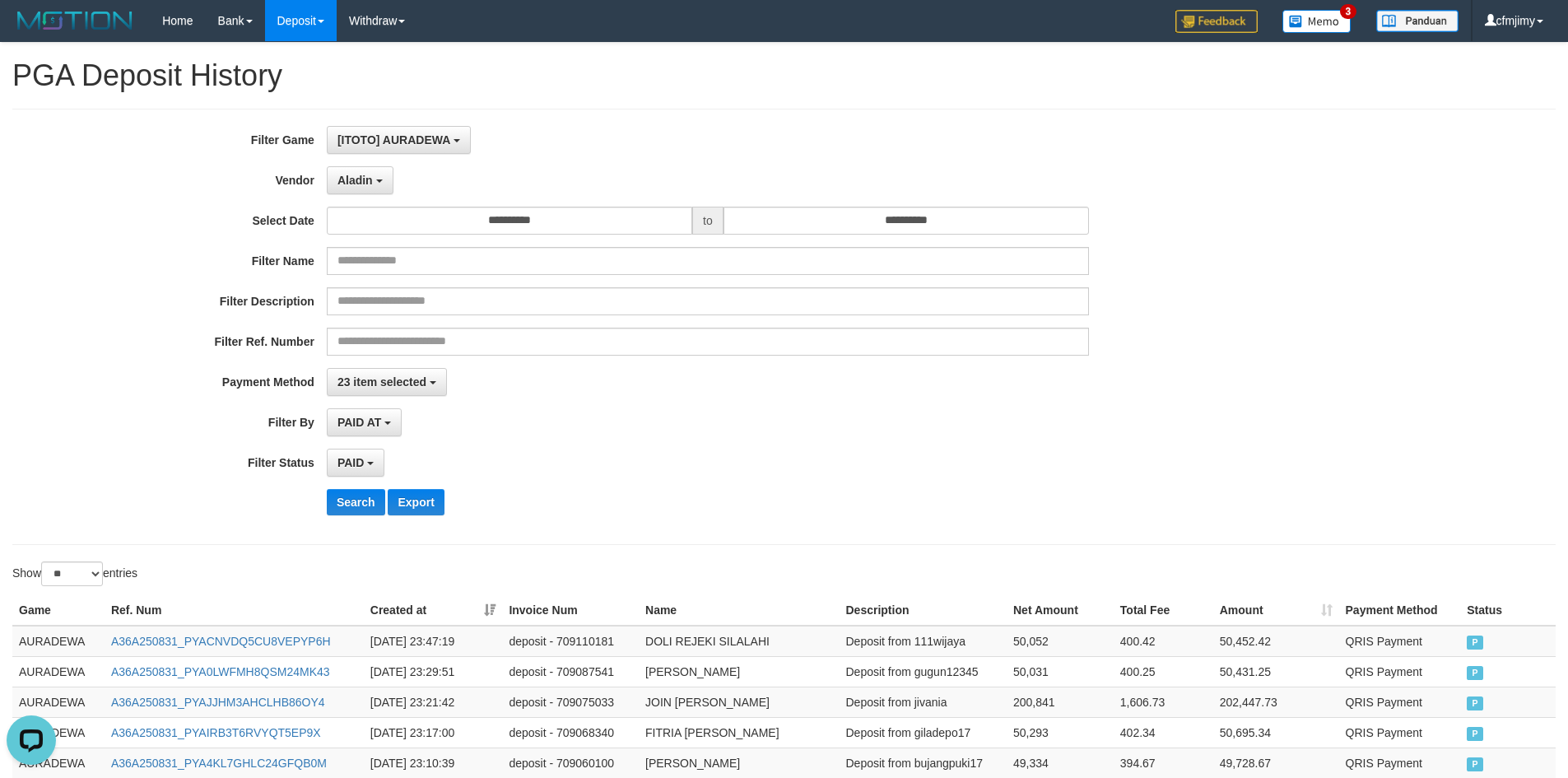
click at [616, 430] on div "PAID AT PAID AT CREATED AT" at bounding box center [708, 422] width 763 height 28
click at [354, 500] on button "Search" at bounding box center [356, 502] width 58 height 27
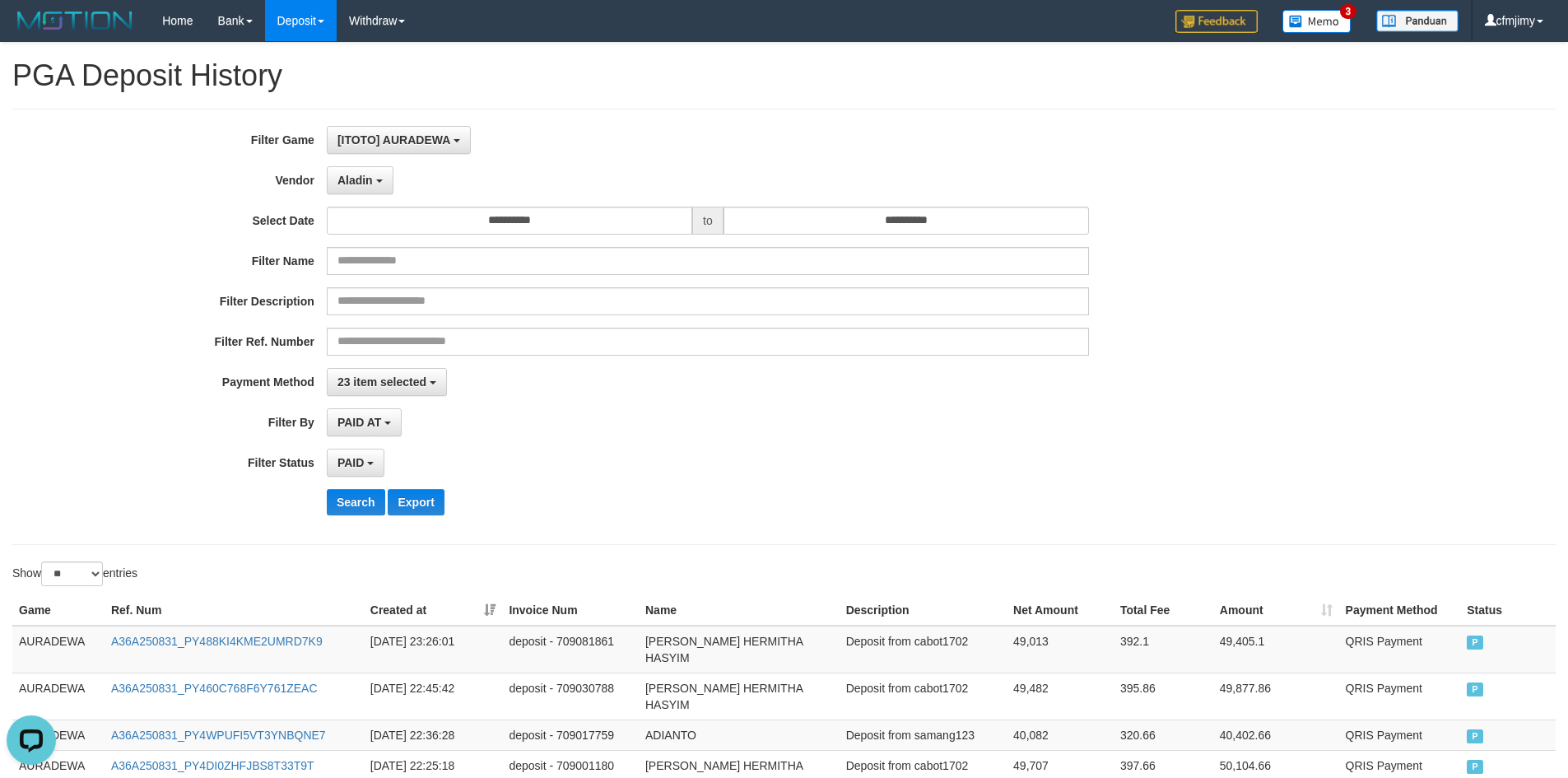
click at [781, 466] on div "PAID SELECT ALL - ALL - SELECT STATUS PENDING/UNPAID PAID CANCELED EXPIRED" at bounding box center [708, 463] width 763 height 28
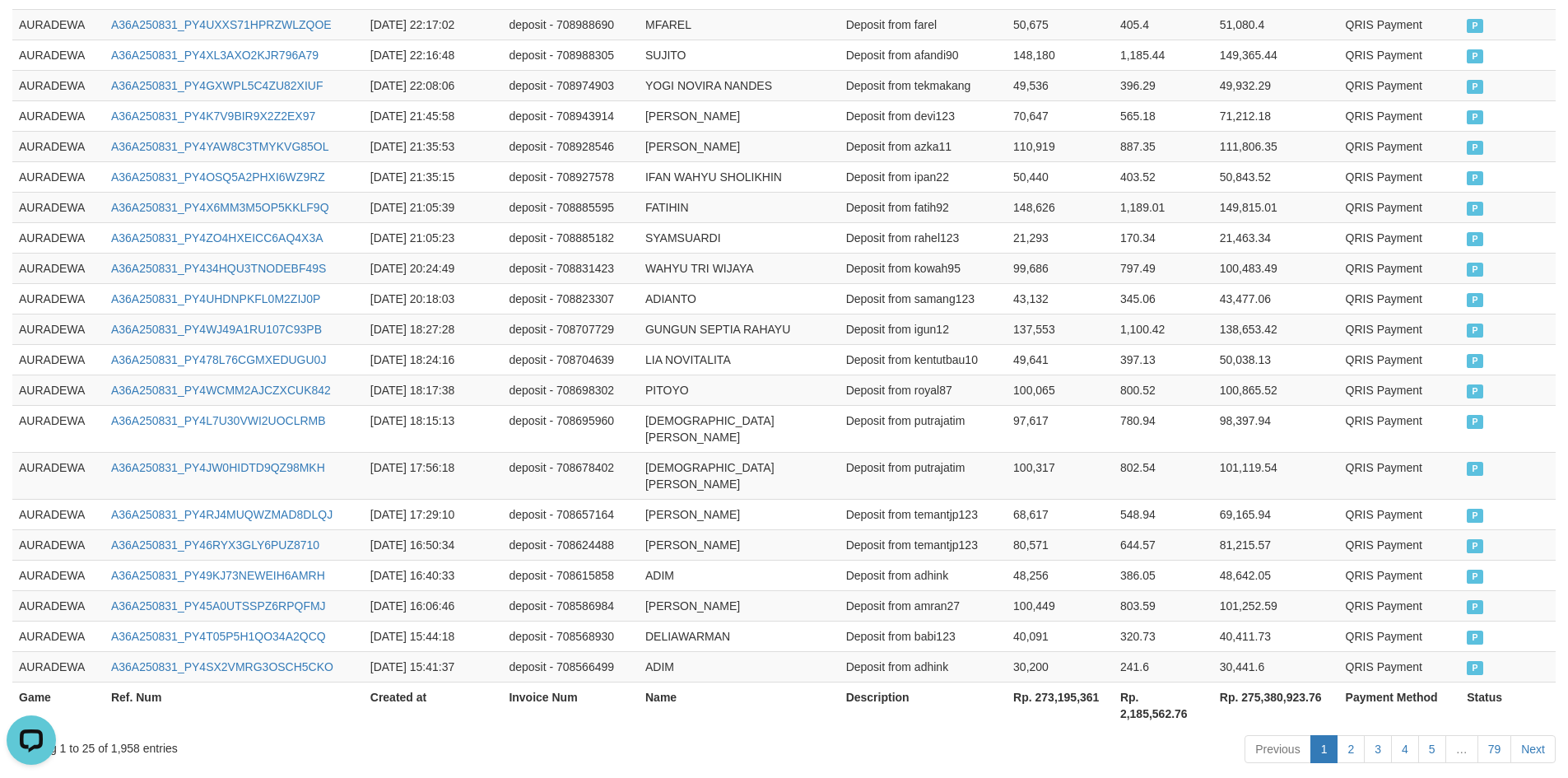
click at [1082, 681] on th "Rp. 273,195,361" at bounding box center [1060, 704] width 107 height 47
copy th "273,195,361"
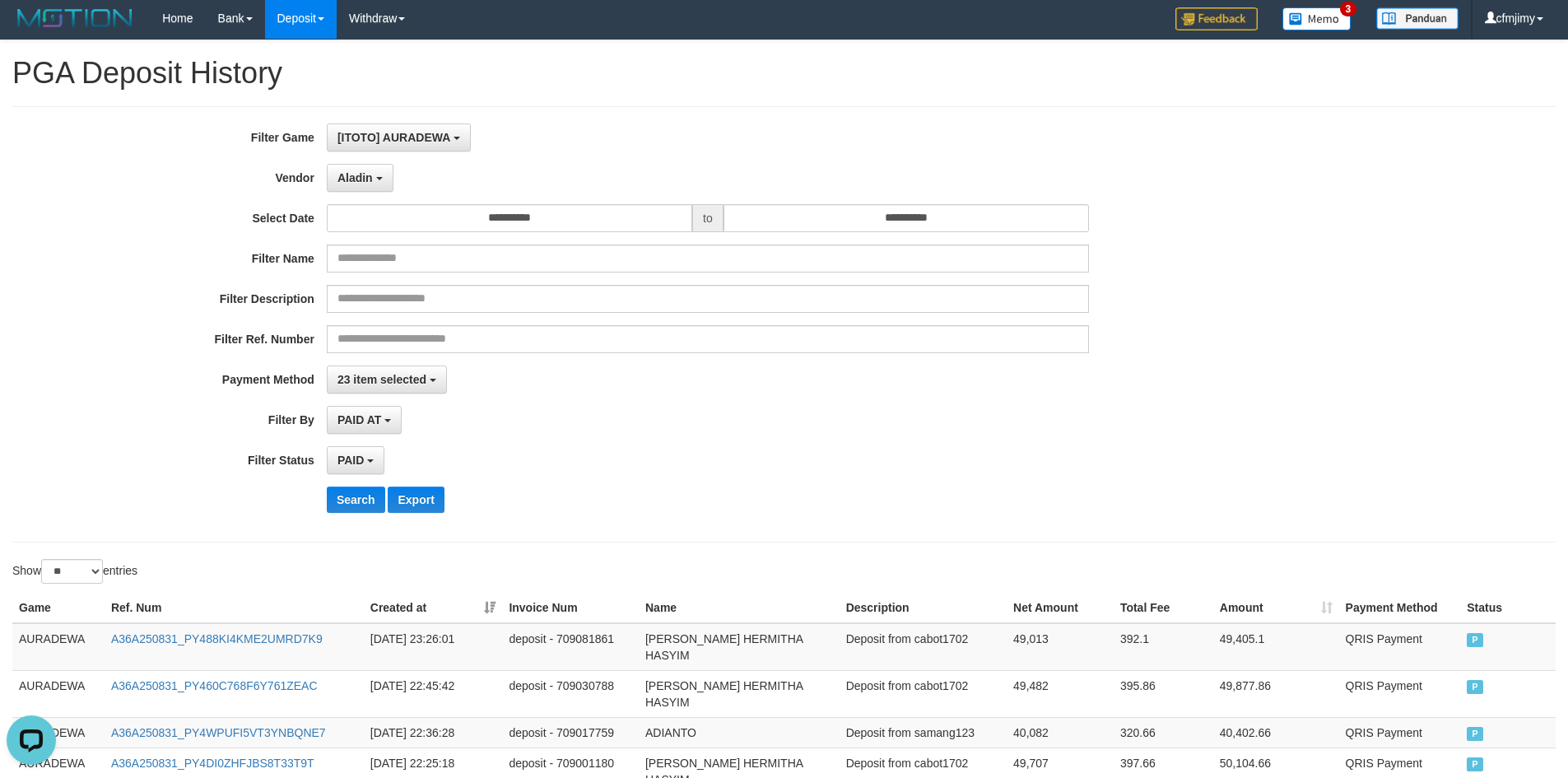
scroll to position [0, 0]
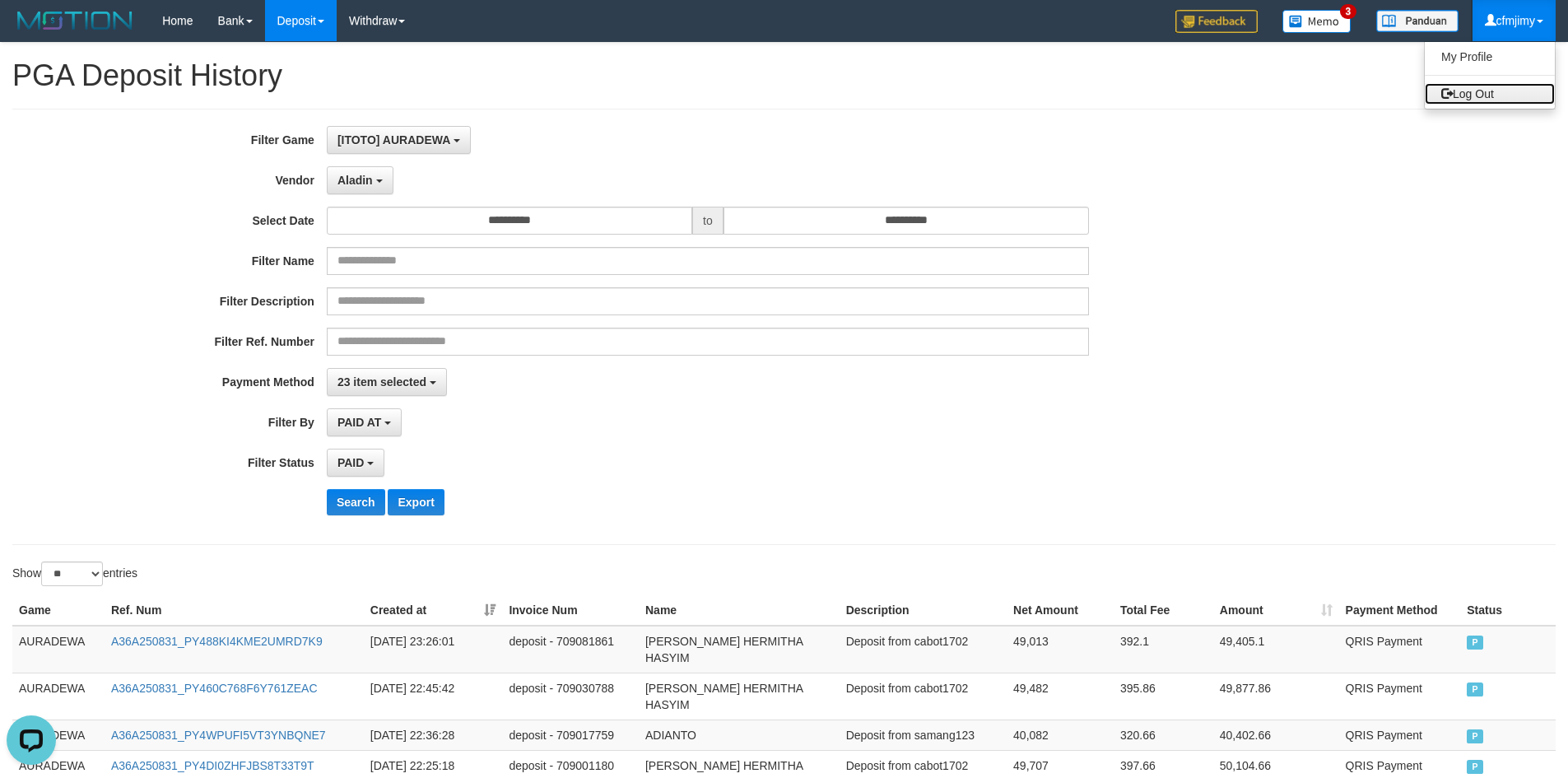
drag, startPoint x: 1503, startPoint y: 103, endPoint x: 1179, endPoint y: 57, distance: 327.2
click at [1501, 102] on link "Log Out" at bounding box center [1490, 93] width 130 height 21
